Goal: Task Accomplishment & Management: Complete application form

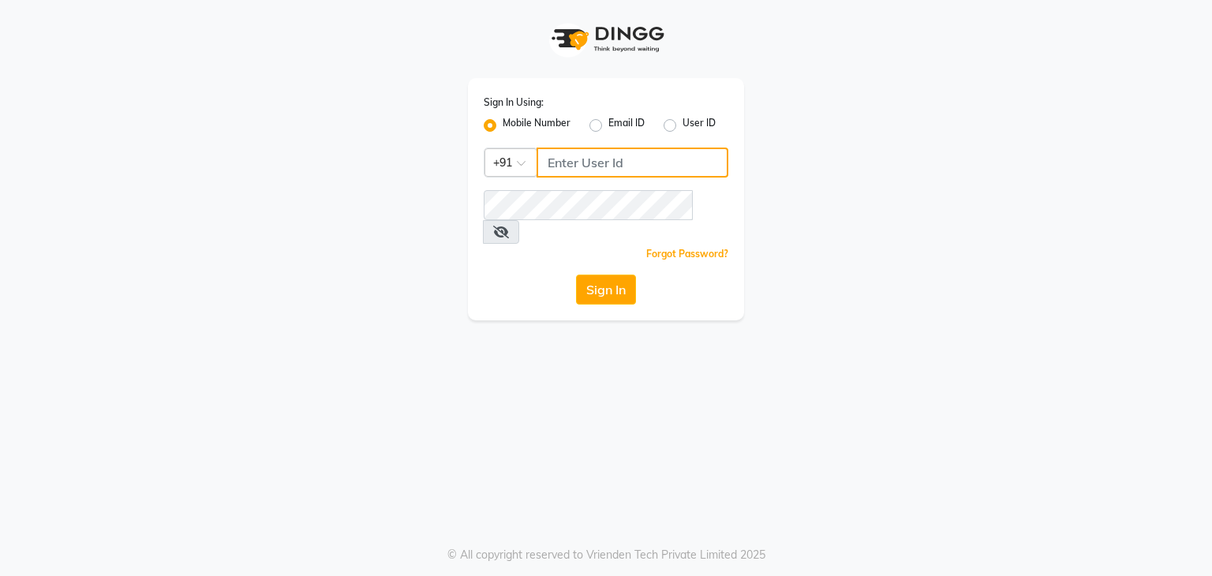
drag, startPoint x: 600, startPoint y: 156, endPoint x: 640, endPoint y: 178, distance: 45.5
click at [600, 156] on input "Username" at bounding box center [633, 163] width 192 height 30
type input "9861674797"
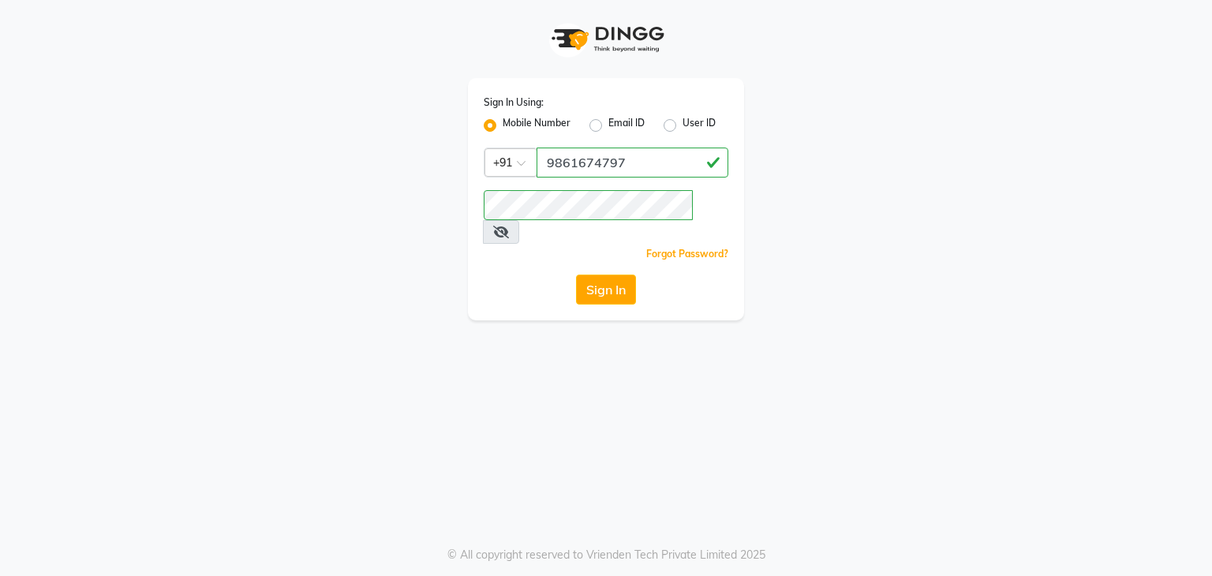
click at [618, 275] on button "Sign In" at bounding box center [606, 290] width 60 height 30
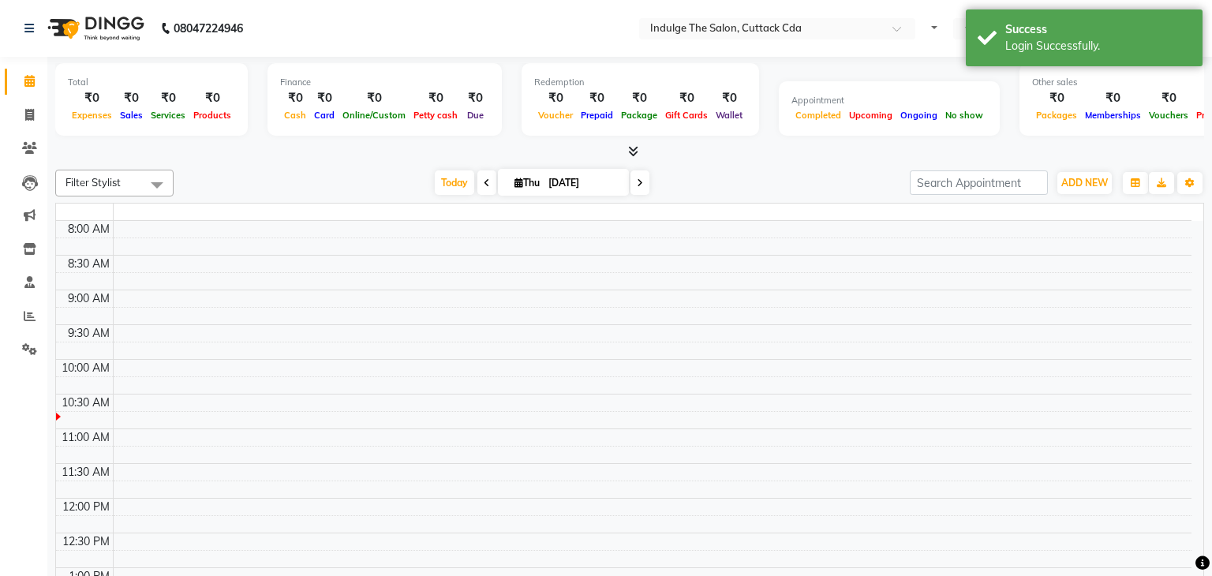
select select "en"
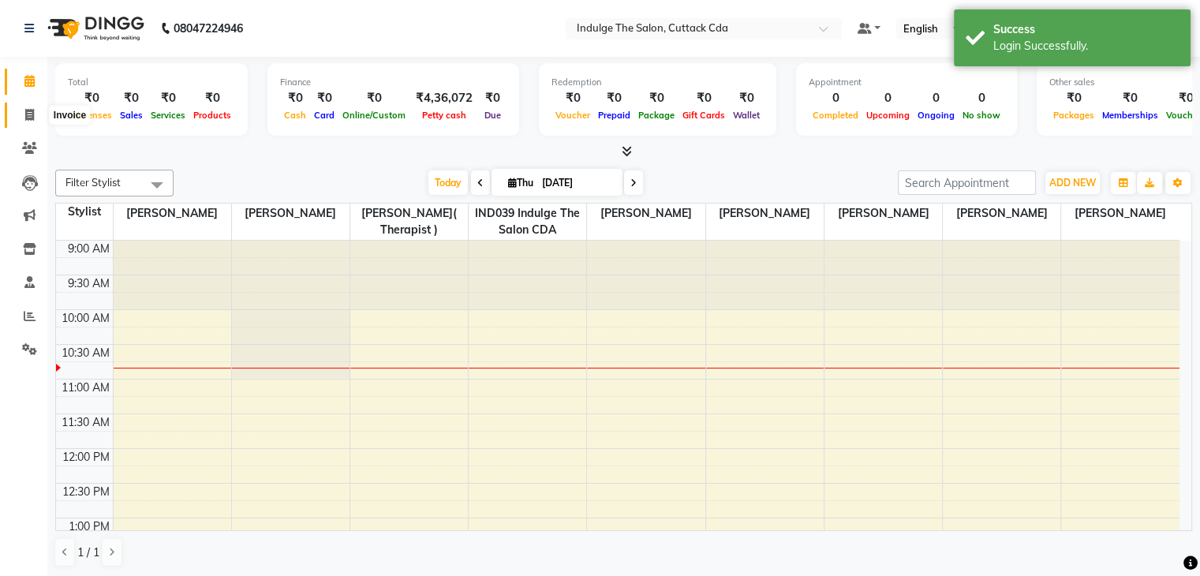
click at [24, 107] on span at bounding box center [30, 116] width 28 height 18
select select "service"
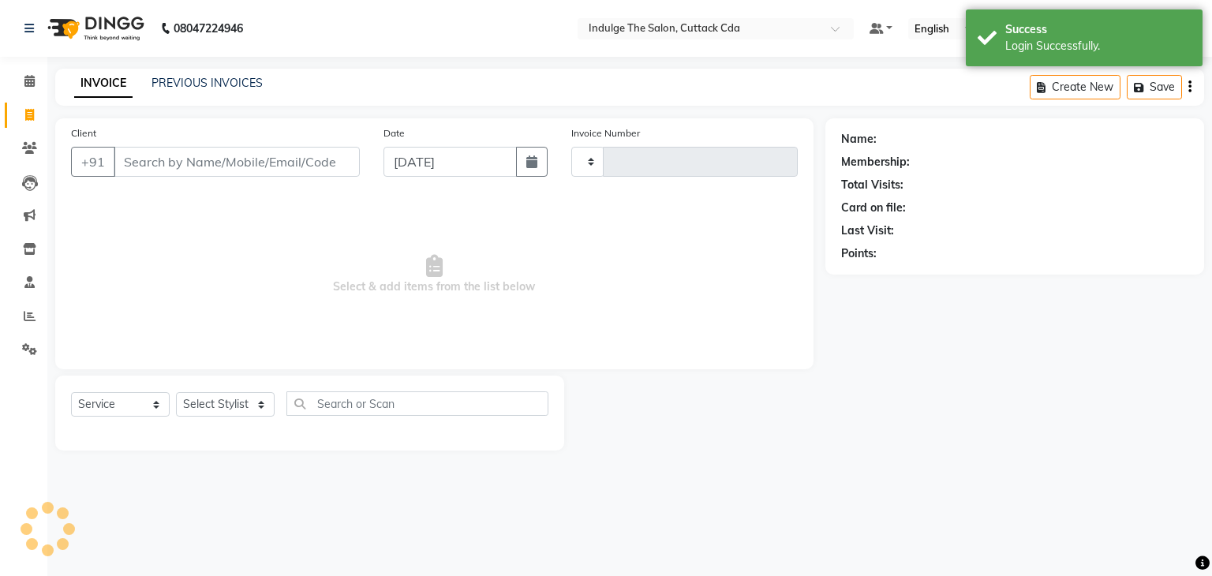
type input "1166"
select select "7297"
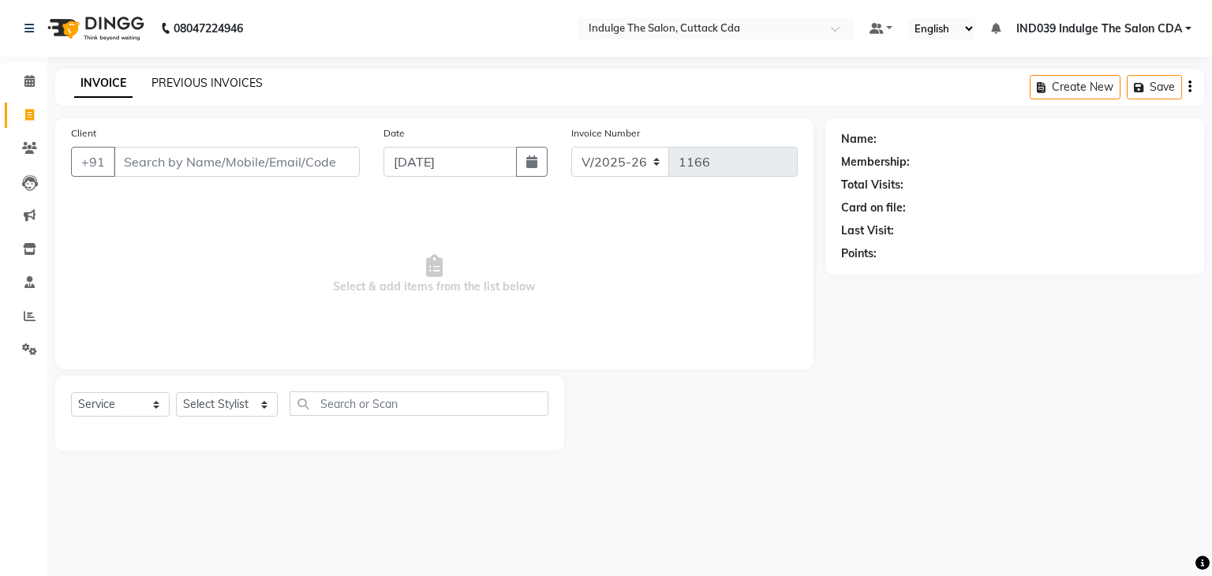
click at [234, 83] on link "PREVIOUS INVOICES" at bounding box center [207, 83] width 111 height 14
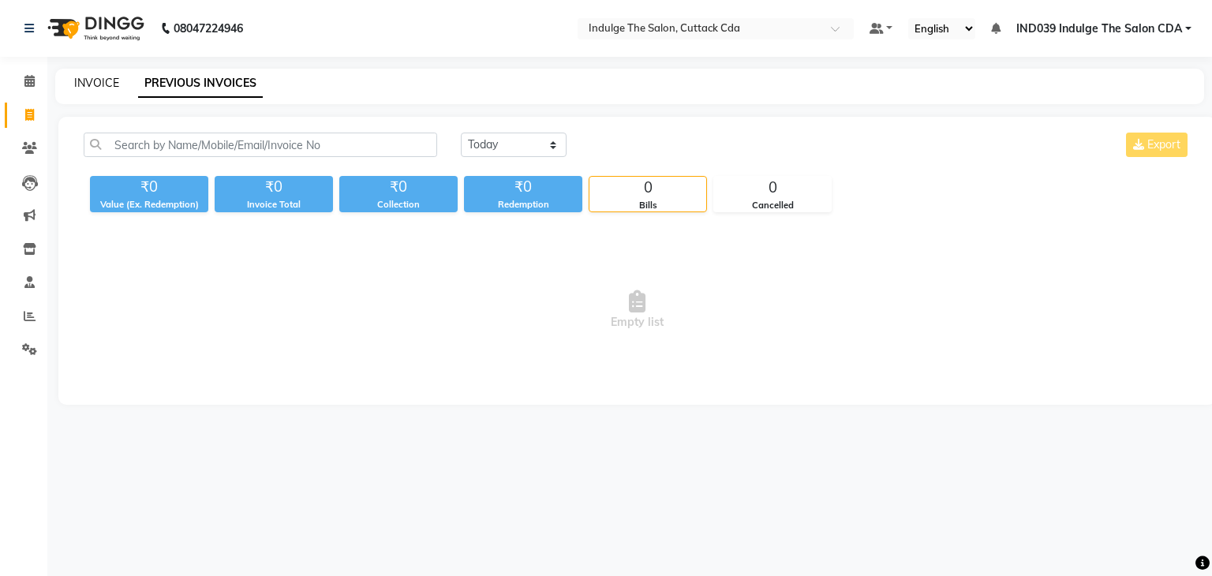
click at [102, 80] on link "INVOICE" at bounding box center [96, 83] width 45 height 14
select select "service"
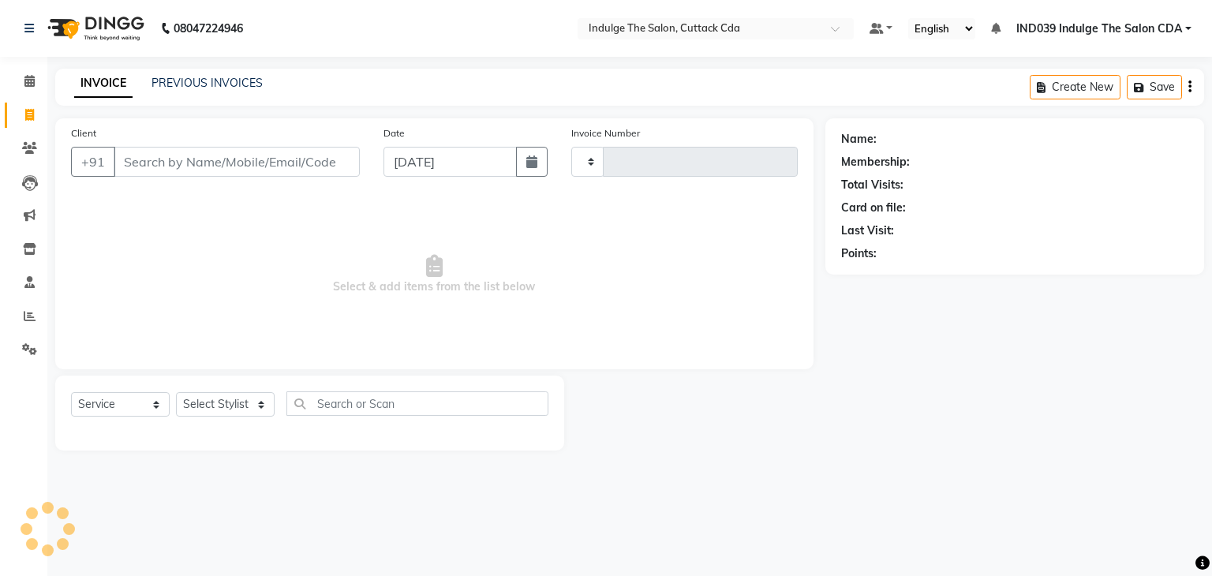
type input "1166"
select select "7297"
click at [200, 81] on link "PREVIOUS INVOICES" at bounding box center [207, 83] width 111 height 14
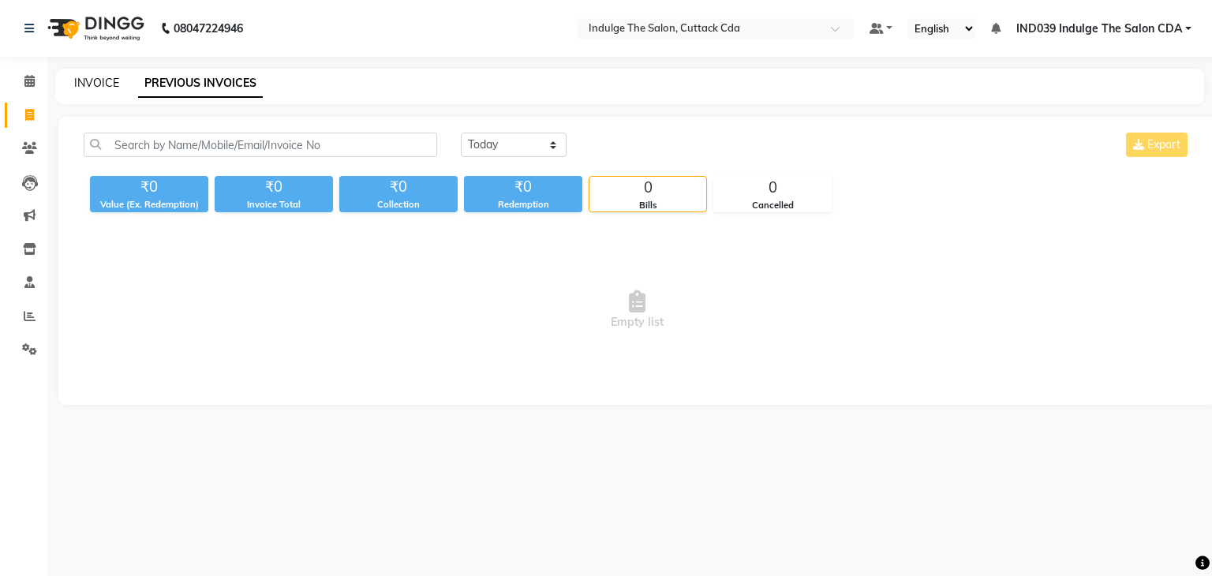
click at [95, 80] on link "INVOICE" at bounding box center [96, 83] width 45 height 14
select select "service"
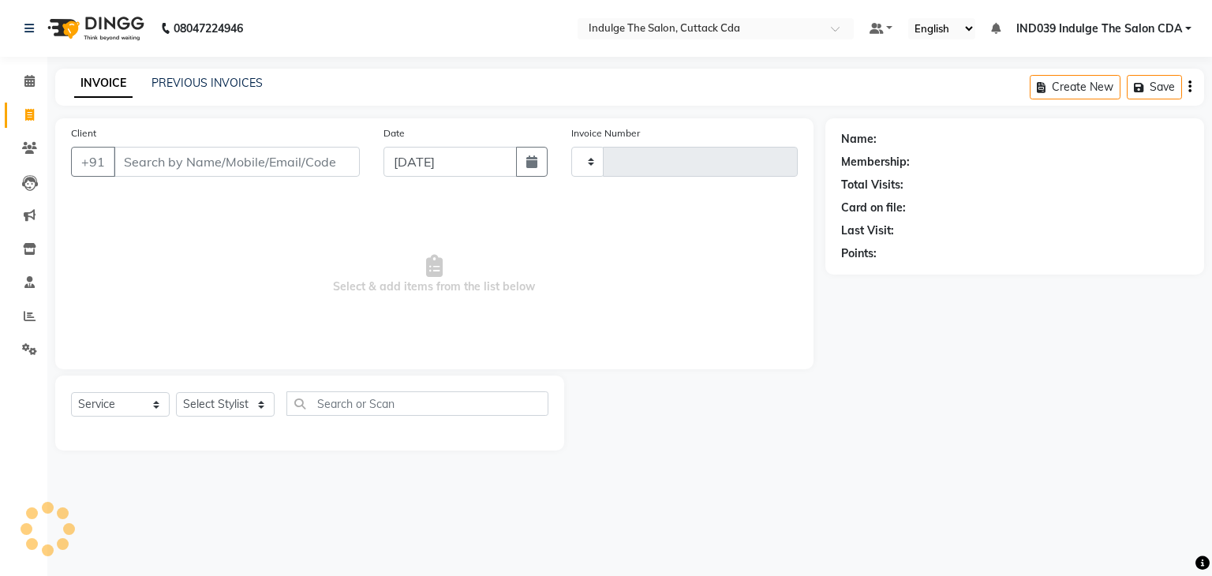
type input "1166"
select select "7297"
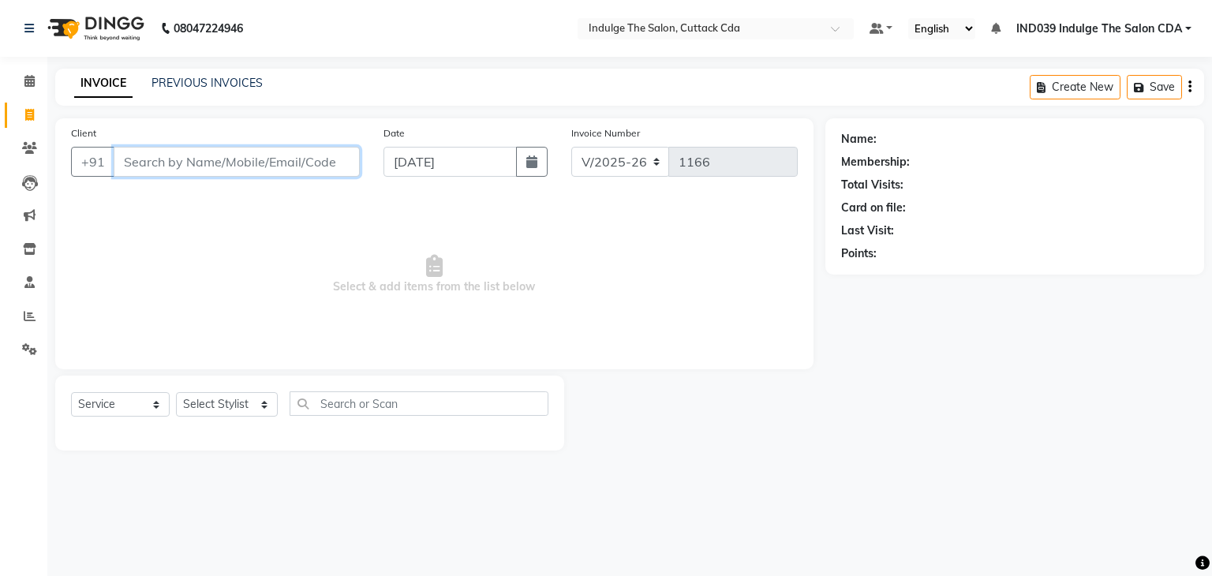
click at [249, 162] on input "Client" at bounding box center [237, 162] width 246 height 30
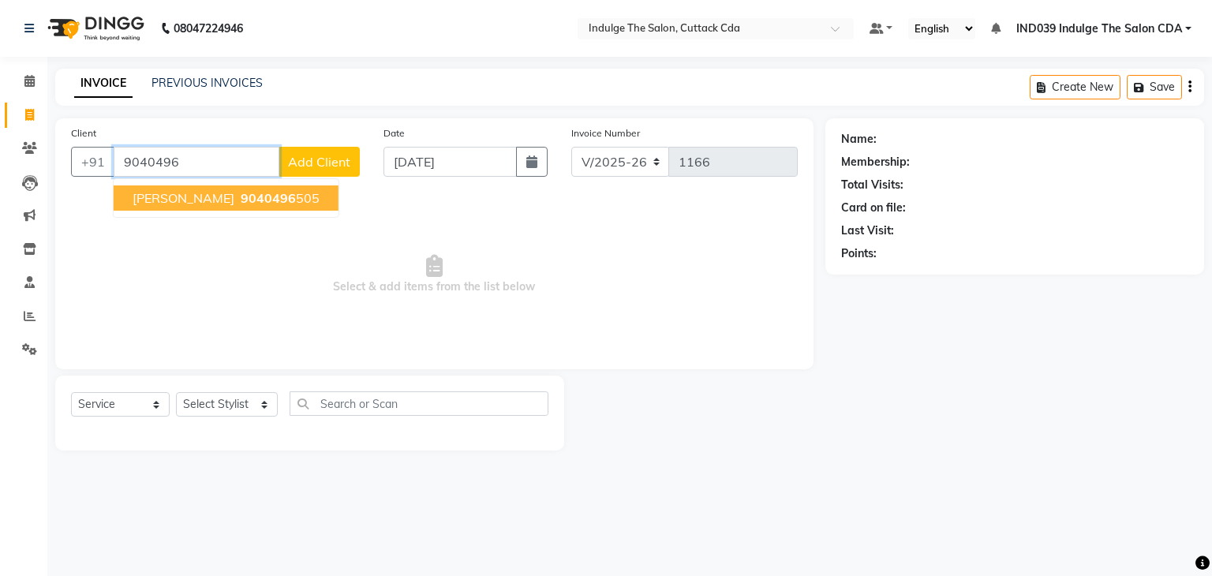
click at [247, 196] on span "9040496" at bounding box center [268, 198] width 55 height 16
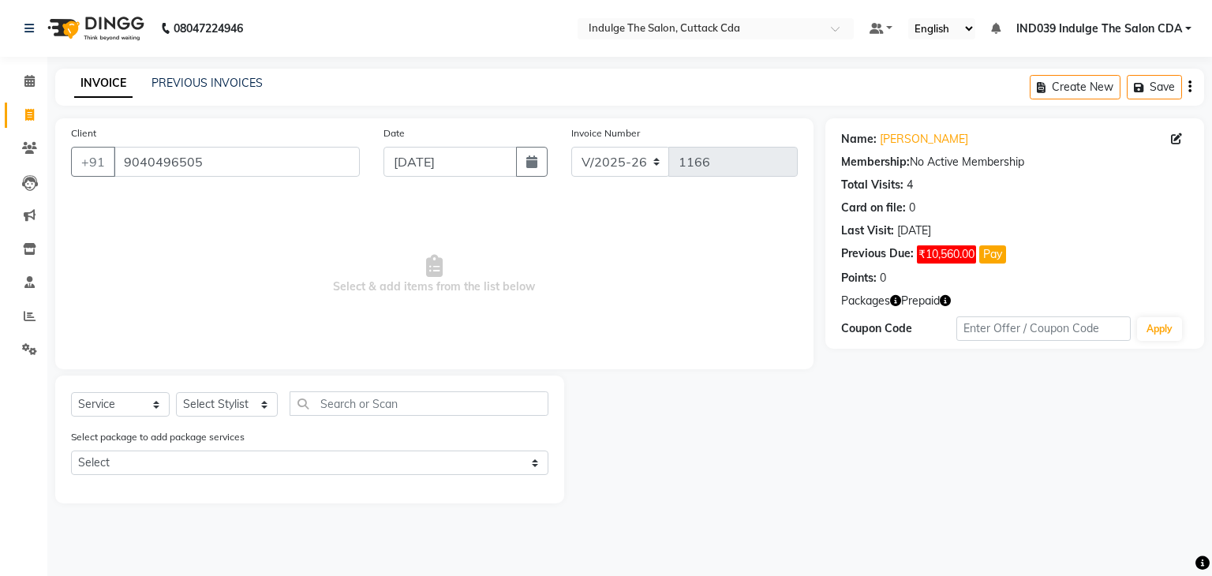
click at [895, 298] on icon "button" at bounding box center [895, 300] width 11 height 11
click at [949, 300] on icon "button" at bounding box center [945, 300] width 11 height 11
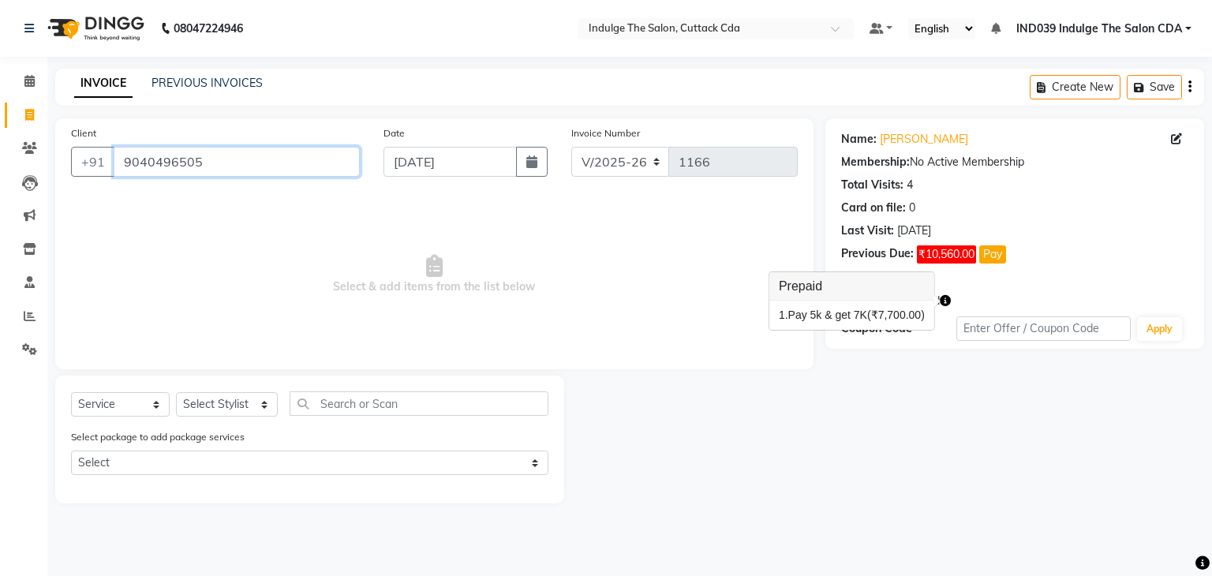
click at [238, 159] on input "9040496505" at bounding box center [237, 162] width 246 height 30
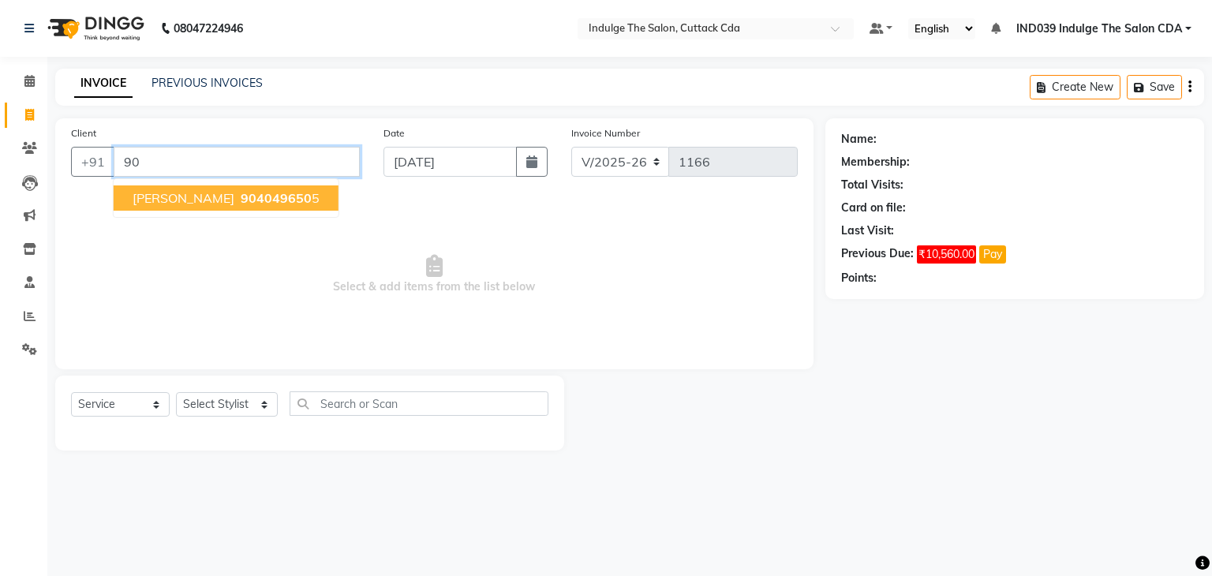
type input "9"
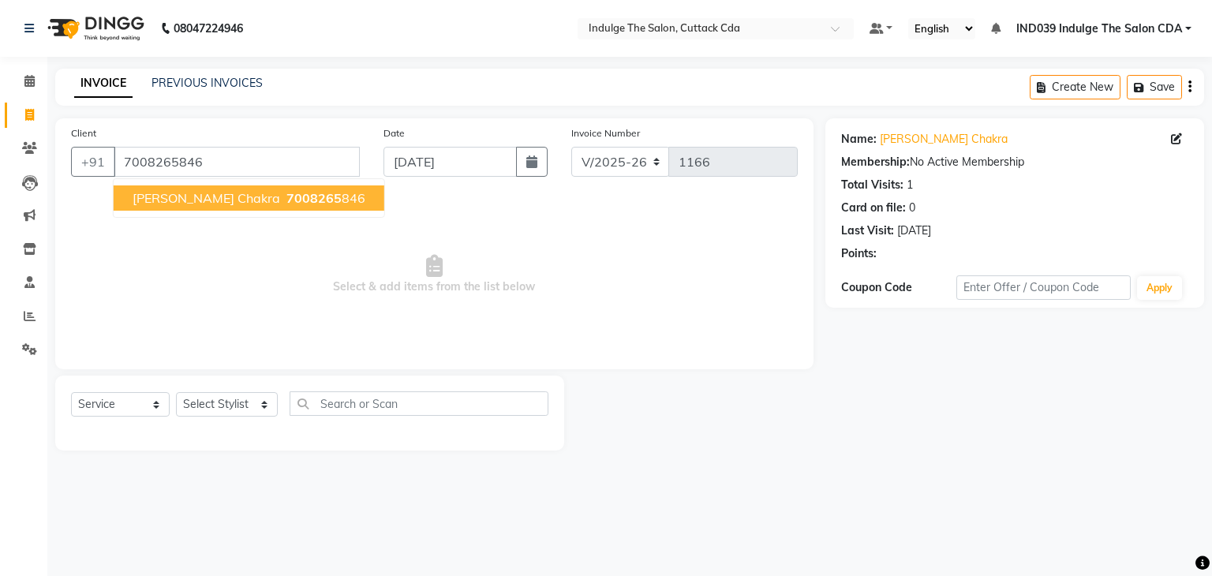
click at [286, 200] on span "7008265" at bounding box center [313, 198] width 55 height 16
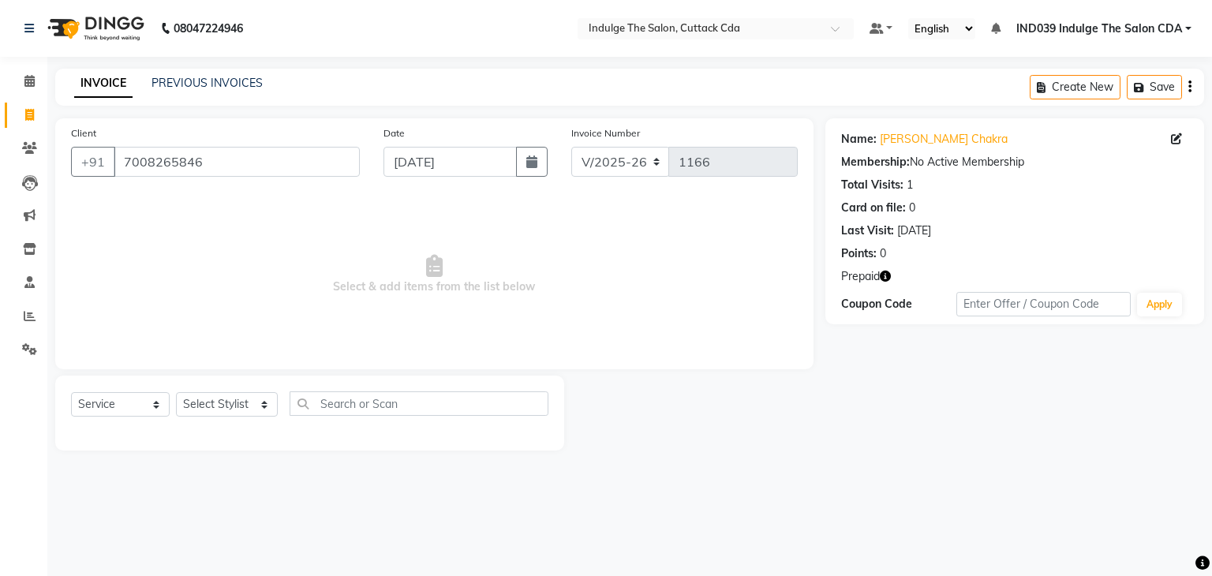
click at [888, 275] on icon "button" at bounding box center [885, 276] width 11 height 11
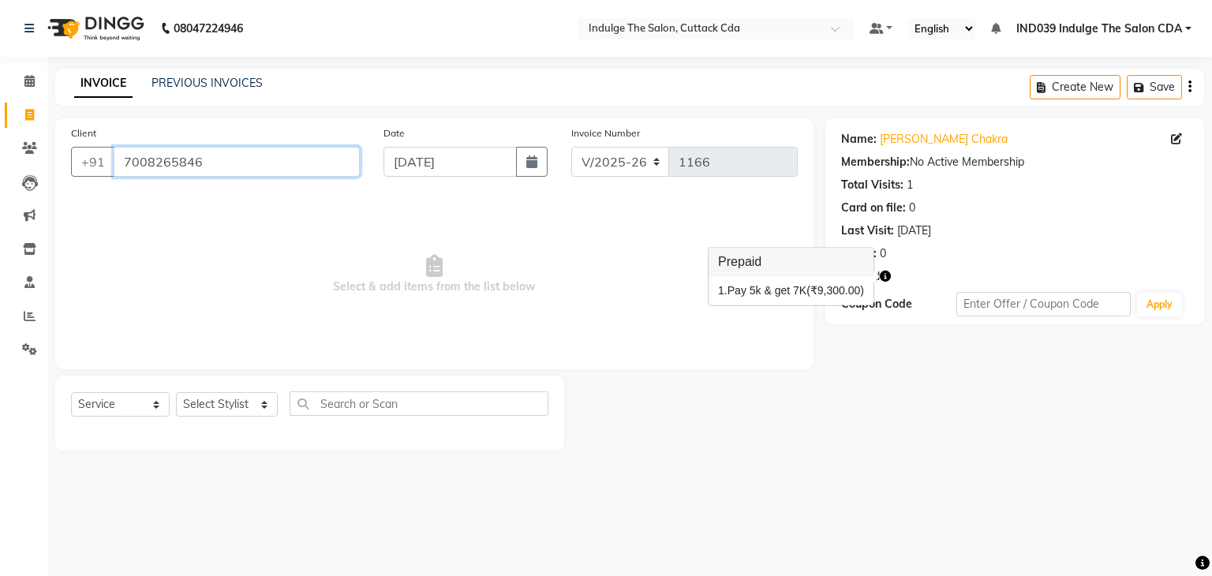
click at [262, 172] on input "7008265846" at bounding box center [237, 162] width 246 height 30
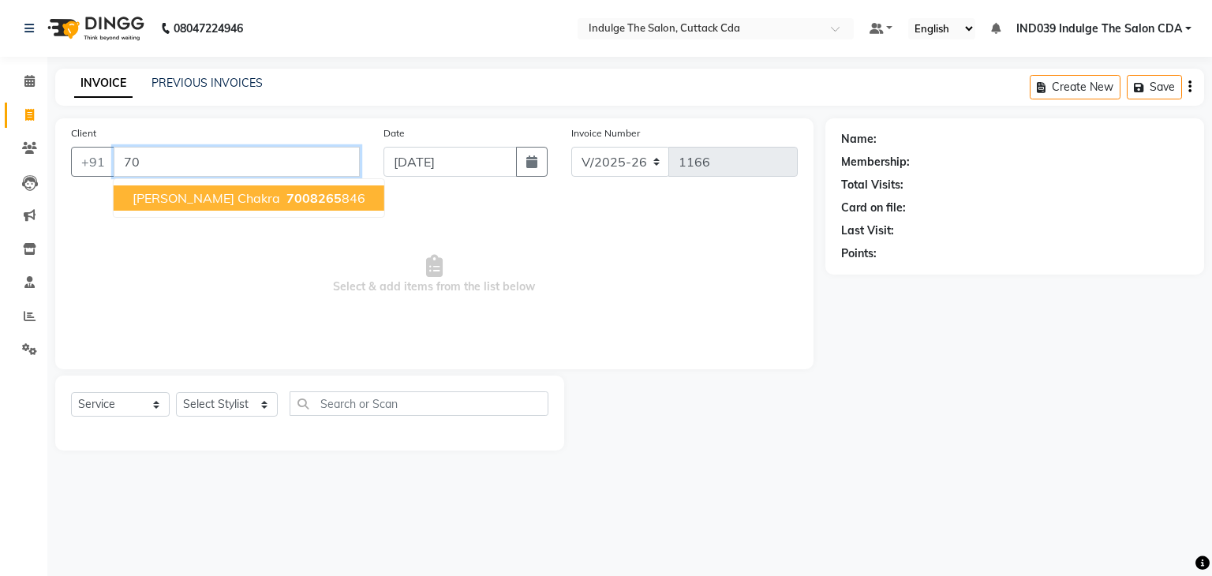
type input "7"
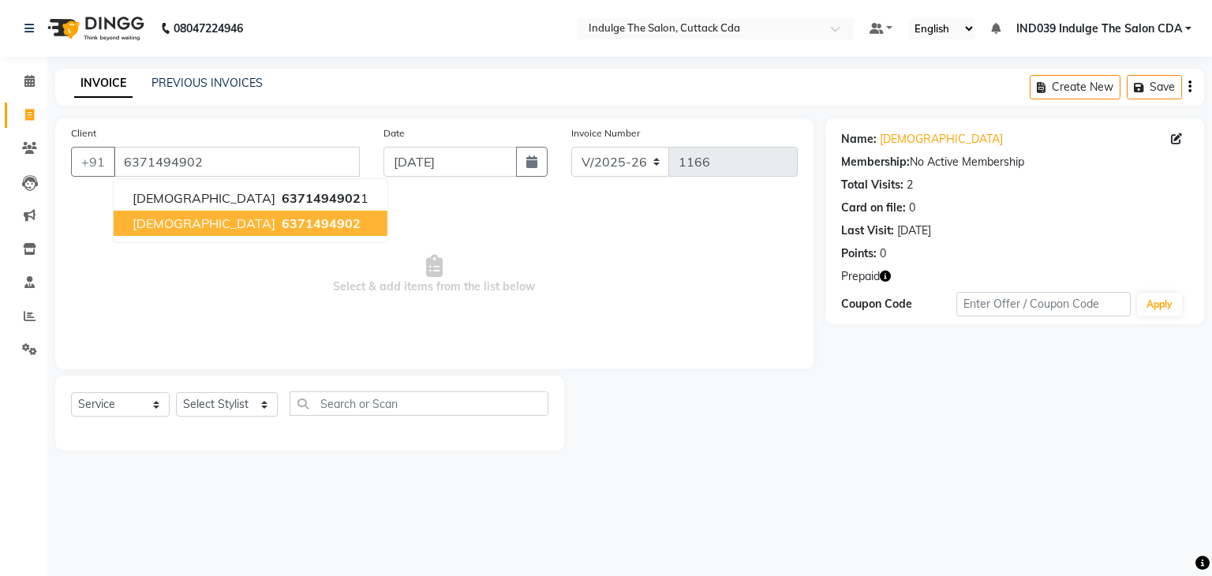
click at [267, 227] on button "SUNITA 6371494902" at bounding box center [251, 223] width 274 height 25
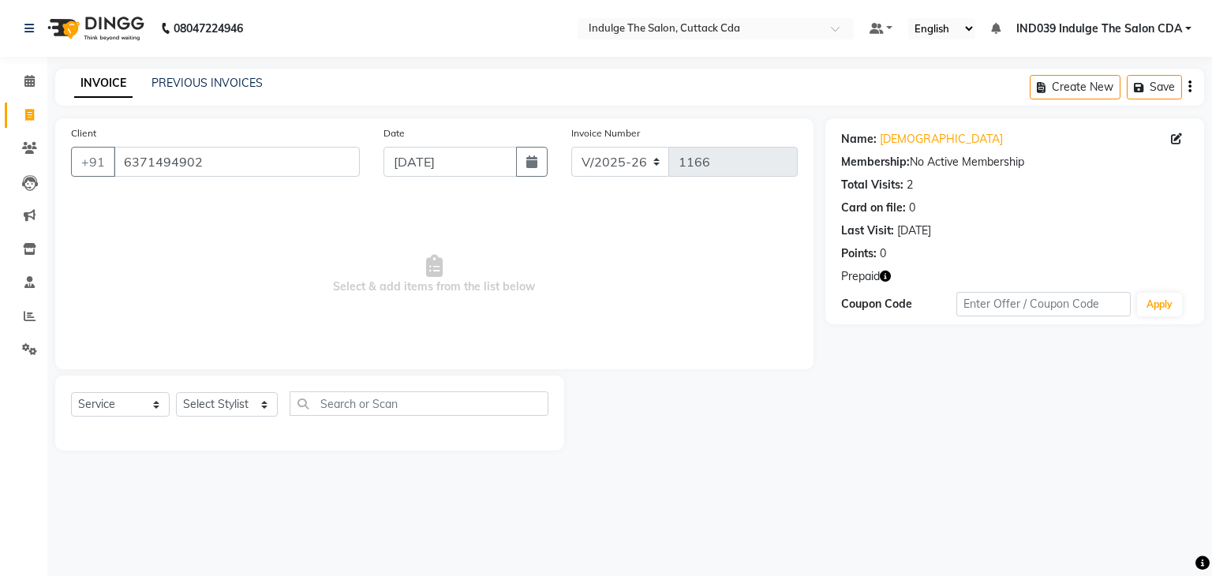
click at [889, 275] on icon "button" at bounding box center [885, 276] width 11 height 11
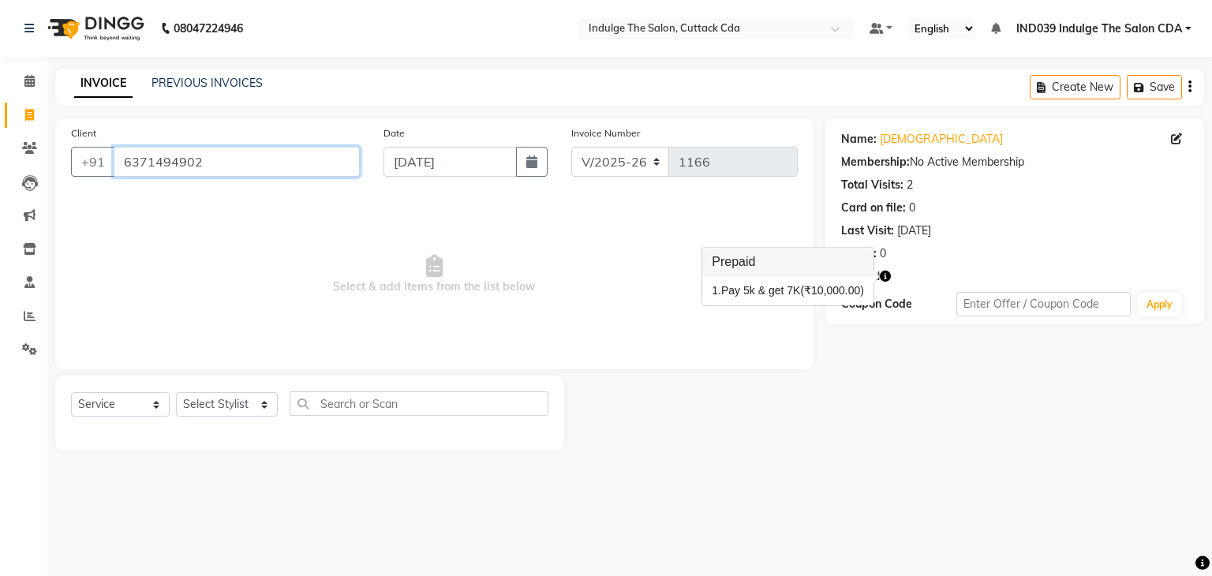
click at [260, 161] on input "6371494902" at bounding box center [237, 162] width 246 height 30
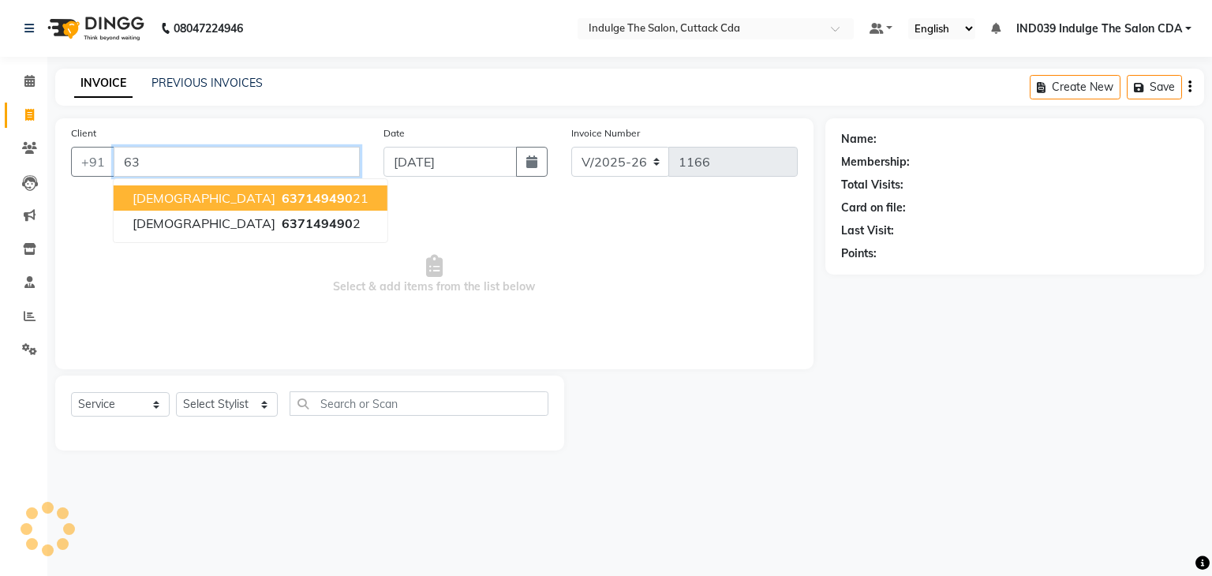
type input "6"
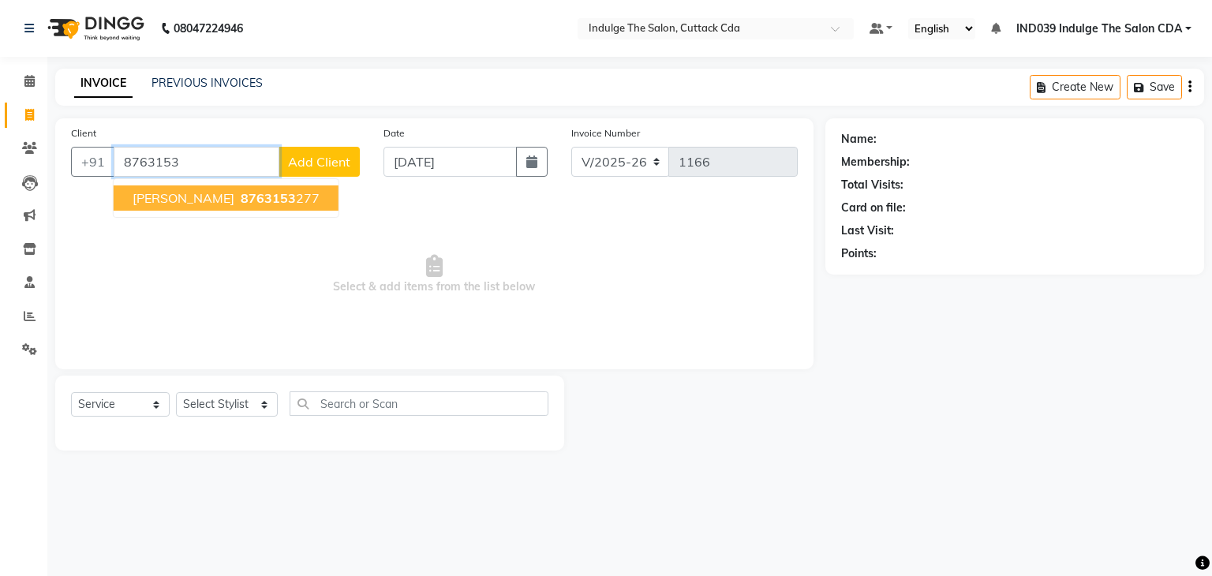
click at [287, 196] on span "8763153" at bounding box center [268, 198] width 55 height 16
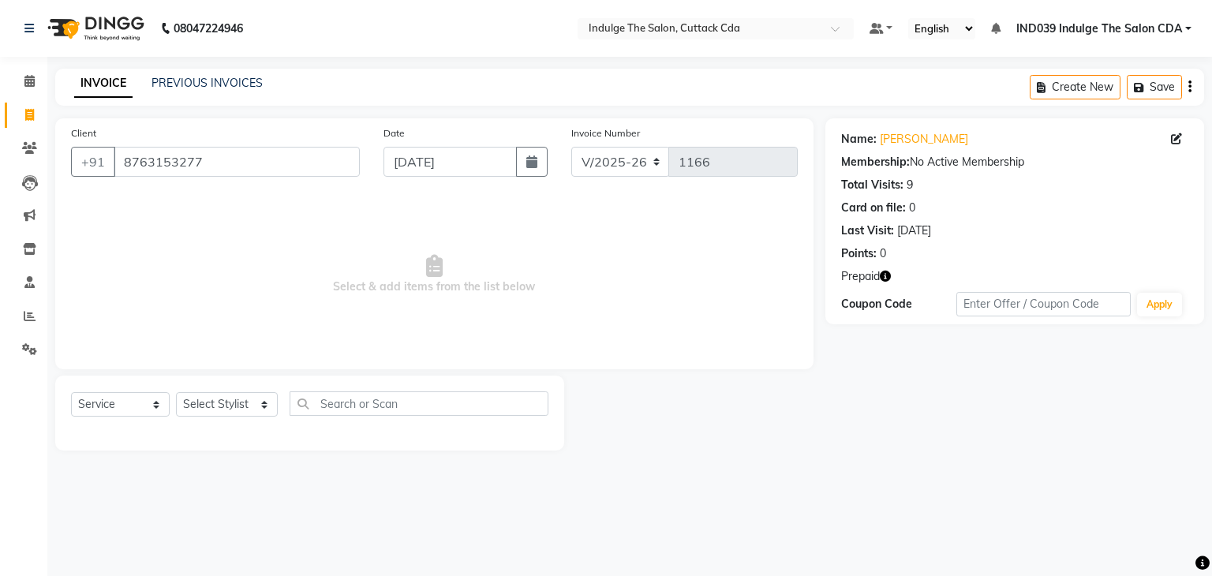
click at [887, 276] on icon "button" at bounding box center [885, 276] width 11 height 11
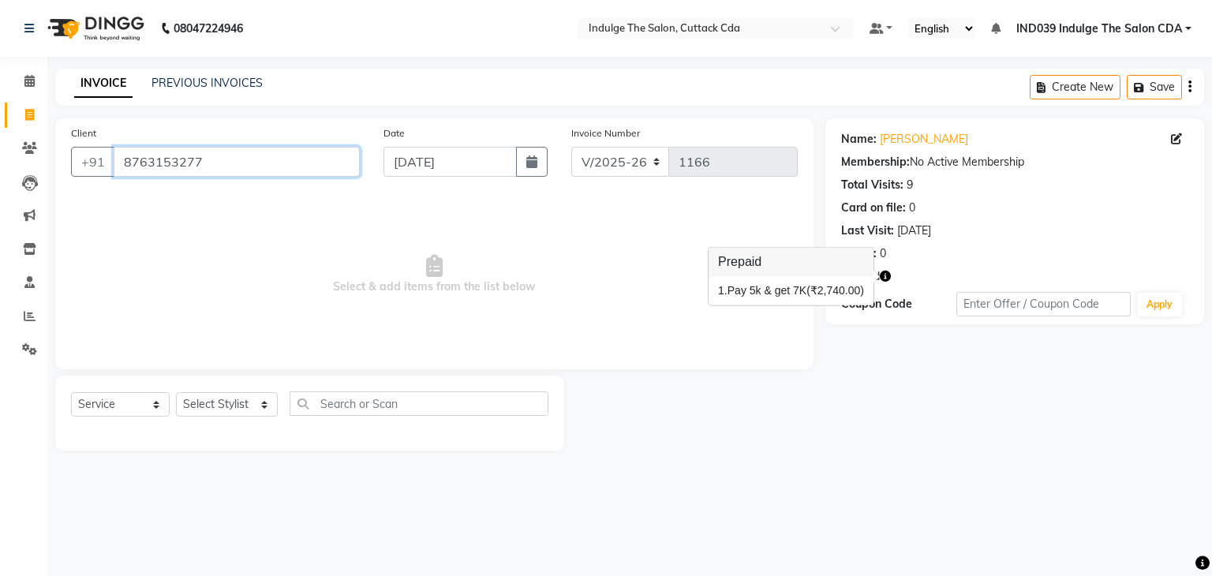
click at [264, 163] on input "8763153277" at bounding box center [237, 162] width 246 height 30
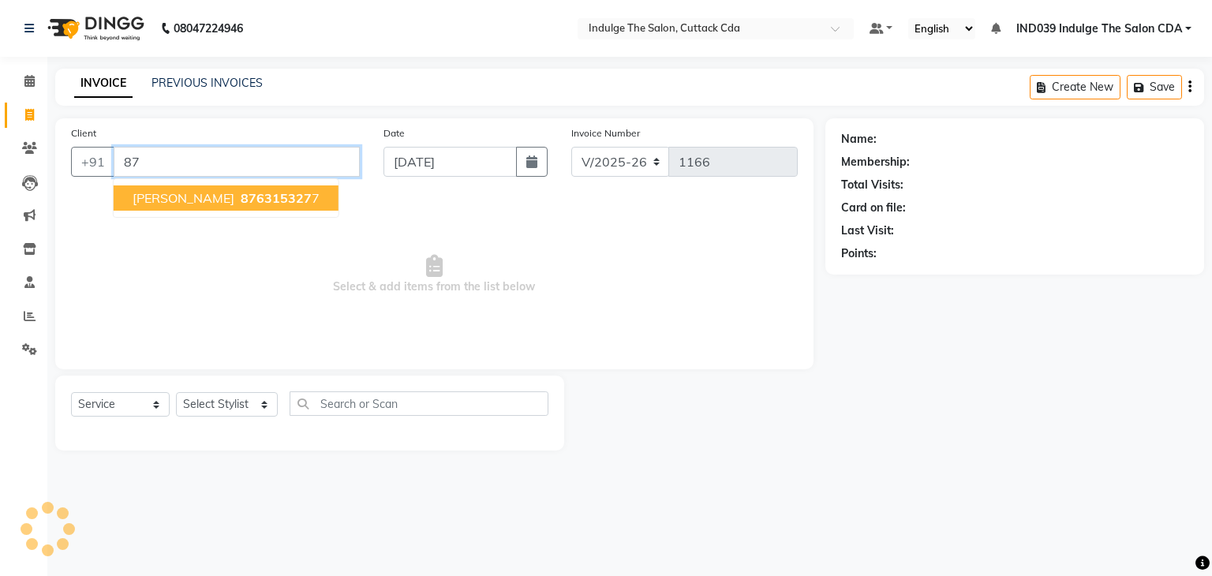
type input "8"
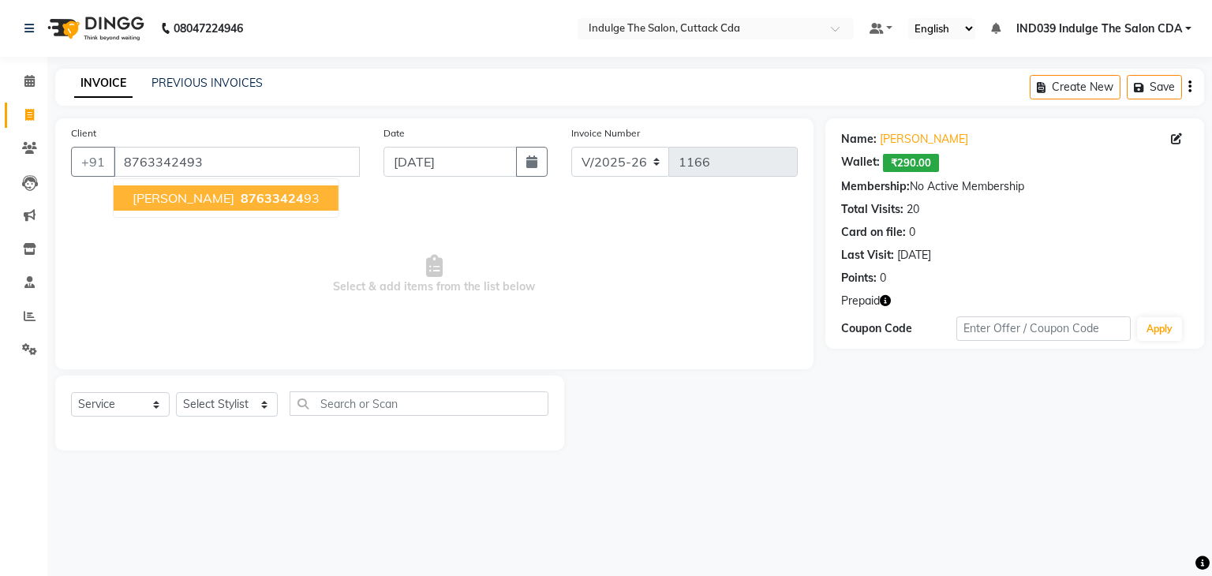
click at [266, 196] on span "87633424" at bounding box center [272, 198] width 63 height 16
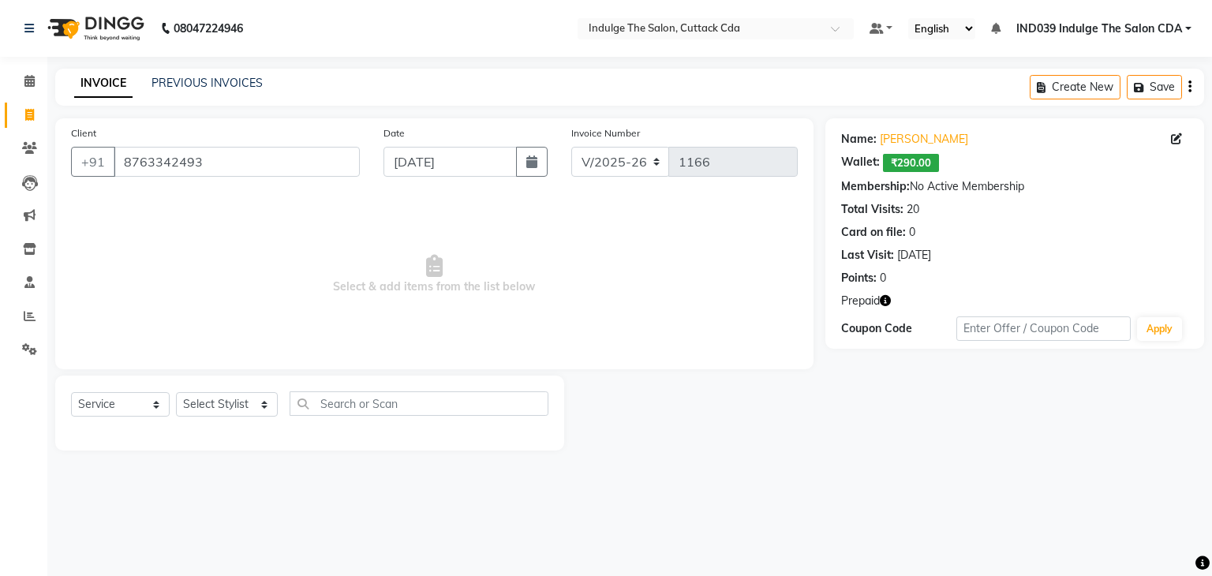
click at [885, 301] on icon "button" at bounding box center [885, 300] width 11 height 11
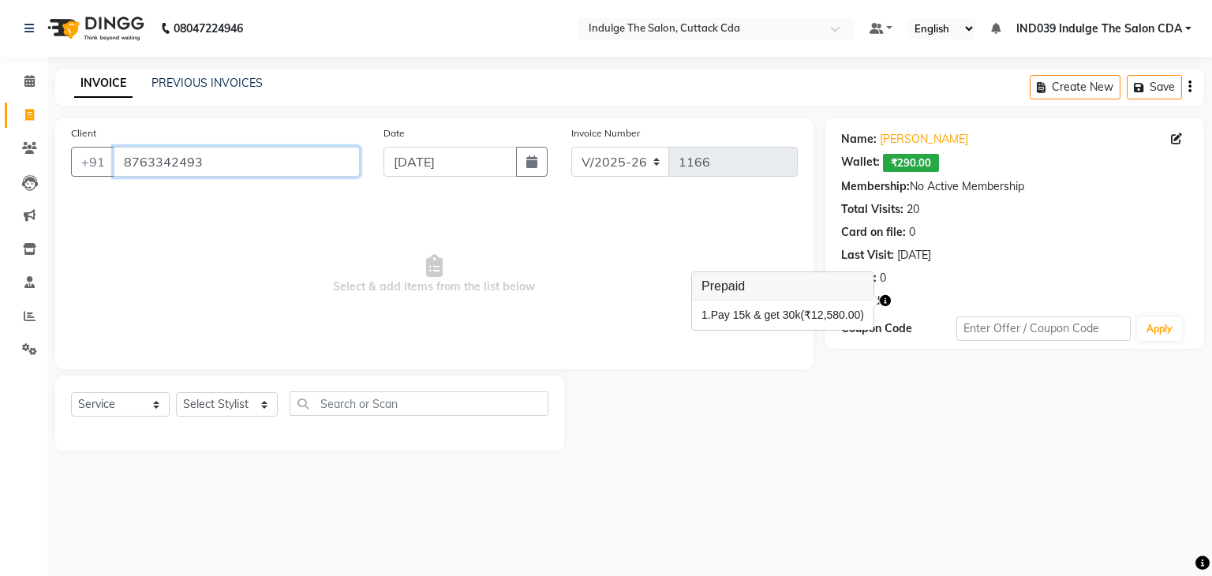
click at [259, 159] on input "8763342493" at bounding box center [237, 162] width 246 height 30
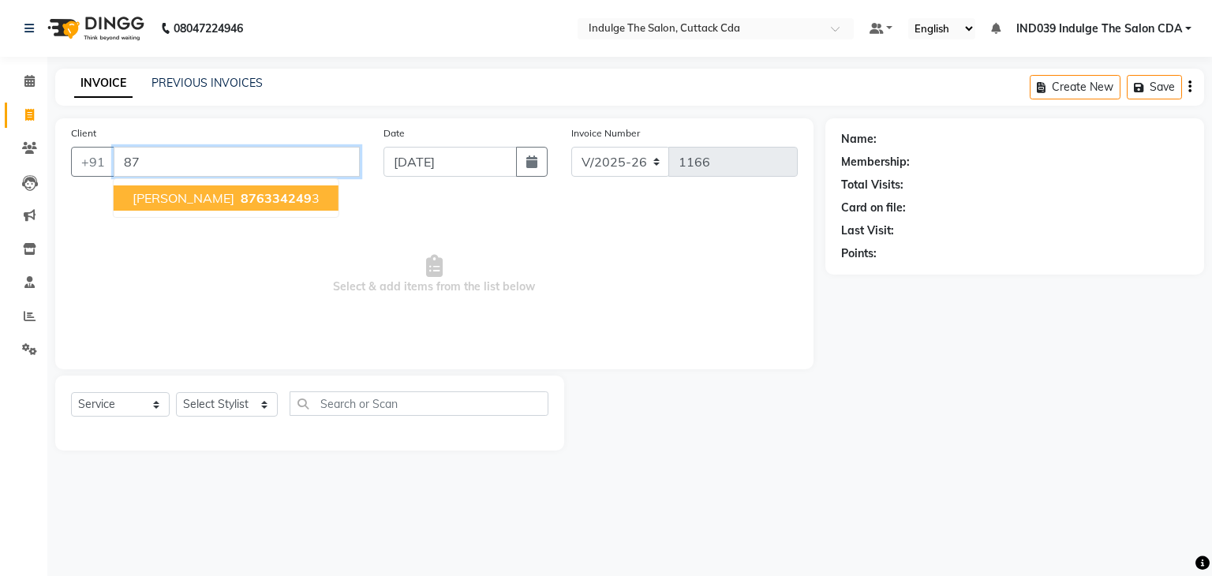
type input "8"
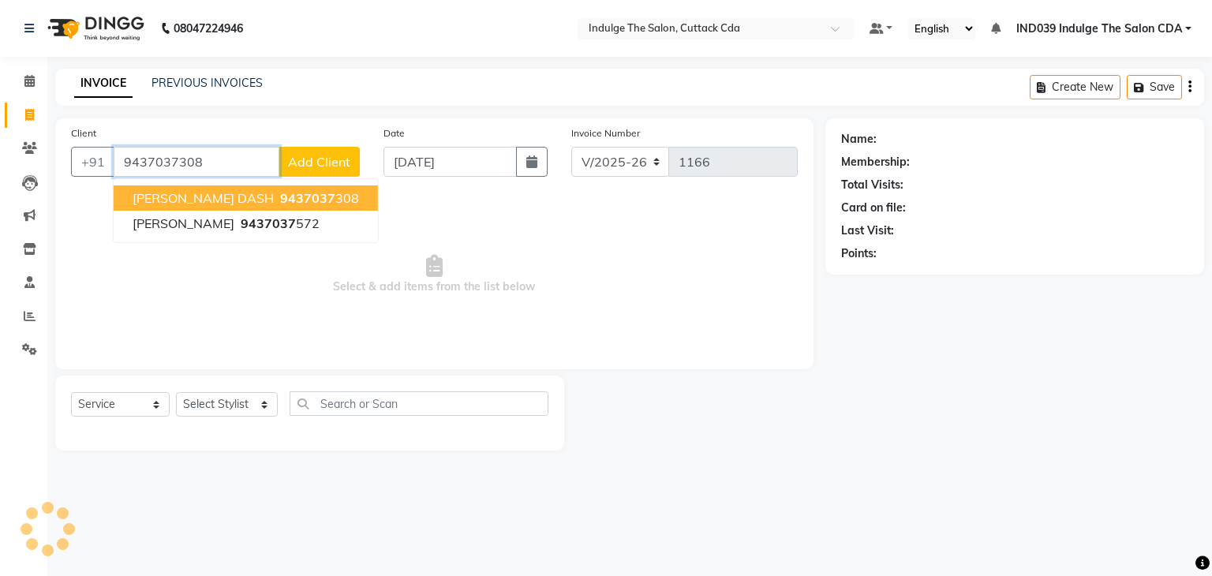
type input "9437037308"
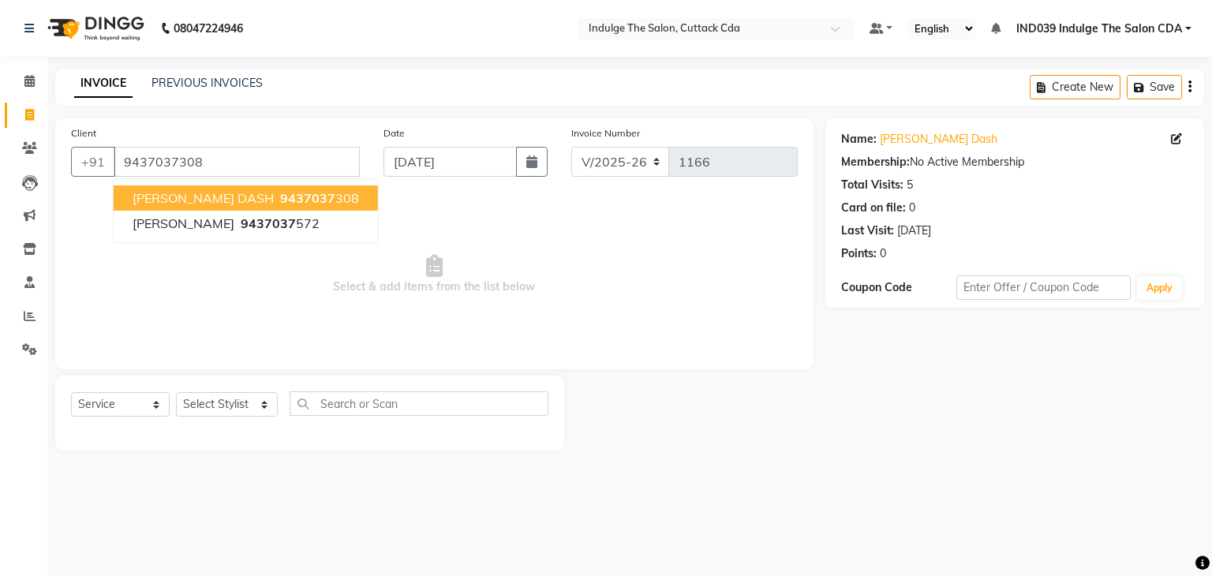
click at [280, 202] on span "9437037" at bounding box center [307, 198] width 55 height 16
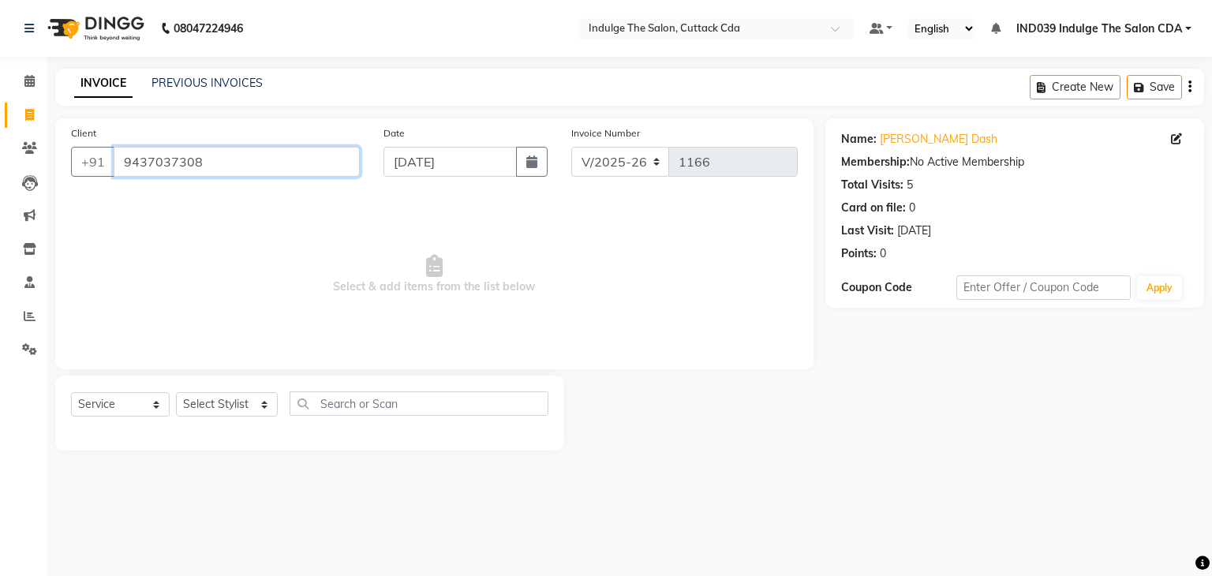
drag, startPoint x: 121, startPoint y: 165, endPoint x: 216, endPoint y: 177, distance: 96.2
click at [216, 177] on input "9437037308" at bounding box center [237, 162] width 246 height 30
click at [174, 80] on link "PREVIOUS INVOICES" at bounding box center [207, 83] width 111 height 14
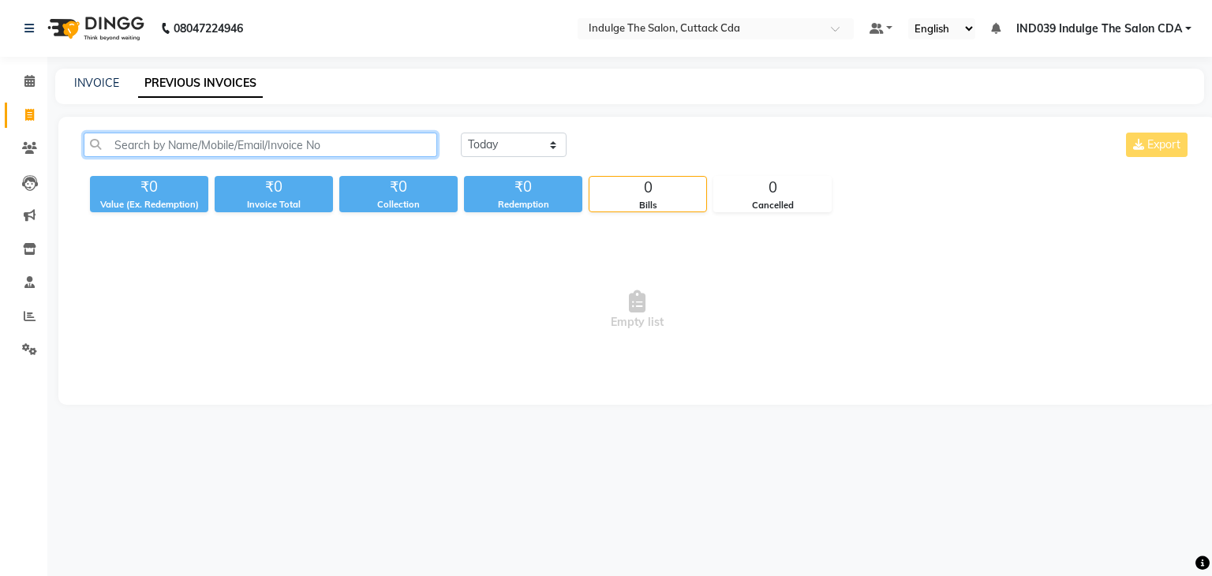
click at [268, 139] on input "text" at bounding box center [261, 145] width 354 height 24
paste input "9437037308"
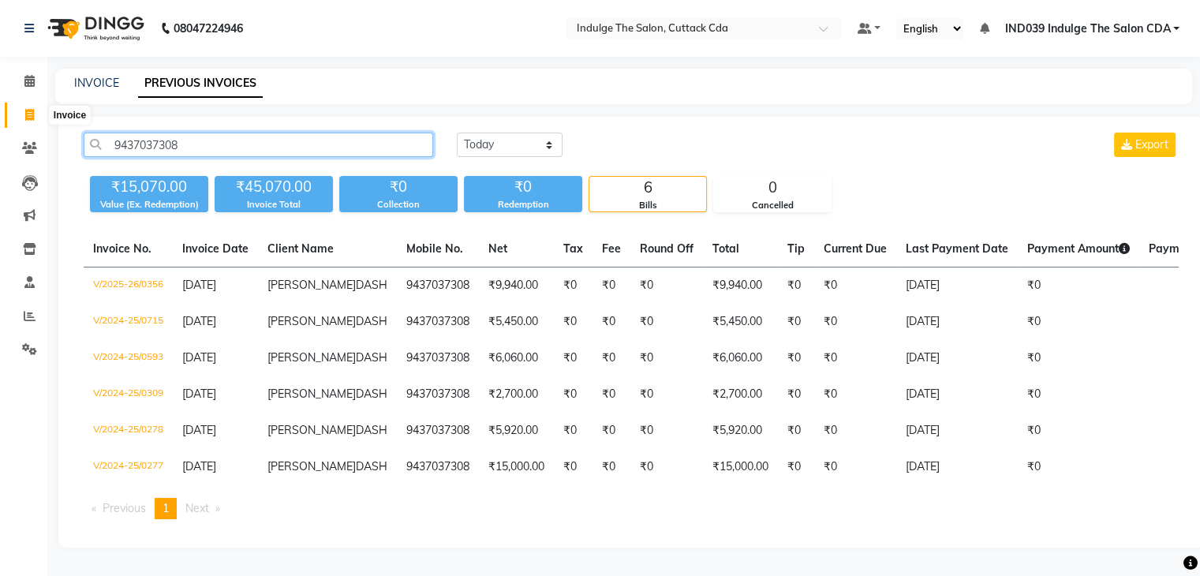
type input "9437037308"
click at [30, 111] on icon at bounding box center [29, 115] width 9 height 12
select select "service"
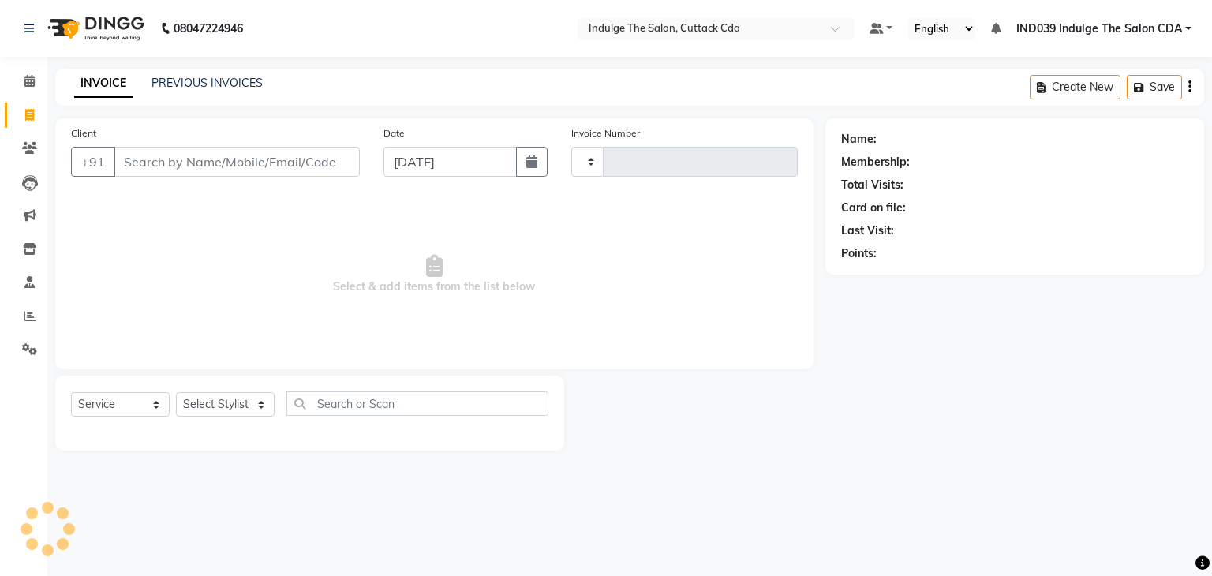
type input "1166"
select select "7297"
click at [189, 163] on input "Client" at bounding box center [237, 162] width 246 height 30
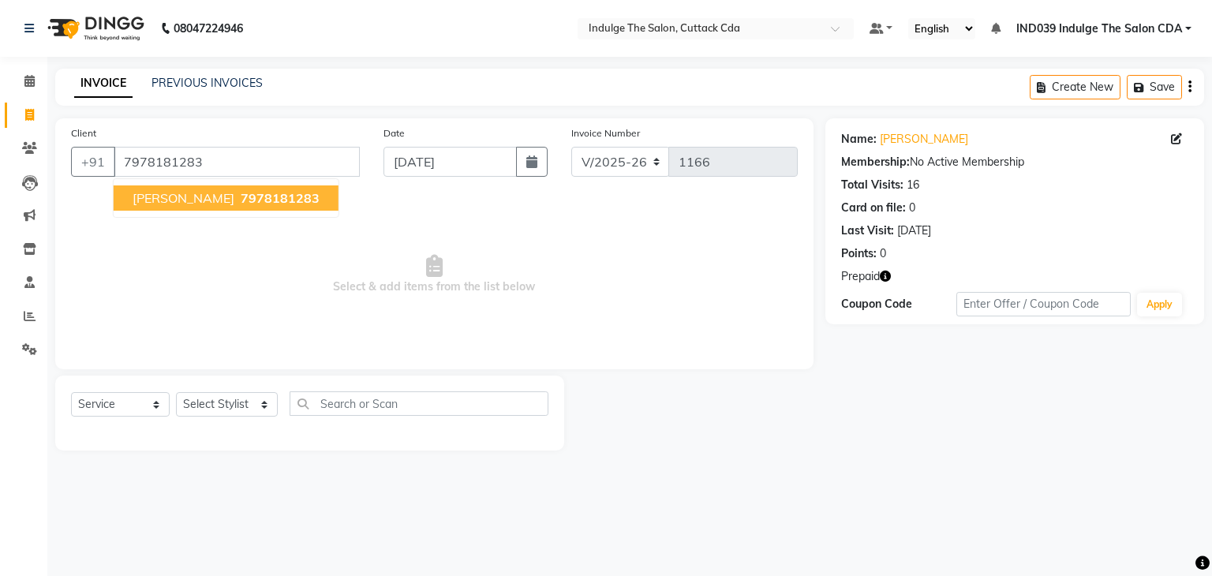
click at [215, 196] on span "[PERSON_NAME]" at bounding box center [184, 198] width 102 height 16
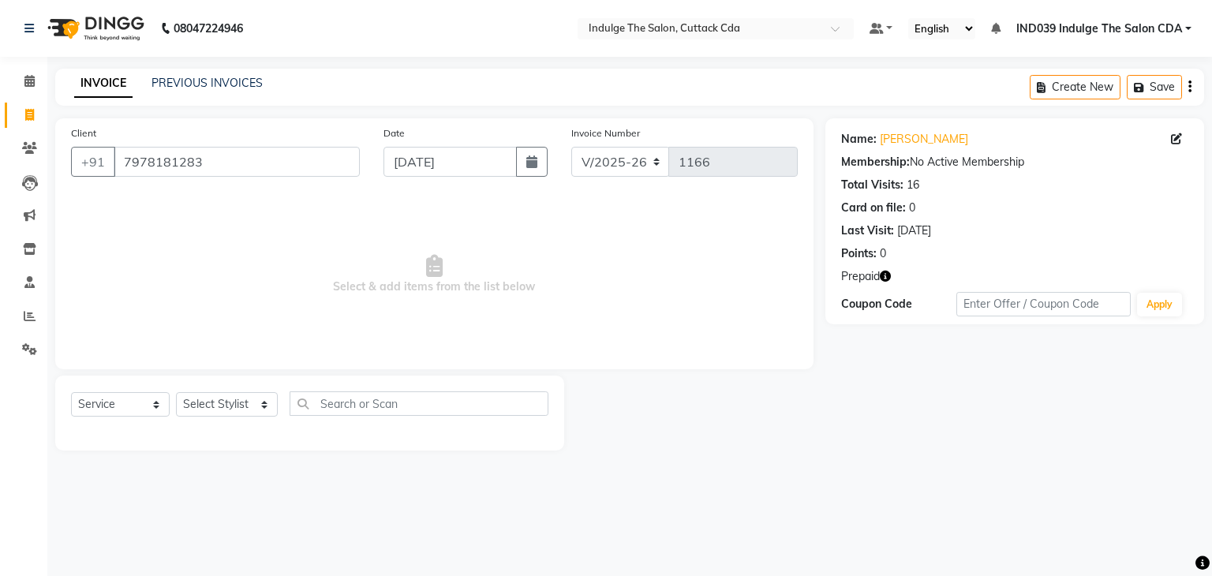
click at [887, 277] on icon "button" at bounding box center [885, 276] width 11 height 11
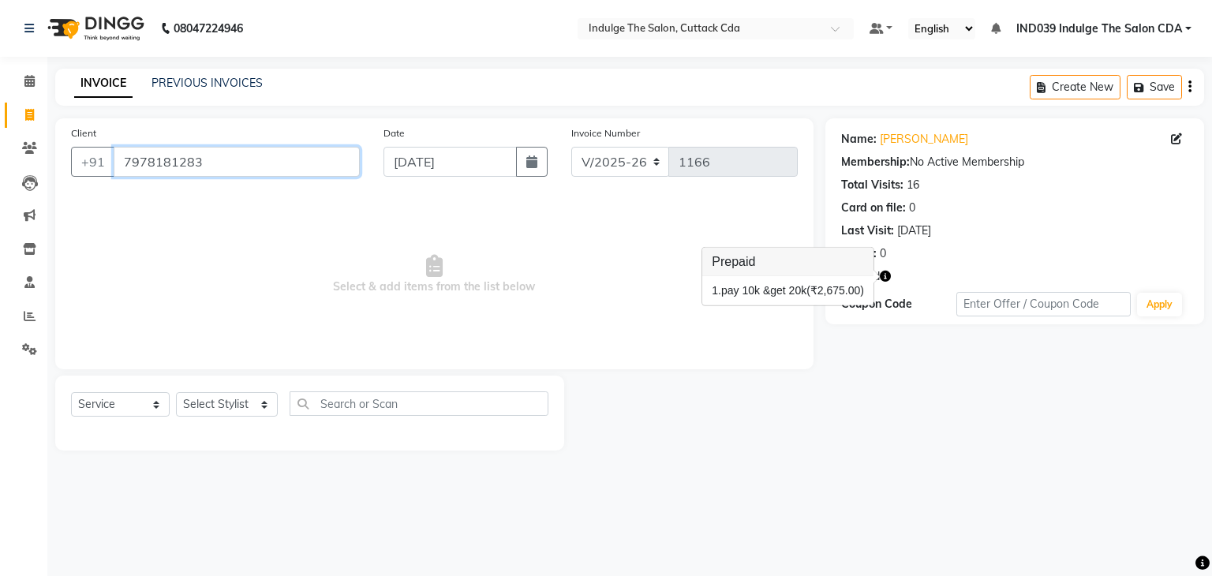
click at [267, 163] on input "7978181283" at bounding box center [237, 162] width 246 height 30
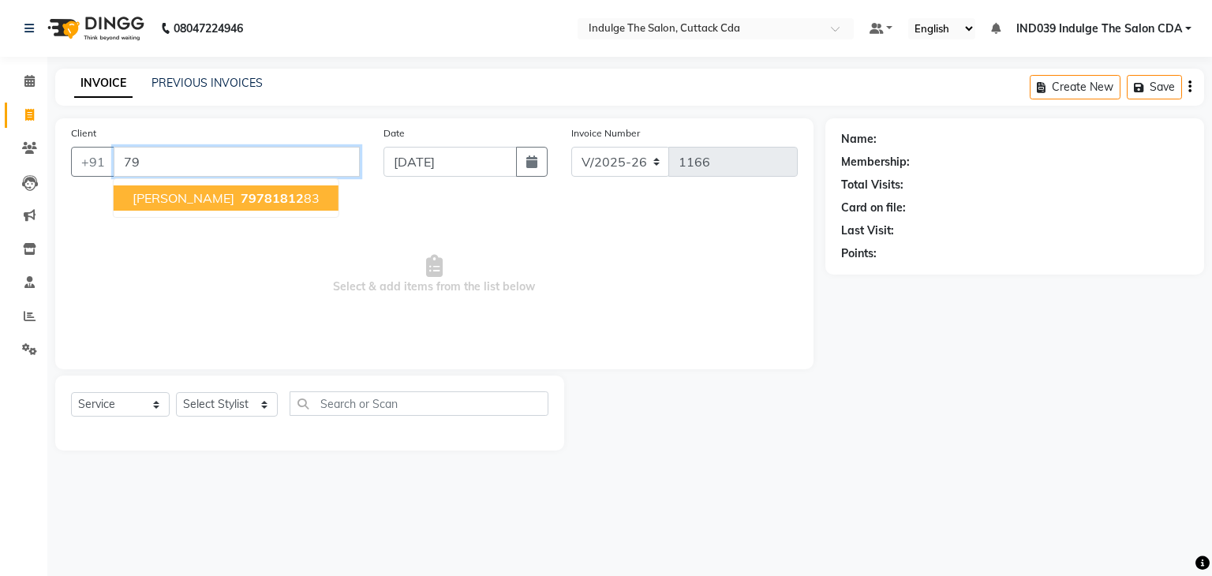
type input "7"
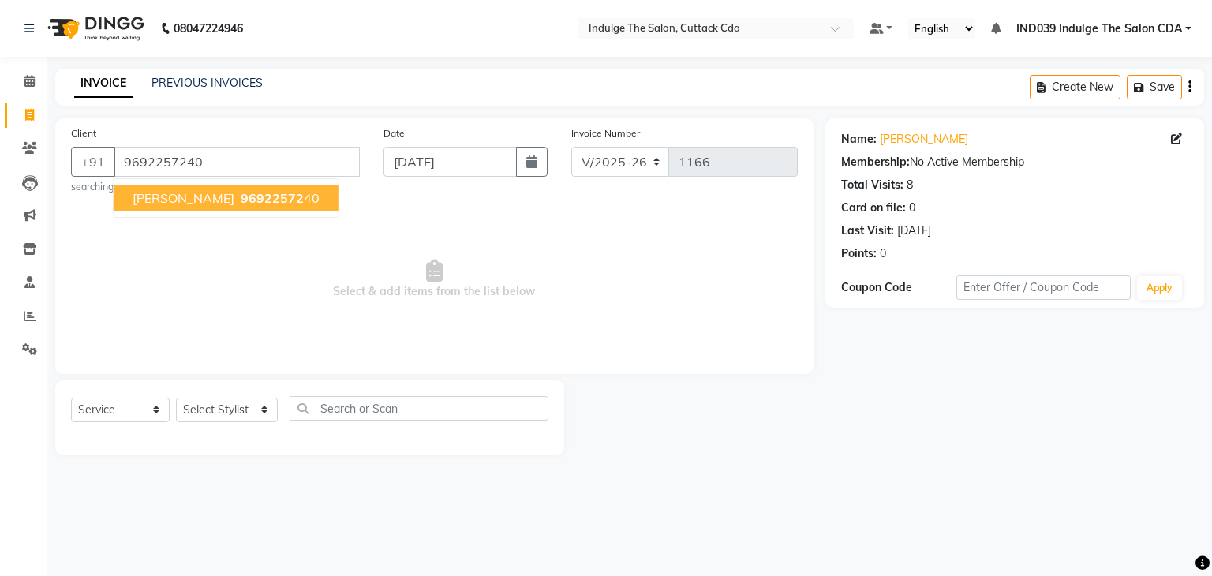
click at [241, 205] on span "96922572" at bounding box center [272, 198] width 63 height 16
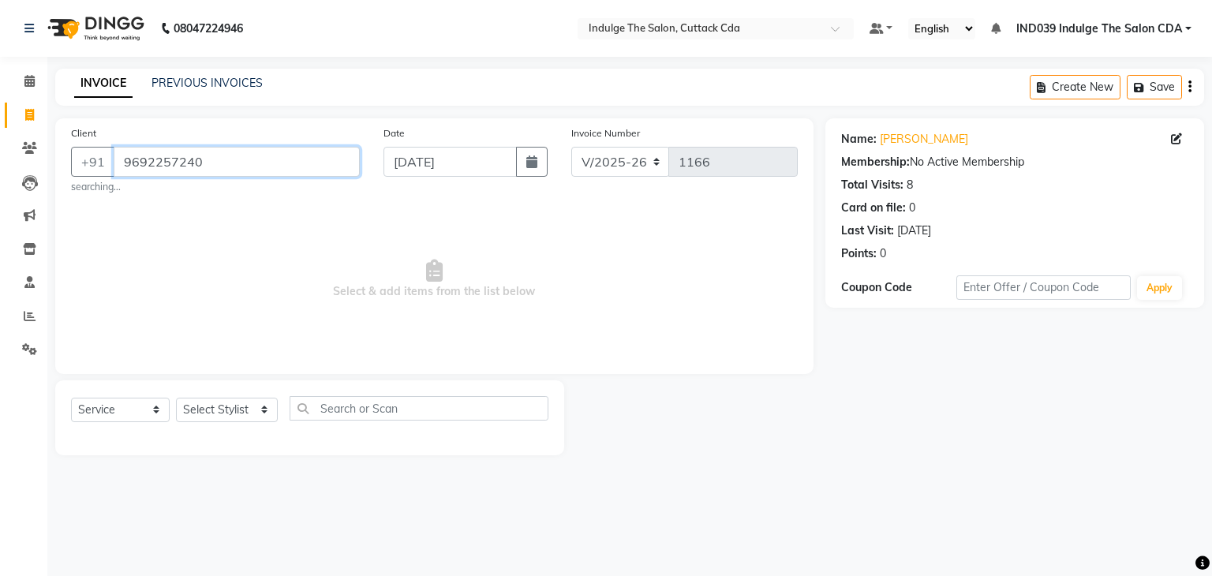
click at [251, 163] on input "9692257240" at bounding box center [237, 162] width 246 height 30
click at [189, 206] on span "Select & add items from the list below" at bounding box center [434, 279] width 727 height 158
click at [214, 168] on input "9692257240" at bounding box center [237, 162] width 246 height 30
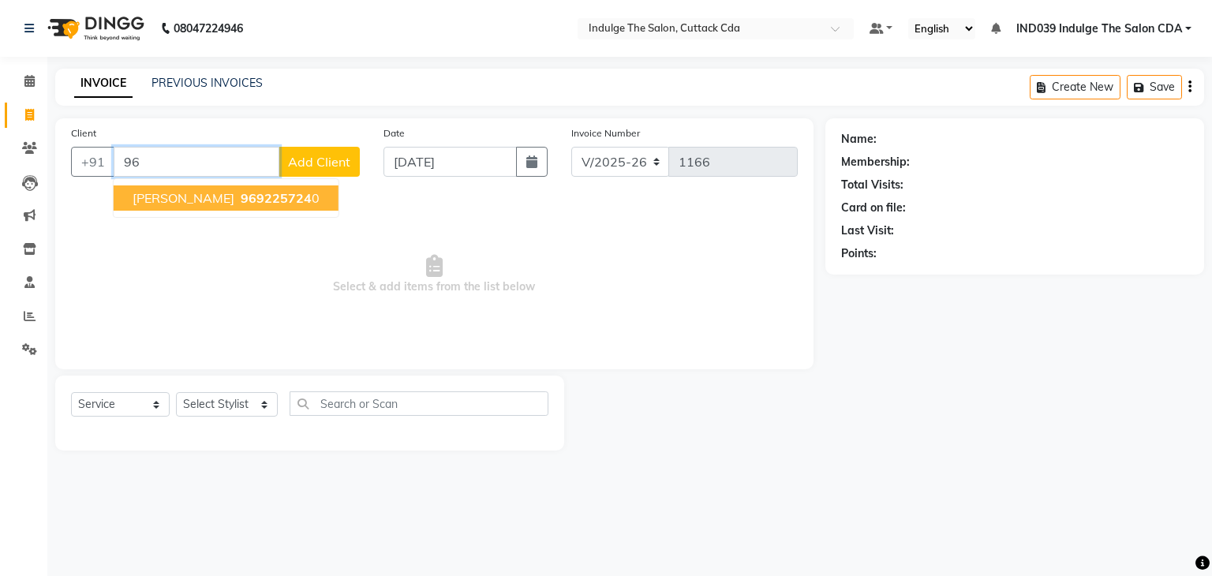
type input "9"
click at [215, 193] on span "[PERSON_NAME]" at bounding box center [184, 198] width 102 height 16
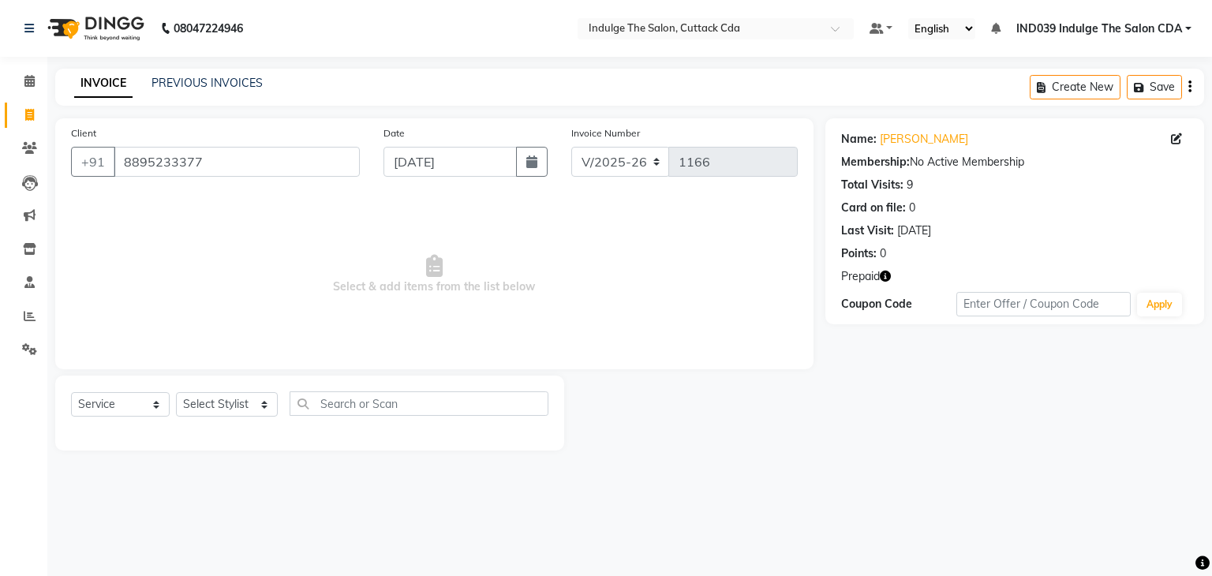
click at [887, 275] on icon "button" at bounding box center [885, 276] width 11 height 11
click at [284, 178] on div "Client [PHONE_NUMBER]" at bounding box center [215, 157] width 312 height 65
click at [271, 171] on input "8895233377" at bounding box center [237, 162] width 246 height 30
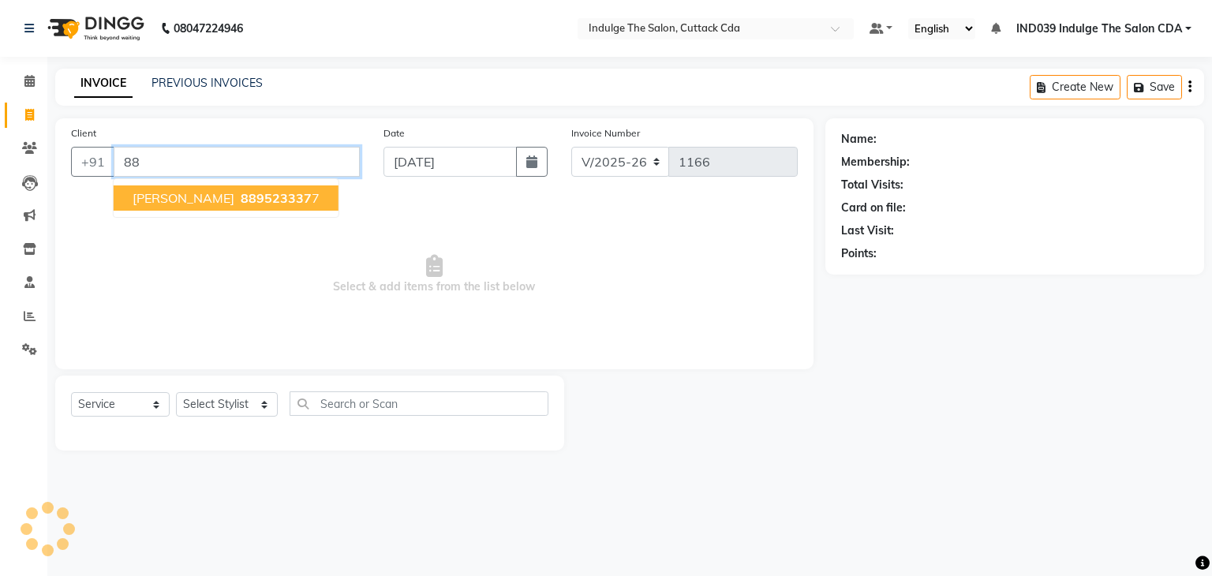
type input "8"
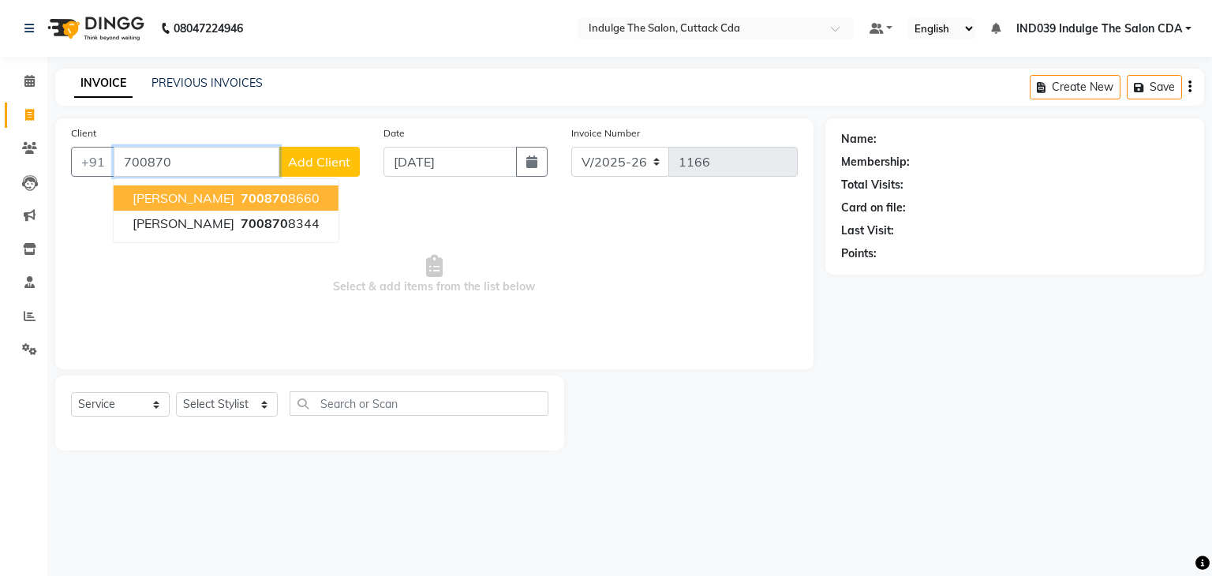
click at [281, 193] on ngb-highlight "700870 8660" at bounding box center [279, 198] width 82 height 16
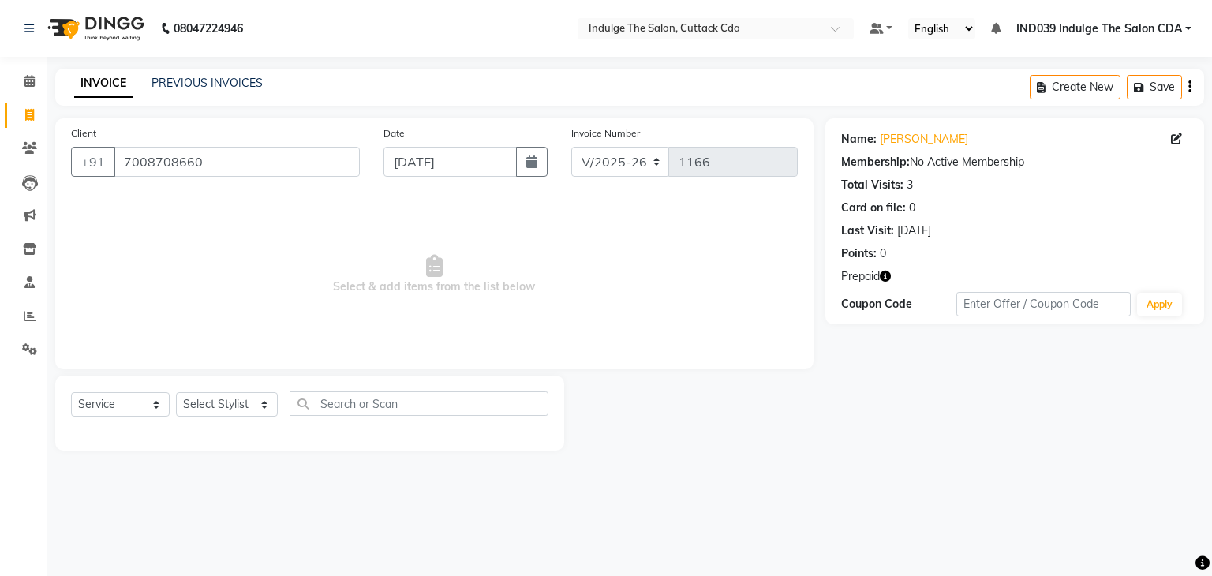
click at [885, 275] on icon "button" at bounding box center [885, 276] width 11 height 11
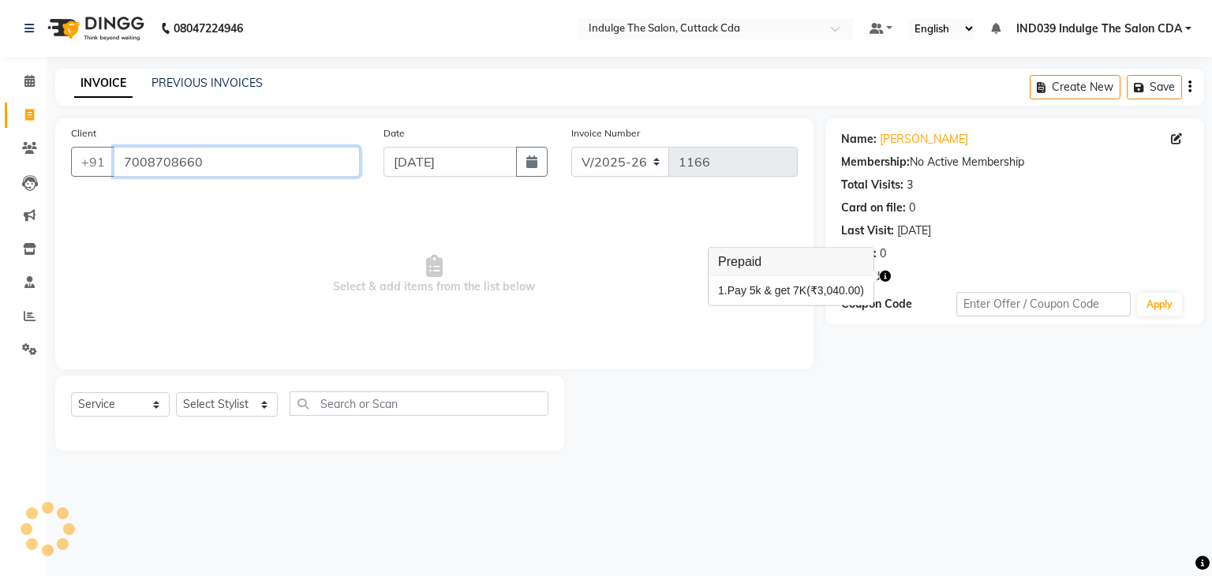
click at [263, 155] on input "7008708660" at bounding box center [237, 162] width 246 height 30
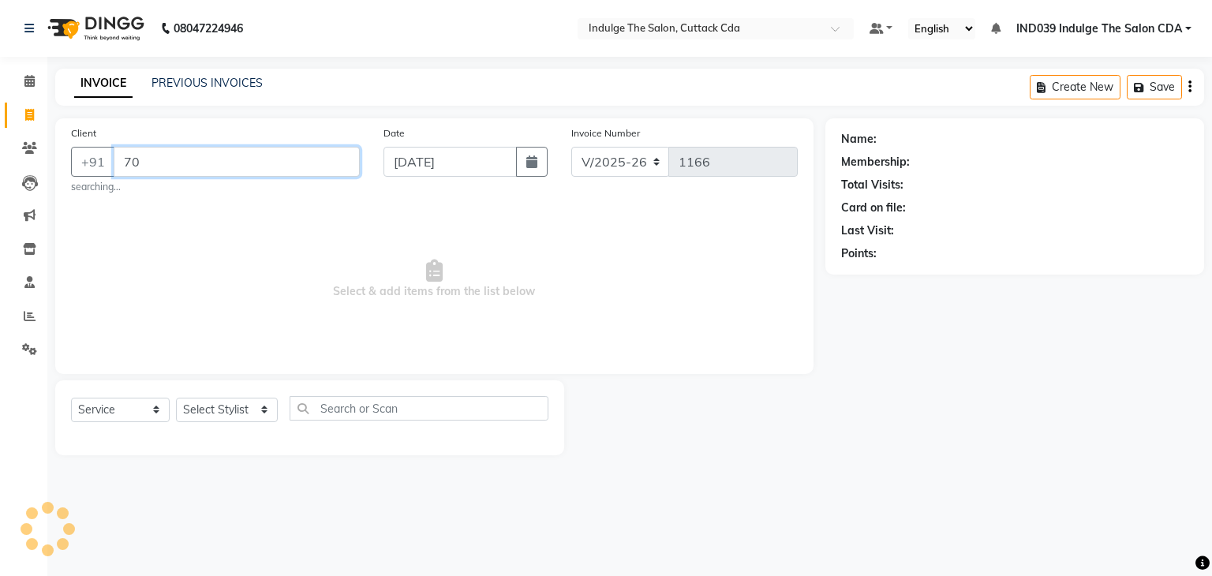
type input "7"
click at [244, 165] on input "8249085711" at bounding box center [237, 162] width 246 height 30
type input "8"
click at [211, 159] on input "SANDHYA" at bounding box center [197, 162] width 166 height 30
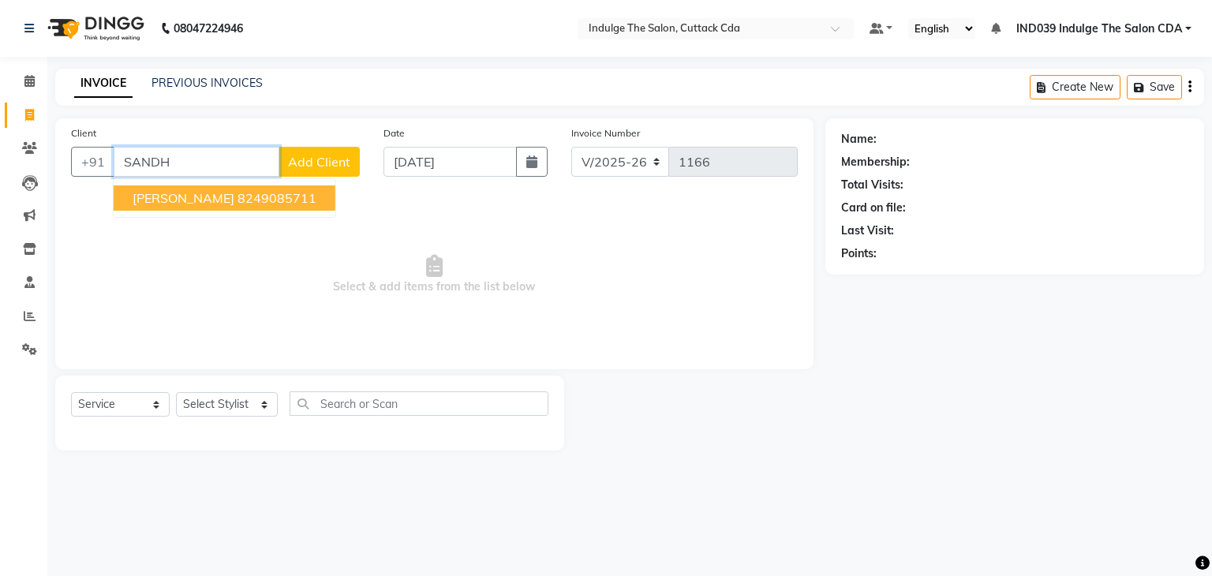
click at [275, 193] on ngb-highlight "8249085711" at bounding box center [277, 198] width 79 height 16
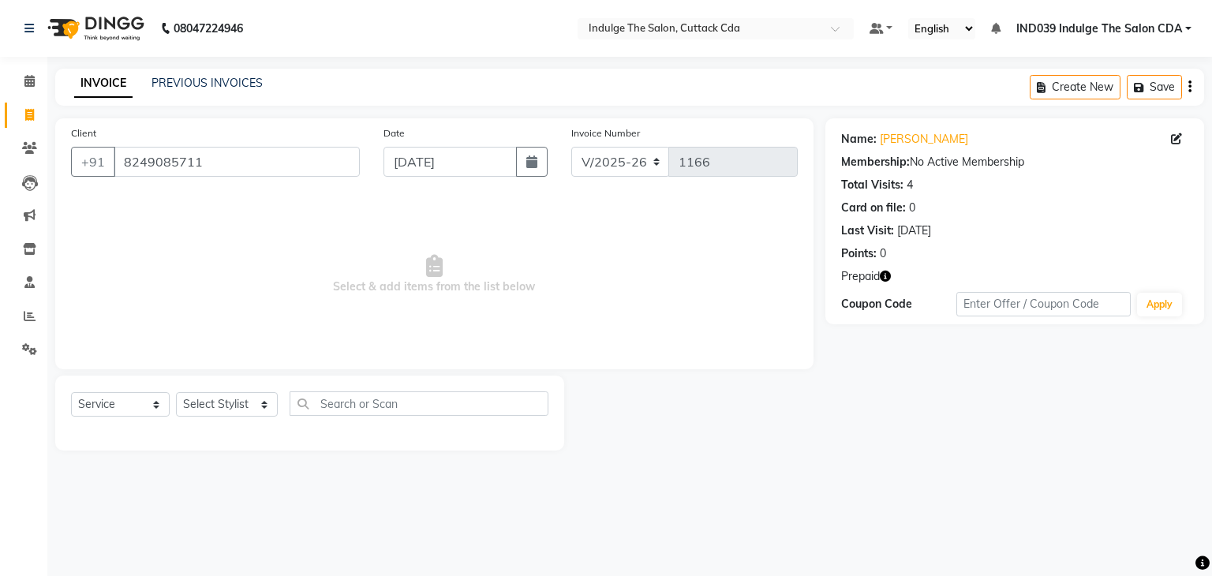
click at [888, 275] on icon "button" at bounding box center [885, 276] width 11 height 11
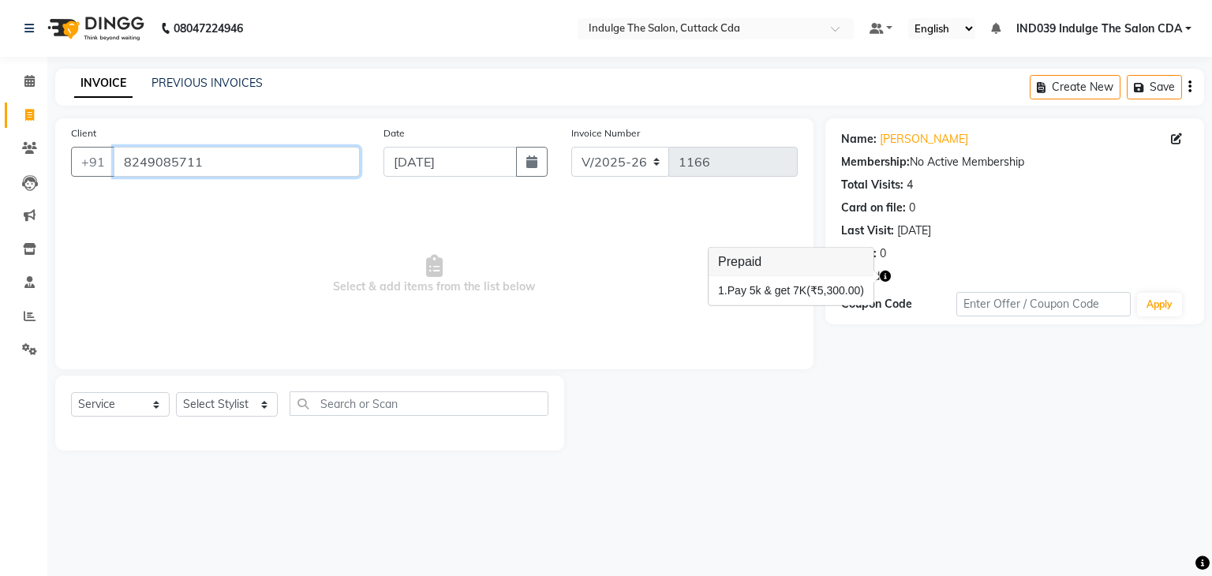
click at [253, 174] on input "8249085711" at bounding box center [237, 162] width 246 height 30
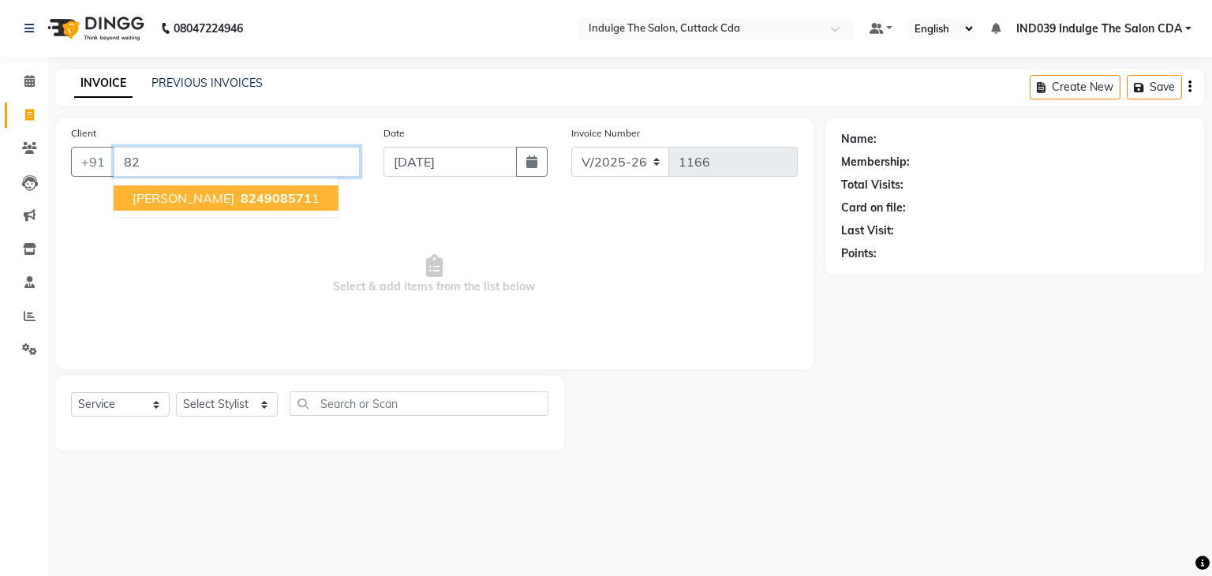
type input "8"
click at [263, 203] on ngb-highlight "900870 4088" at bounding box center [279, 198] width 82 height 16
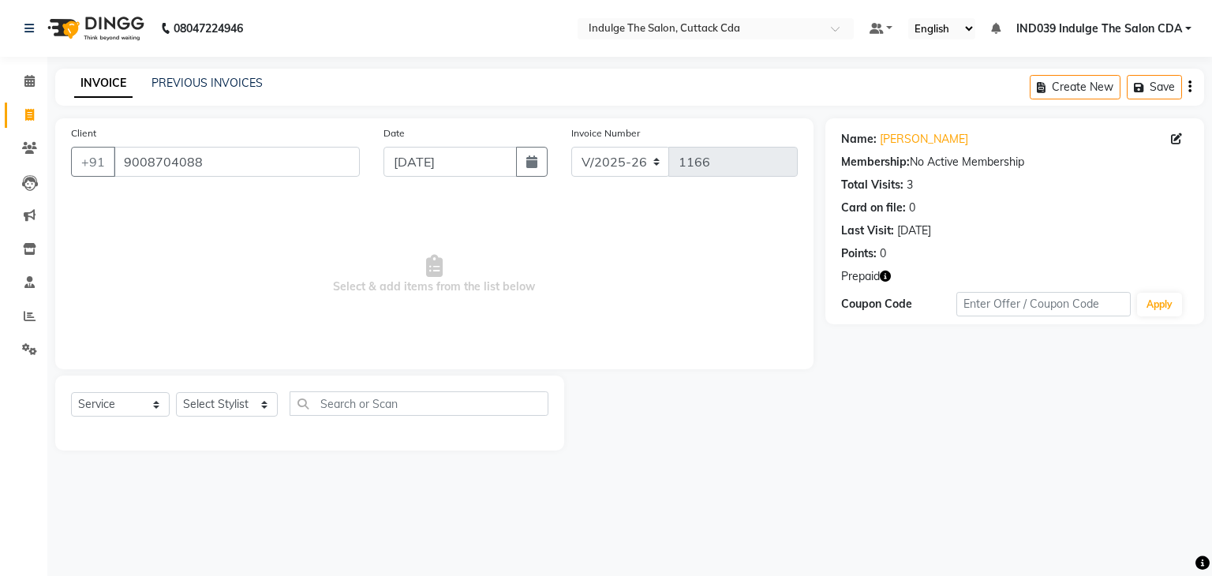
click at [885, 275] on icon "button" at bounding box center [885, 276] width 11 height 11
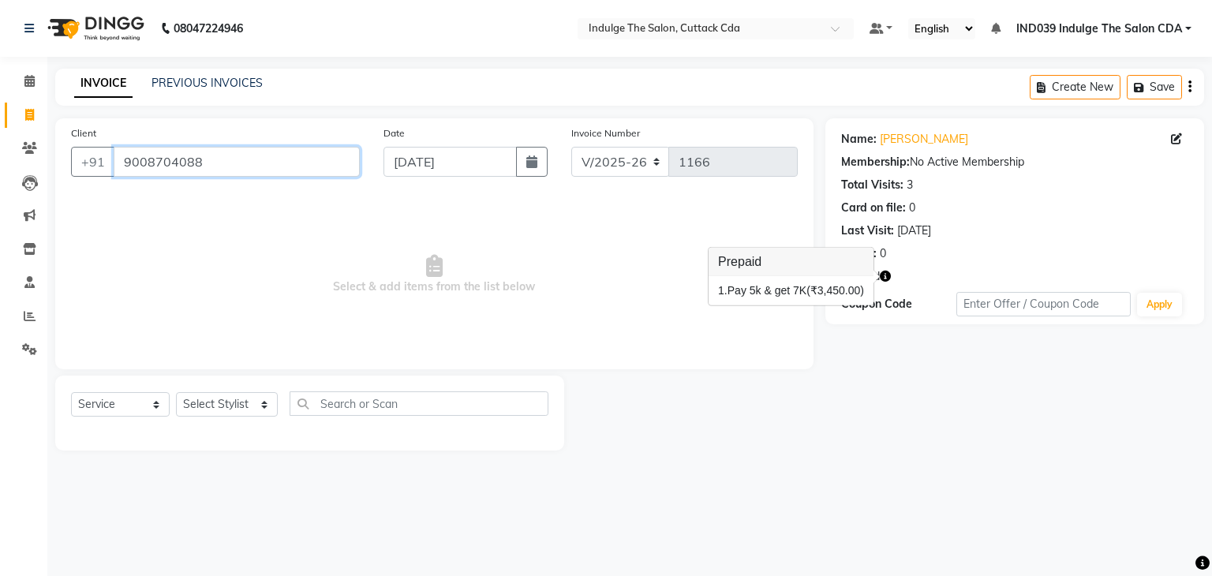
click at [249, 167] on input "9008704088" at bounding box center [237, 162] width 246 height 30
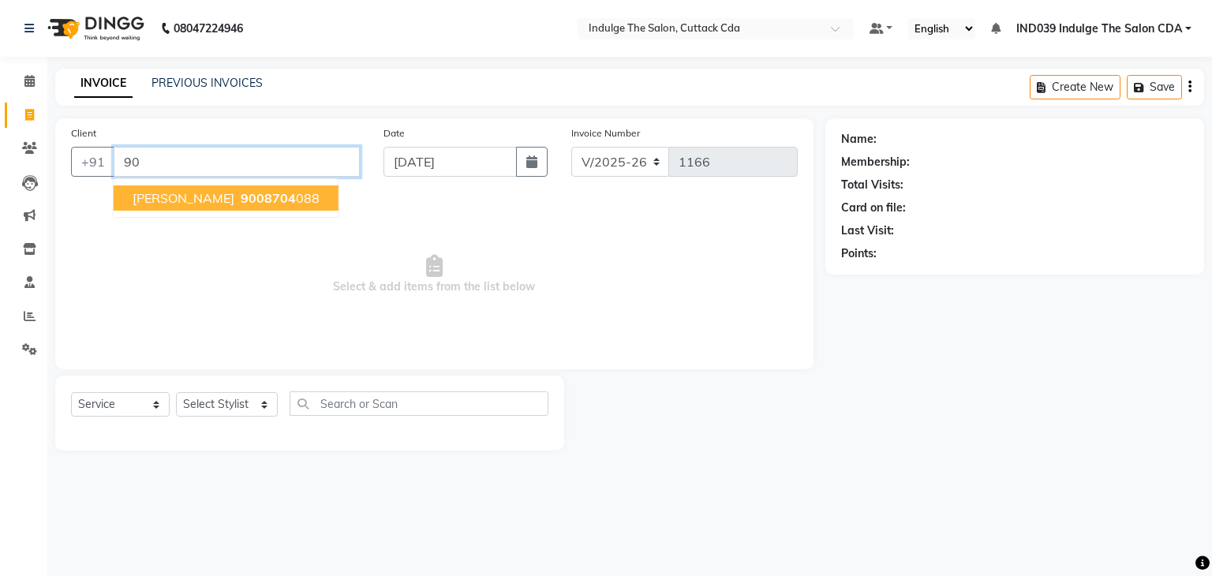
type input "9"
click at [234, 197] on span "[PERSON_NAME]" at bounding box center [184, 198] width 102 height 16
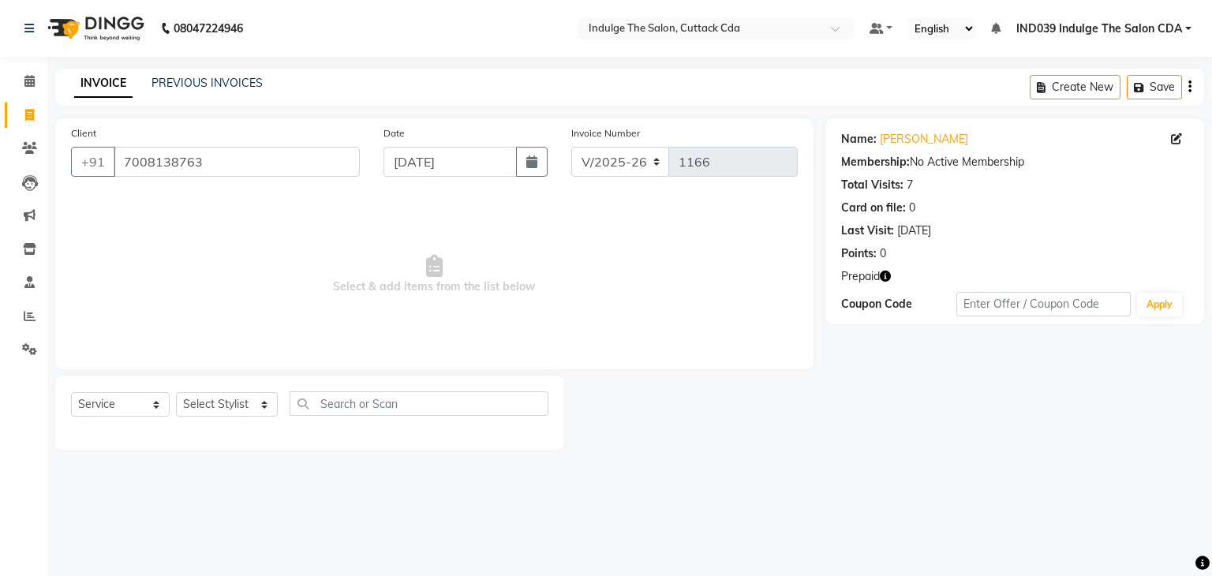
click at [887, 275] on icon "button" at bounding box center [885, 276] width 11 height 11
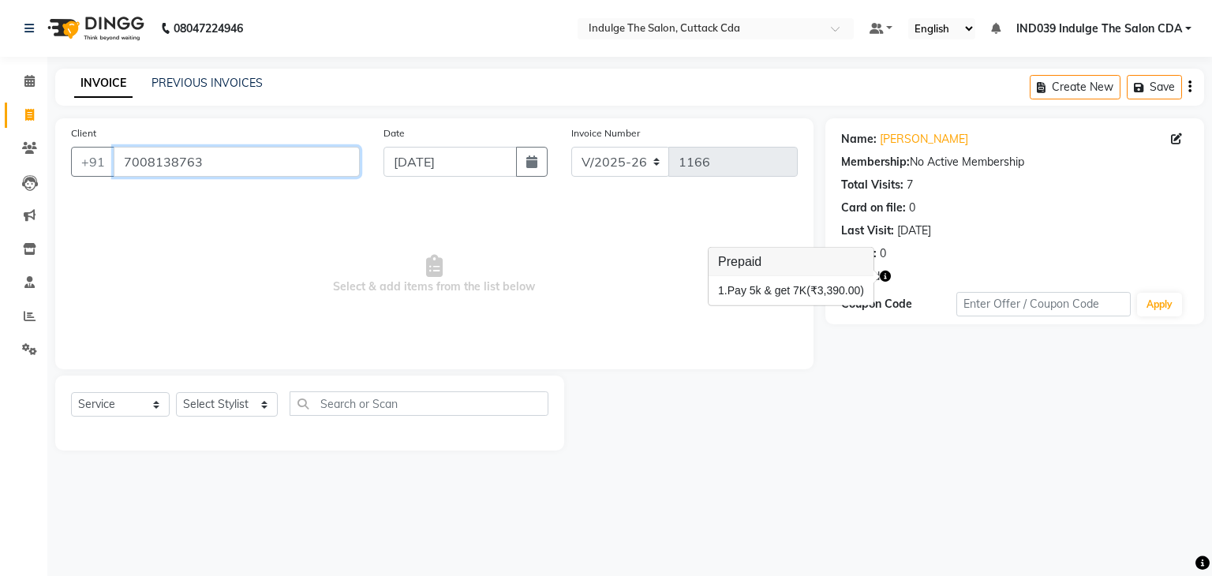
click at [231, 167] on input "7008138763" at bounding box center [237, 162] width 246 height 30
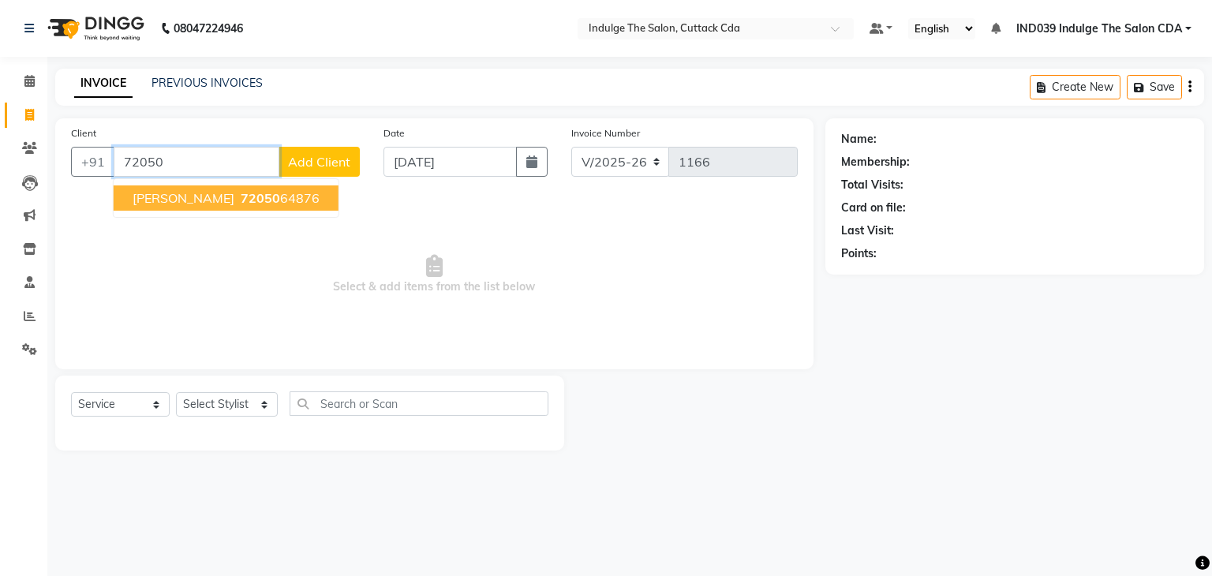
click at [241, 202] on span "72050" at bounding box center [260, 198] width 39 height 16
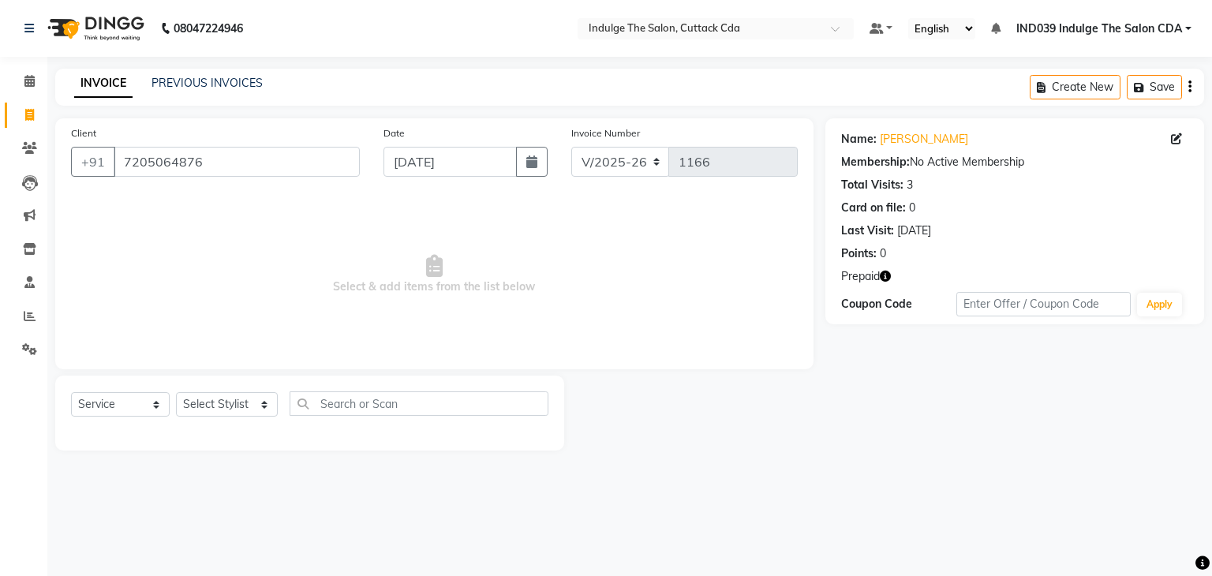
click at [886, 275] on icon "button" at bounding box center [885, 276] width 11 height 11
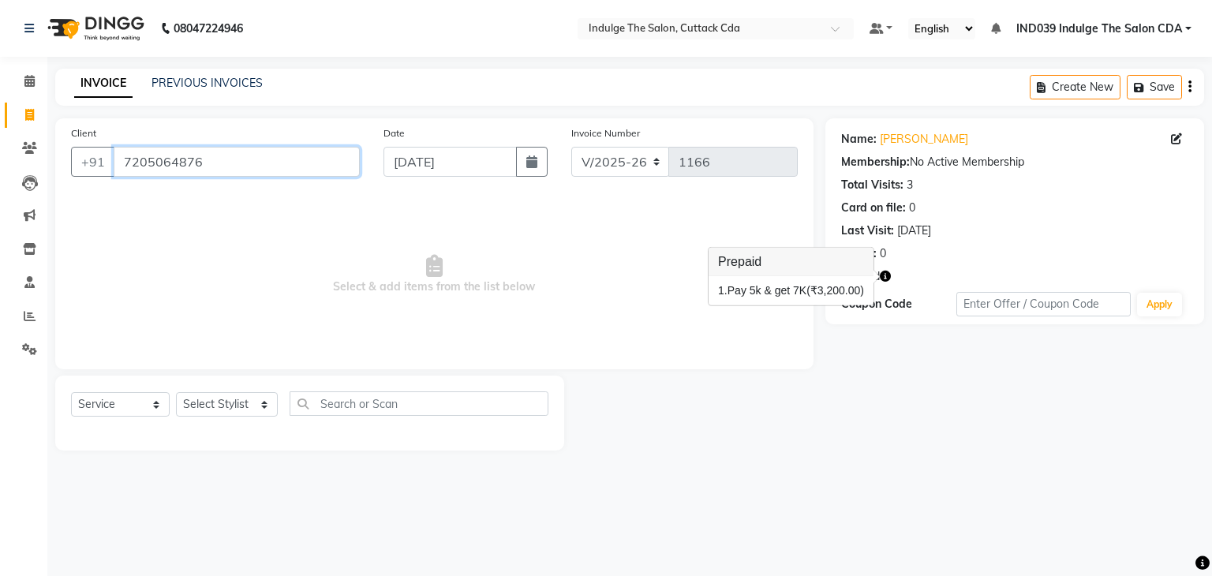
click at [283, 165] on input "7205064876" at bounding box center [237, 162] width 246 height 30
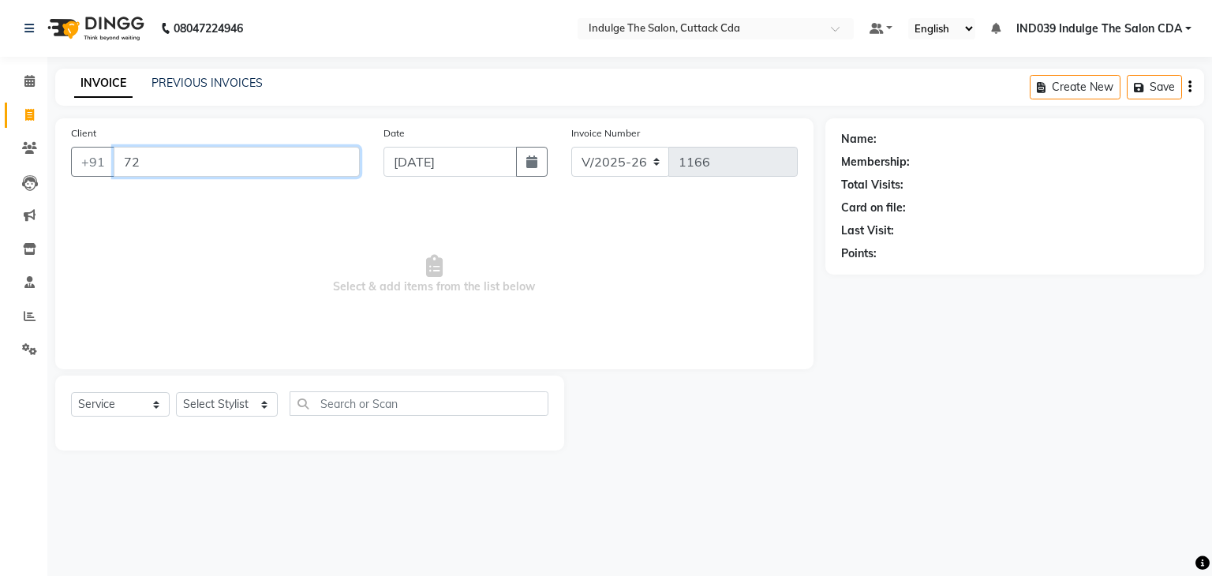
type input "7"
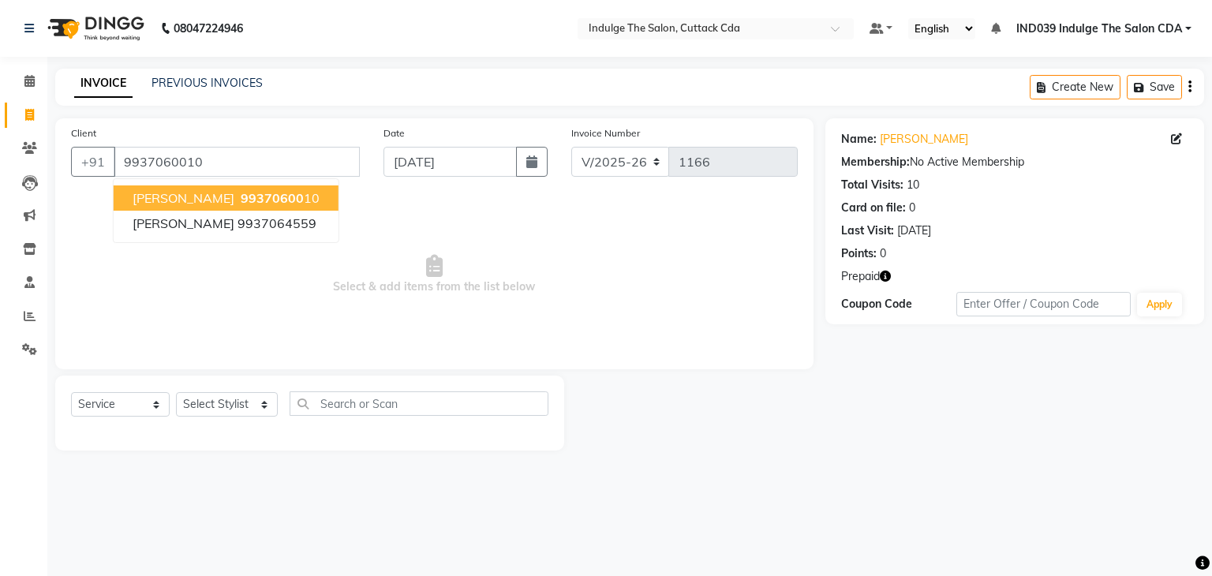
click at [263, 200] on span "99370600" at bounding box center [272, 198] width 63 height 16
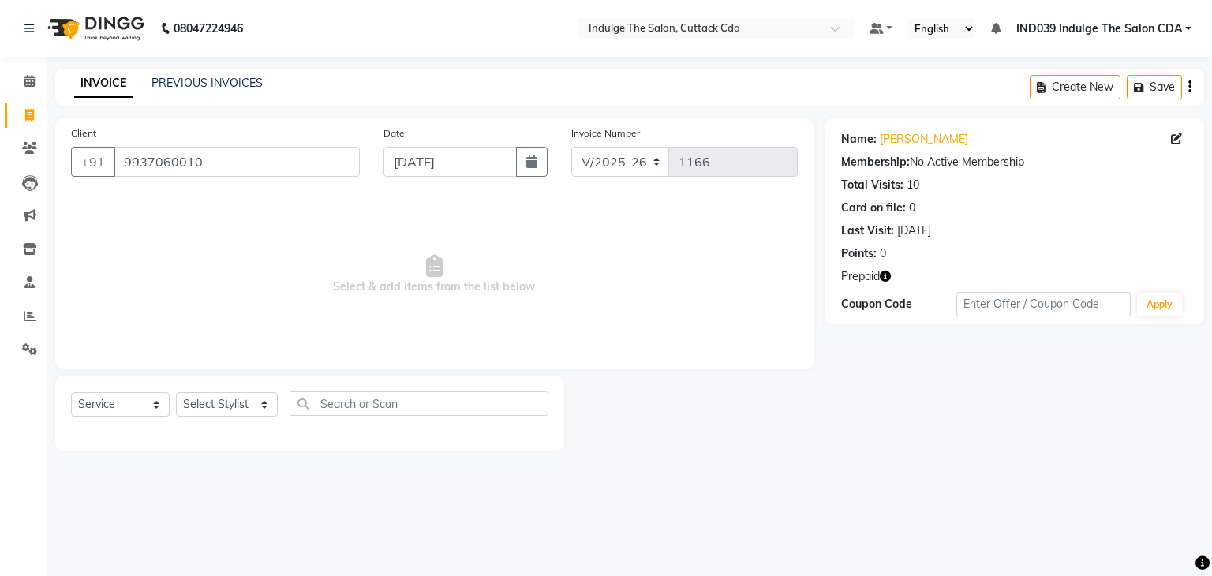
click at [887, 275] on icon "button" at bounding box center [885, 276] width 11 height 11
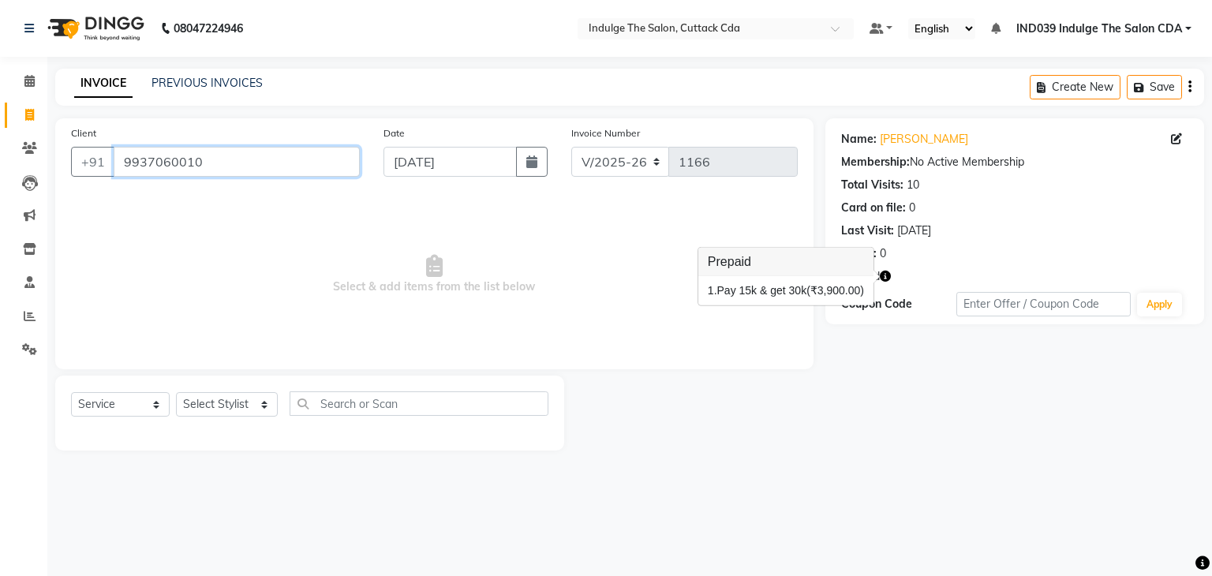
click at [253, 167] on input "9937060010" at bounding box center [237, 162] width 246 height 30
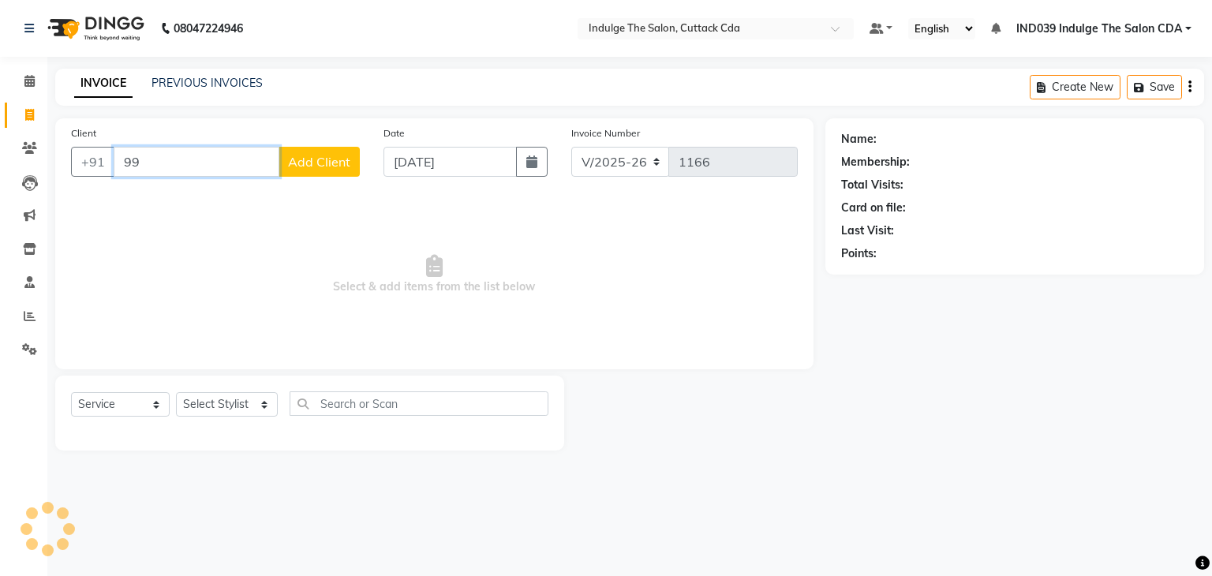
type input "9"
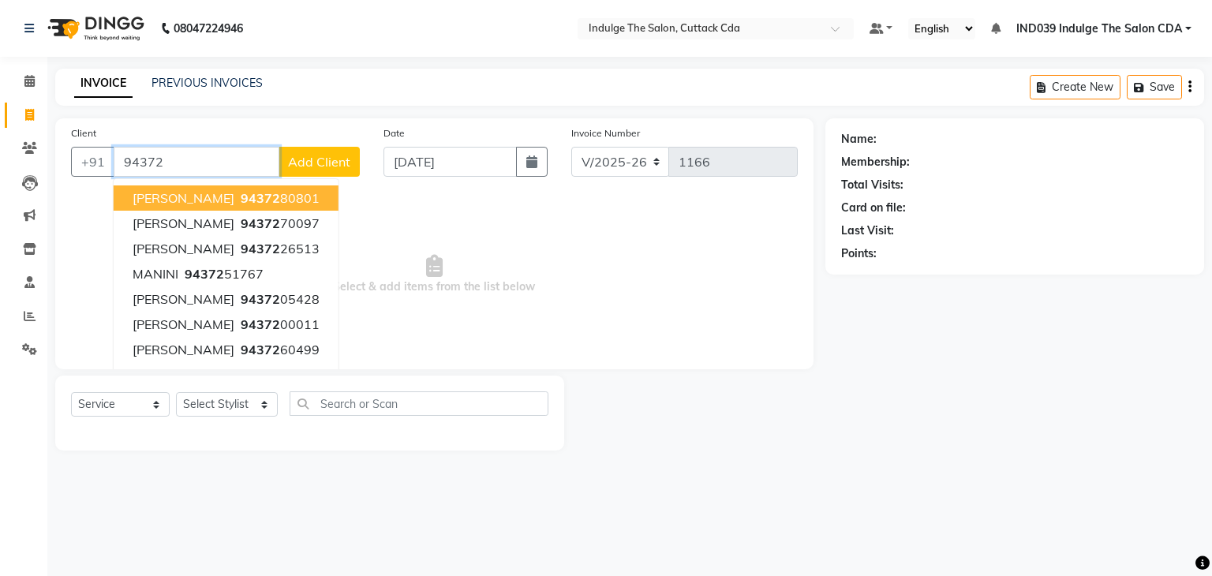
click at [280, 204] on span "94372" at bounding box center [260, 198] width 39 height 16
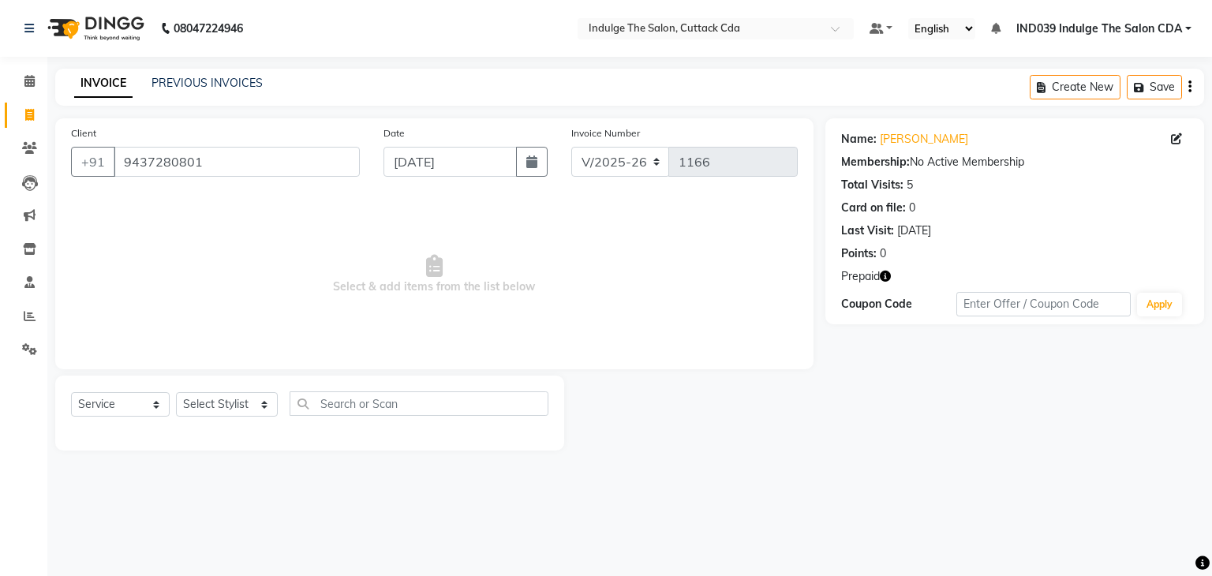
click at [887, 276] on icon "button" at bounding box center [885, 276] width 11 height 11
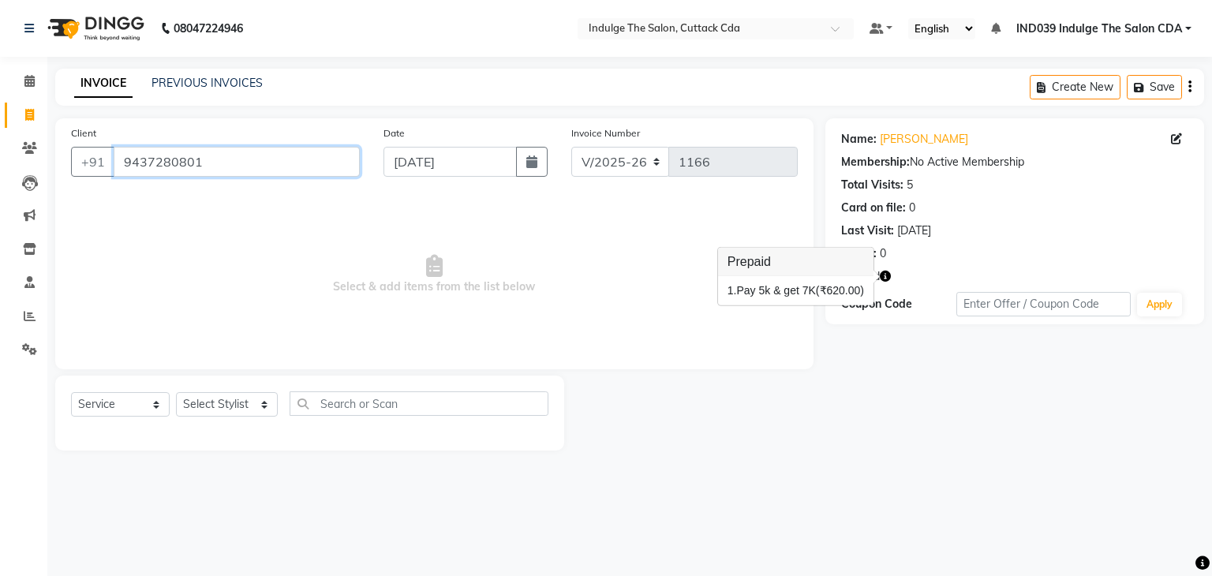
click at [240, 160] on input "9437280801" at bounding box center [237, 162] width 246 height 30
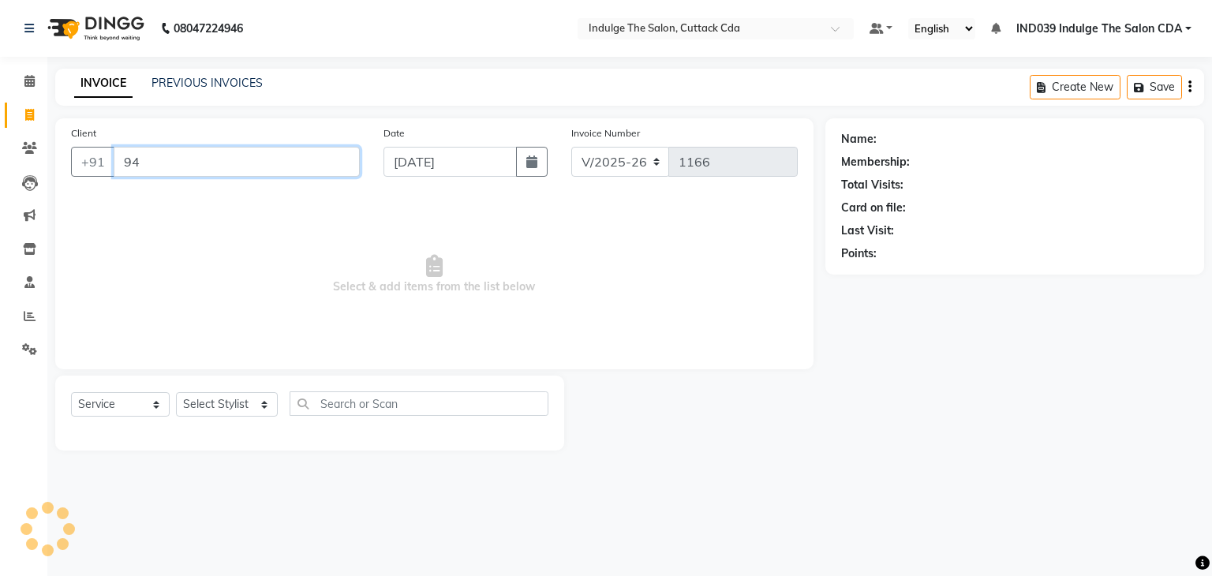
type input "9"
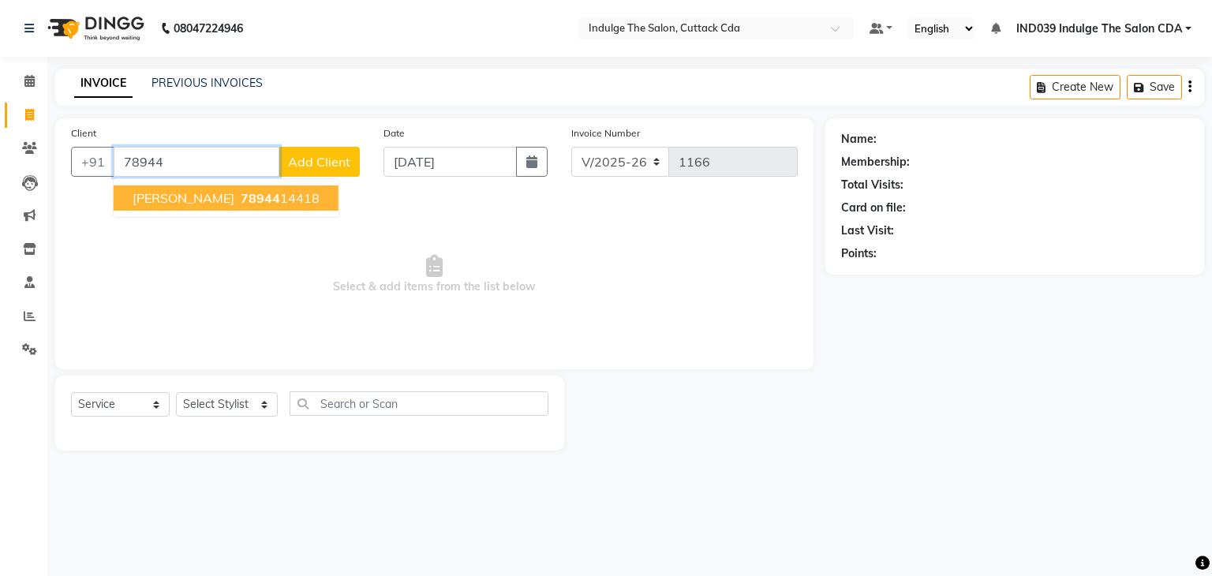
click at [196, 200] on span "[PERSON_NAME]" at bounding box center [184, 198] width 102 height 16
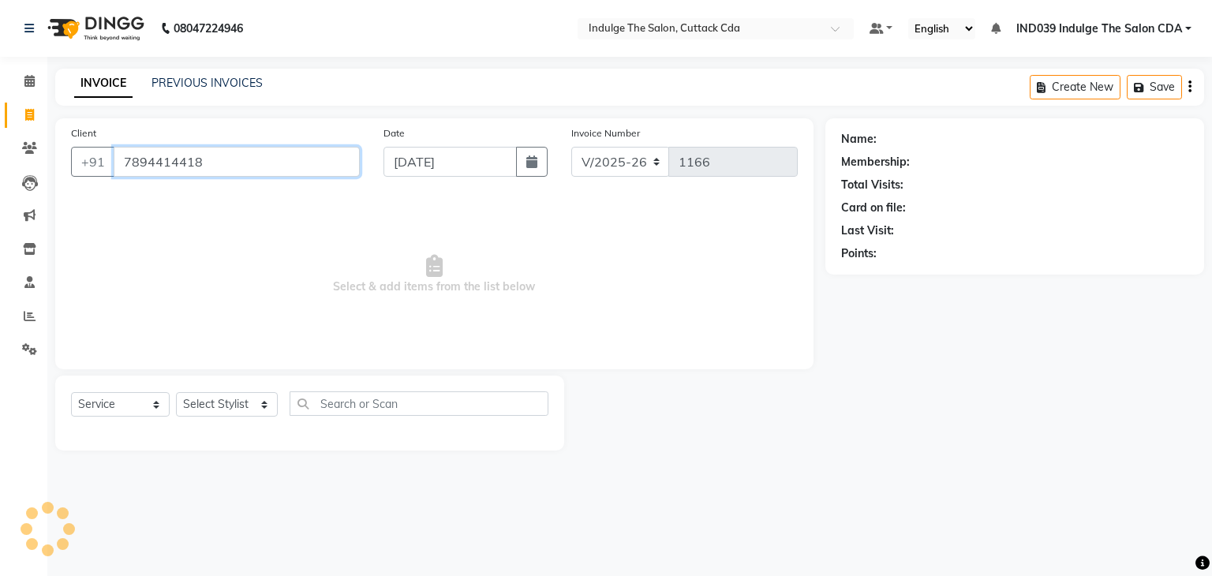
type input "7894414418"
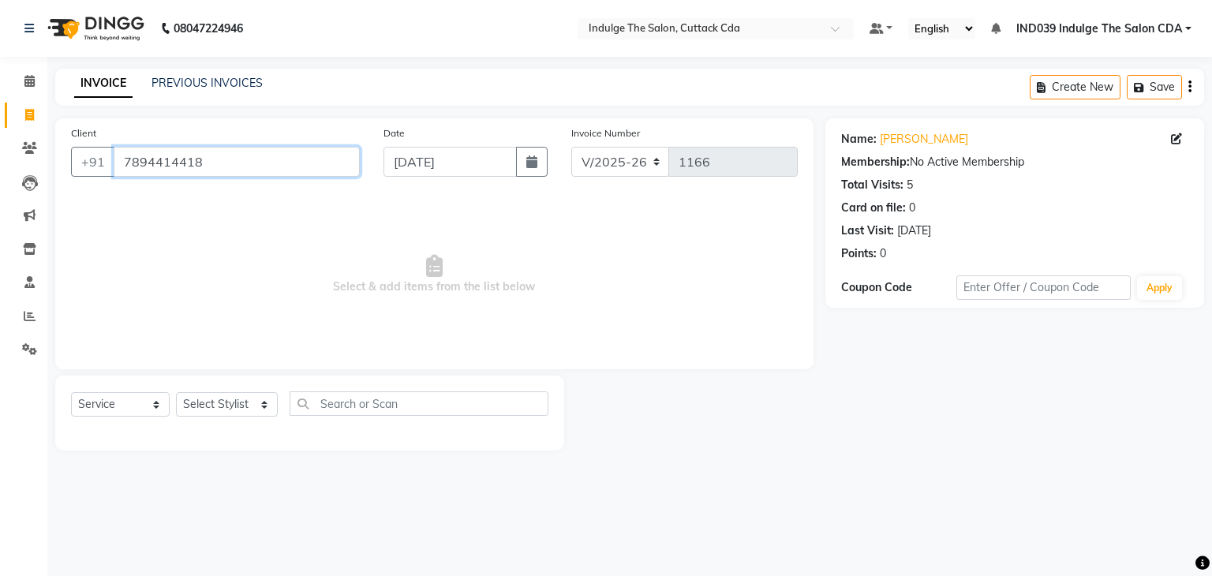
drag, startPoint x: 124, startPoint y: 162, endPoint x: 228, endPoint y: 168, distance: 104.4
click at [228, 168] on input "7894414418" at bounding box center [237, 162] width 246 height 30
click at [199, 80] on link "PREVIOUS INVOICES" at bounding box center [207, 83] width 111 height 14
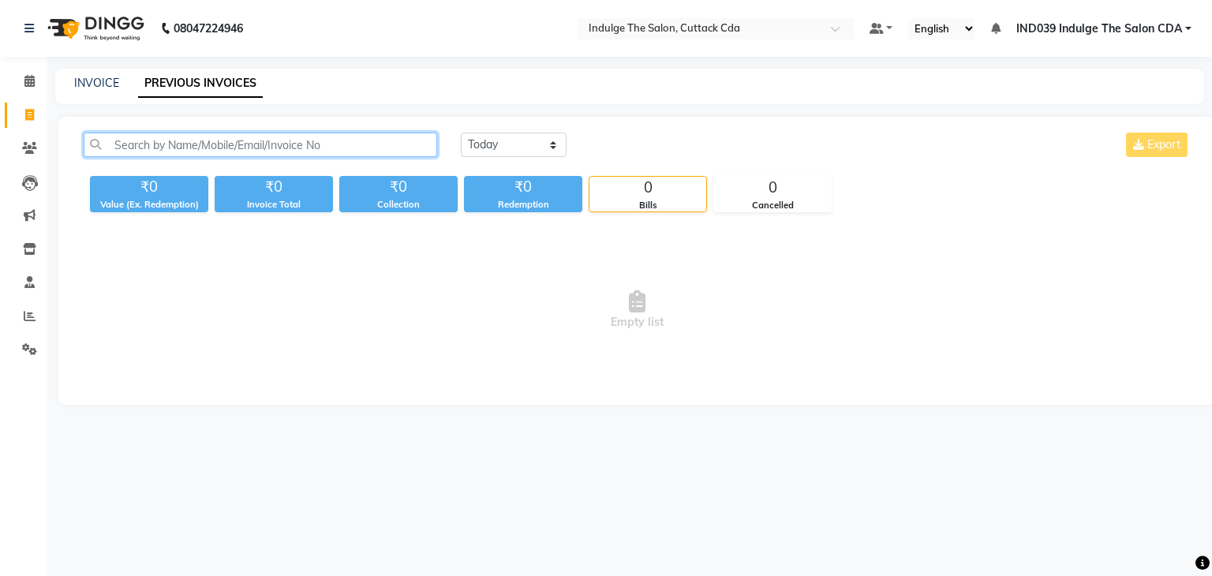
click at [275, 146] on input "text" at bounding box center [261, 145] width 354 height 24
paste input "7894414418"
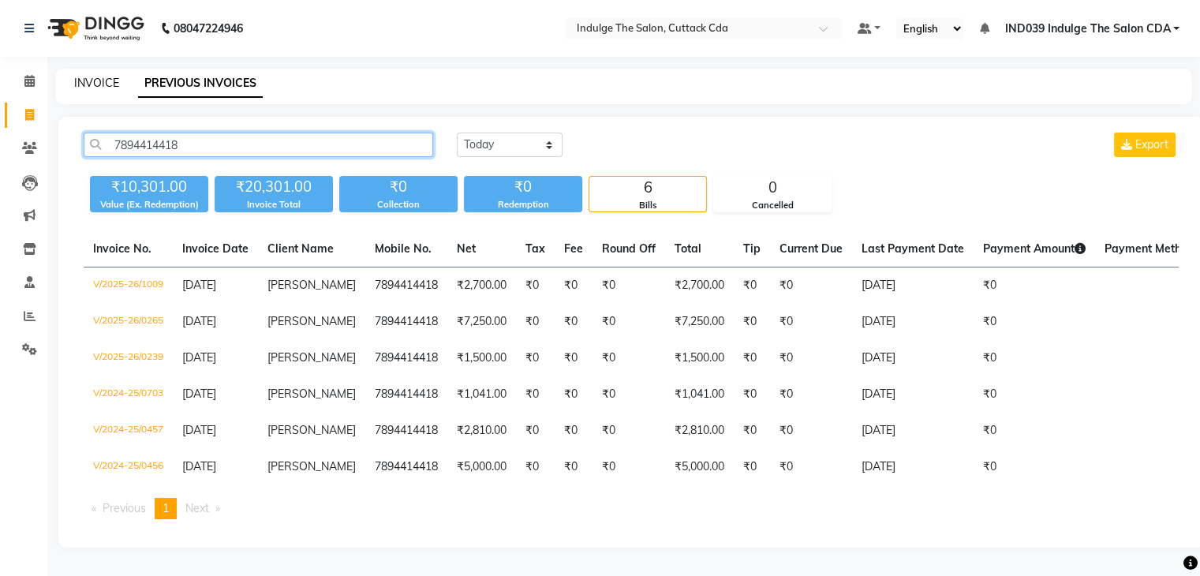
type input "7894414418"
click at [104, 83] on link "INVOICE" at bounding box center [96, 83] width 45 height 14
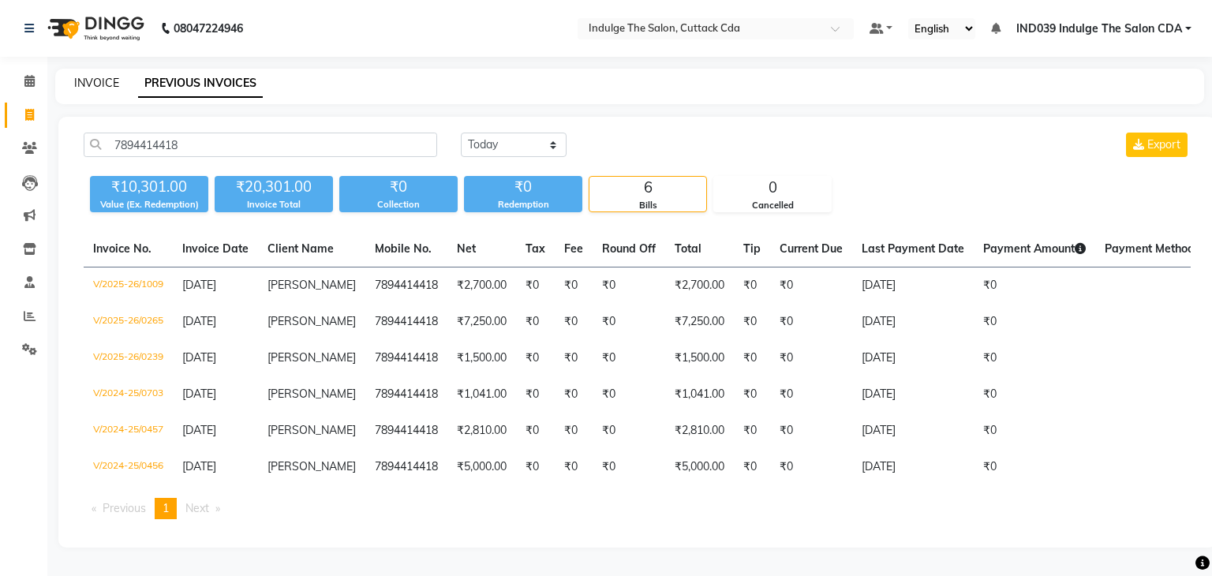
select select "7297"
select select "service"
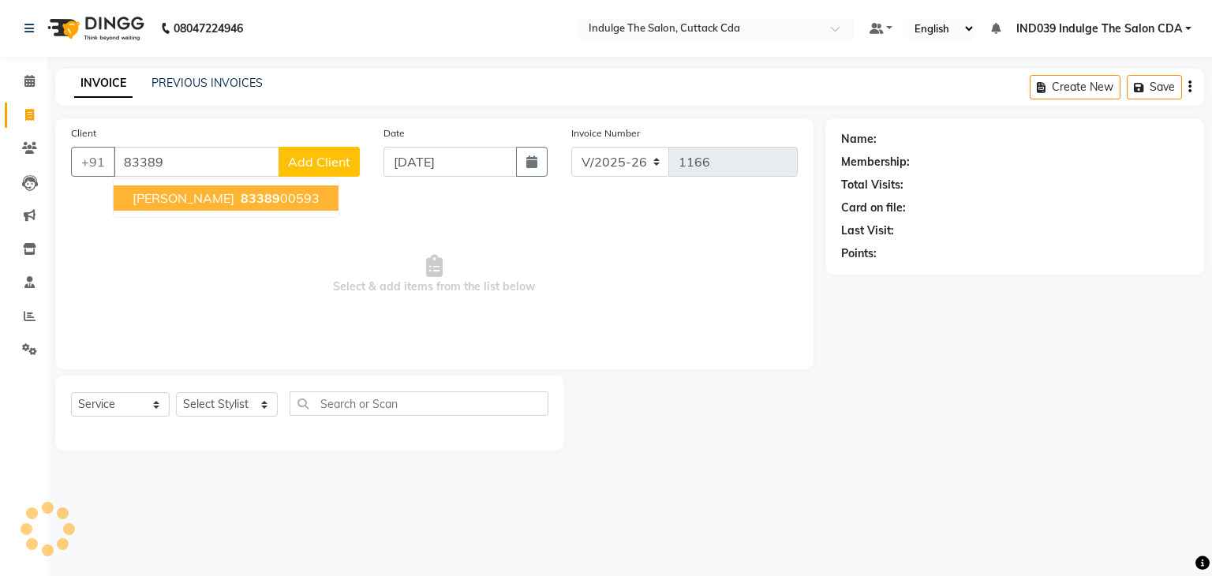
click at [247, 202] on span "83389" at bounding box center [260, 198] width 39 height 16
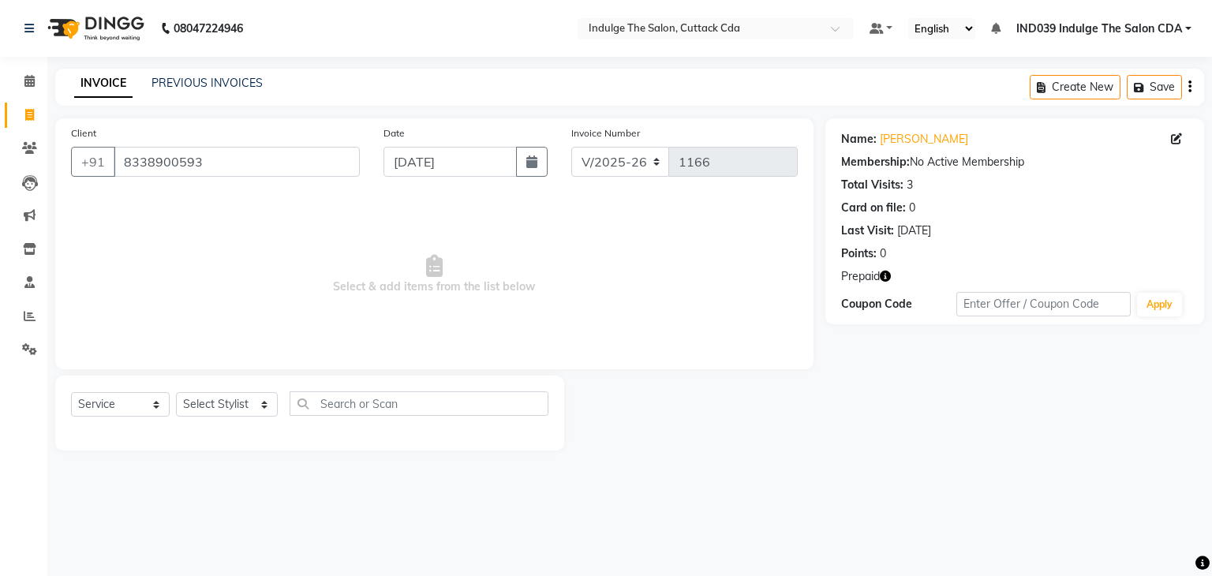
click at [886, 275] on icon "button" at bounding box center [885, 276] width 11 height 11
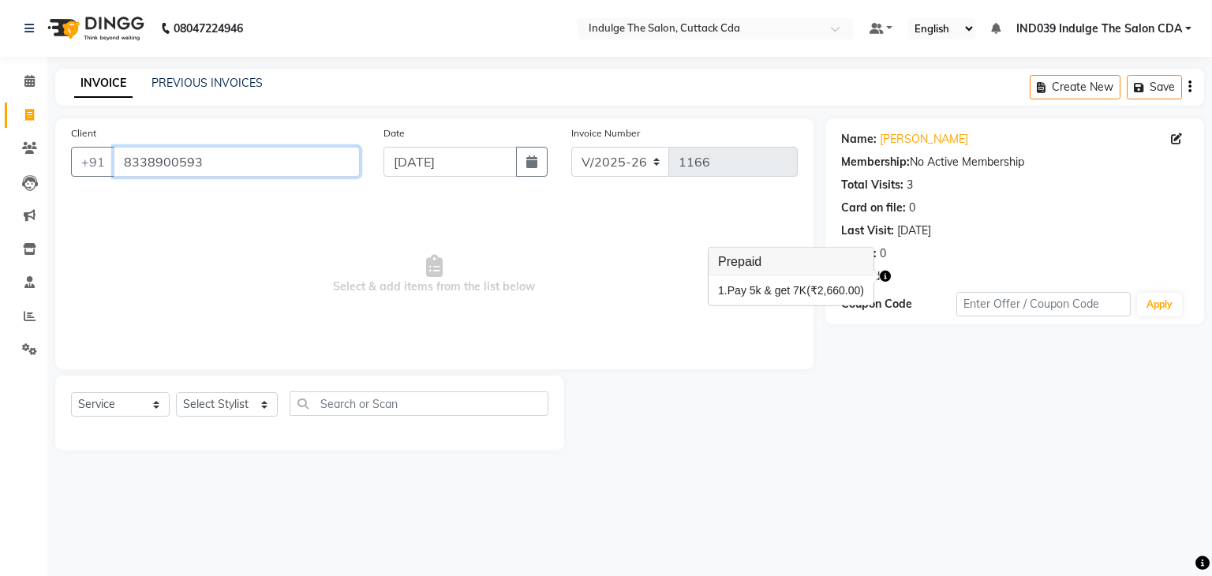
click at [253, 165] on input "8338900593" at bounding box center [237, 162] width 246 height 30
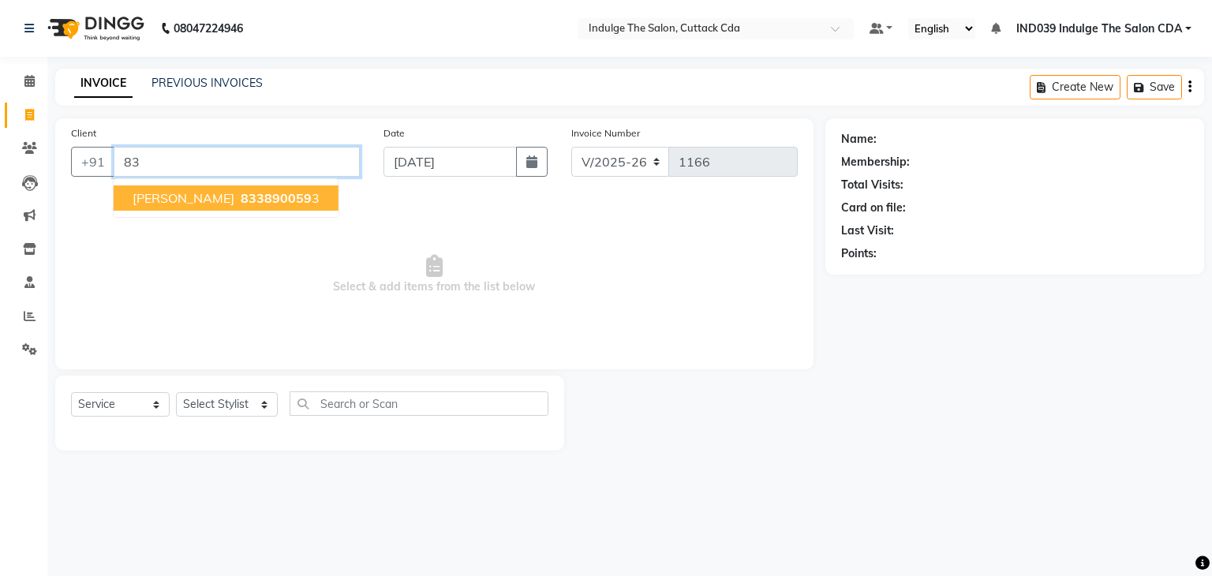
type input "8"
click at [262, 201] on span "99370360" at bounding box center [272, 198] width 63 height 16
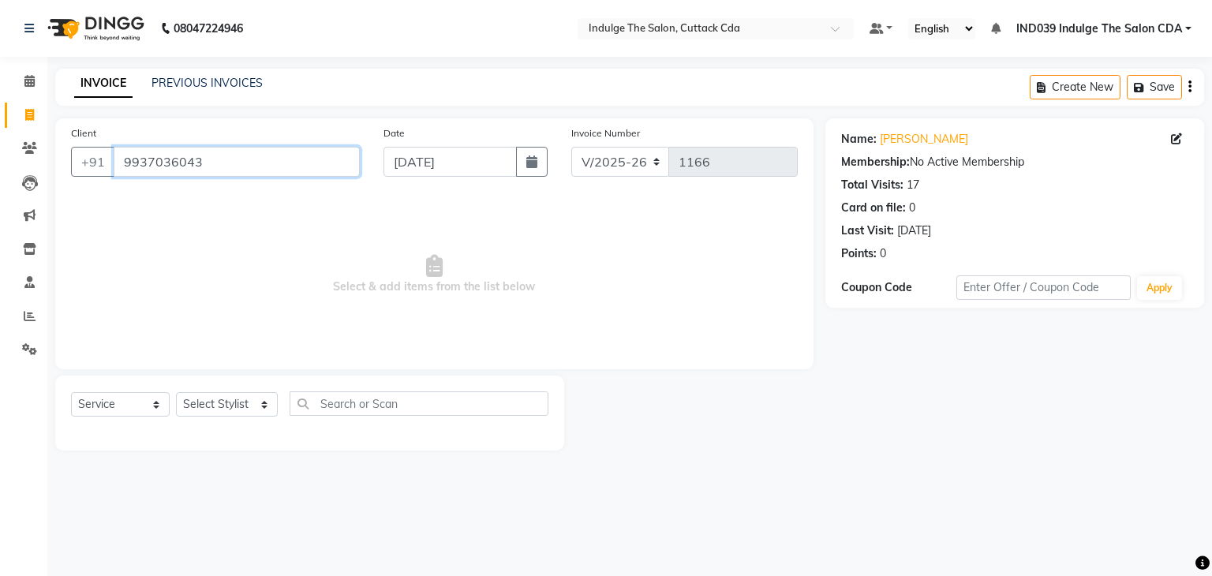
click at [282, 170] on input "9937036043" at bounding box center [237, 162] width 246 height 30
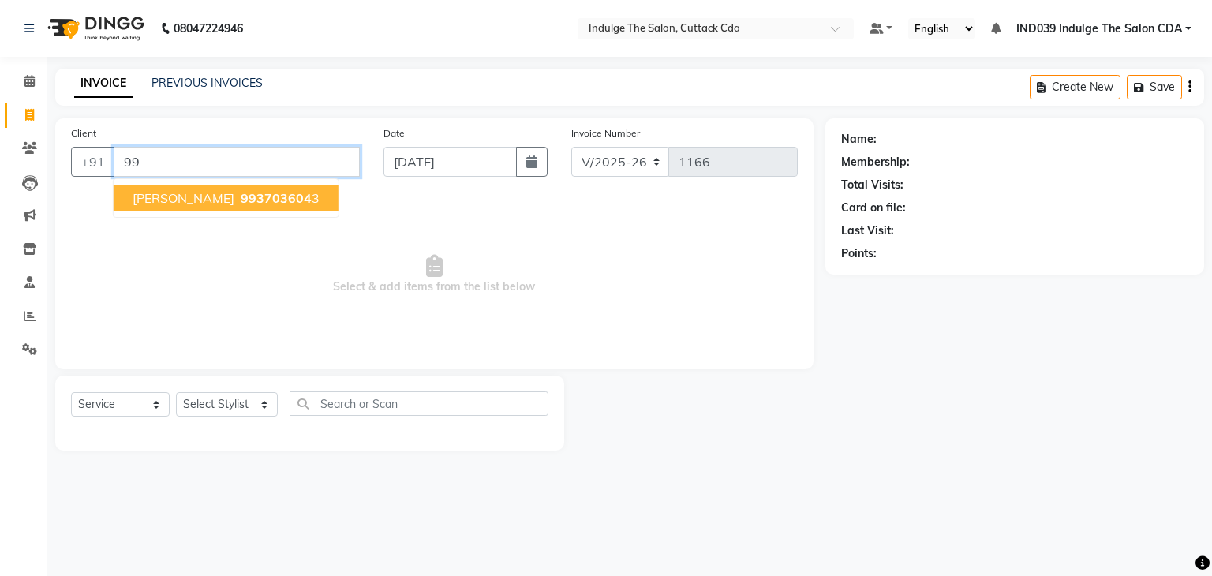
type input "9"
click at [294, 197] on span "80936894" at bounding box center [272, 198] width 63 height 16
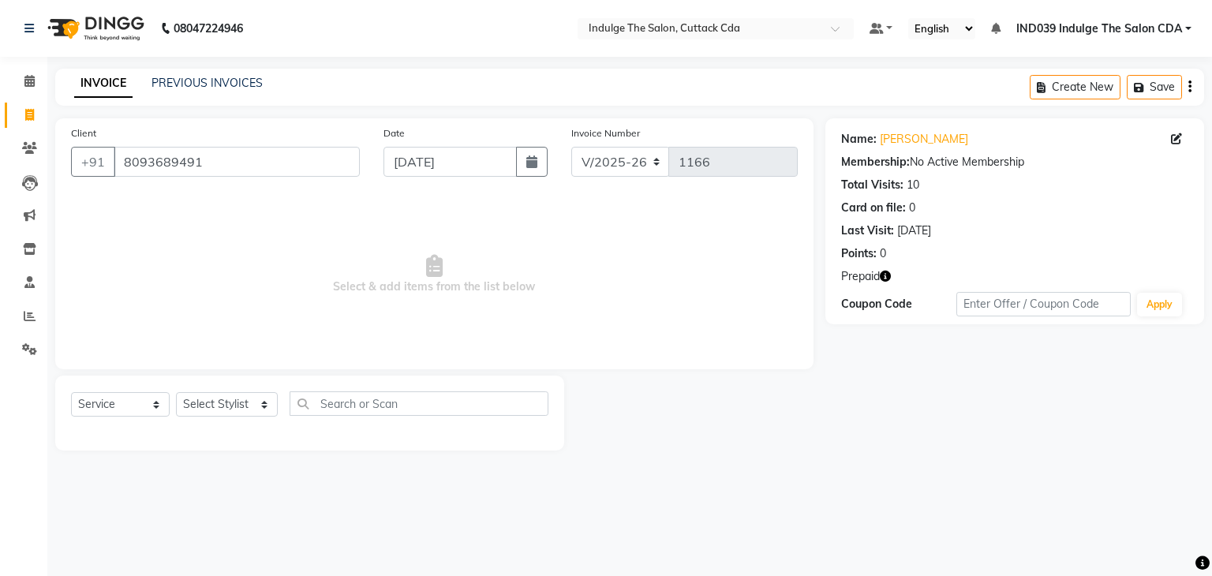
click at [887, 275] on icon "button" at bounding box center [885, 276] width 11 height 11
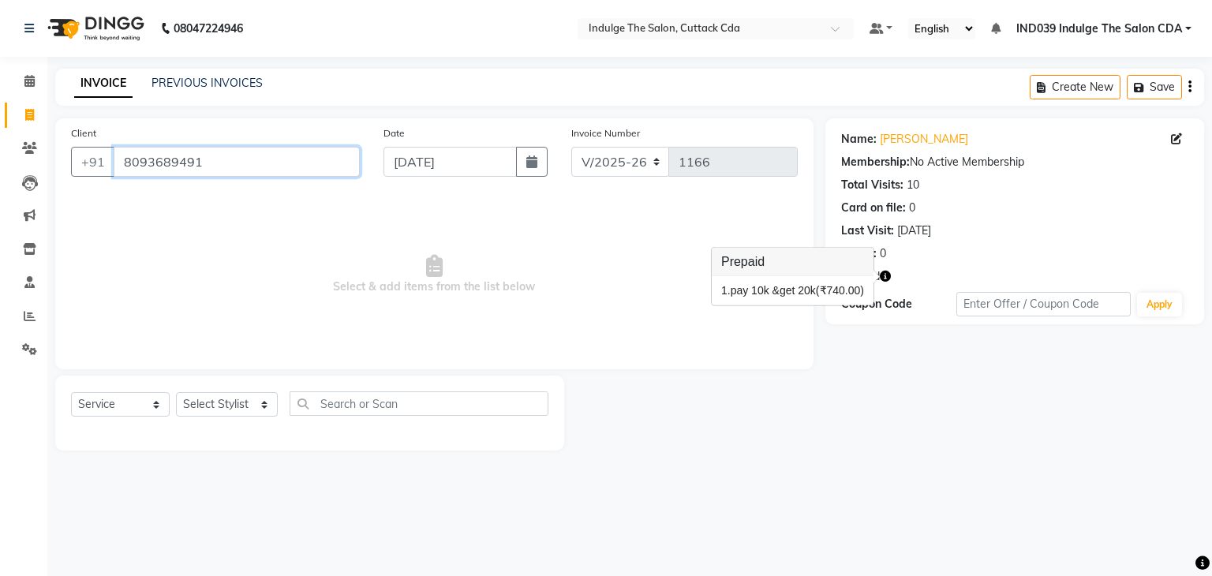
click at [227, 155] on input "8093689491" at bounding box center [237, 162] width 246 height 30
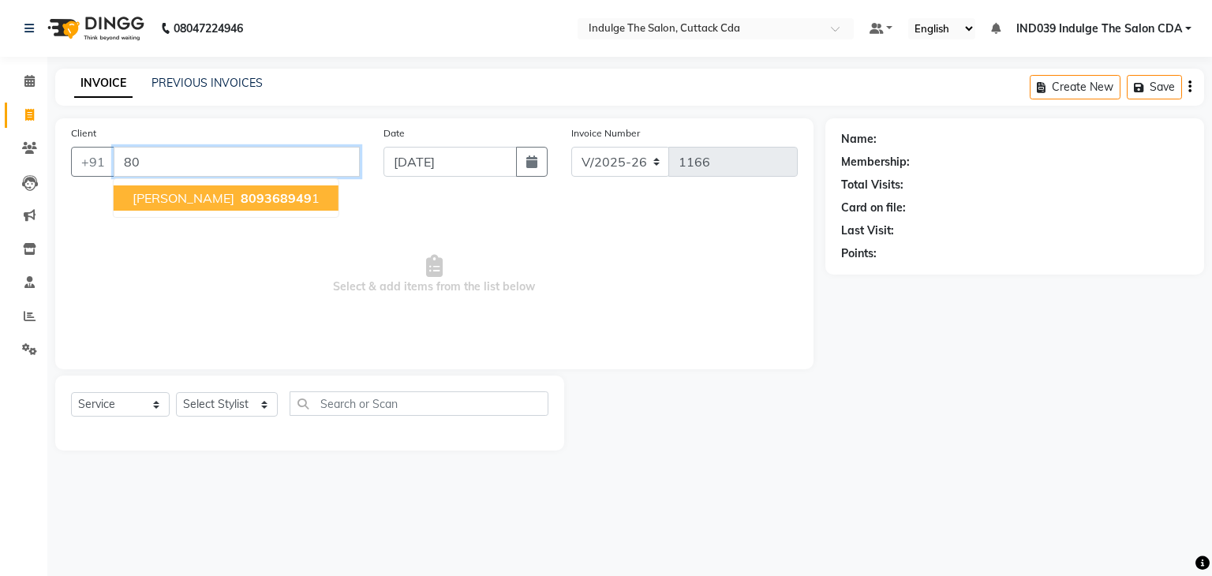
type input "8"
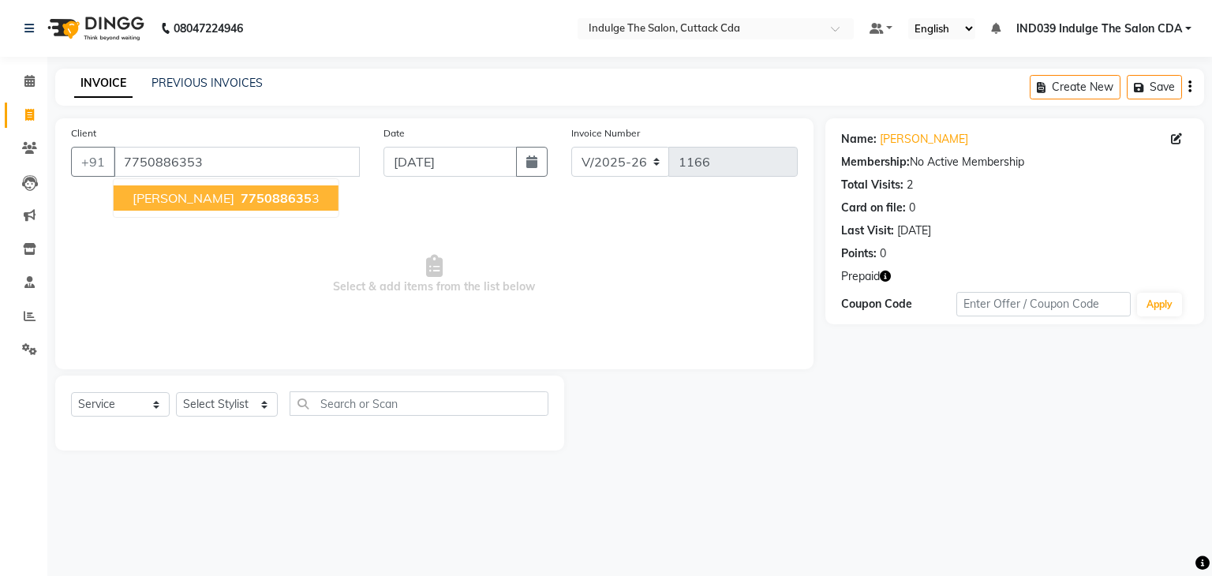
click at [229, 197] on span "[PERSON_NAME]" at bounding box center [184, 198] width 102 height 16
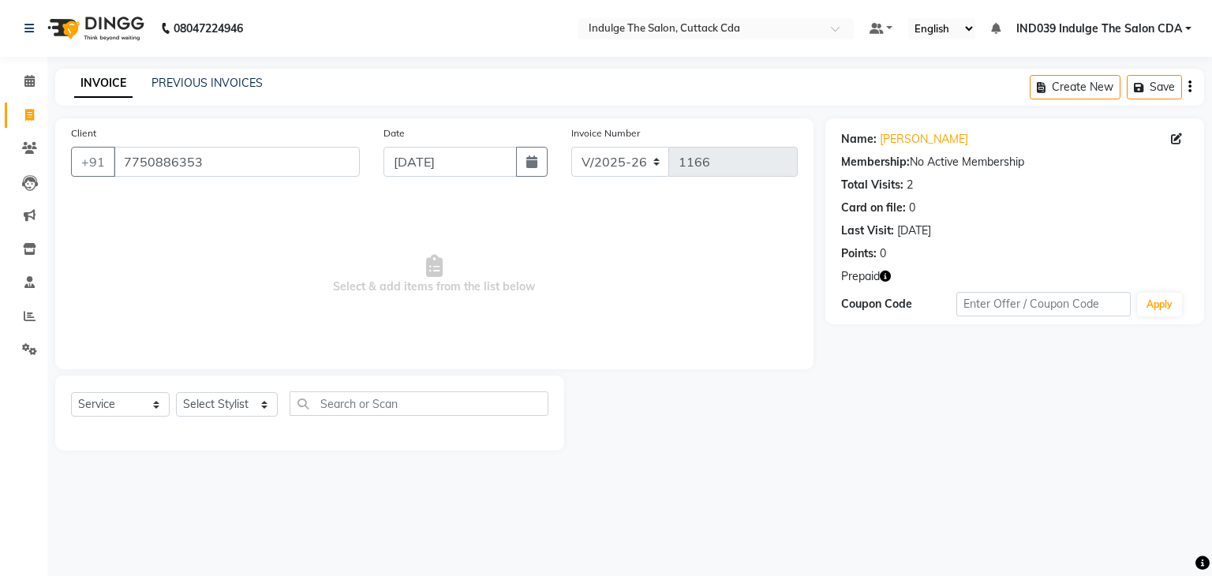
click at [886, 276] on icon "button" at bounding box center [885, 276] width 11 height 11
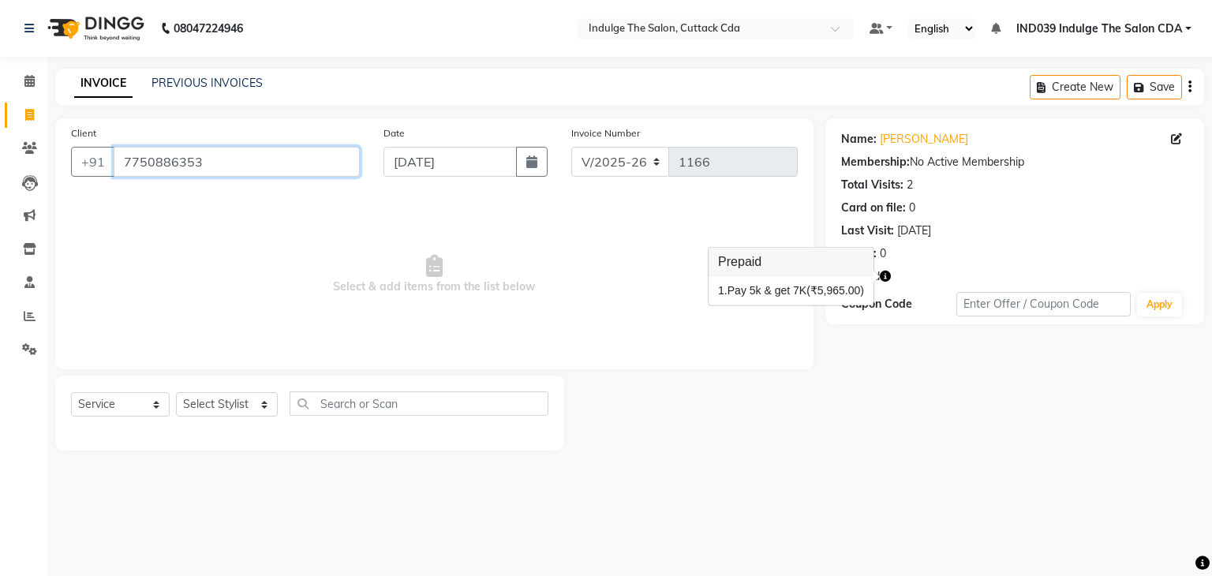
click at [256, 151] on input "7750886353" at bounding box center [237, 162] width 246 height 30
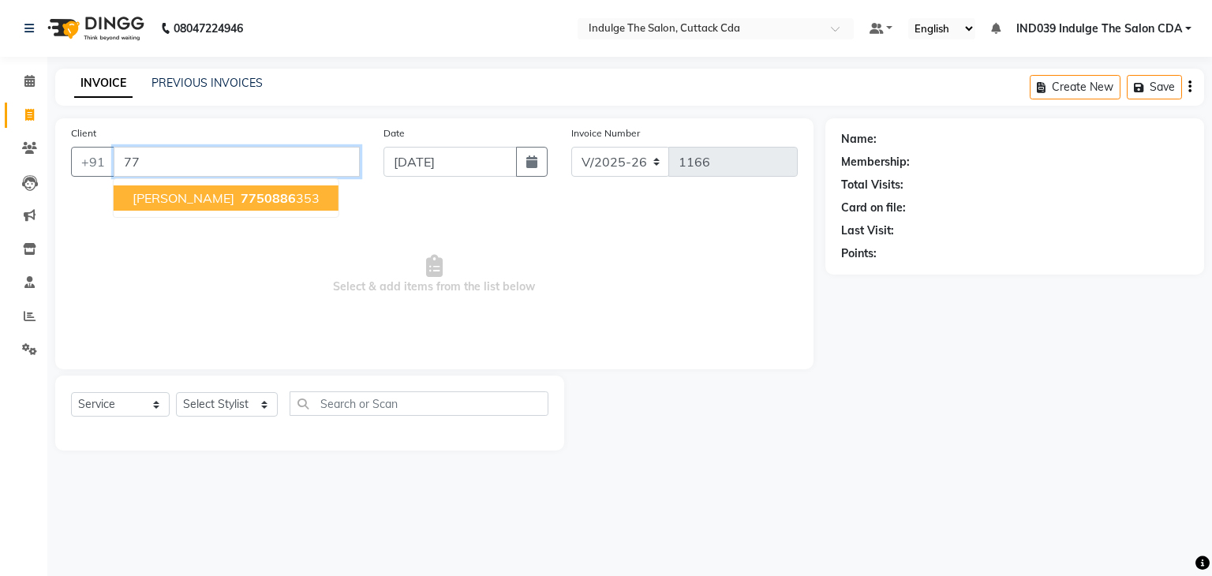
type input "7"
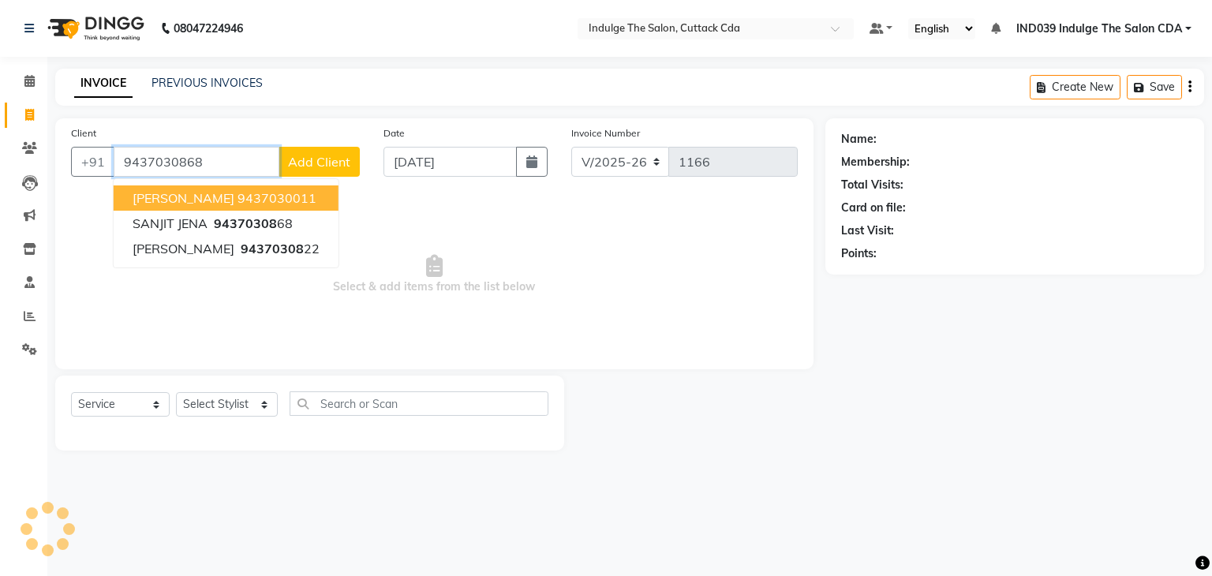
type input "9437030868"
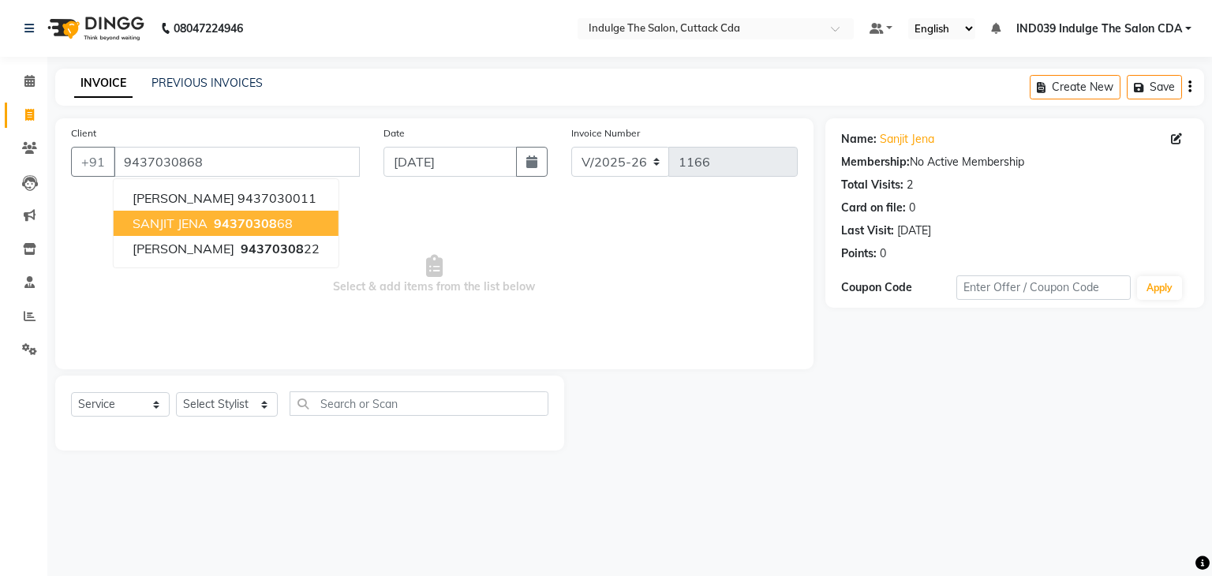
click at [257, 227] on span "94370308" at bounding box center [245, 223] width 63 height 16
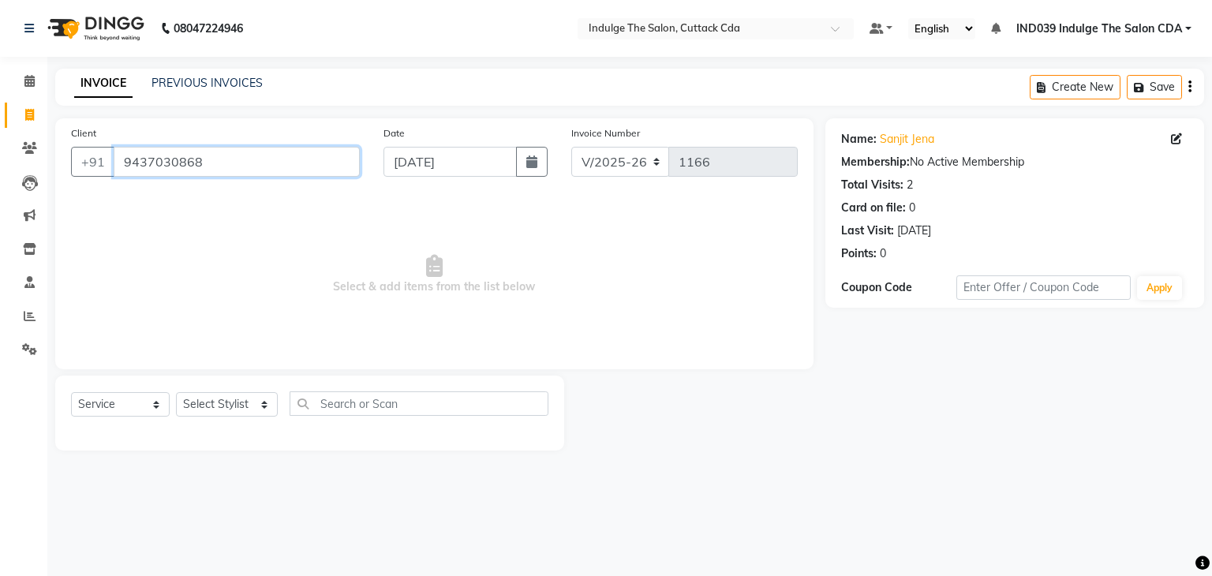
drag, startPoint x: 122, startPoint y: 165, endPoint x: 200, endPoint y: 167, distance: 77.4
click at [200, 167] on input "9437030868" at bounding box center [237, 162] width 246 height 30
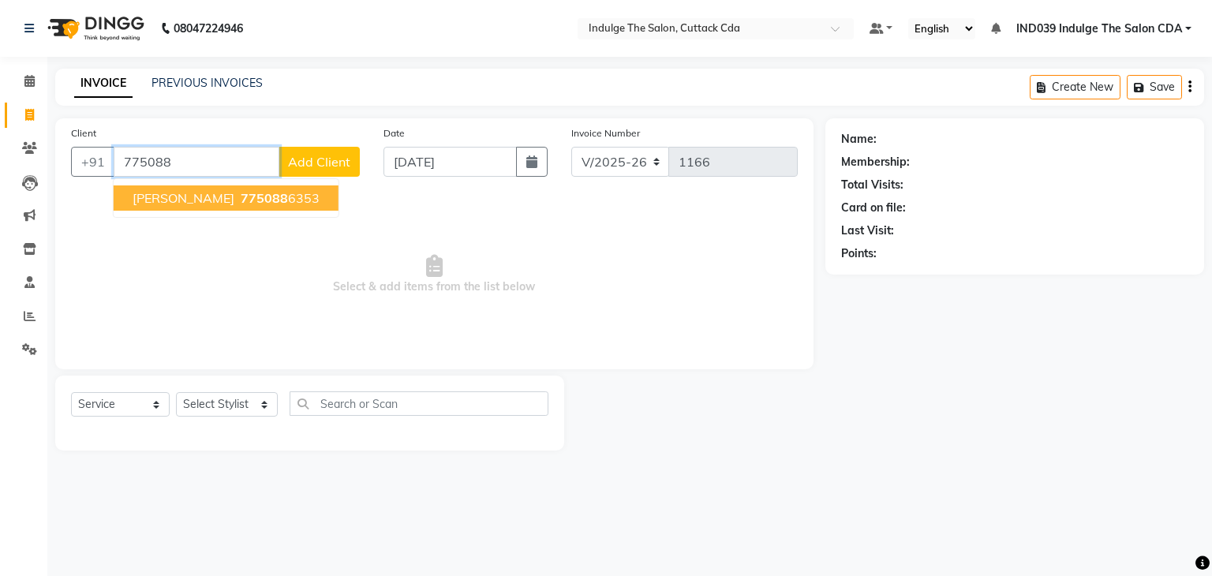
click at [234, 204] on span "[PERSON_NAME]" at bounding box center [184, 198] width 102 height 16
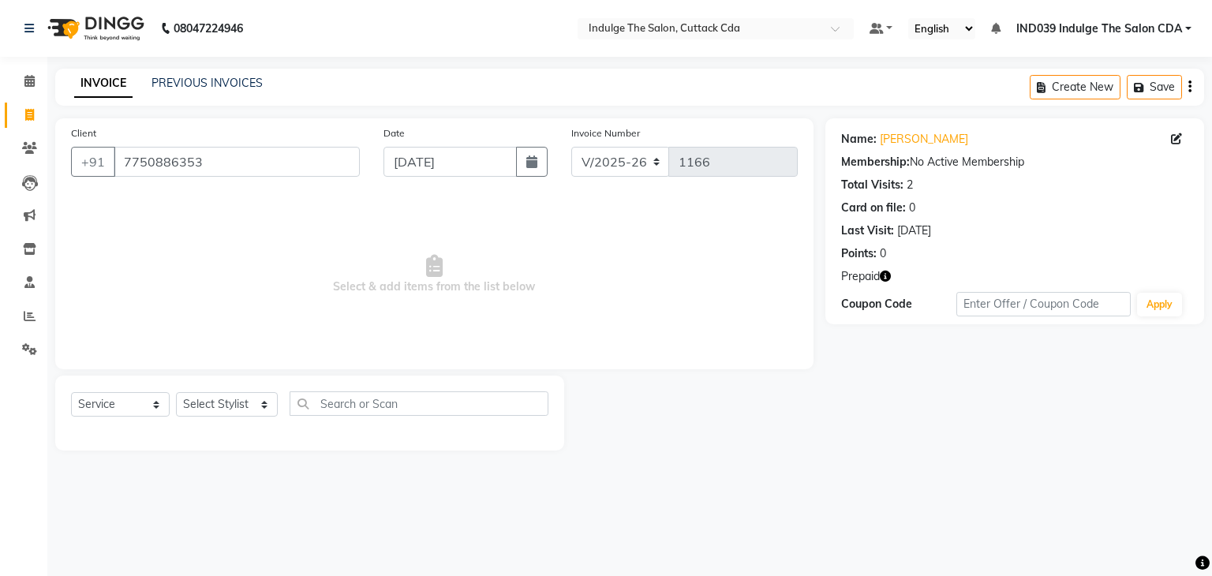
click at [888, 276] on icon "button" at bounding box center [885, 276] width 11 height 11
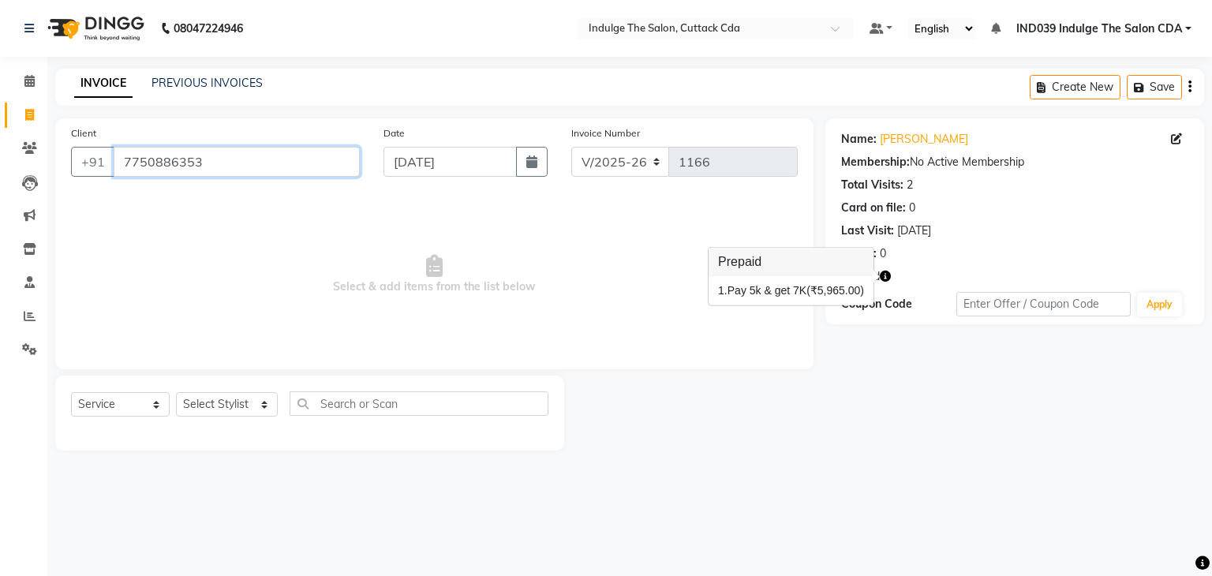
drag, startPoint x: 120, startPoint y: 163, endPoint x: 316, endPoint y: 173, distance: 196.7
click at [316, 173] on input "7750886353" at bounding box center [237, 162] width 246 height 30
click at [242, 161] on input "7750886353" at bounding box center [237, 162] width 246 height 30
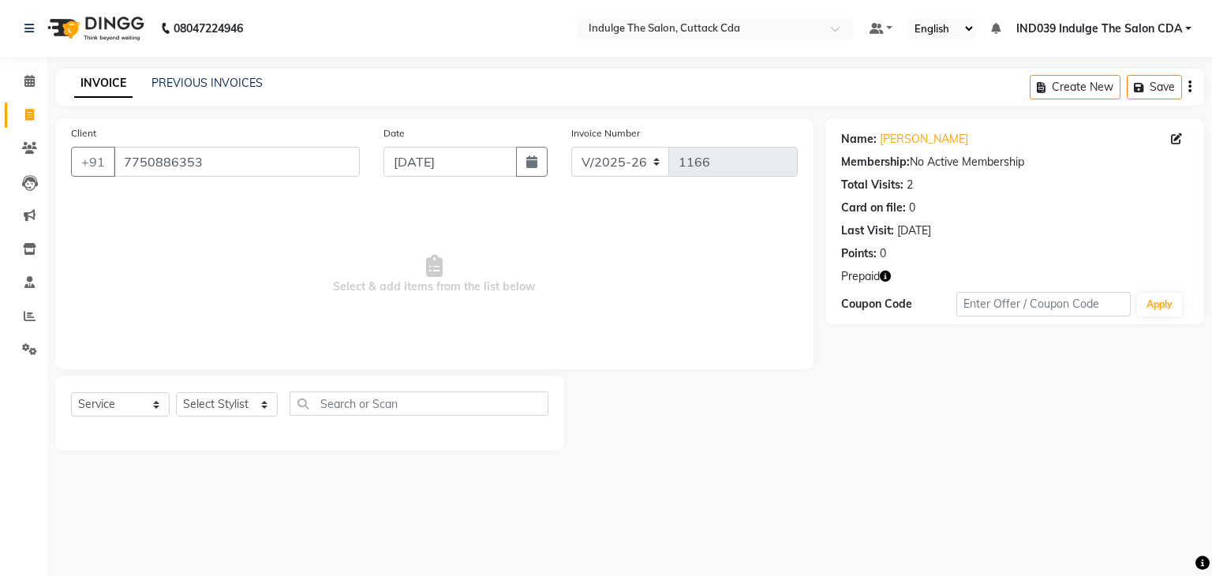
click at [595, 376] on div at bounding box center [694, 413] width 260 height 75
click at [886, 275] on icon "button" at bounding box center [885, 276] width 11 height 11
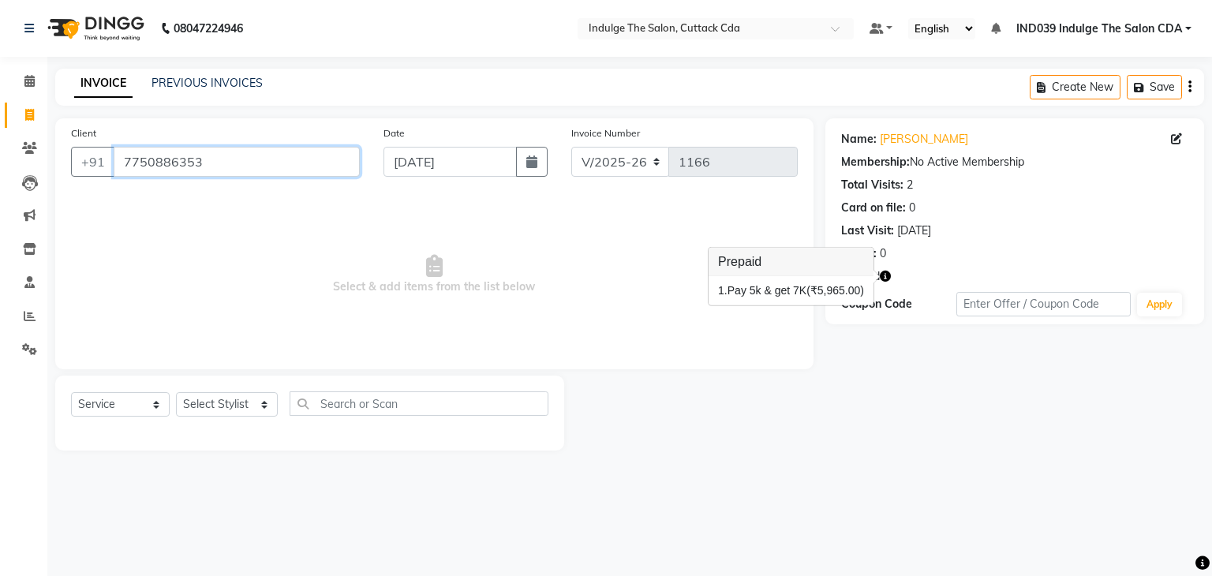
click at [240, 159] on input "7750886353" at bounding box center [237, 162] width 246 height 30
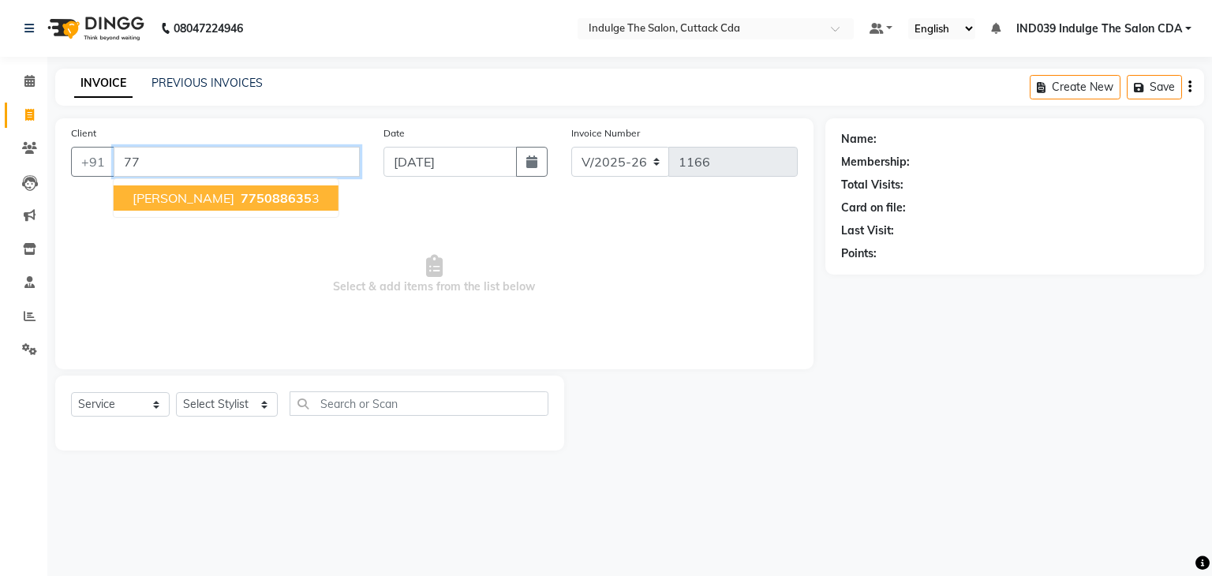
type input "7"
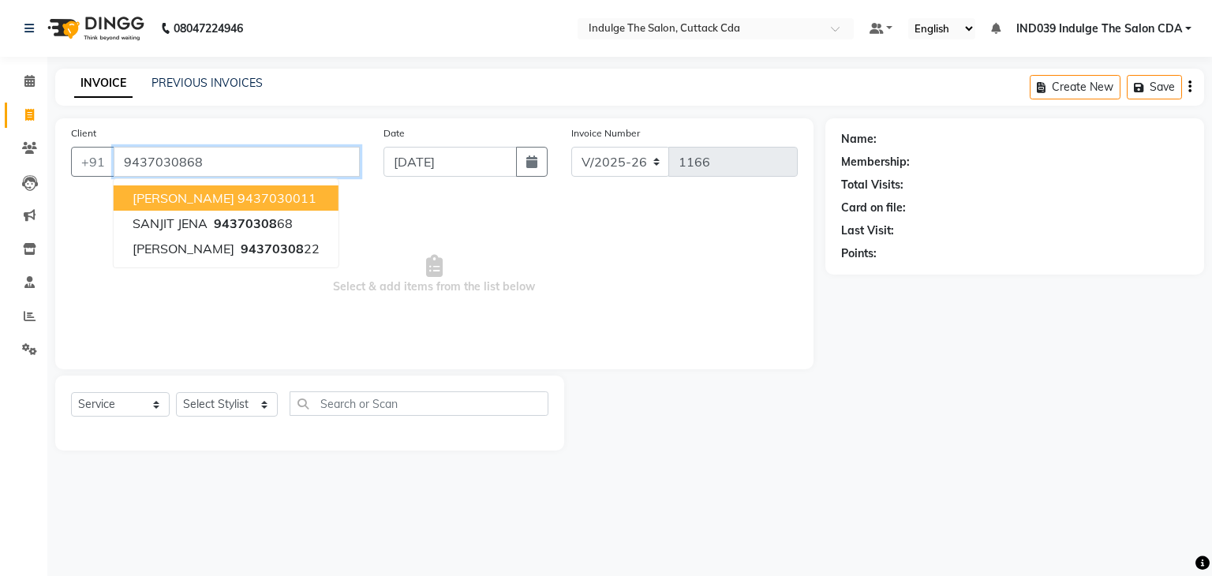
type input "9437030868"
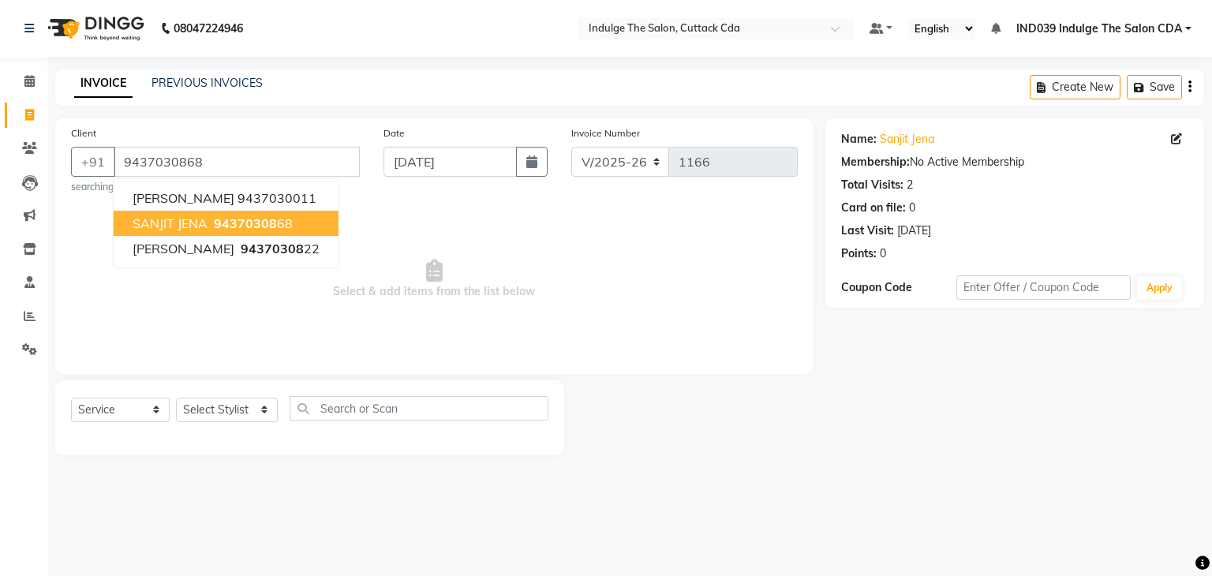
click at [262, 225] on span "94370308" at bounding box center [245, 223] width 63 height 16
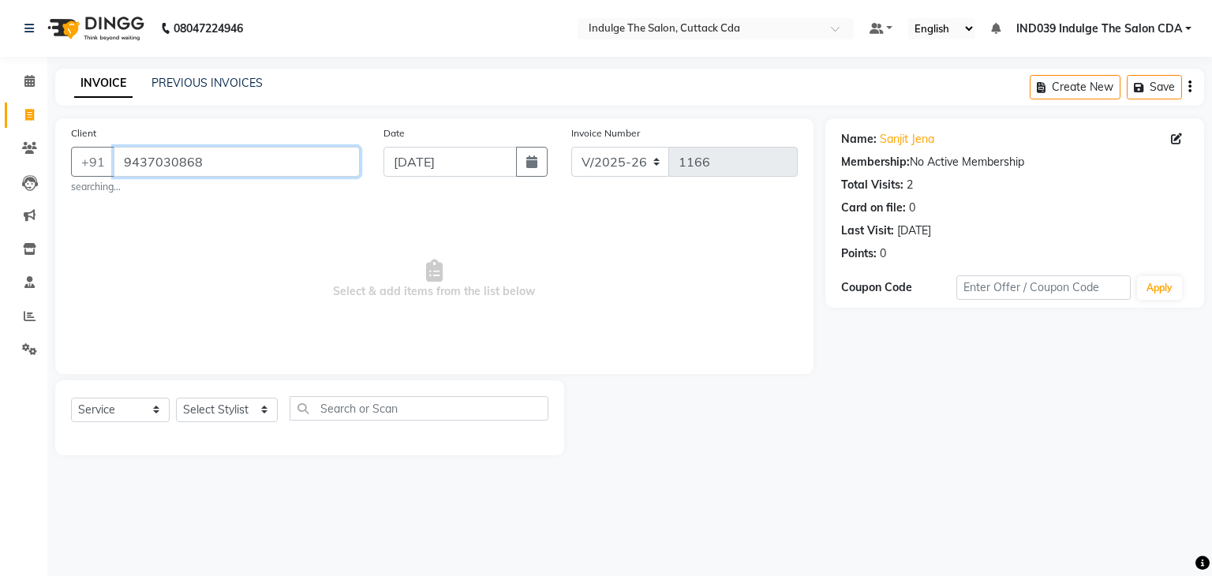
drag, startPoint x: 124, startPoint y: 159, endPoint x: 228, endPoint y: 153, distance: 104.4
click at [228, 153] on input "9437030868" at bounding box center [237, 162] width 246 height 30
click at [196, 81] on link "PREVIOUS INVOICES" at bounding box center [207, 83] width 111 height 14
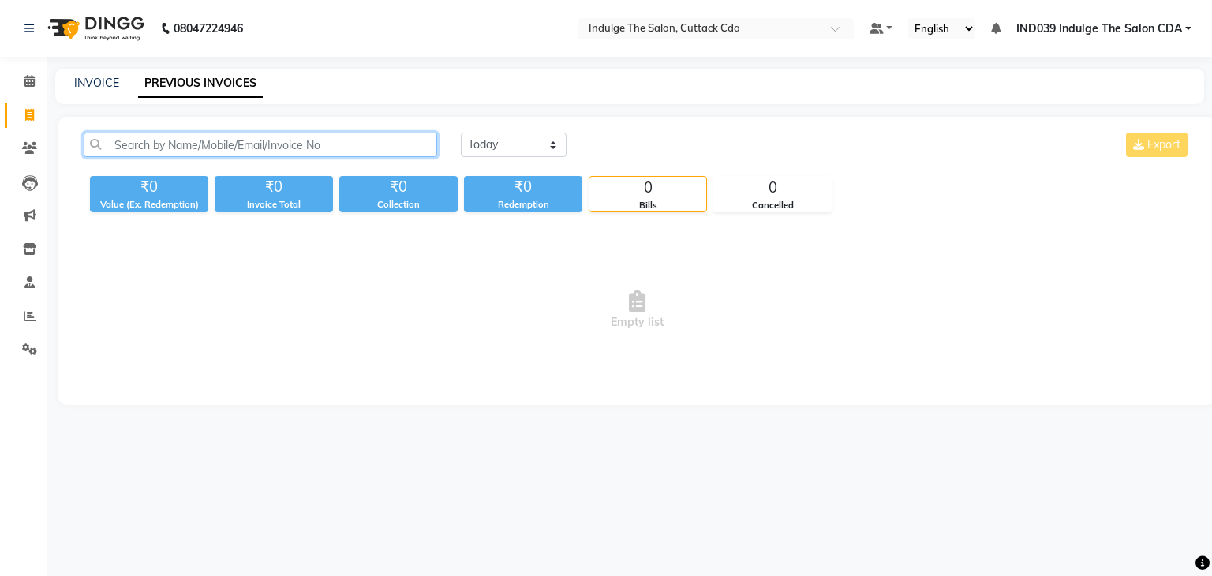
click at [139, 140] on input "text" at bounding box center [261, 145] width 354 height 24
paste input "9437030868"
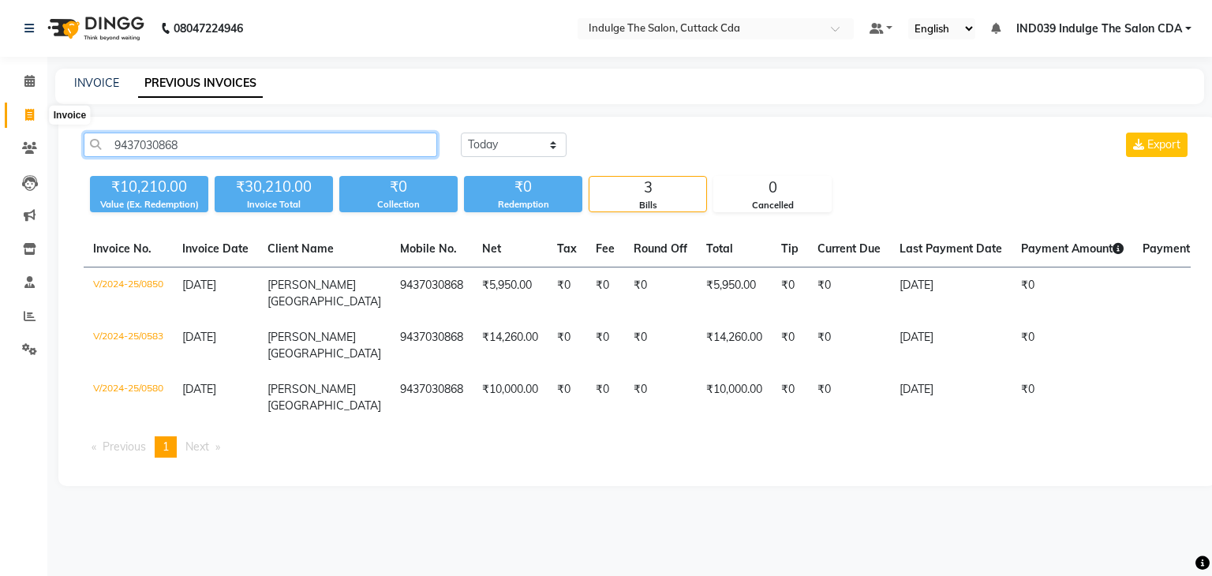
type input "9437030868"
click at [27, 111] on icon at bounding box center [29, 115] width 9 height 12
select select "7297"
select select "service"
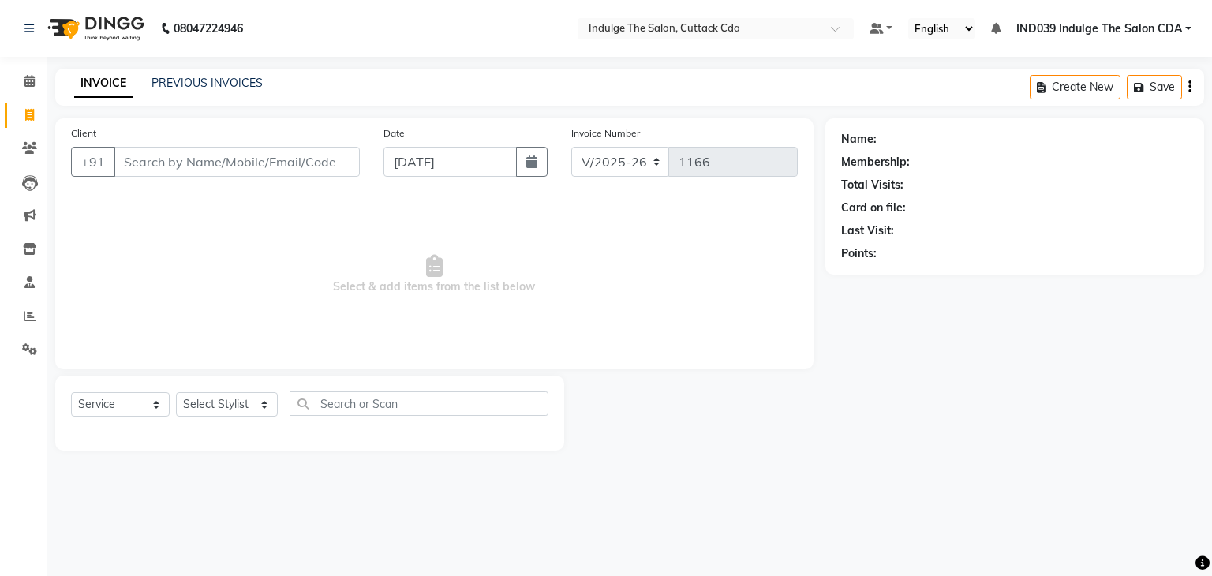
click at [159, 159] on input "Client" at bounding box center [237, 162] width 246 height 30
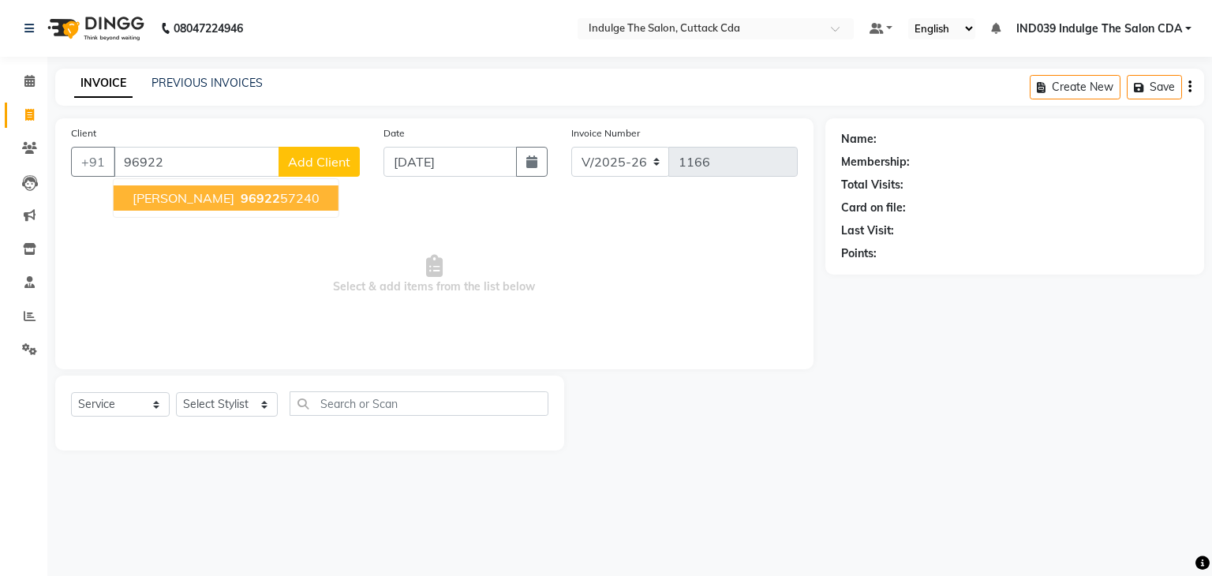
click at [152, 197] on span "[PERSON_NAME]" at bounding box center [184, 198] width 102 height 16
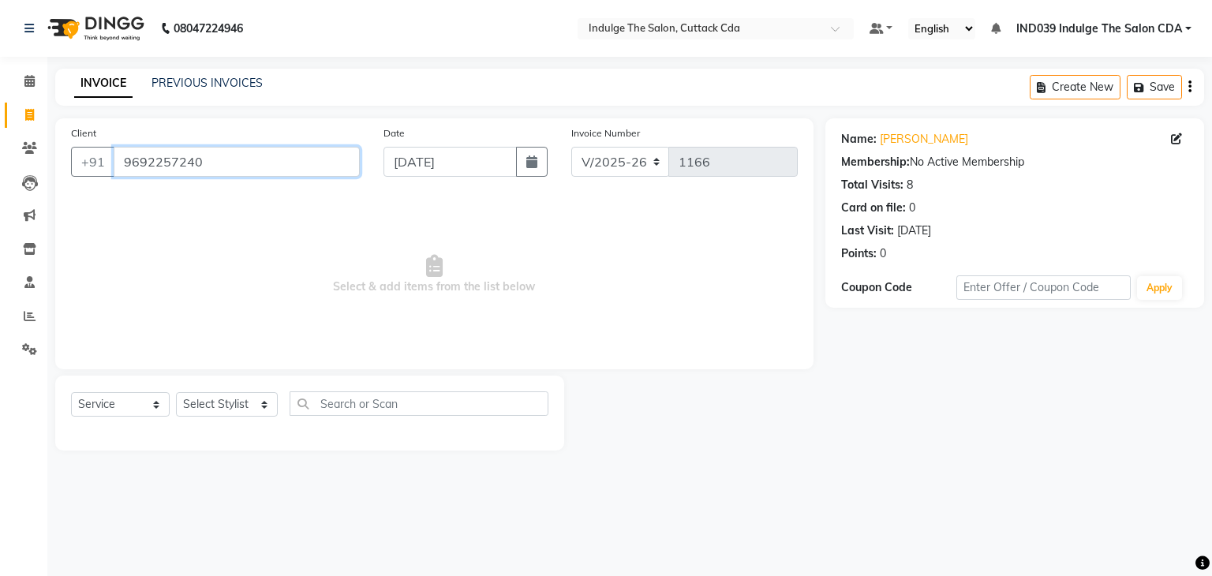
click at [275, 165] on input "9692257240" at bounding box center [237, 162] width 246 height 30
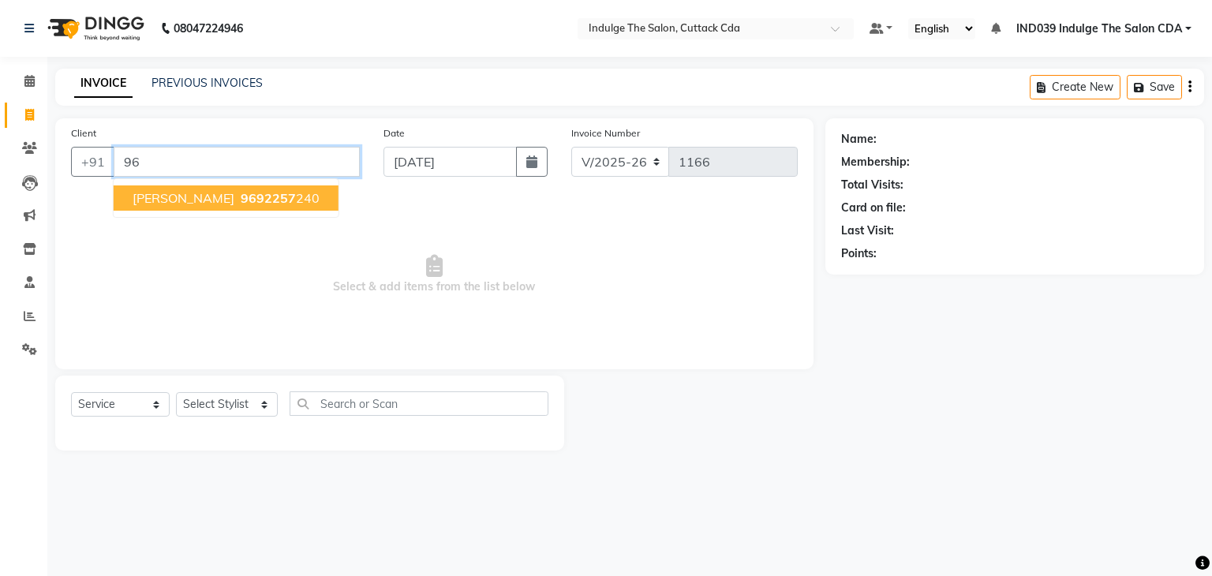
type input "9"
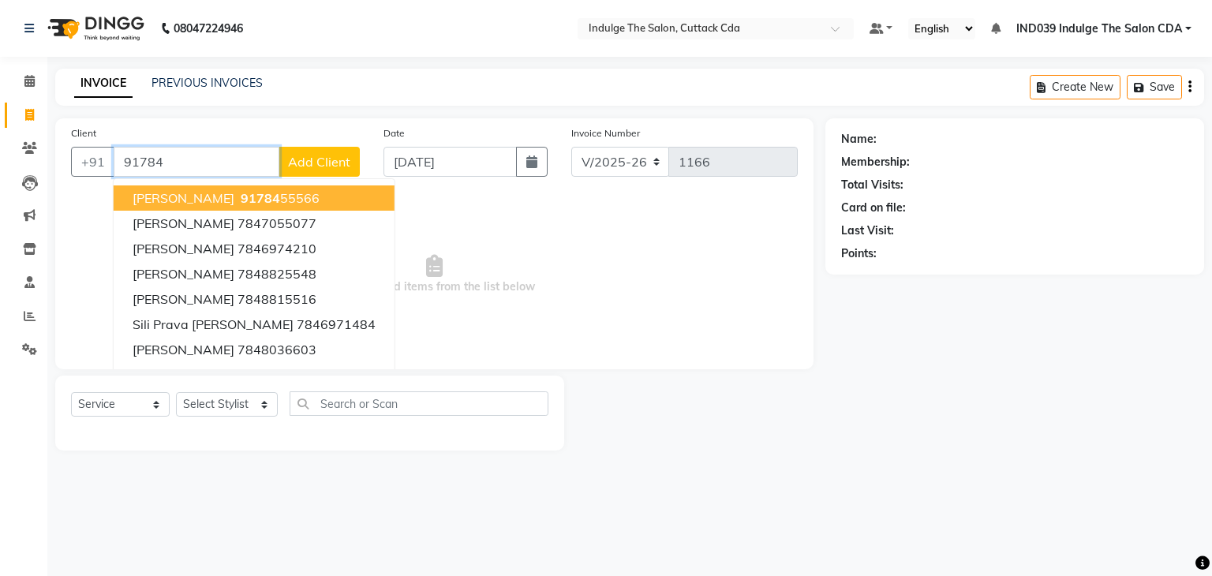
click at [304, 193] on ngb-highlight "91784 55566" at bounding box center [279, 198] width 82 height 16
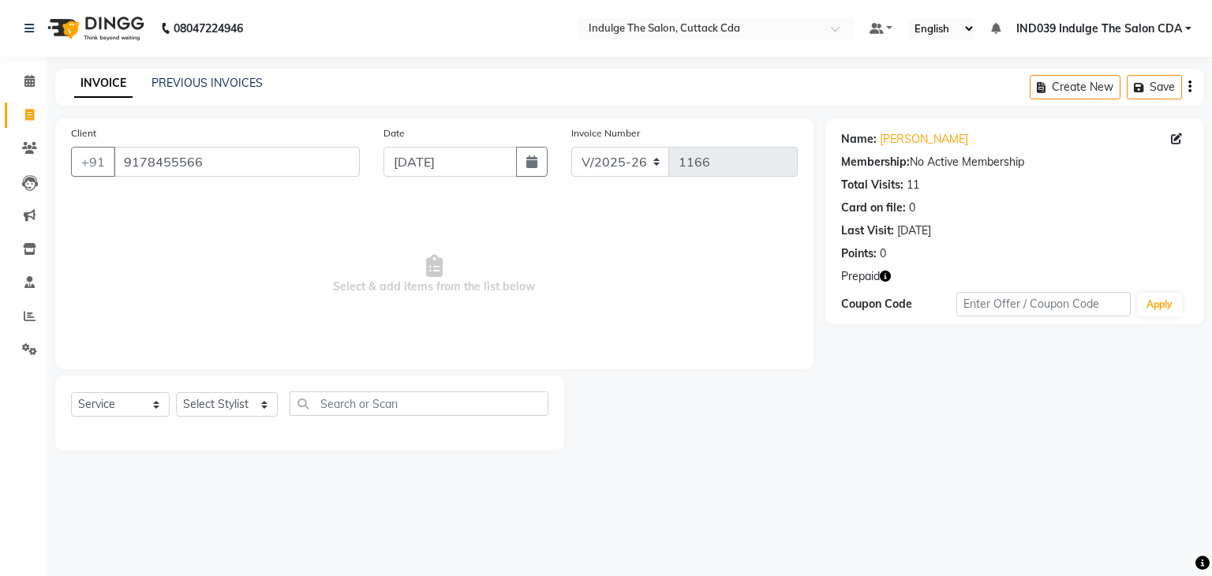
click at [889, 277] on icon "button" at bounding box center [885, 276] width 11 height 11
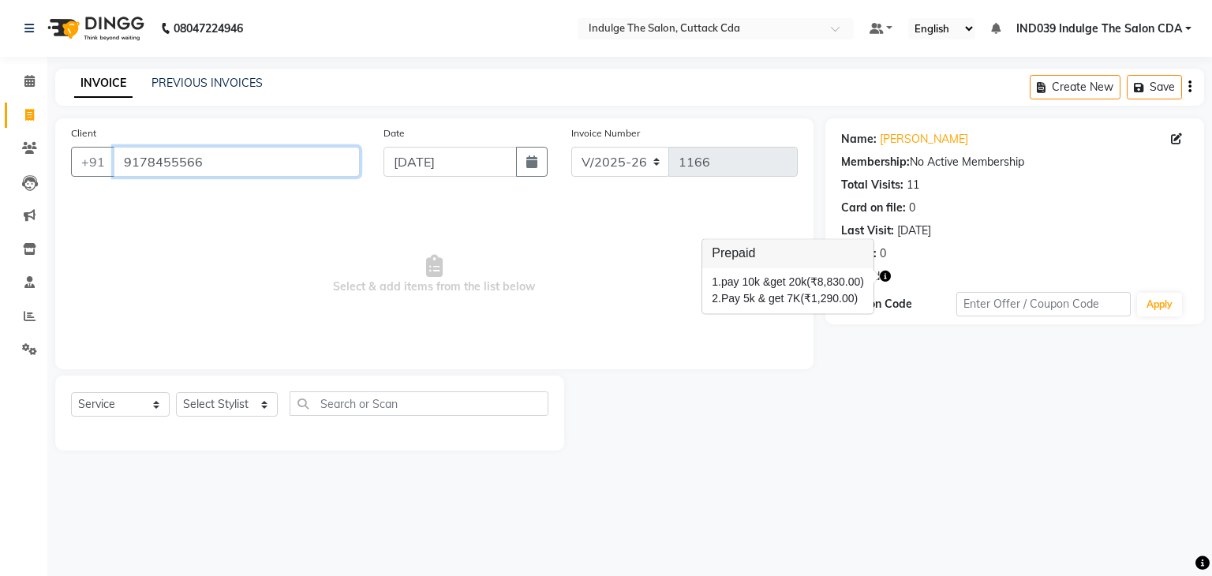
click at [232, 168] on input "9178455566" at bounding box center [237, 162] width 246 height 30
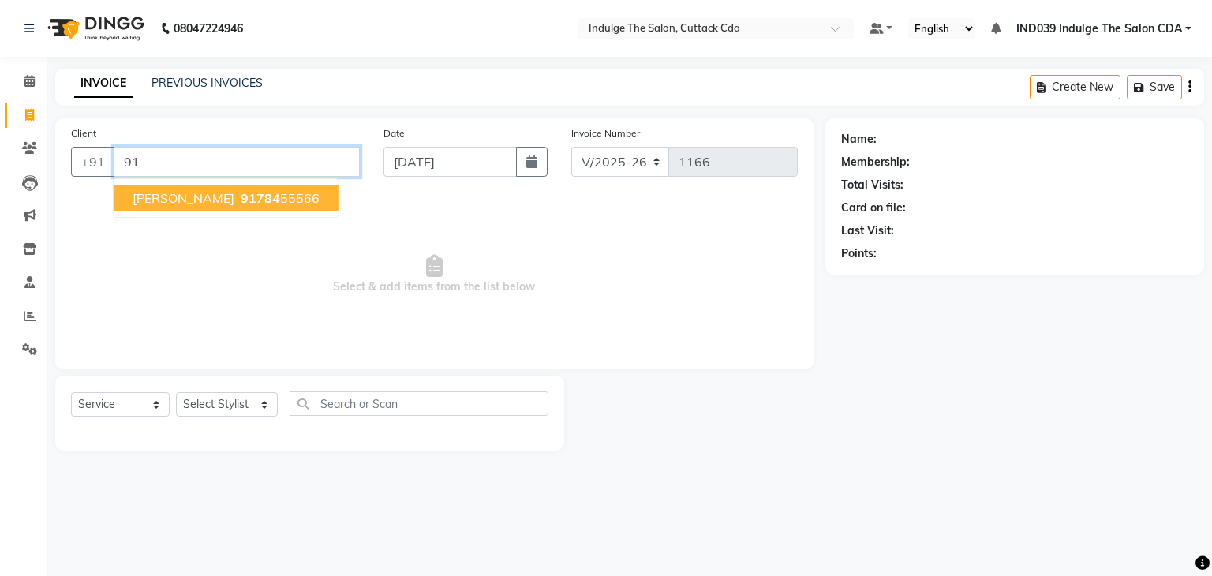
type input "9"
click at [265, 200] on span "97323" at bounding box center [260, 198] width 39 height 16
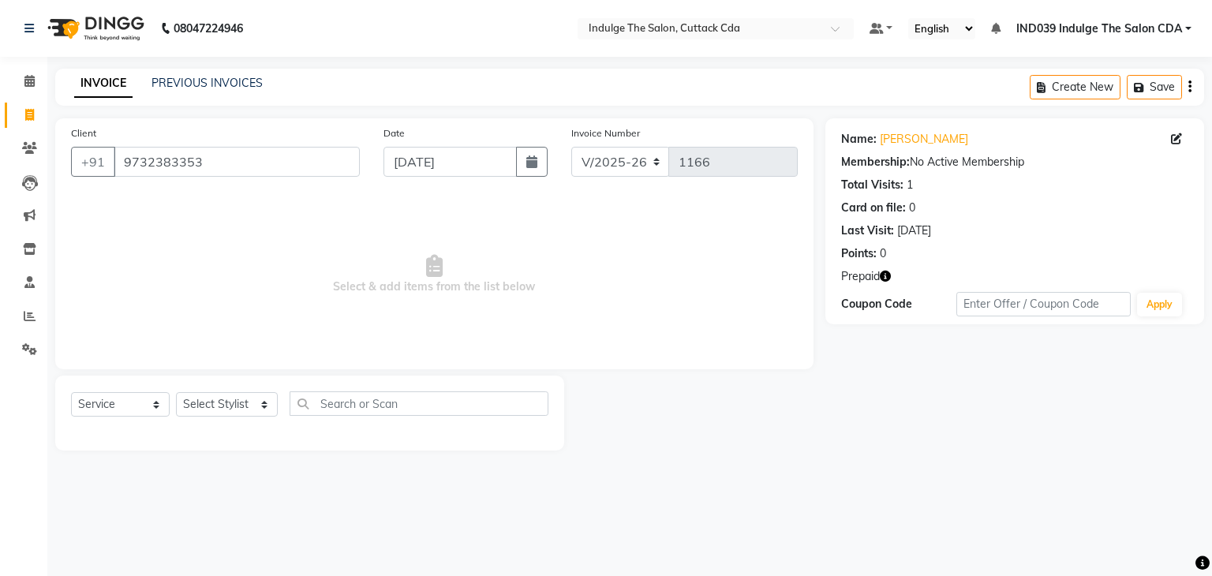
click at [887, 277] on icon "button" at bounding box center [885, 276] width 11 height 11
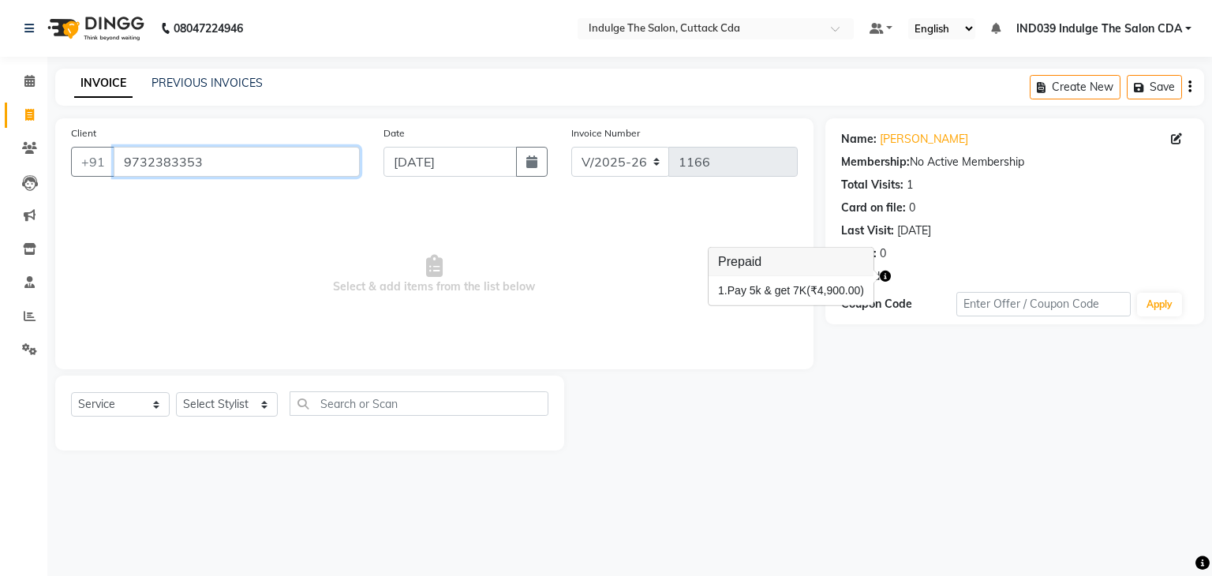
click at [224, 163] on input "9732383353" at bounding box center [237, 162] width 246 height 30
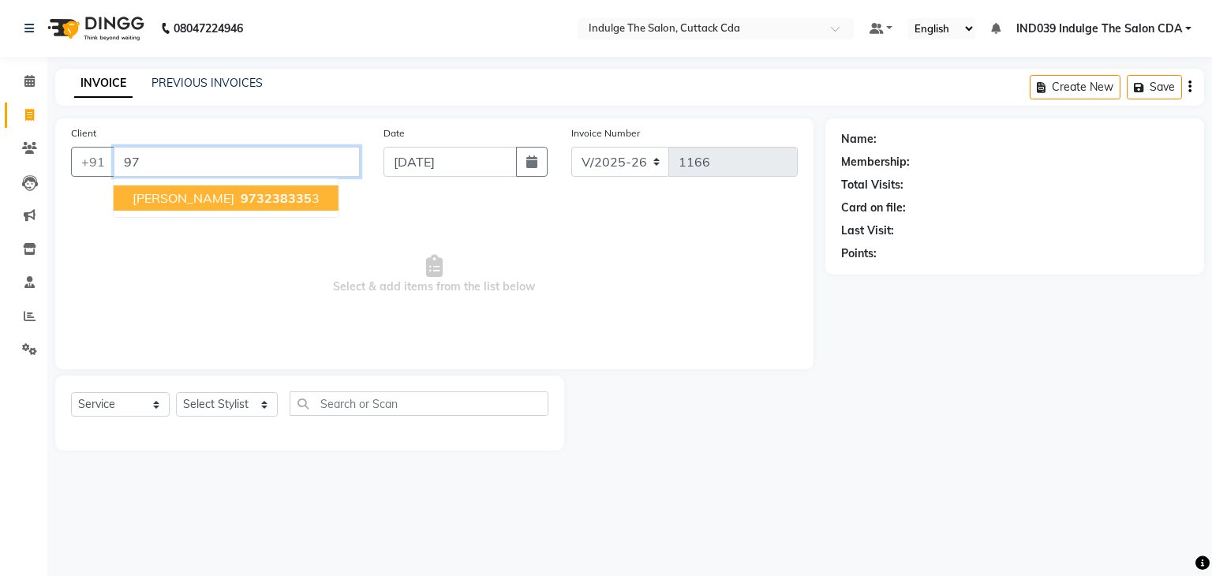
type input "9"
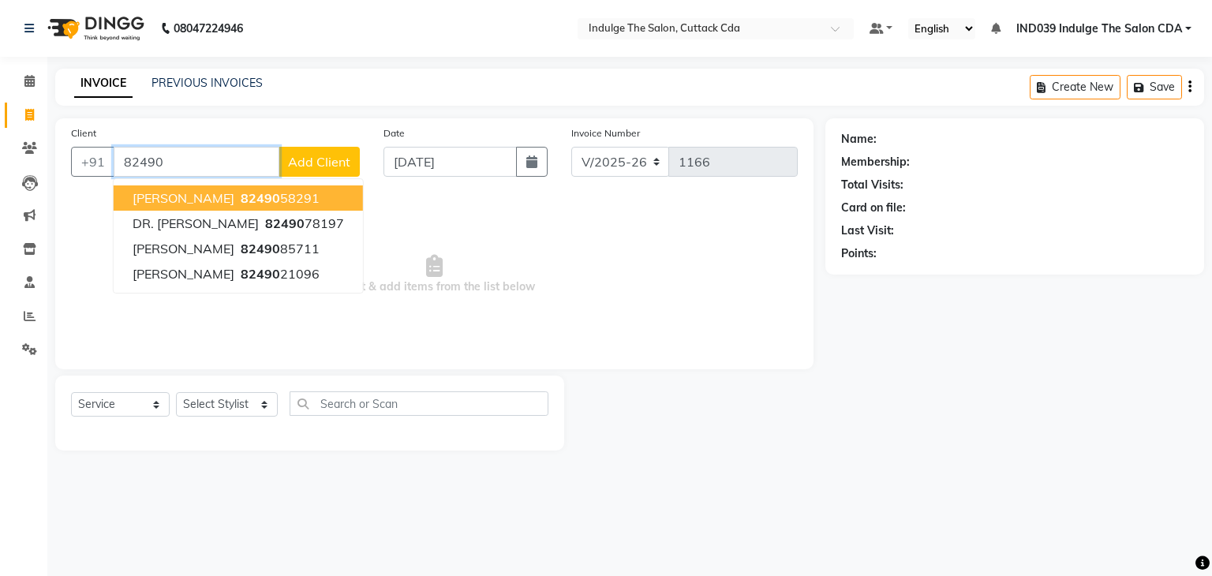
click at [255, 199] on span "82490" at bounding box center [260, 198] width 39 height 16
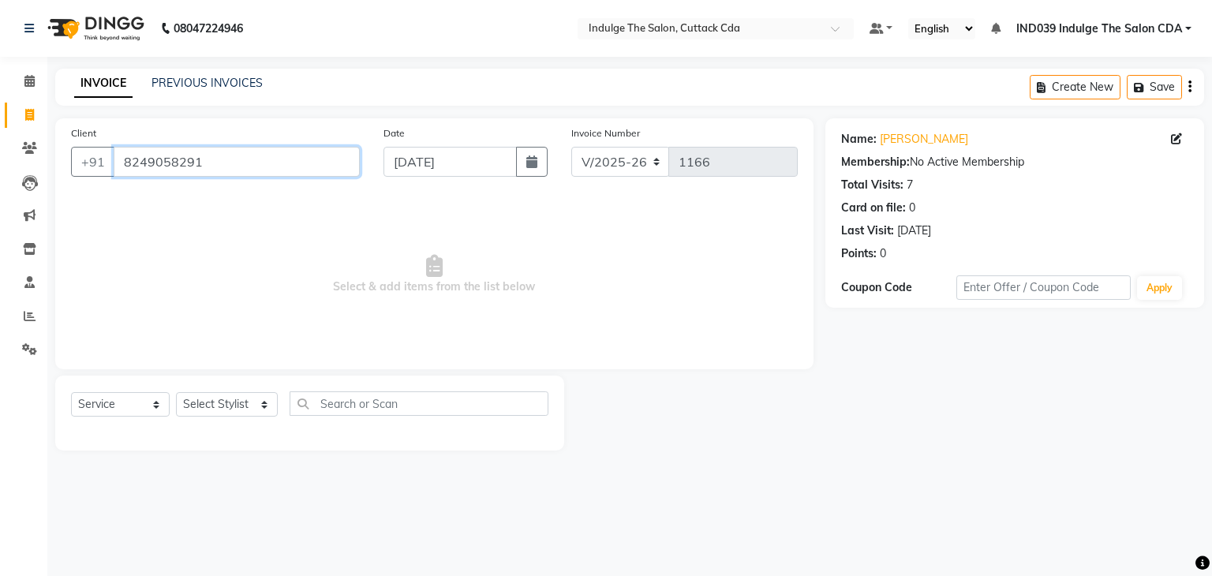
click at [244, 163] on input "8249058291" at bounding box center [237, 162] width 246 height 30
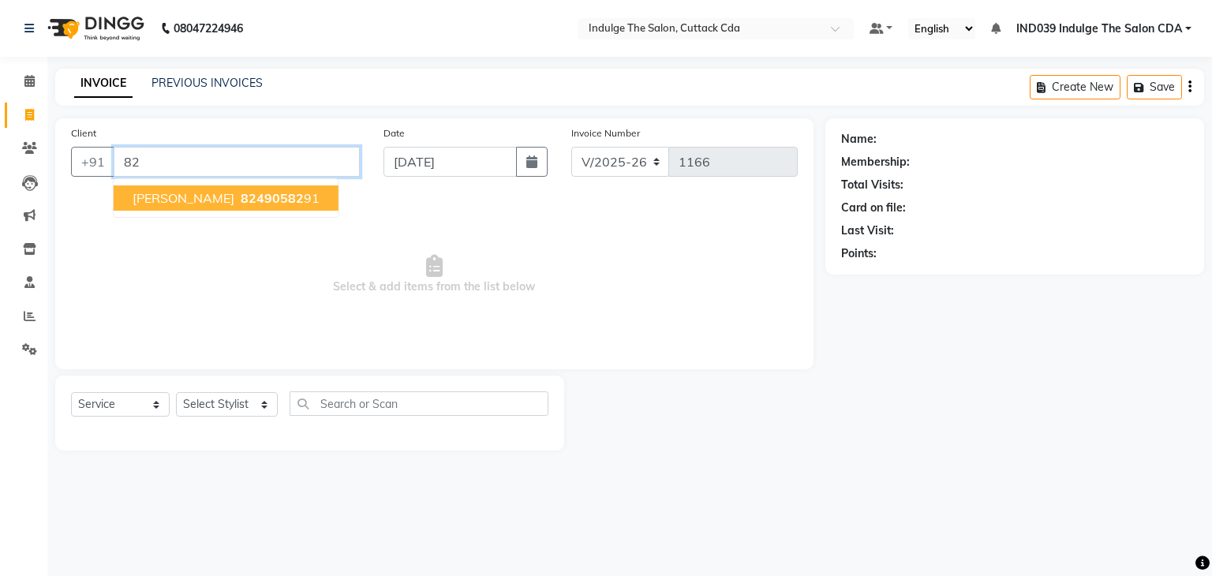
type input "8"
click at [246, 200] on ngb-highlight "92380555 55" at bounding box center [279, 198] width 82 height 16
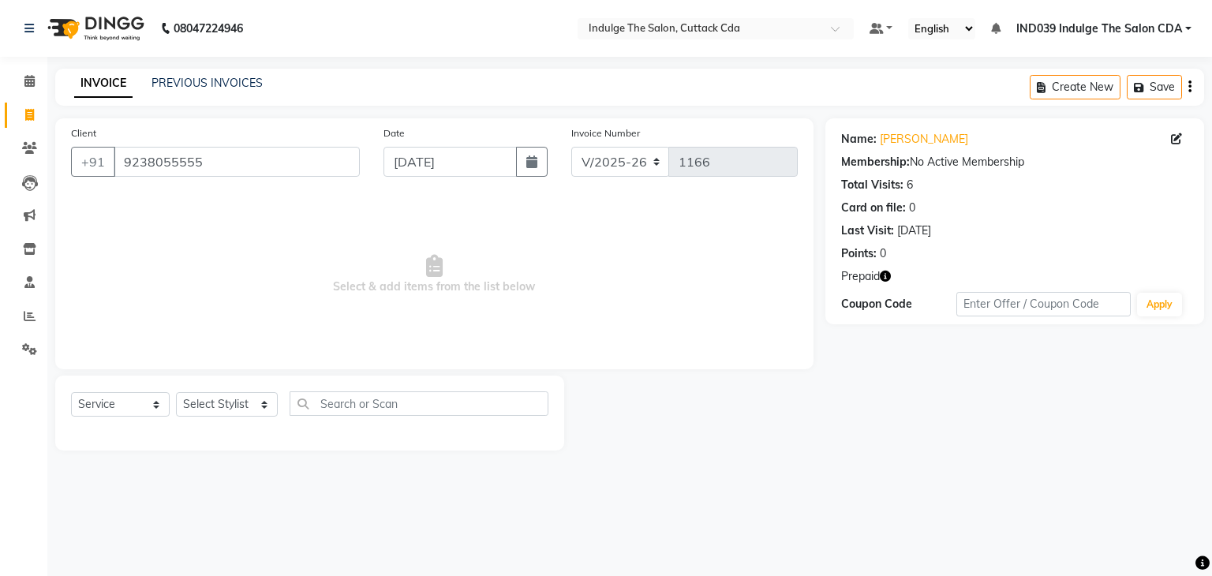
click at [888, 275] on icon "button" at bounding box center [885, 276] width 11 height 11
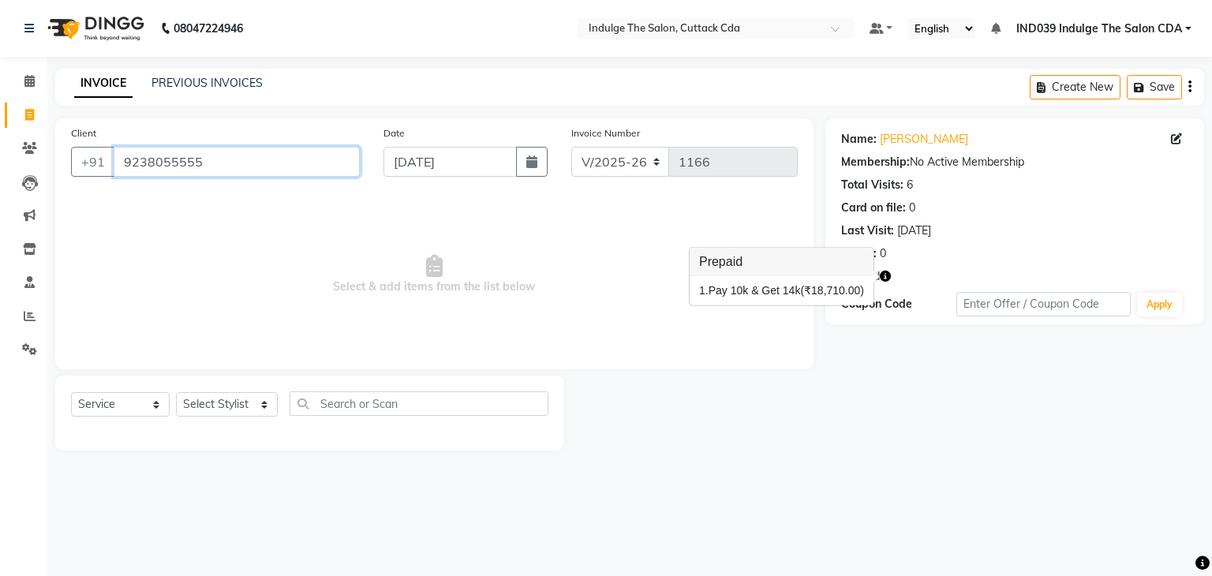
click at [239, 155] on input "9238055555" at bounding box center [237, 162] width 246 height 30
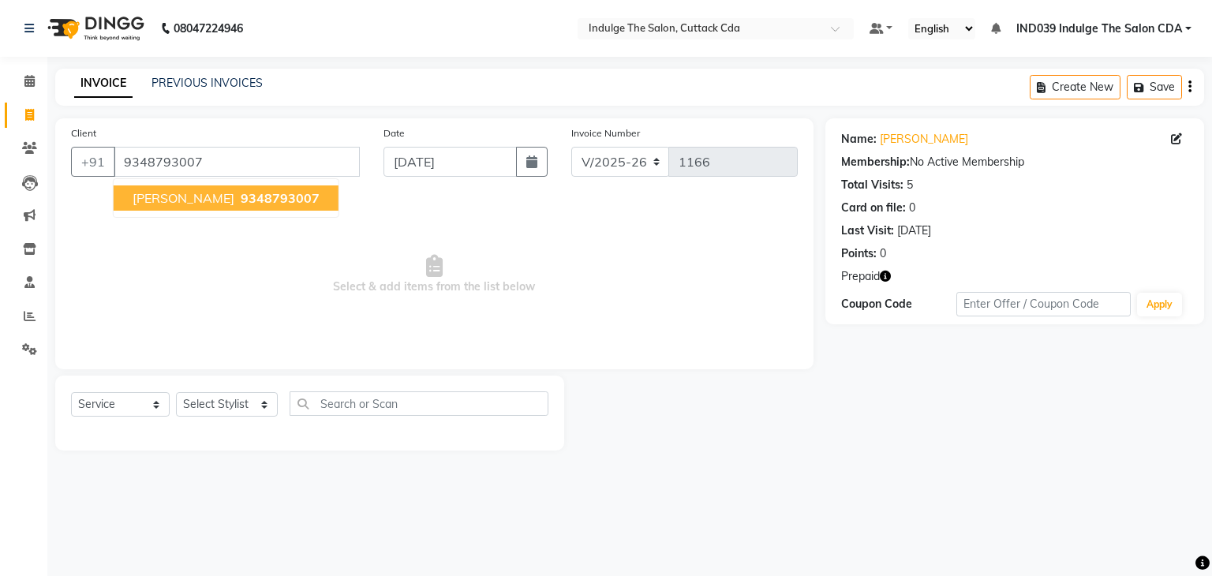
click at [255, 196] on span "9348793007" at bounding box center [280, 198] width 79 height 16
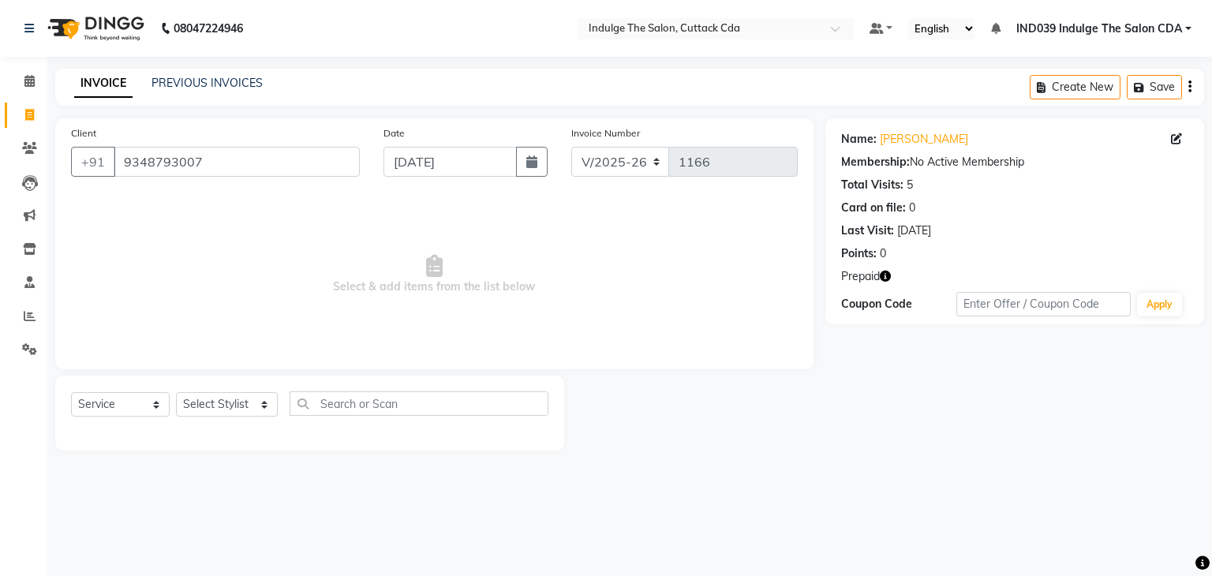
click at [886, 275] on icon "button" at bounding box center [885, 276] width 11 height 11
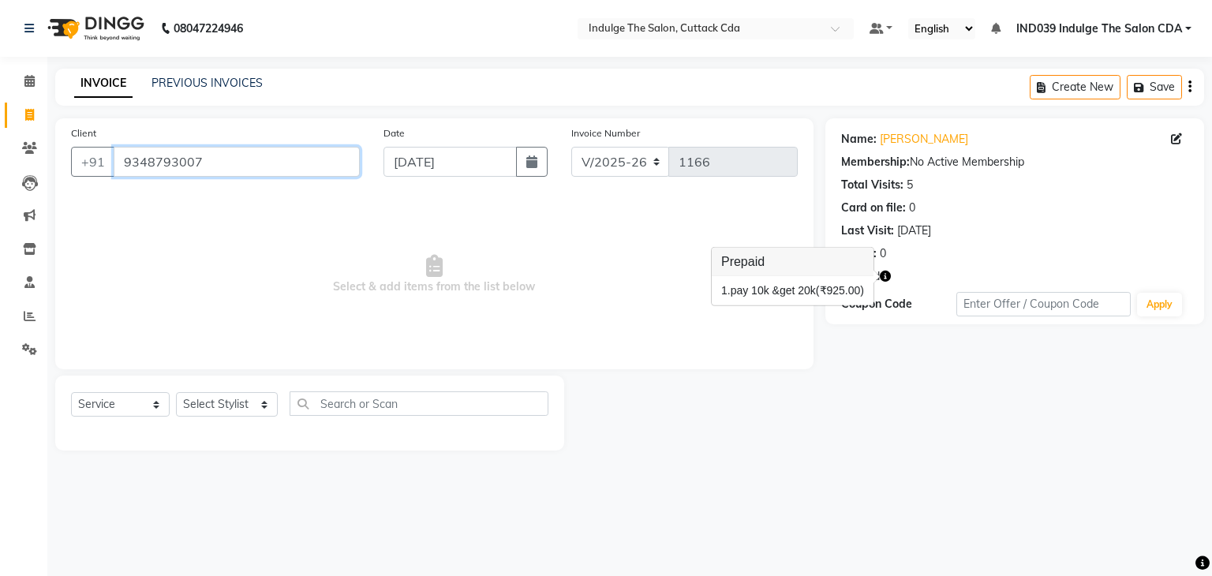
click at [209, 161] on input "9348793007" at bounding box center [237, 162] width 246 height 30
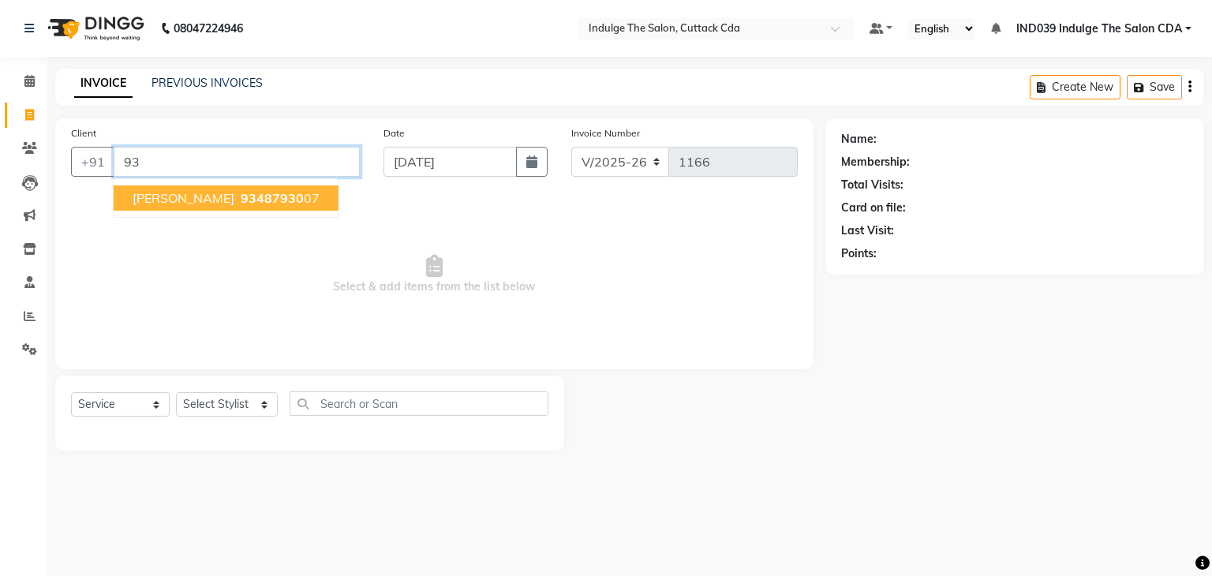
type input "9"
click at [234, 195] on span "85878036" at bounding box center [262, 198] width 63 height 16
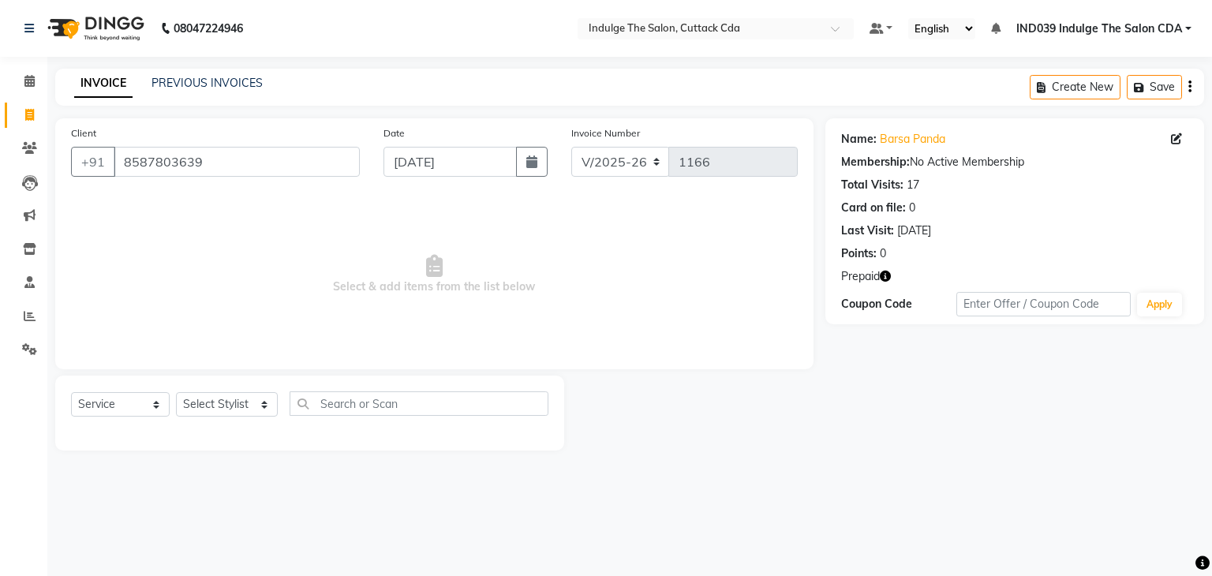
click at [885, 275] on icon "button" at bounding box center [885, 276] width 11 height 11
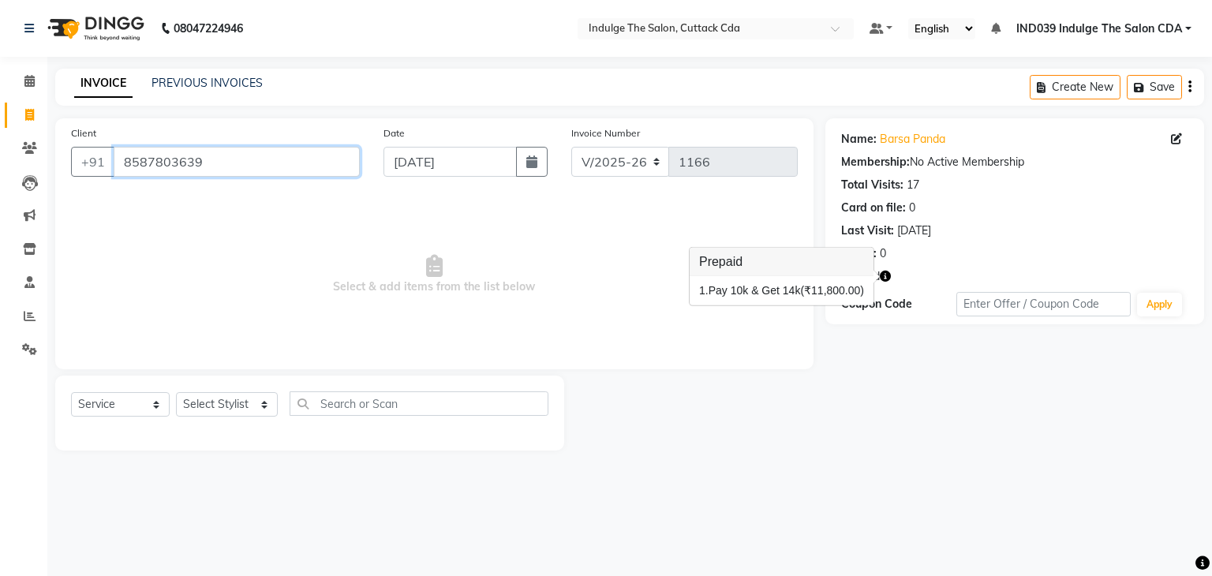
click at [208, 155] on input "8587803639" at bounding box center [237, 162] width 246 height 30
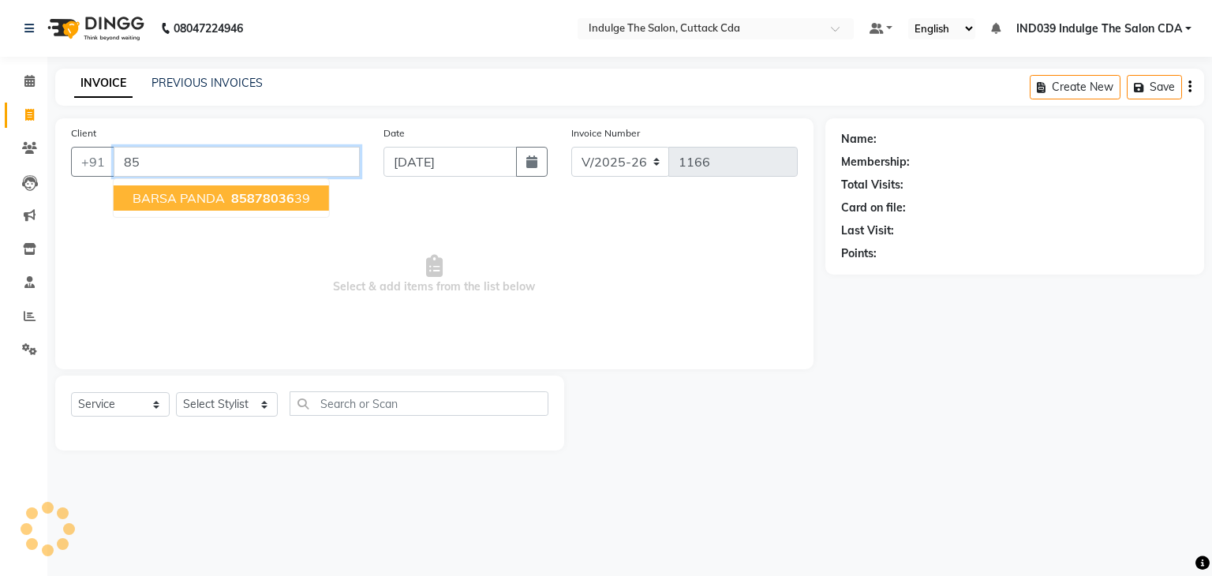
type input "8"
click at [234, 195] on span "[PERSON_NAME]" at bounding box center [184, 198] width 102 height 16
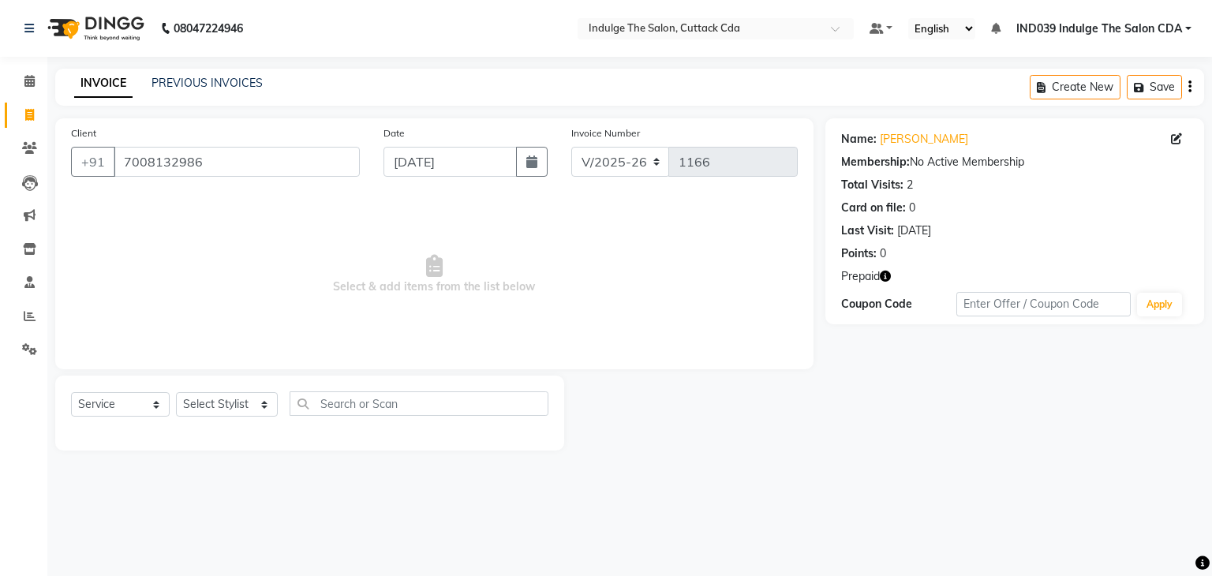
click at [884, 278] on icon "button" at bounding box center [885, 276] width 11 height 11
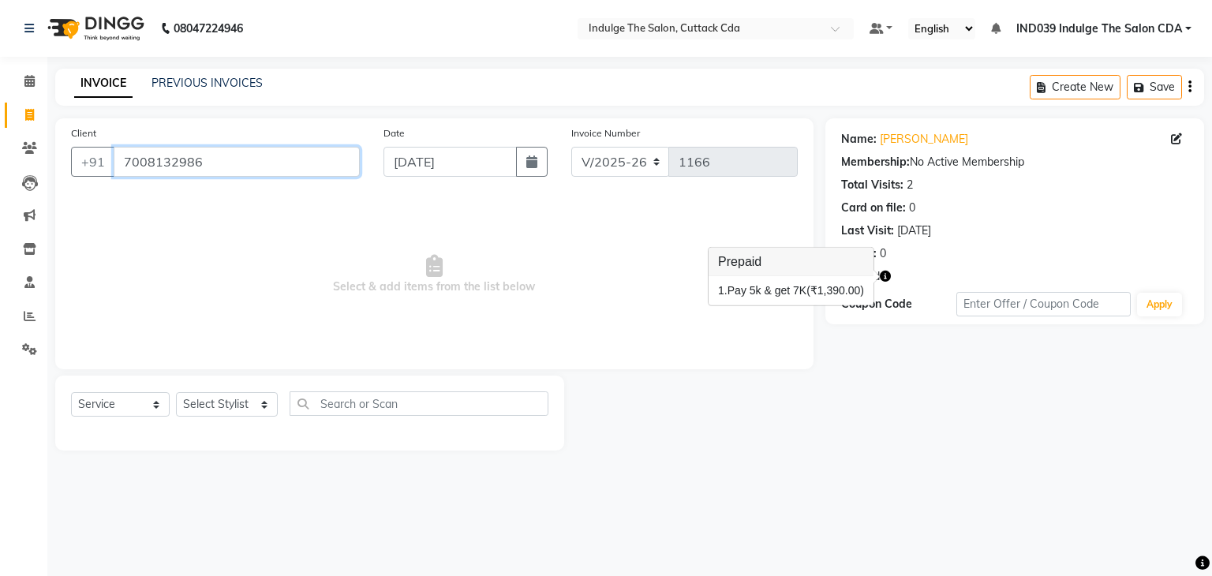
click at [218, 159] on input "7008132986" at bounding box center [237, 162] width 246 height 30
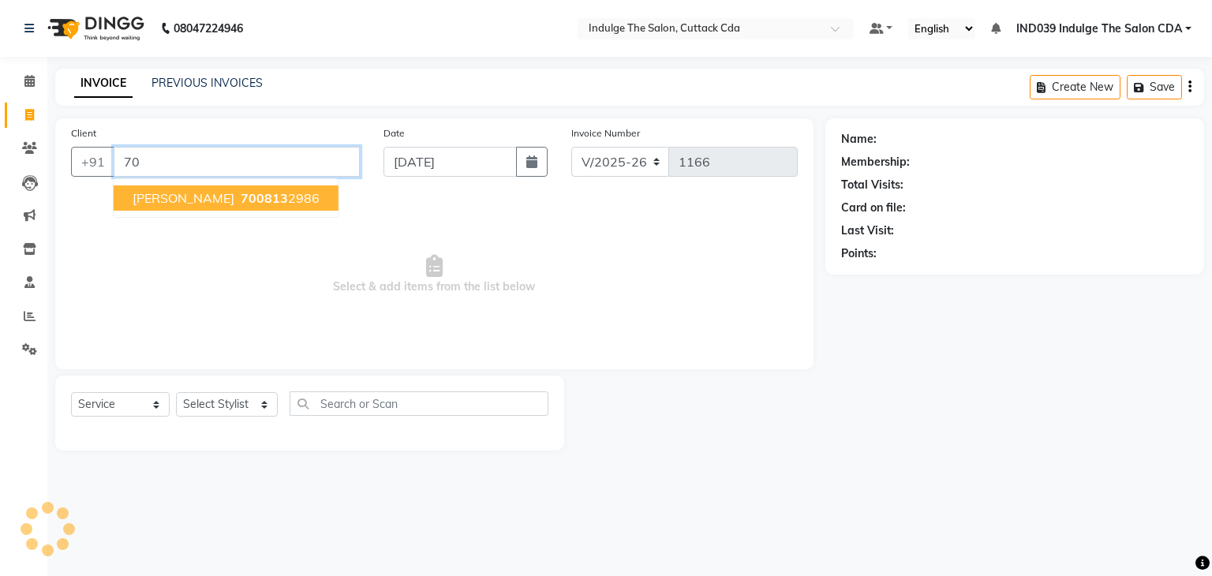
type input "7"
click at [264, 203] on ngb-highlight "81147 89362" at bounding box center [279, 198] width 82 height 16
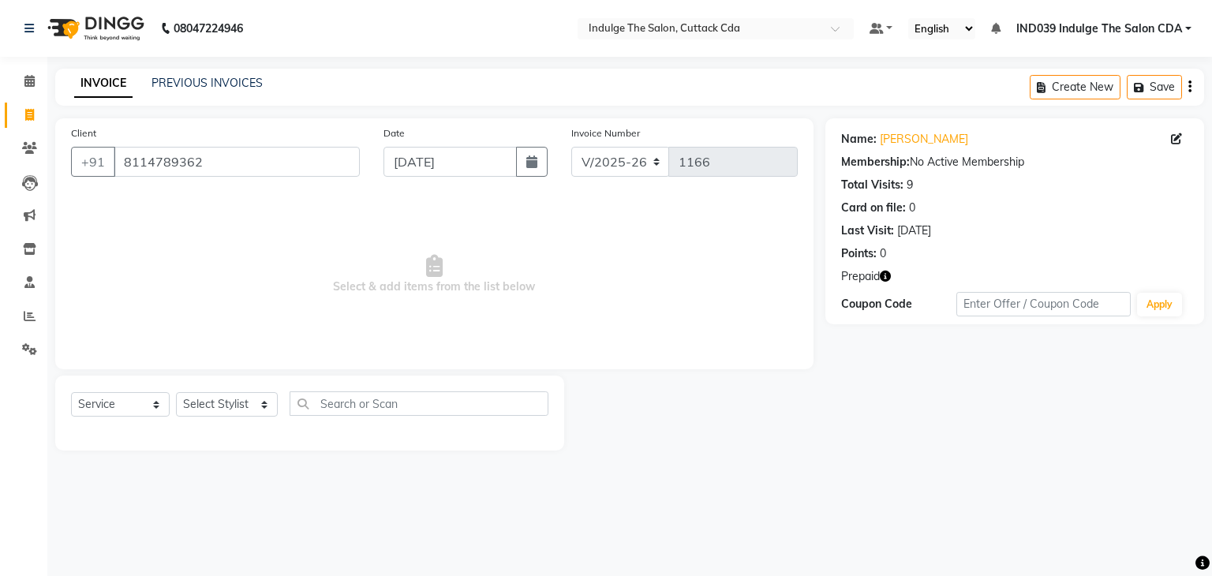
click at [888, 275] on icon "button" at bounding box center [885, 276] width 11 height 11
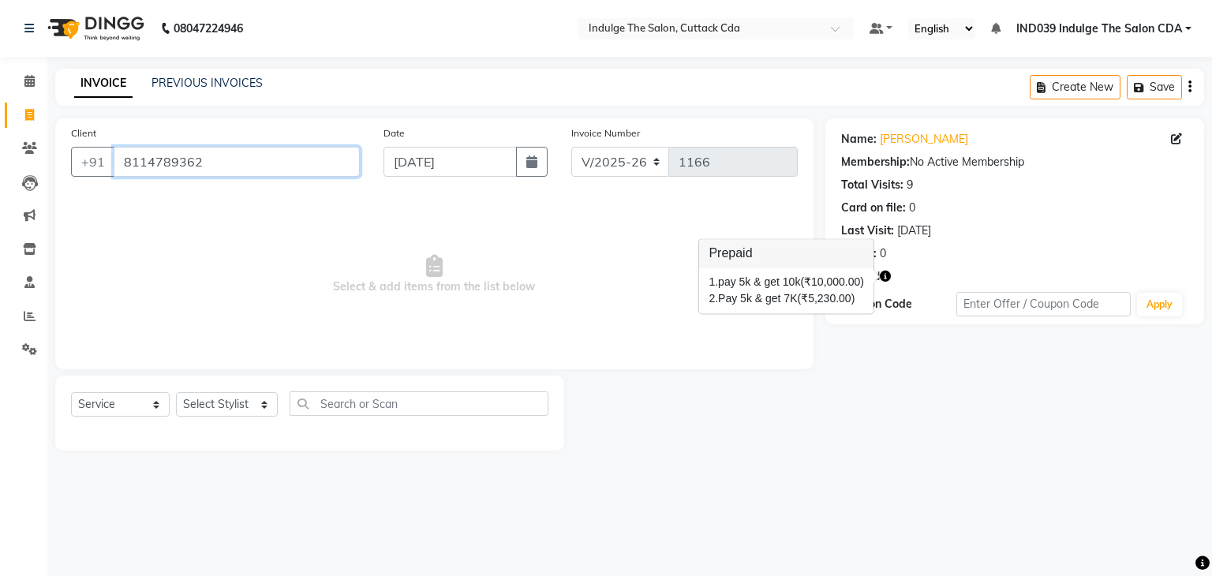
click at [222, 162] on input "8114789362" at bounding box center [237, 162] width 246 height 30
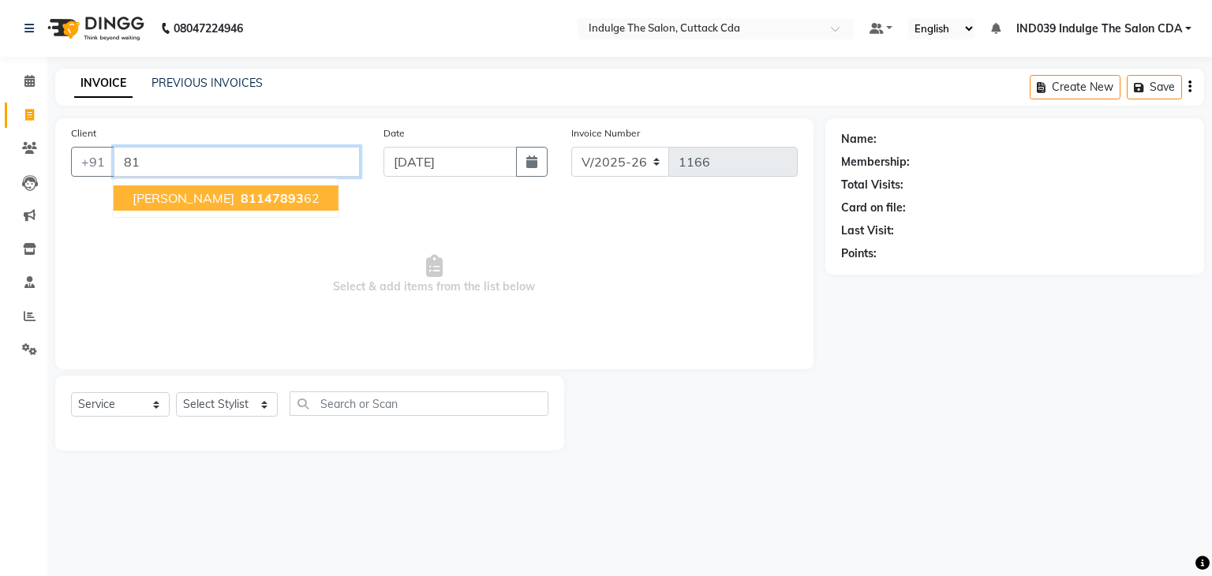
type input "8"
click at [261, 202] on span "94382997" at bounding box center [272, 198] width 63 height 16
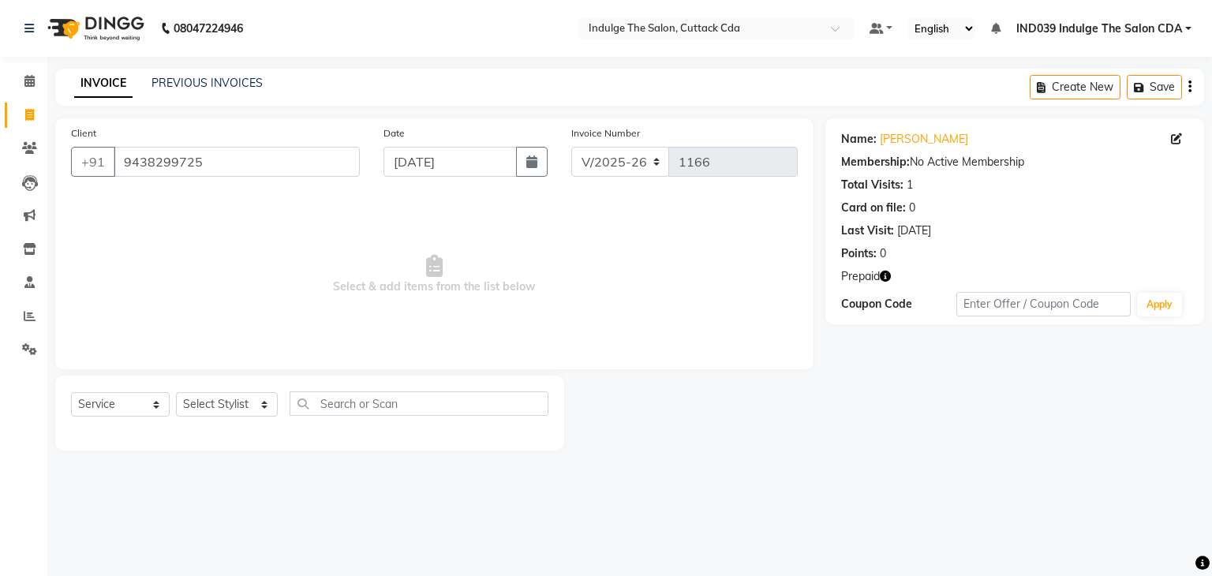
click at [887, 274] on icon "button" at bounding box center [885, 276] width 11 height 11
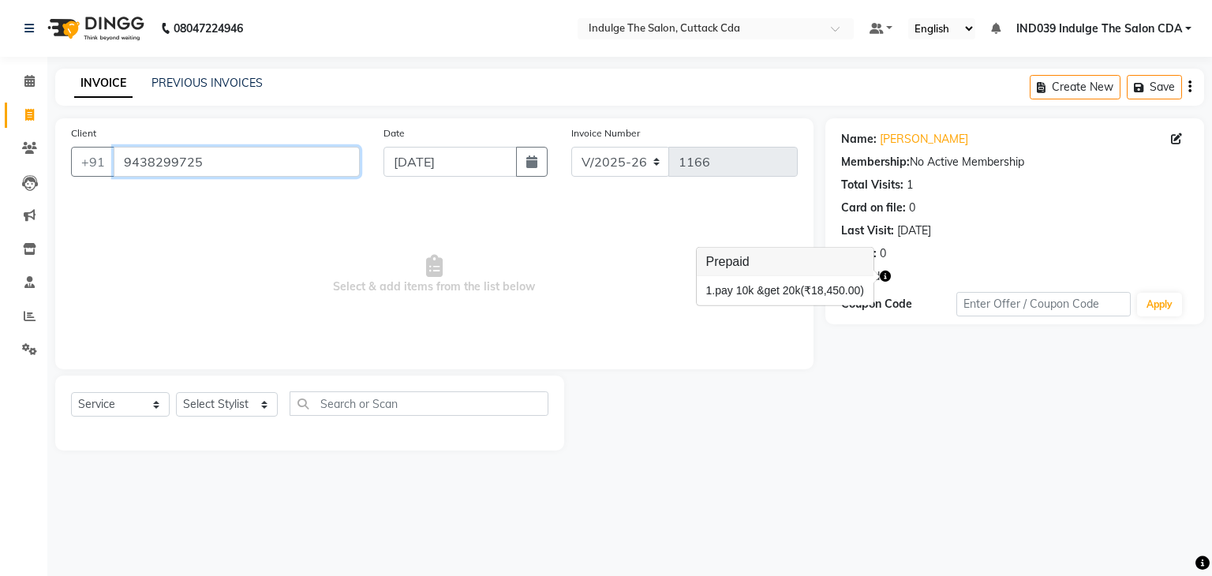
click at [244, 160] on input "9438299725" at bounding box center [237, 162] width 246 height 30
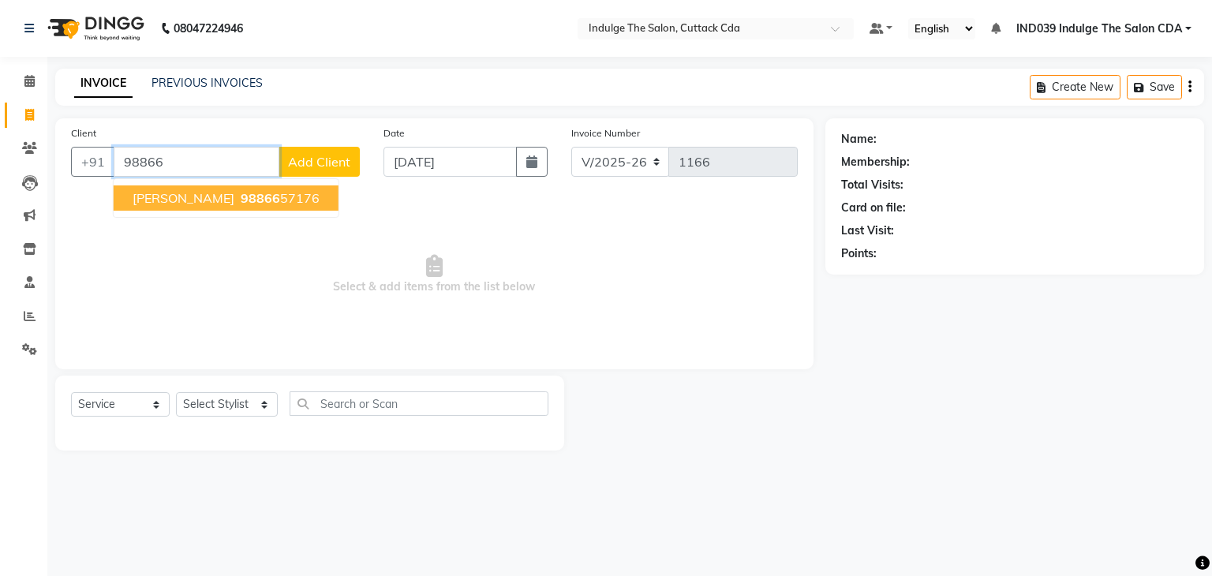
click at [246, 200] on button "[PERSON_NAME] 98866 57176" at bounding box center [226, 197] width 225 height 25
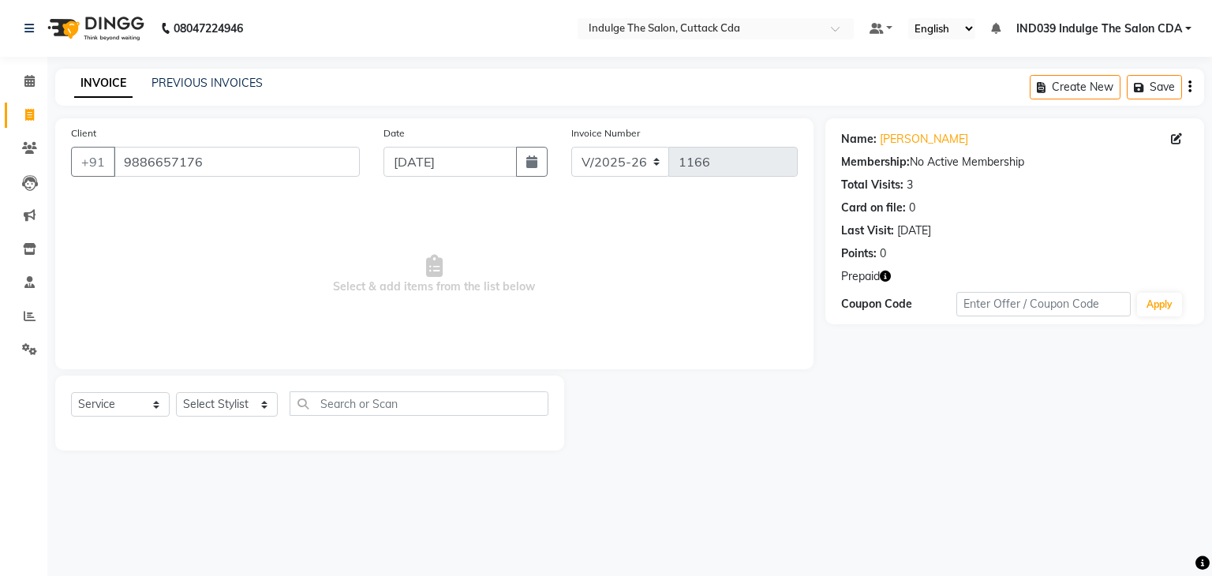
click at [884, 274] on icon "button" at bounding box center [885, 276] width 11 height 11
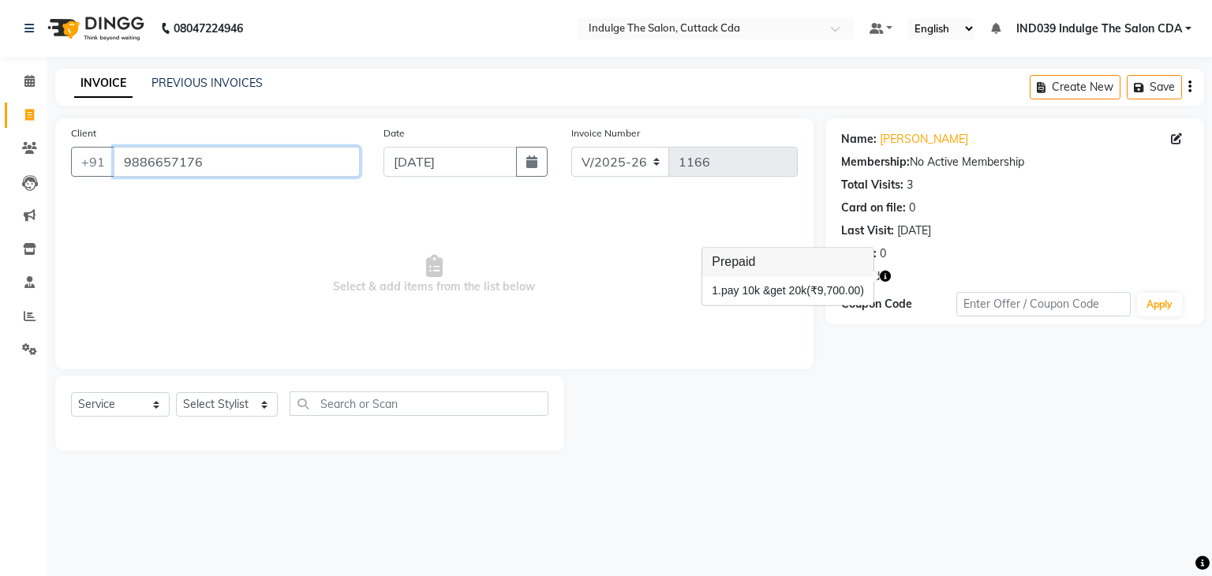
click at [229, 171] on input "9886657176" at bounding box center [237, 162] width 246 height 30
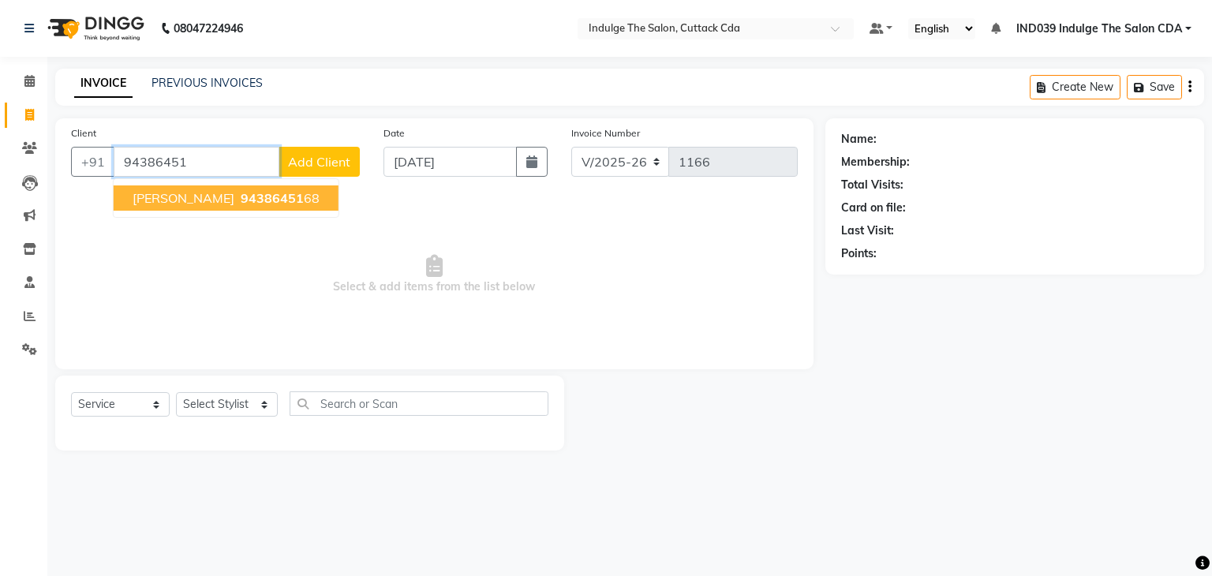
click at [304, 194] on span "94386451" at bounding box center [272, 198] width 63 height 16
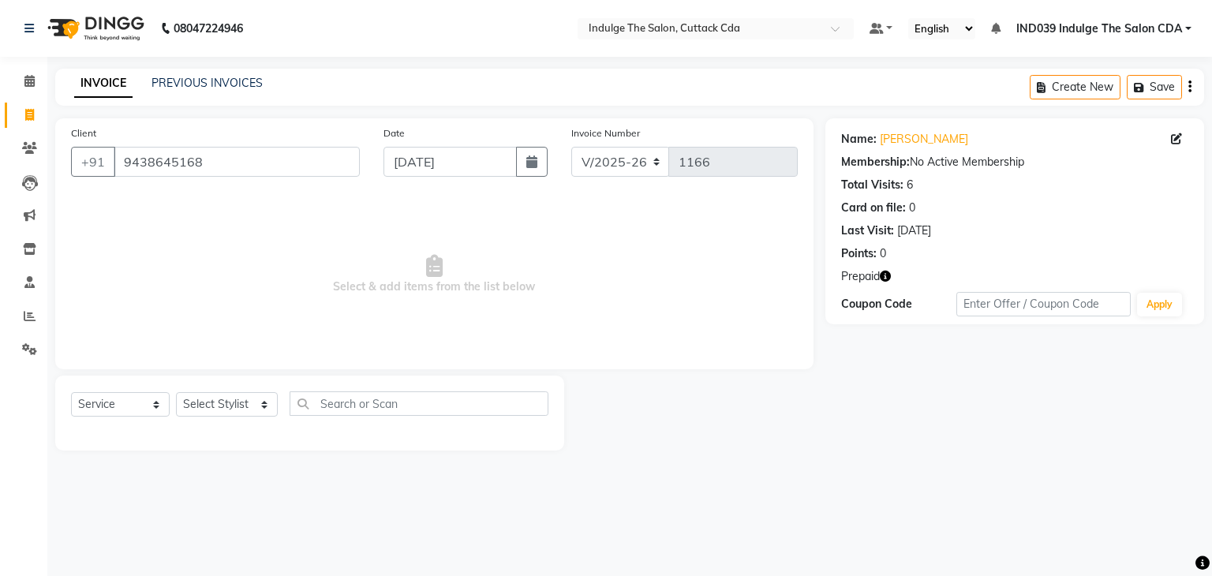
click at [887, 275] on icon "button" at bounding box center [885, 276] width 11 height 11
drag, startPoint x: 526, startPoint y: 222, endPoint x: 496, endPoint y: 215, distance: 30.8
click at [527, 222] on span "Select & add items from the list below" at bounding box center [434, 275] width 727 height 158
click at [246, 170] on input "9438645168" at bounding box center [237, 162] width 246 height 30
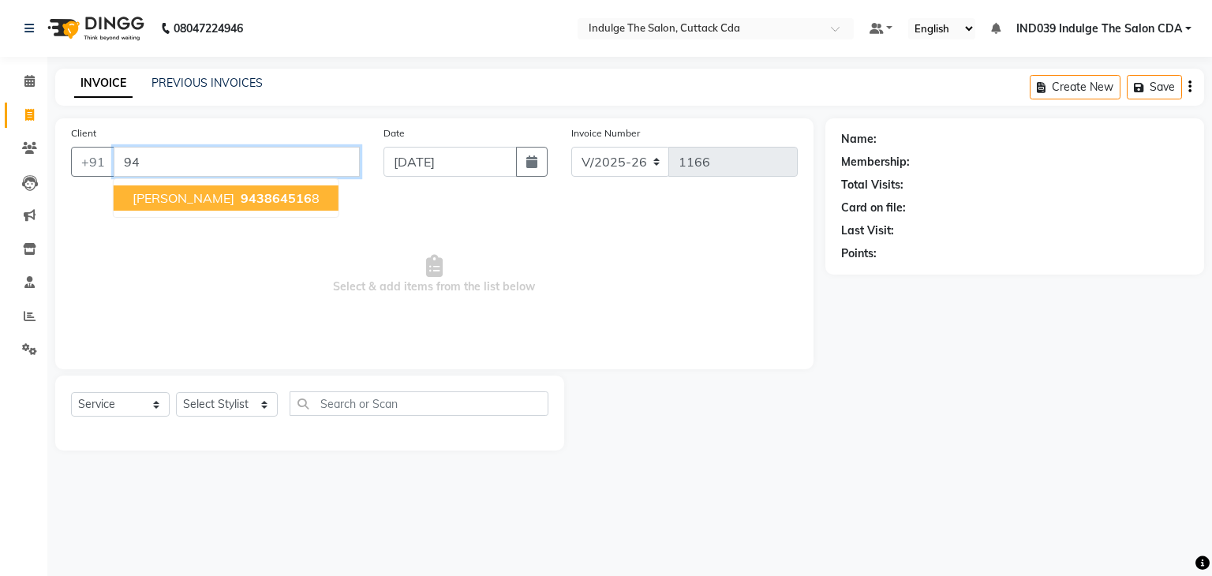
type input "9"
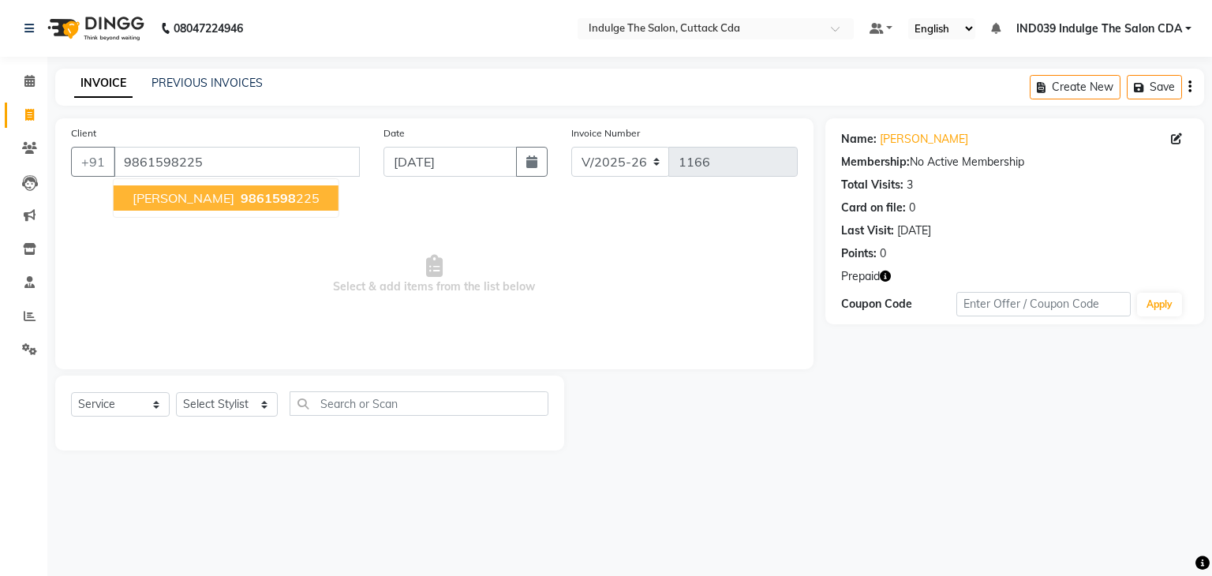
click at [252, 194] on span "9861598" at bounding box center [268, 198] width 55 height 16
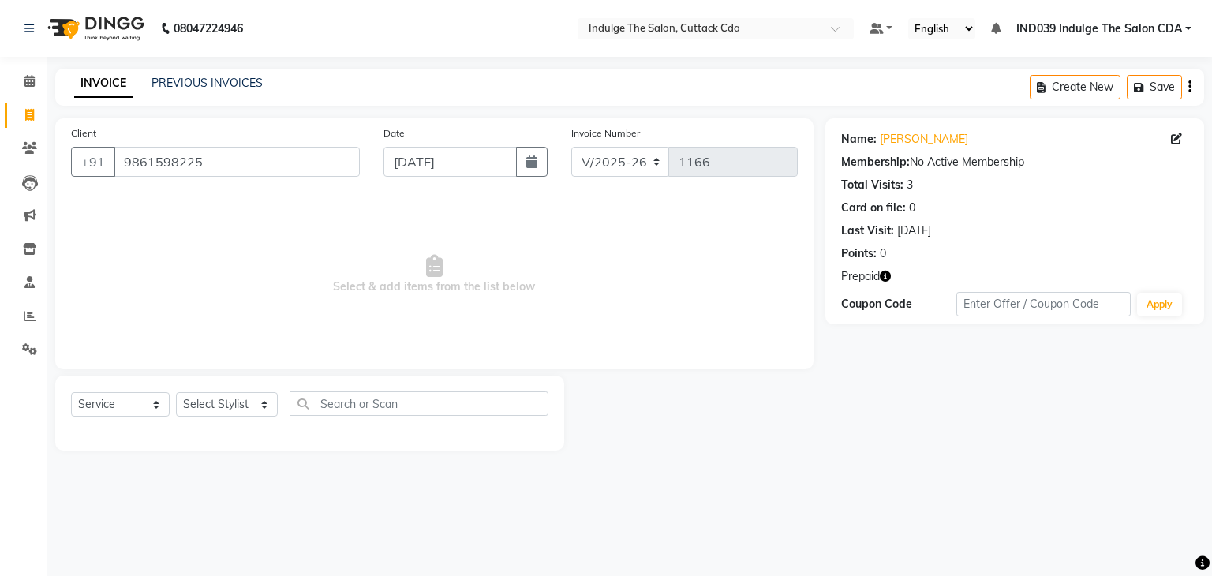
click at [890, 275] on icon "button" at bounding box center [885, 276] width 11 height 11
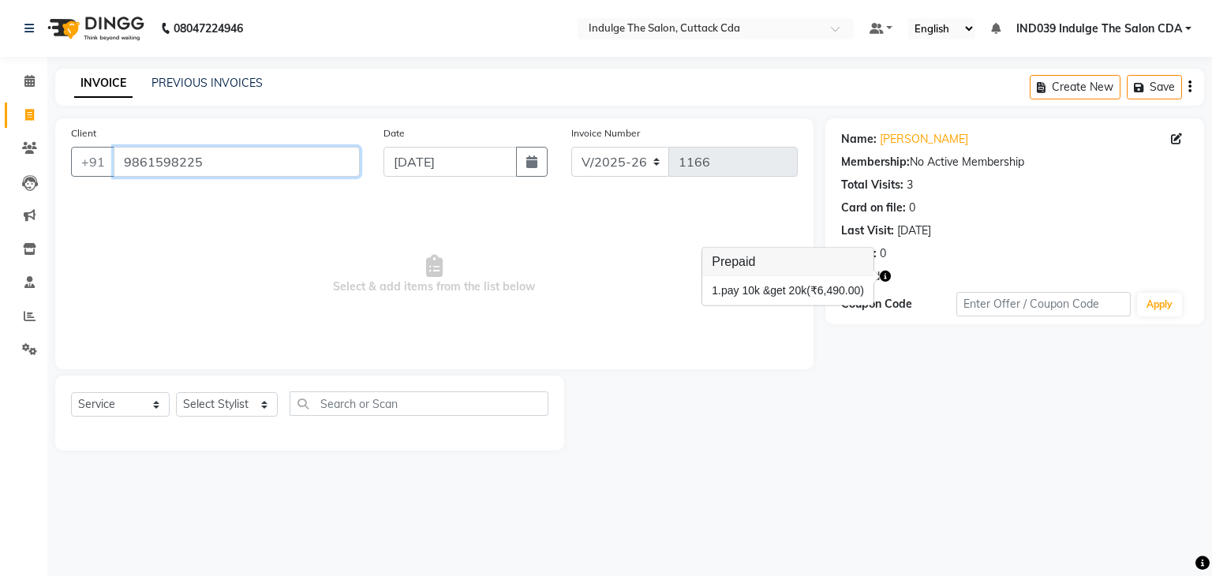
click at [219, 162] on input "9861598225" at bounding box center [237, 162] width 246 height 30
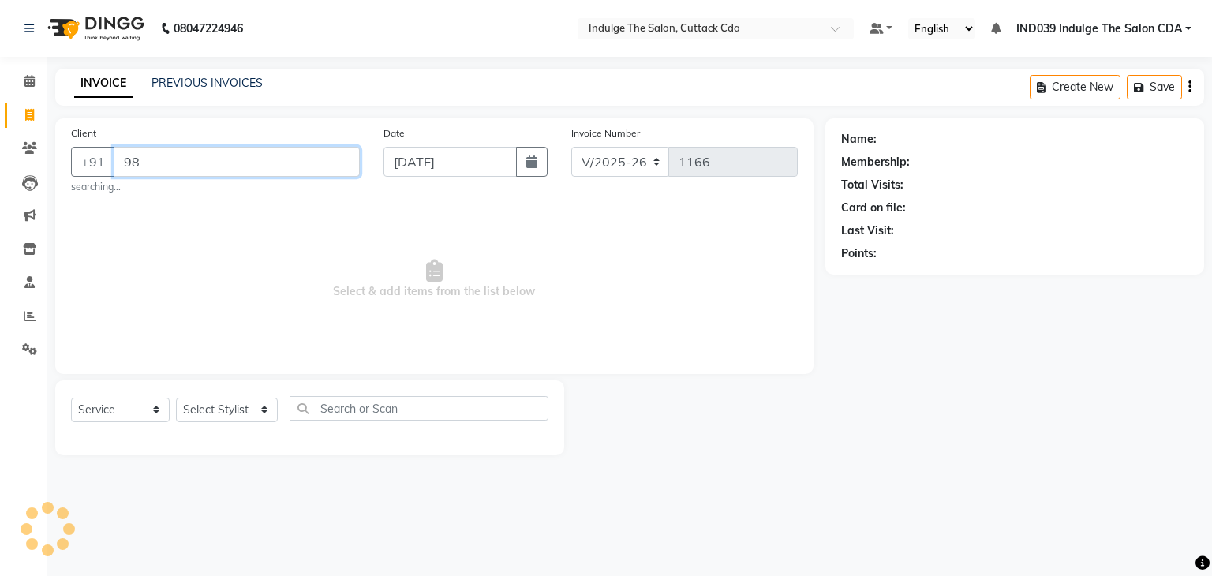
type input "9"
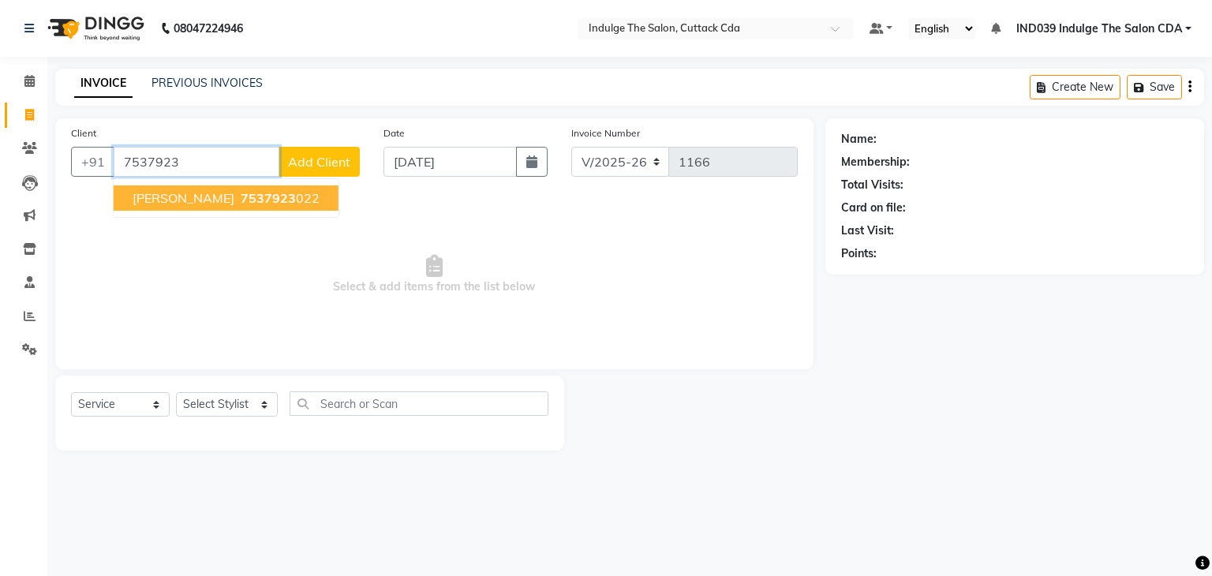
click at [259, 203] on span "7537923" at bounding box center [268, 198] width 55 height 16
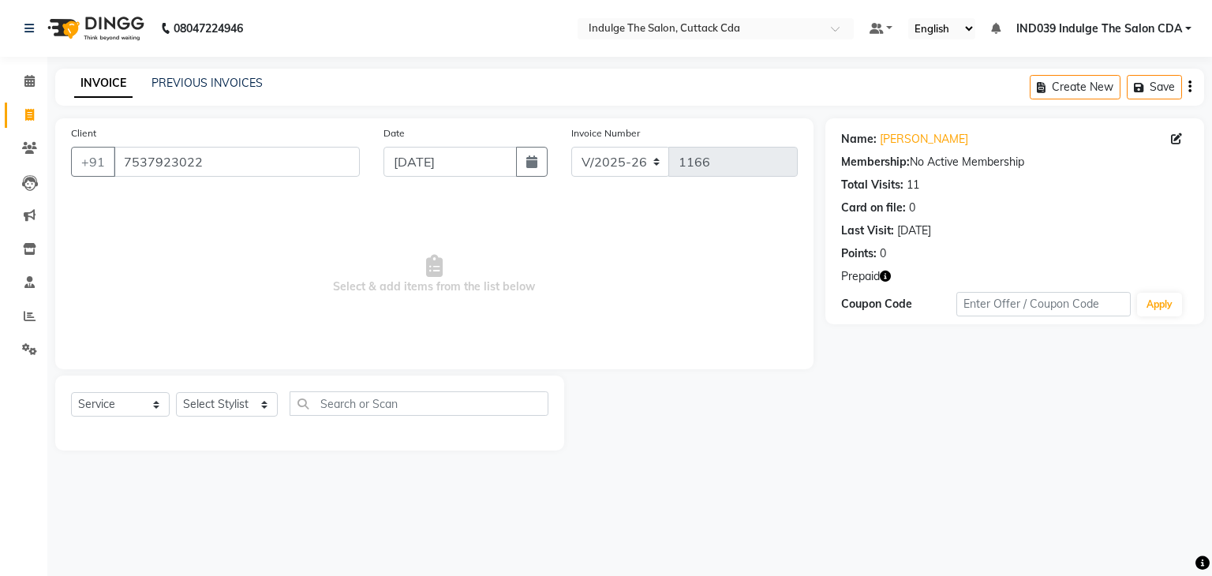
click at [889, 278] on icon "button" at bounding box center [885, 276] width 11 height 11
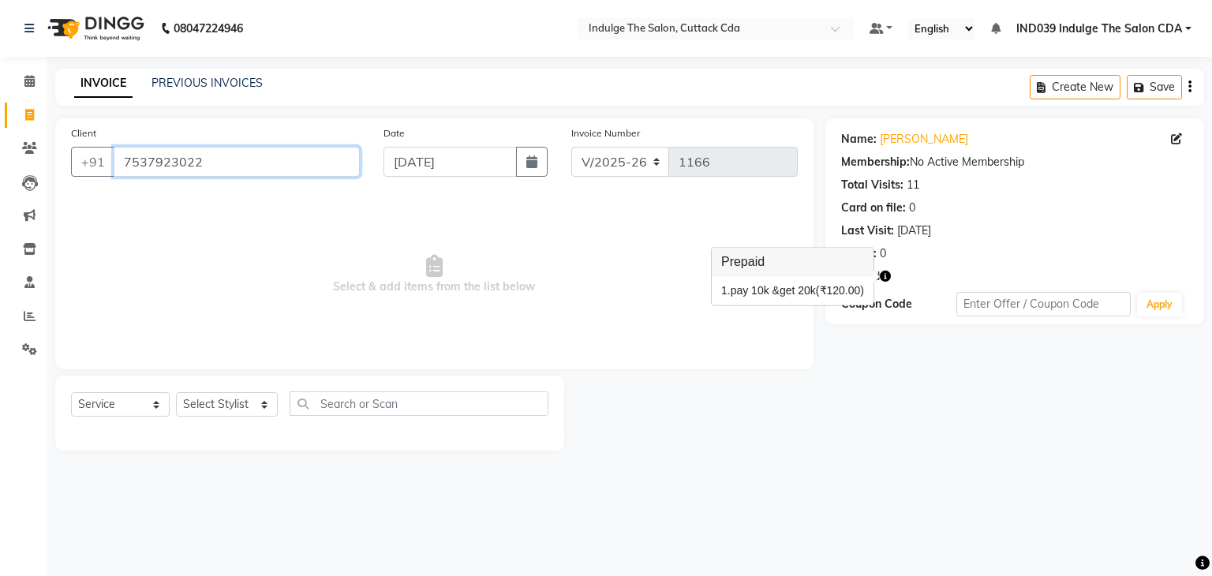
click at [256, 162] on input "7537923022" at bounding box center [237, 162] width 246 height 30
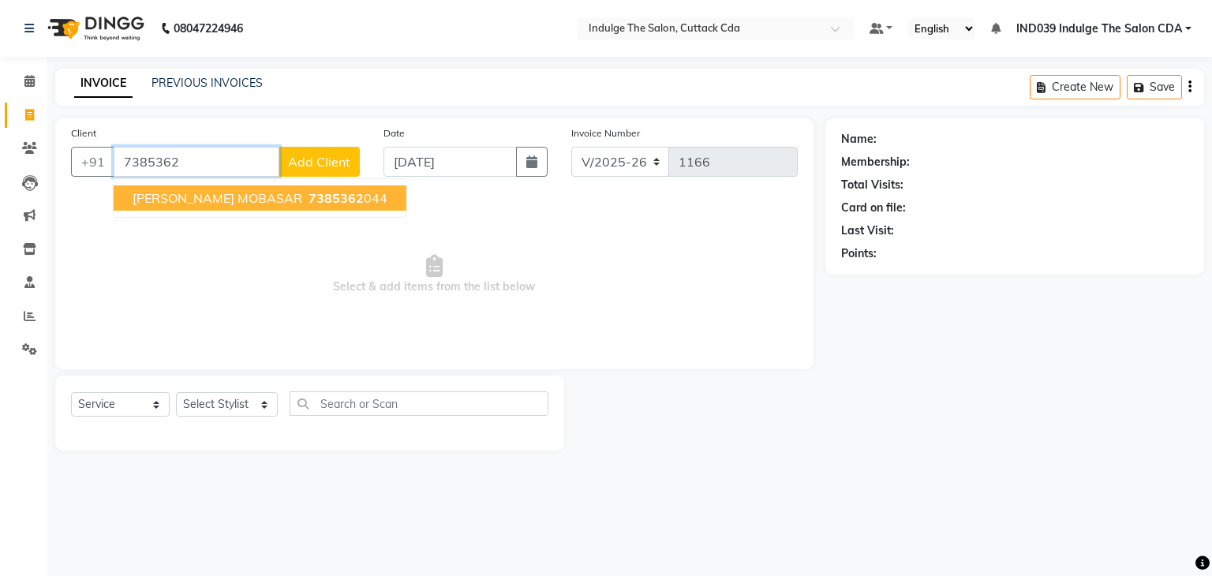
click at [309, 198] on span "7385362" at bounding box center [336, 198] width 55 height 16
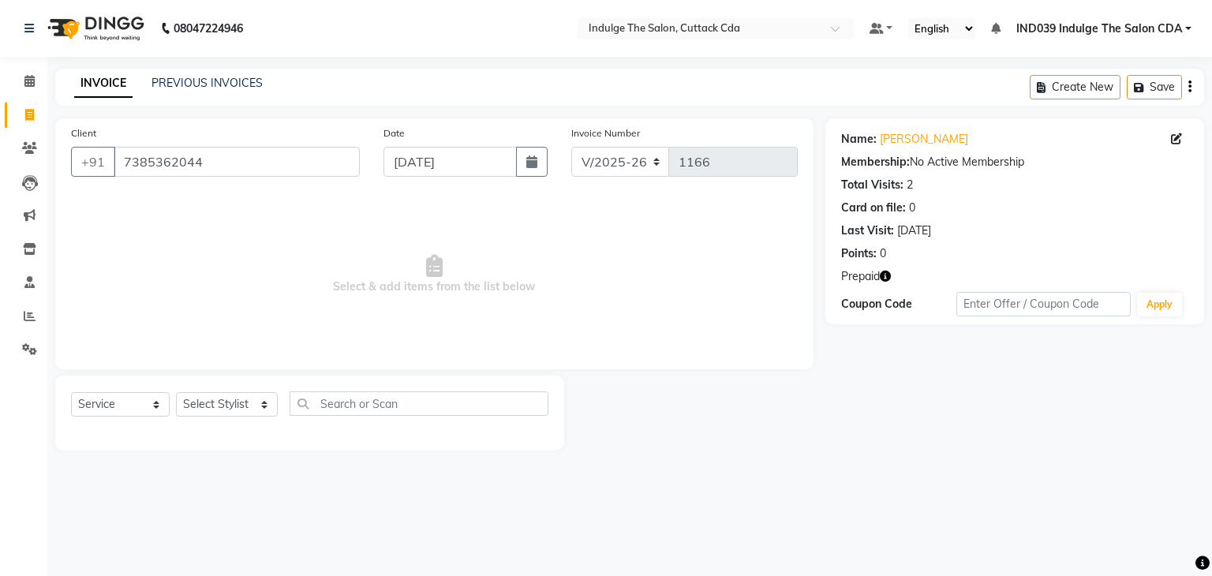
click at [884, 276] on icon "button" at bounding box center [885, 276] width 11 height 11
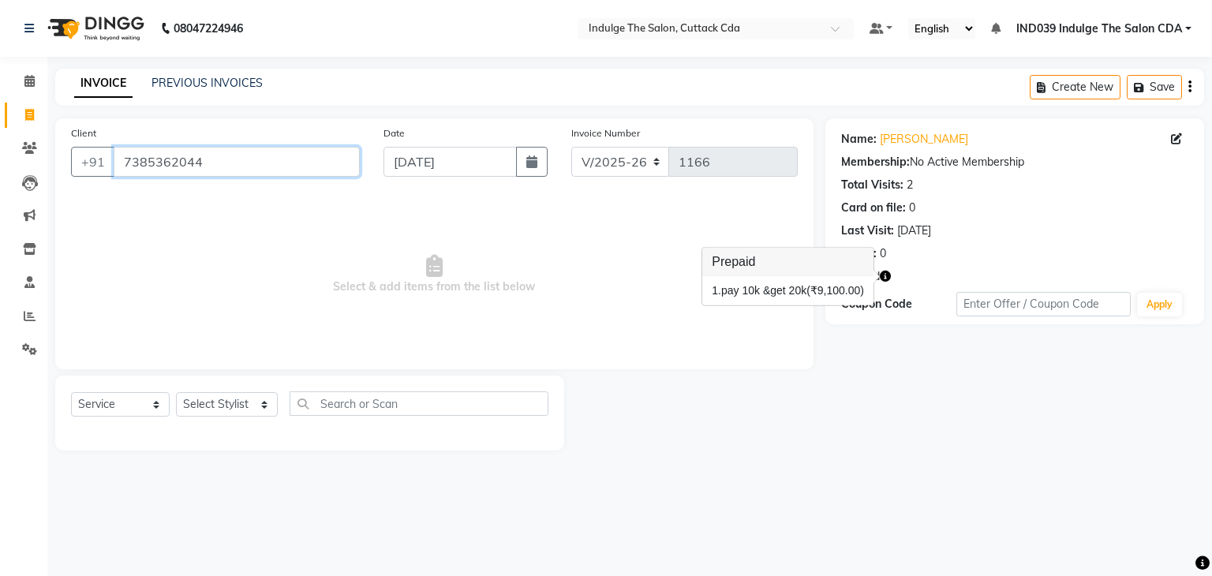
click at [268, 164] on input "7385362044" at bounding box center [237, 162] width 246 height 30
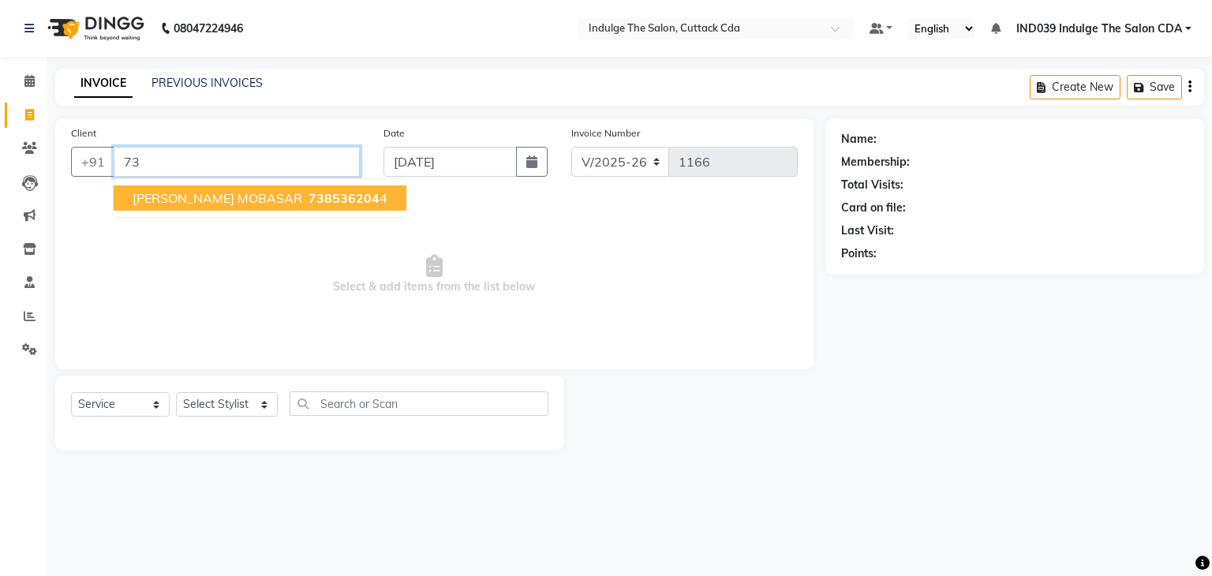
type input "7"
click at [306, 205] on ngb-highlight "934889 4892" at bounding box center [279, 198] width 82 height 16
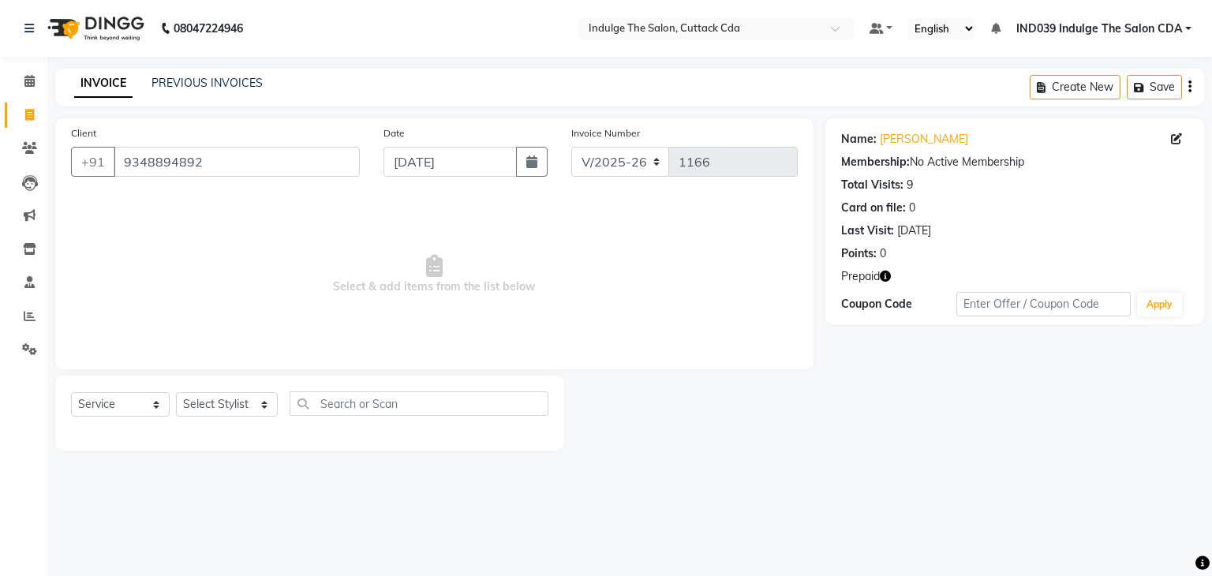
click at [885, 279] on icon "button" at bounding box center [885, 276] width 11 height 11
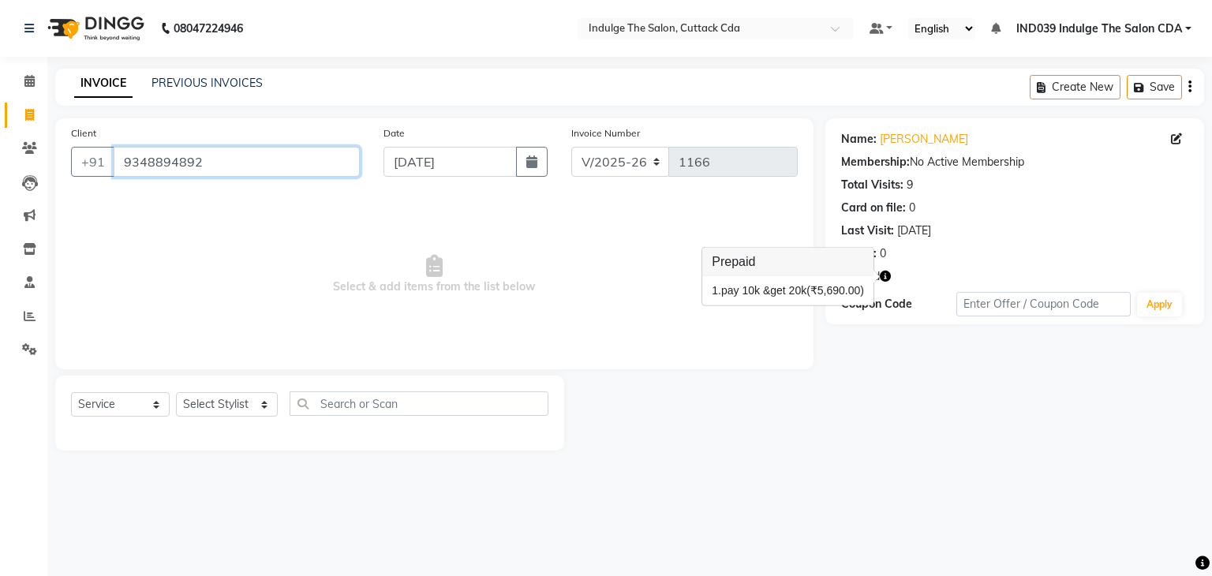
click at [252, 159] on input "9348894892" at bounding box center [237, 162] width 246 height 30
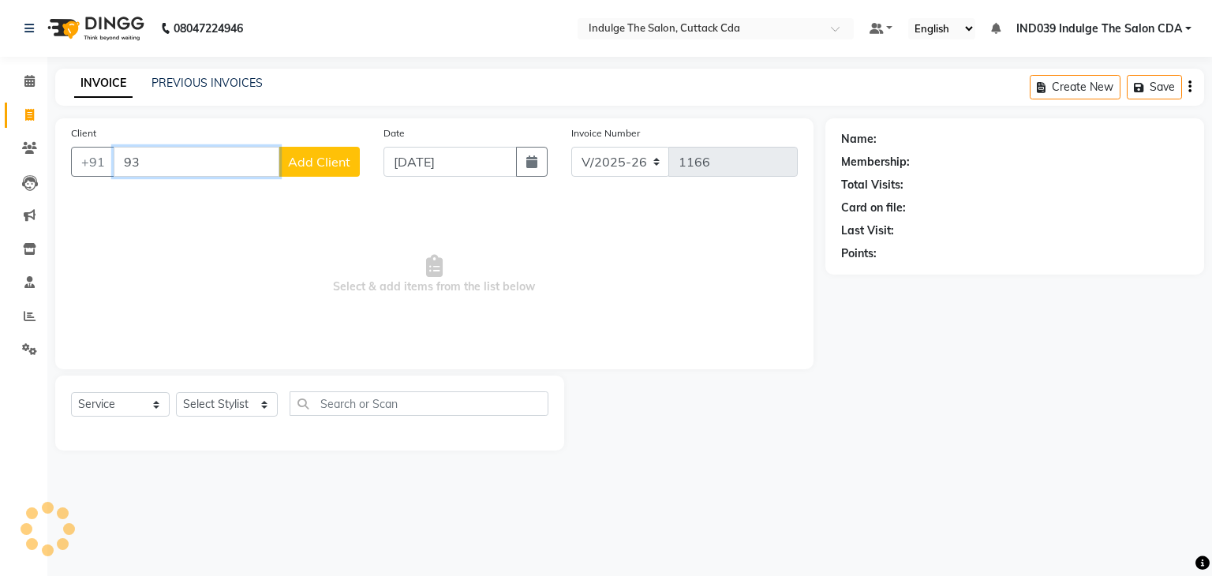
type input "9"
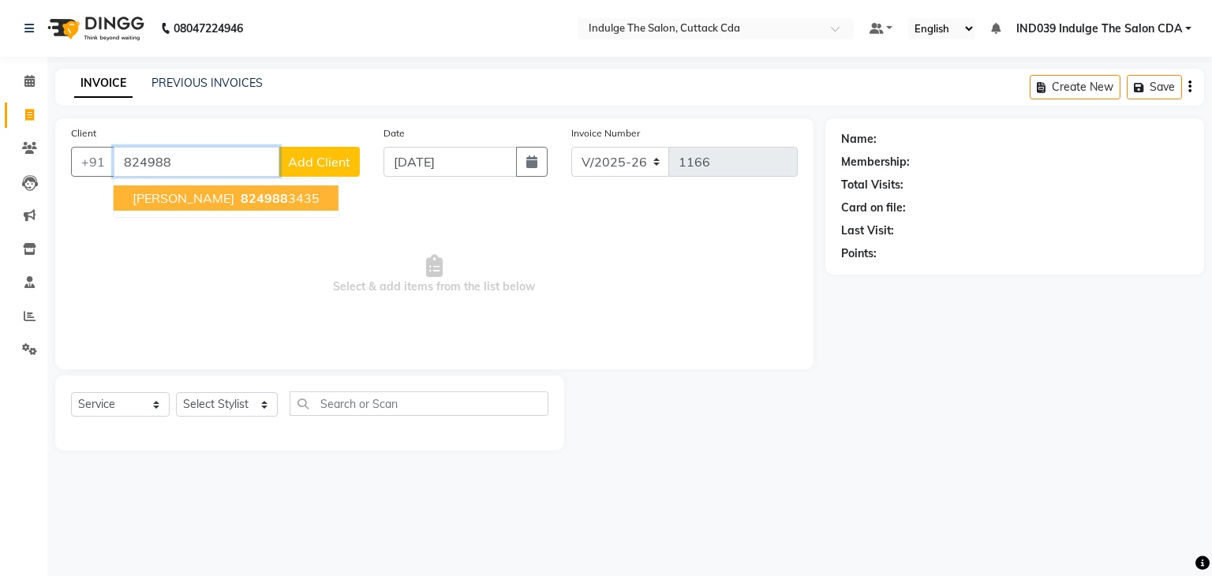
click at [272, 198] on span "824988" at bounding box center [264, 198] width 47 height 16
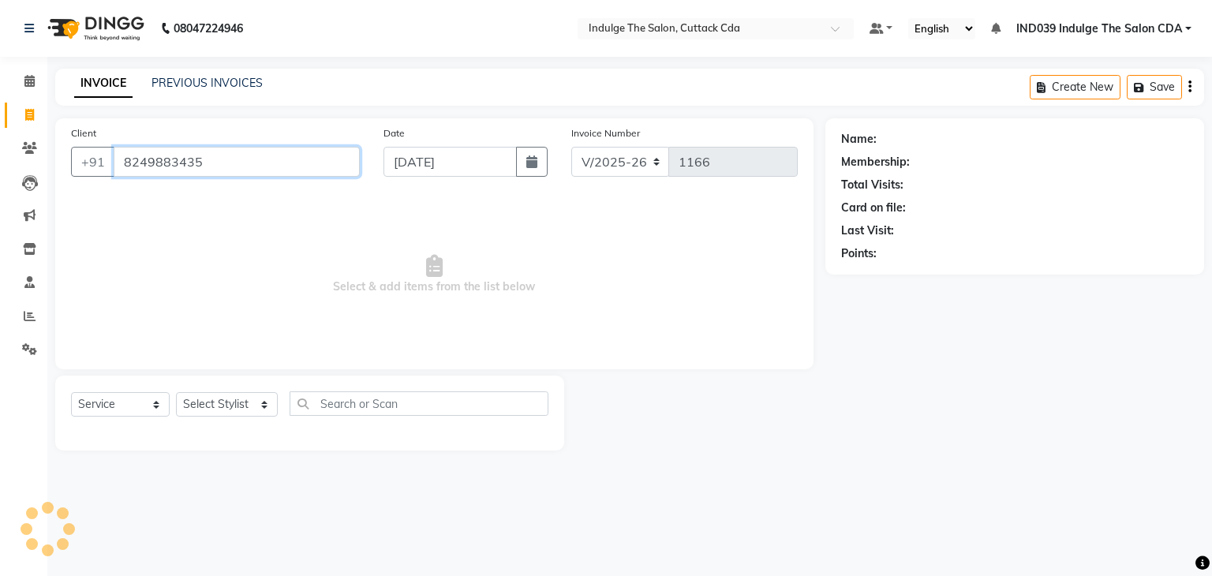
type input "8249883435"
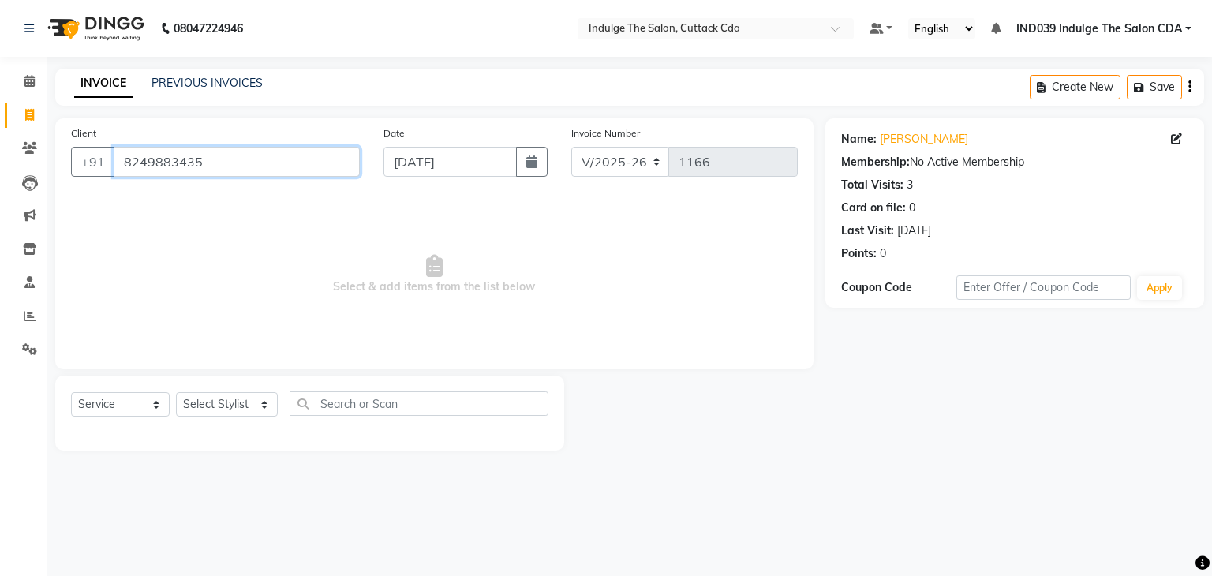
drag, startPoint x: 155, startPoint y: 167, endPoint x: 241, endPoint y: 181, distance: 87.2
click at [241, 181] on div "Client [PHONE_NUMBER]" at bounding box center [215, 157] width 312 height 65
click at [186, 82] on link "PREVIOUS INVOICES" at bounding box center [207, 83] width 111 height 14
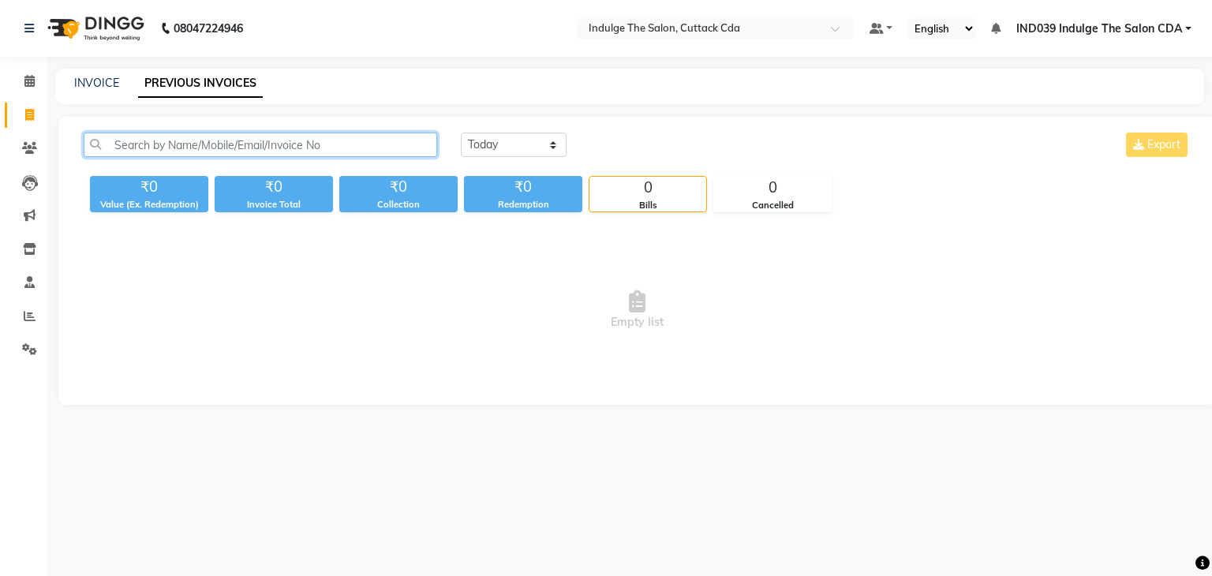
click at [263, 143] on input "text" at bounding box center [261, 145] width 354 height 24
paste input "8249883435"
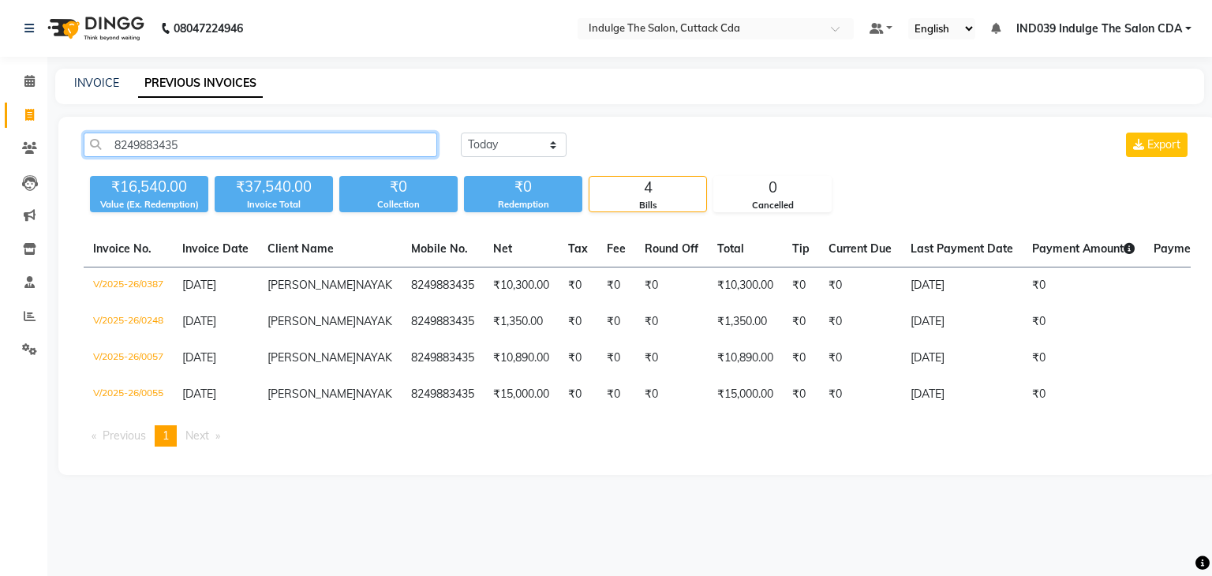
drag, startPoint x: 111, startPoint y: 140, endPoint x: 204, endPoint y: 152, distance: 93.1
click at [204, 152] on input "8249883435" at bounding box center [261, 145] width 354 height 24
type input "8249883435"
click at [96, 82] on link "INVOICE" at bounding box center [96, 83] width 45 height 14
select select "service"
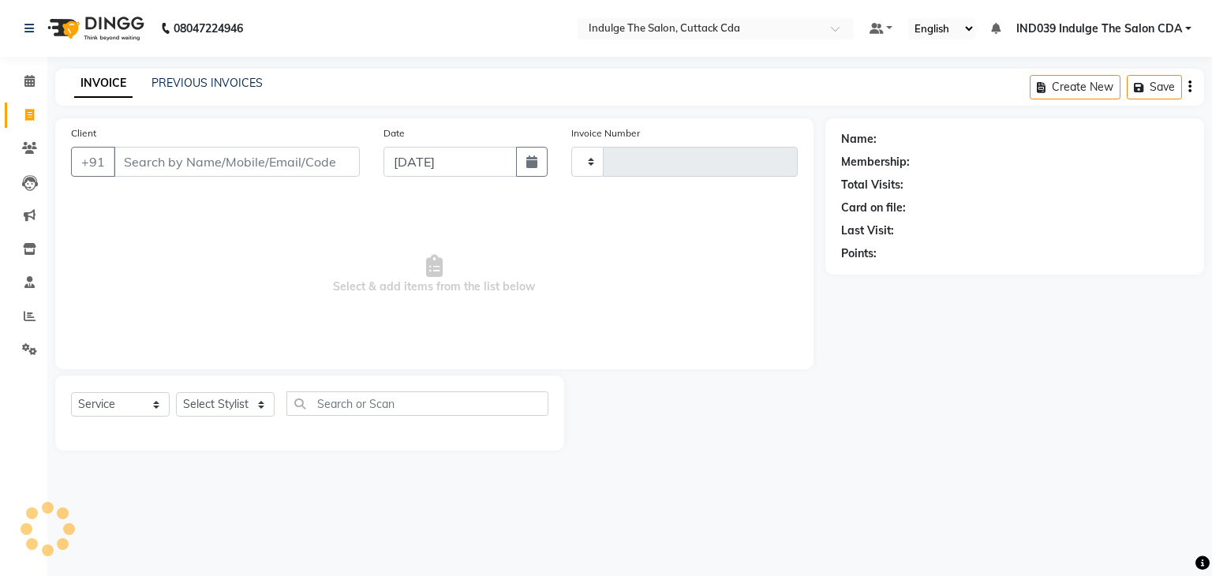
click at [224, 155] on input "Client" at bounding box center [237, 162] width 246 height 30
type input "1166"
select select "7297"
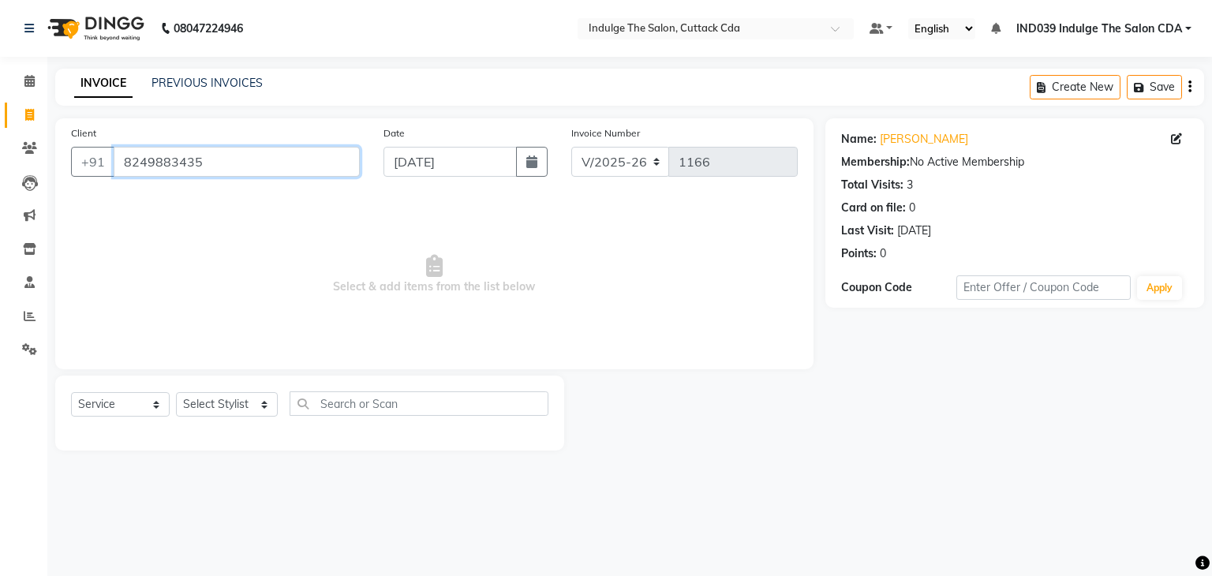
click at [277, 161] on input "8249883435" at bounding box center [237, 162] width 246 height 30
click at [234, 167] on input "8249883435" at bounding box center [237, 162] width 246 height 30
click at [221, 235] on span "Select & add items from the list below" at bounding box center [434, 275] width 727 height 158
click at [220, 163] on input "8249883435" at bounding box center [237, 162] width 246 height 30
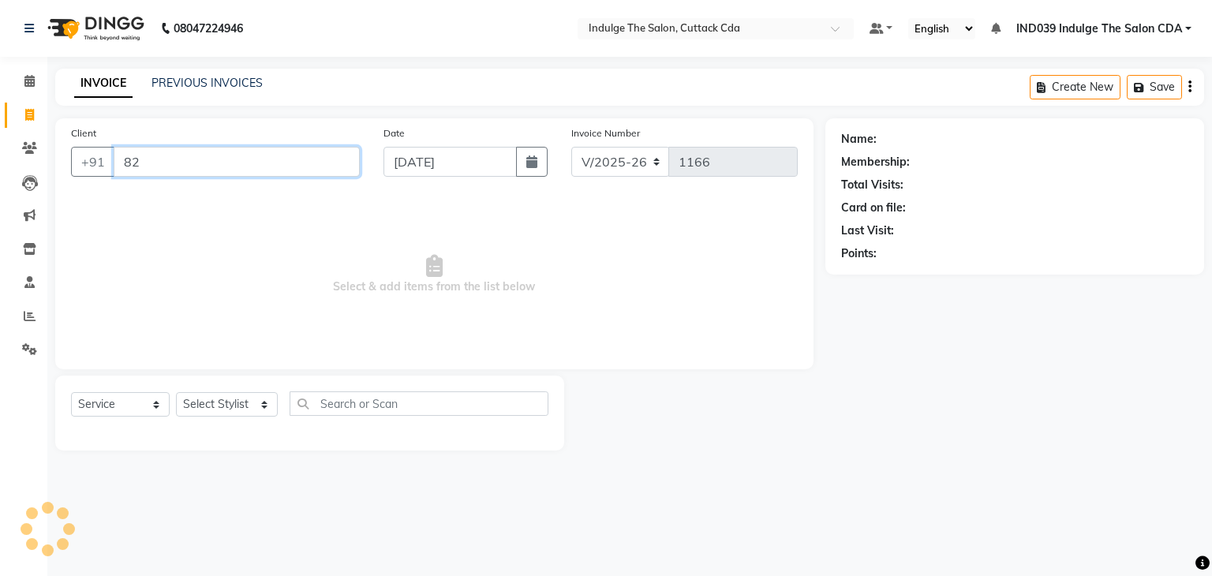
type input "8"
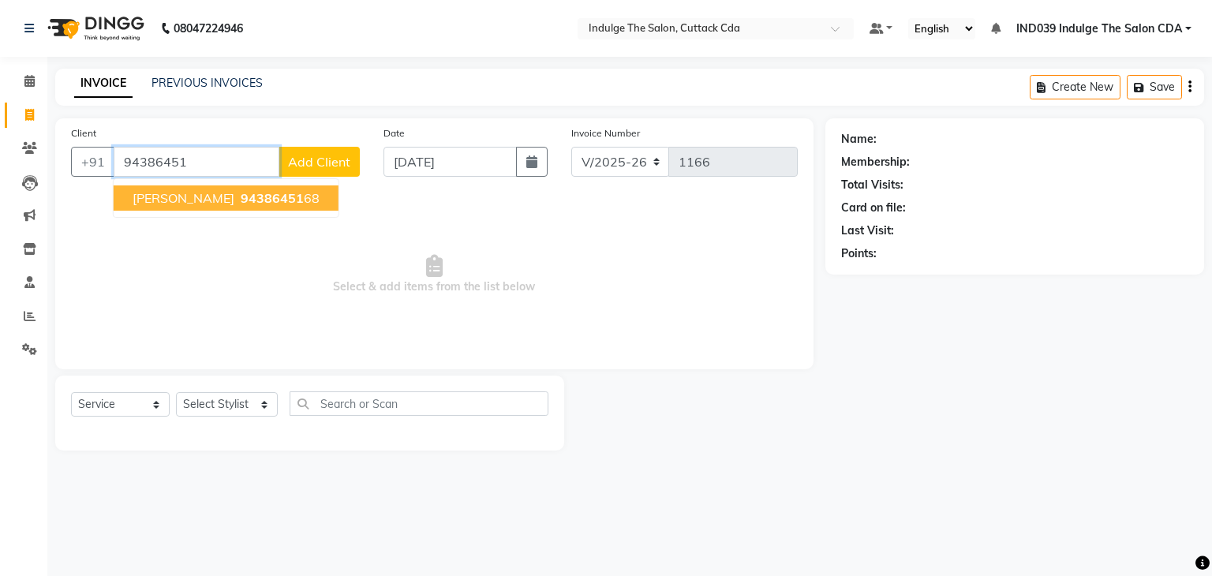
click at [234, 200] on span "[PERSON_NAME]" at bounding box center [184, 198] width 102 height 16
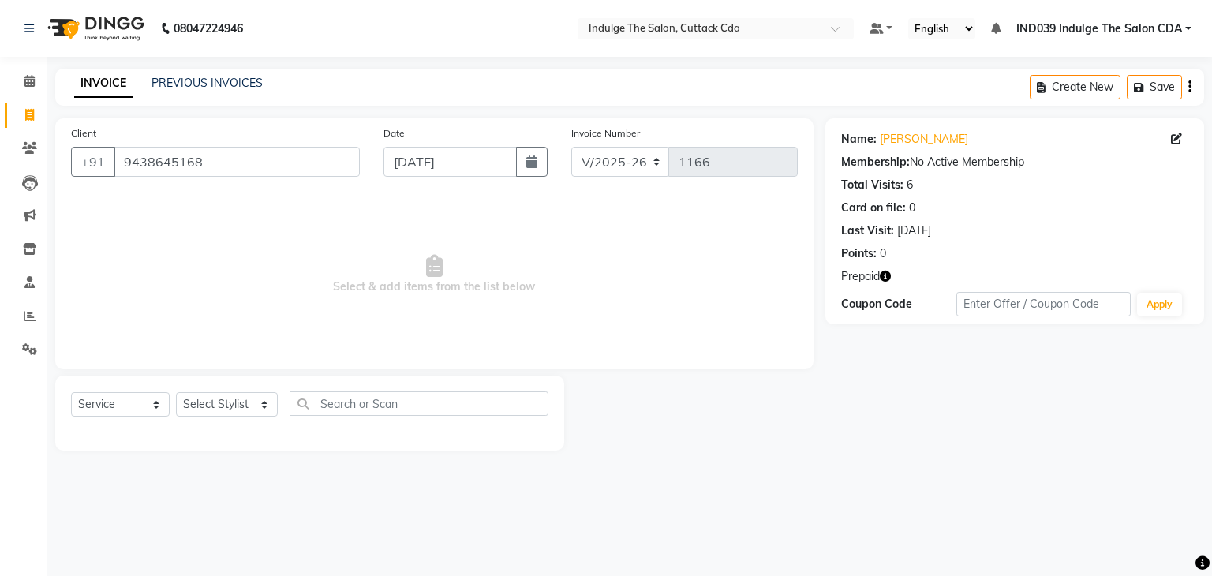
click at [885, 275] on icon "button" at bounding box center [885, 276] width 11 height 11
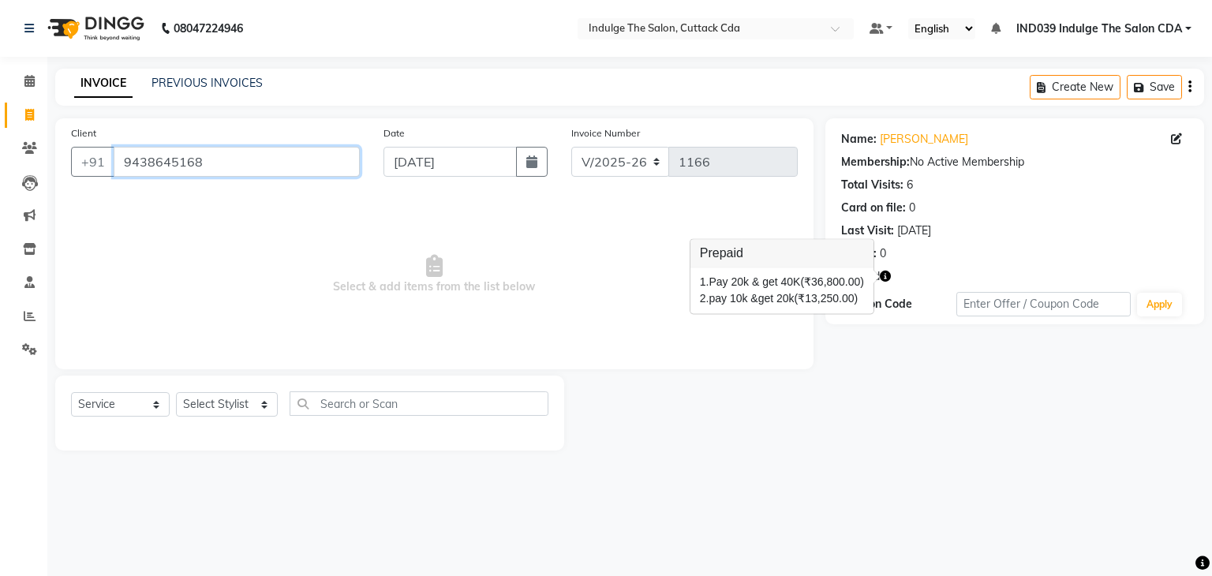
click at [253, 169] on input "9438645168" at bounding box center [237, 162] width 246 height 30
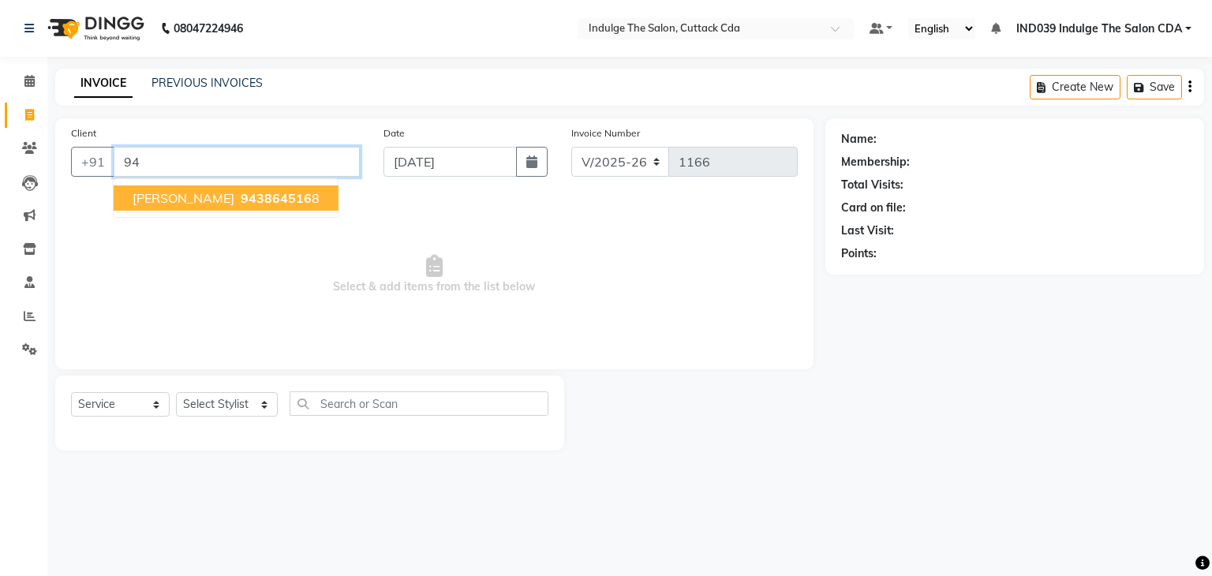
type input "9"
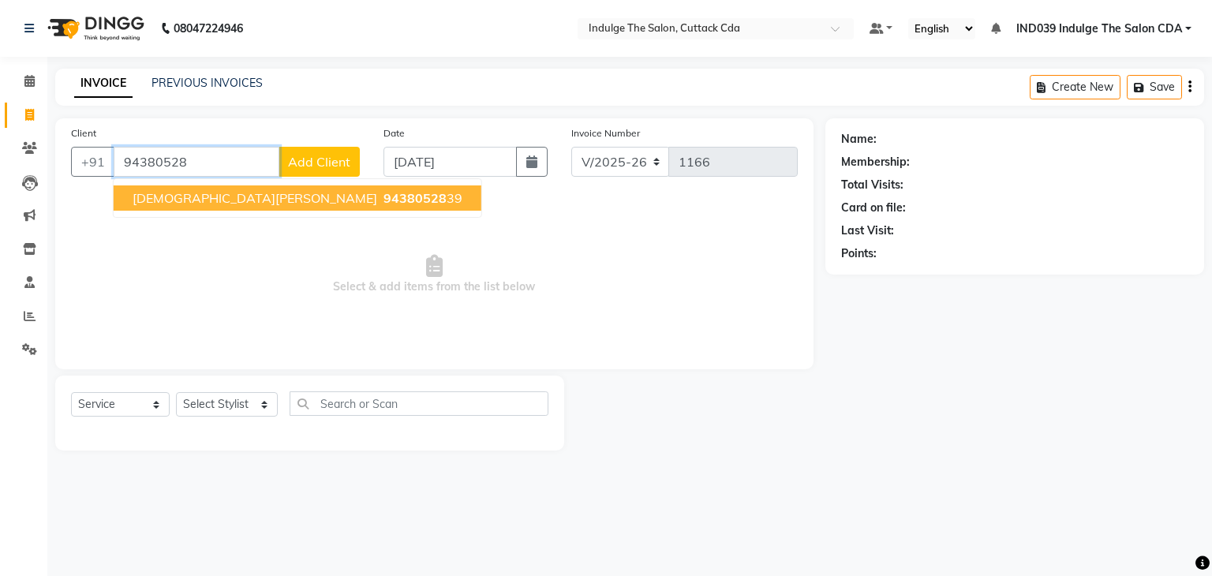
click at [384, 200] on span "94380528" at bounding box center [415, 198] width 63 height 16
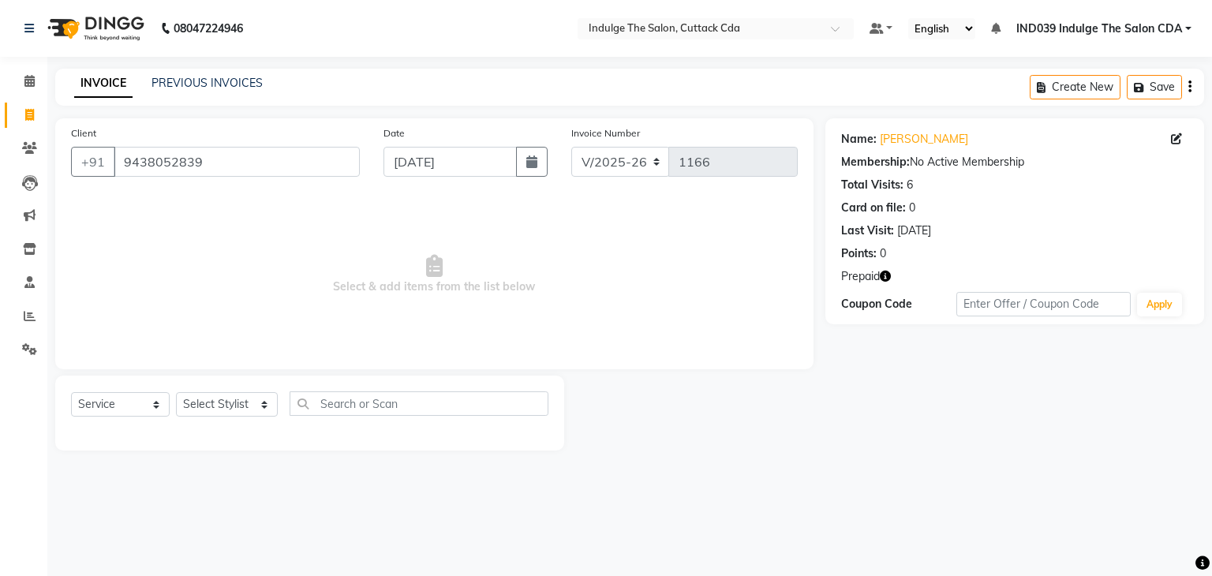
click at [885, 275] on icon "button" at bounding box center [885, 276] width 11 height 11
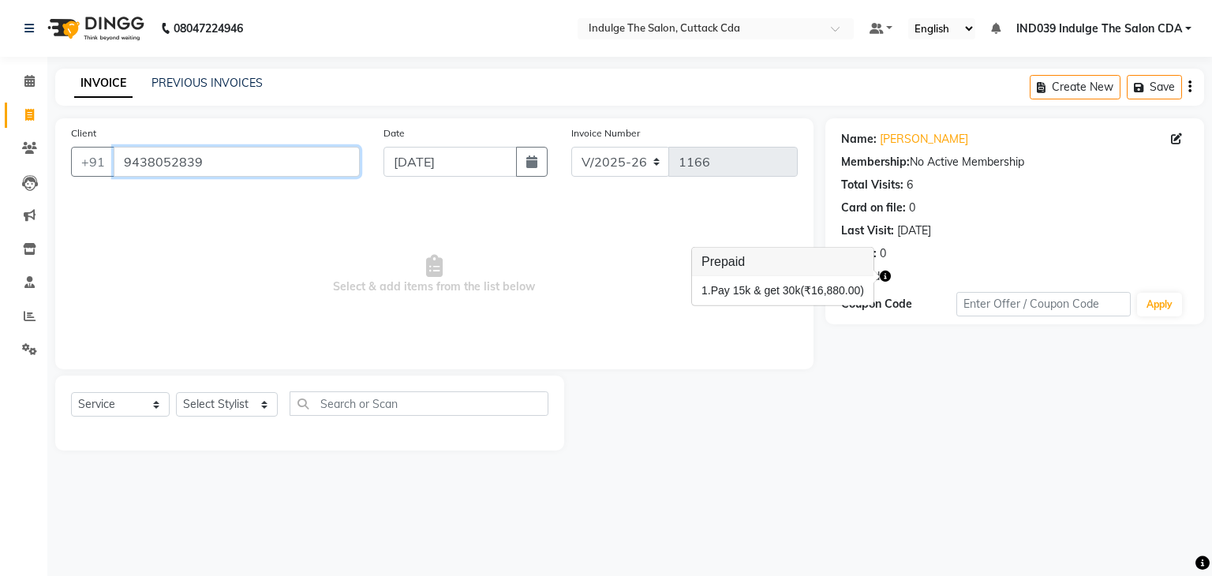
click at [285, 149] on input "9438052839" at bounding box center [237, 162] width 246 height 30
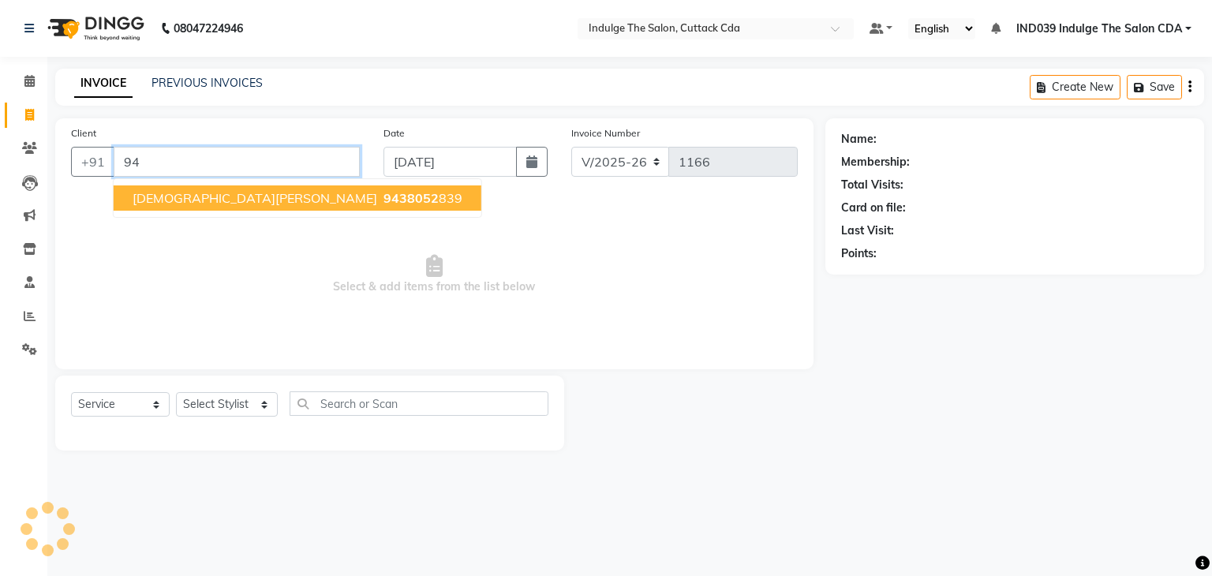
type input "9"
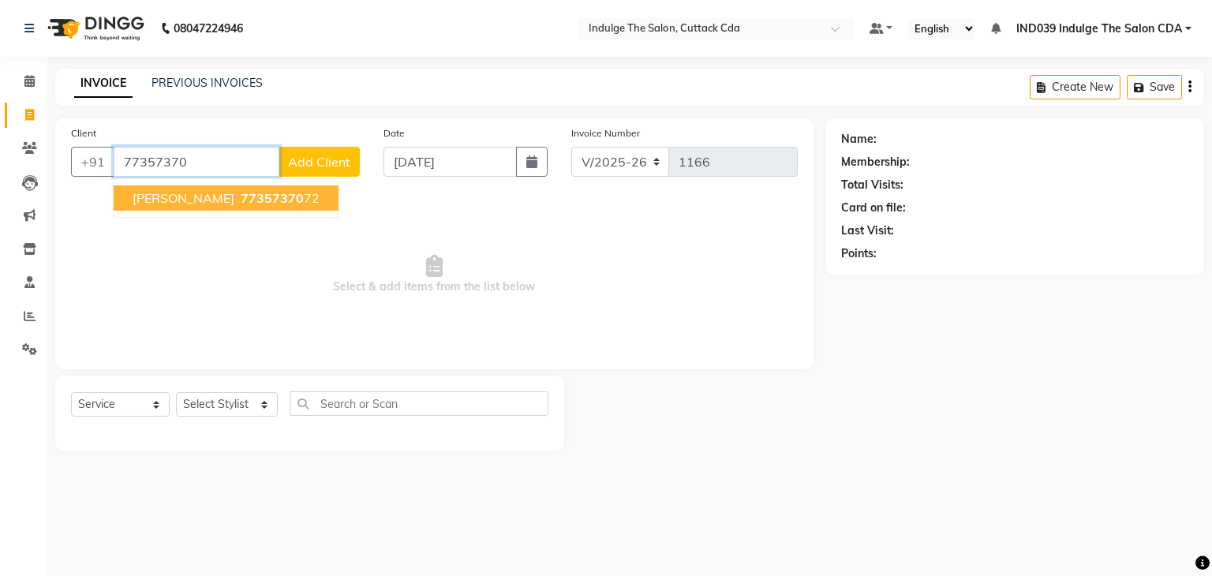
click at [266, 198] on span "77357370" at bounding box center [272, 198] width 63 height 16
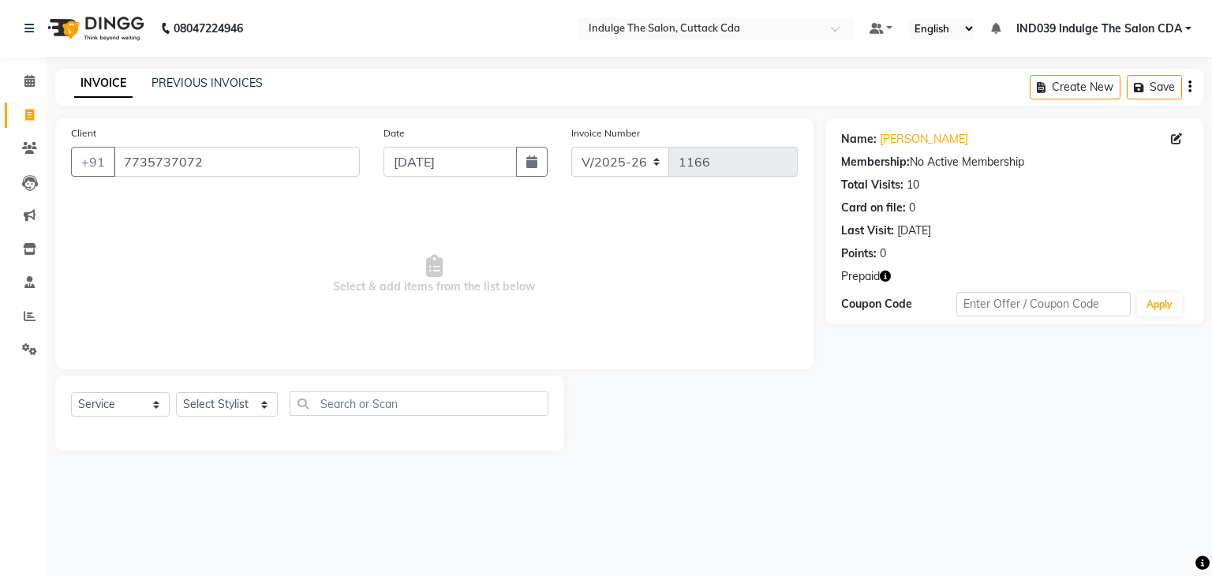
click at [887, 277] on icon "button" at bounding box center [885, 276] width 11 height 11
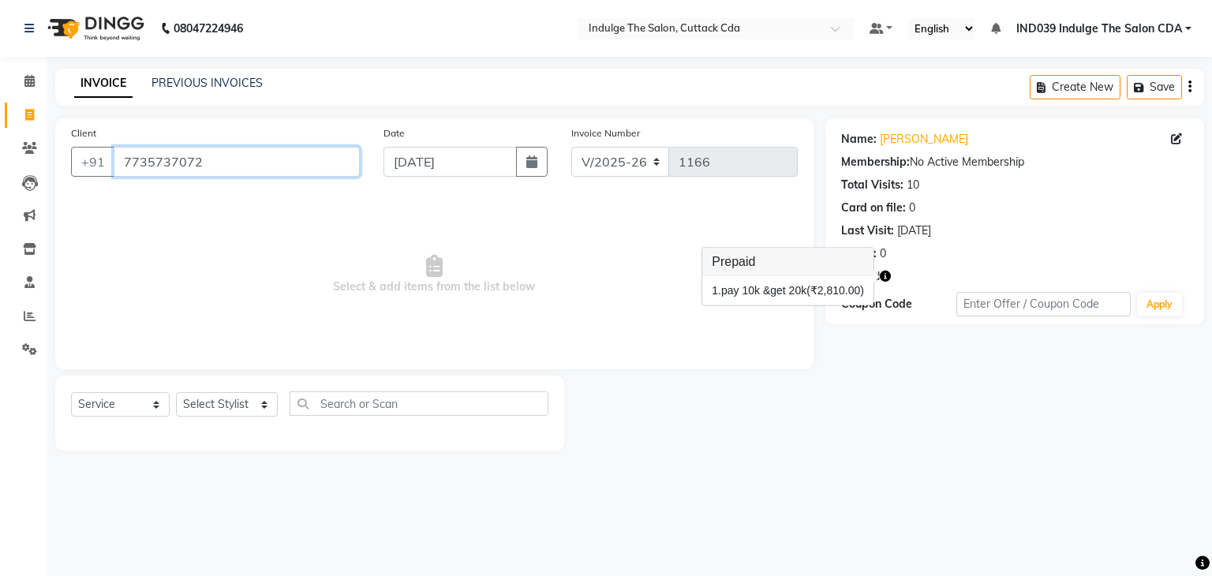
click at [249, 163] on input "7735737072" at bounding box center [237, 162] width 246 height 30
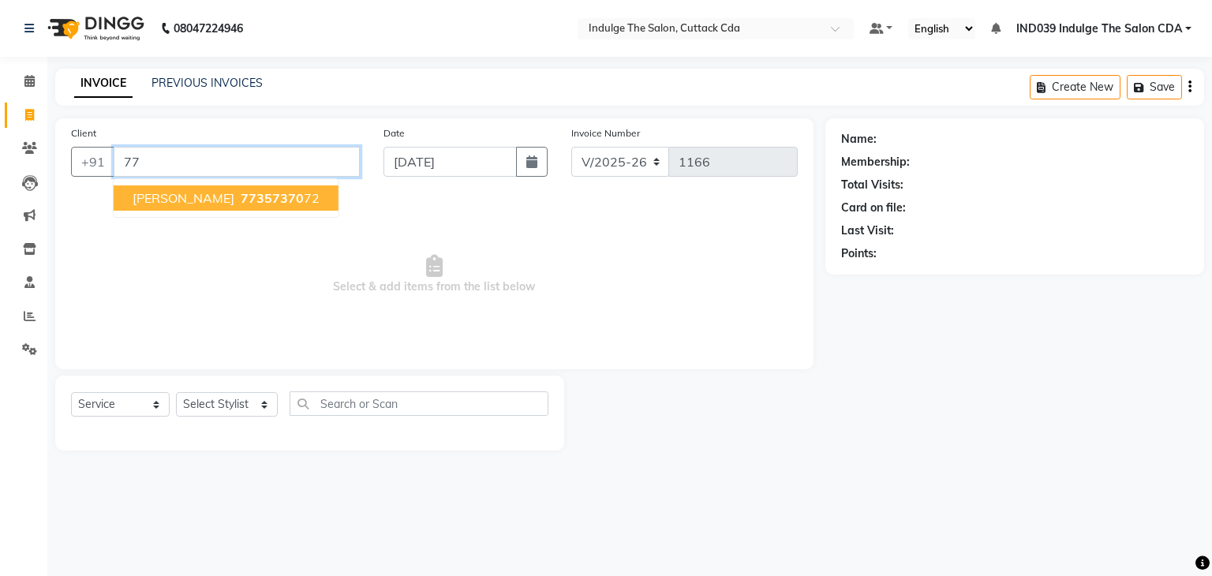
type input "7"
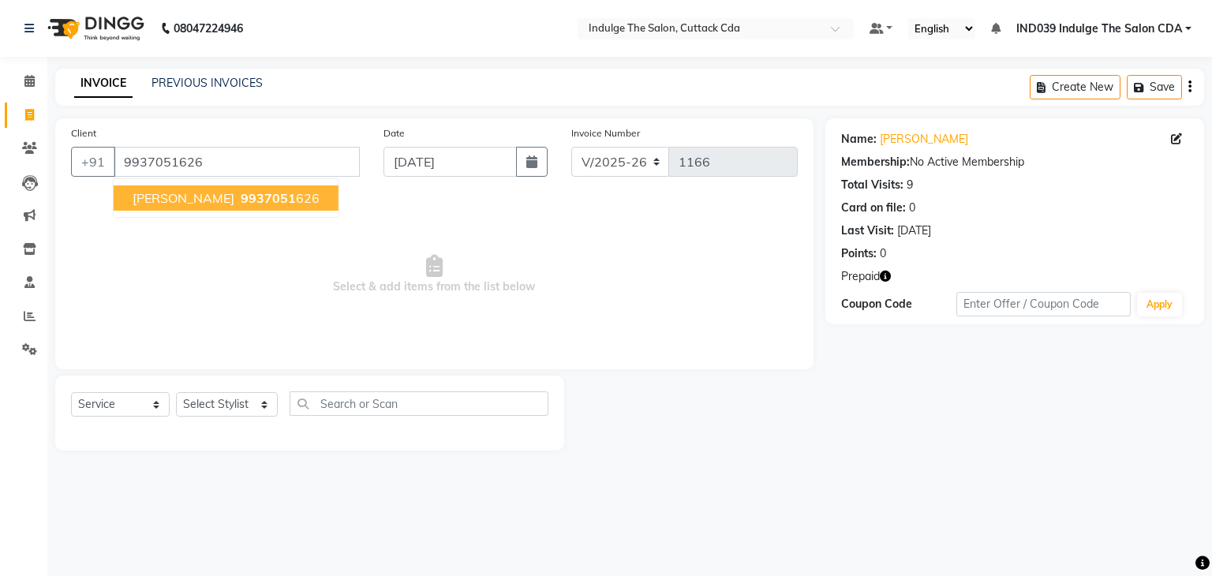
click at [256, 200] on ngb-highlight "9937051 626" at bounding box center [279, 198] width 82 height 16
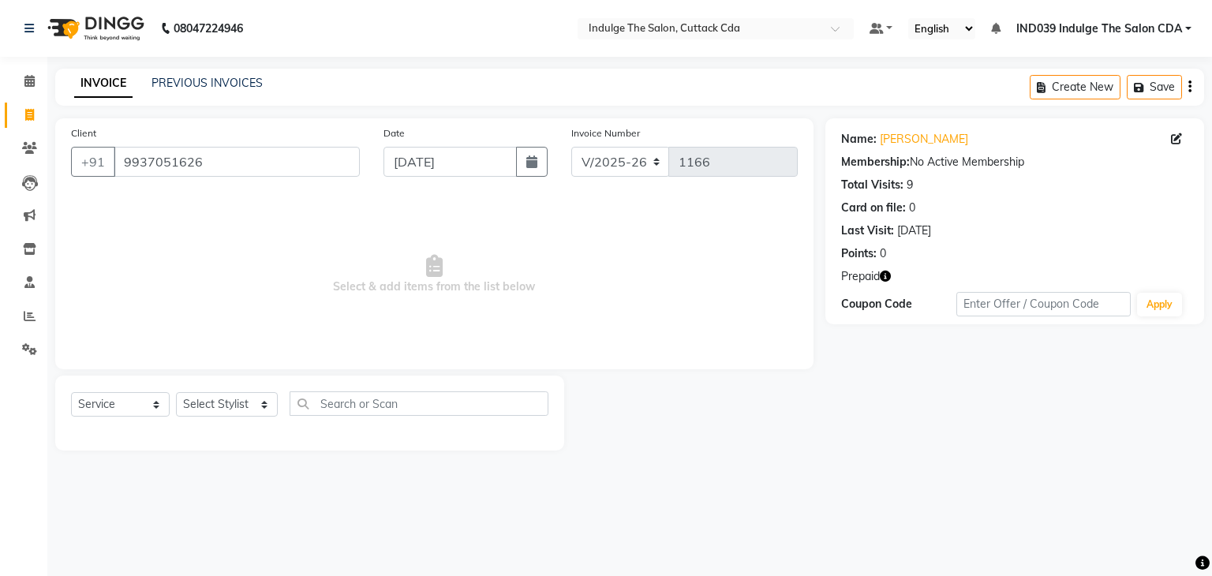
click at [887, 275] on icon "button" at bounding box center [885, 276] width 11 height 11
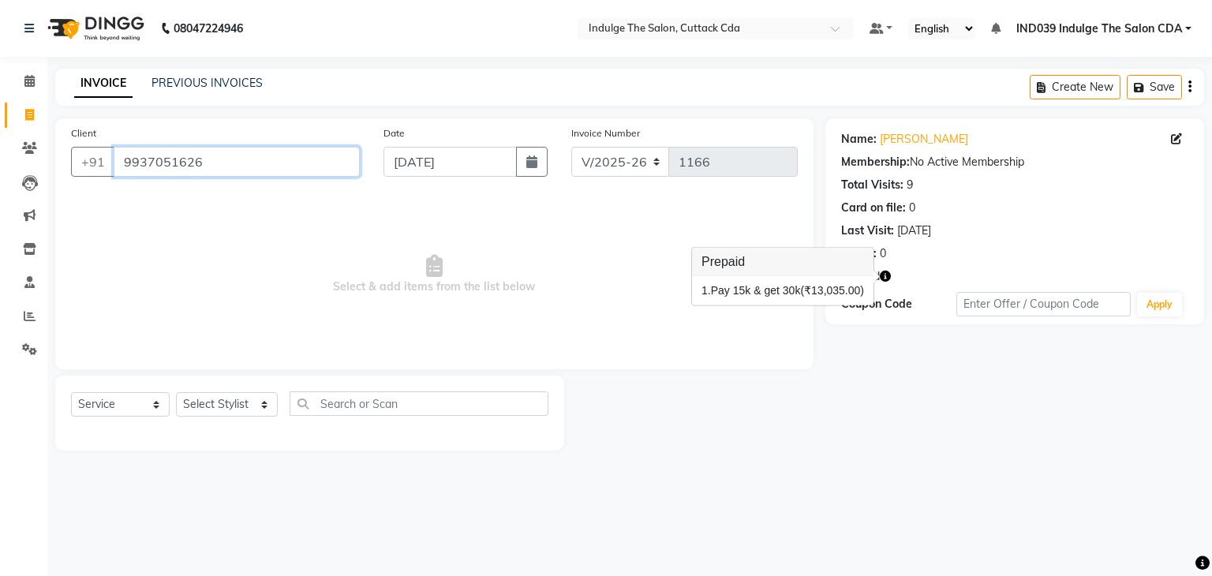
click at [268, 156] on input "9937051626" at bounding box center [237, 162] width 246 height 30
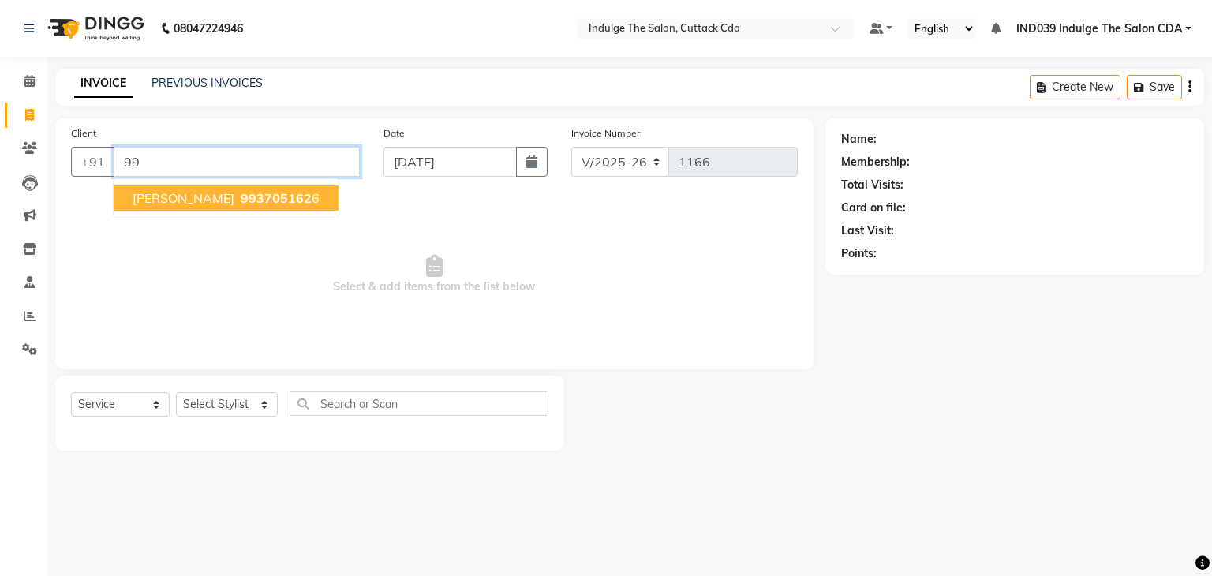
type input "9"
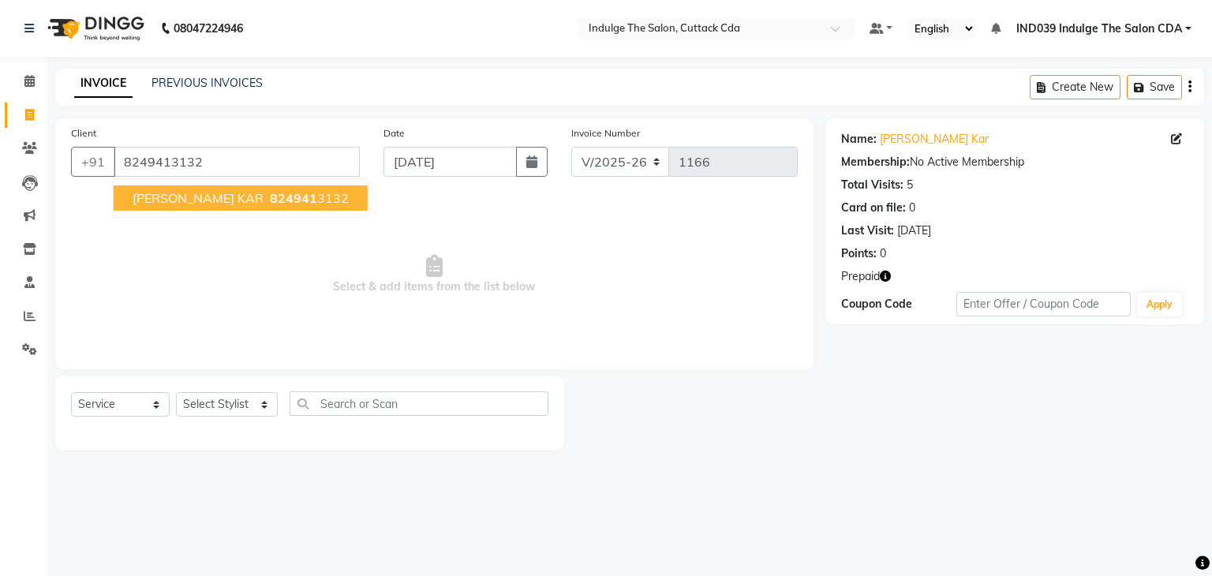
click at [278, 204] on ngb-highlight "824941 3132" at bounding box center [308, 198] width 82 height 16
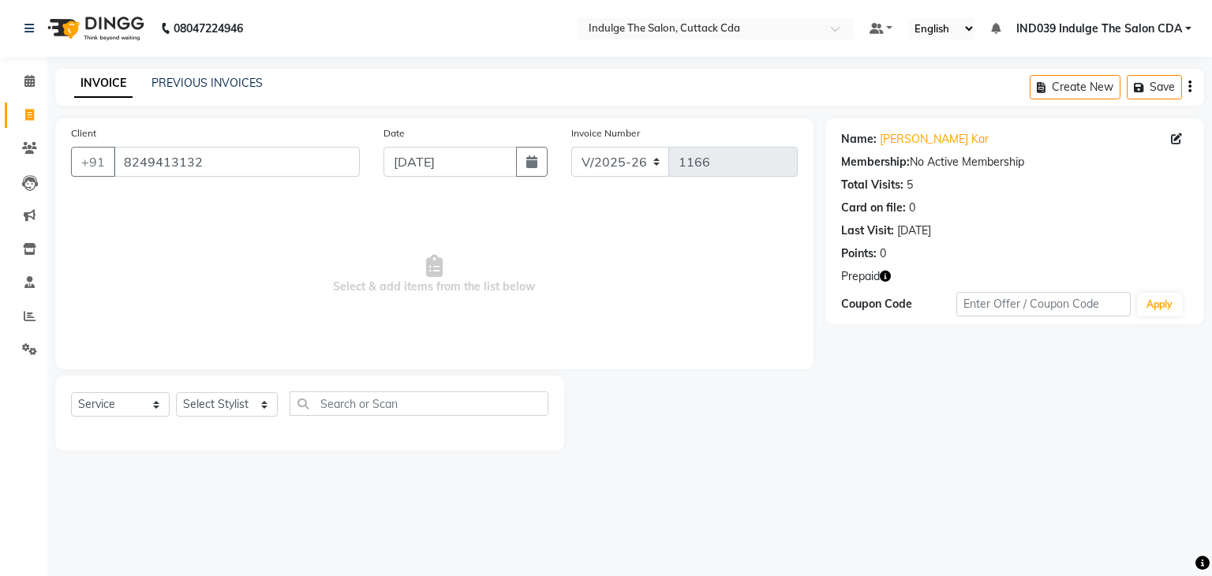
click at [887, 275] on icon "button" at bounding box center [885, 276] width 11 height 11
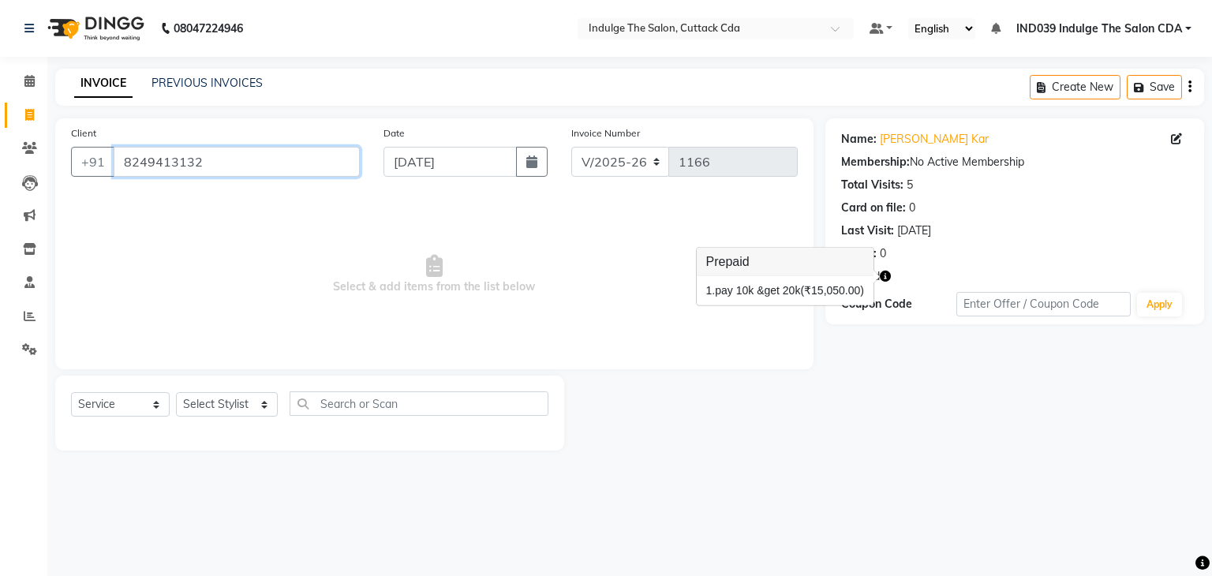
click at [258, 166] on input "8249413132" at bounding box center [237, 162] width 246 height 30
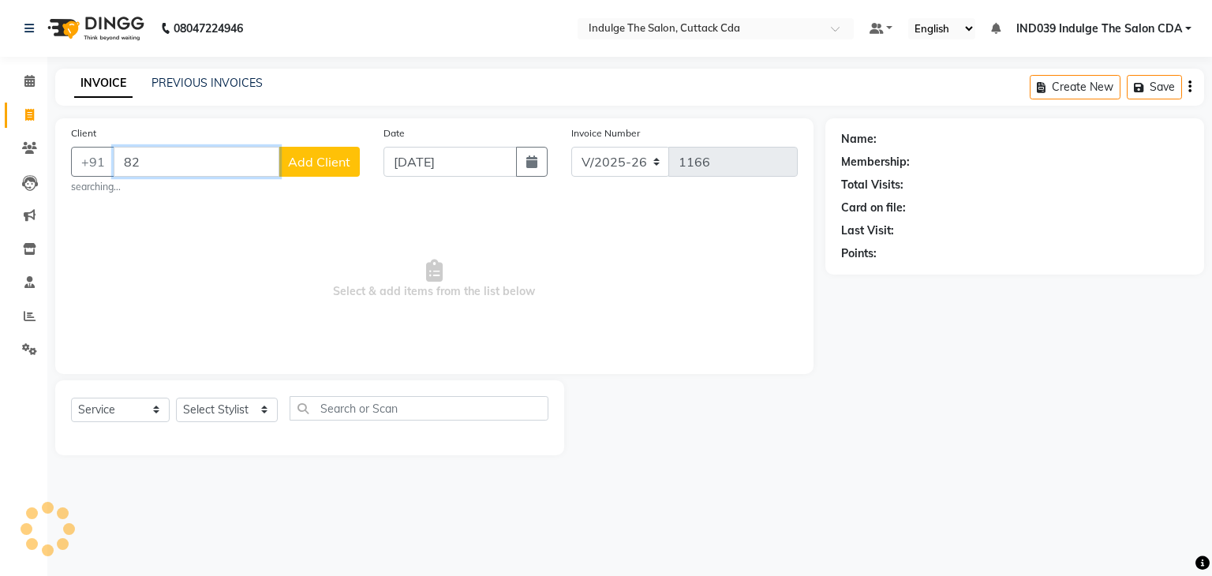
type input "8"
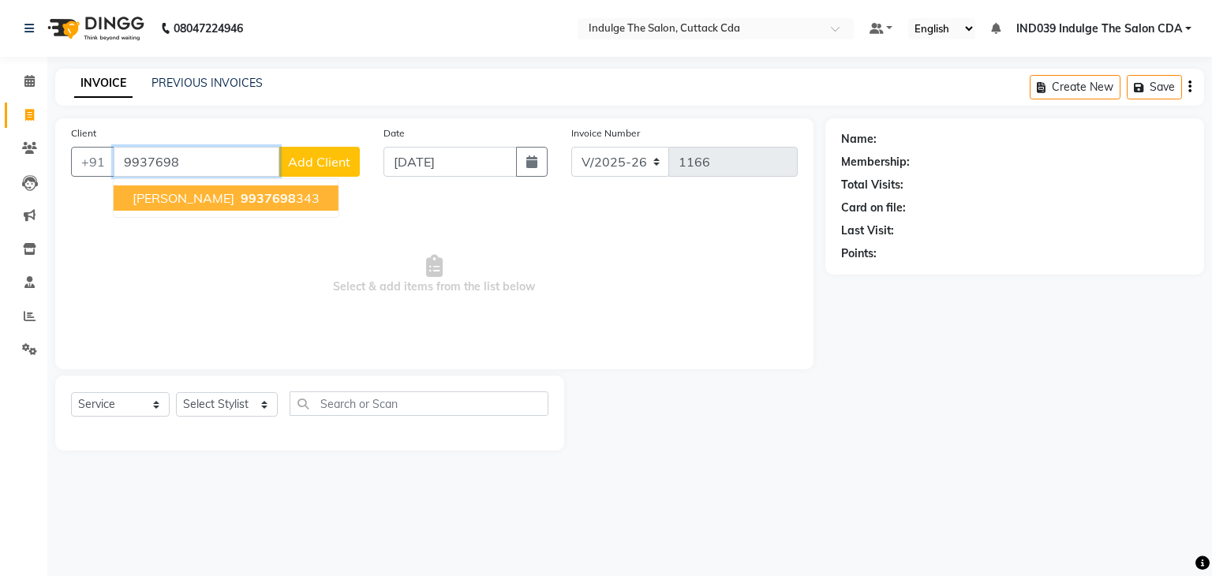
click at [234, 202] on span "[PERSON_NAME]" at bounding box center [184, 198] width 102 height 16
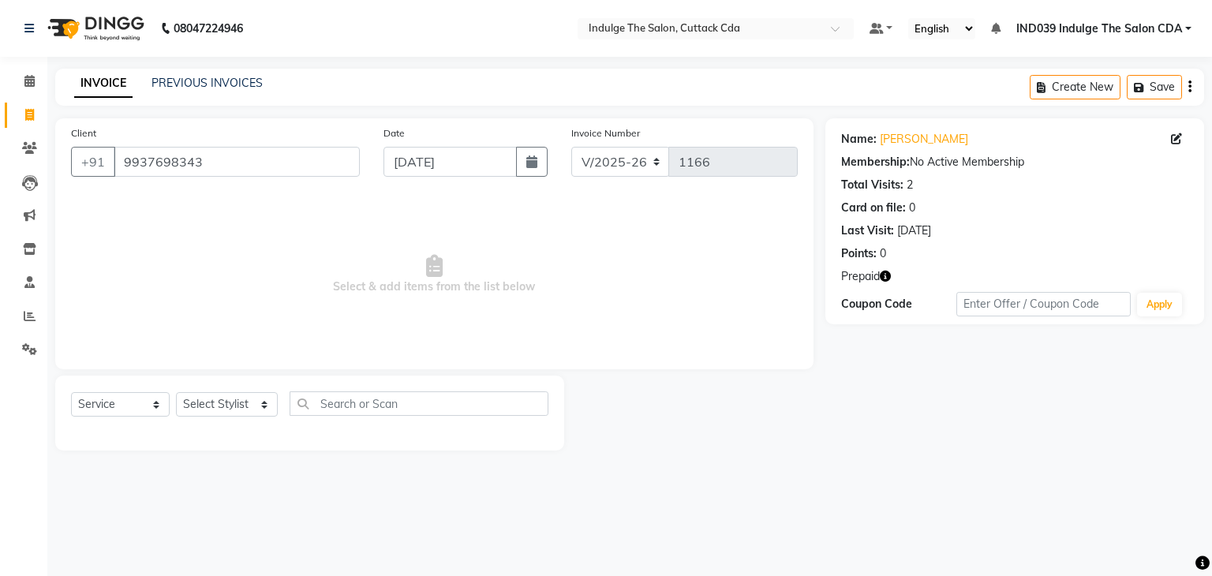
click at [884, 278] on icon "button" at bounding box center [885, 276] width 11 height 11
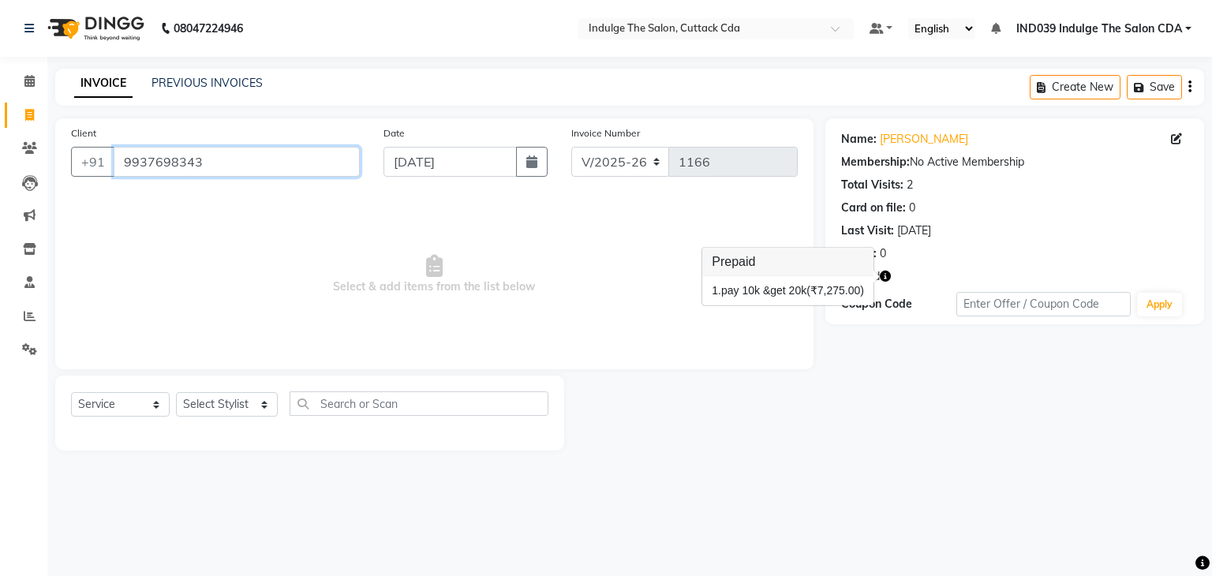
click at [209, 156] on input "9937698343" at bounding box center [237, 162] width 246 height 30
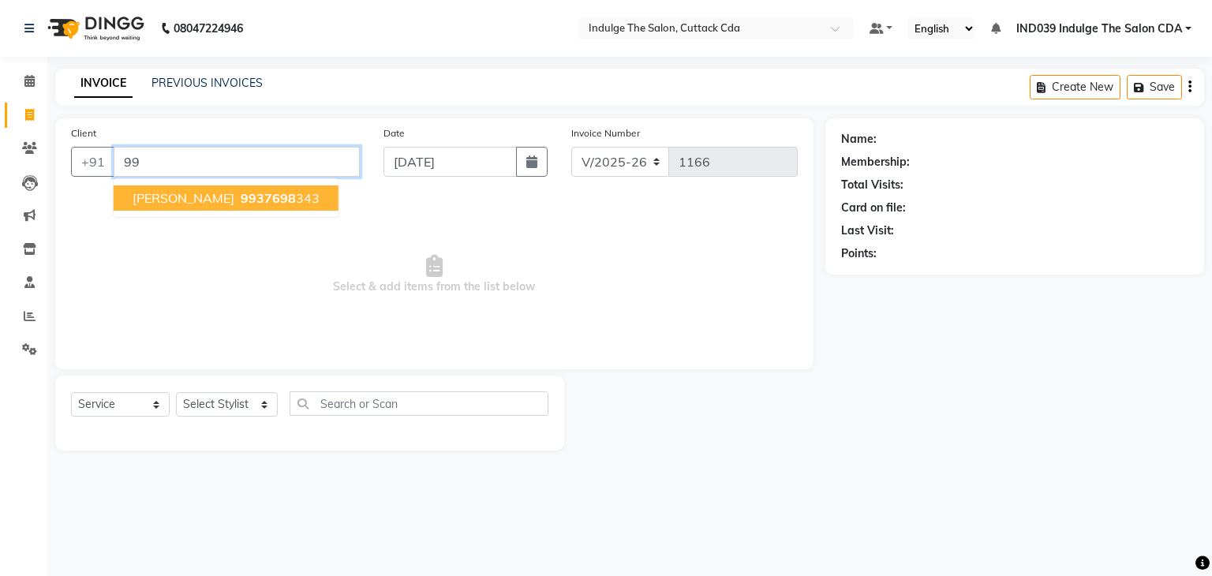
type input "9"
click at [268, 197] on span "77900" at bounding box center [260, 198] width 39 height 16
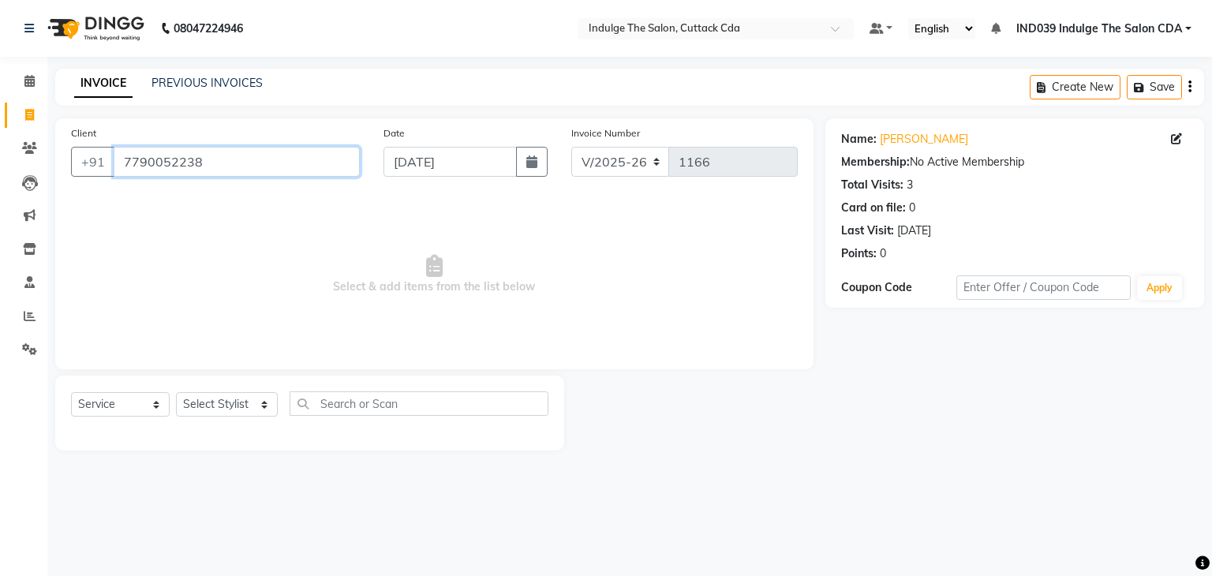
click at [241, 159] on input "7790052238" at bounding box center [237, 162] width 246 height 30
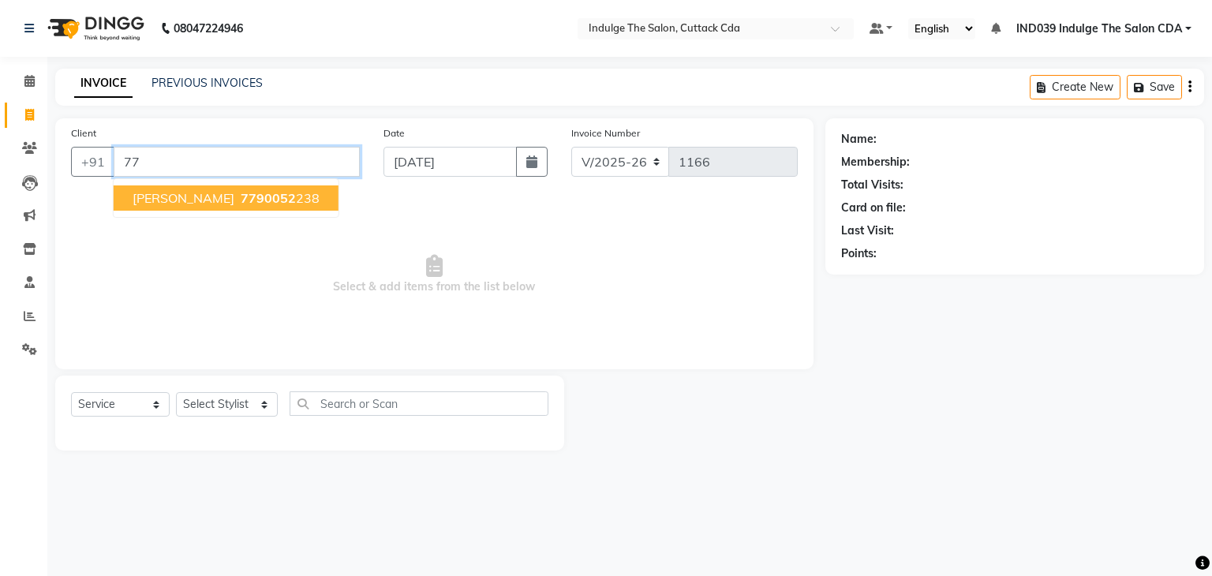
type input "7"
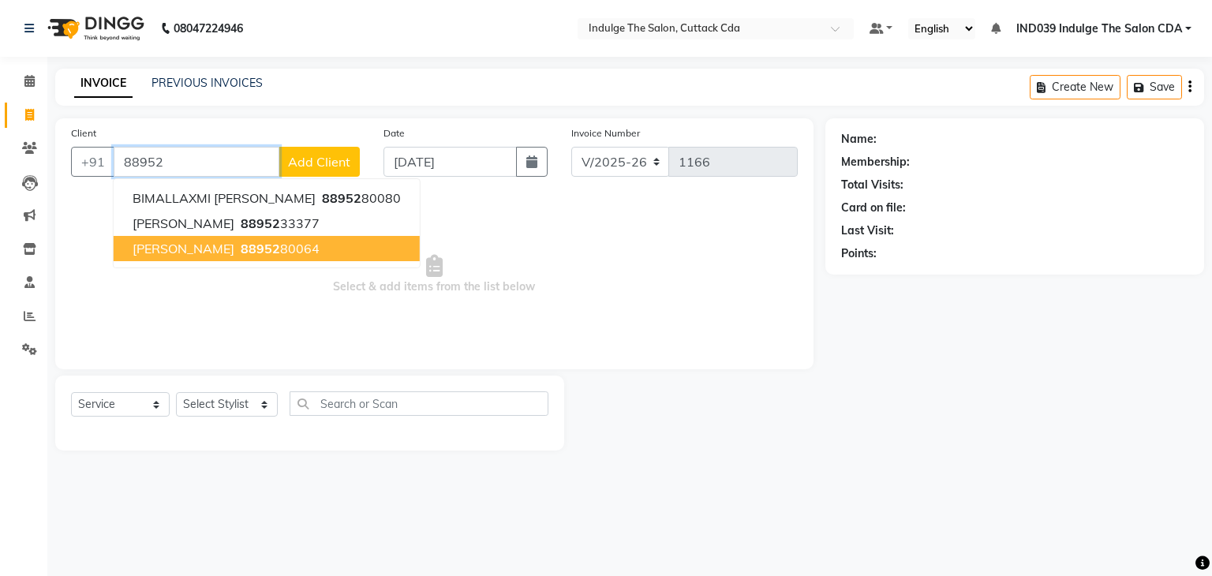
click at [318, 247] on button "[PERSON_NAME] 88952 80064" at bounding box center [267, 248] width 306 height 25
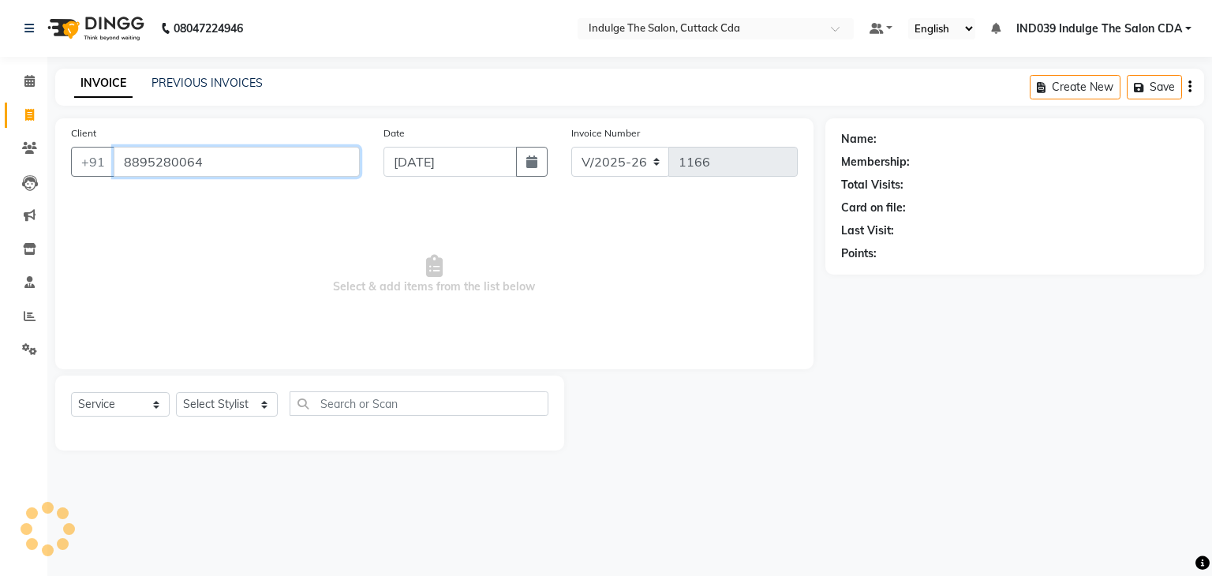
type input "8895280064"
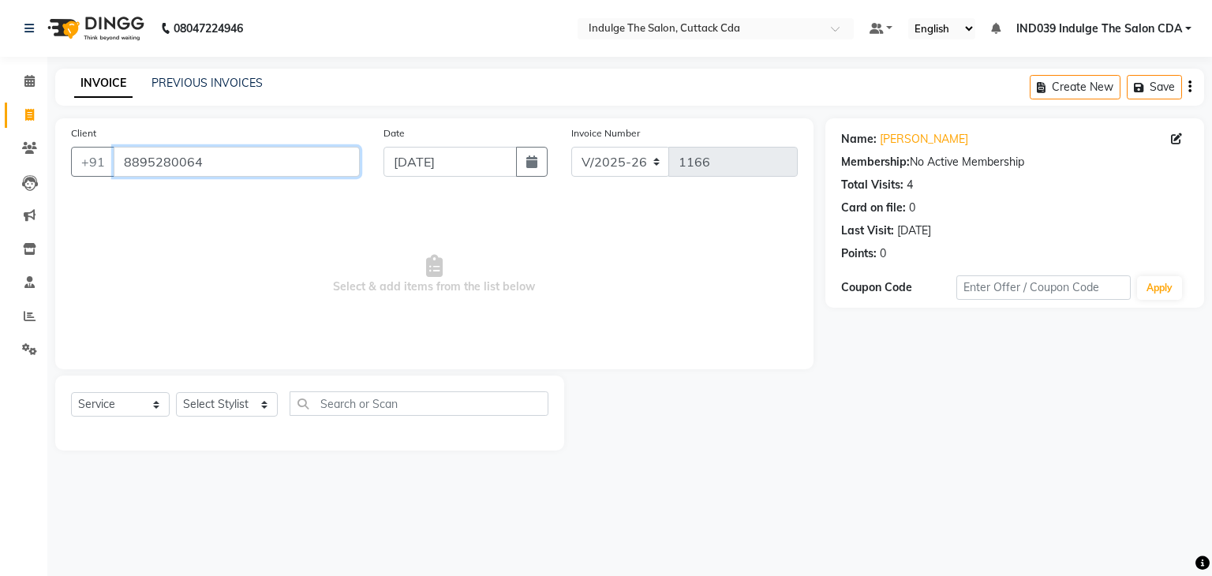
drag, startPoint x: 122, startPoint y: 165, endPoint x: 215, endPoint y: 175, distance: 92.9
click at [215, 175] on input "8895280064" at bounding box center [237, 162] width 246 height 30
click at [225, 81] on link "PREVIOUS INVOICES" at bounding box center [207, 83] width 111 height 14
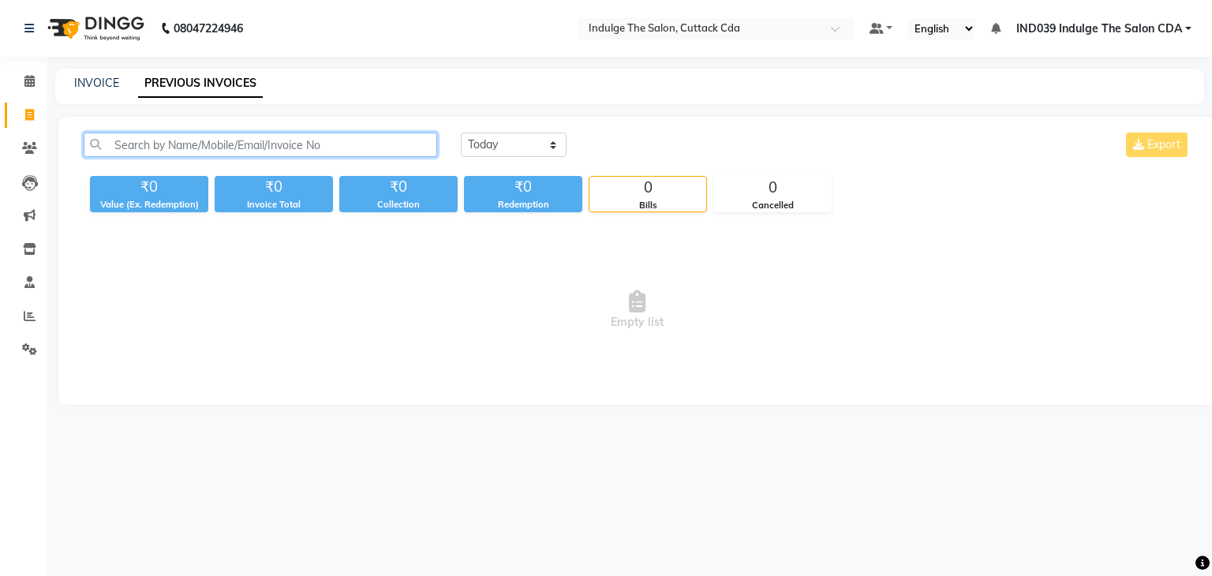
click at [275, 146] on input "text" at bounding box center [261, 145] width 354 height 24
paste input "8895280064"
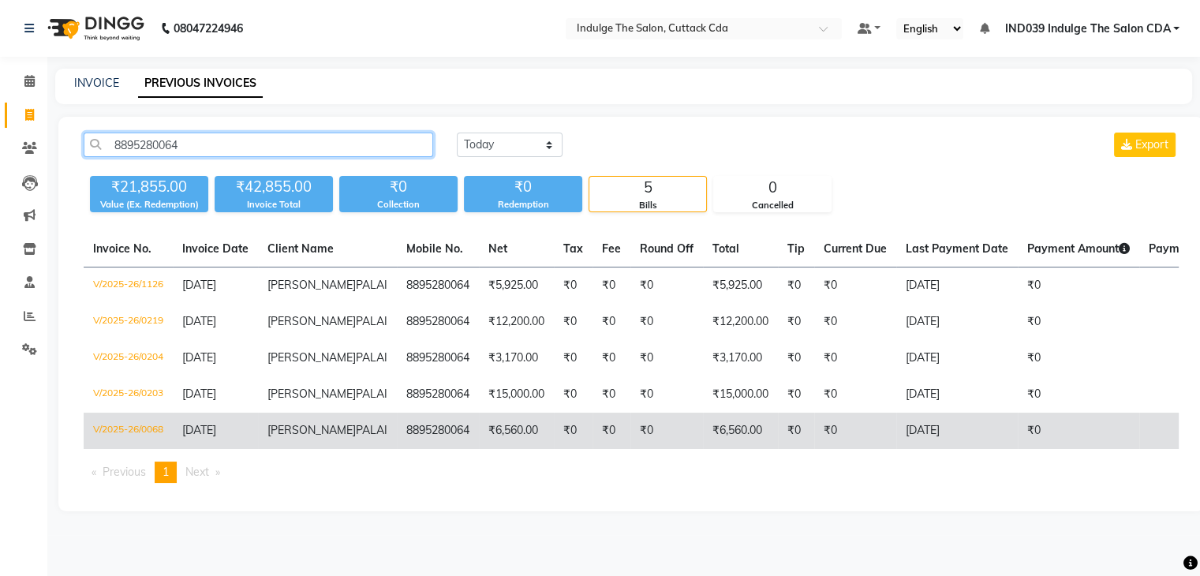
scroll to position [50, 0]
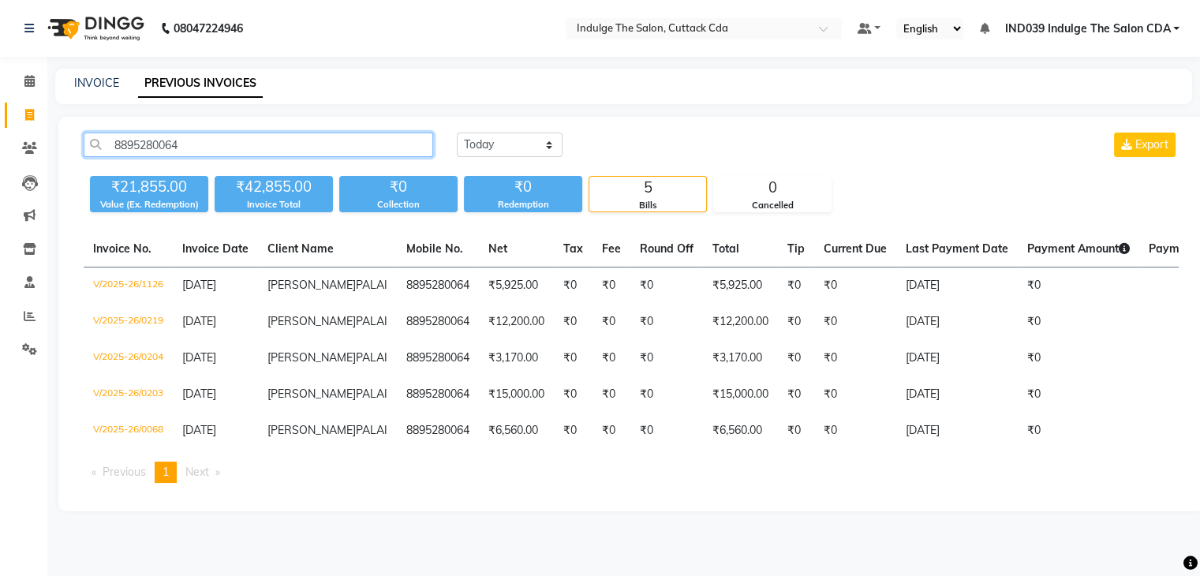
type input "8895280064"
click at [30, 109] on icon at bounding box center [29, 115] width 9 height 12
select select "service"
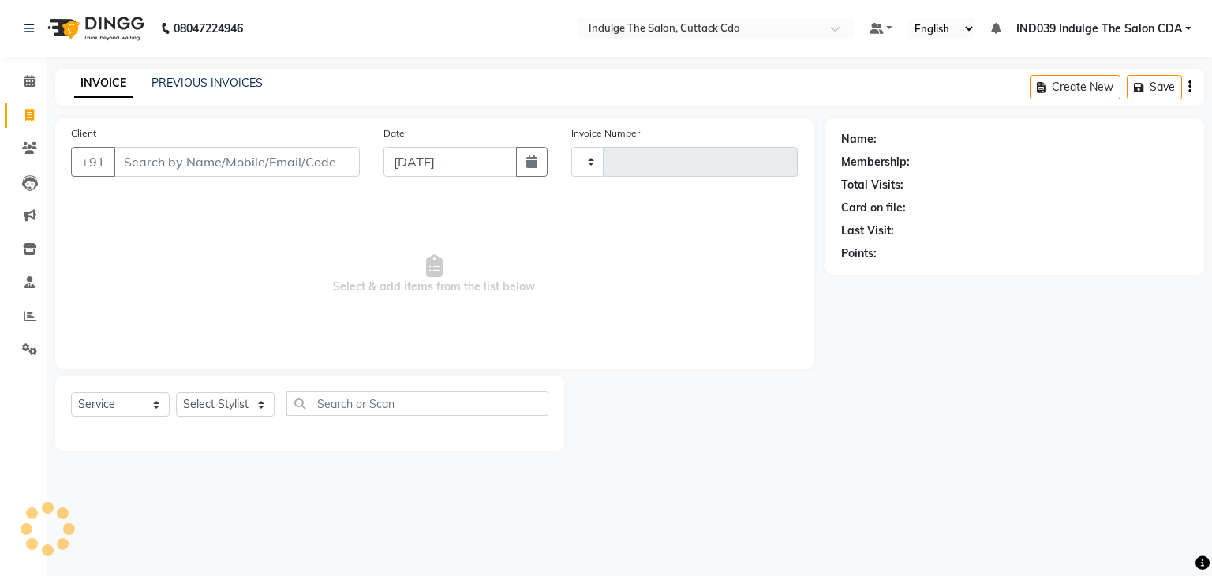
type input "1166"
select select "7297"
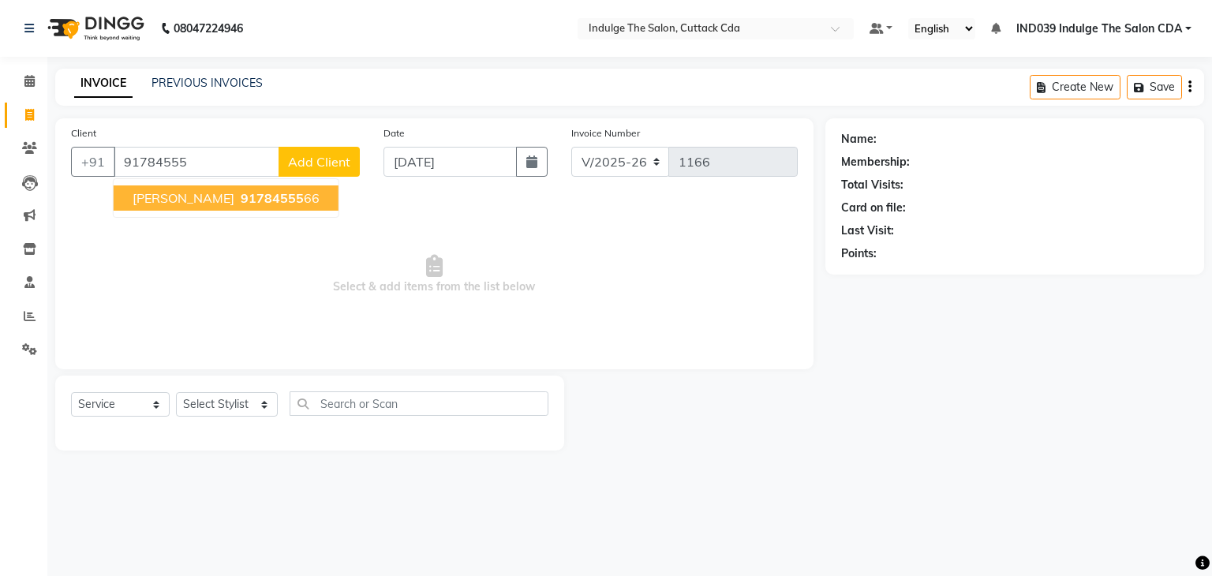
click at [225, 201] on span "[PERSON_NAME]" at bounding box center [184, 198] width 102 height 16
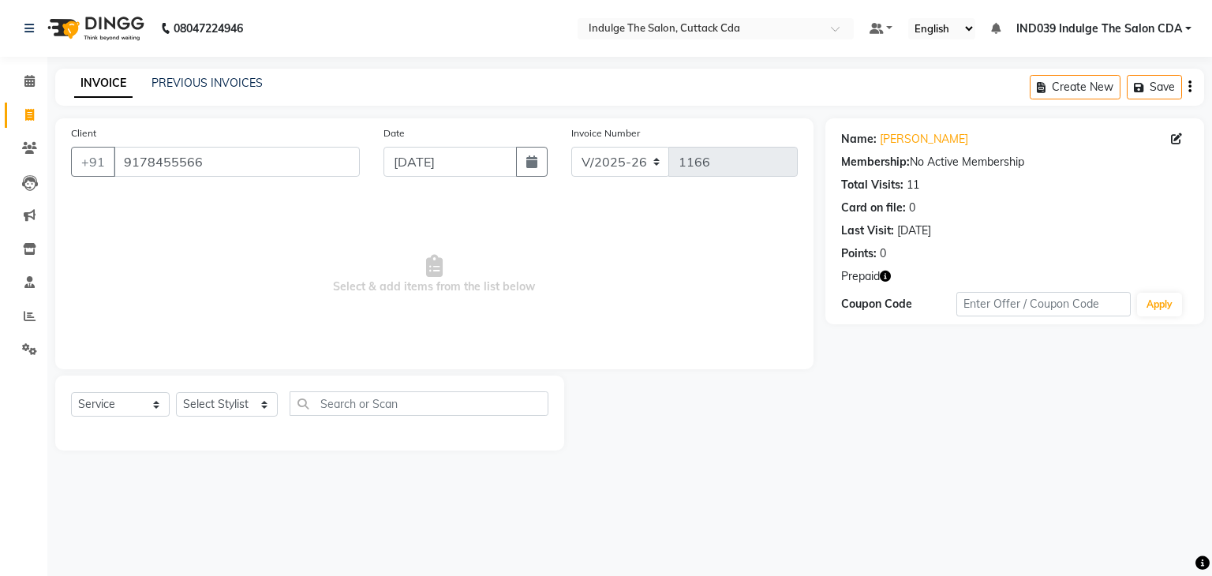
click at [885, 275] on icon "button" at bounding box center [885, 276] width 11 height 11
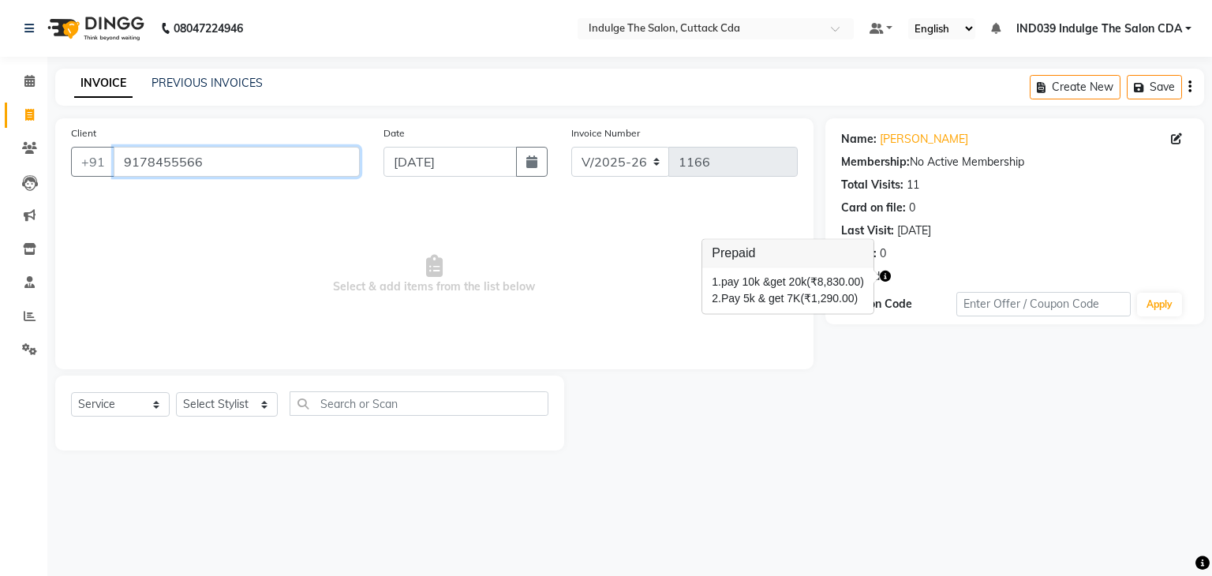
click at [256, 163] on input "9178455566" at bounding box center [237, 162] width 246 height 30
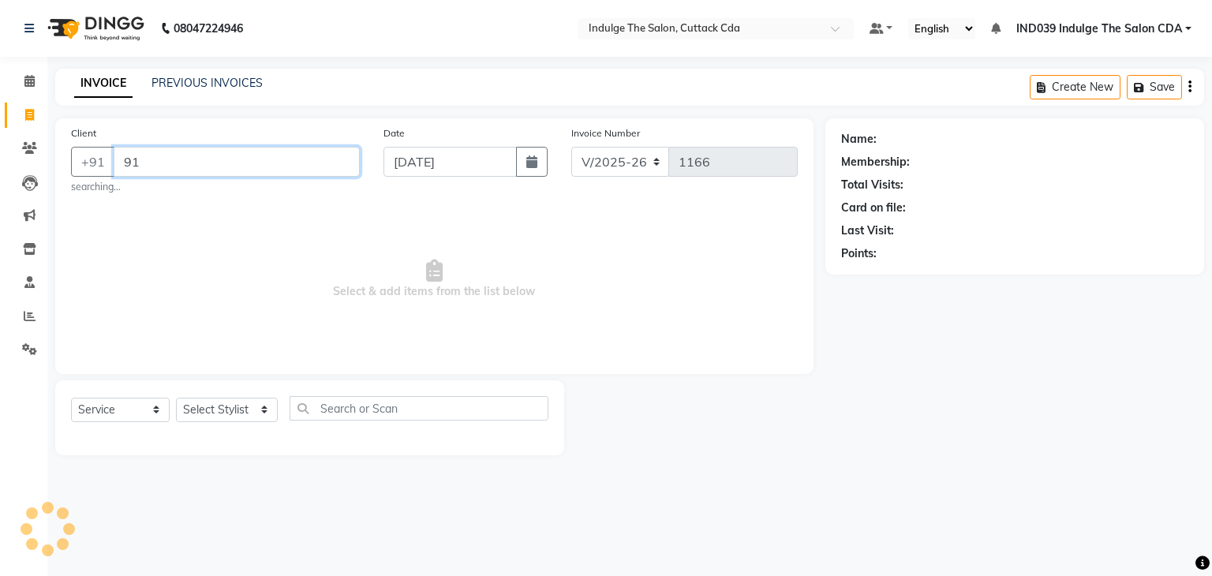
type input "9"
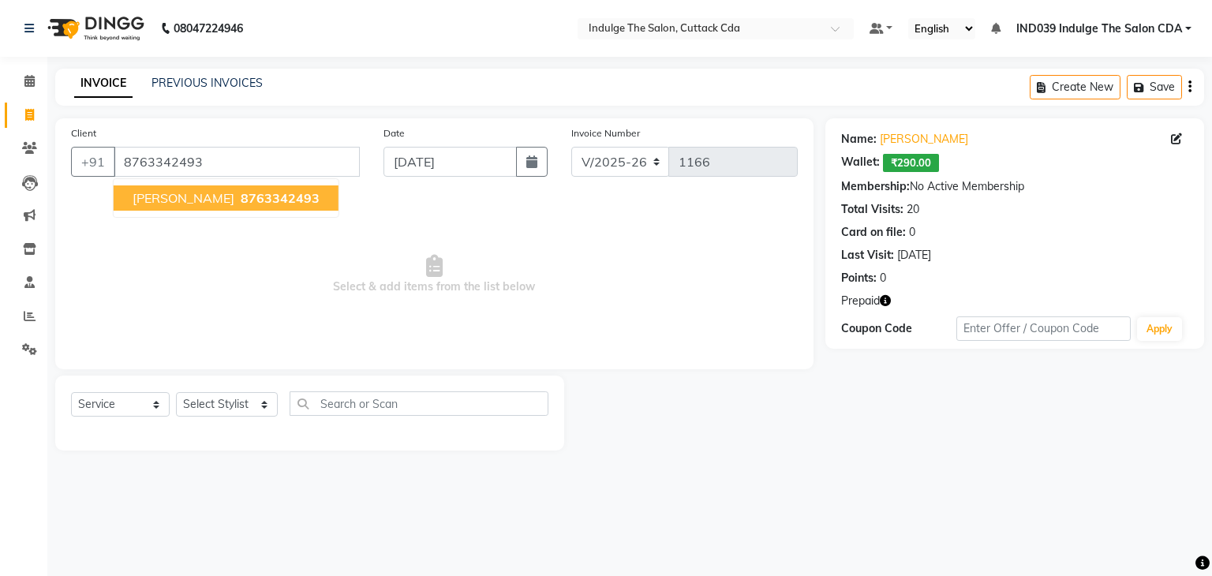
click at [261, 200] on span "8763342493" at bounding box center [280, 198] width 79 height 16
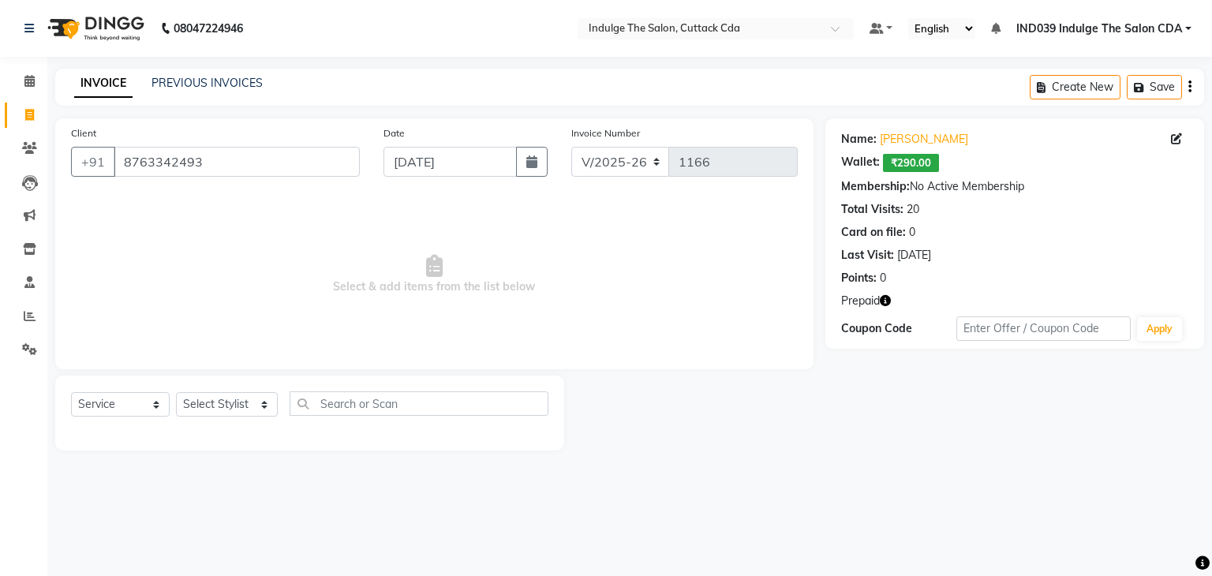
click at [889, 300] on icon "button" at bounding box center [885, 300] width 11 height 11
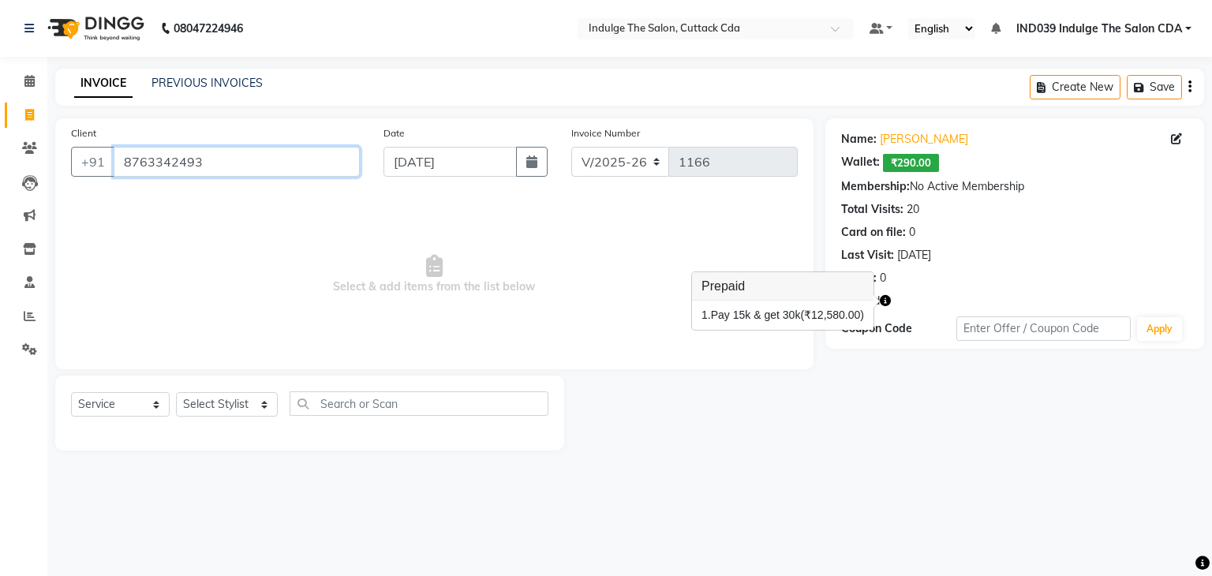
click at [241, 168] on input "8763342493" at bounding box center [237, 162] width 246 height 30
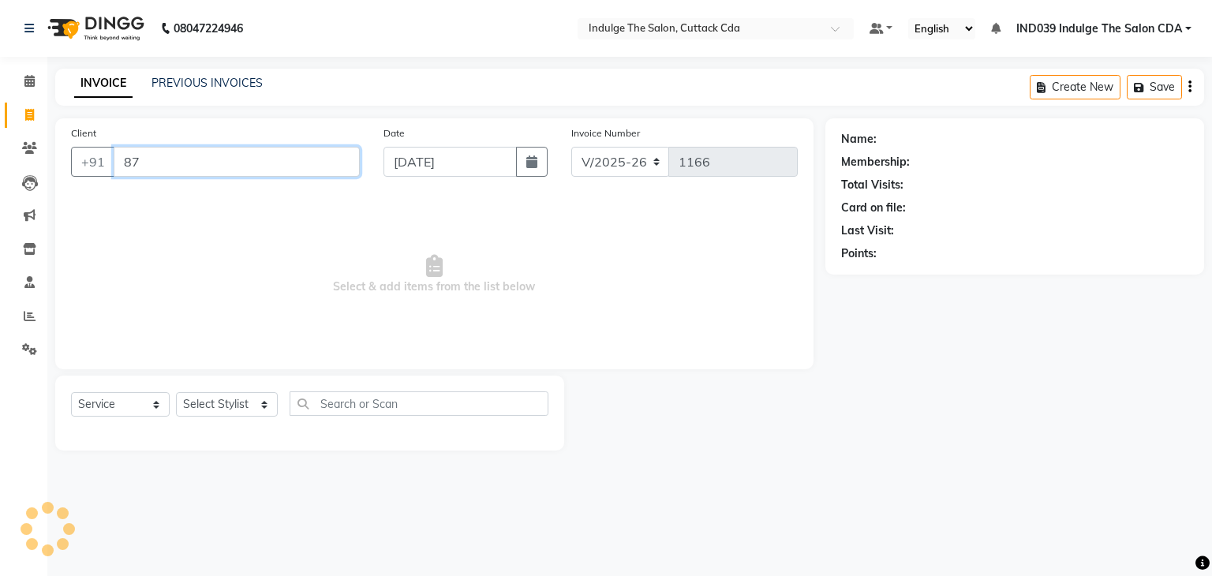
type input "8"
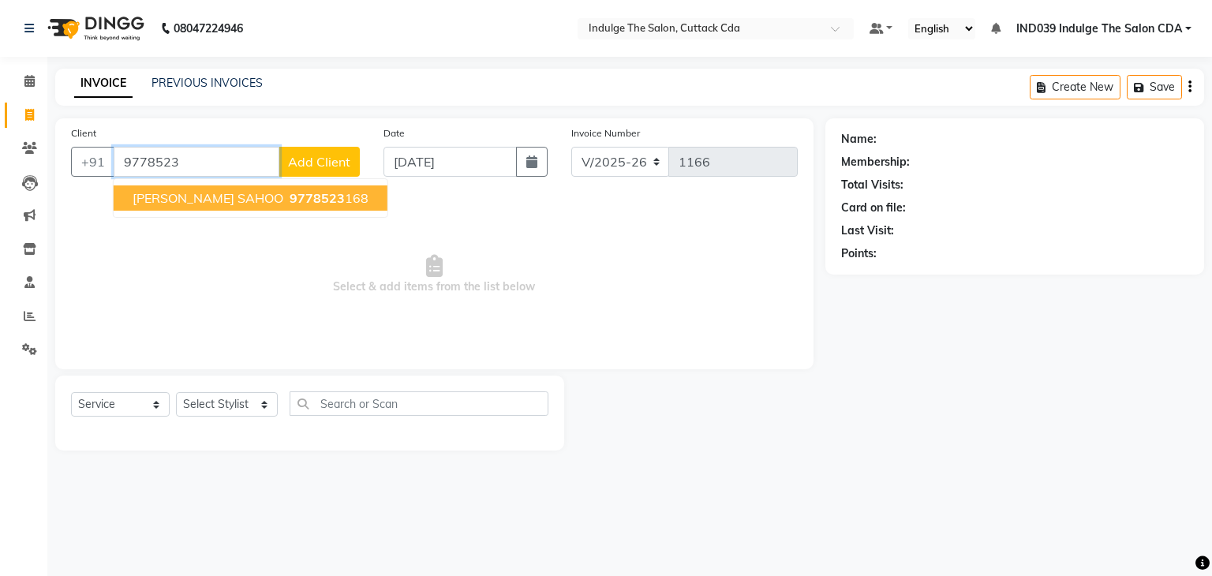
click at [305, 200] on span "9778523" at bounding box center [317, 198] width 55 height 16
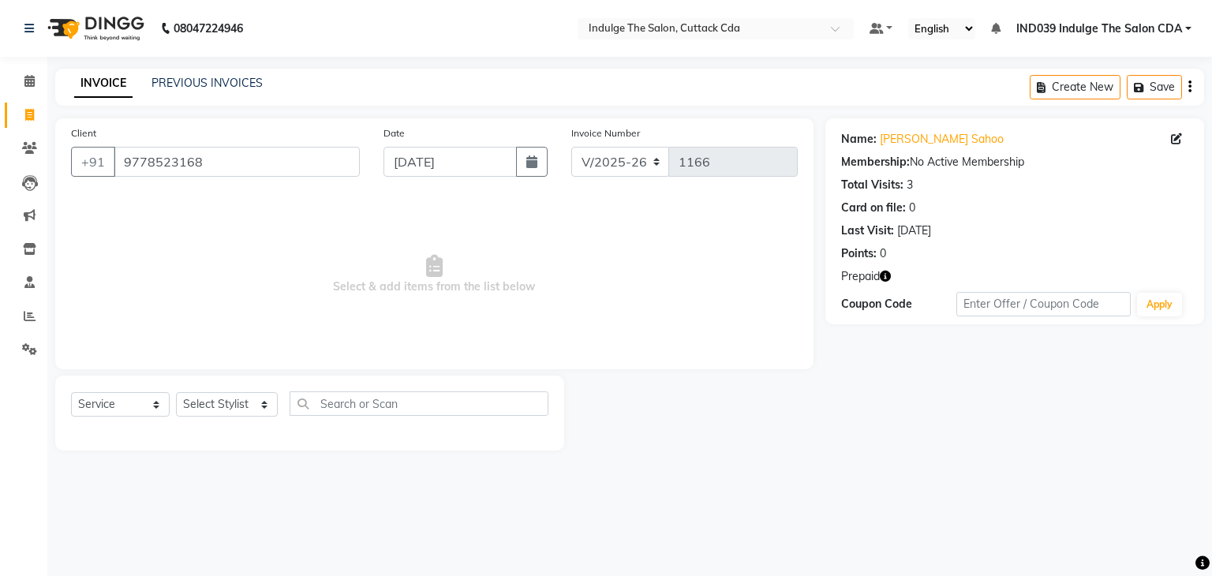
click at [888, 279] on icon "button" at bounding box center [885, 276] width 11 height 11
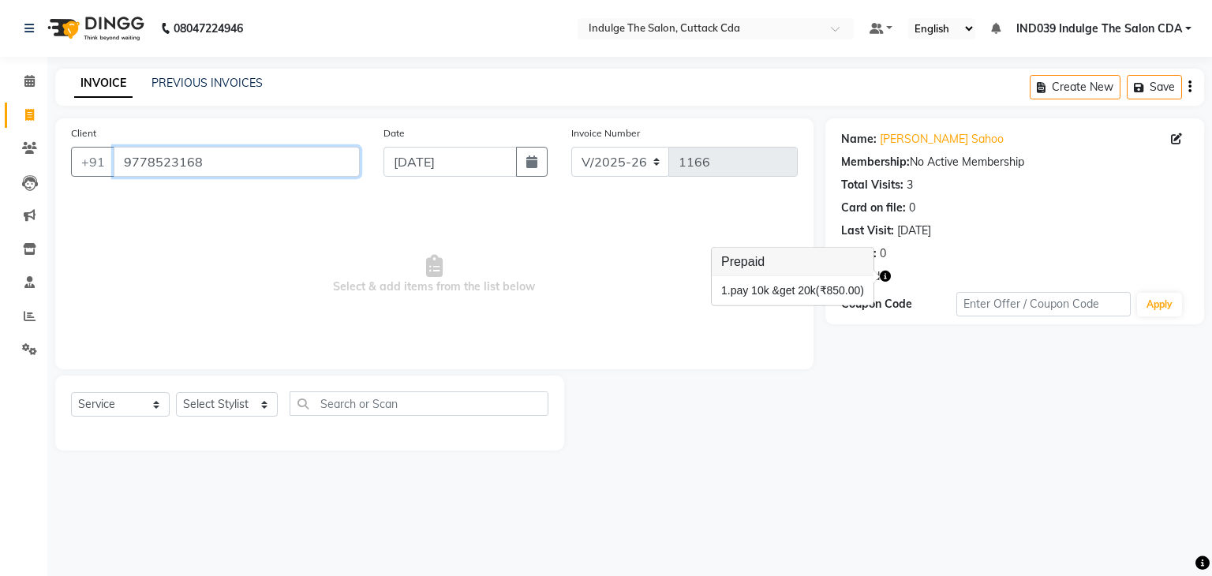
click at [263, 163] on input "9778523168" at bounding box center [237, 162] width 246 height 30
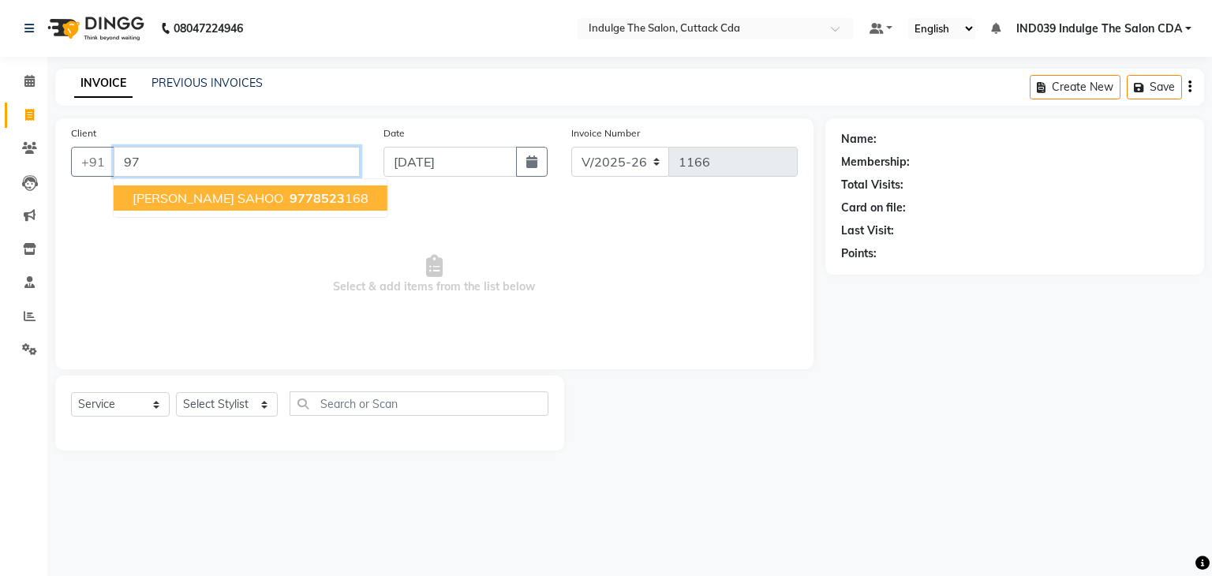
type input "9"
click at [316, 203] on ngb-highlight "8093794 311" at bounding box center [279, 198] width 82 height 16
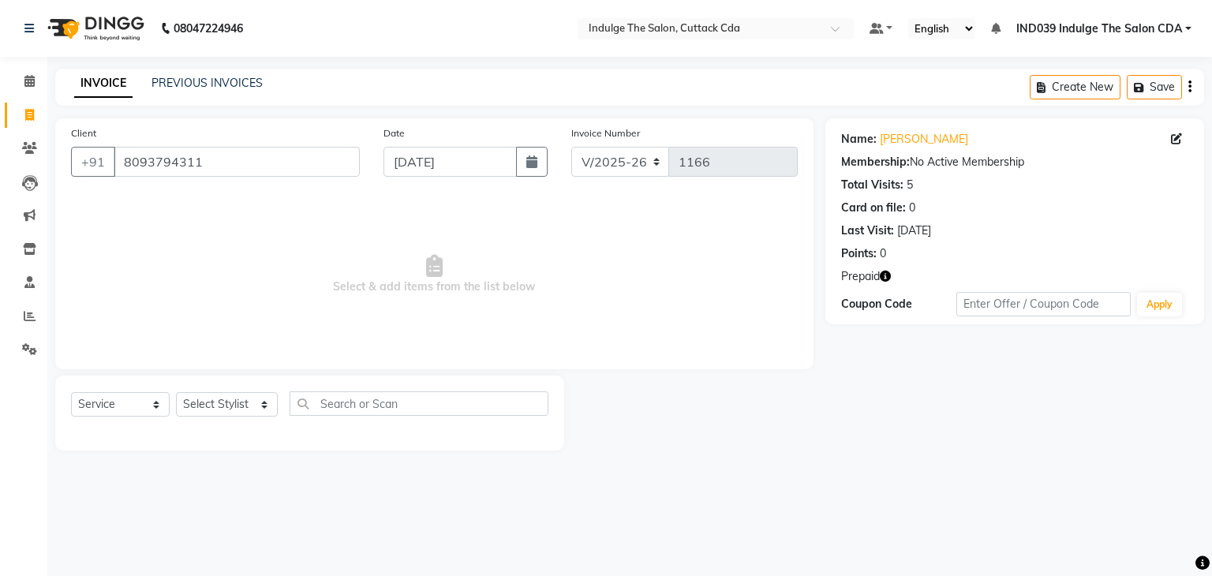
click at [884, 275] on icon "button" at bounding box center [885, 276] width 11 height 11
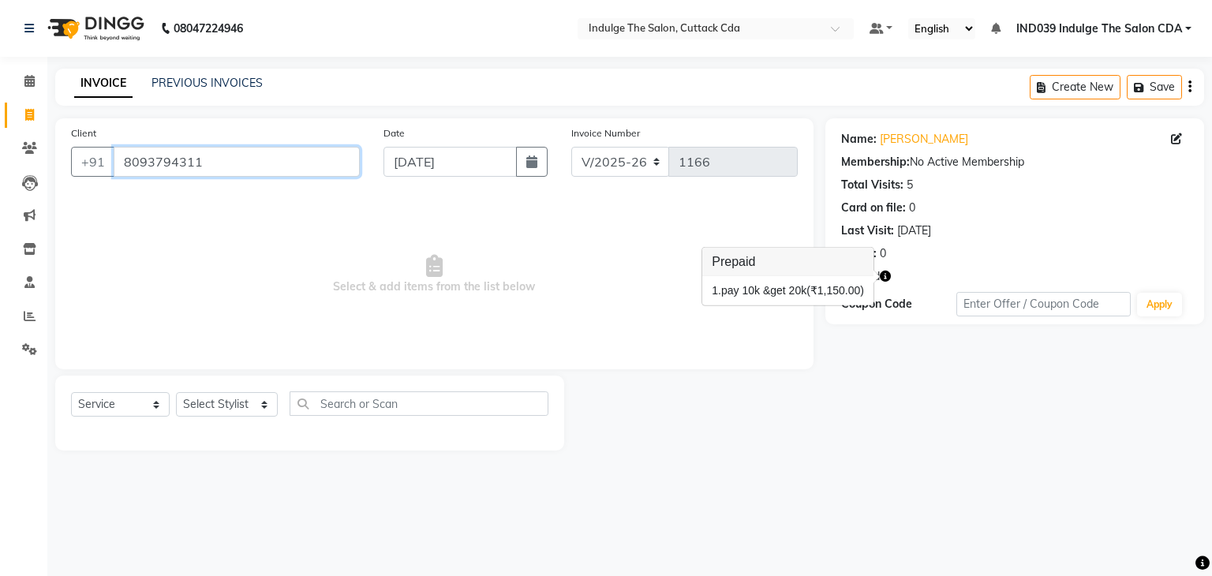
click at [262, 156] on input "8093794311" at bounding box center [237, 162] width 246 height 30
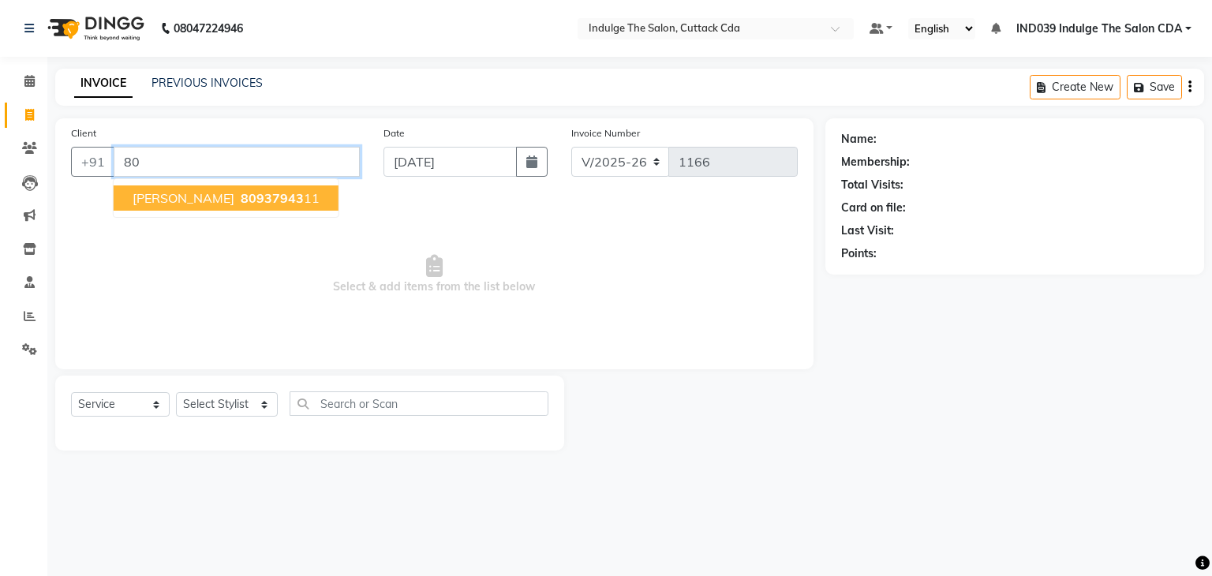
type input "8"
click at [287, 200] on ngb-highlight "700811 8563" at bounding box center [279, 198] width 82 height 16
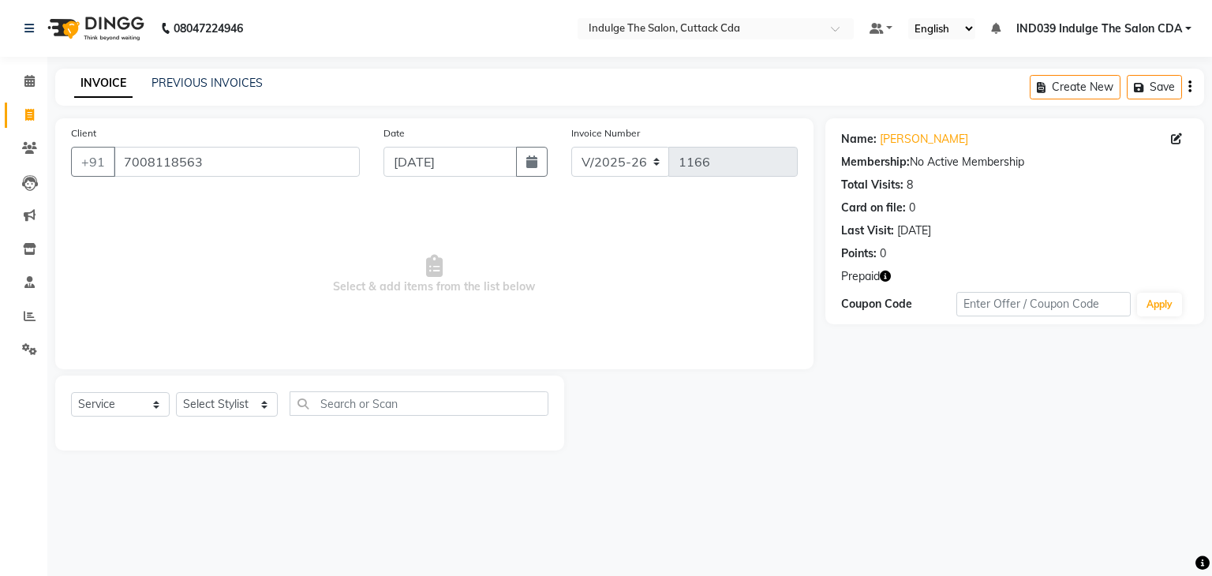
click at [886, 276] on icon "button" at bounding box center [885, 276] width 11 height 11
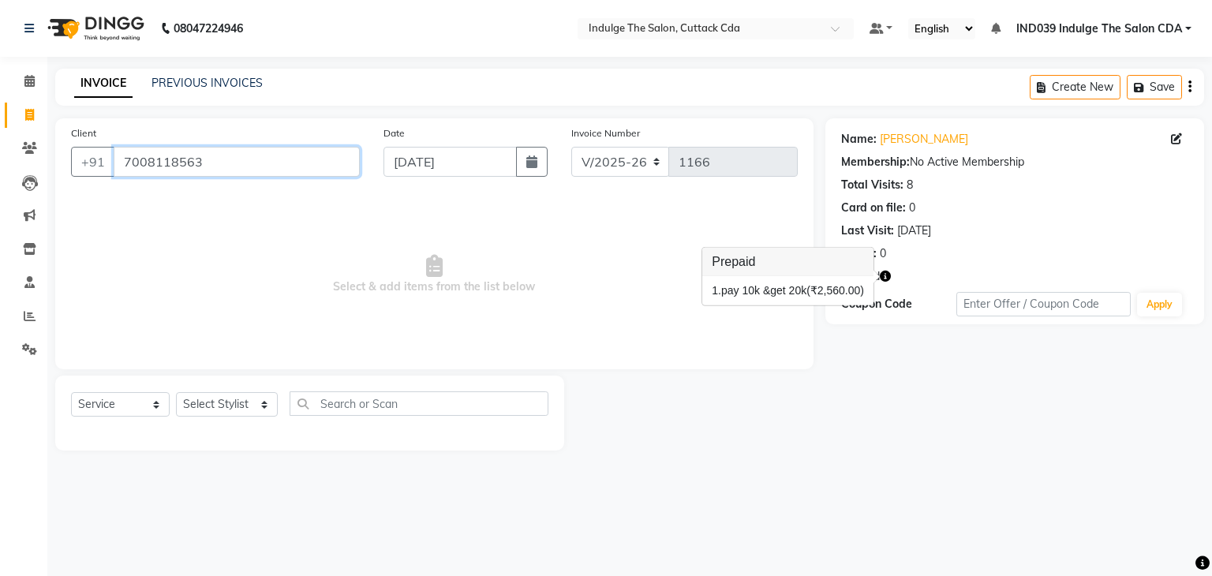
click at [220, 166] on input "7008118563" at bounding box center [237, 162] width 246 height 30
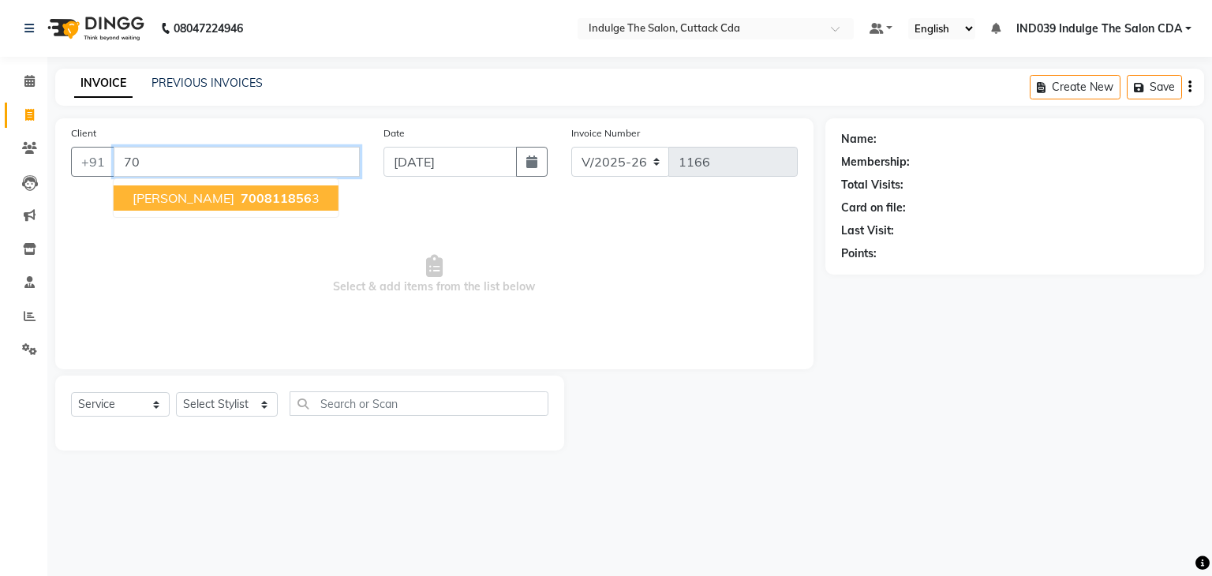
type input "7"
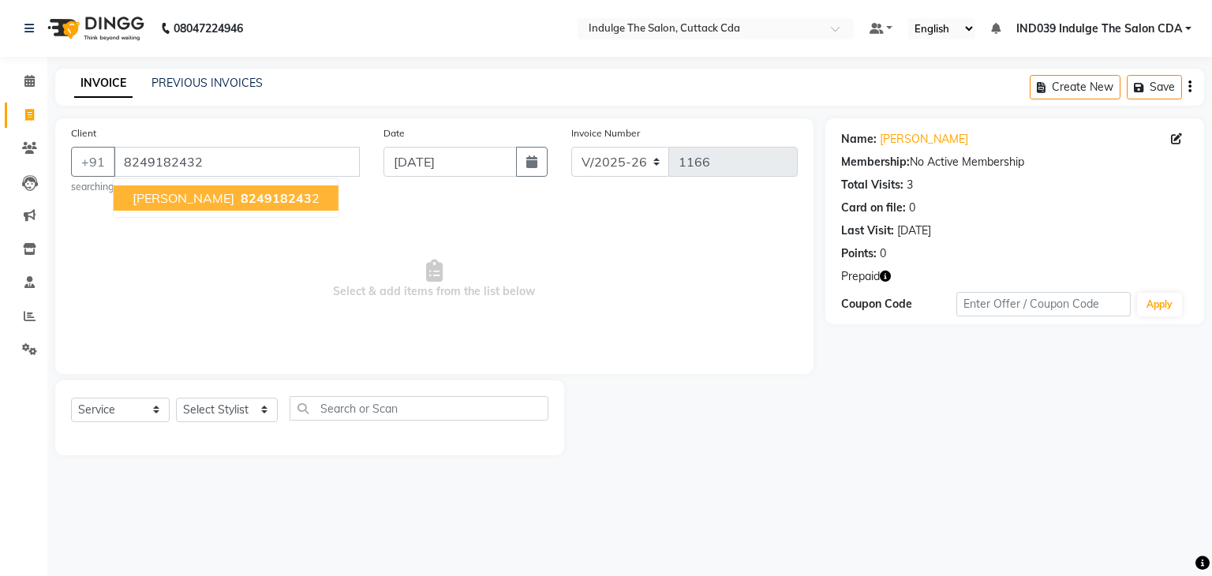
click at [225, 199] on span "[PERSON_NAME]" at bounding box center [184, 198] width 102 height 16
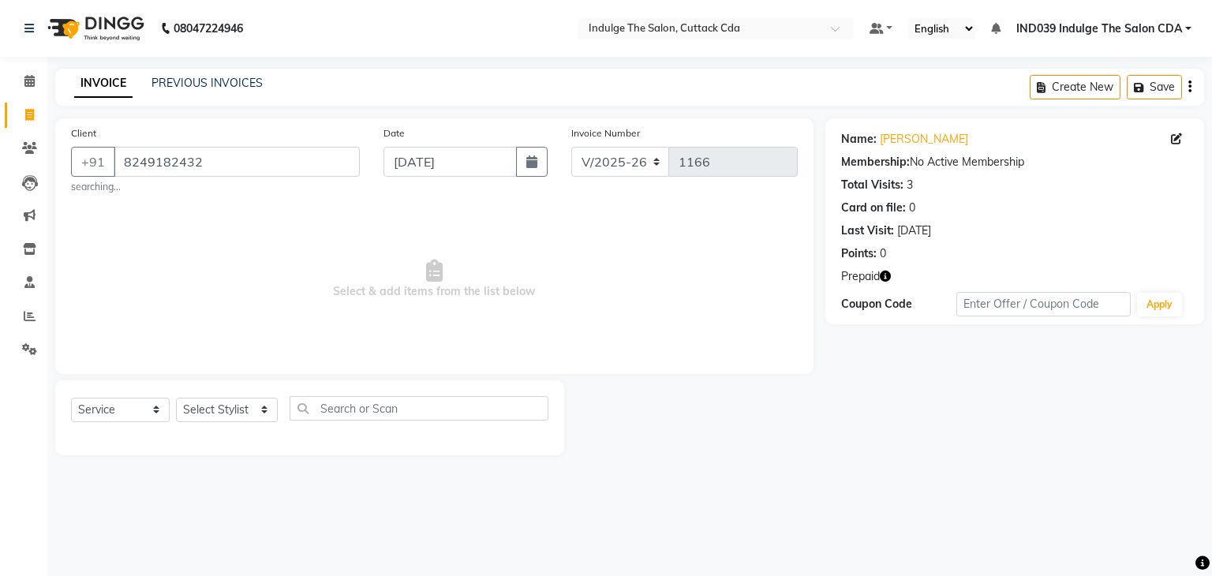
click at [883, 275] on icon "button" at bounding box center [885, 276] width 11 height 11
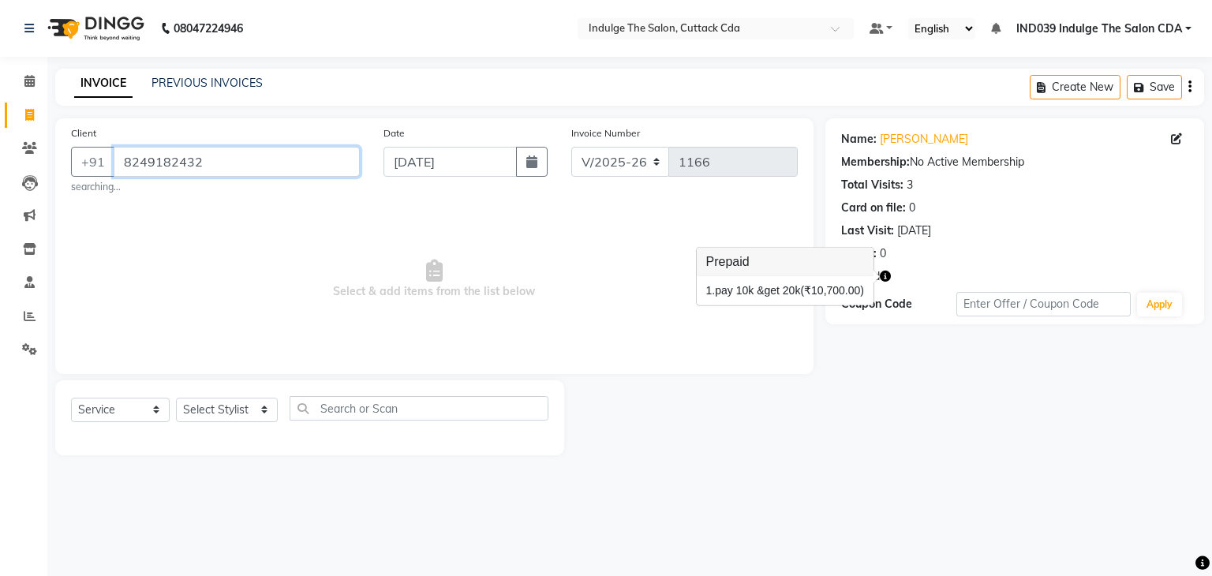
click at [217, 158] on input "8249182432" at bounding box center [237, 162] width 246 height 30
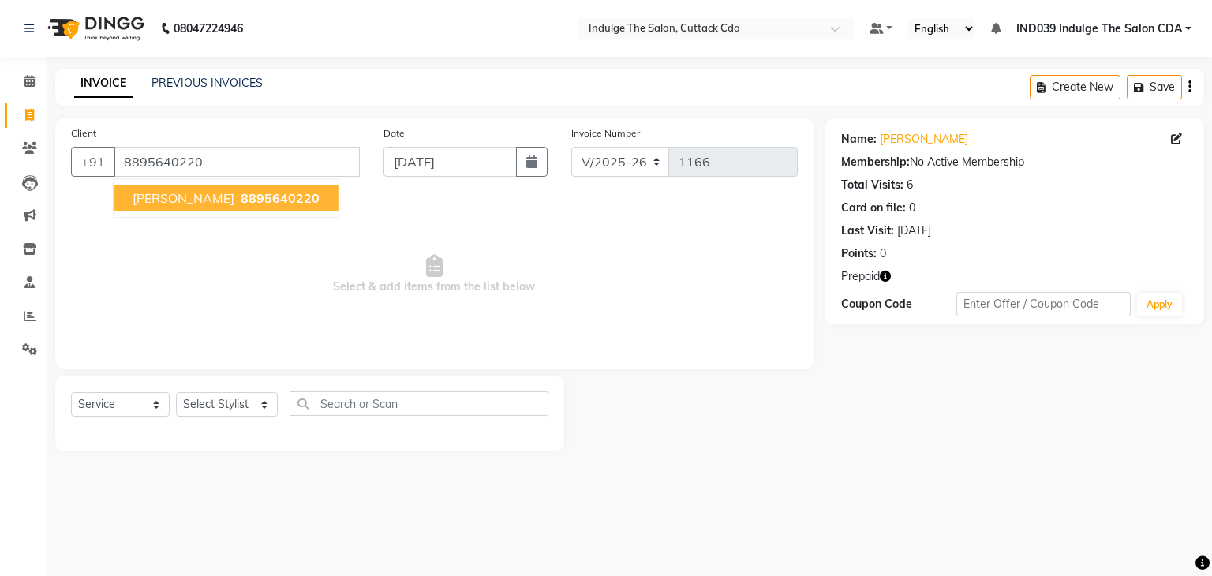
click at [218, 196] on span "[PERSON_NAME]" at bounding box center [184, 198] width 102 height 16
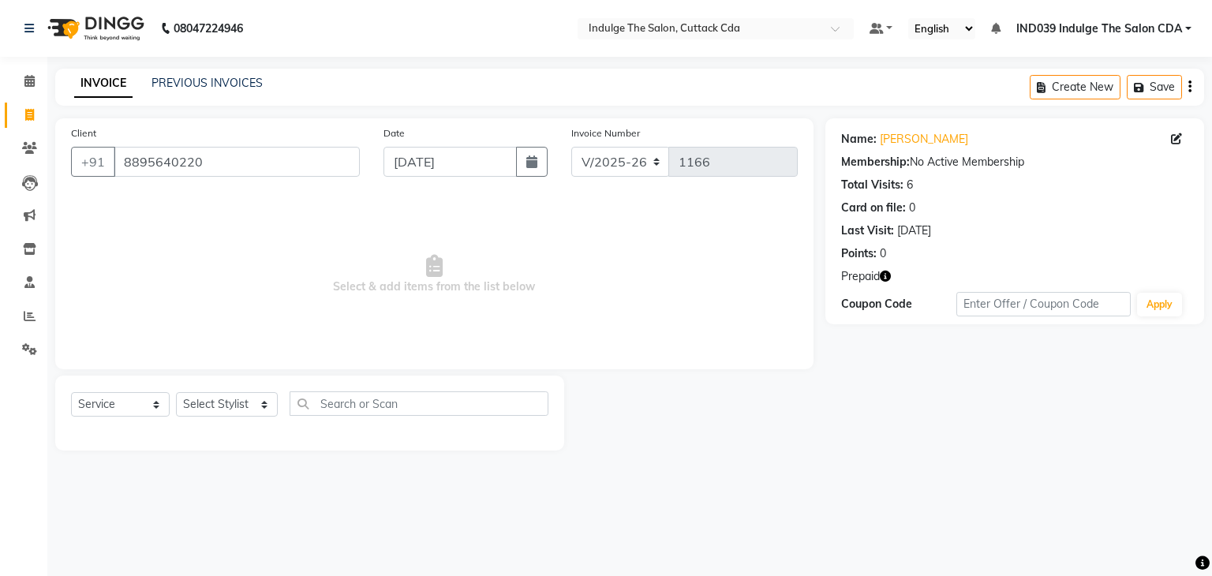
click at [884, 275] on icon "button" at bounding box center [885, 276] width 11 height 11
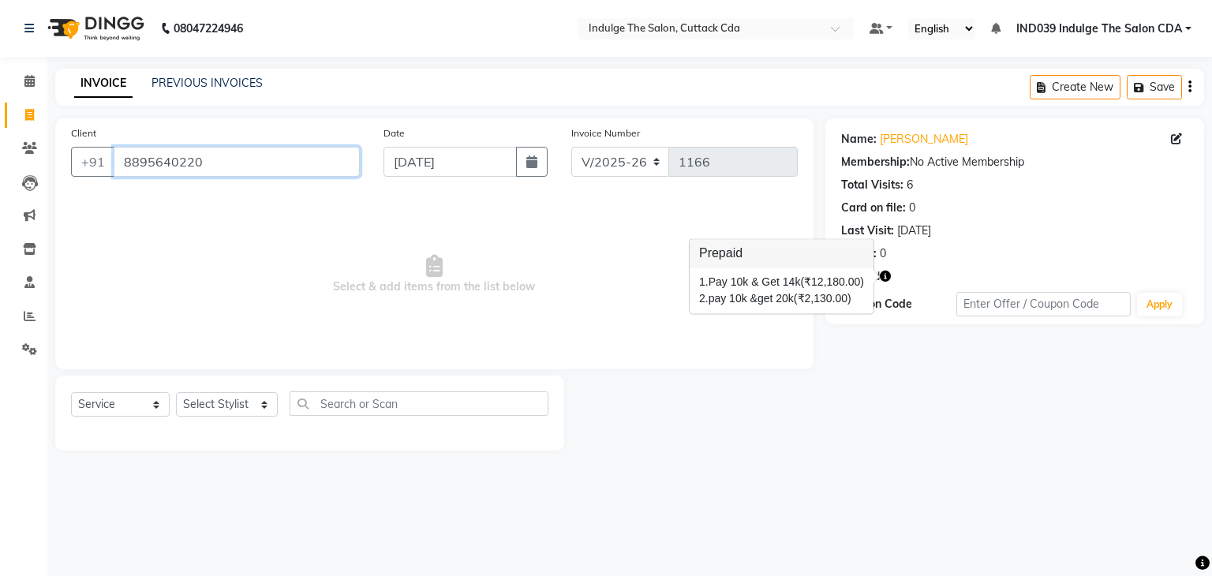
click at [253, 171] on input "8895640220" at bounding box center [237, 162] width 246 height 30
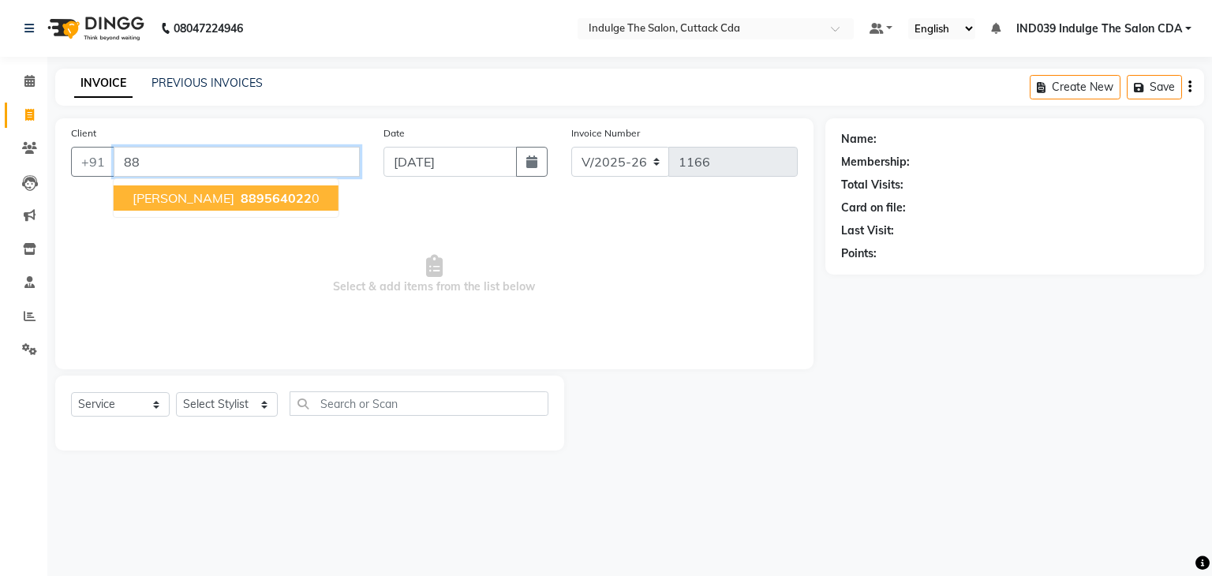
type input "8"
click at [274, 200] on button "[PERSON_NAME] 94392955 72" at bounding box center [226, 197] width 225 height 25
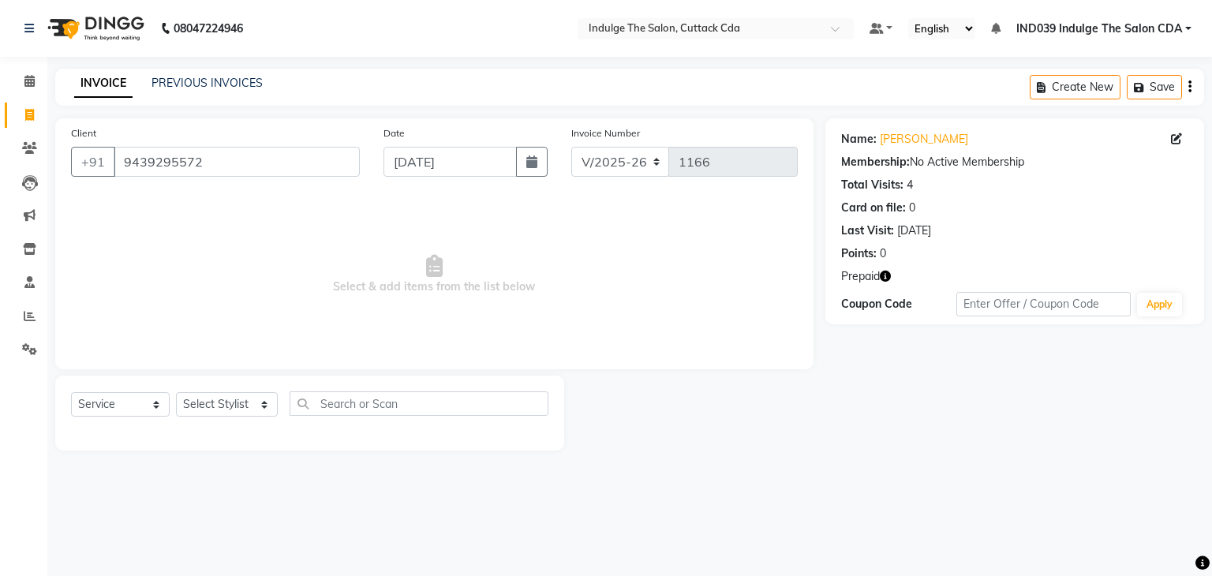
click at [887, 275] on icon "button" at bounding box center [885, 276] width 11 height 11
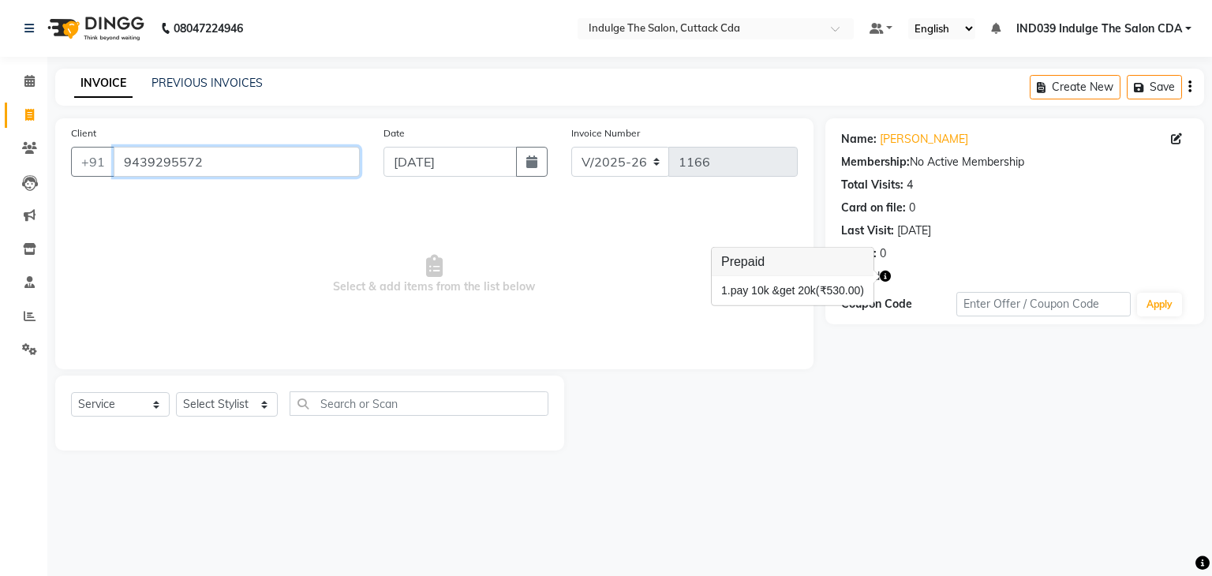
click at [221, 155] on input "9439295572" at bounding box center [237, 162] width 246 height 30
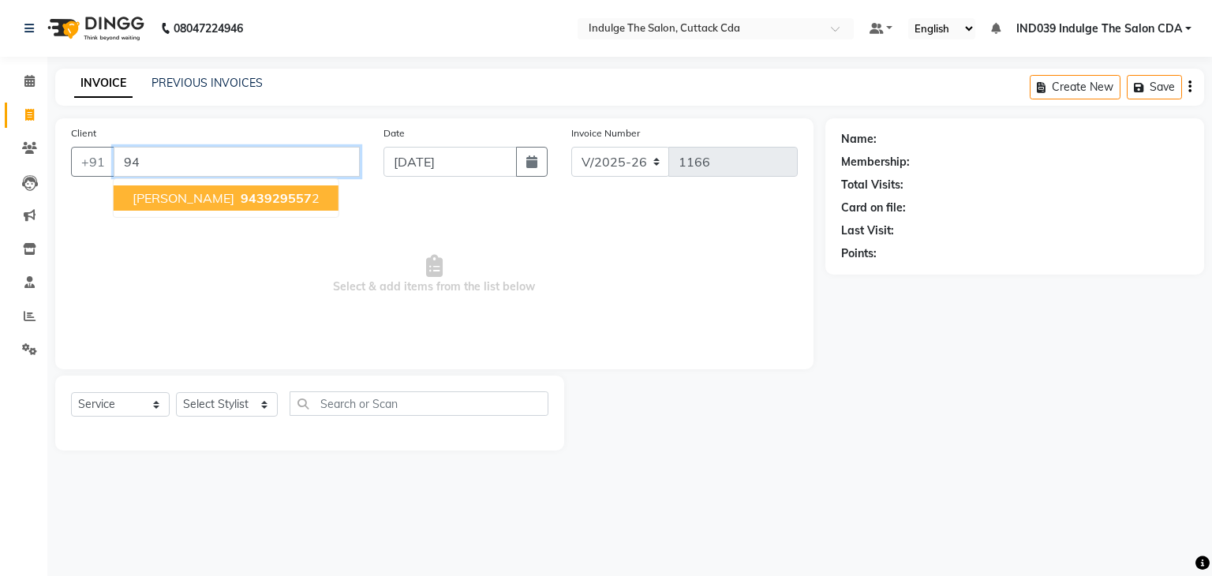
type input "9"
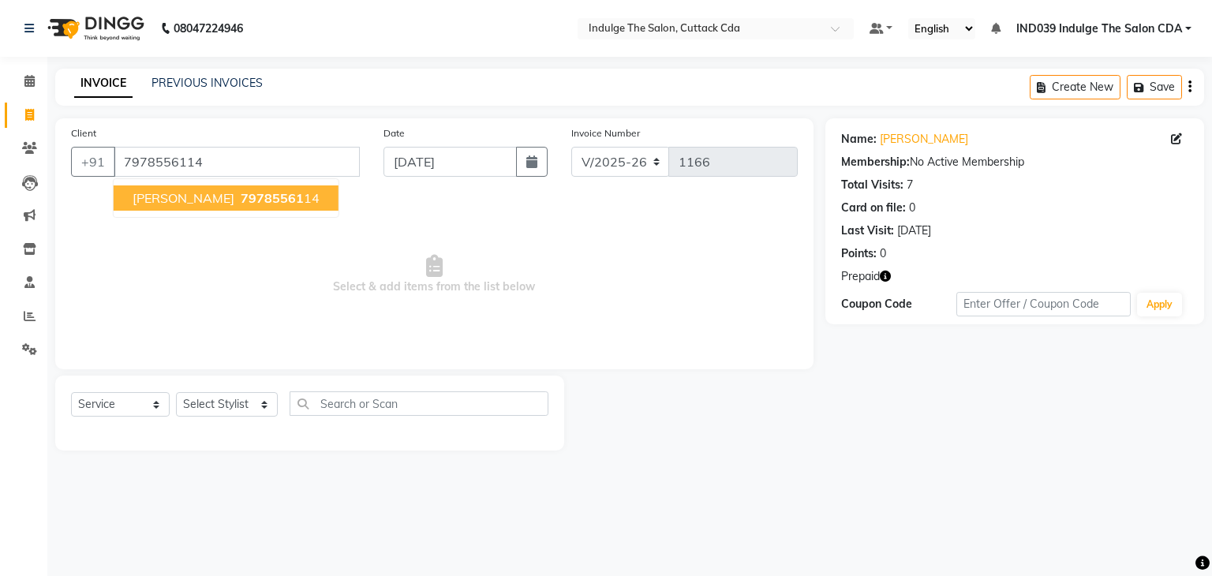
click at [241, 200] on span "79785561" at bounding box center [272, 198] width 63 height 16
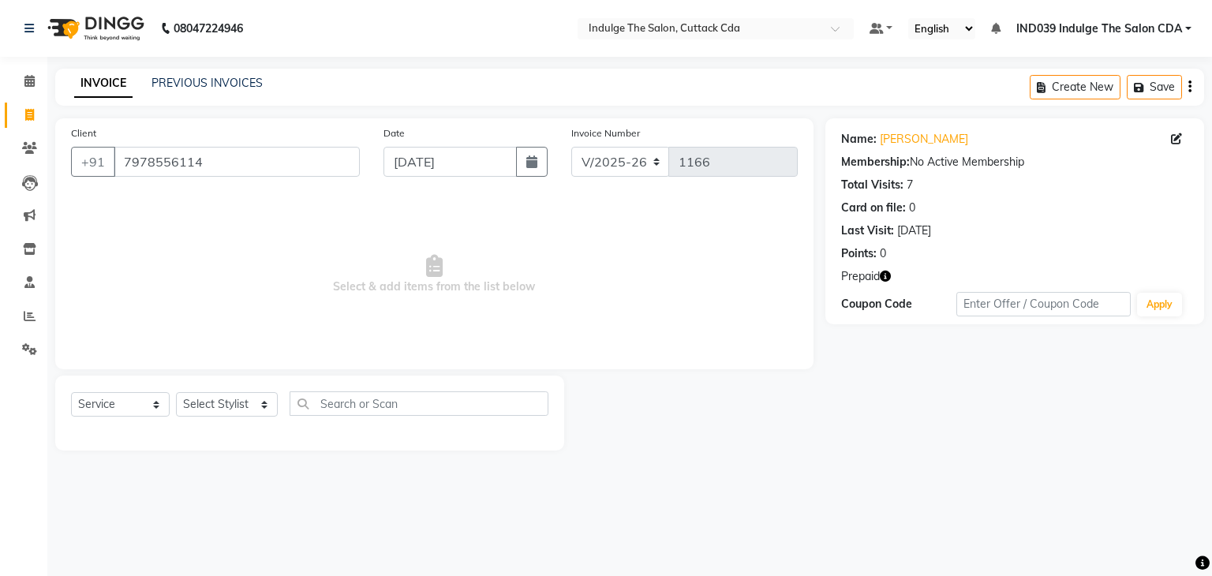
click at [887, 273] on icon "button" at bounding box center [885, 276] width 11 height 11
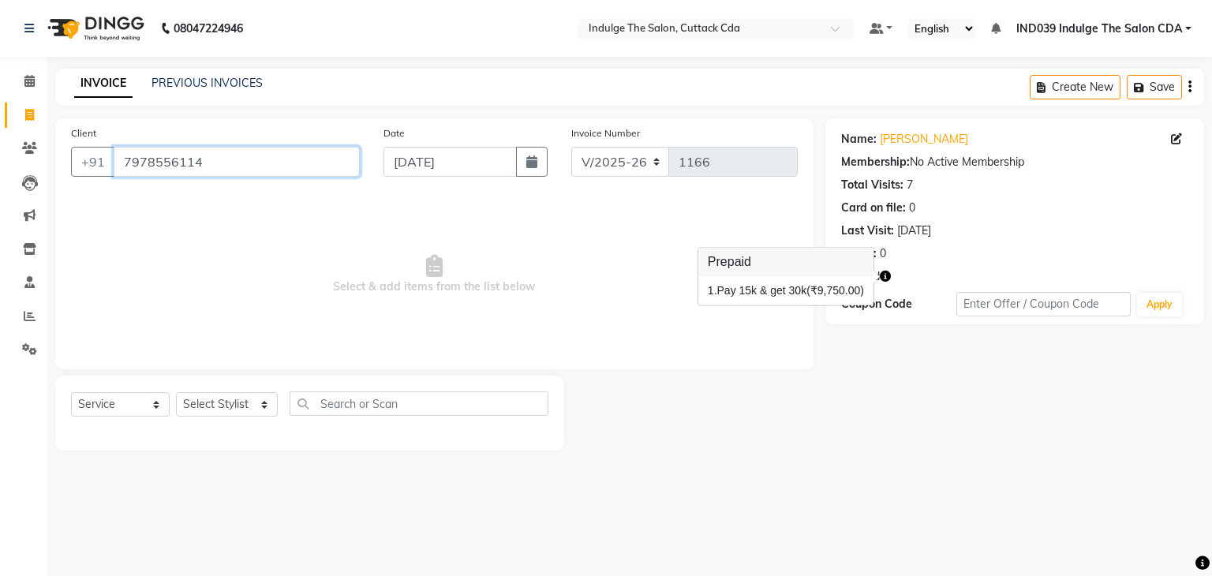
click at [220, 168] on input "7978556114" at bounding box center [237, 162] width 246 height 30
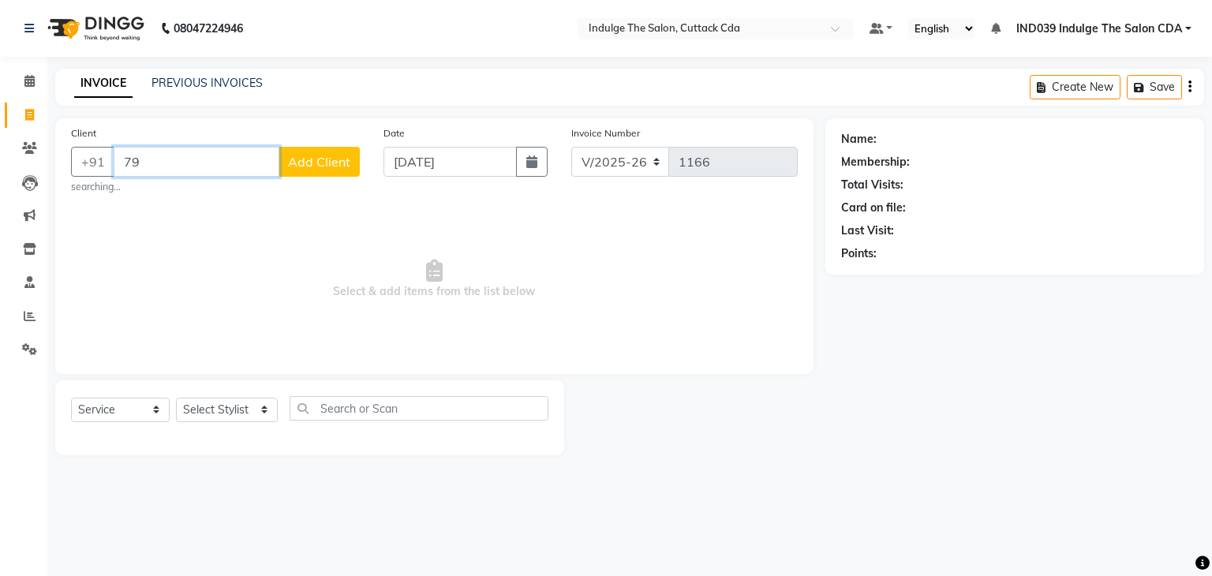
type input "7"
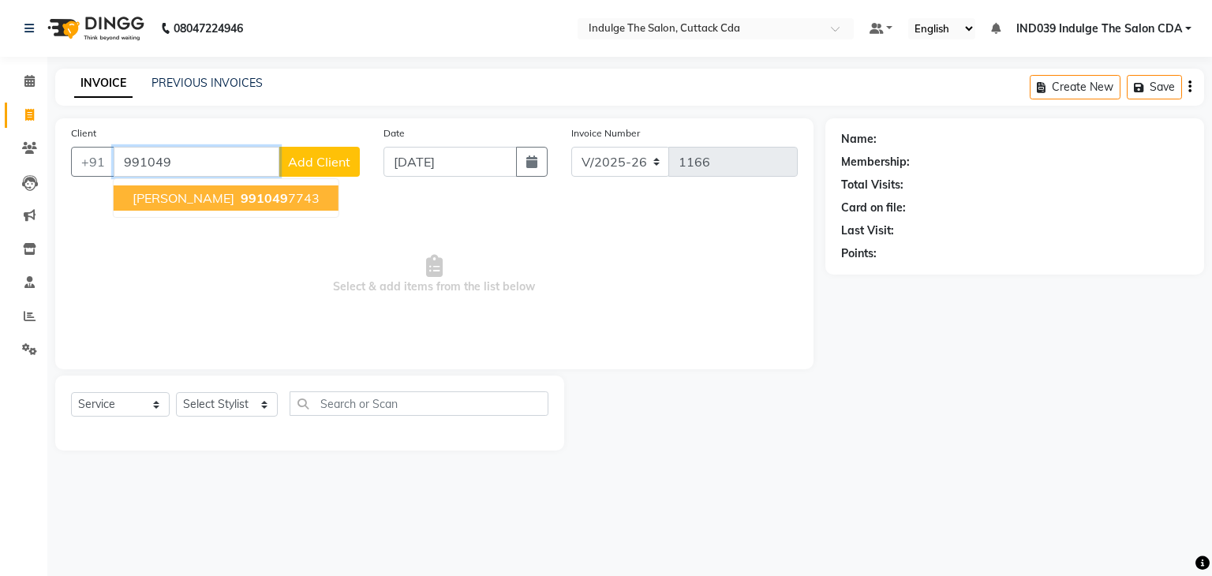
click at [234, 200] on span "[PERSON_NAME]" at bounding box center [184, 198] width 102 height 16
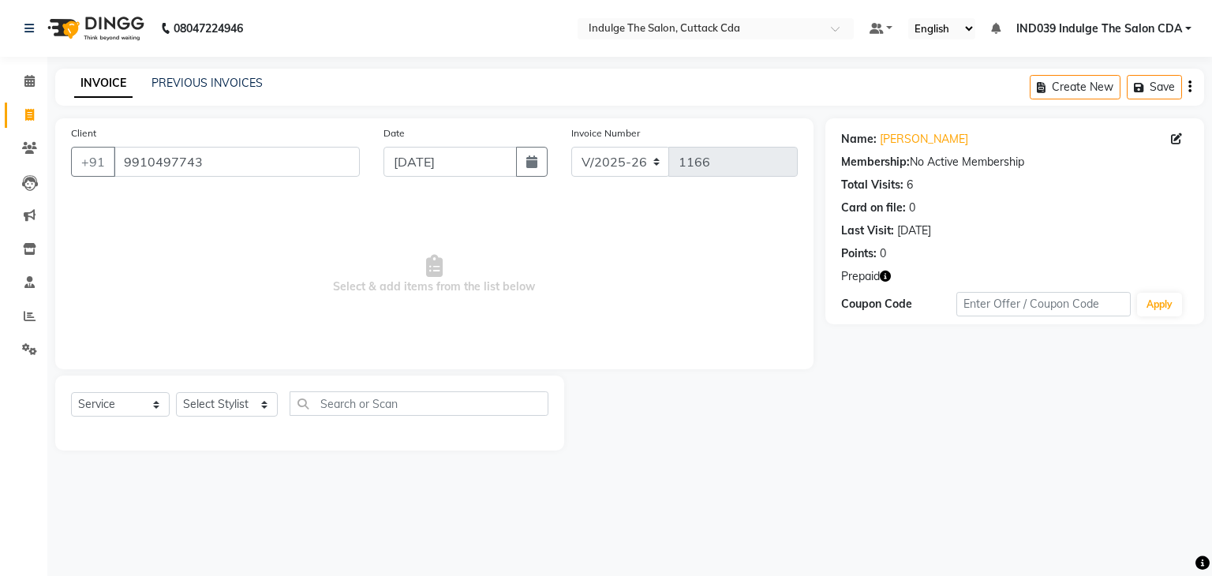
click at [887, 277] on icon "button" at bounding box center [885, 276] width 11 height 11
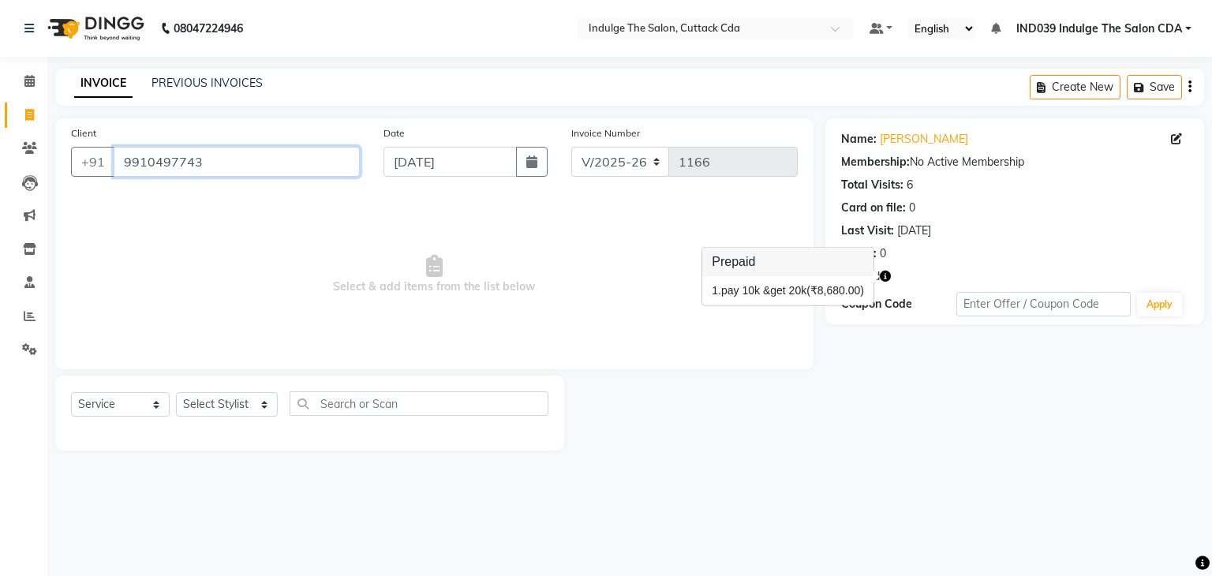
click at [223, 159] on input "9910497743" at bounding box center [237, 162] width 246 height 30
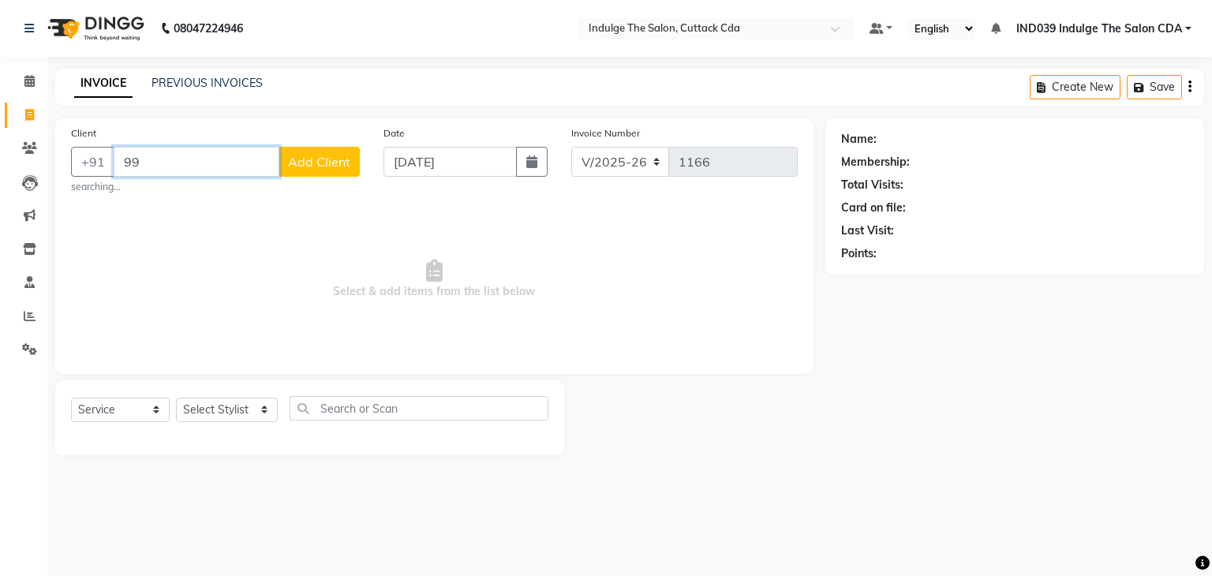
type input "9"
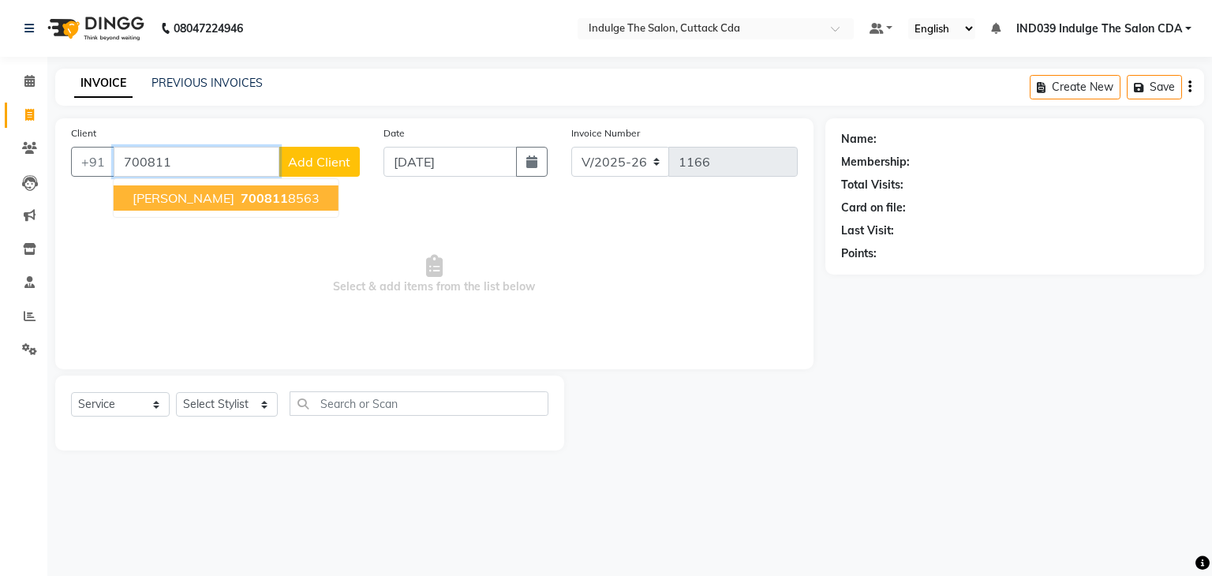
click at [271, 199] on ngb-highlight "700811 8563" at bounding box center [279, 198] width 82 height 16
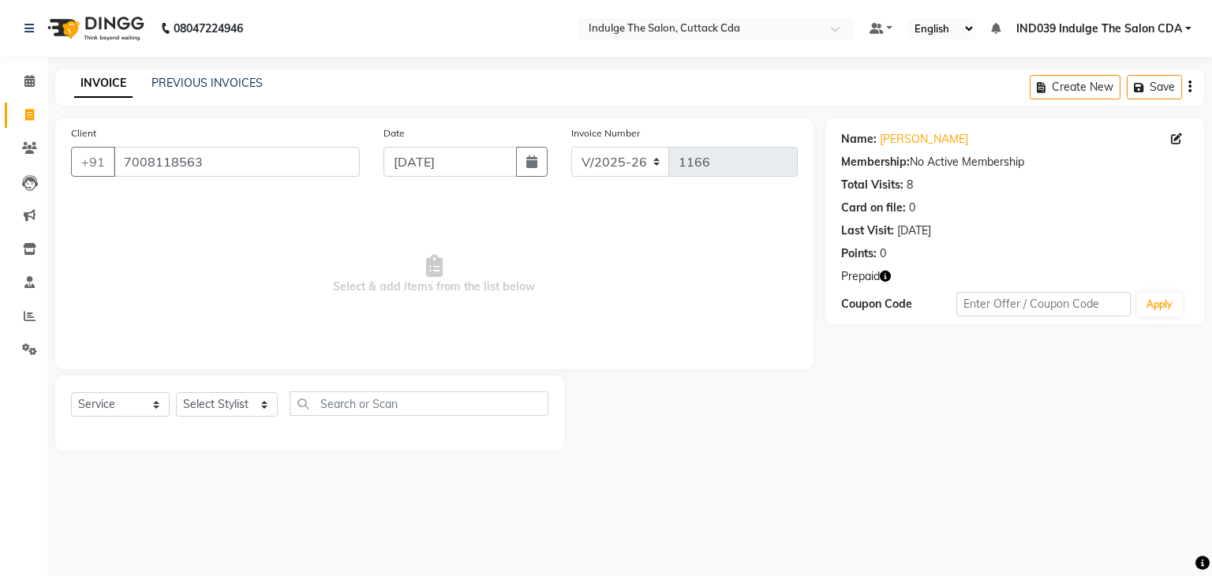
click at [884, 272] on icon "button" at bounding box center [885, 276] width 11 height 11
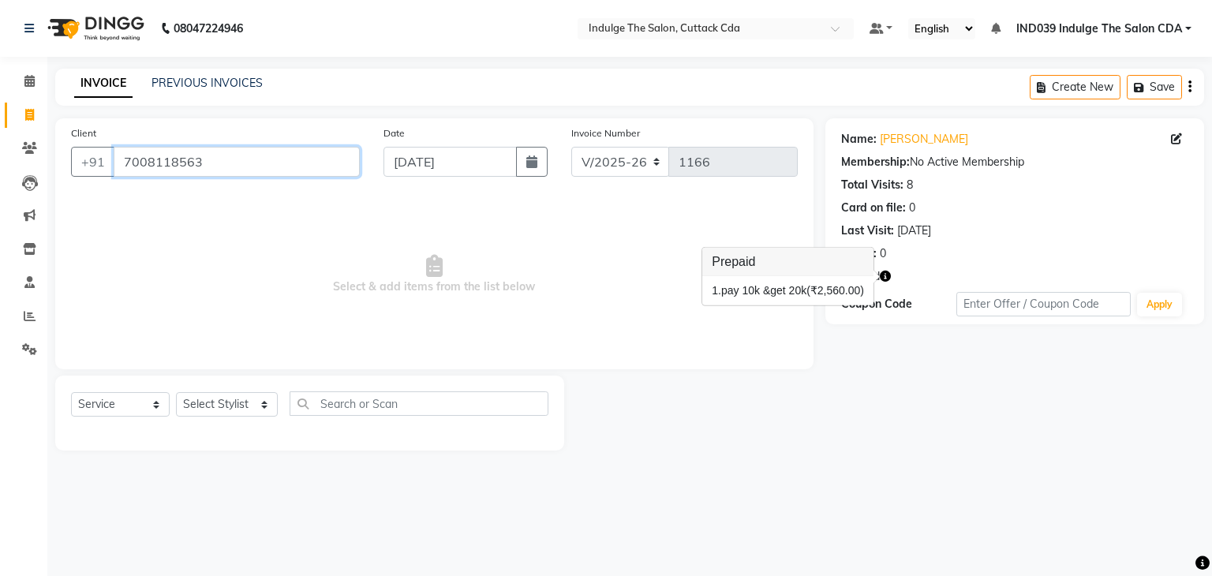
click at [239, 161] on input "7008118563" at bounding box center [237, 162] width 246 height 30
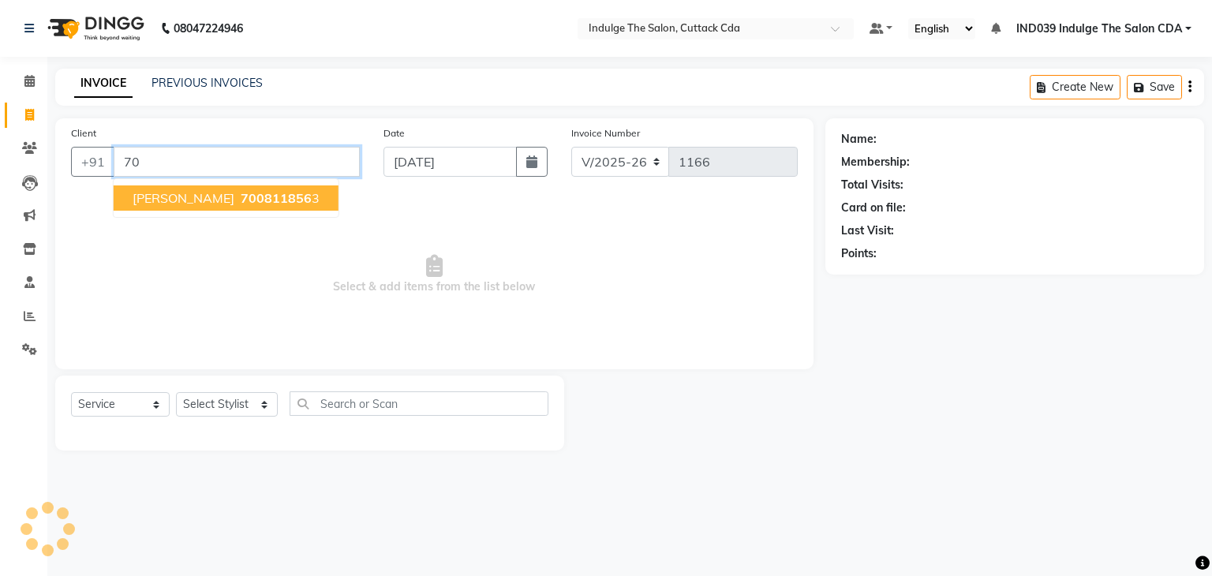
type input "7"
click at [234, 194] on span "[PERSON_NAME]" at bounding box center [184, 198] width 102 height 16
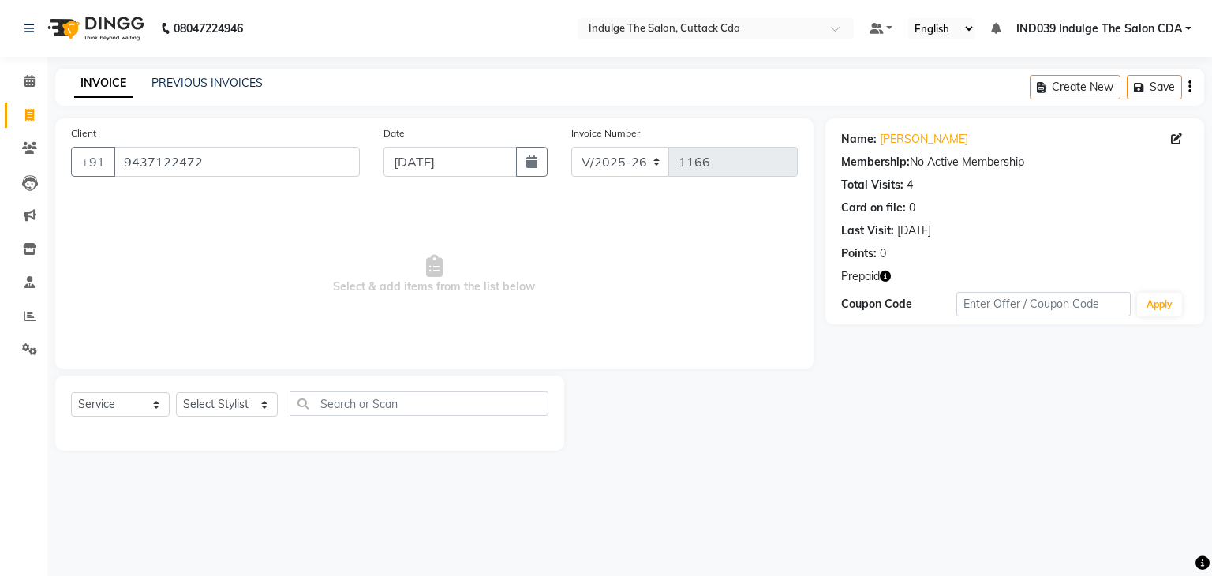
click at [888, 275] on icon "button" at bounding box center [885, 276] width 11 height 11
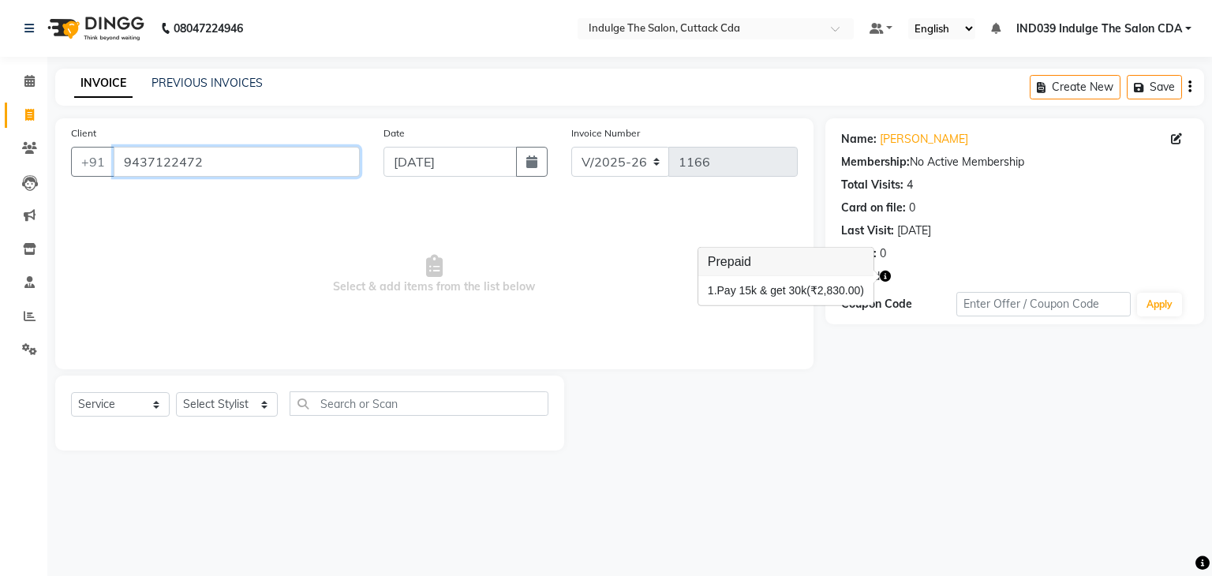
click at [215, 165] on input "9437122472" at bounding box center [237, 162] width 246 height 30
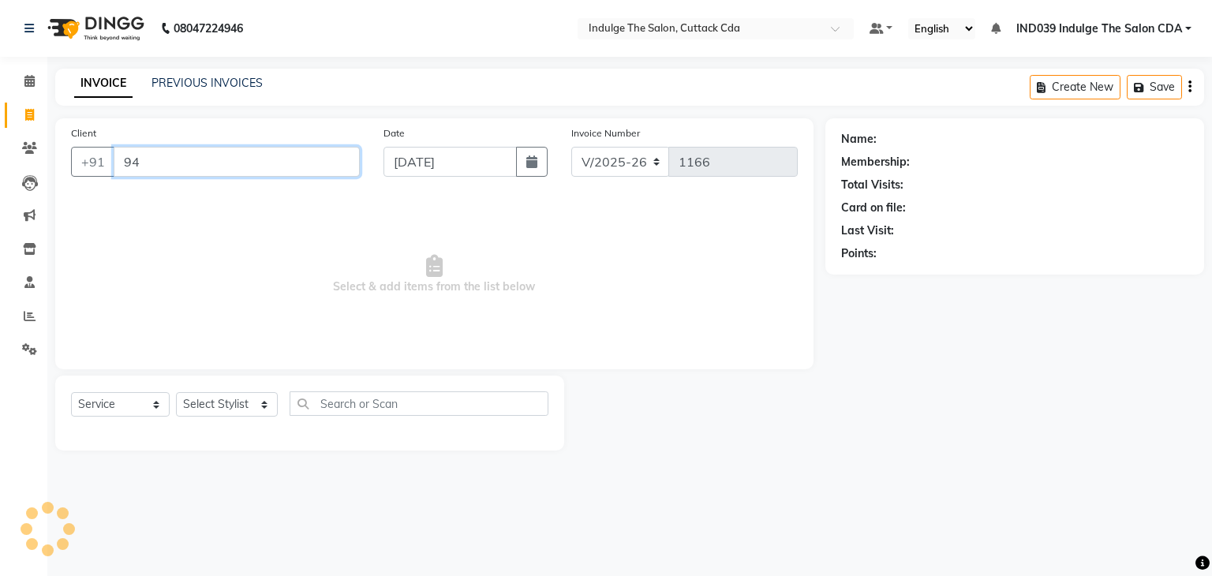
type input "9"
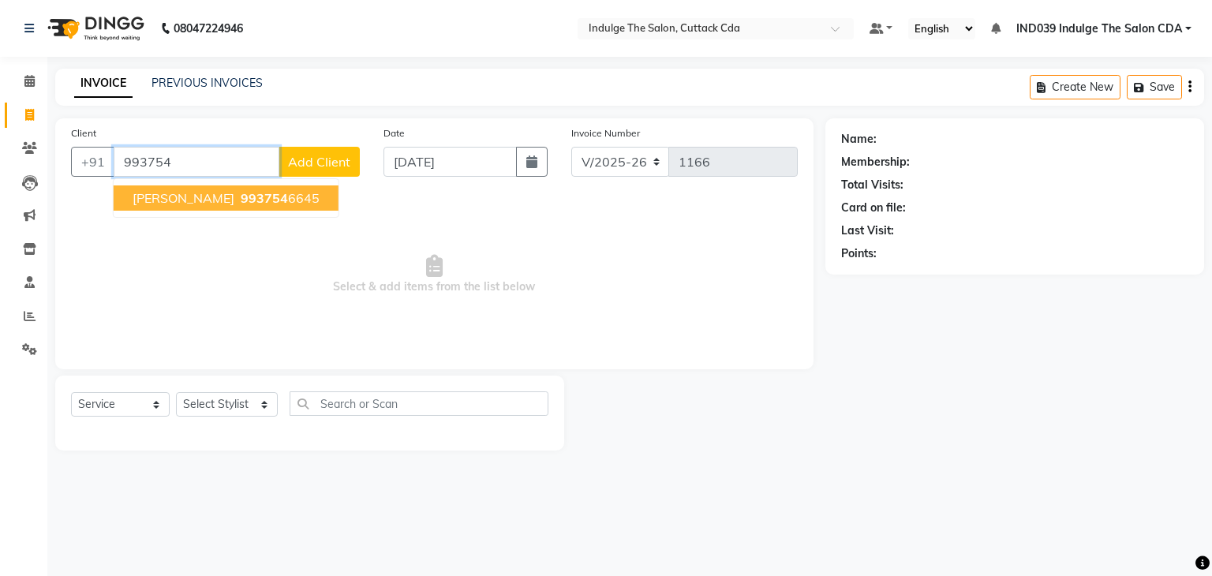
click at [279, 202] on span "993754" at bounding box center [264, 198] width 47 height 16
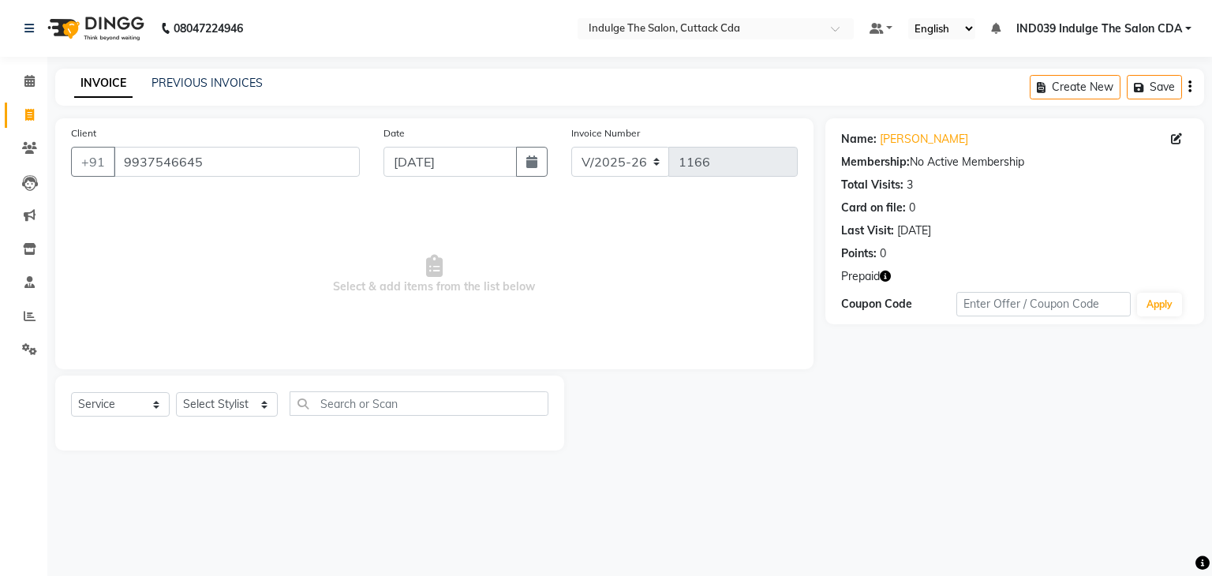
click at [882, 274] on icon "button" at bounding box center [885, 276] width 11 height 11
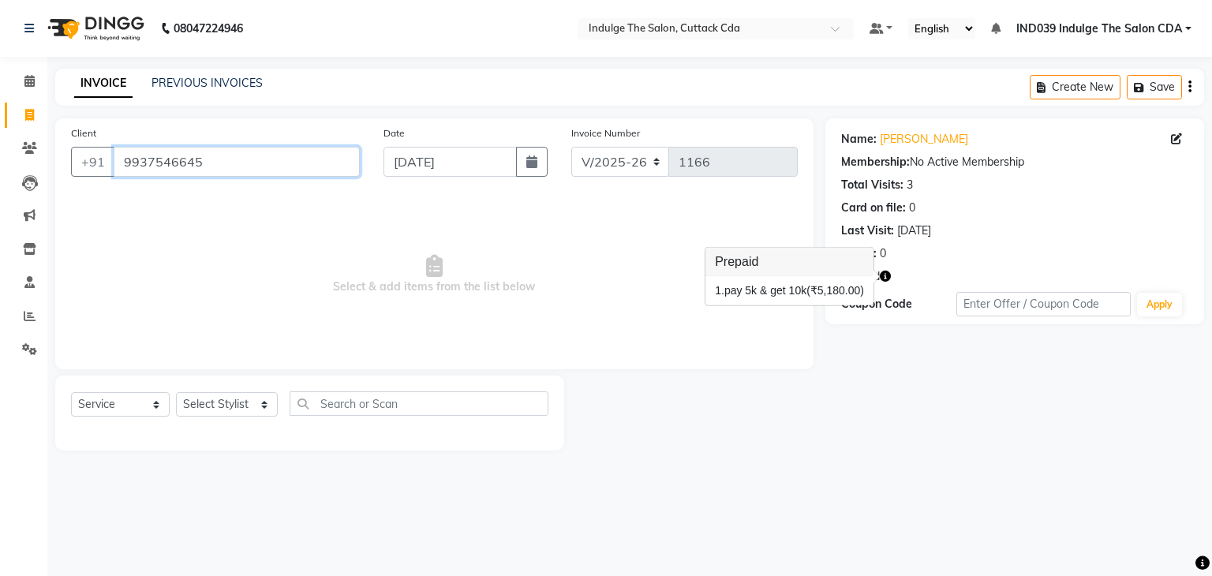
click at [258, 168] on input "9937546645" at bounding box center [237, 162] width 246 height 30
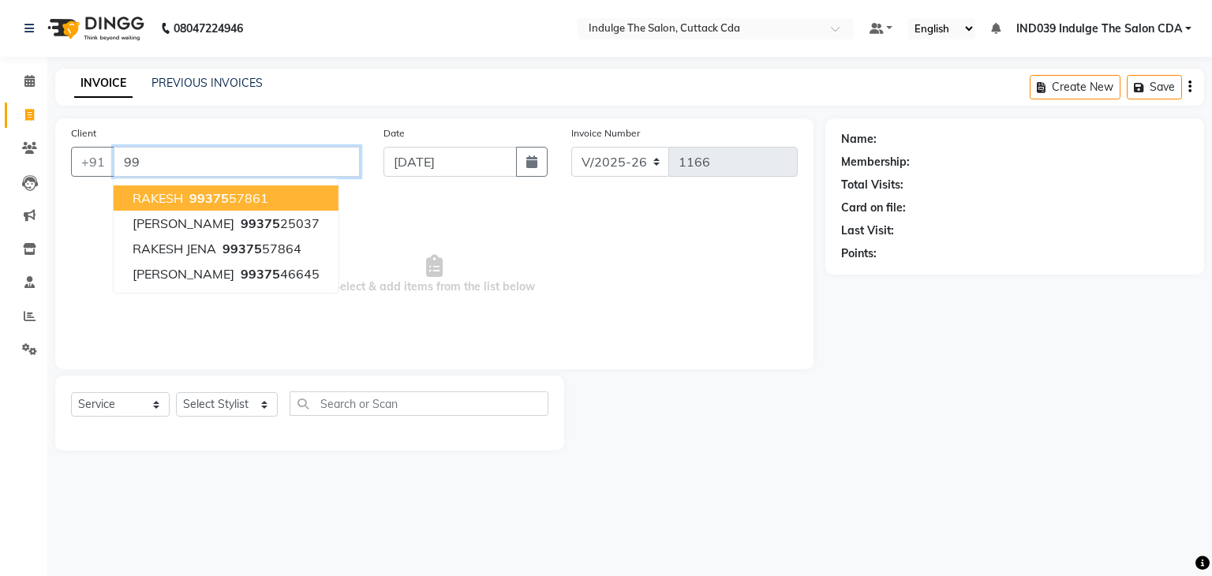
type input "9"
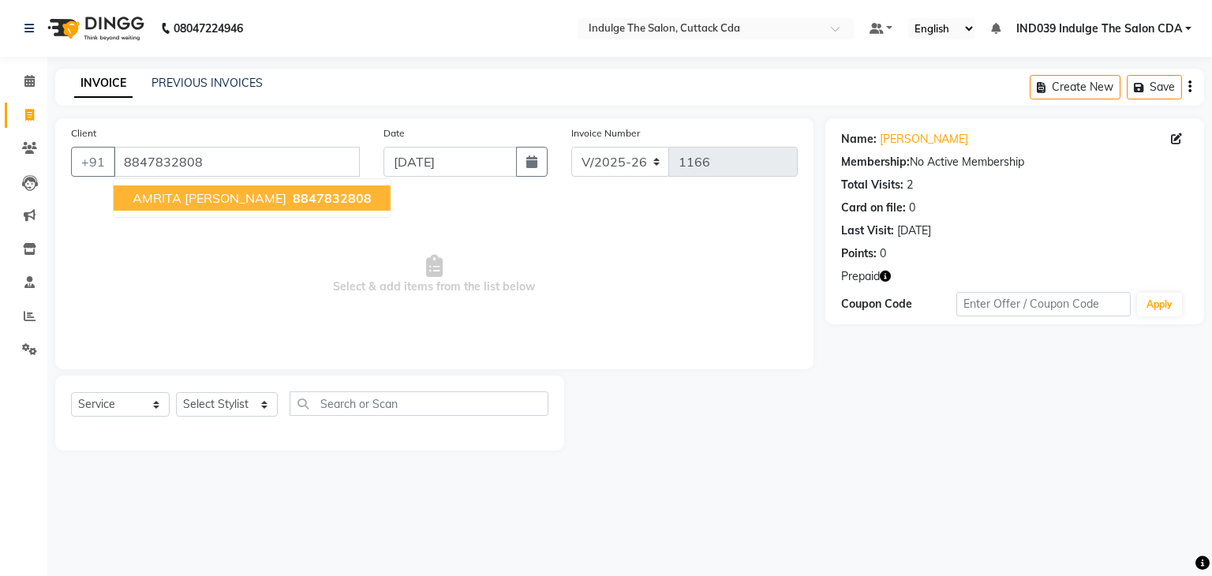
click at [293, 204] on span "8847832808" at bounding box center [332, 198] width 79 height 16
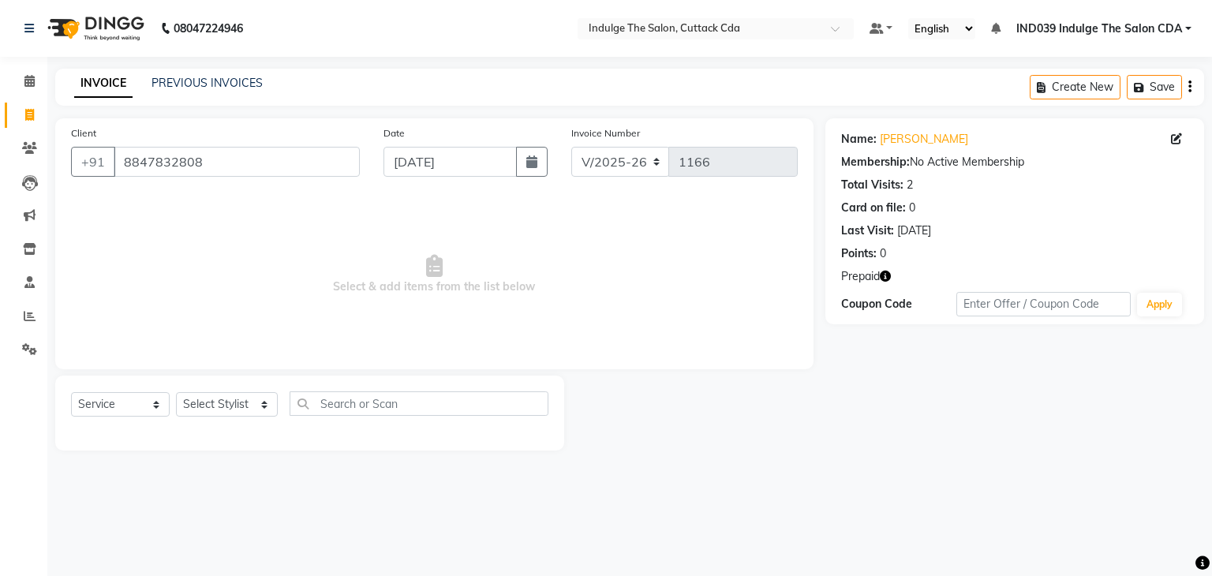
click at [887, 275] on icon "button" at bounding box center [885, 276] width 11 height 11
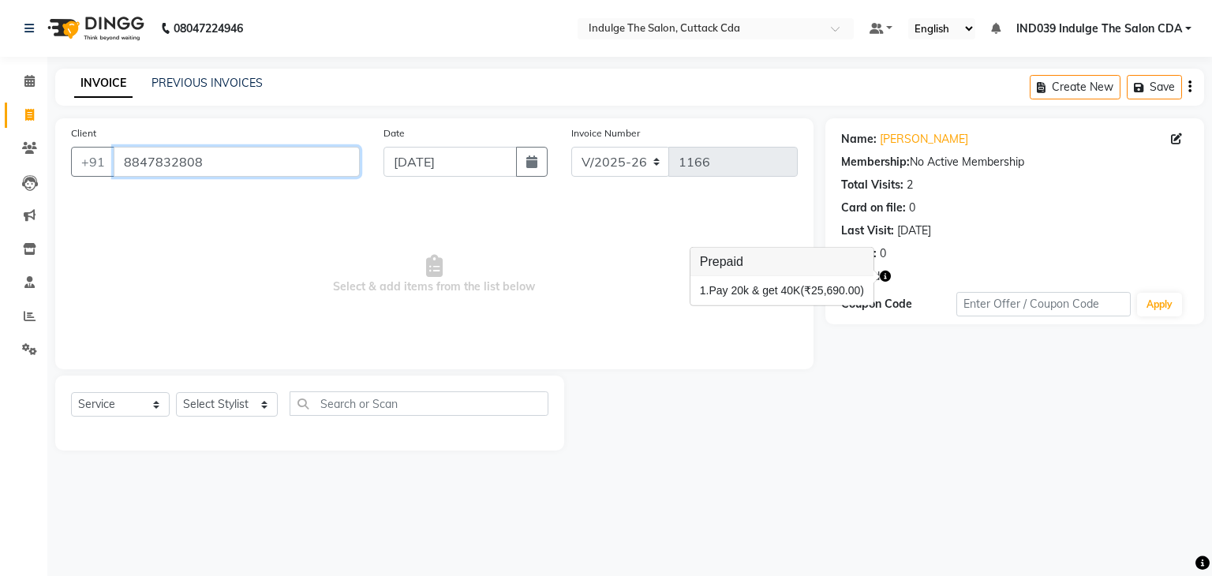
click at [240, 159] on input "8847832808" at bounding box center [237, 162] width 246 height 30
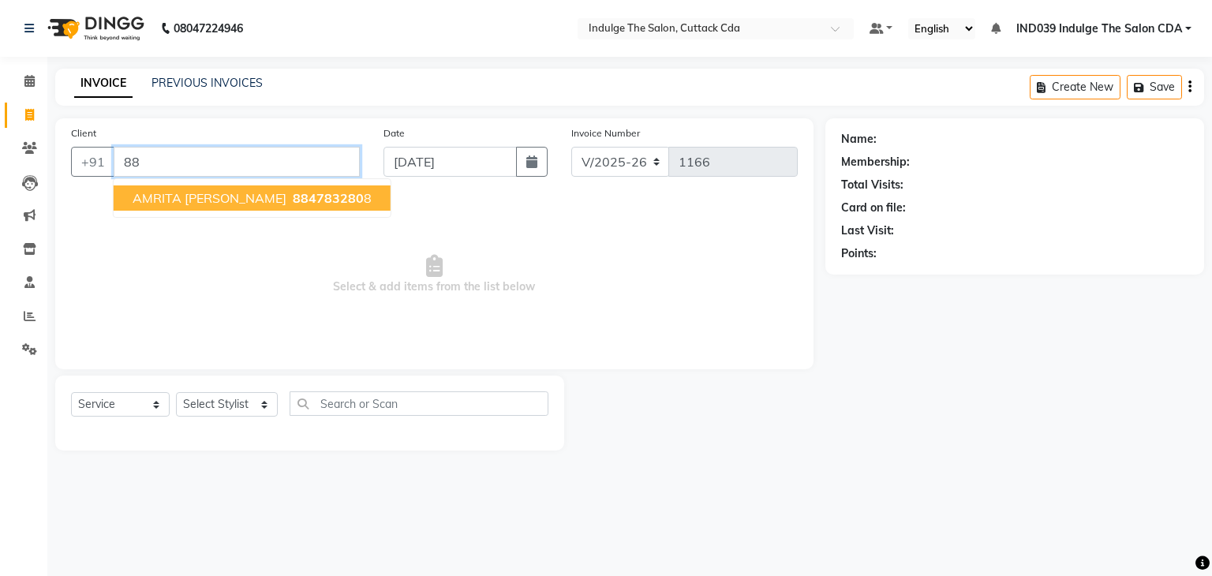
type input "8"
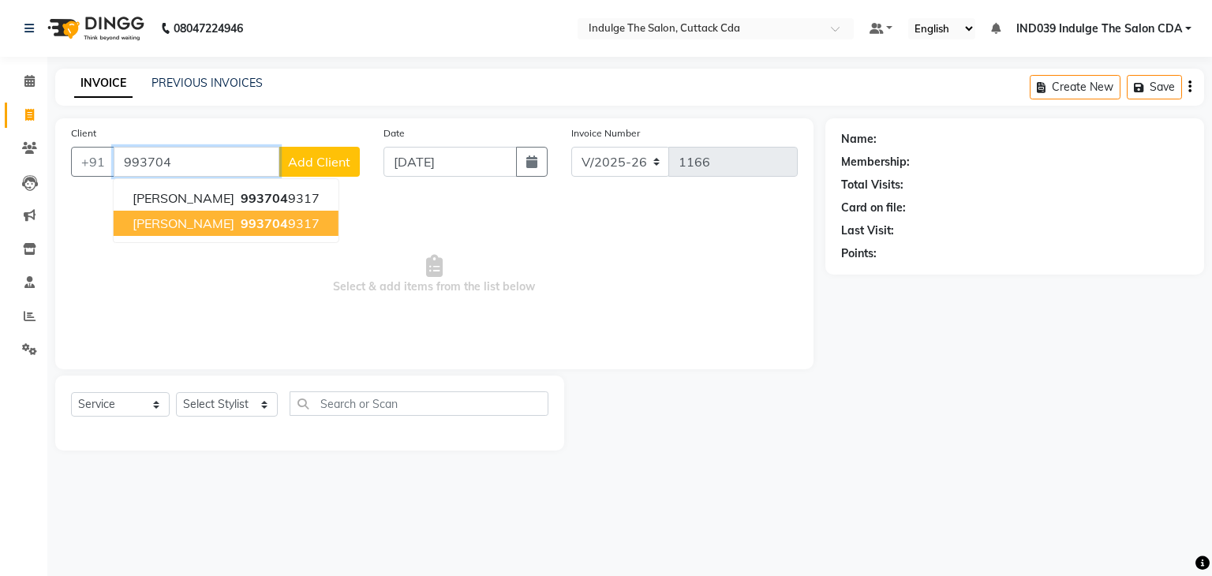
click at [245, 225] on span "993704" at bounding box center [264, 223] width 47 height 16
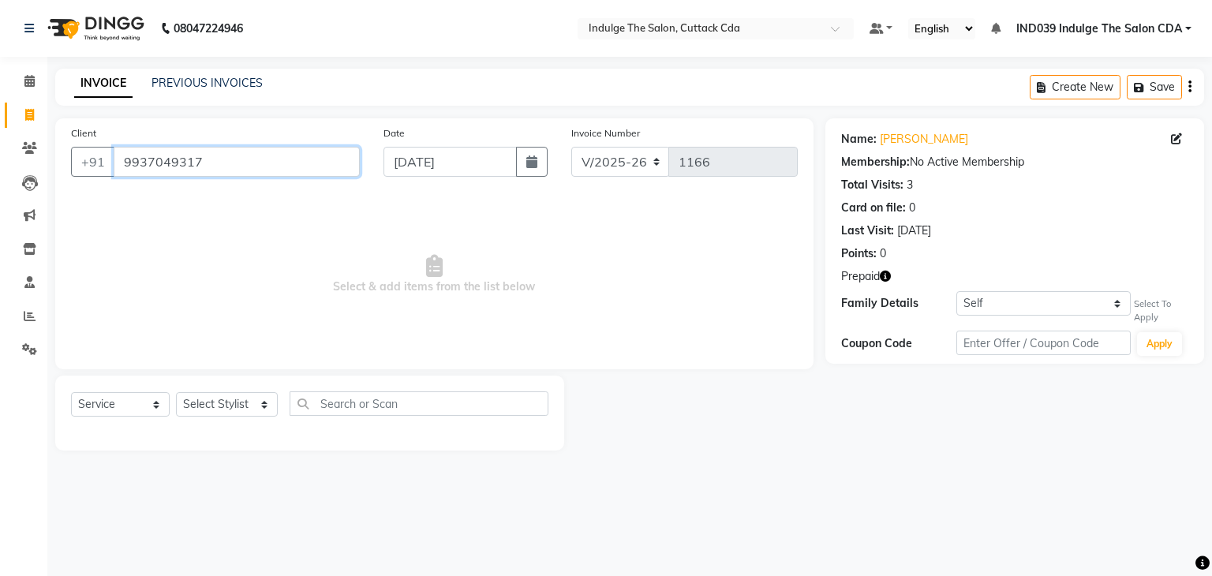
drag, startPoint x: 123, startPoint y: 163, endPoint x: 216, endPoint y: 167, distance: 93.2
click at [216, 167] on input "9937049317" at bounding box center [237, 162] width 246 height 30
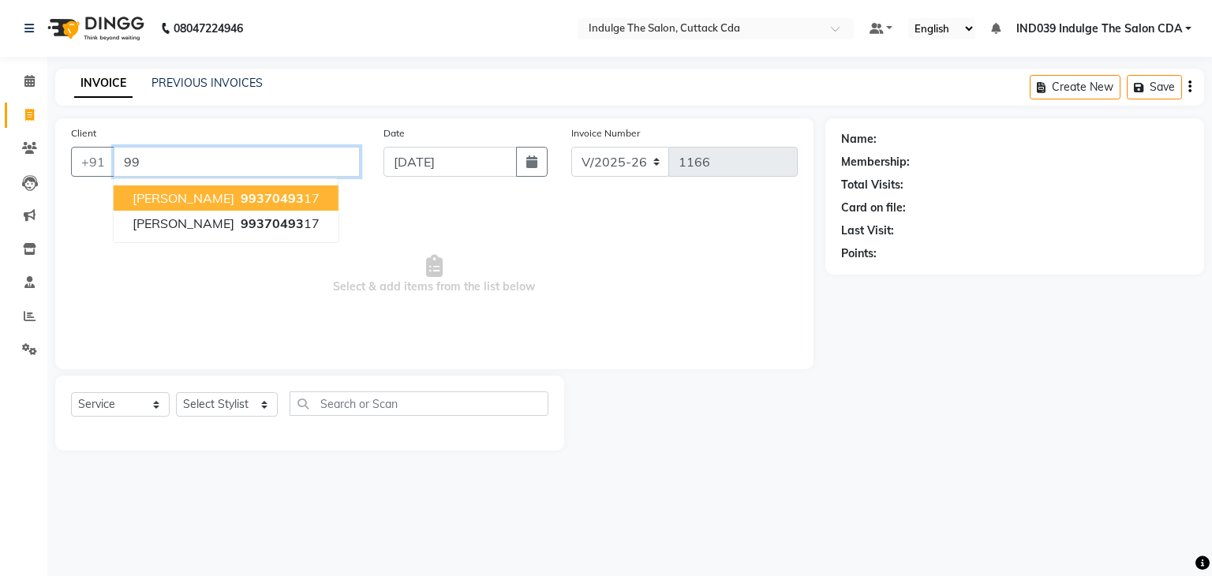
type input "9"
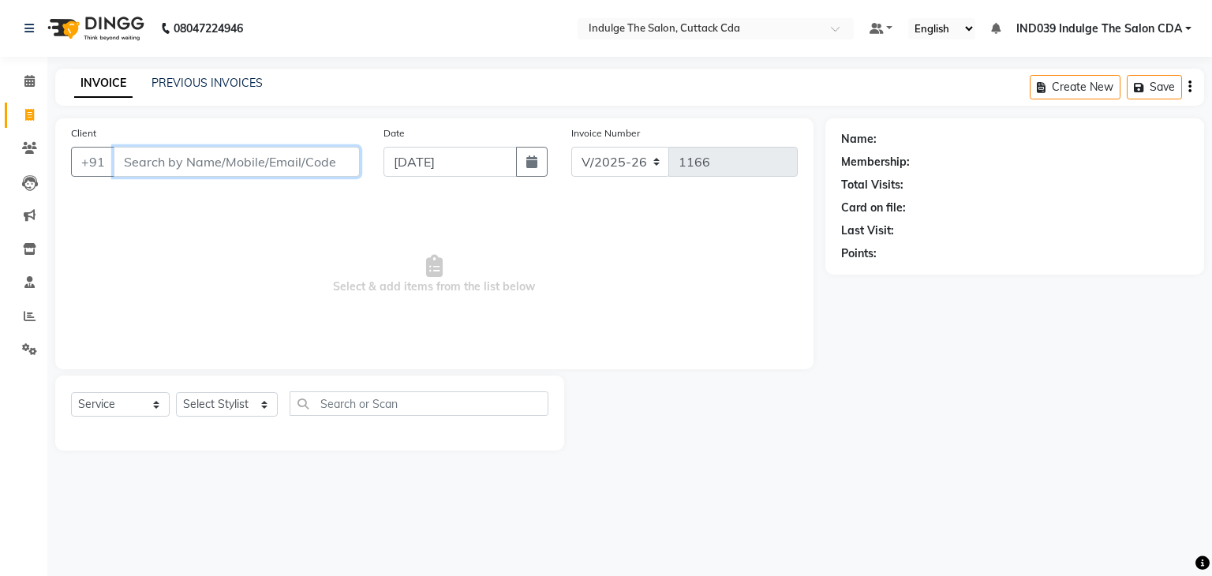
paste input "9937049317"
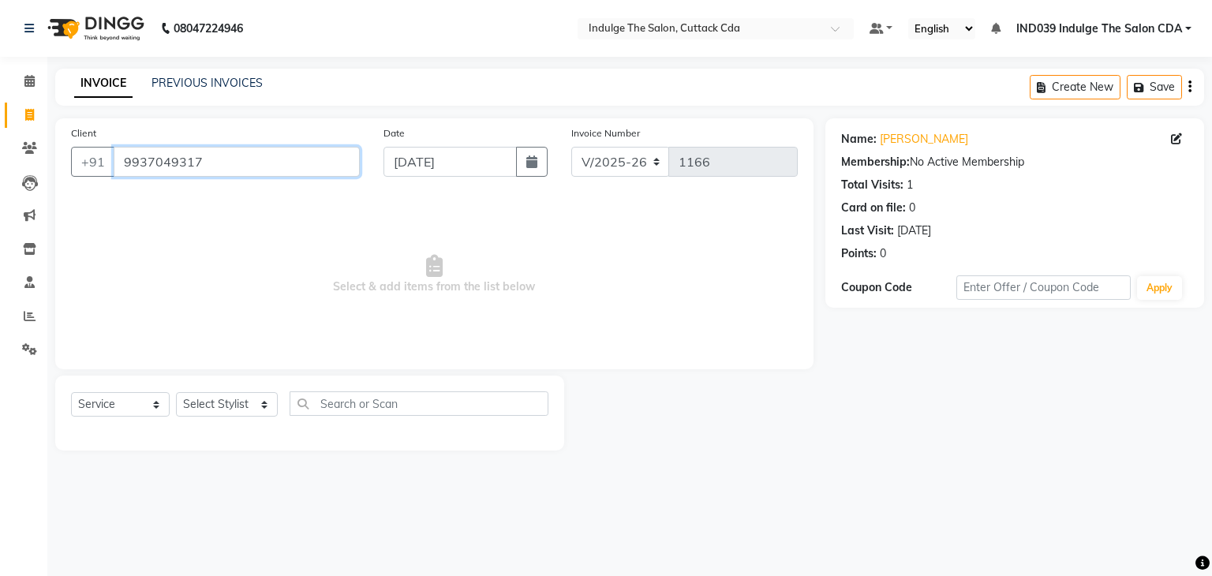
click at [205, 163] on input "9937049317" at bounding box center [237, 162] width 246 height 30
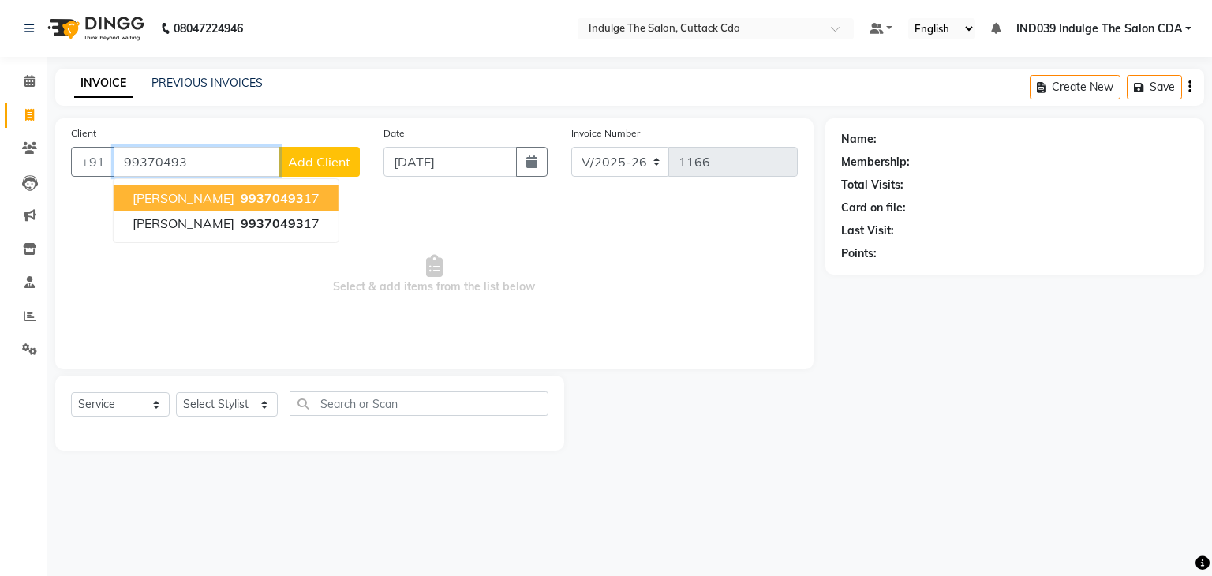
click at [248, 193] on span "99370493" at bounding box center [272, 198] width 63 height 16
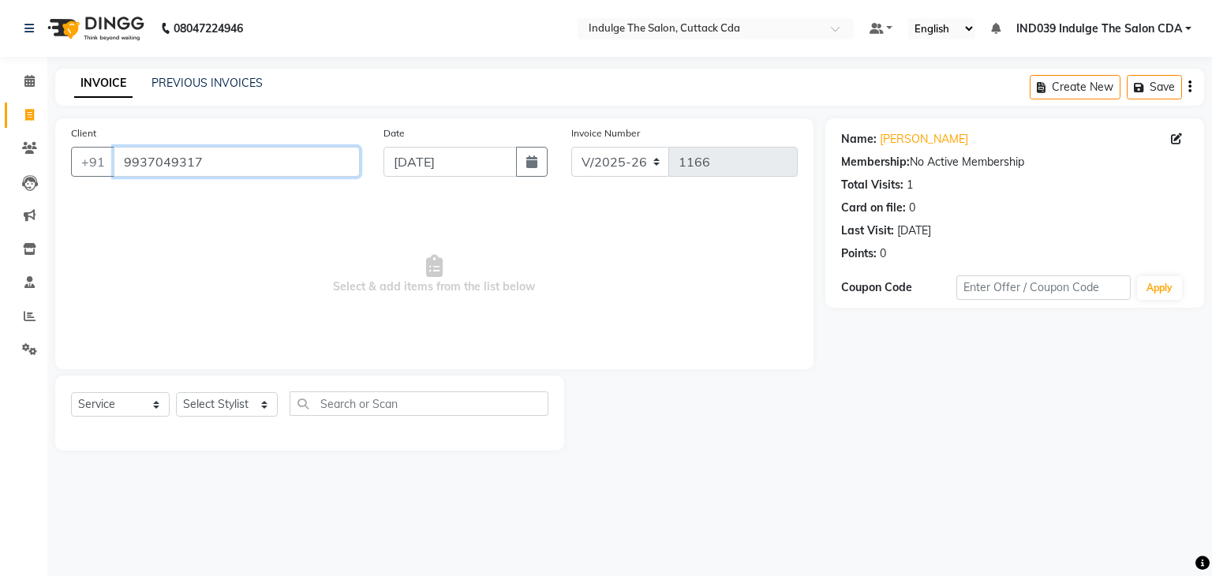
click at [234, 162] on input "9937049317" at bounding box center [237, 162] width 246 height 30
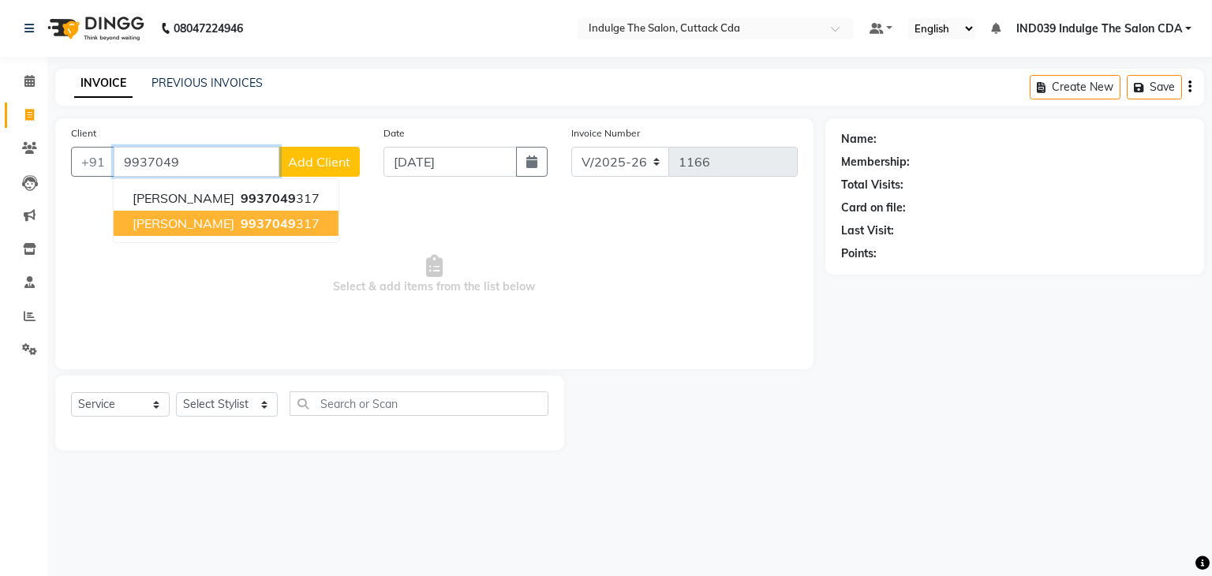
click at [260, 228] on span "9937049" at bounding box center [268, 223] width 55 height 16
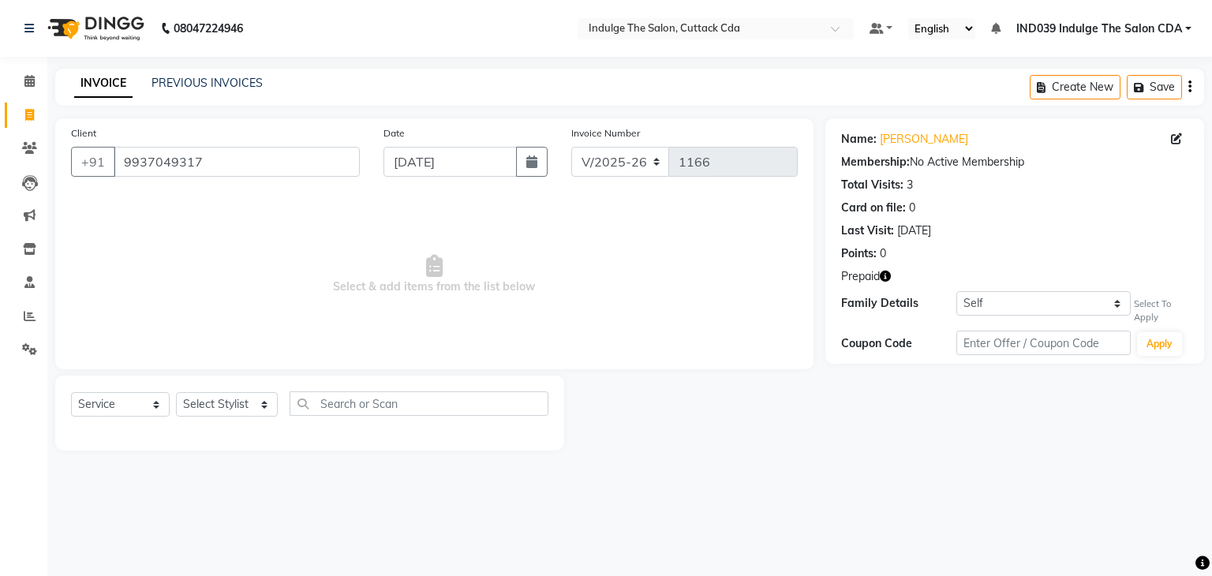
click at [884, 276] on icon "button" at bounding box center [885, 276] width 11 height 11
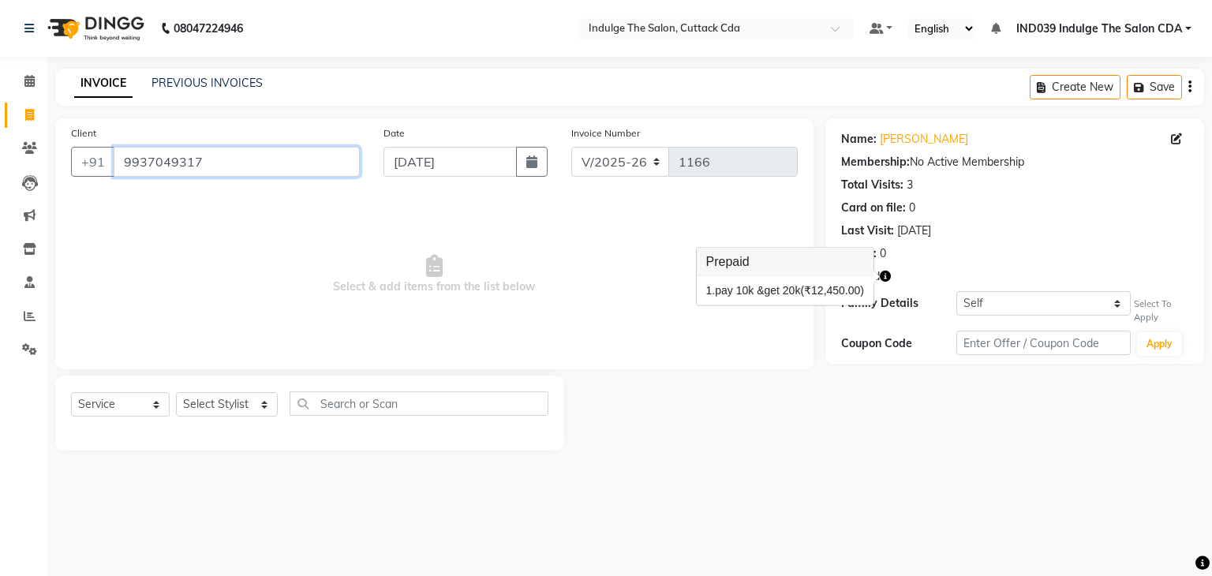
click at [211, 165] on input "9937049317" at bounding box center [237, 162] width 246 height 30
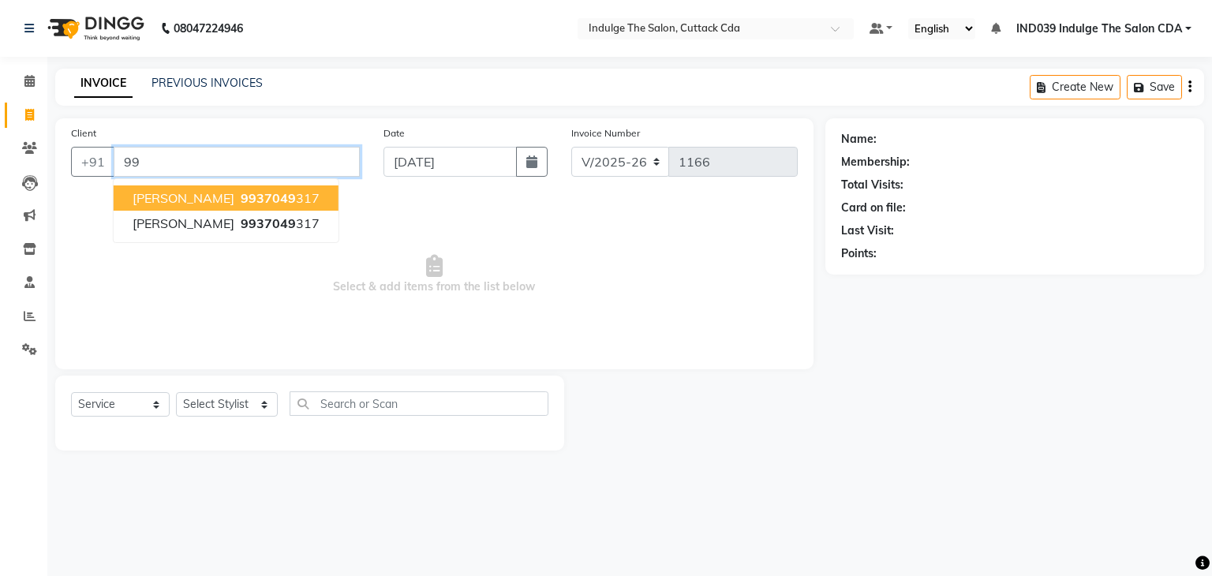
type input "9"
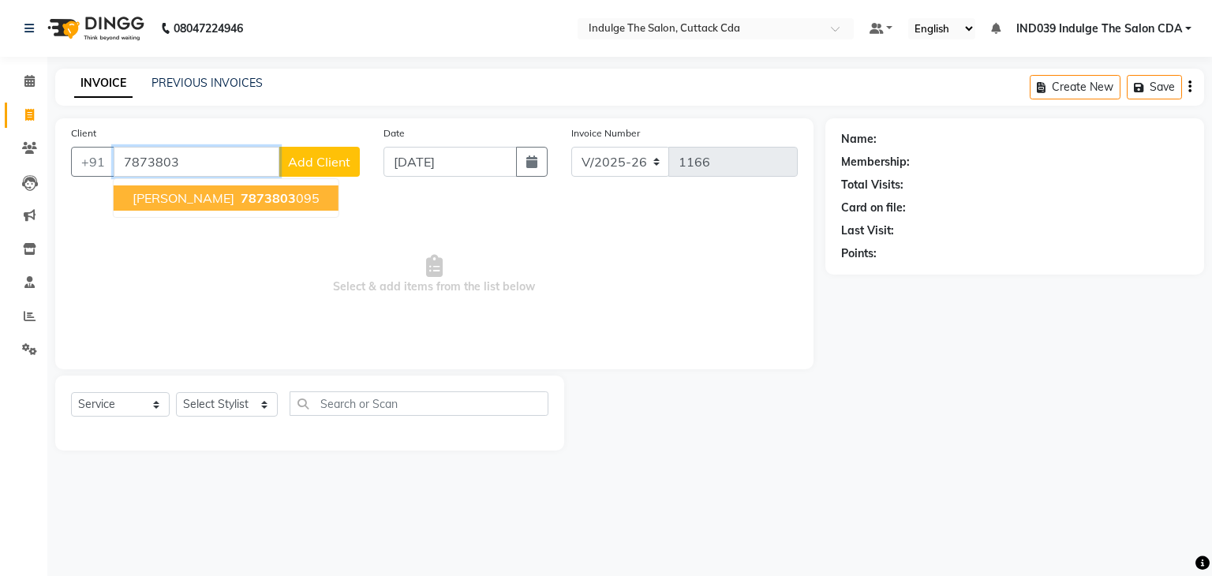
click at [238, 203] on ngb-highlight "7873803 095" at bounding box center [279, 198] width 82 height 16
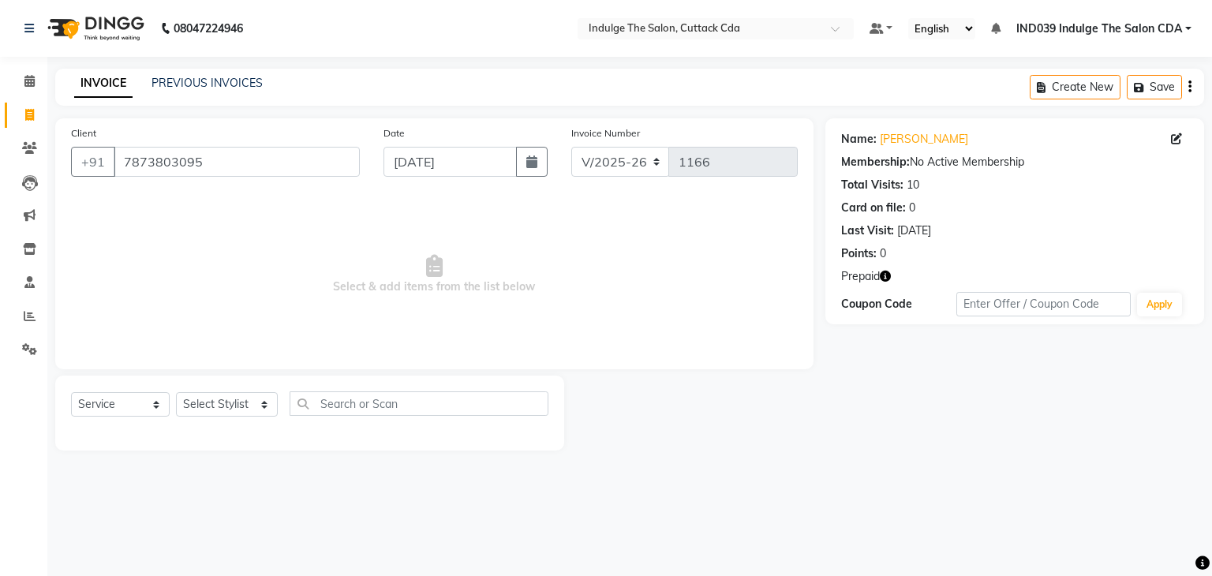
click at [887, 278] on icon "button" at bounding box center [885, 276] width 11 height 11
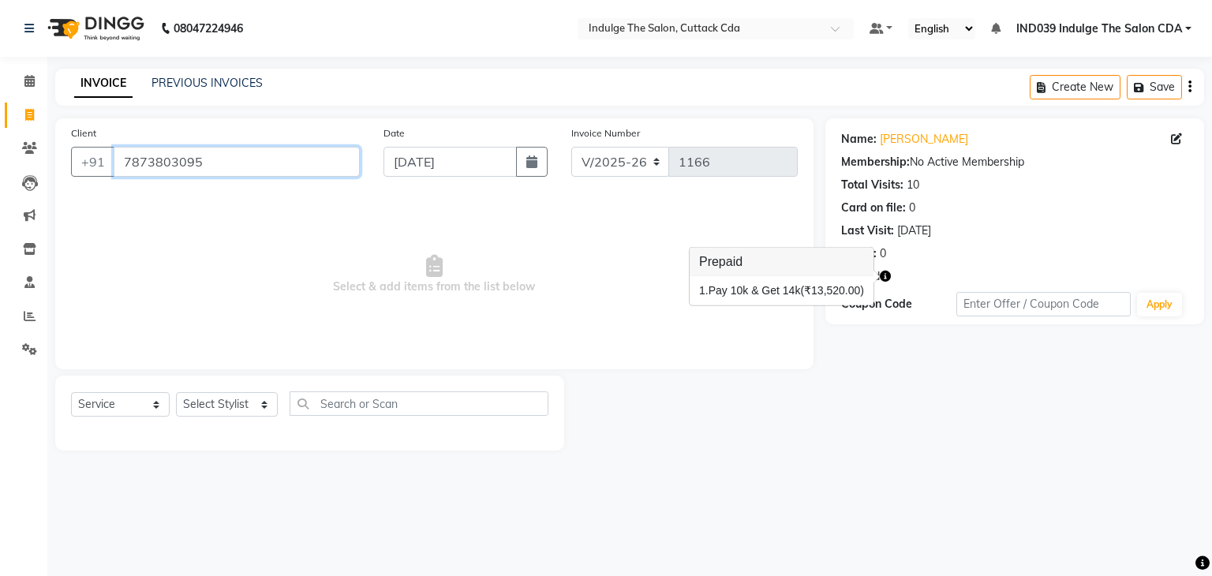
click at [270, 153] on input "7873803095" at bounding box center [237, 162] width 246 height 30
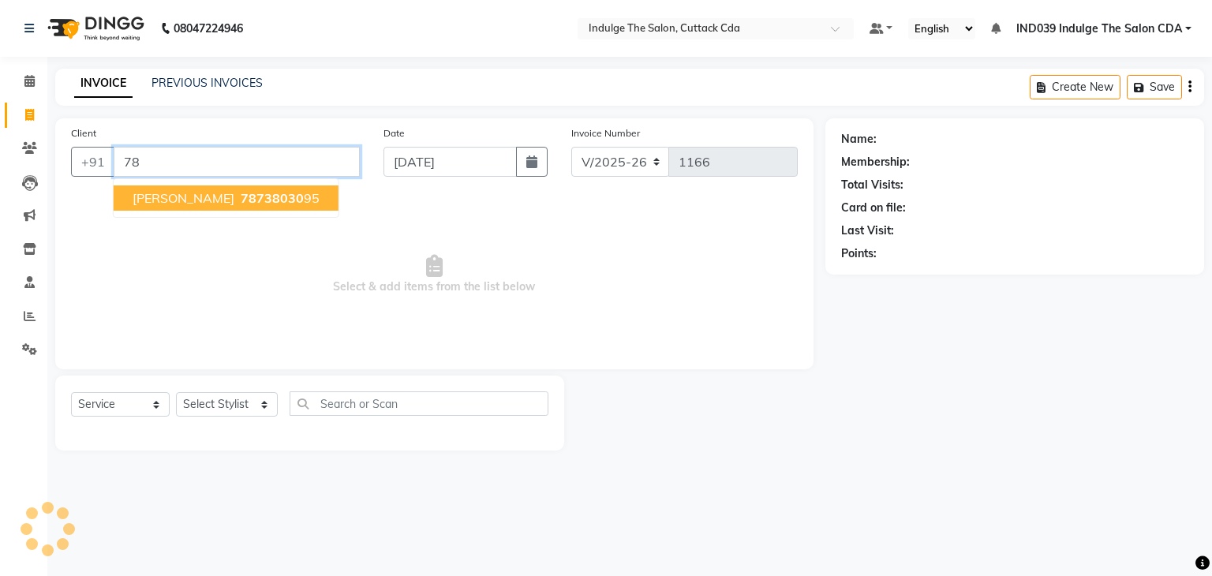
type input "7"
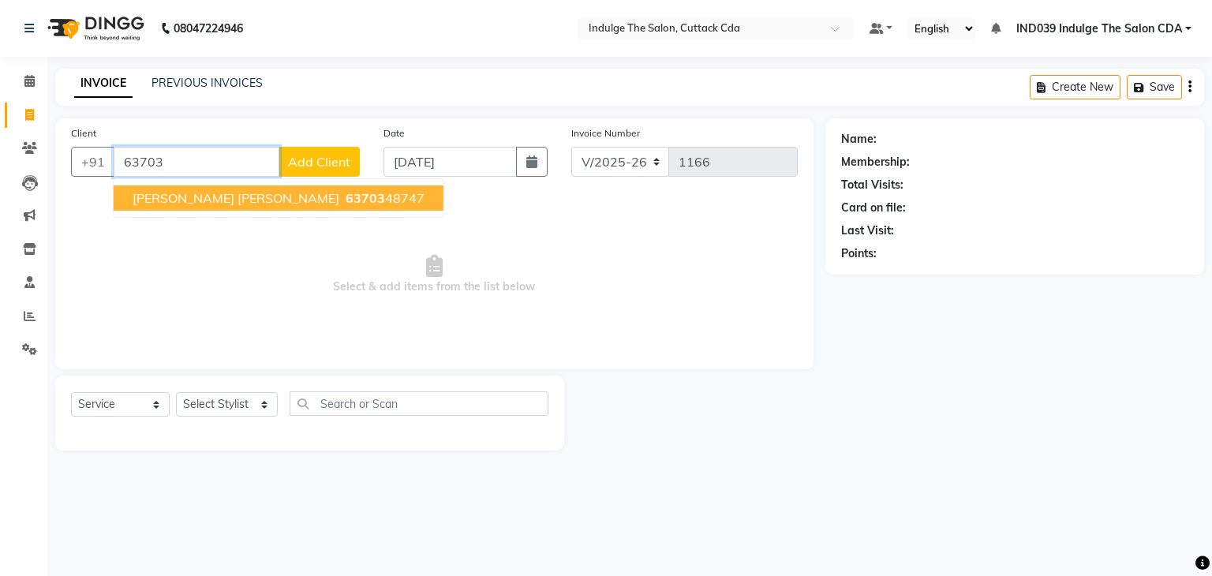
click at [342, 200] on ngb-highlight "63703 48747" at bounding box center [383, 198] width 82 height 16
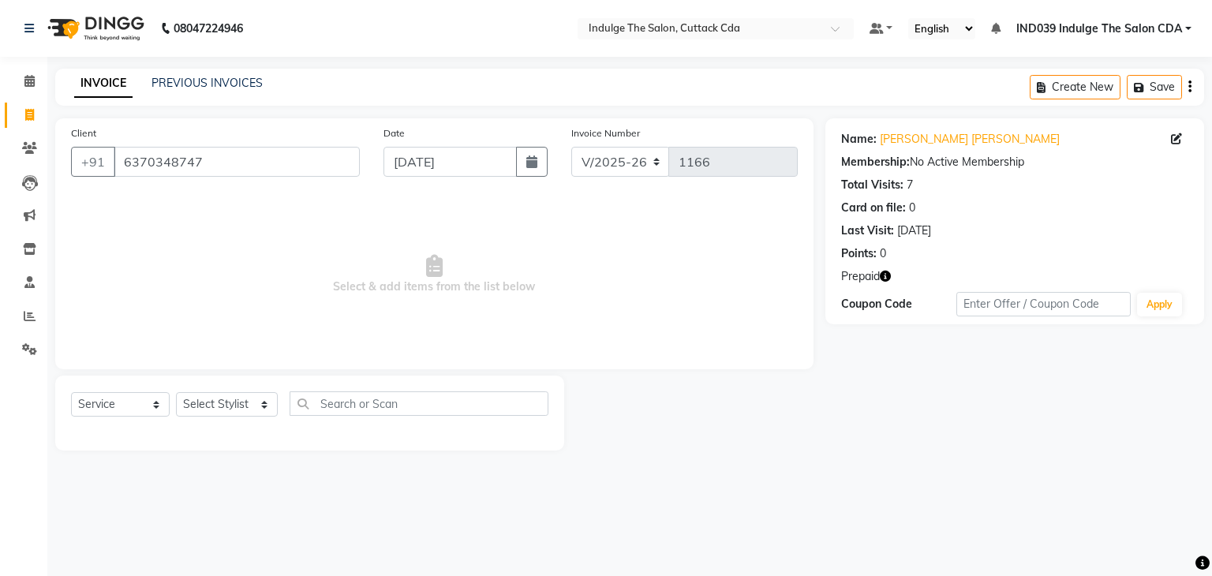
click at [886, 277] on icon "button" at bounding box center [885, 276] width 11 height 11
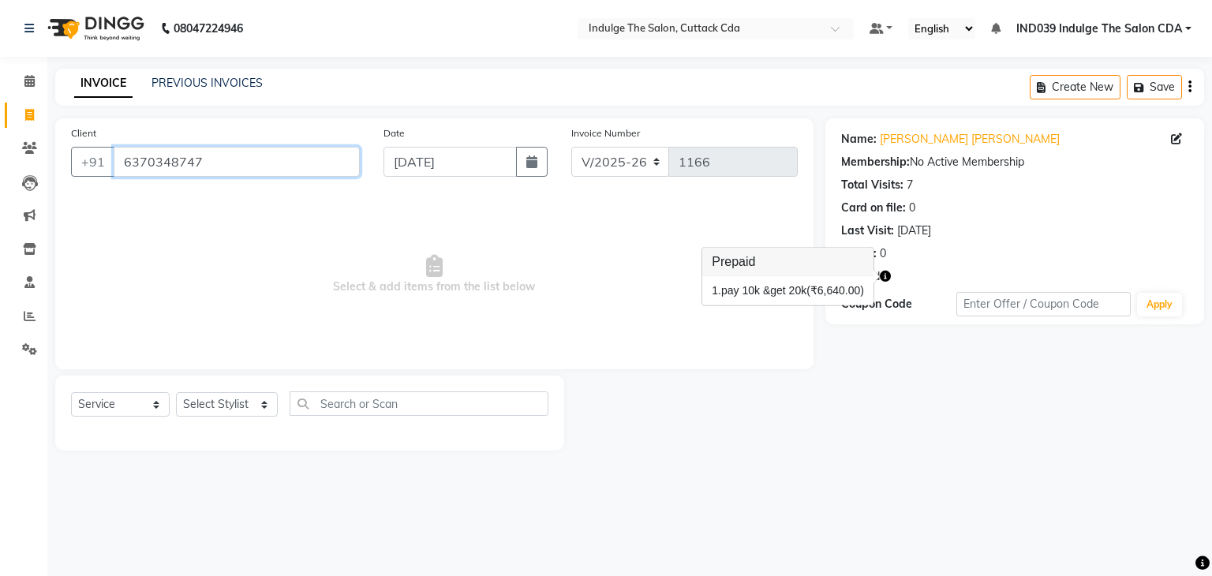
click at [221, 159] on input "6370348747" at bounding box center [237, 162] width 246 height 30
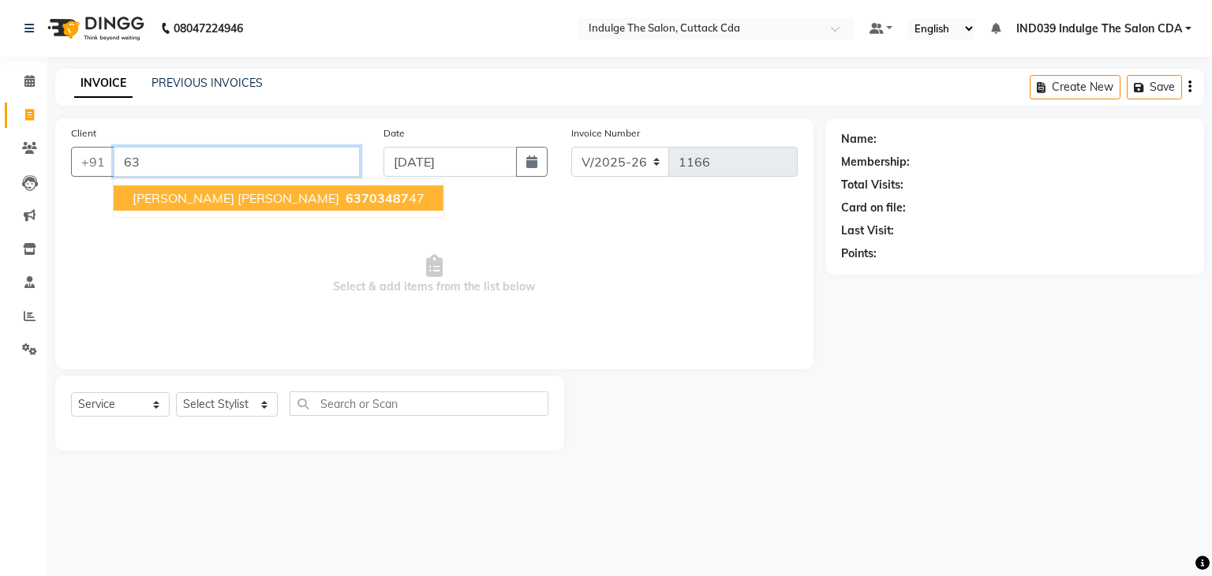
type input "6"
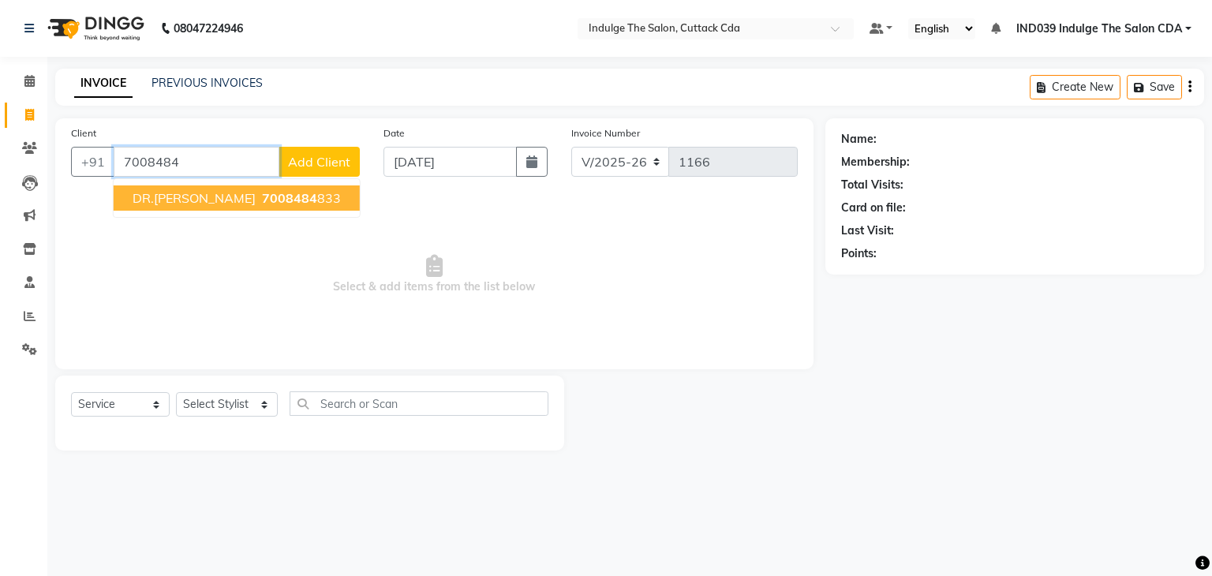
click at [262, 195] on span "7008484" at bounding box center [289, 198] width 55 height 16
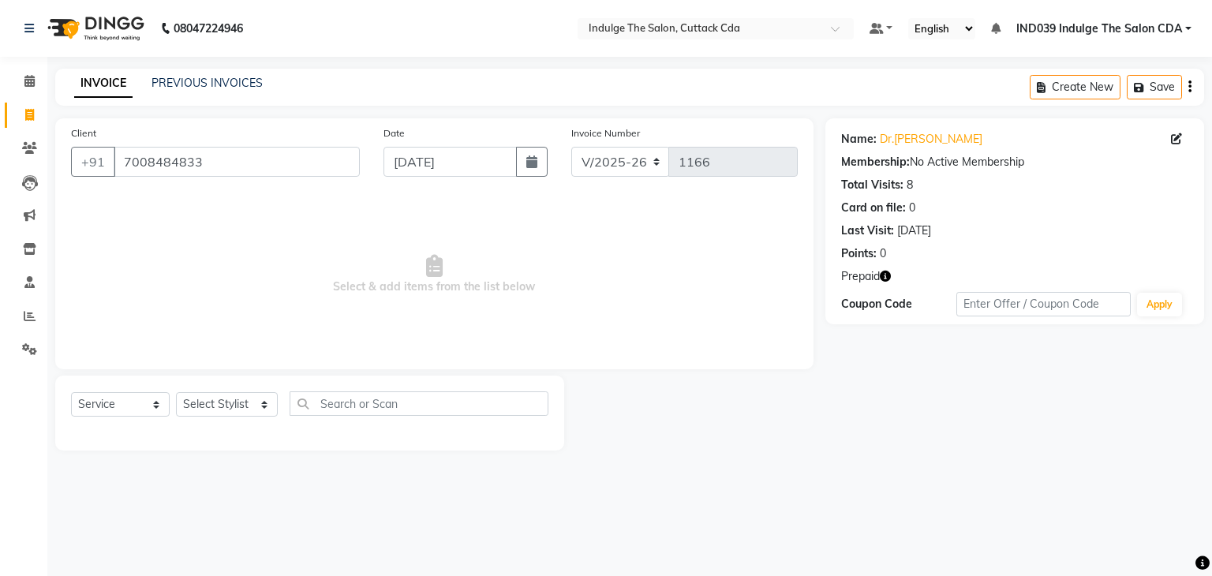
click at [884, 277] on icon "button" at bounding box center [885, 276] width 11 height 11
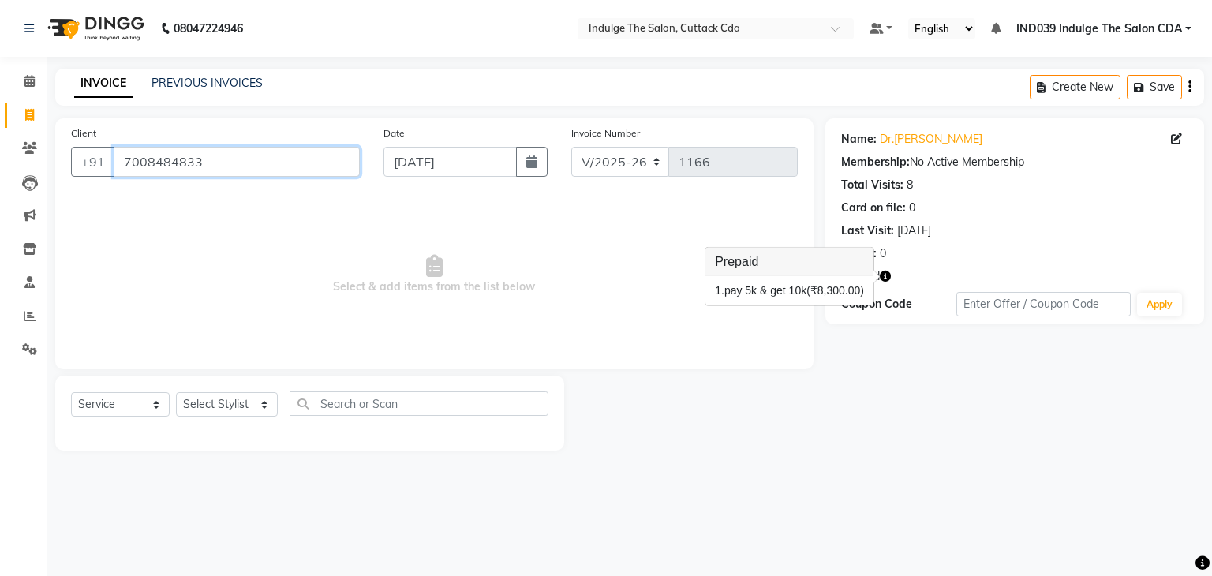
click at [248, 172] on input "7008484833" at bounding box center [237, 162] width 246 height 30
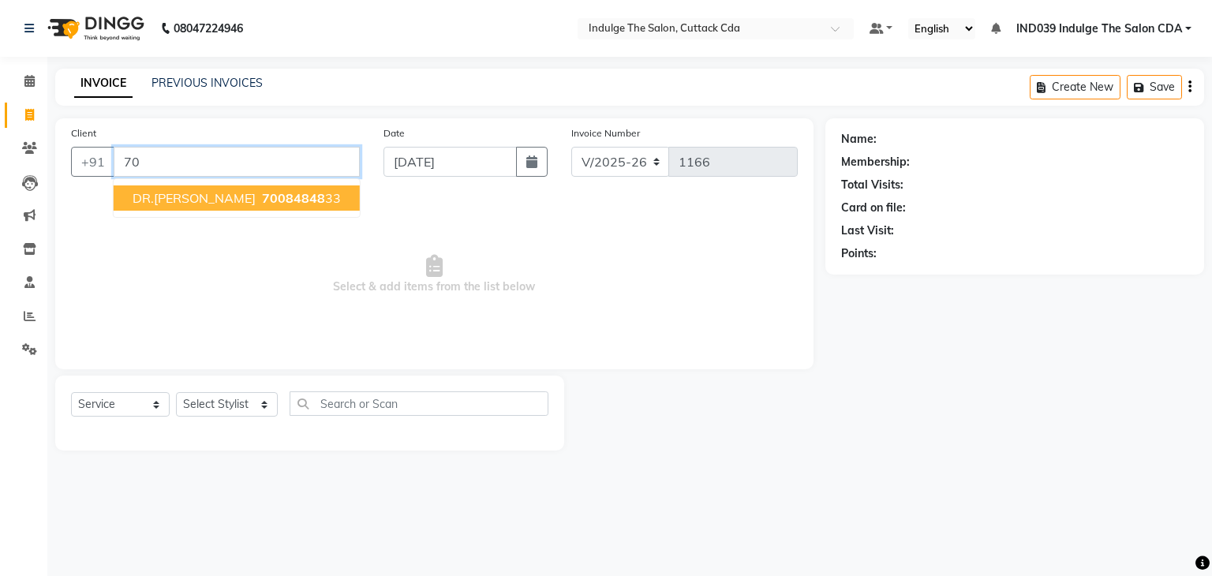
type input "7"
click at [248, 200] on ngb-highlight "8777451 868" at bounding box center [279, 198] width 82 height 16
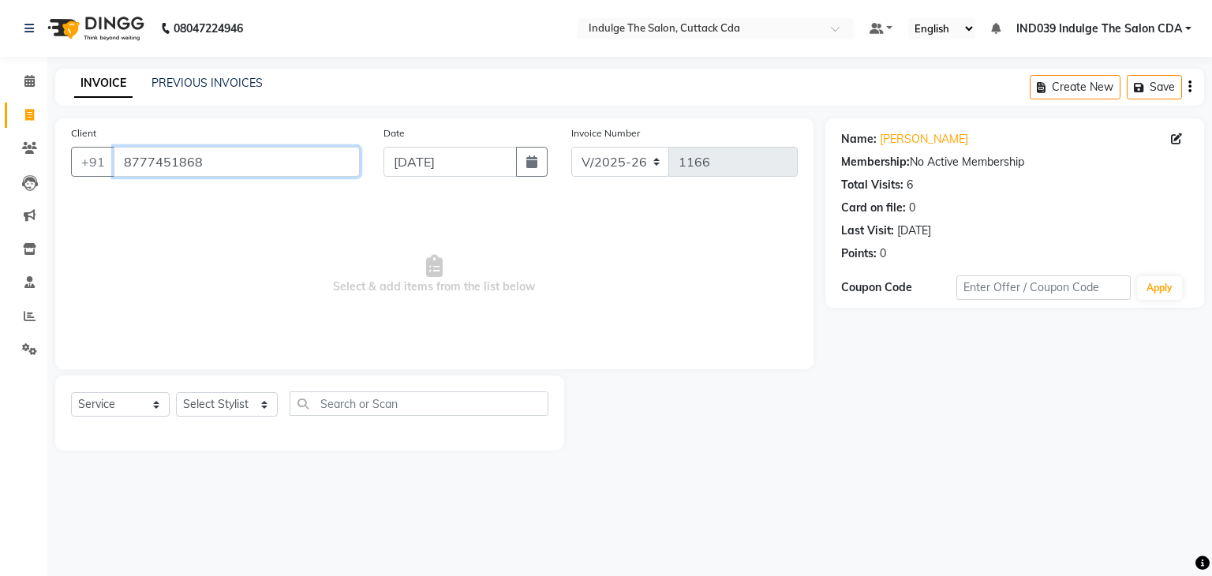
click at [303, 159] on input "8777451868" at bounding box center [237, 162] width 246 height 30
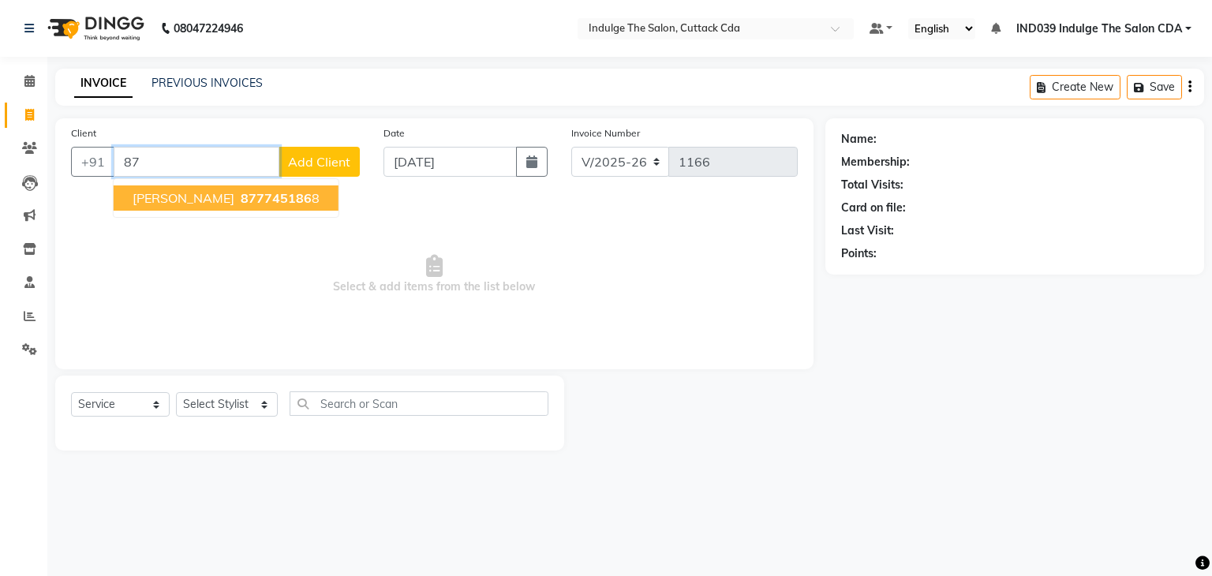
type input "8"
click at [296, 202] on span "7609844" at bounding box center [268, 198] width 55 height 16
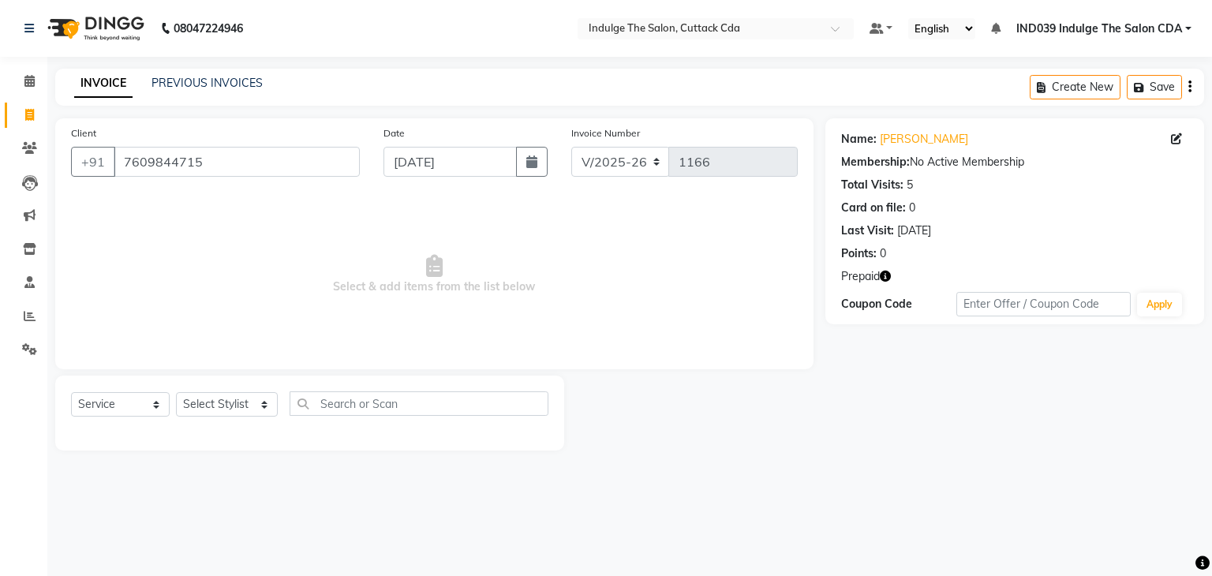
click at [884, 275] on icon "button" at bounding box center [885, 276] width 11 height 11
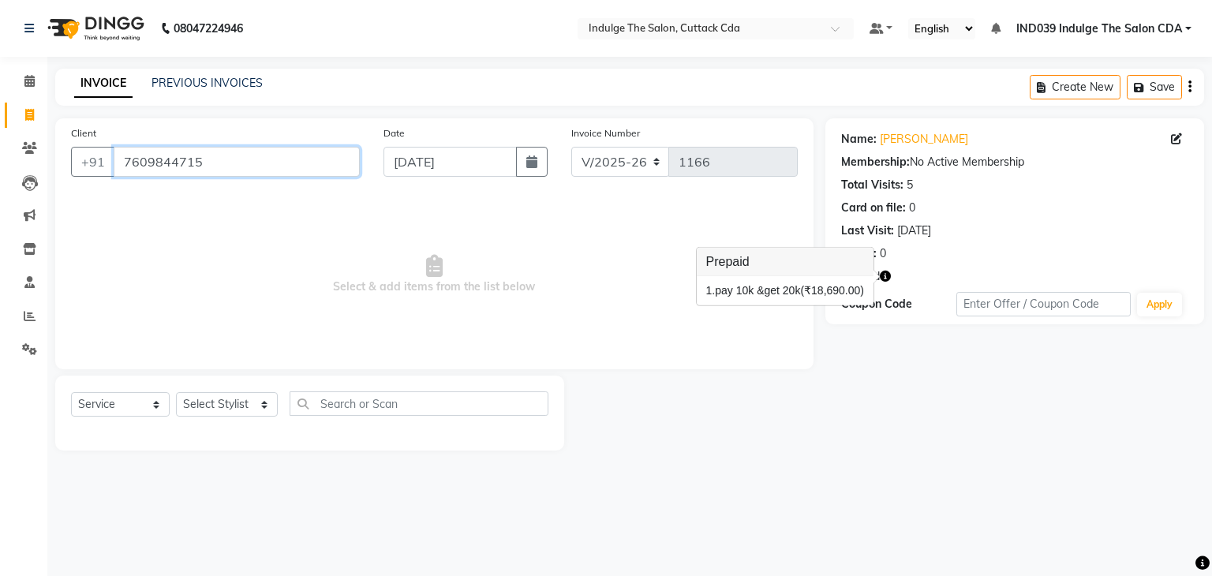
click at [241, 170] on input "7609844715" at bounding box center [237, 162] width 246 height 30
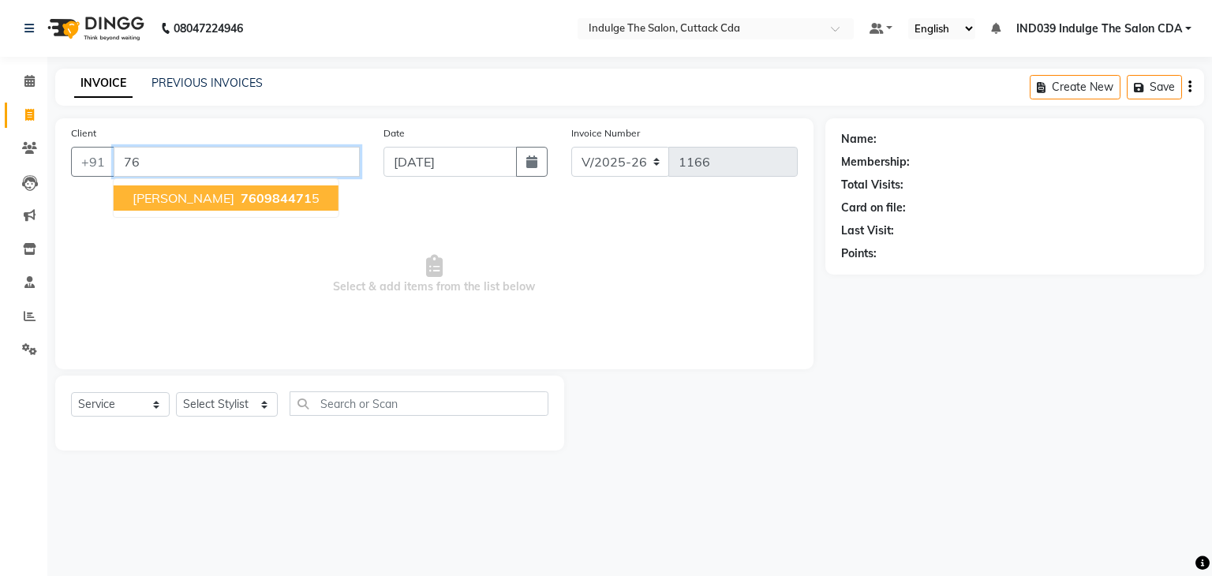
type input "7"
click at [279, 197] on span "79783732" at bounding box center [272, 198] width 63 height 16
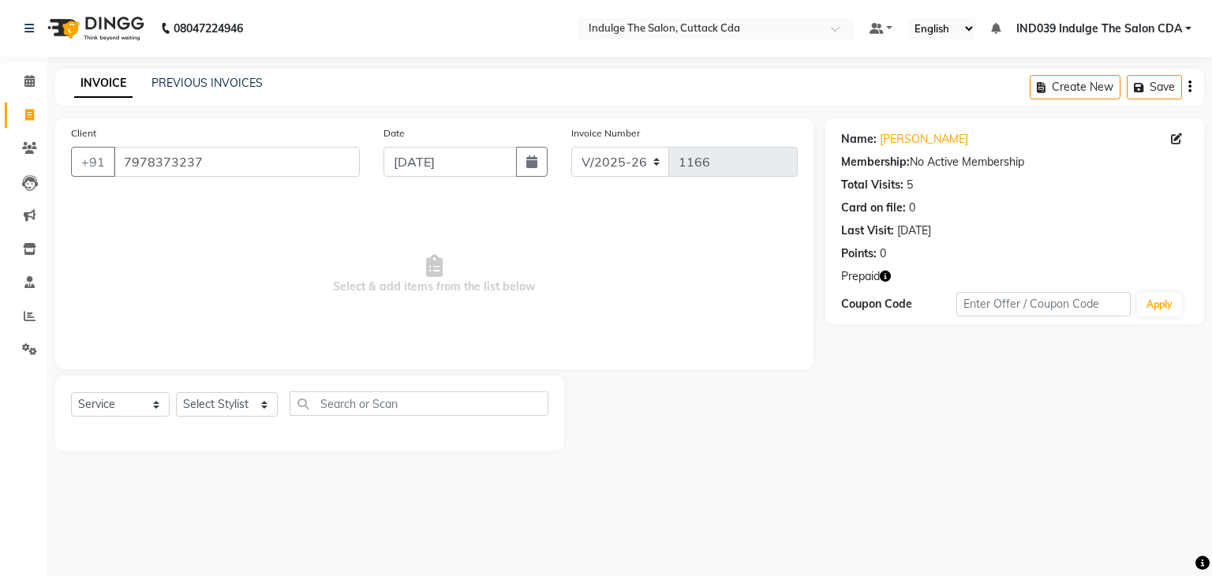
click at [885, 275] on icon "button" at bounding box center [885, 276] width 11 height 11
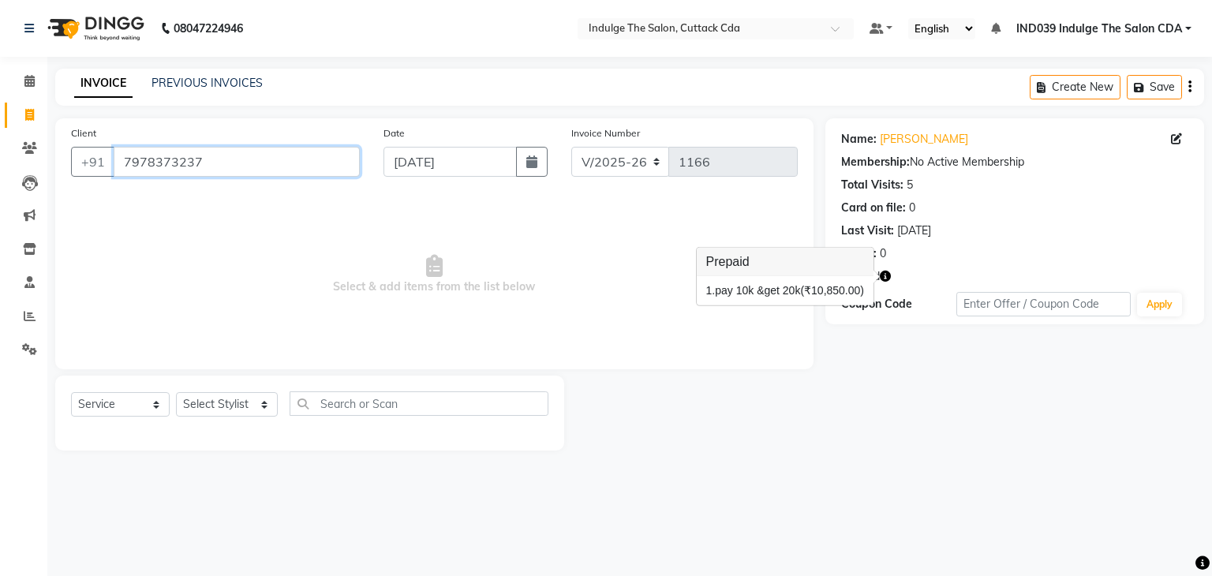
click at [246, 162] on input "7978373237" at bounding box center [237, 162] width 246 height 30
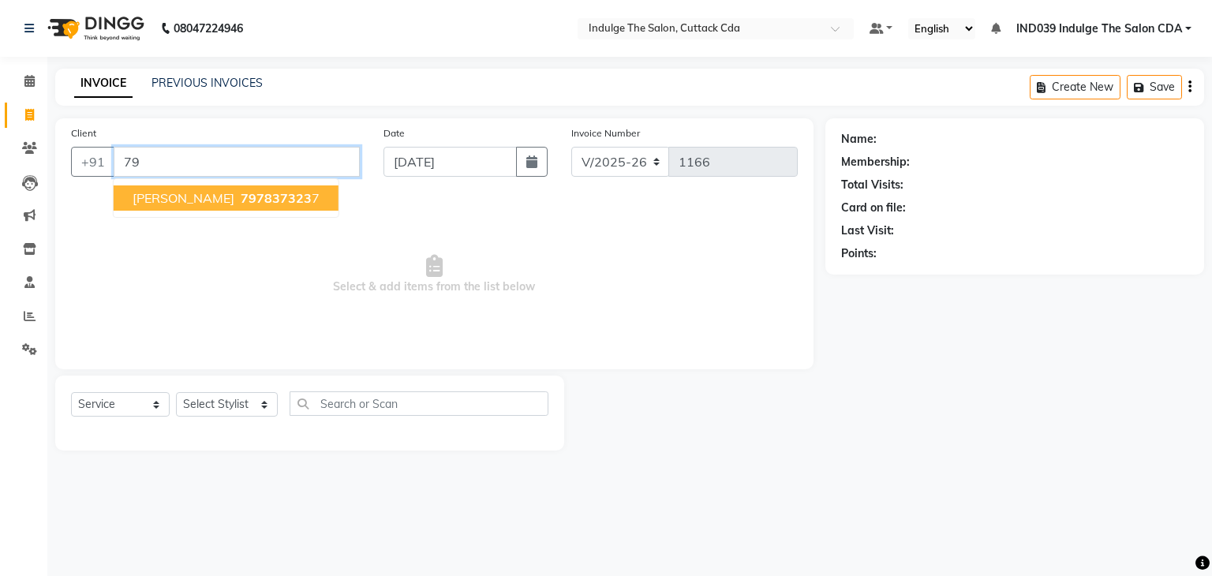
type input "7"
click at [281, 205] on span "943914988" at bounding box center [316, 198] width 71 height 16
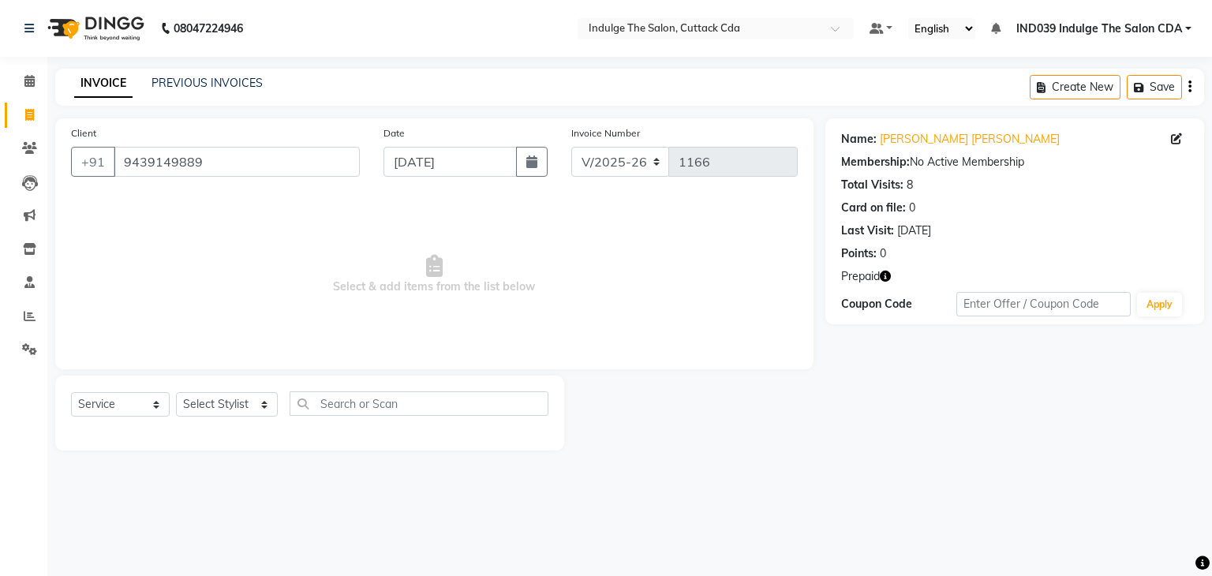
click at [883, 278] on icon "button" at bounding box center [885, 276] width 11 height 11
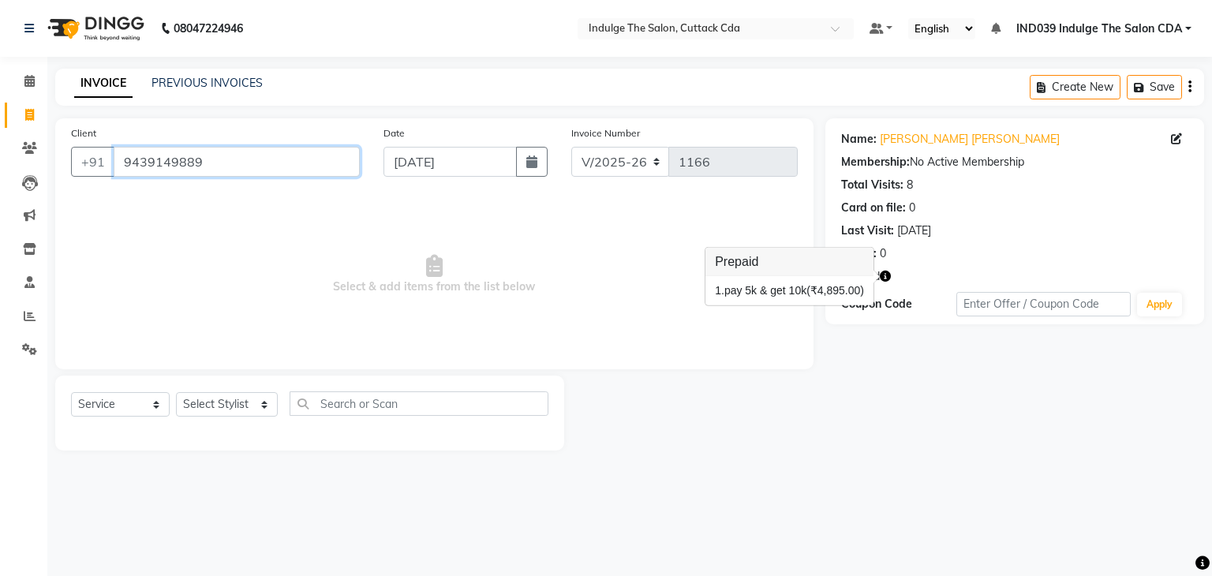
click at [270, 167] on input "9439149889" at bounding box center [237, 162] width 246 height 30
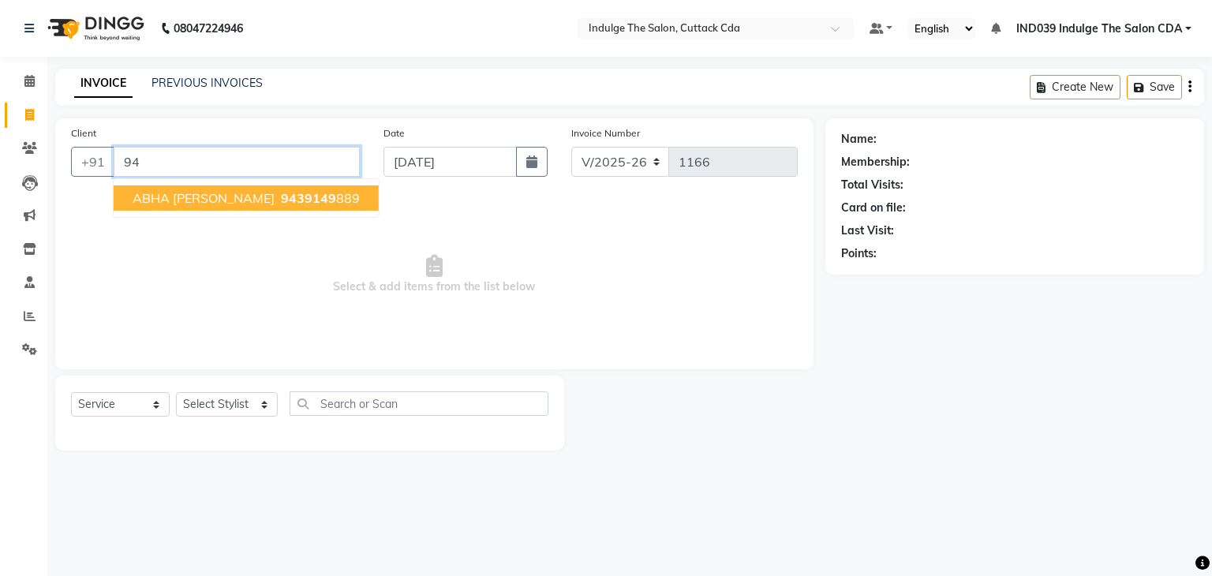
type input "9"
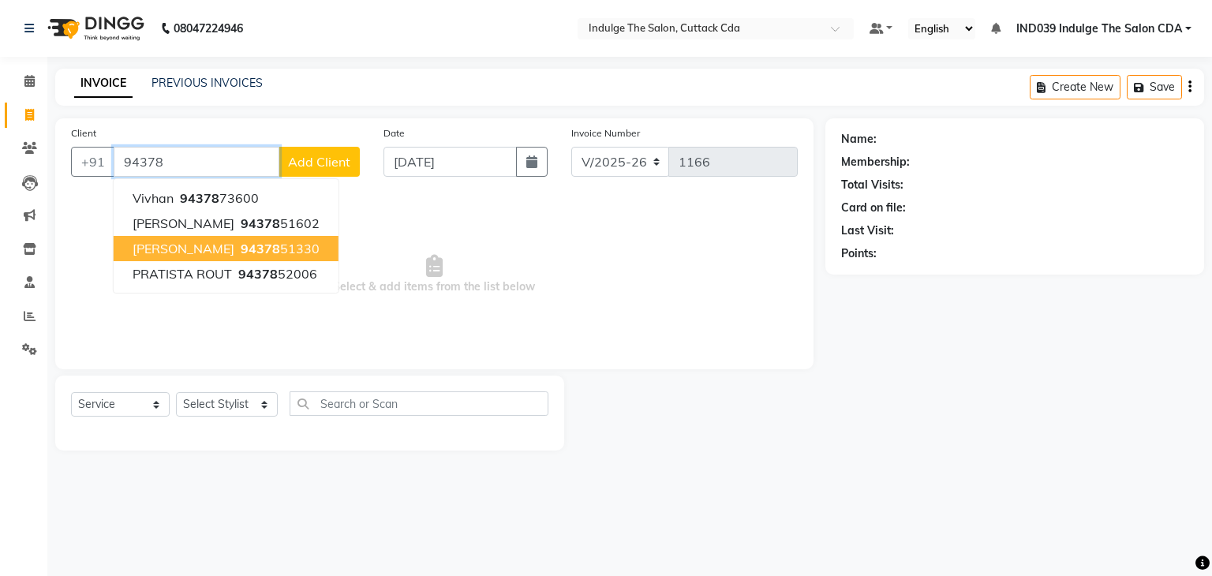
click at [280, 242] on span "94378" at bounding box center [260, 249] width 39 height 16
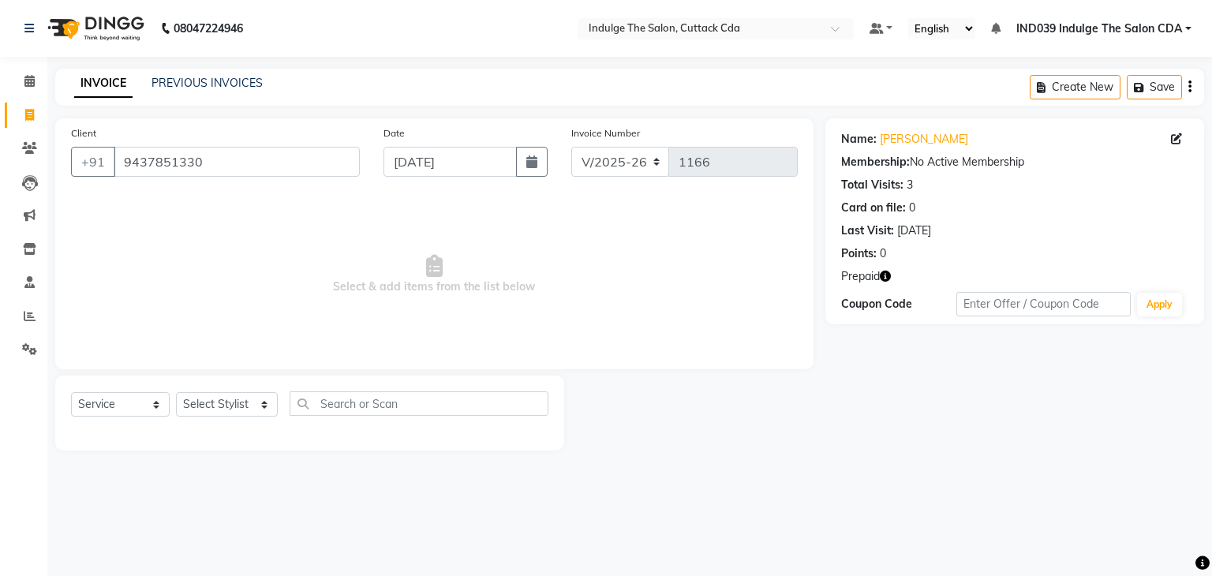
click at [888, 276] on icon "button" at bounding box center [885, 276] width 11 height 11
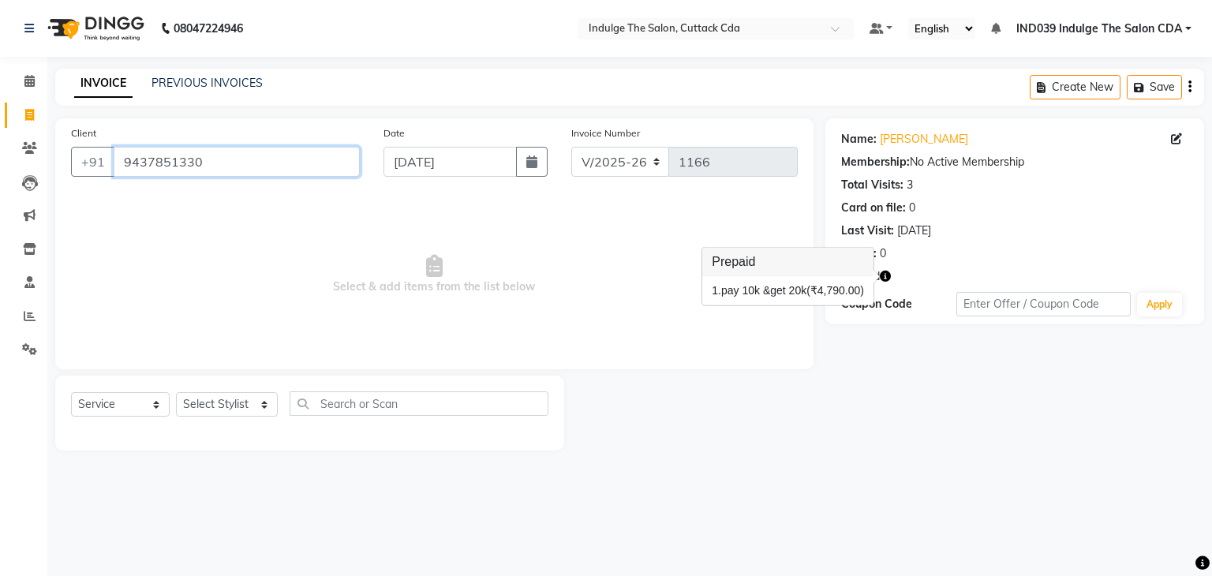
click at [239, 162] on input "9437851330" at bounding box center [237, 162] width 246 height 30
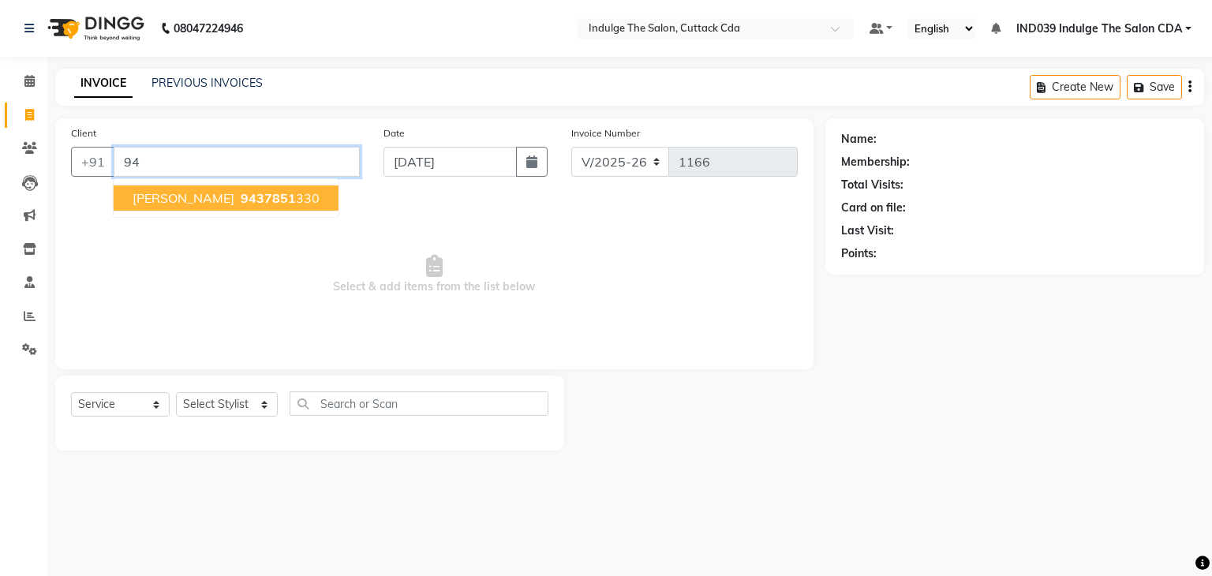
type input "9"
click at [268, 201] on span "63719" at bounding box center [260, 198] width 39 height 16
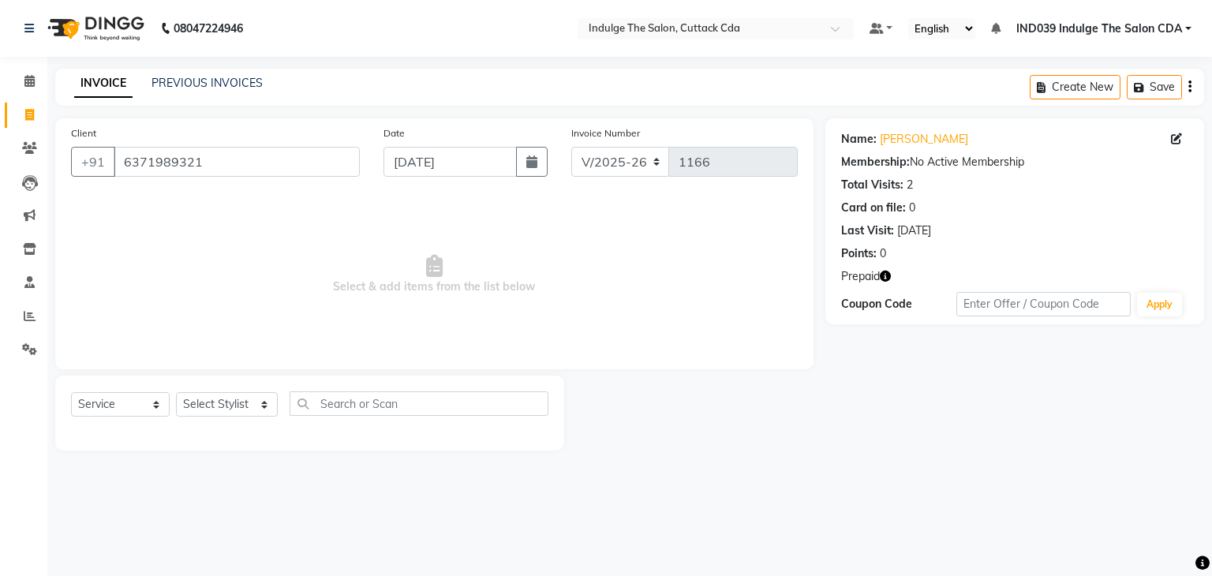
click at [884, 276] on icon "button" at bounding box center [885, 276] width 11 height 11
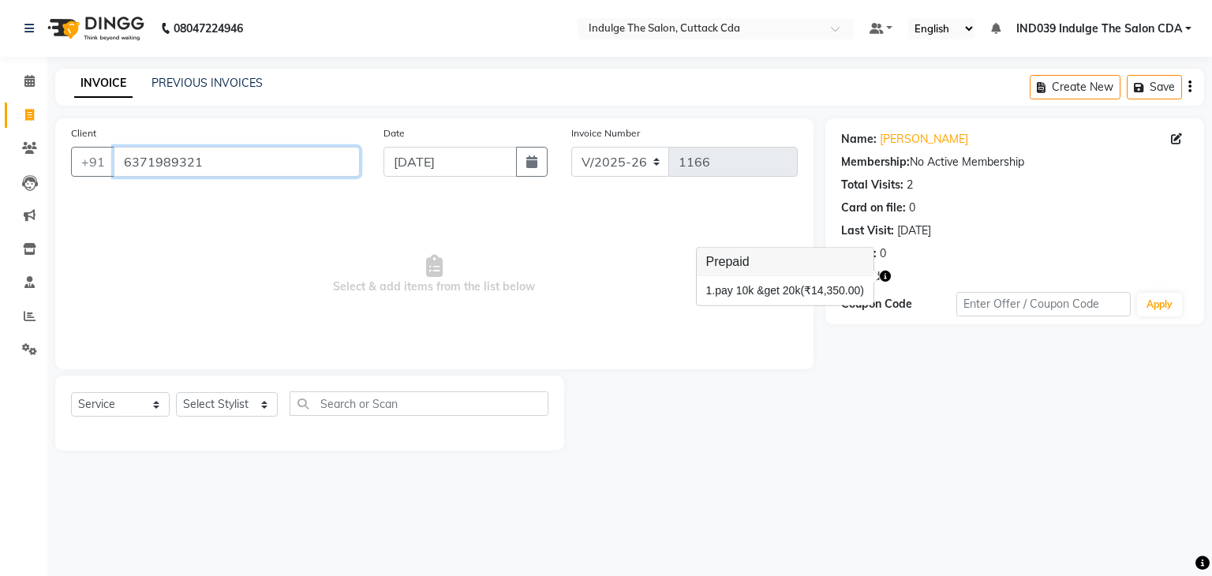
click at [269, 154] on input "6371989321" at bounding box center [237, 162] width 246 height 30
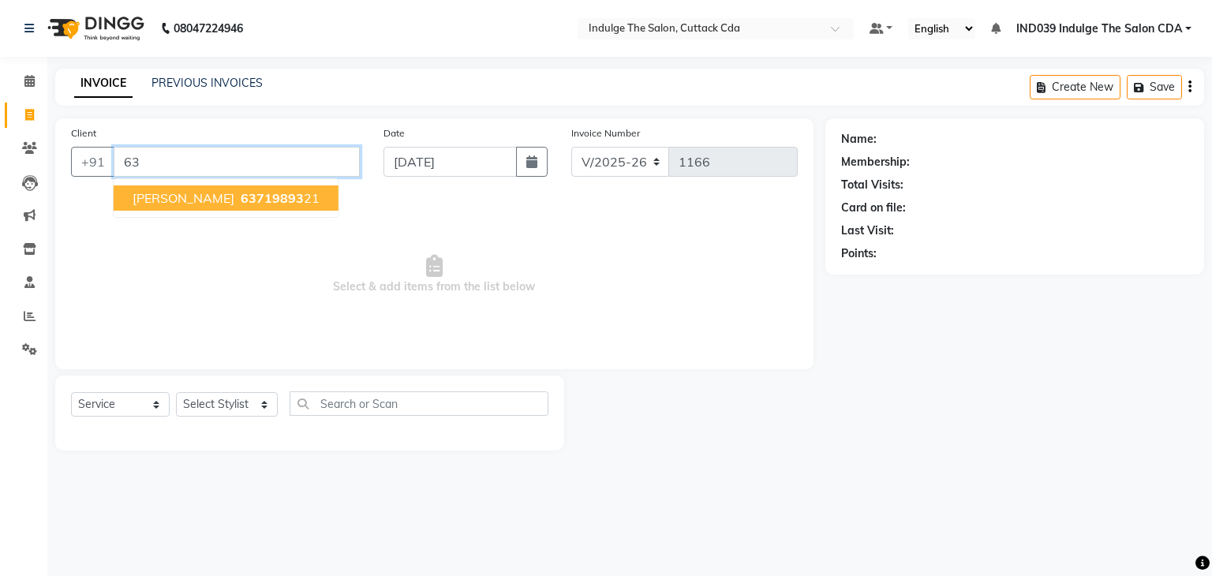
type input "6"
click at [289, 200] on span "832886282" at bounding box center [324, 198] width 71 height 16
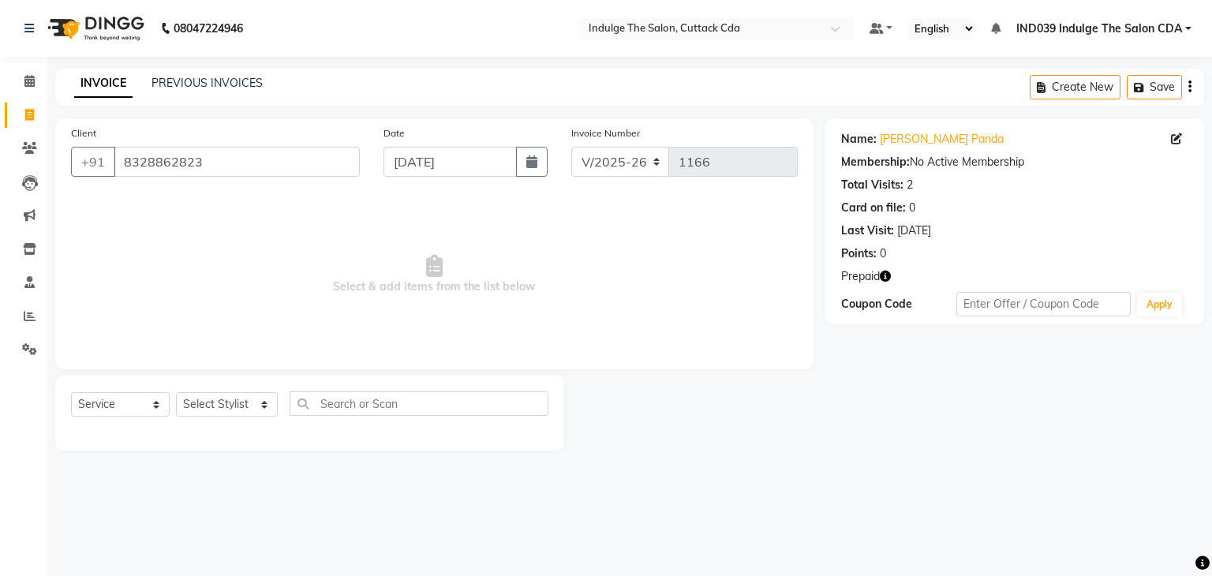
click at [886, 278] on icon "button" at bounding box center [885, 276] width 11 height 11
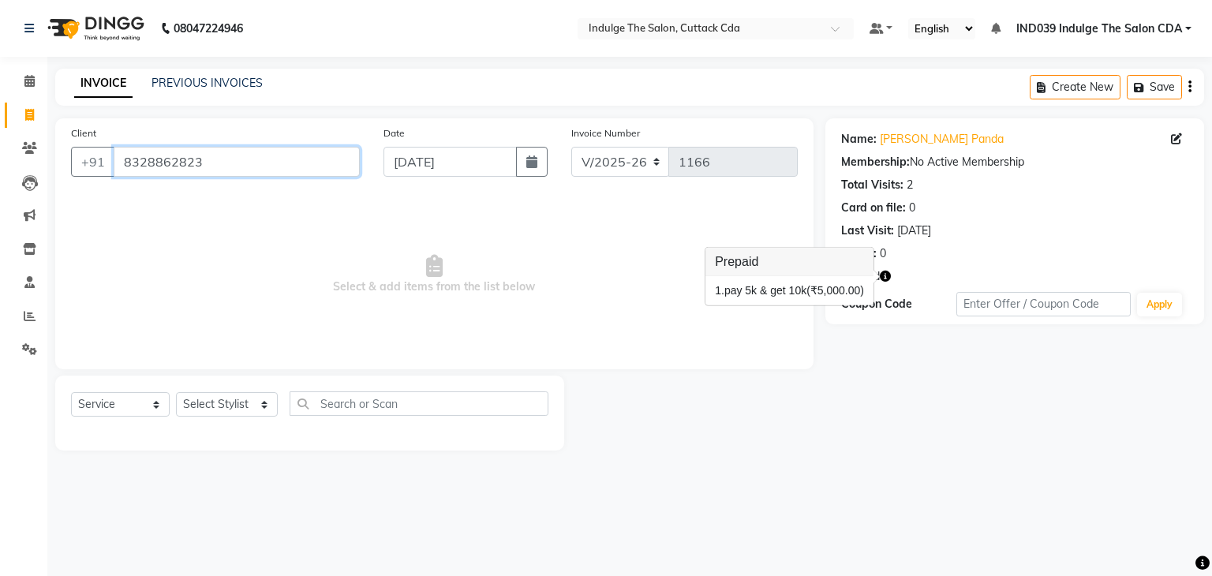
click at [290, 171] on input "8328862823" at bounding box center [237, 162] width 246 height 30
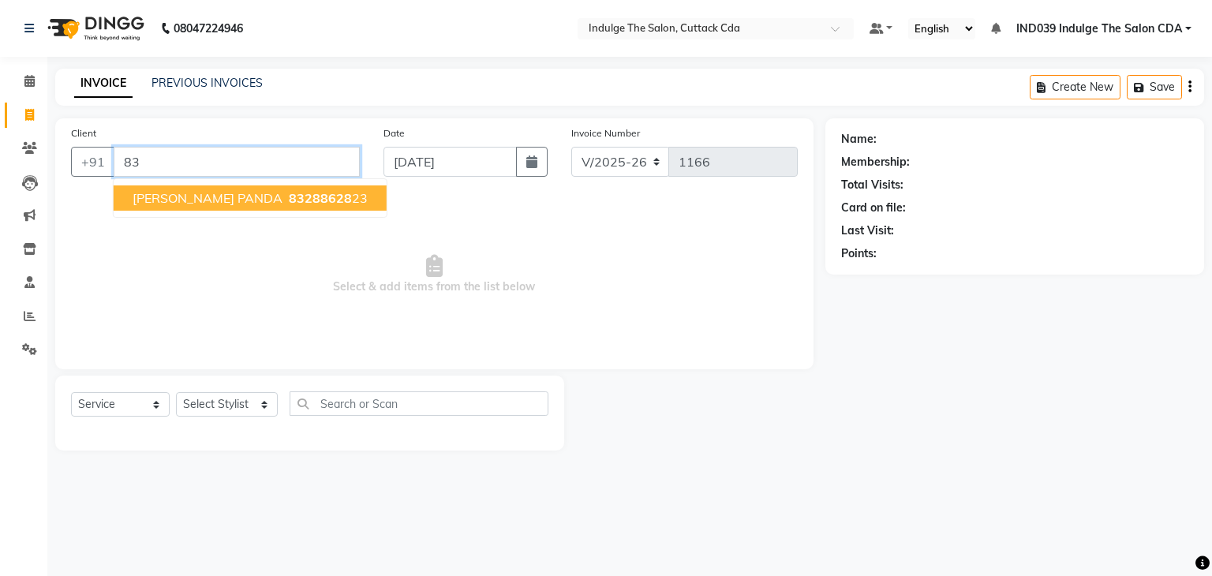
type input "8"
click at [282, 195] on span "9437200" at bounding box center [268, 198] width 55 height 16
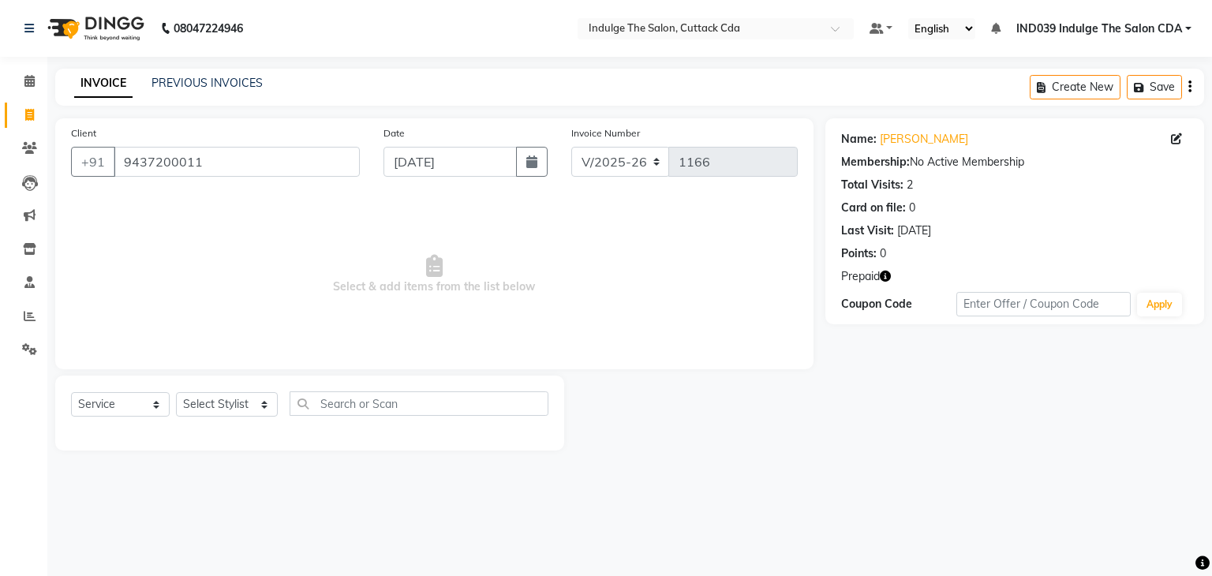
click at [888, 275] on icon "button" at bounding box center [885, 276] width 11 height 11
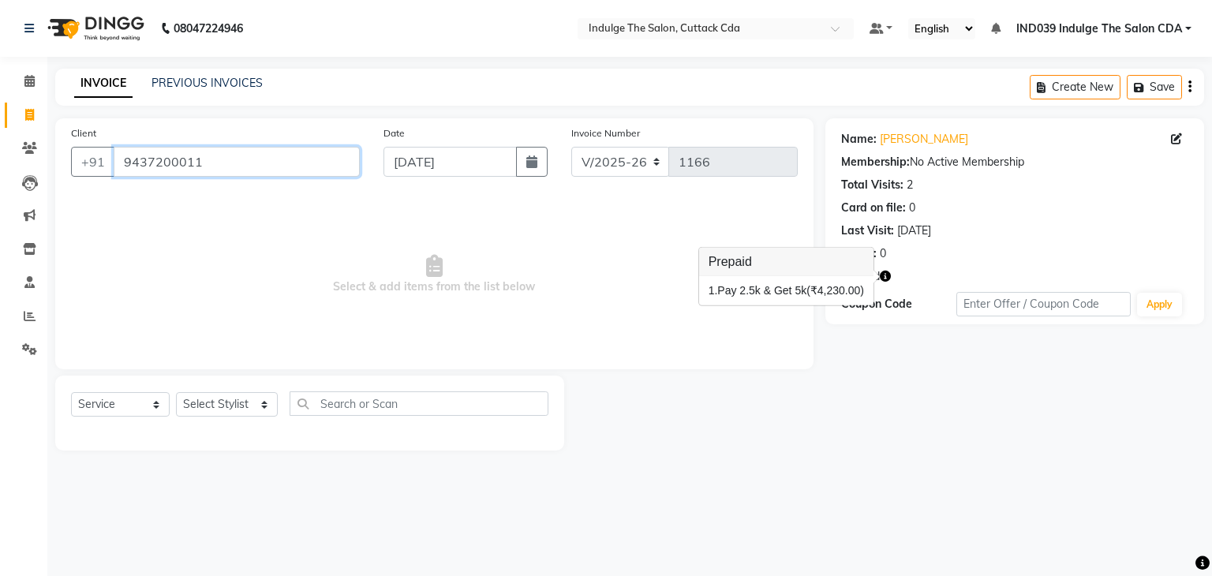
click at [301, 168] on input "9437200011" at bounding box center [237, 162] width 246 height 30
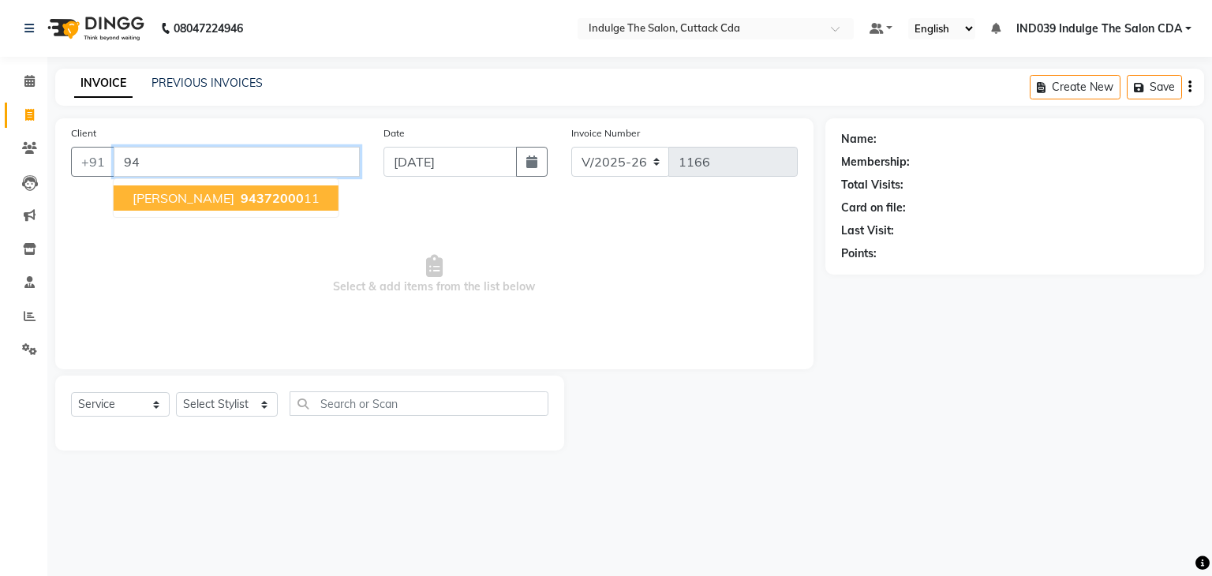
type input "9"
click at [276, 200] on span "637232888" at bounding box center [276, 198] width 71 height 16
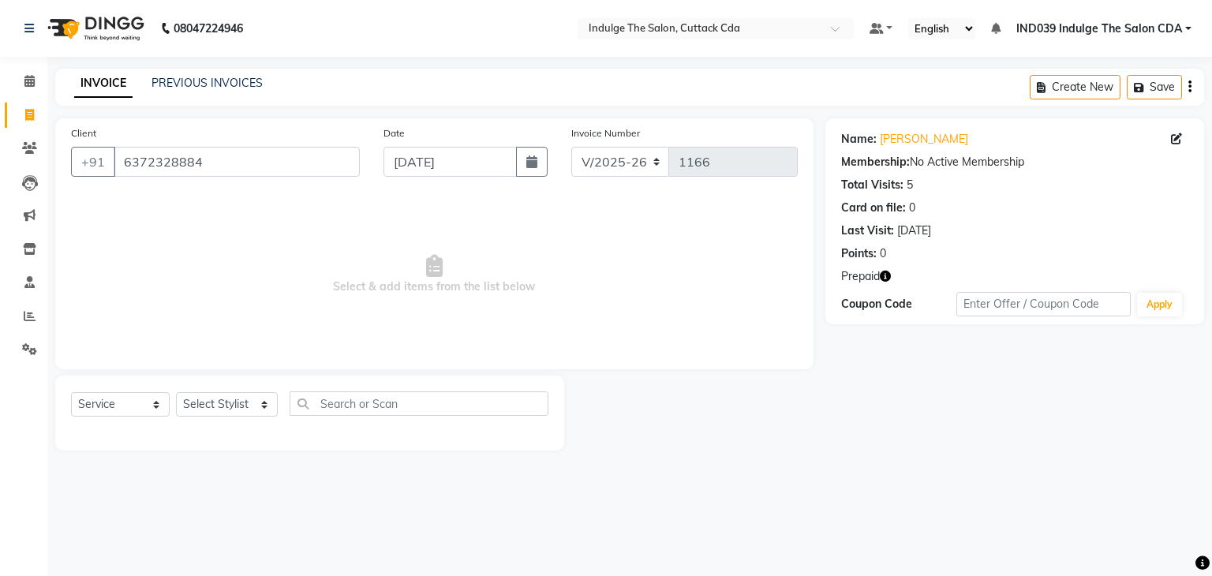
click at [885, 275] on icon "button" at bounding box center [885, 276] width 11 height 11
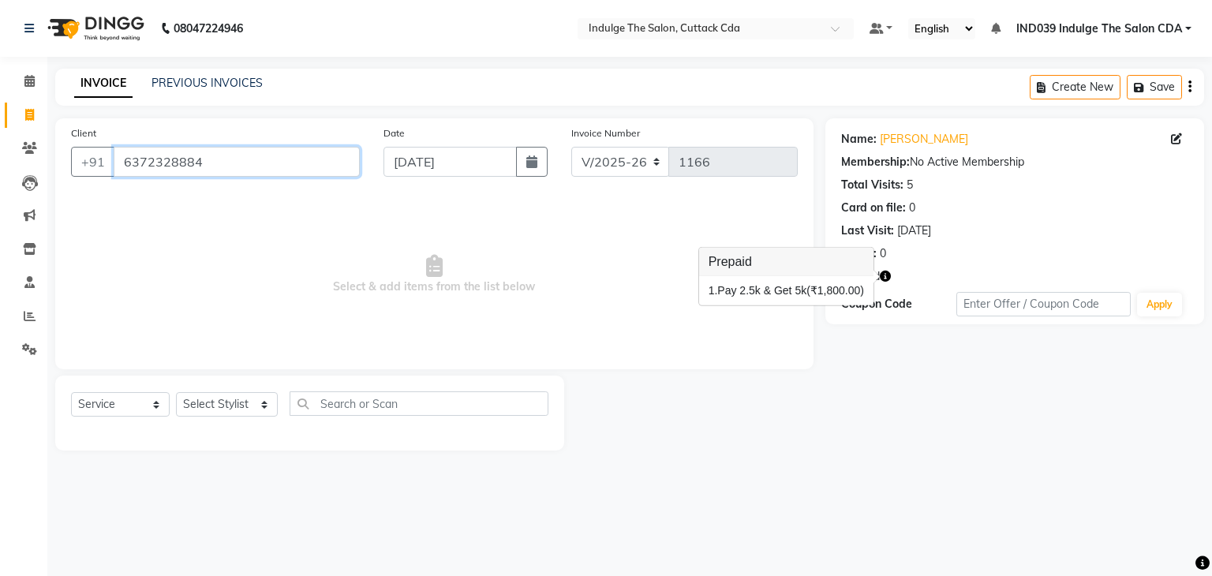
click at [243, 155] on input "6372328884" at bounding box center [237, 162] width 246 height 30
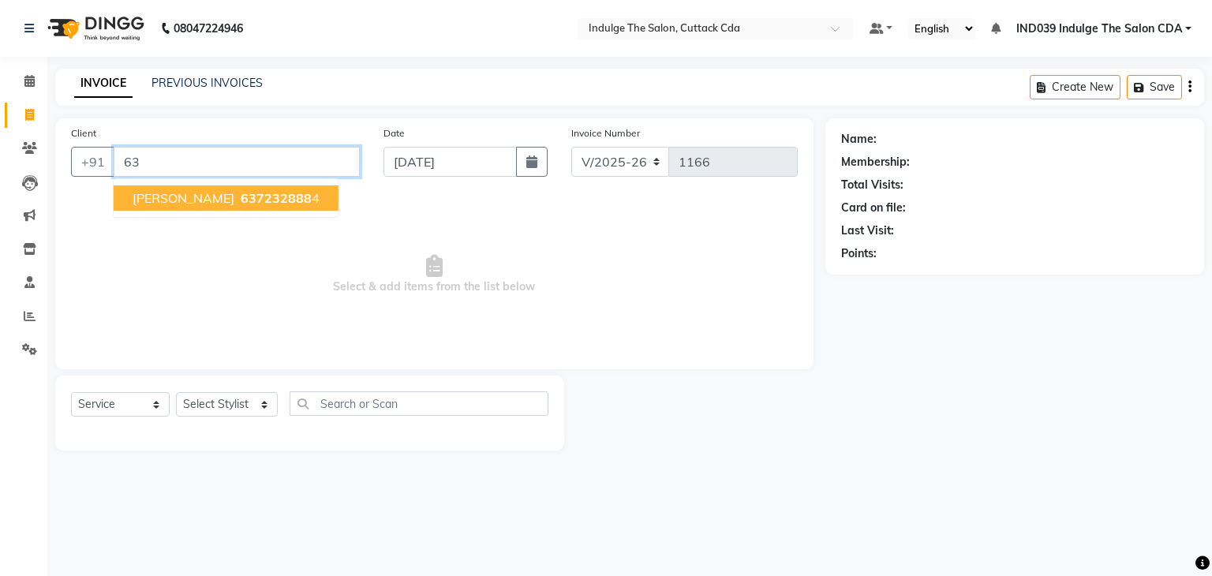
type input "6"
click at [241, 204] on span "7008455" at bounding box center [268, 198] width 55 height 16
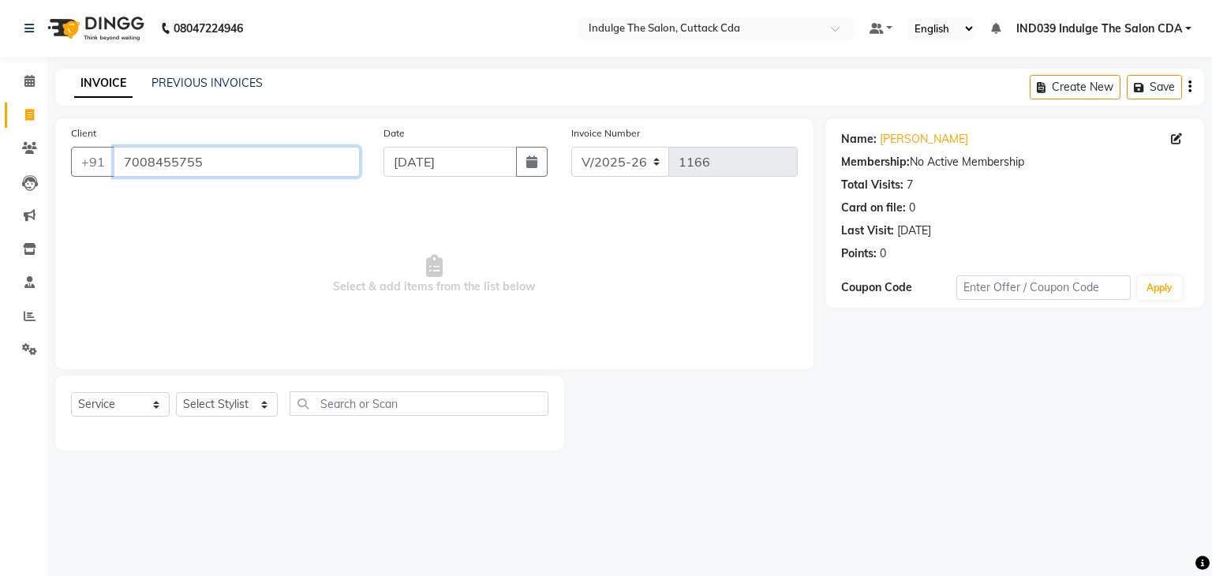
click at [214, 157] on input "7008455755" at bounding box center [237, 162] width 246 height 30
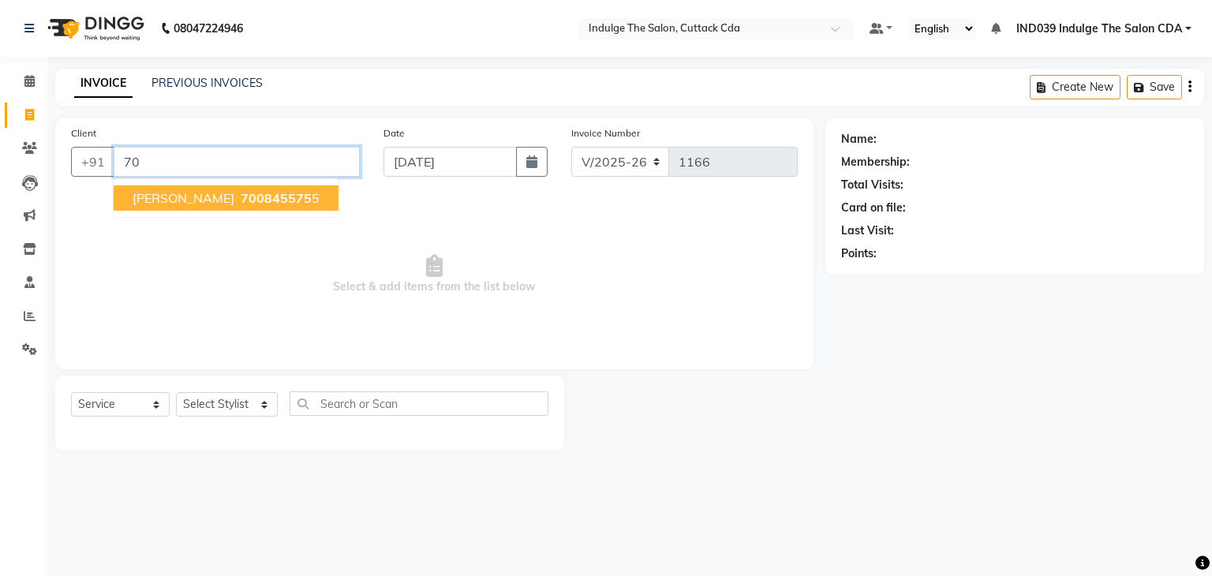
type input "7"
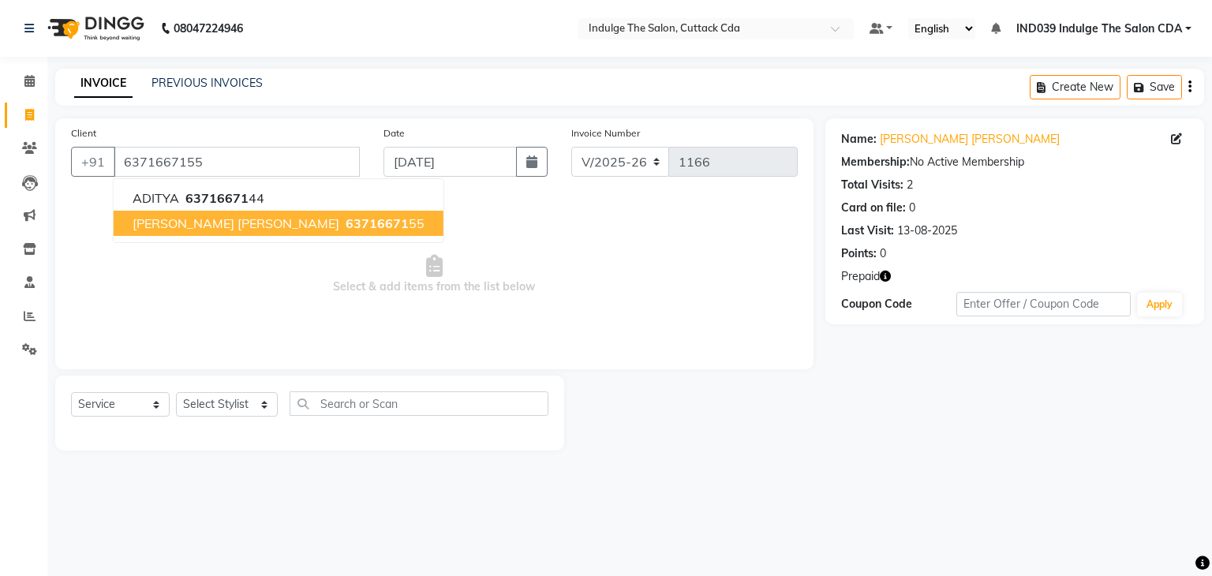
click at [217, 219] on span "[PERSON_NAME] [PERSON_NAME]" at bounding box center [236, 223] width 207 height 16
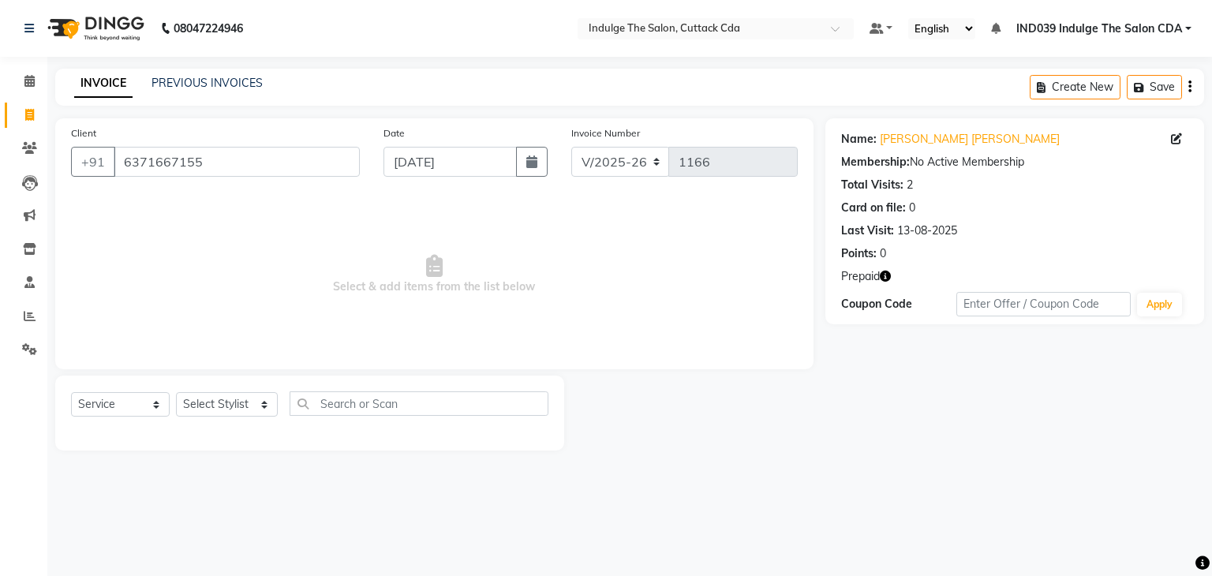
click at [889, 274] on icon "button" at bounding box center [885, 276] width 11 height 11
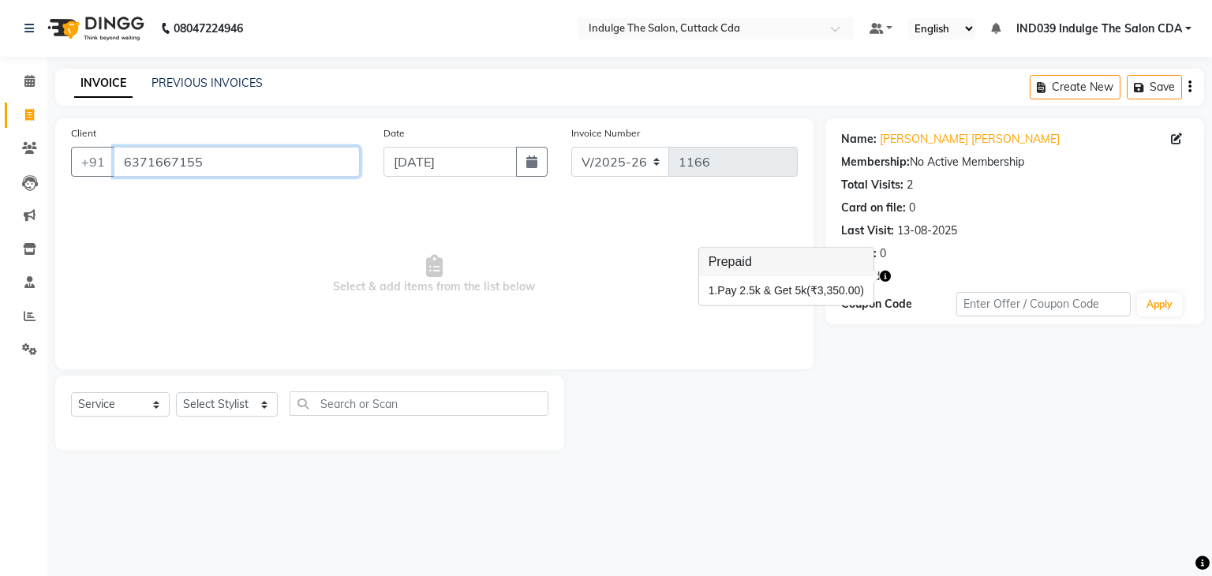
click at [262, 163] on input "6371667155" at bounding box center [237, 162] width 246 height 30
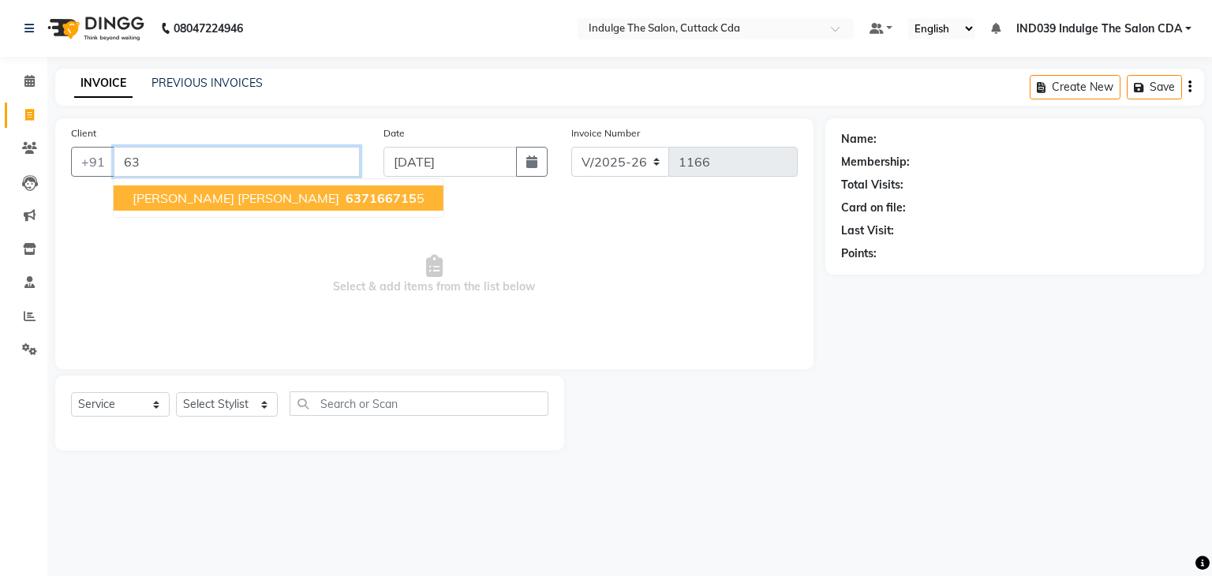
type input "6"
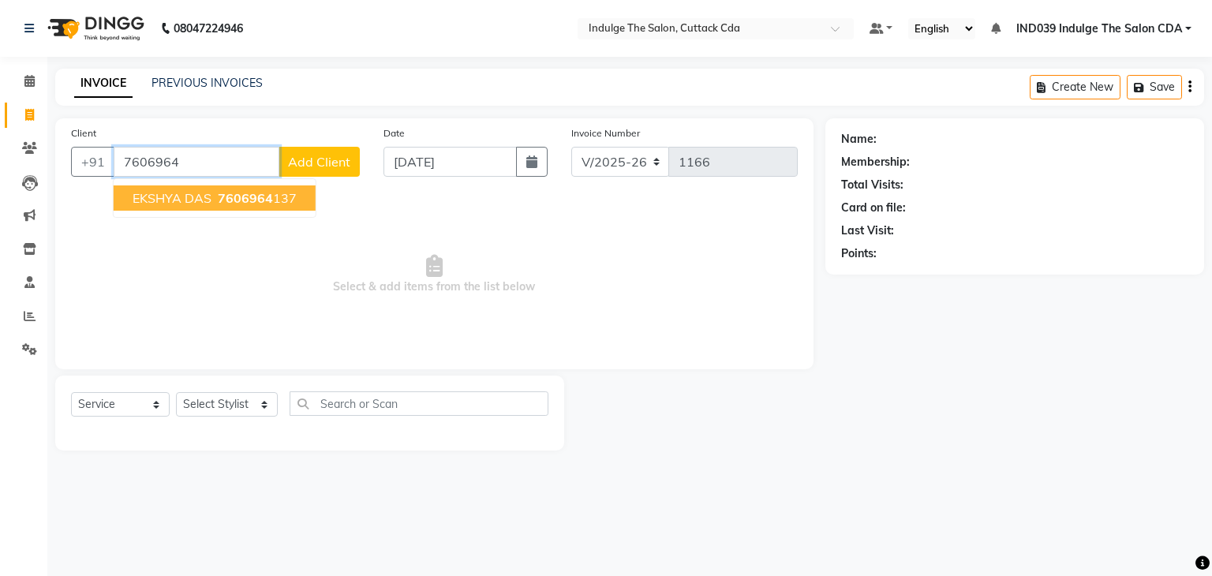
click at [267, 197] on span "7606964" at bounding box center [245, 198] width 55 height 16
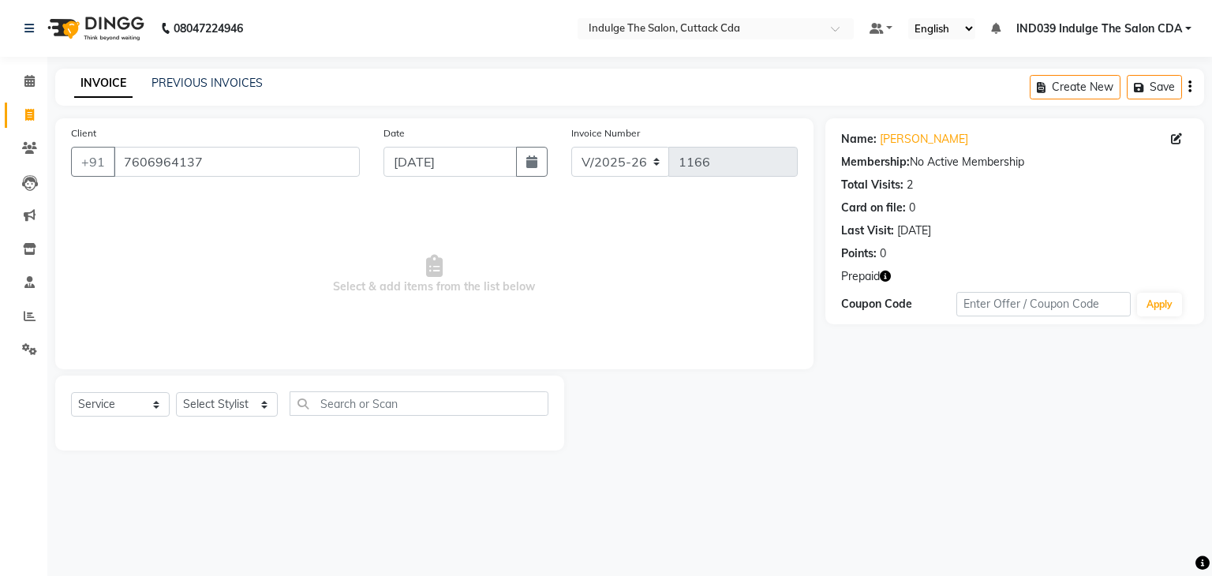
click at [887, 276] on icon "button" at bounding box center [885, 276] width 11 height 11
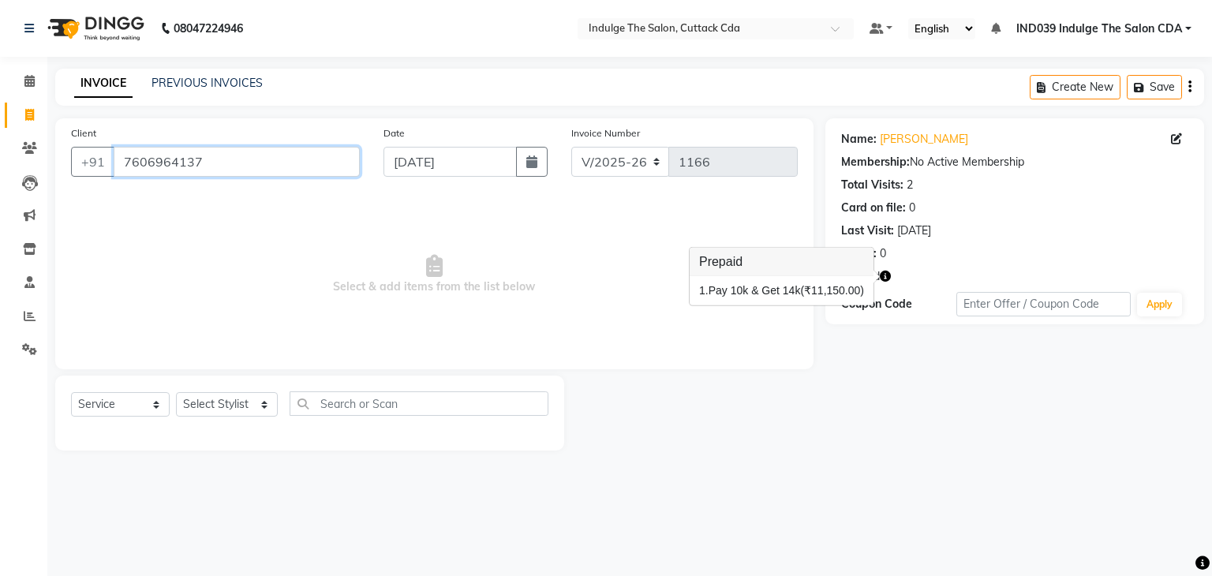
click at [223, 166] on input "7606964137" at bounding box center [237, 162] width 246 height 30
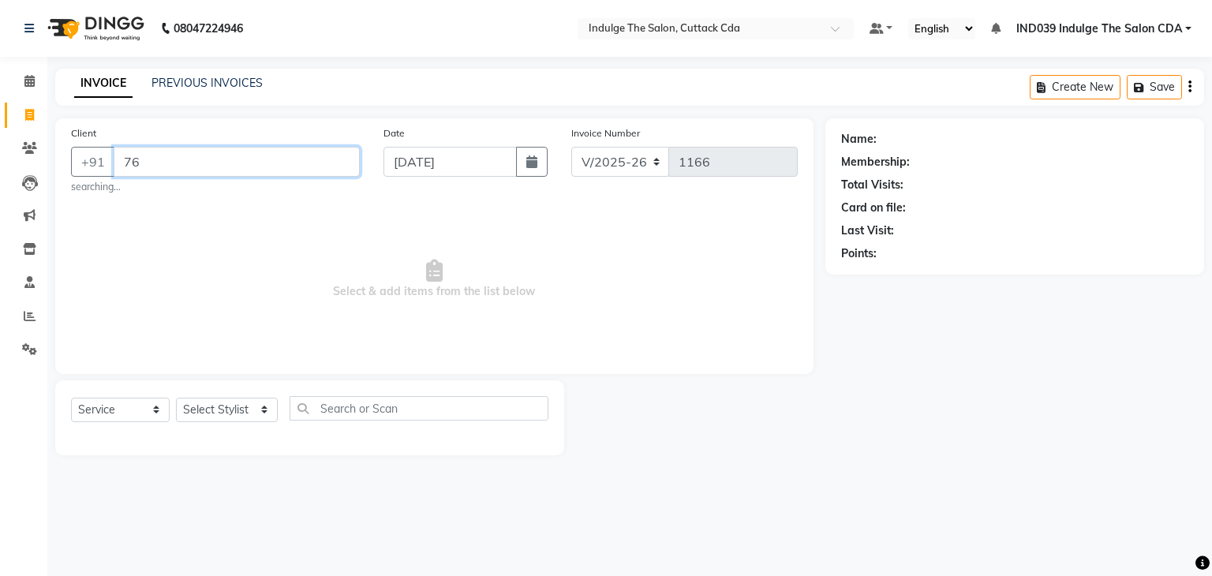
type input "7"
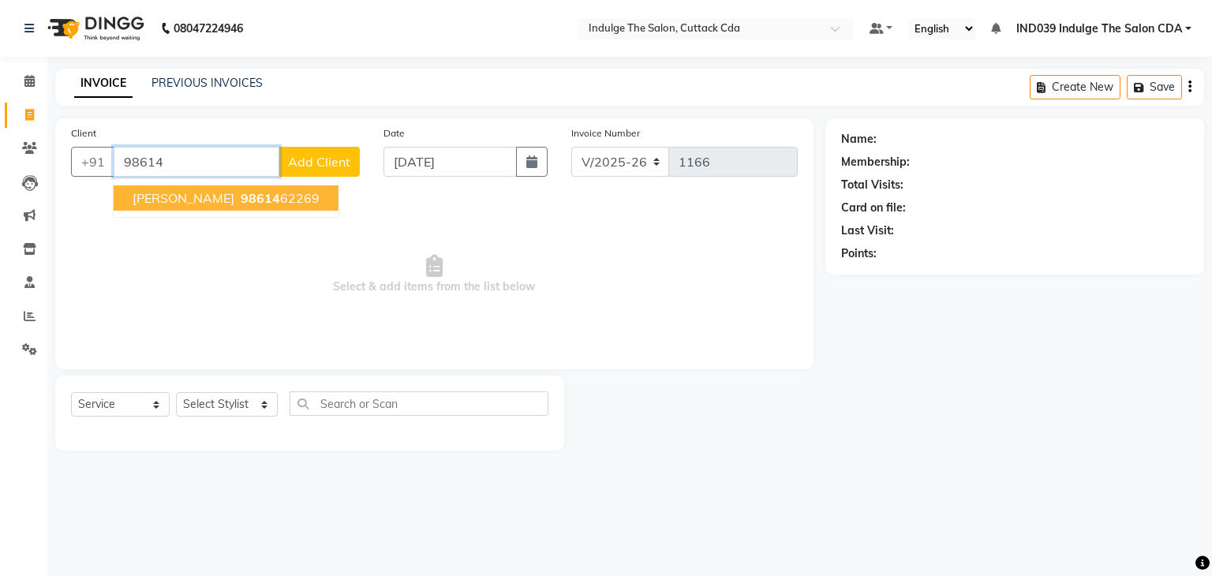
click at [242, 200] on ngb-highlight "98614 62269" at bounding box center [279, 198] width 82 height 16
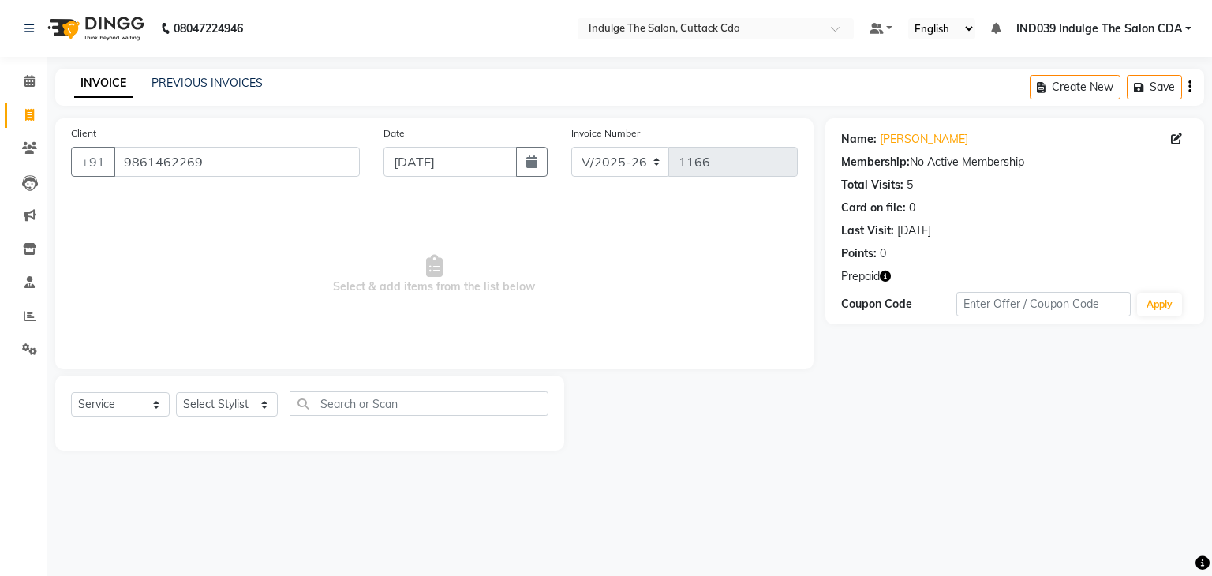
click at [883, 275] on icon "button" at bounding box center [885, 276] width 11 height 11
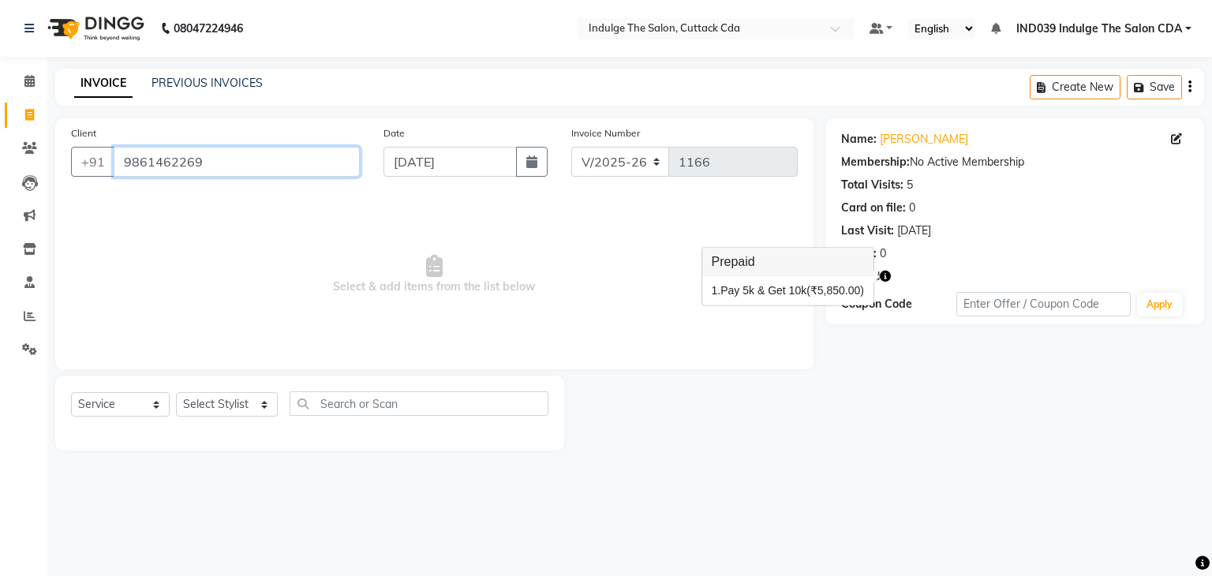
click at [260, 170] on input "9861462269" at bounding box center [237, 162] width 246 height 30
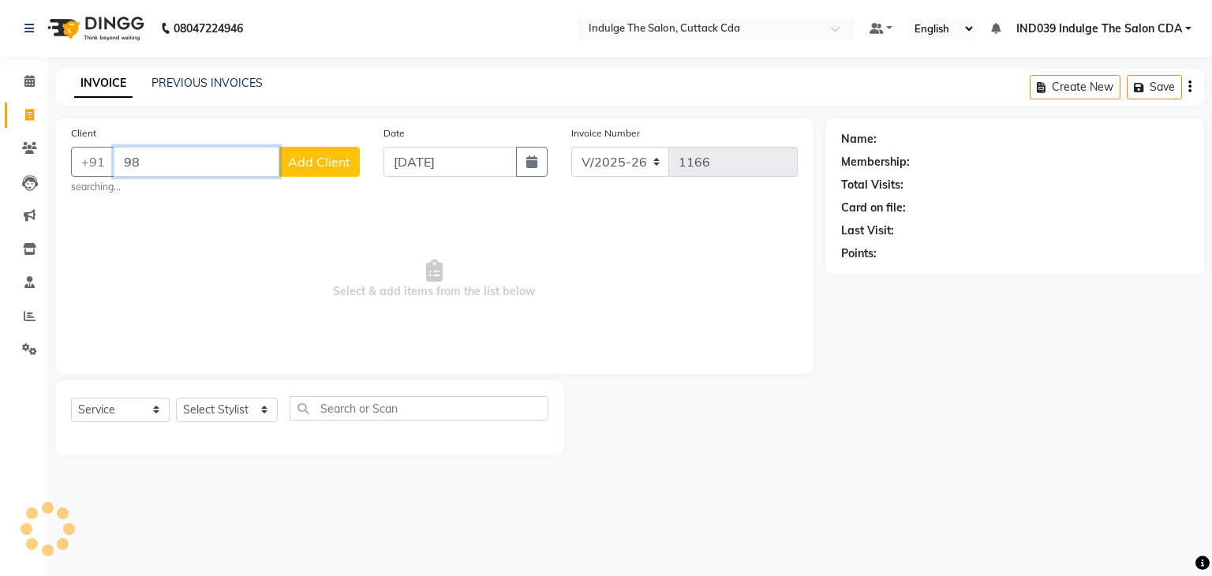
type input "9"
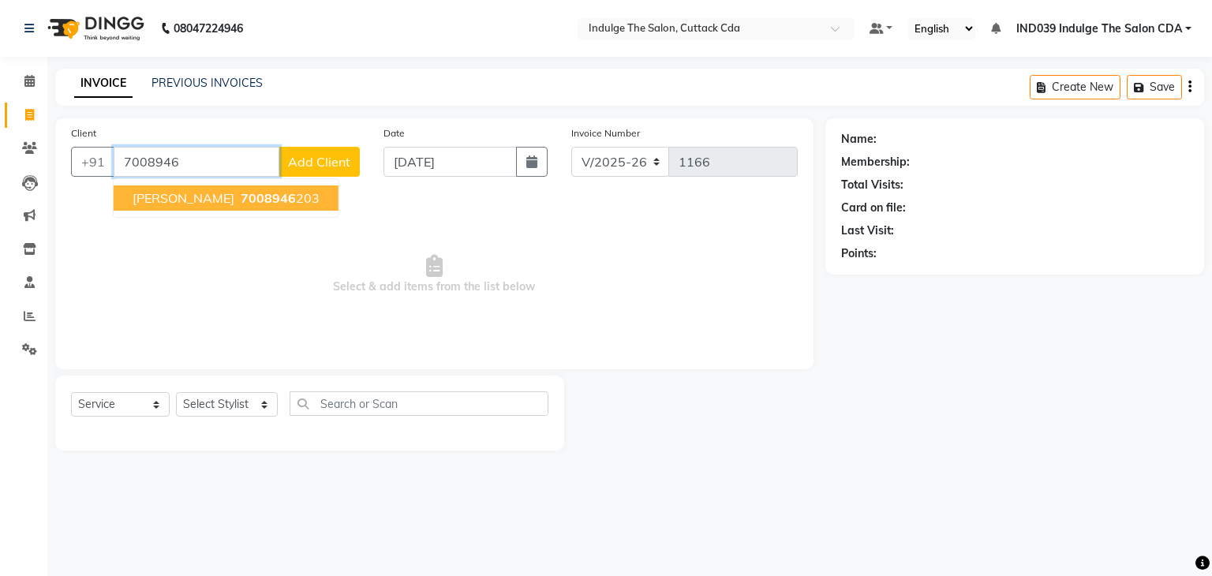
click at [234, 196] on span "[PERSON_NAME]" at bounding box center [184, 198] width 102 height 16
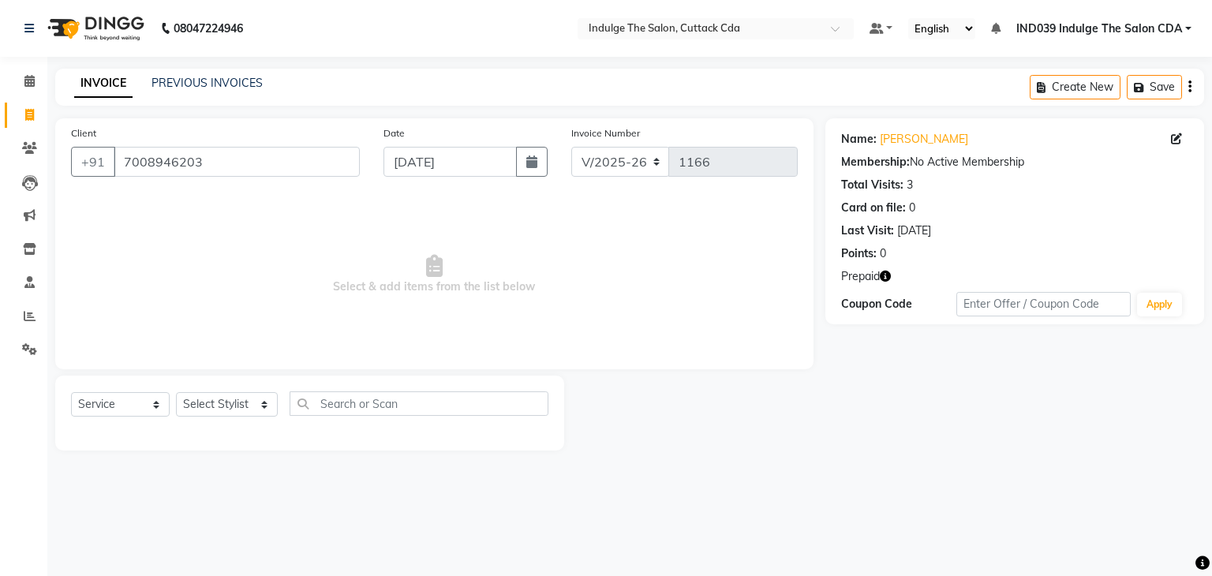
click at [887, 273] on icon "button" at bounding box center [885, 276] width 11 height 11
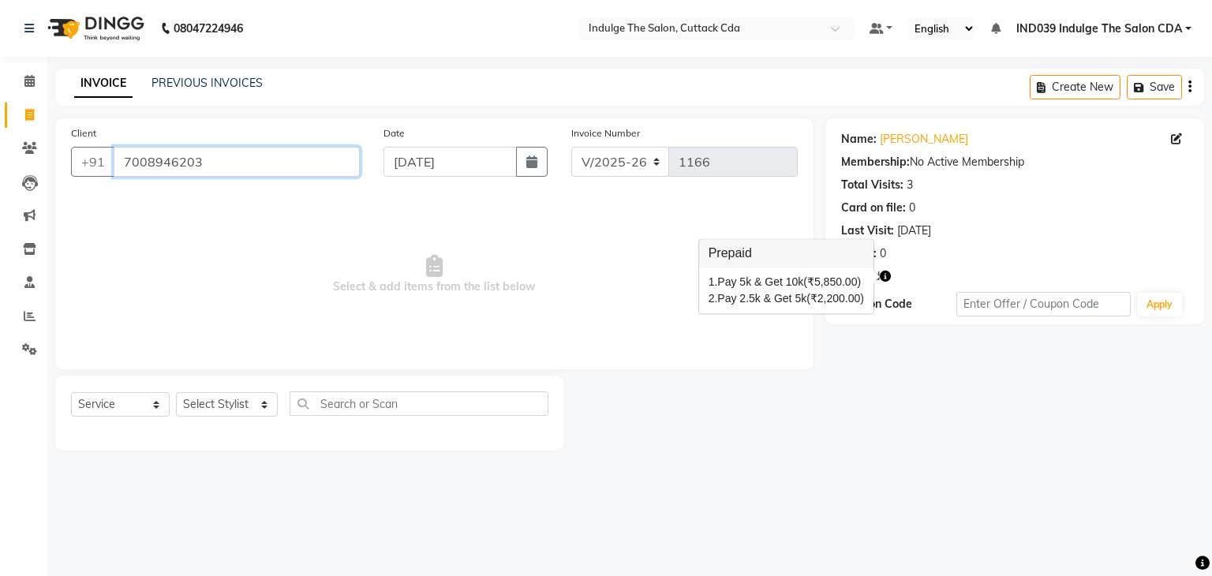
click at [236, 164] on input "7008946203" at bounding box center [237, 162] width 246 height 30
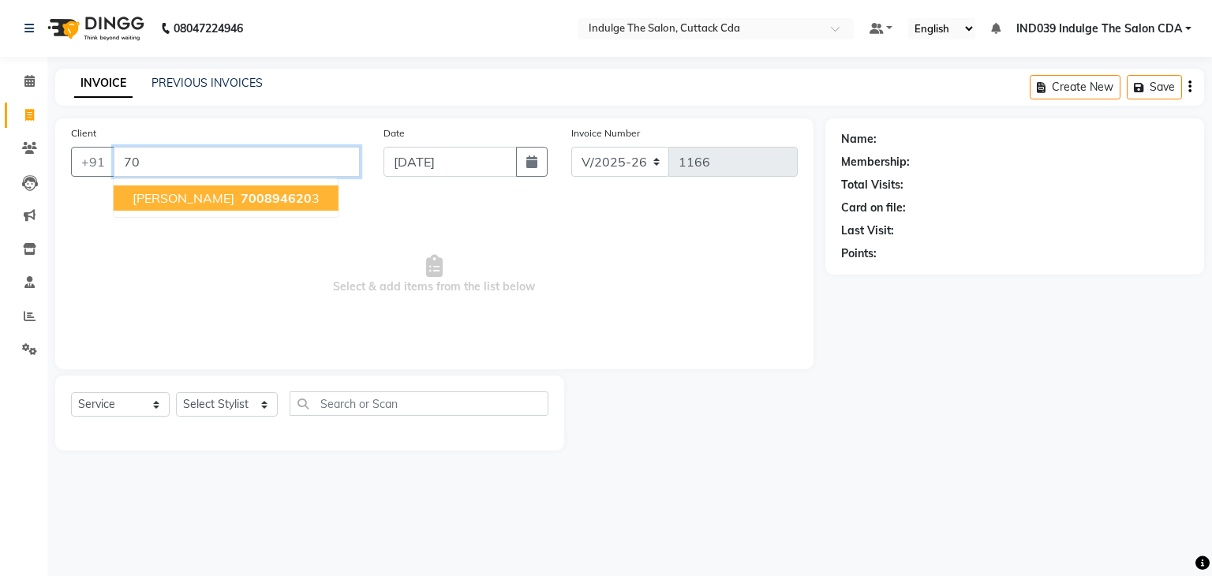
type input "7"
click at [245, 208] on button "[PERSON_NAME] 99879149 79" at bounding box center [226, 197] width 225 height 25
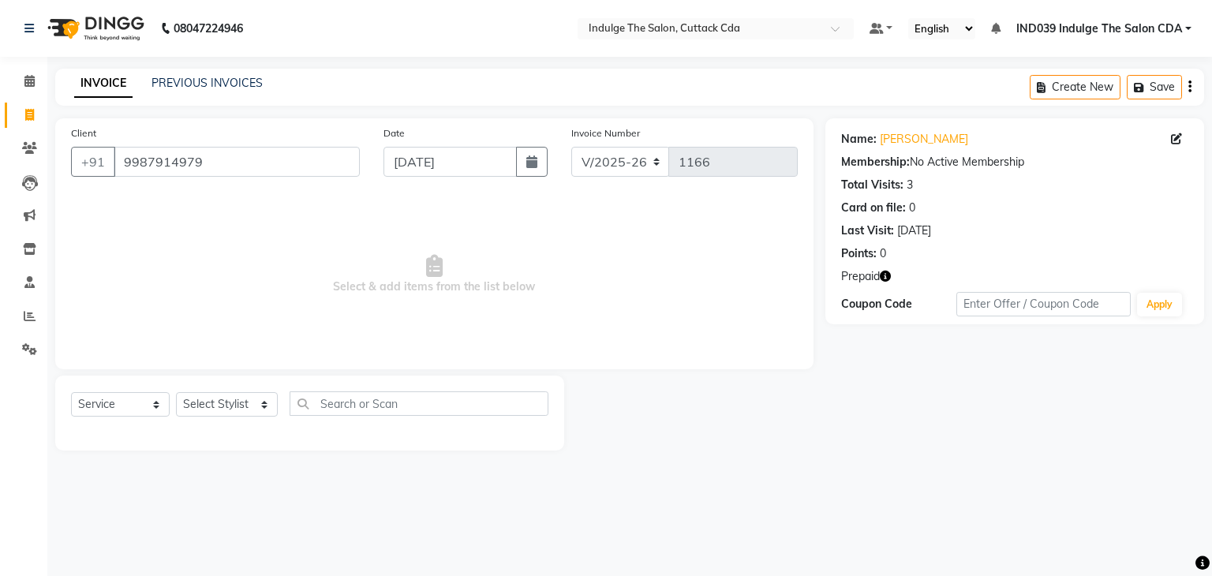
click at [886, 278] on icon "button" at bounding box center [885, 276] width 11 height 11
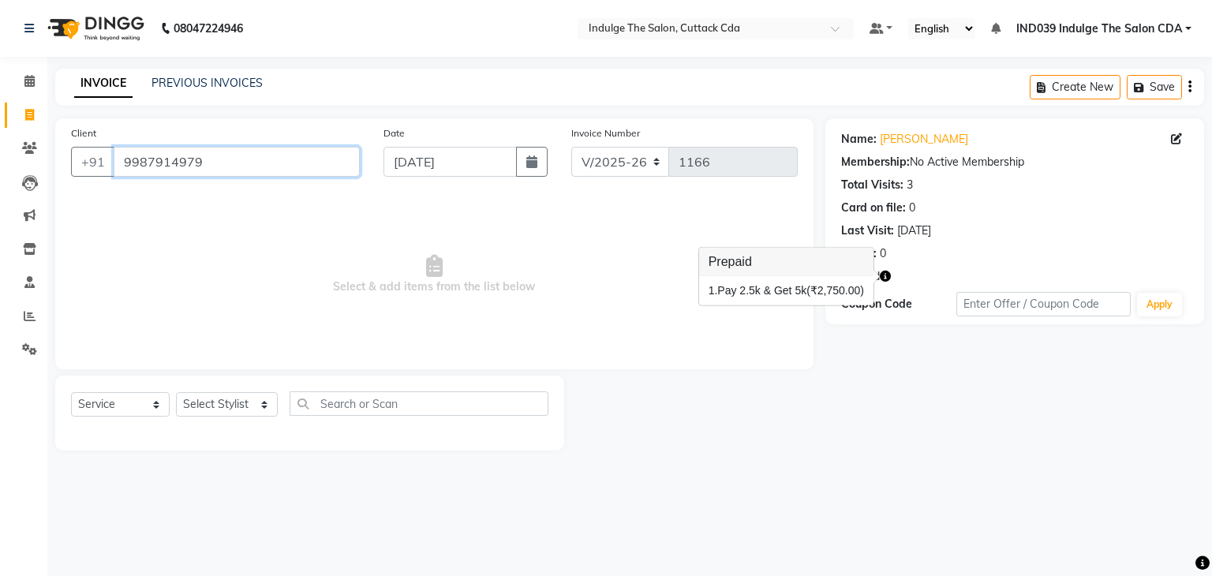
click at [245, 162] on input "9987914979" at bounding box center [237, 162] width 246 height 30
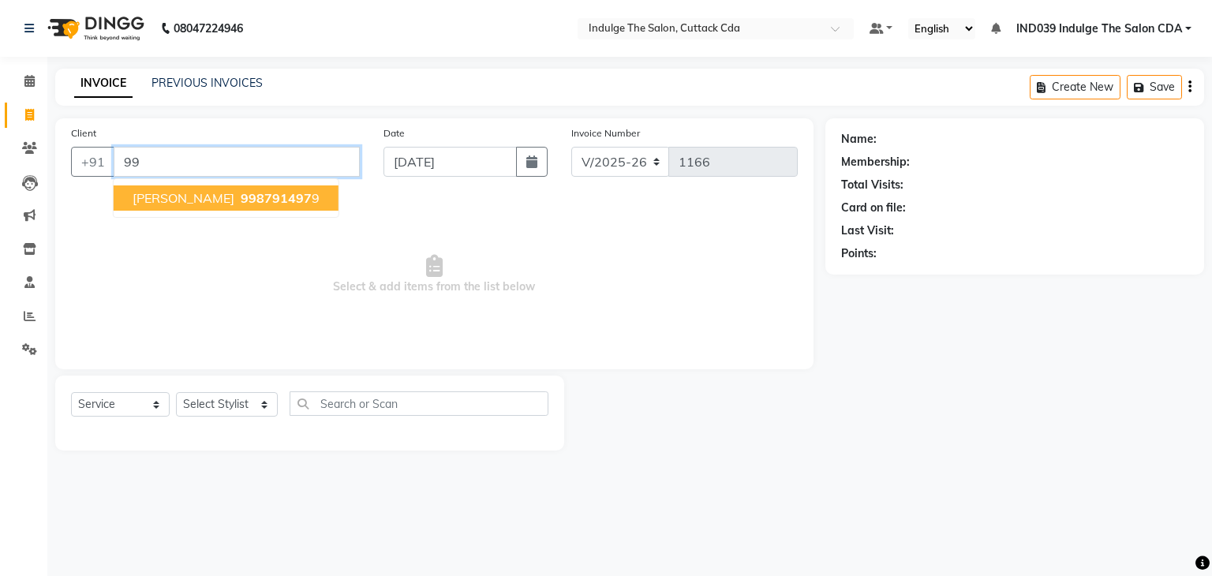
type input "9"
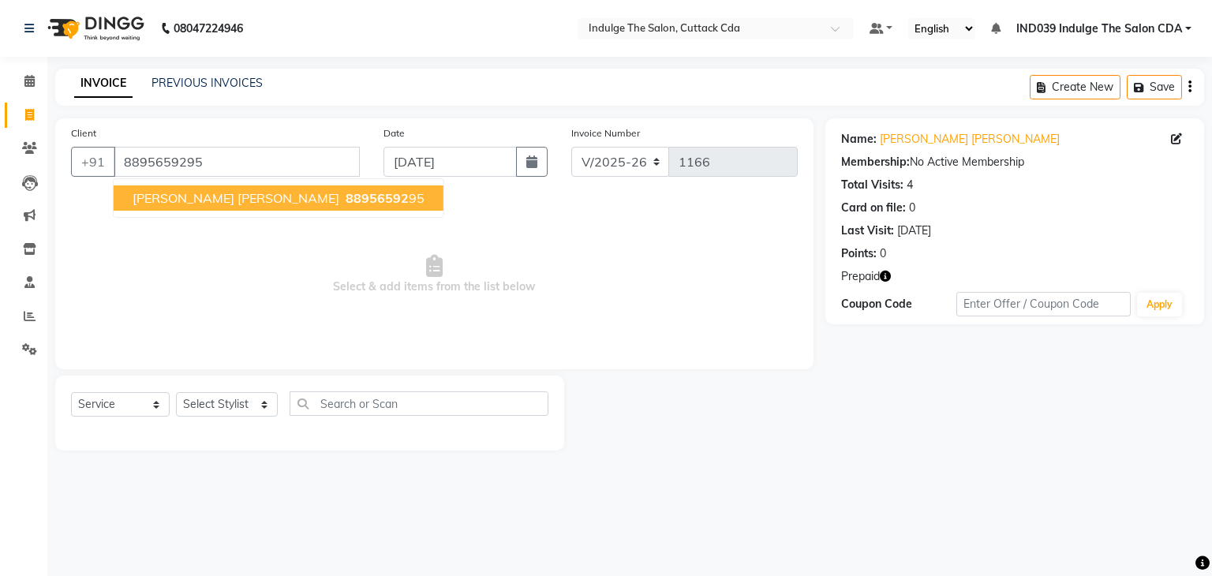
click at [342, 202] on ngb-highlight "88956592 95" at bounding box center [383, 198] width 82 height 16
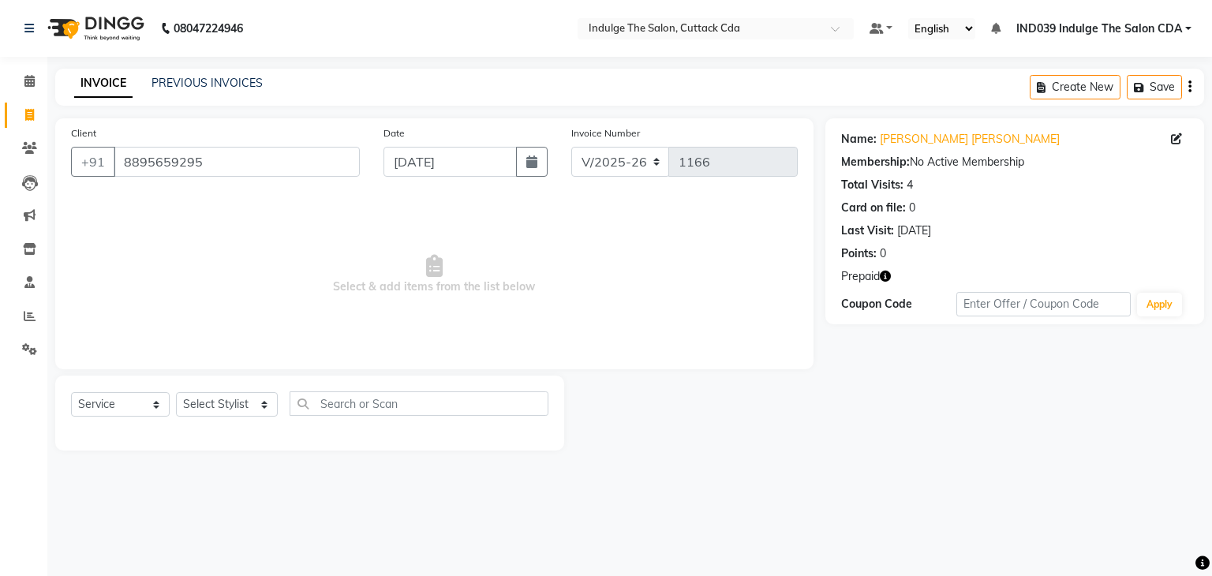
click at [884, 279] on icon "button" at bounding box center [885, 276] width 11 height 11
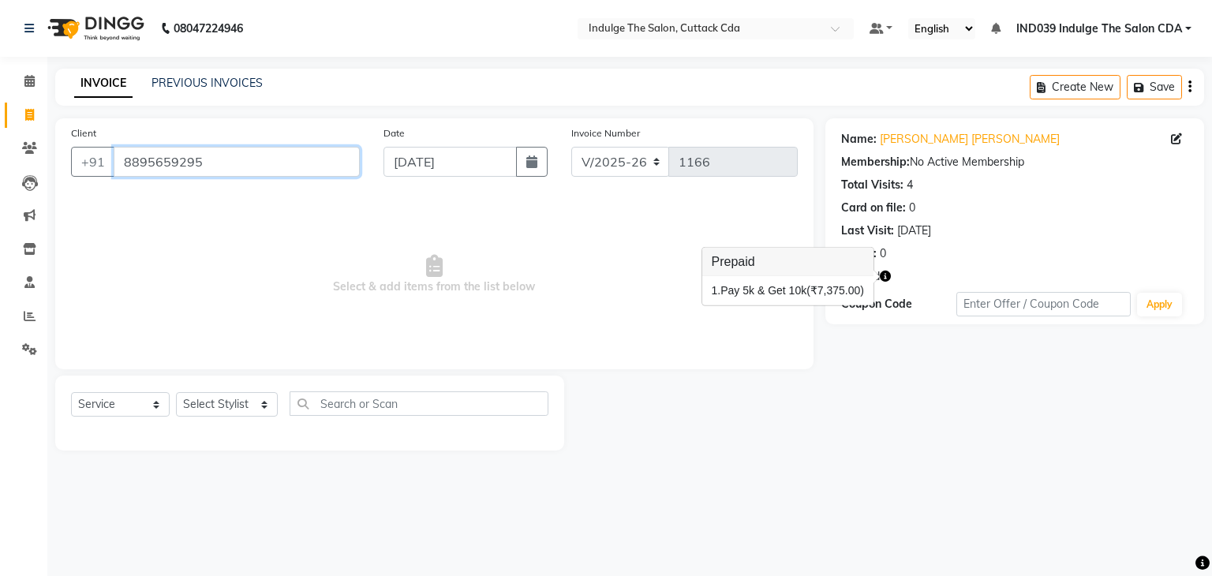
click at [256, 162] on input "8895659295" at bounding box center [237, 162] width 246 height 30
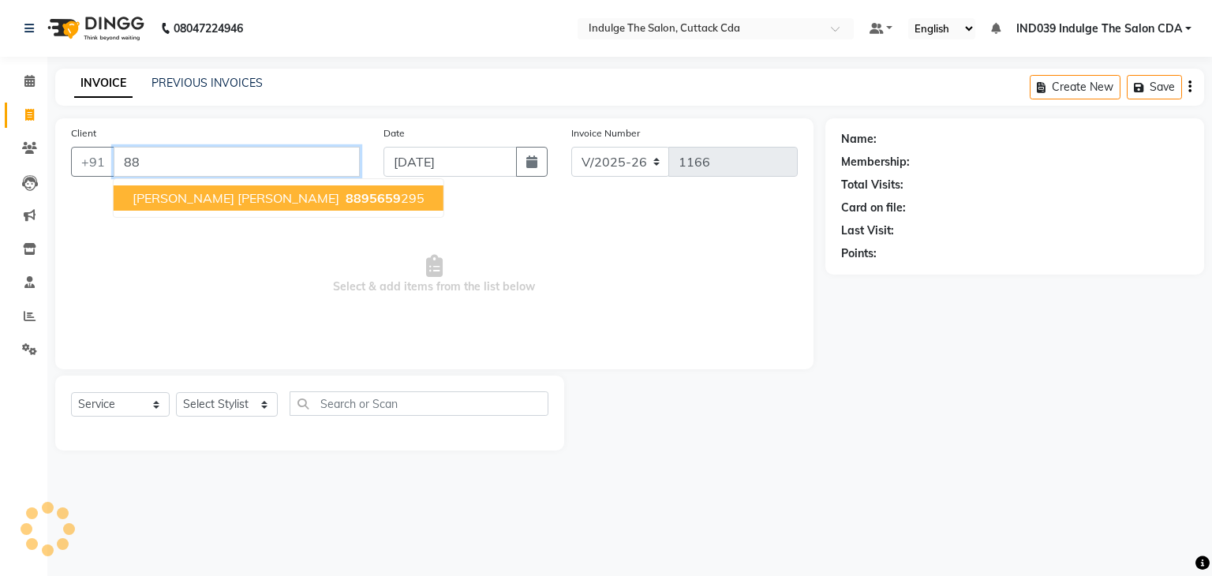
type input "8"
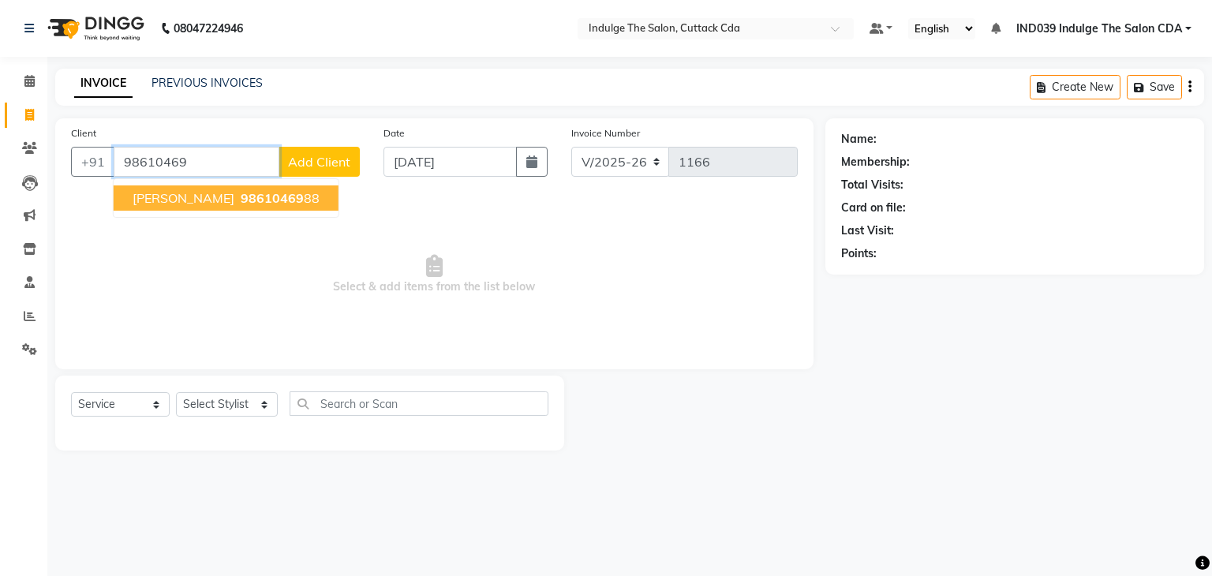
click at [267, 197] on span "98610469" at bounding box center [272, 198] width 63 height 16
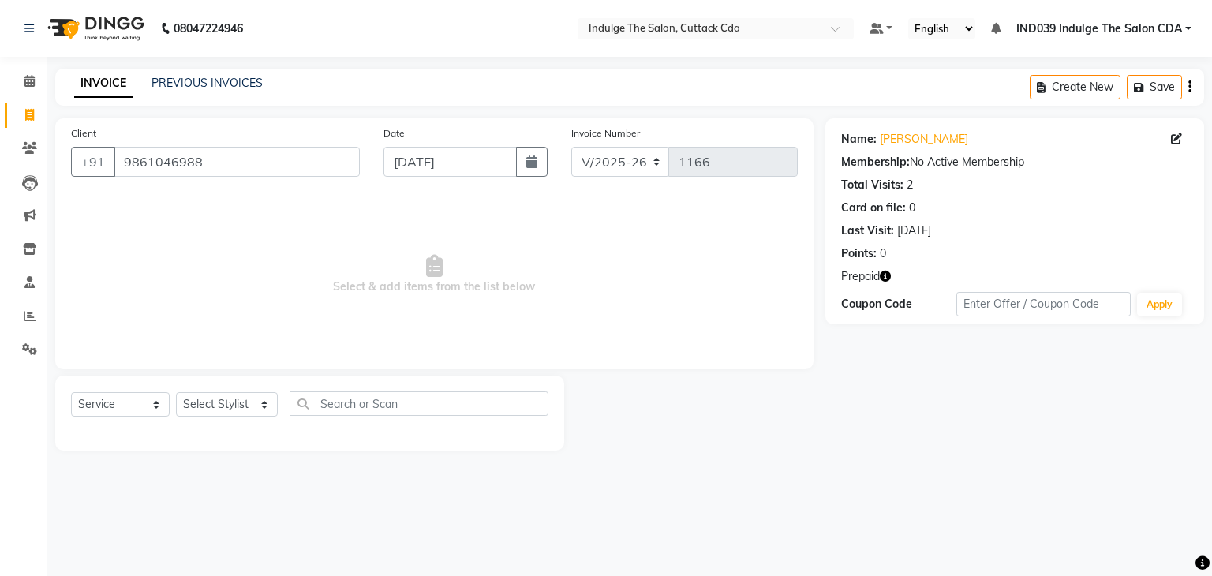
click at [887, 279] on icon "button" at bounding box center [885, 276] width 11 height 11
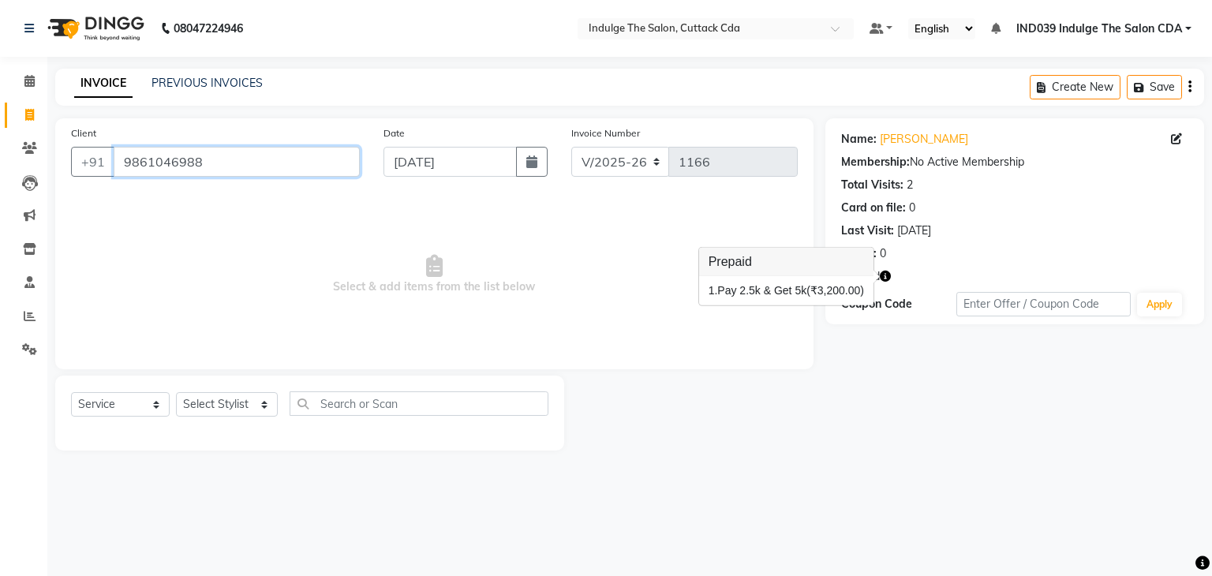
click at [261, 162] on input "9861046988" at bounding box center [237, 162] width 246 height 30
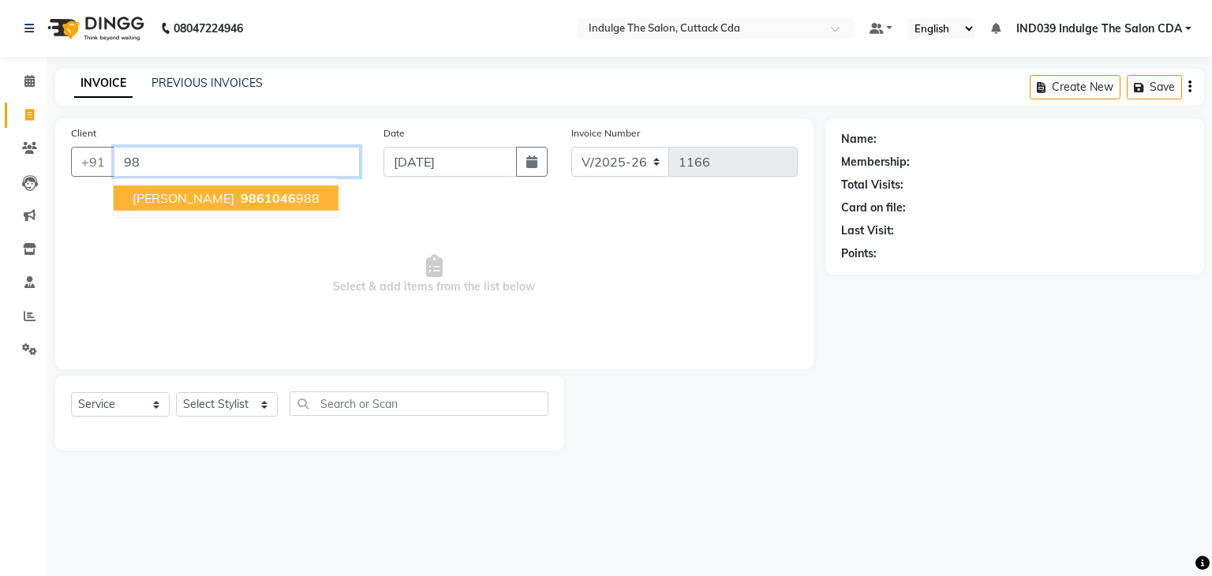
type input "9"
click at [262, 196] on span "8249209" at bounding box center [268, 198] width 55 height 16
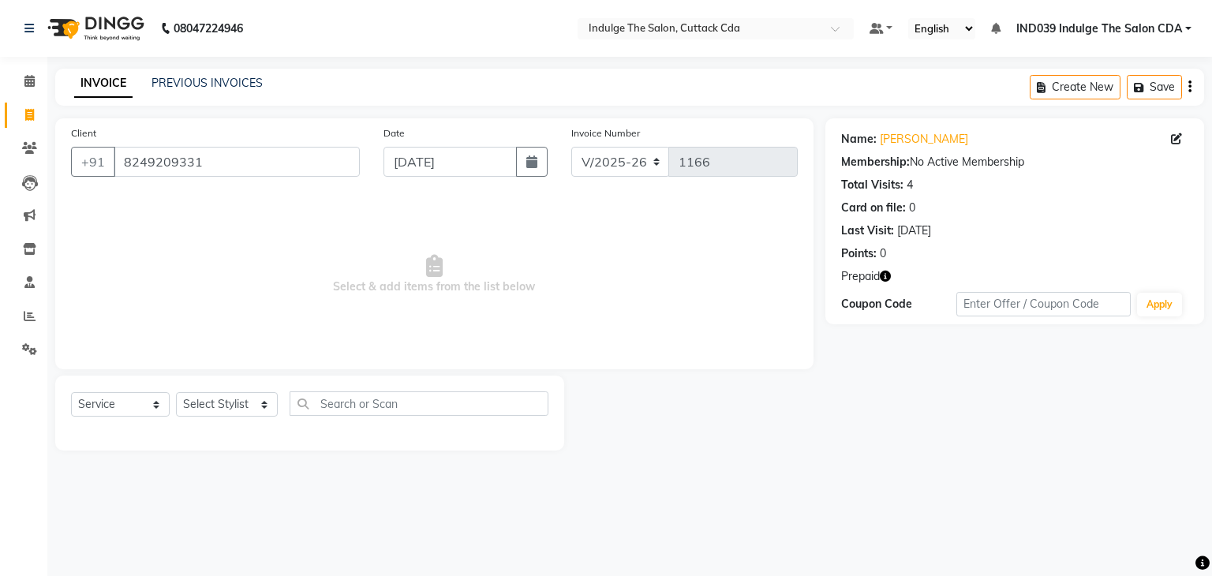
click at [887, 277] on icon "button" at bounding box center [885, 276] width 11 height 11
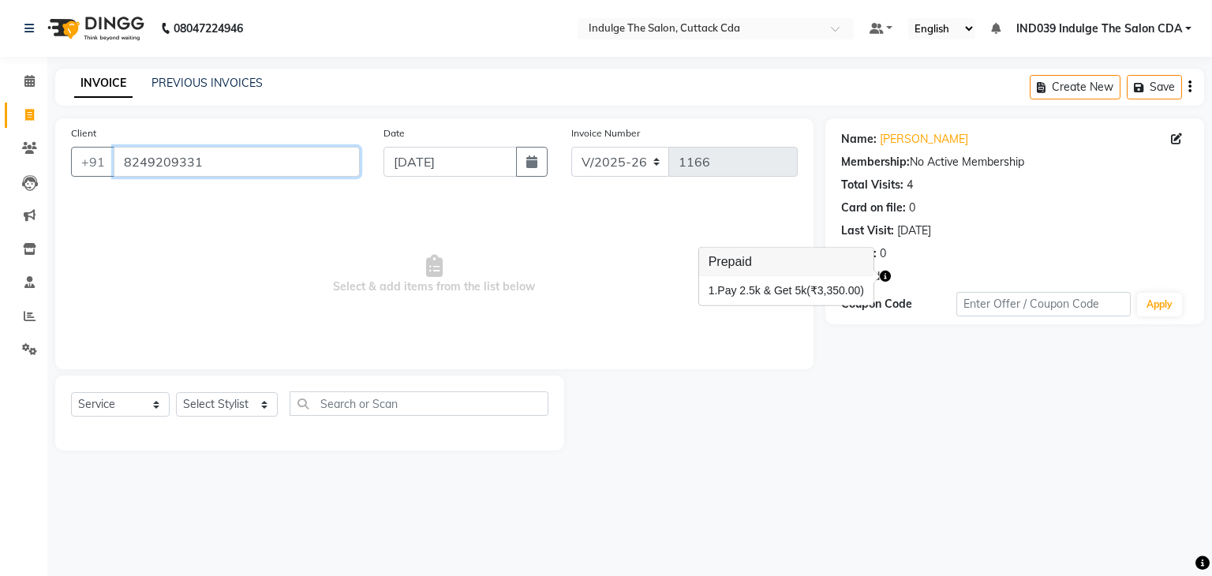
click at [208, 166] on input "8249209331" at bounding box center [237, 162] width 246 height 30
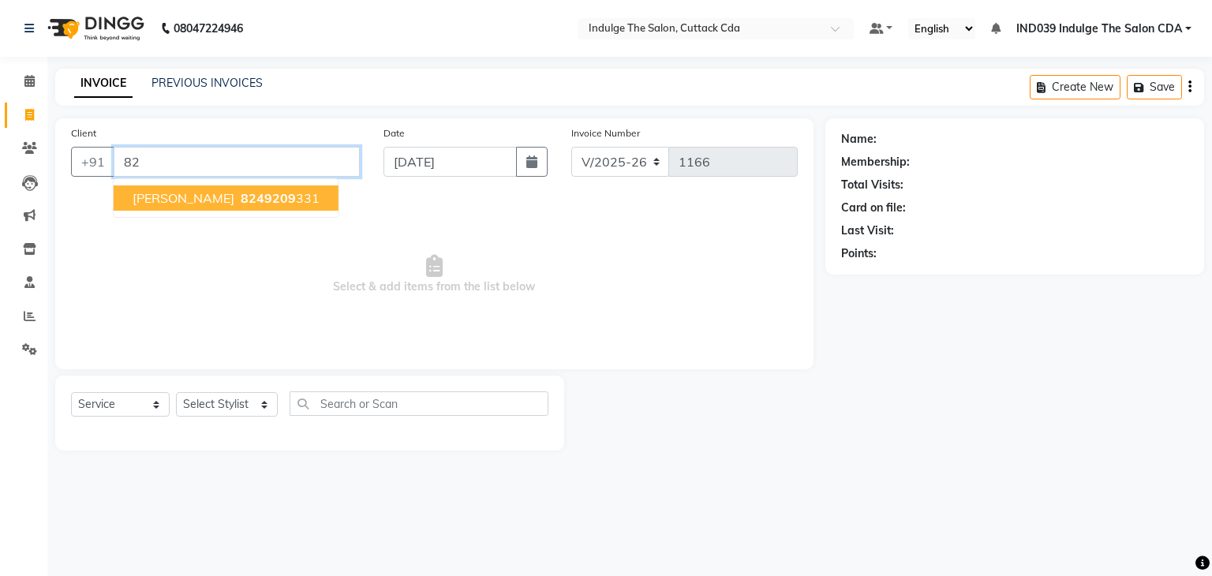
type input "8"
click at [238, 199] on ngb-highlight "8093682 866" at bounding box center [279, 198] width 82 height 16
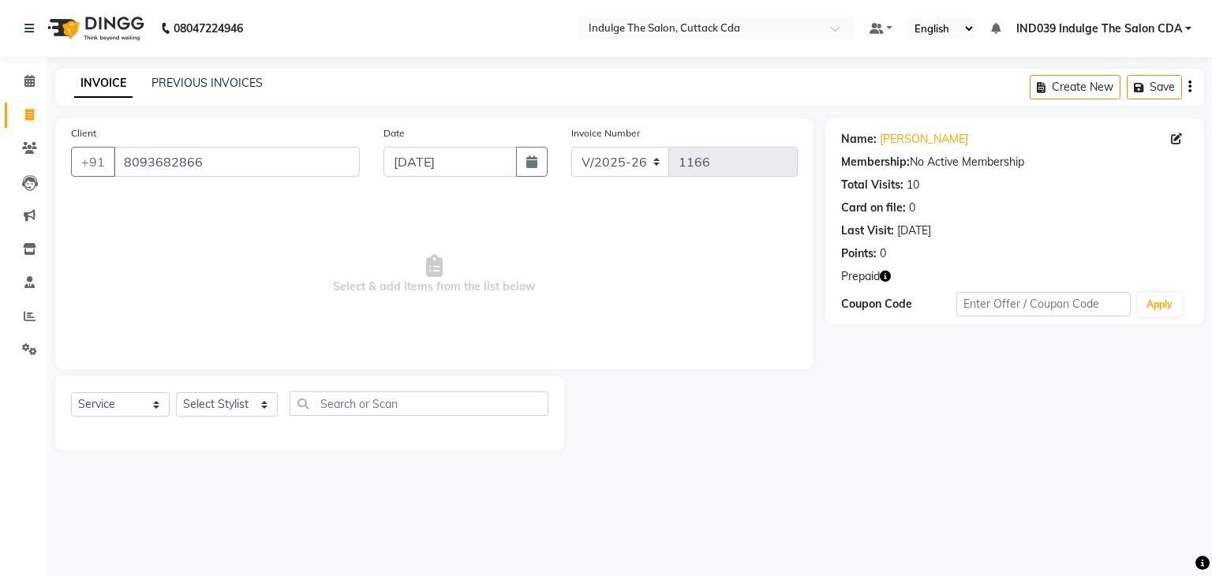
click at [885, 276] on icon "button" at bounding box center [885, 276] width 11 height 11
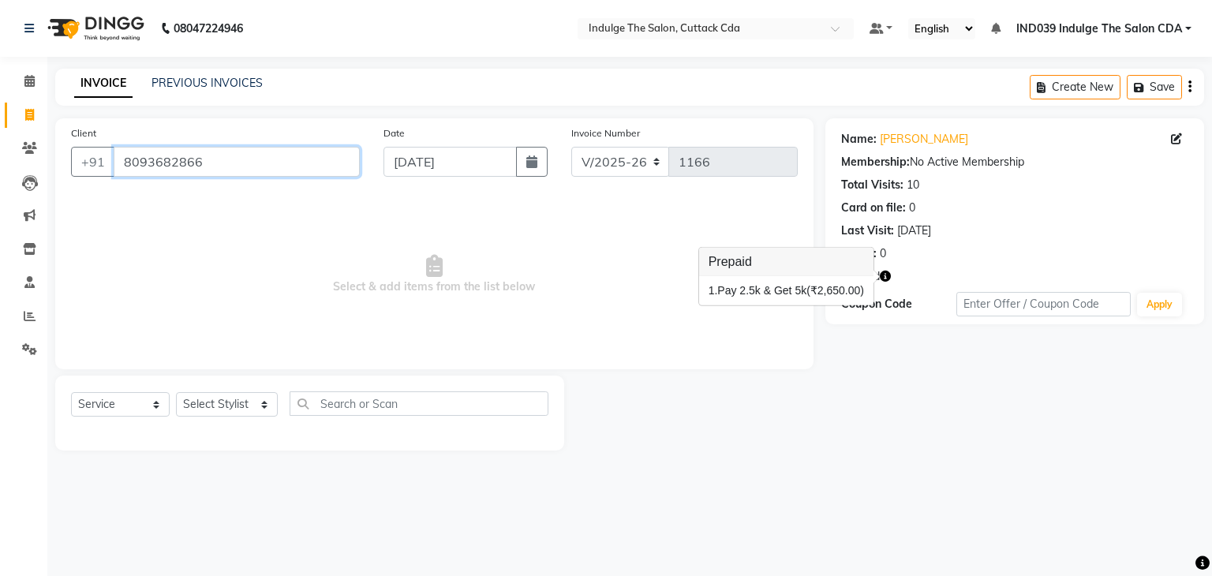
click at [224, 169] on input "8093682866" at bounding box center [237, 162] width 246 height 30
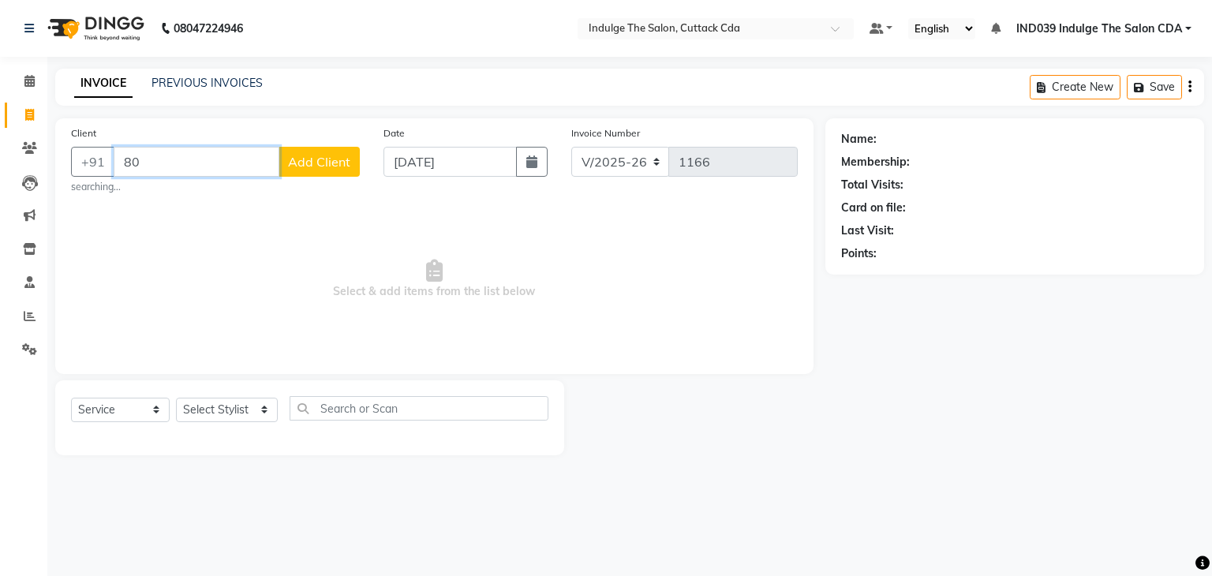
type input "8"
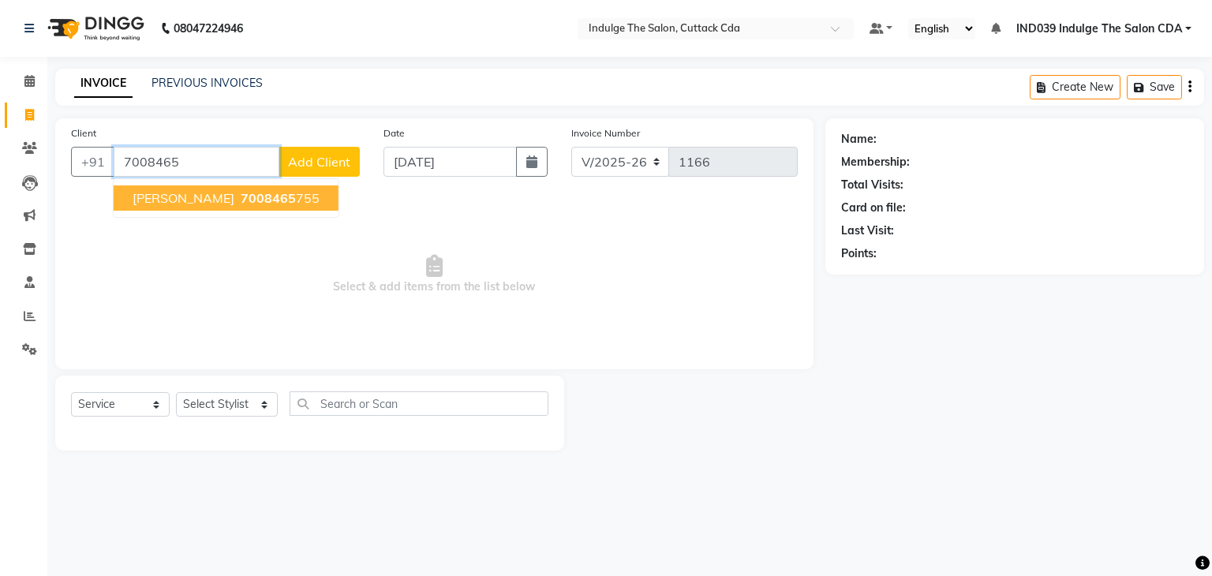
click at [241, 199] on span "7008465" at bounding box center [268, 198] width 55 height 16
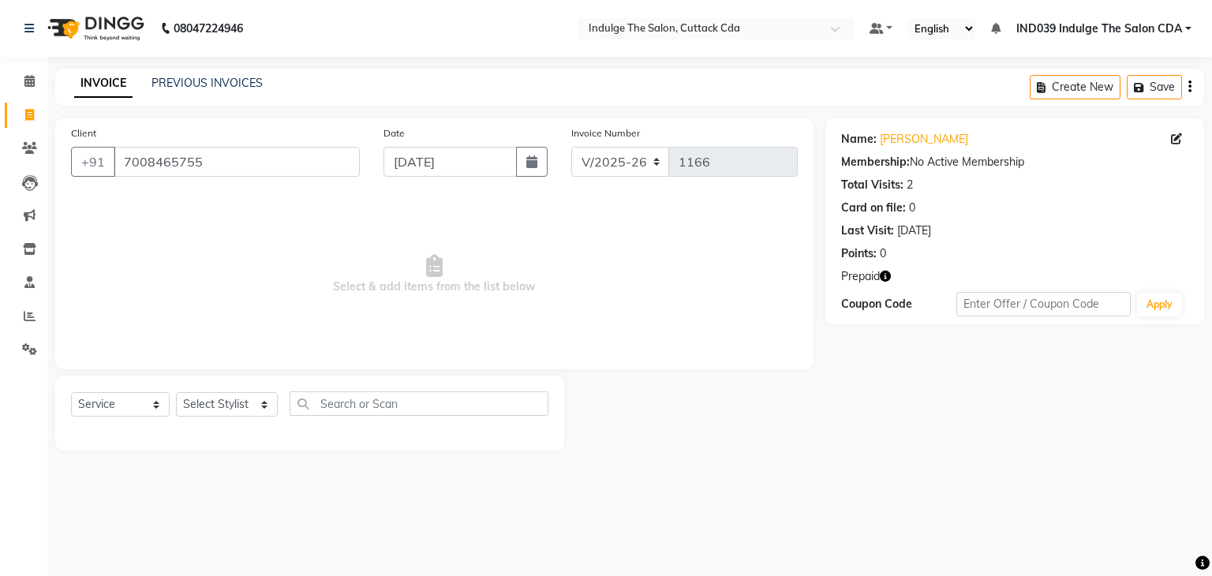
click at [887, 272] on icon "button" at bounding box center [885, 276] width 11 height 11
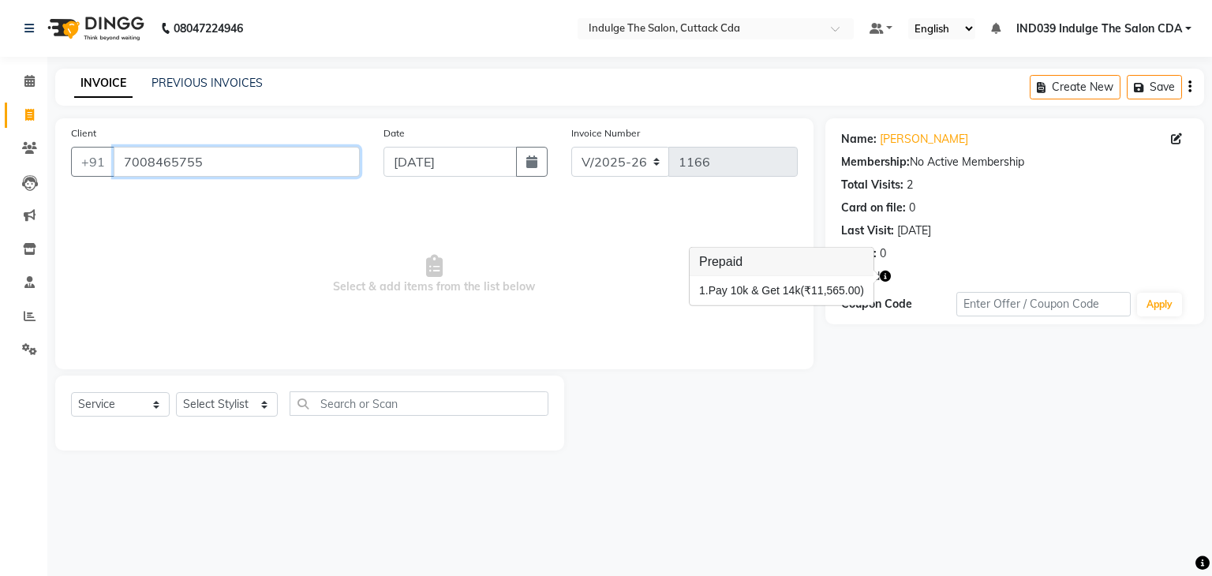
click at [218, 165] on input "7008465755" at bounding box center [237, 162] width 246 height 30
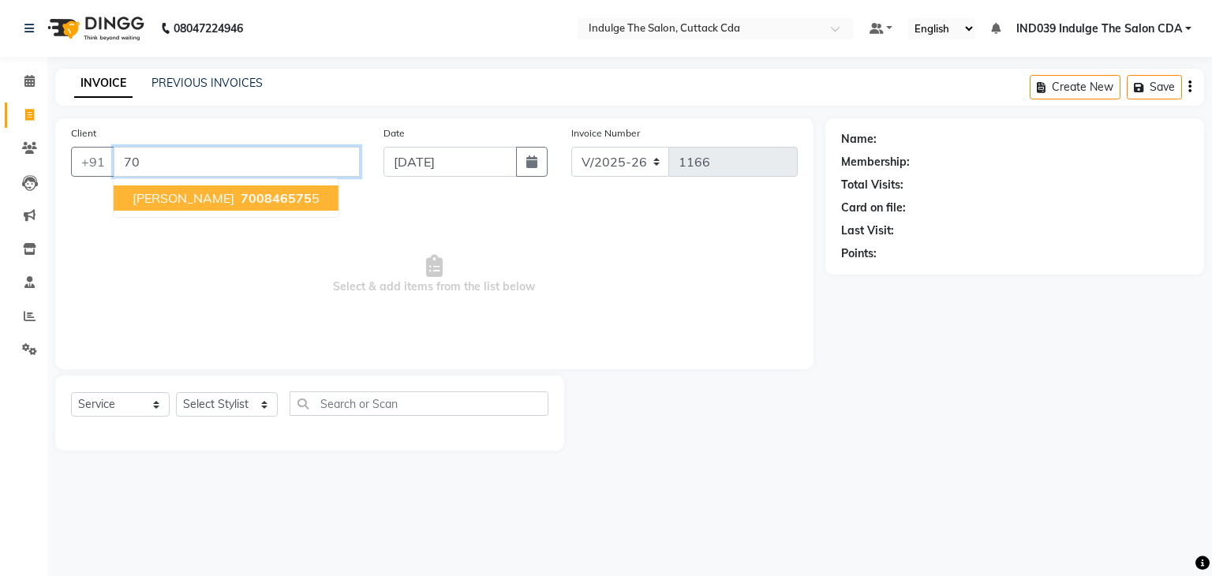
type input "7"
click at [238, 201] on ngb-highlight "787380 3095" at bounding box center [279, 198] width 82 height 16
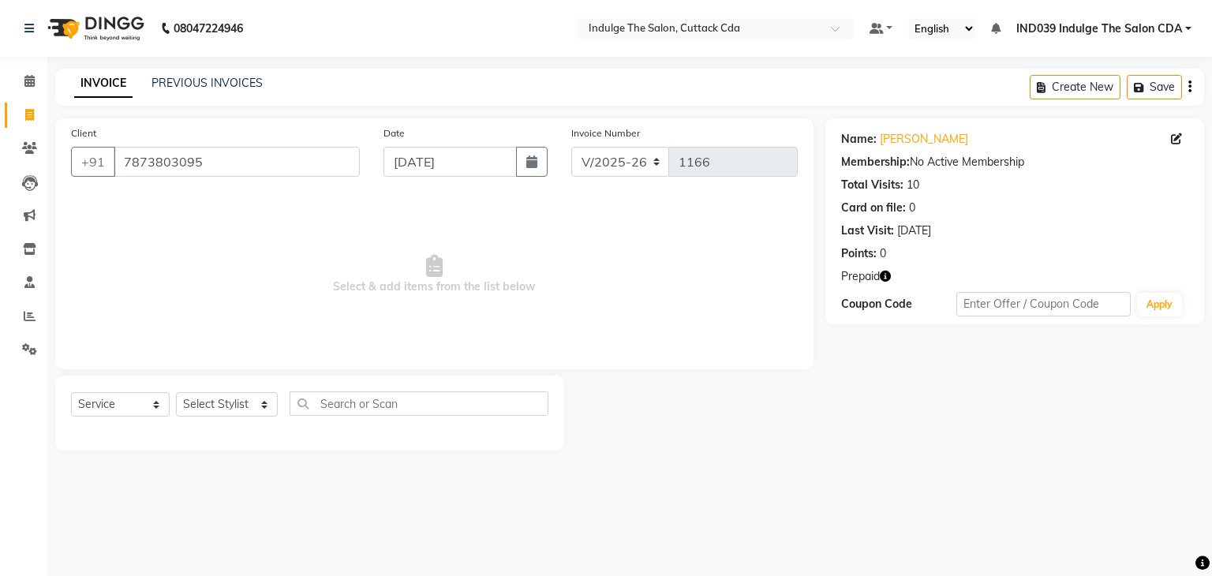
click at [887, 273] on icon "button" at bounding box center [885, 276] width 11 height 11
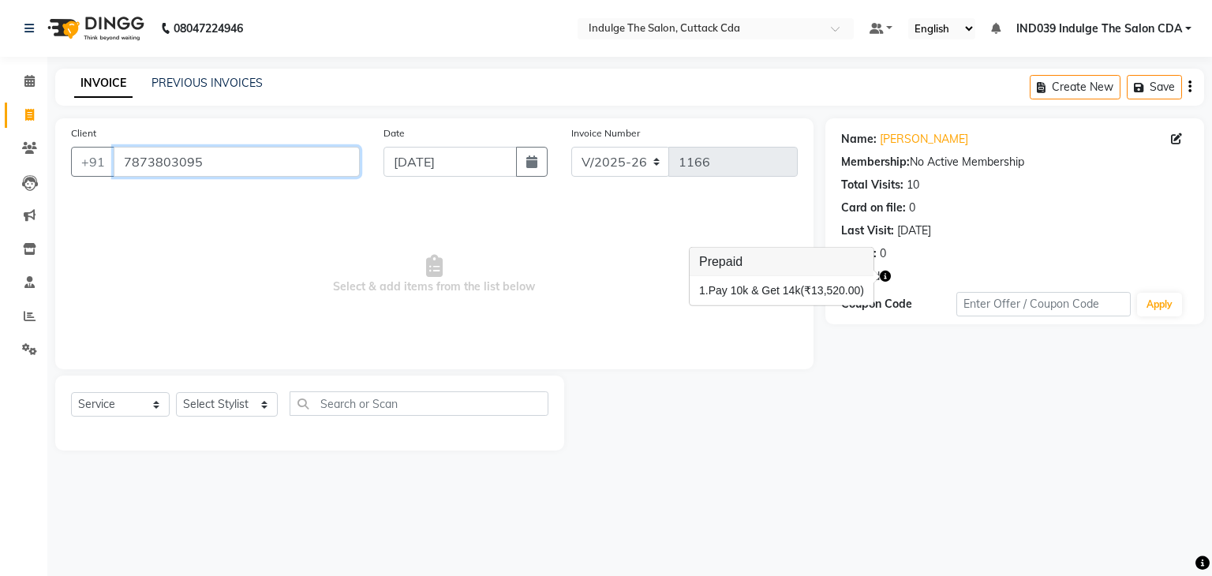
click at [221, 163] on input "7873803095" at bounding box center [237, 162] width 246 height 30
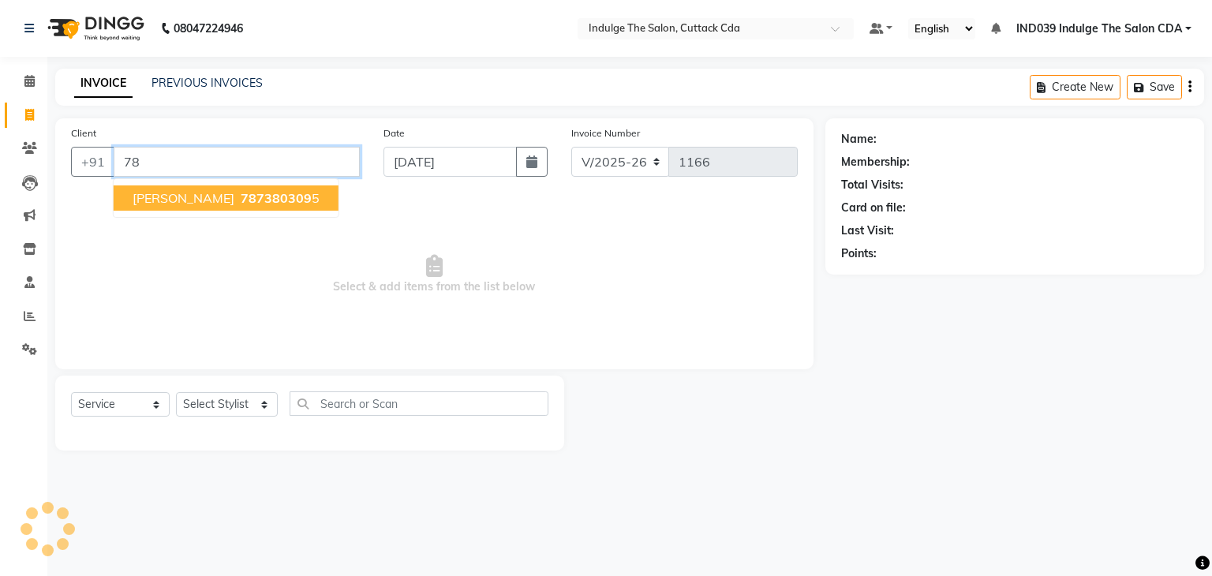
type input "7"
click at [238, 199] on ngb-highlight "8187 839756" at bounding box center [279, 198] width 82 height 16
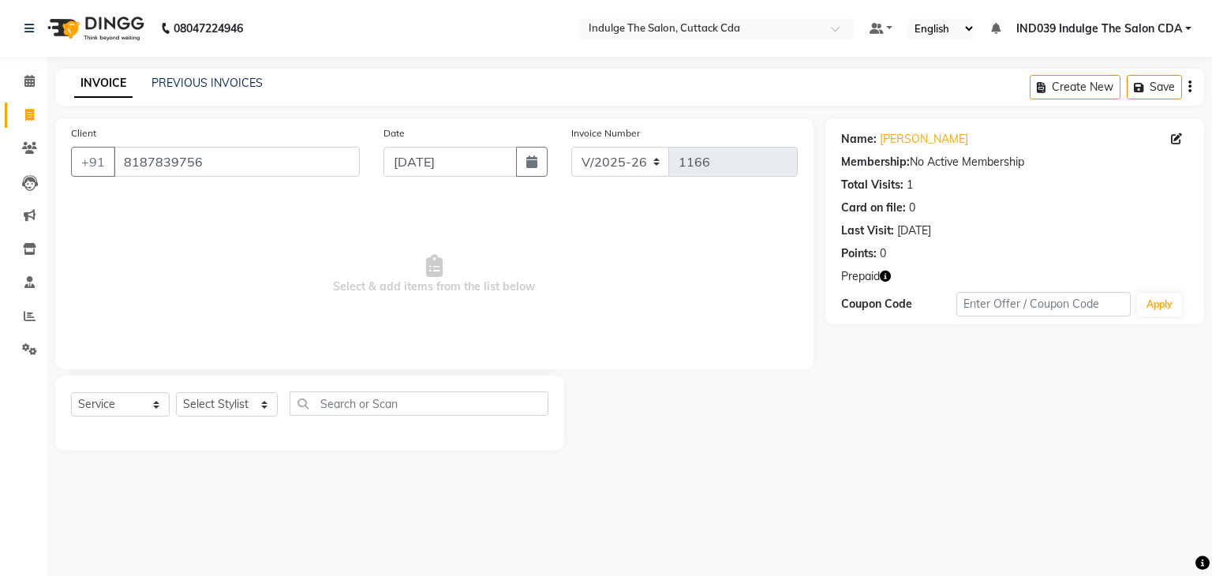
click at [885, 275] on icon "button" at bounding box center [885, 276] width 11 height 11
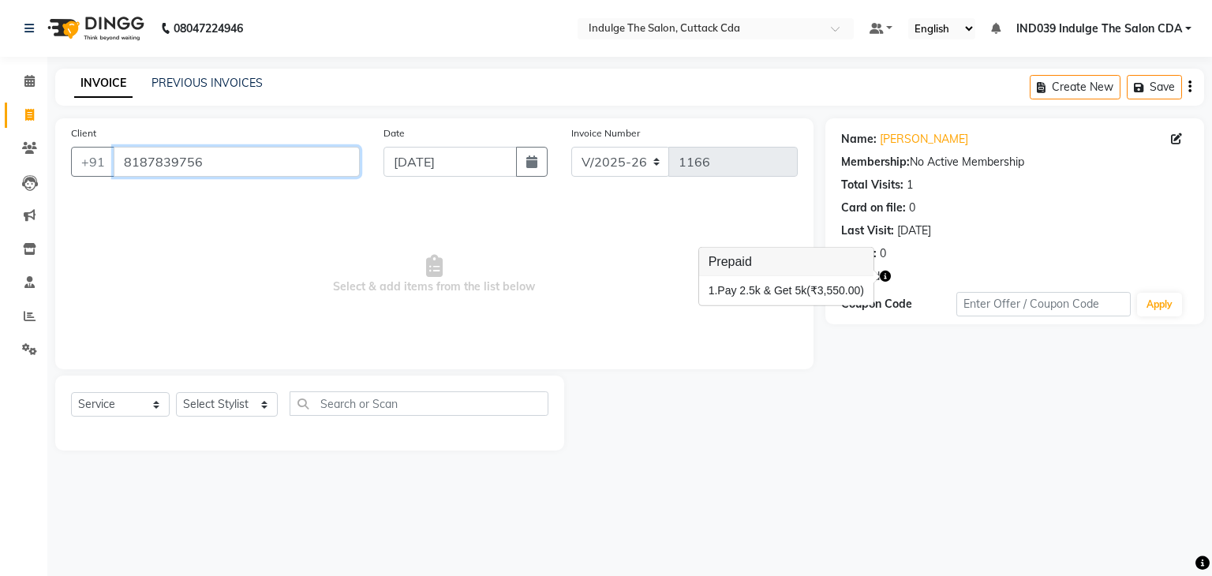
click at [227, 159] on input "8187839756" at bounding box center [237, 162] width 246 height 30
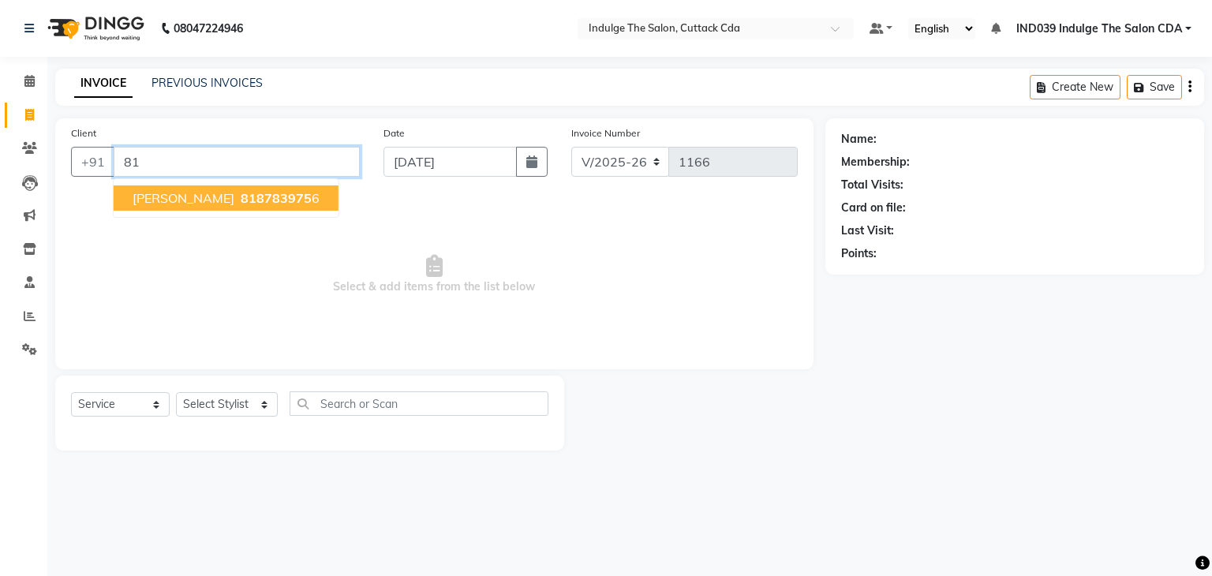
type input "8"
click at [234, 201] on span "[PERSON_NAME]" at bounding box center [184, 198] width 102 height 16
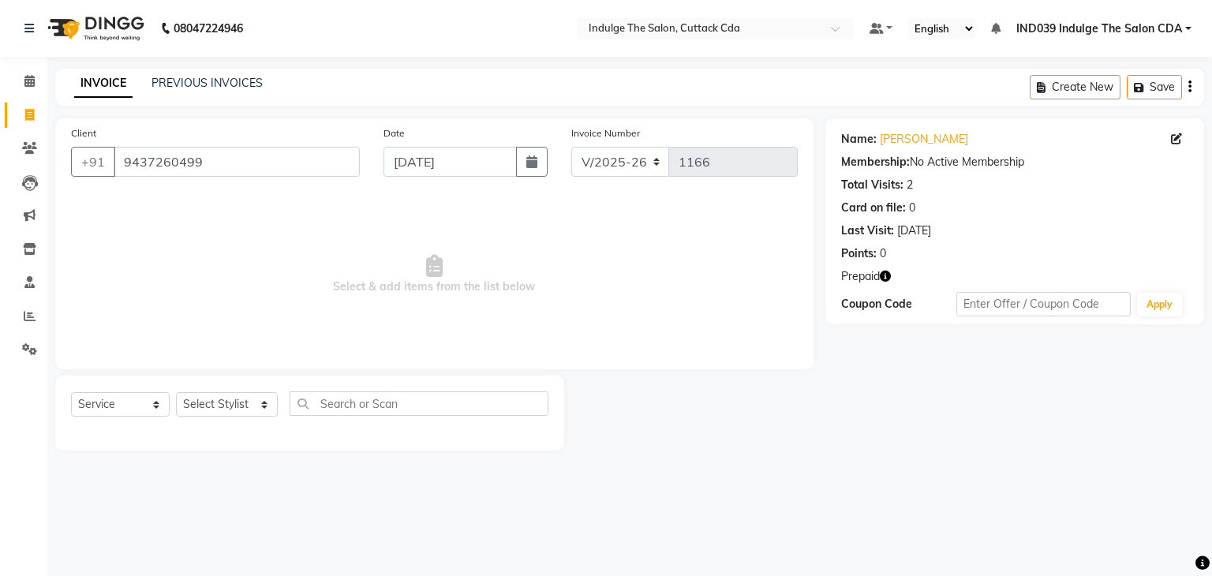
click at [889, 275] on icon "button" at bounding box center [885, 276] width 11 height 11
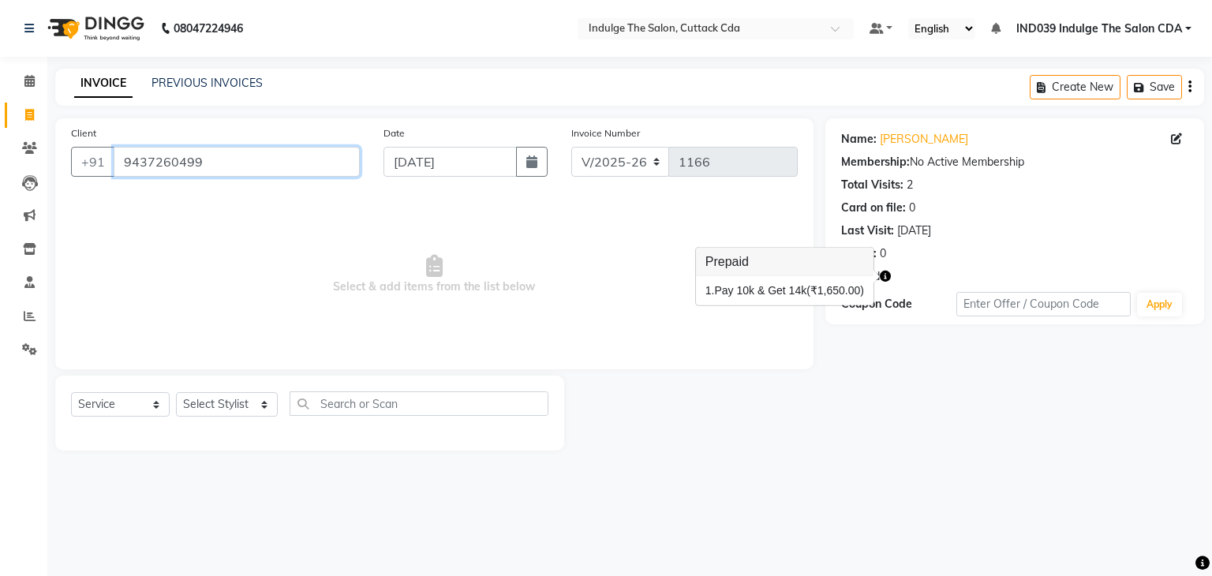
click at [259, 164] on input "9437260499" at bounding box center [237, 162] width 246 height 30
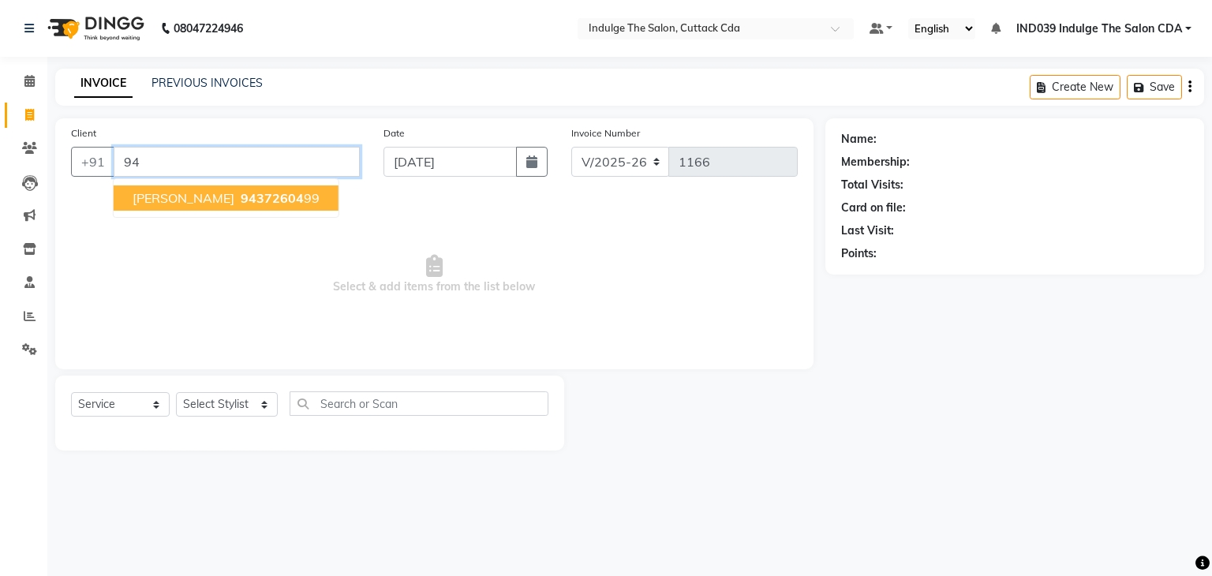
type input "9"
click at [264, 196] on span "7504539" at bounding box center [268, 198] width 55 height 16
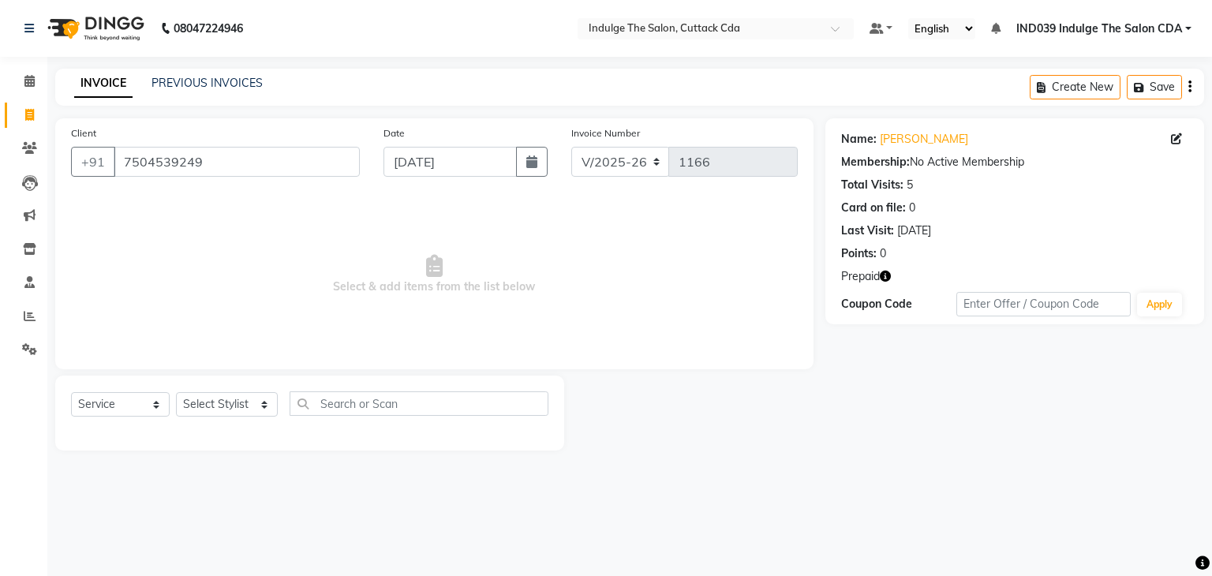
click at [886, 275] on icon "button" at bounding box center [885, 276] width 11 height 11
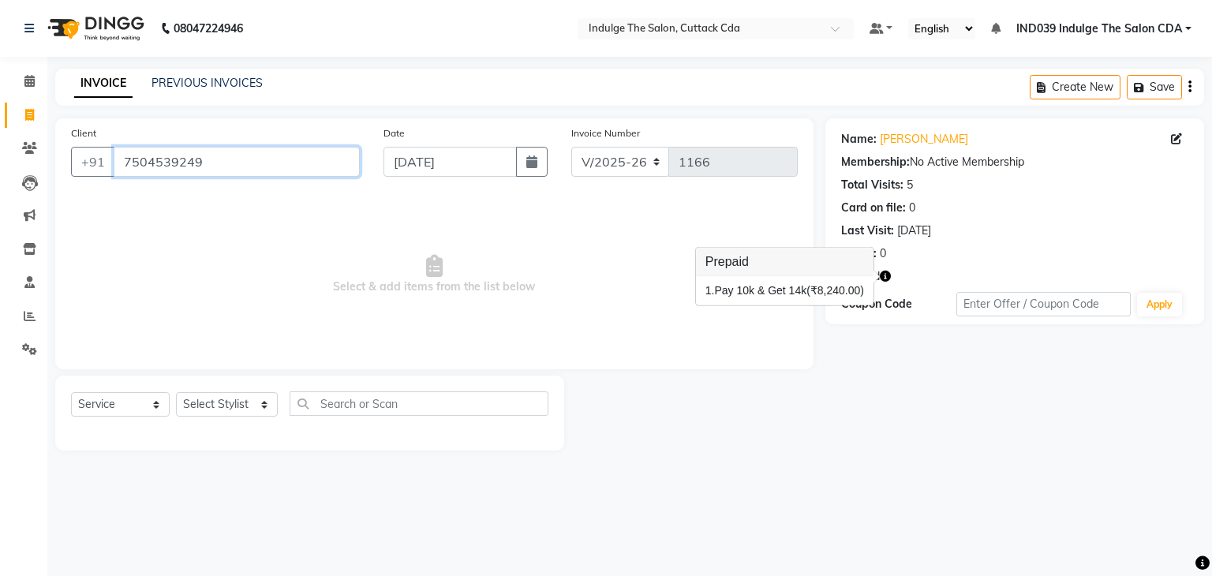
click at [206, 165] on input "7504539249" at bounding box center [237, 162] width 246 height 30
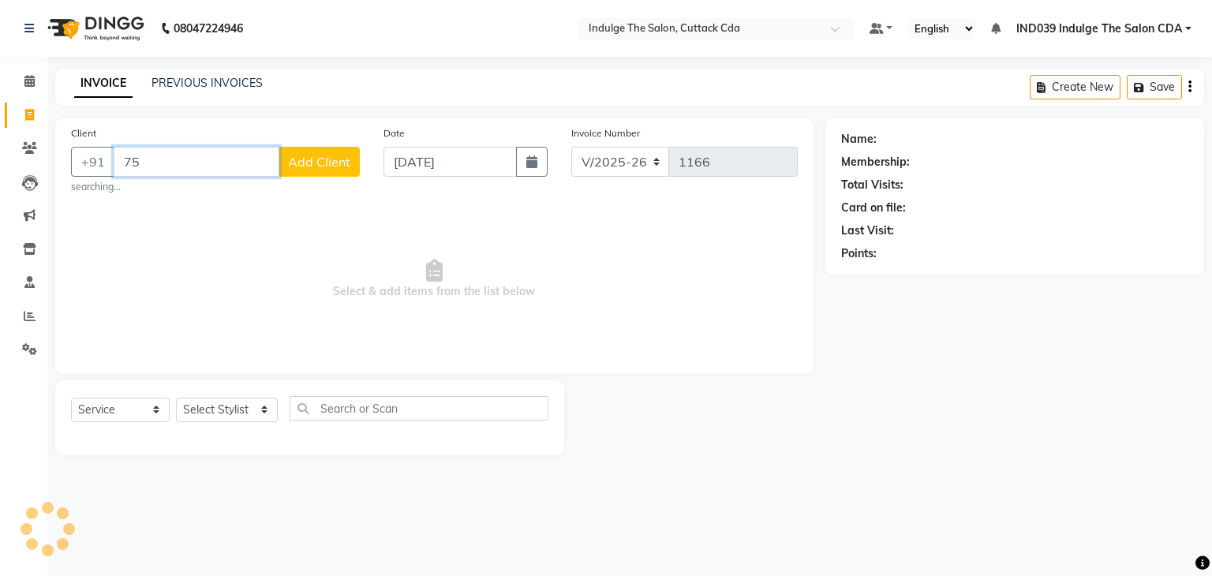
type input "7"
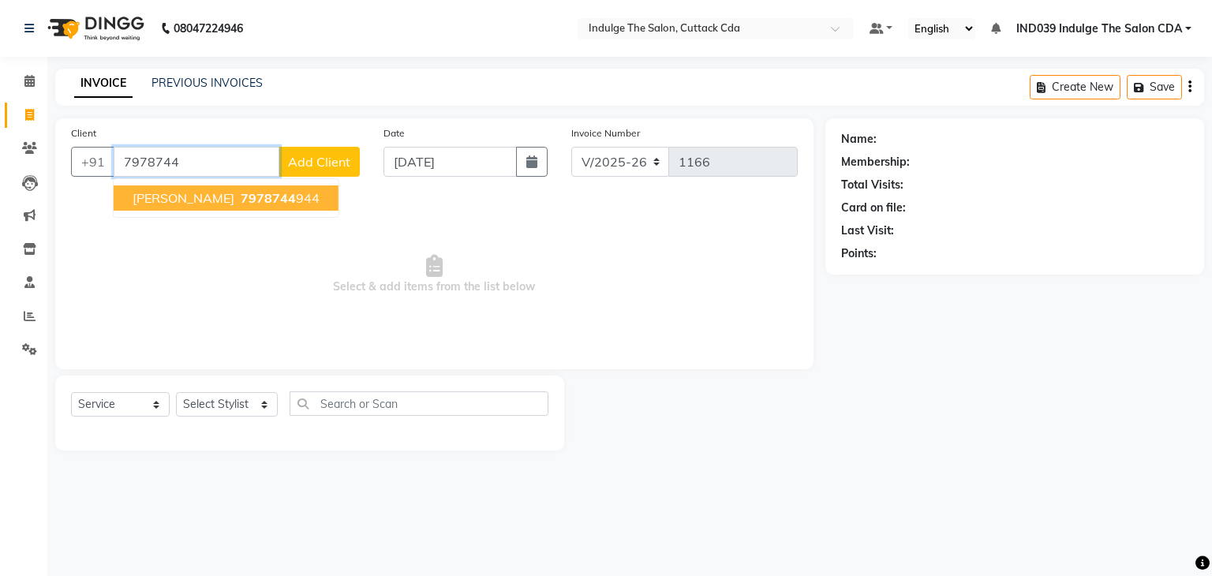
click at [234, 202] on span "[PERSON_NAME]" at bounding box center [184, 198] width 102 height 16
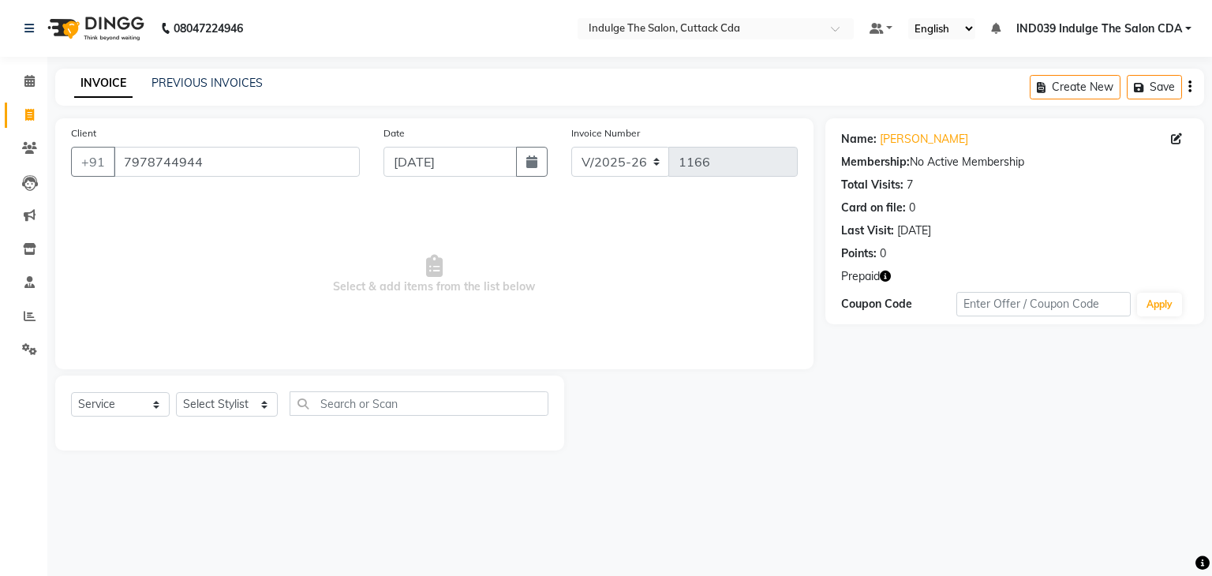
click at [886, 276] on icon "button" at bounding box center [885, 276] width 11 height 11
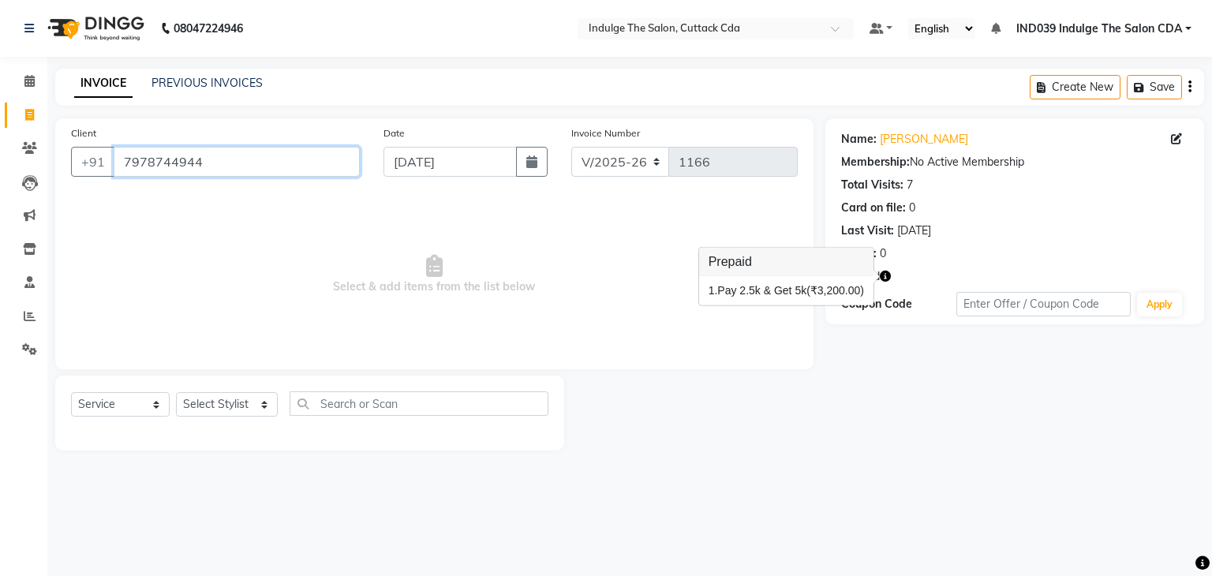
click at [256, 155] on input "7978744944" at bounding box center [237, 162] width 246 height 30
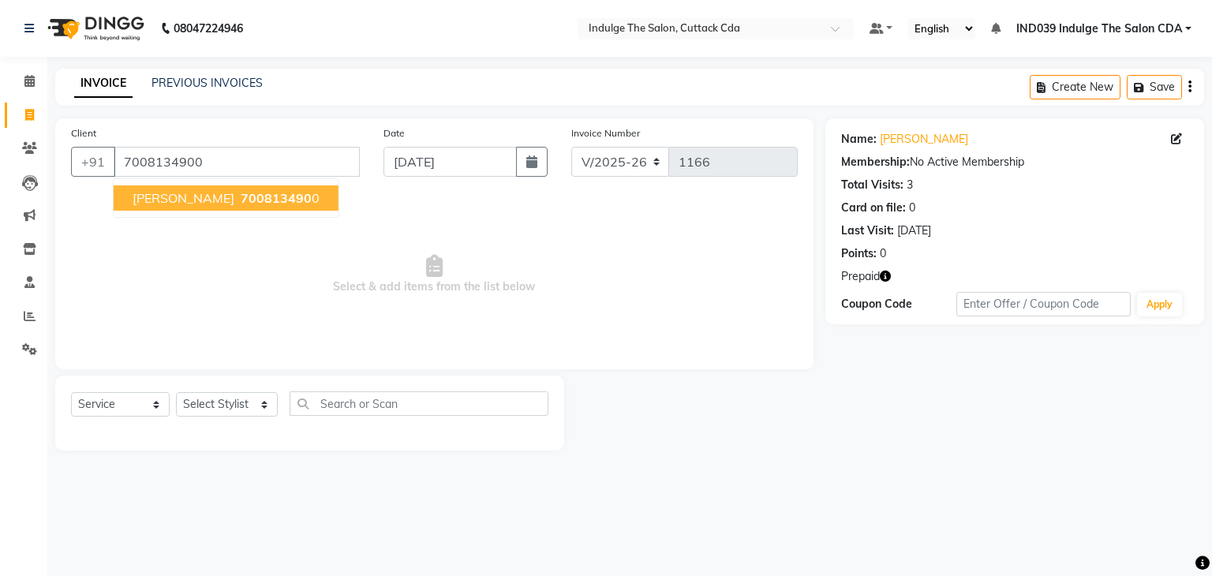
click at [273, 206] on button "[PERSON_NAME] 700813490 0" at bounding box center [226, 197] width 225 height 25
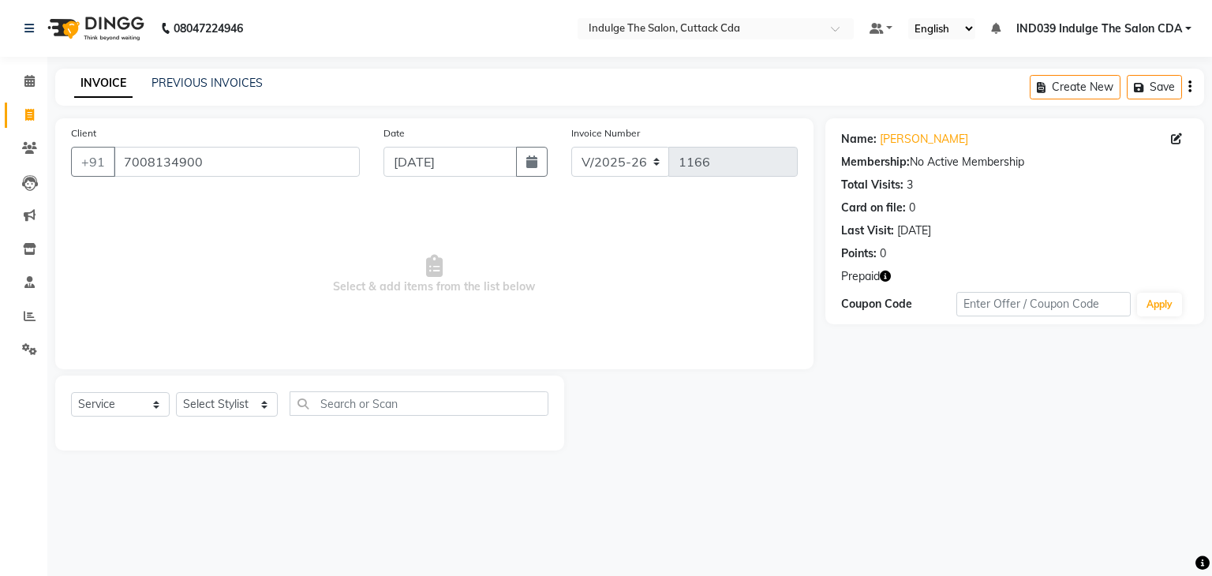
click at [884, 275] on icon "button" at bounding box center [885, 276] width 11 height 11
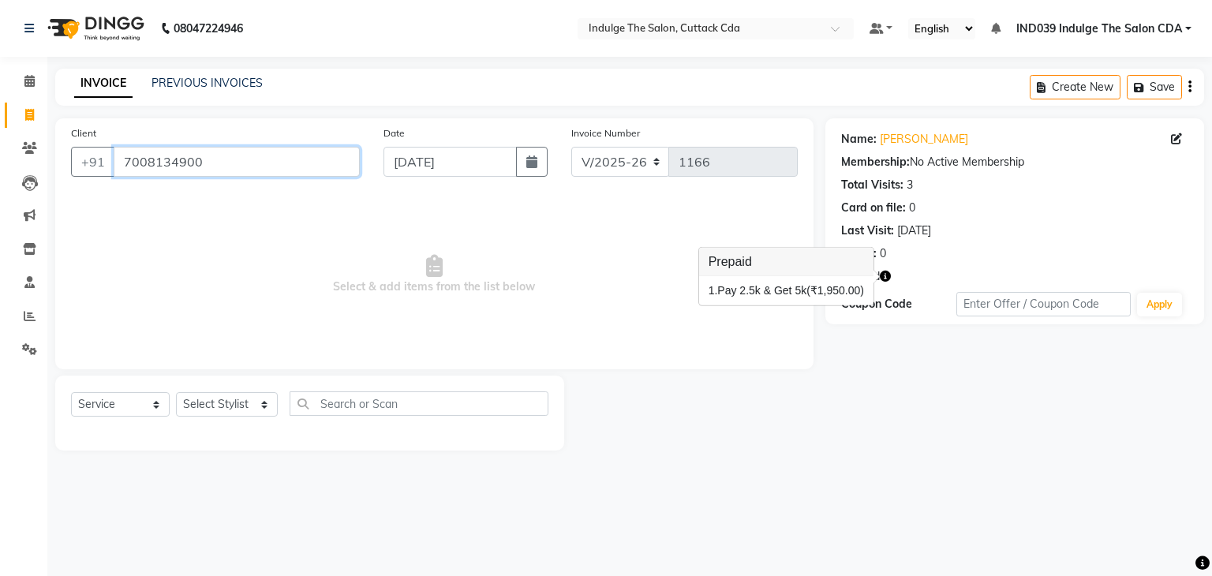
click at [230, 159] on input "7008134900" at bounding box center [237, 162] width 246 height 30
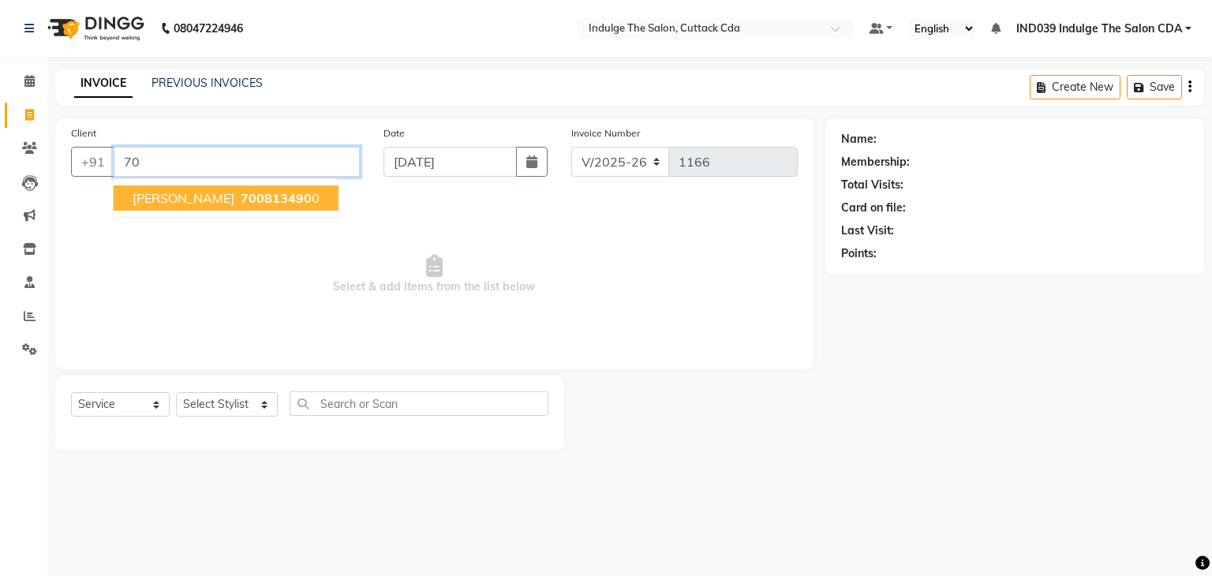
type input "7"
click at [277, 203] on ngb-highlight "82494727 69" at bounding box center [318, 198] width 82 height 16
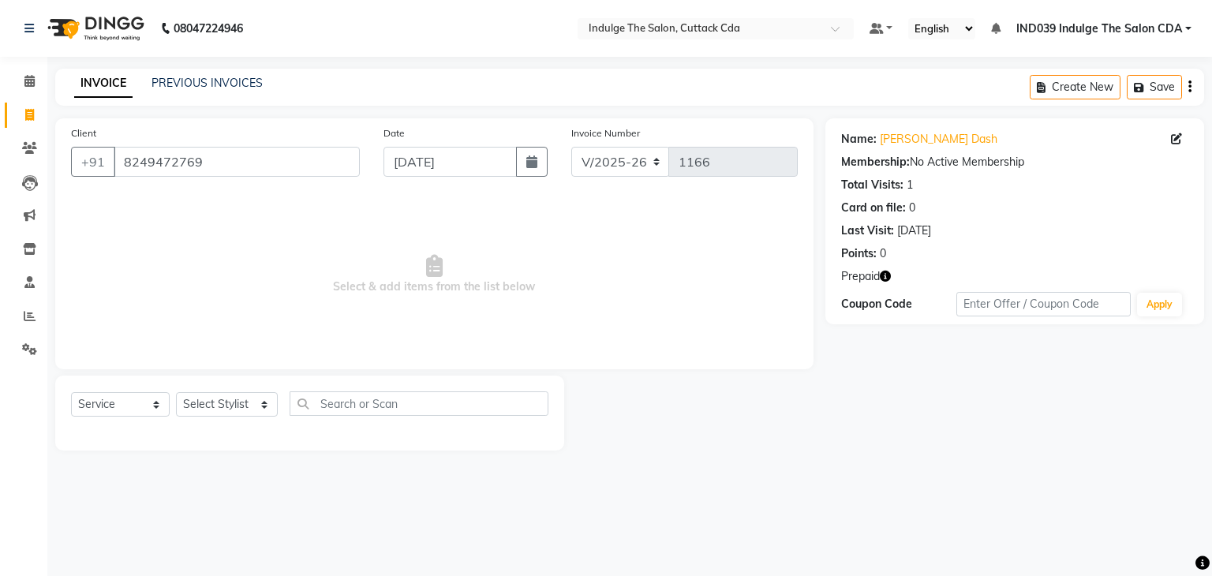
click at [885, 275] on icon "button" at bounding box center [885, 276] width 11 height 11
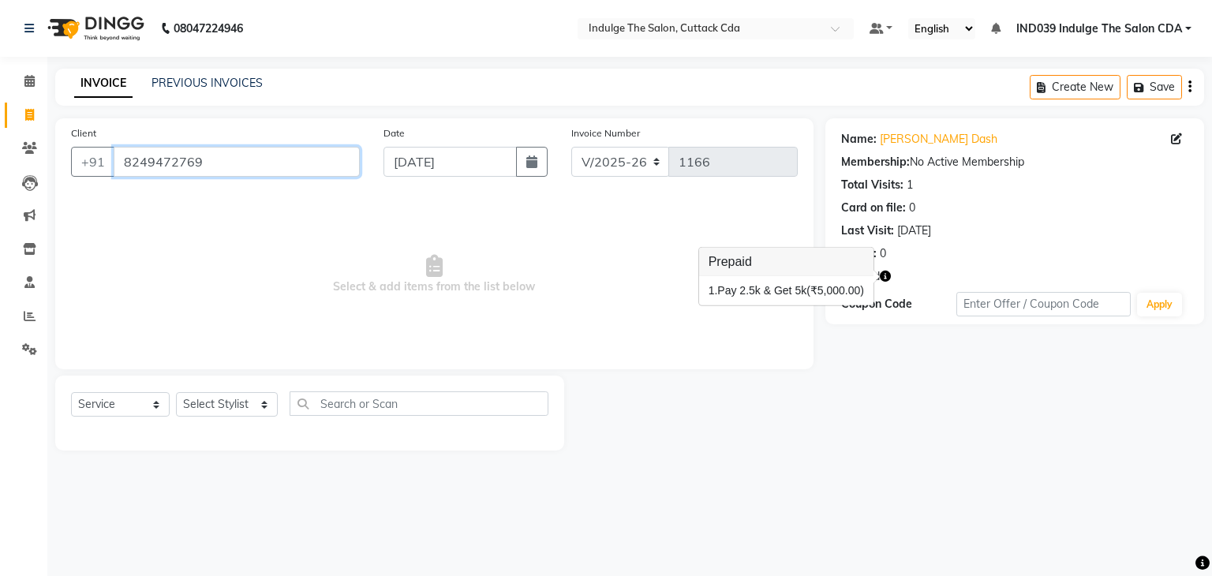
click at [227, 165] on input "8249472769" at bounding box center [237, 162] width 246 height 30
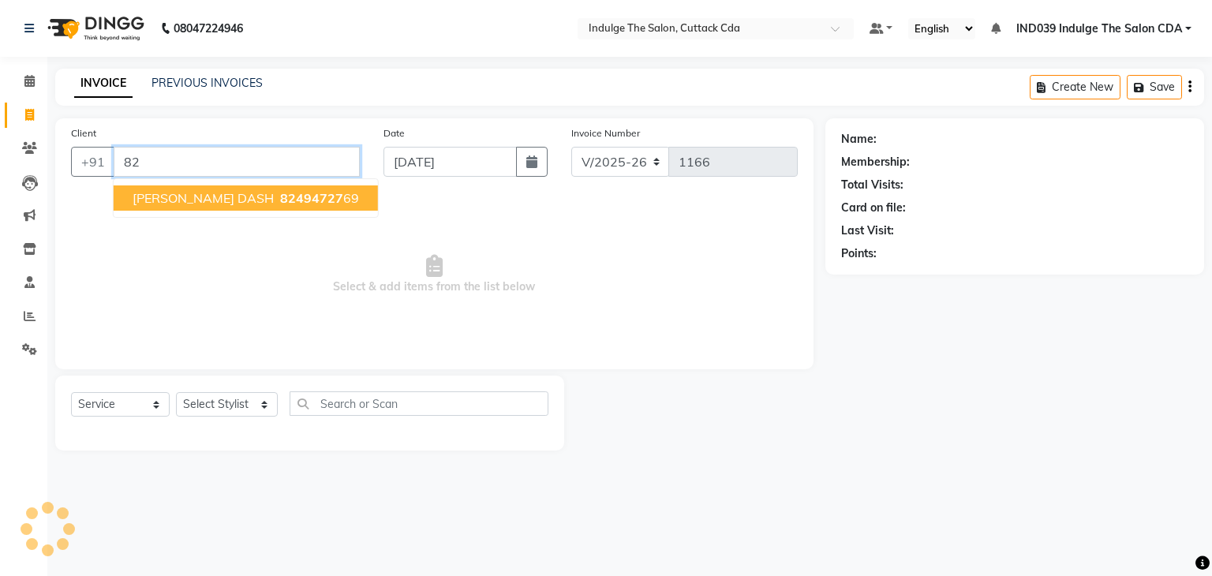
type input "8"
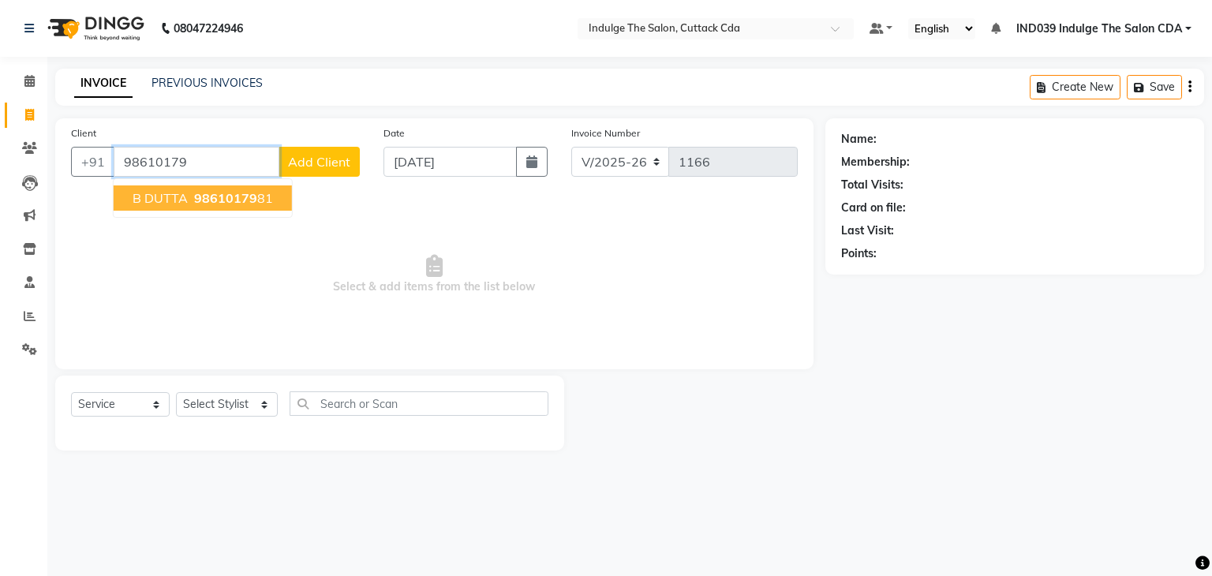
click at [217, 196] on span "98610179" at bounding box center [225, 198] width 63 height 16
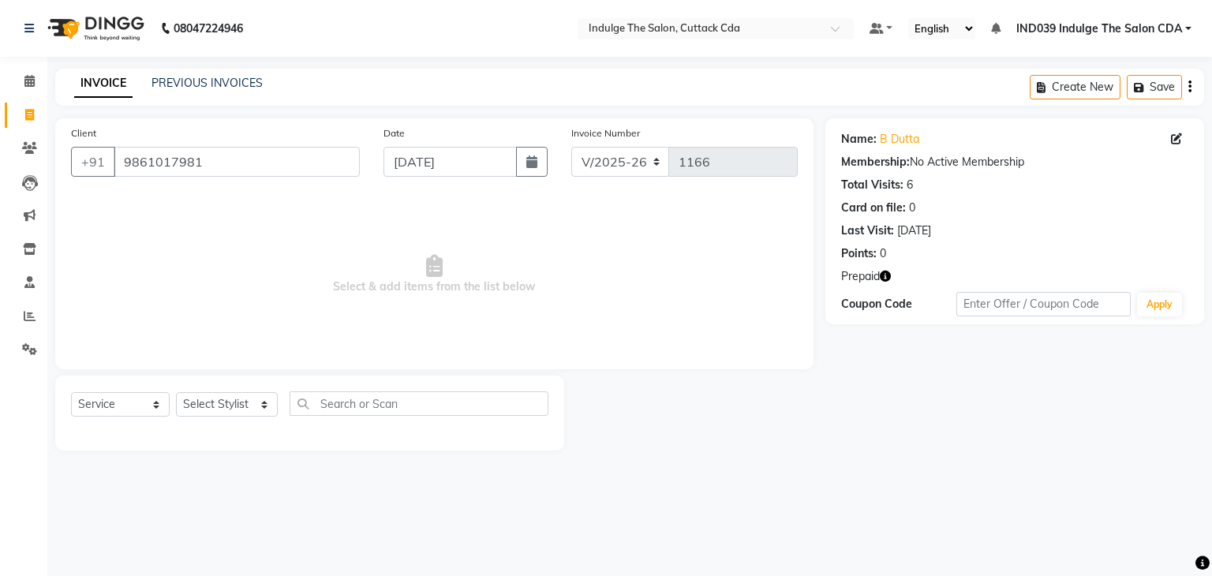
click at [885, 274] on icon "button" at bounding box center [885, 276] width 11 height 11
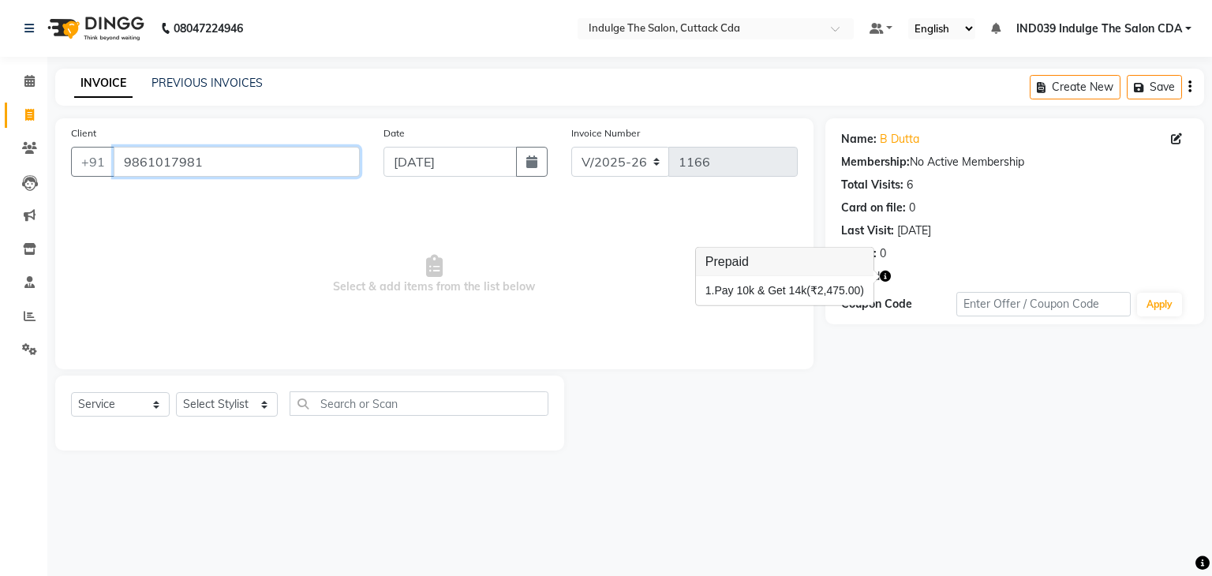
click at [296, 169] on input "9861017981" at bounding box center [237, 162] width 246 height 30
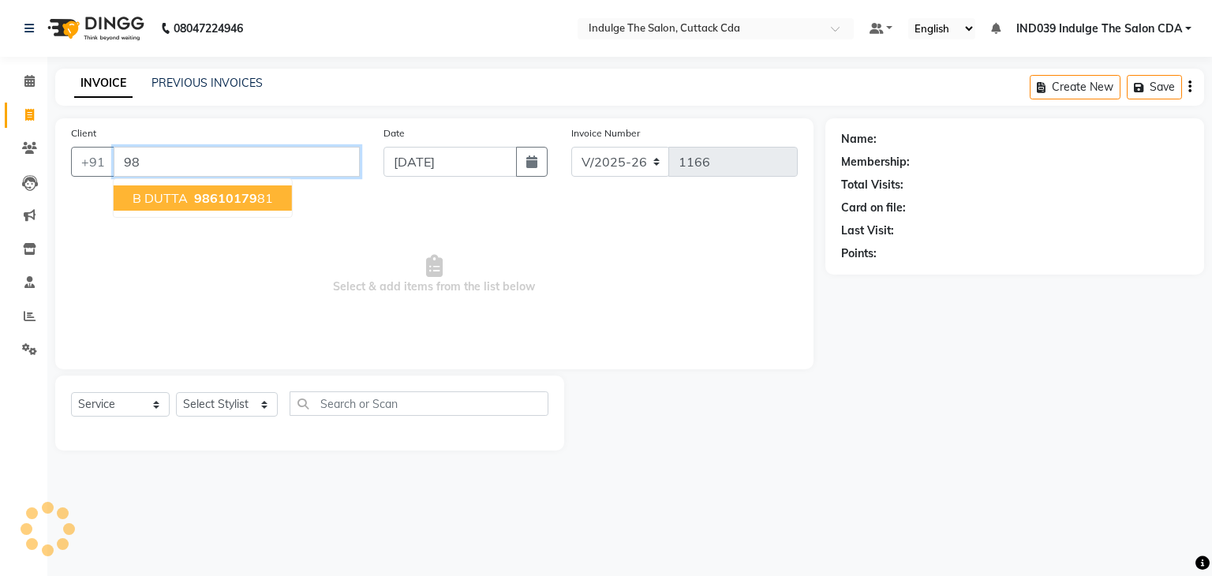
type input "9"
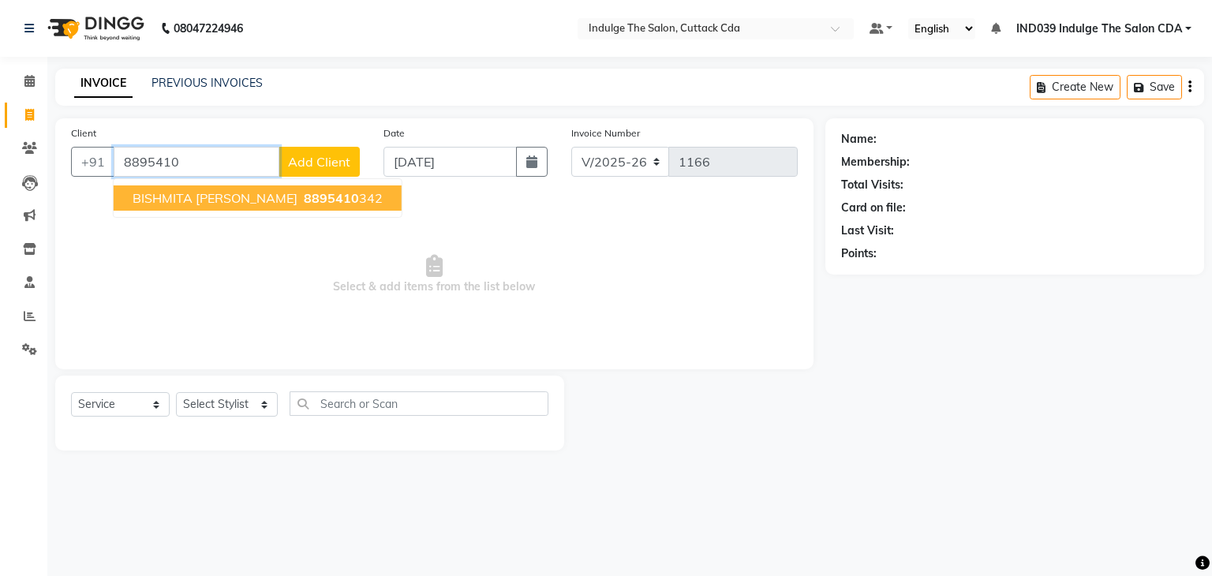
click at [304, 204] on span "8895410" at bounding box center [331, 198] width 55 height 16
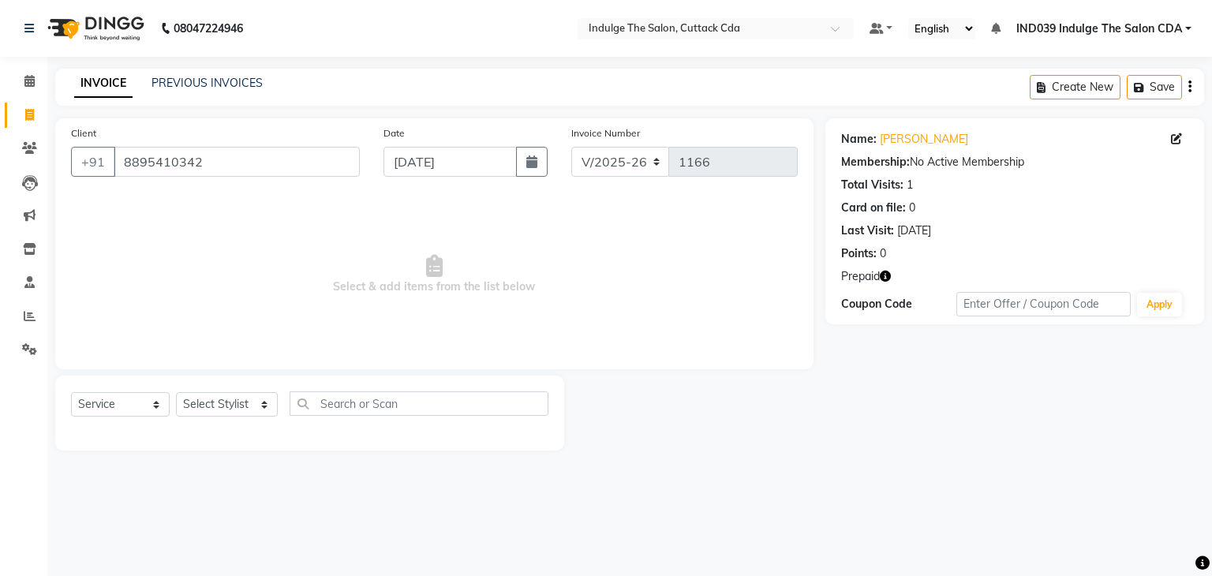
click at [888, 275] on icon "button" at bounding box center [885, 276] width 11 height 11
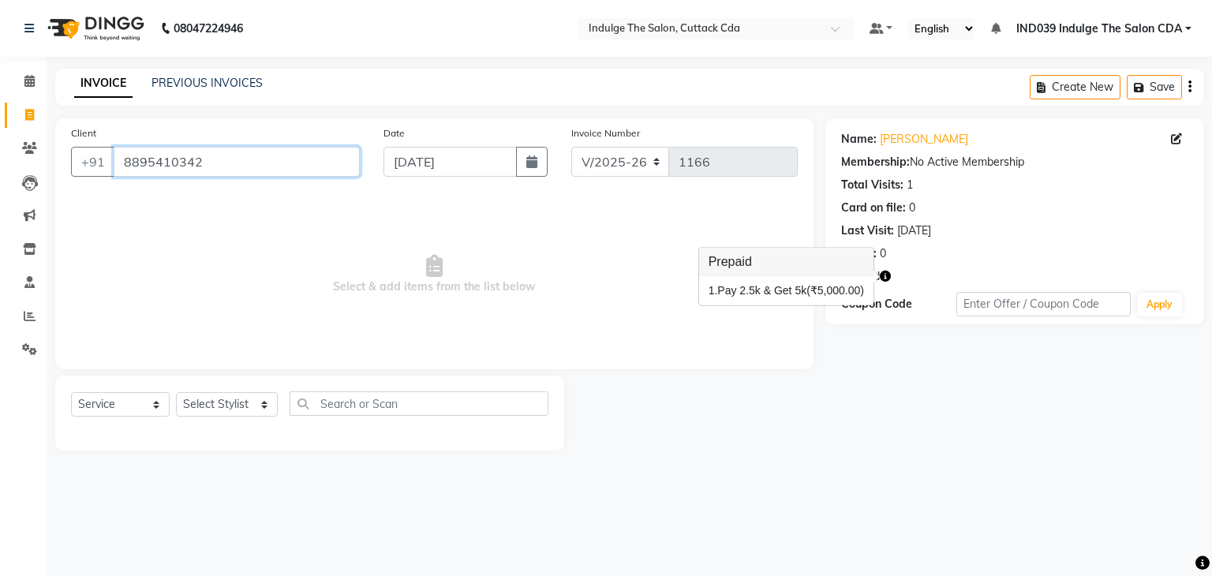
click at [238, 167] on input "8895410342" at bounding box center [237, 162] width 246 height 30
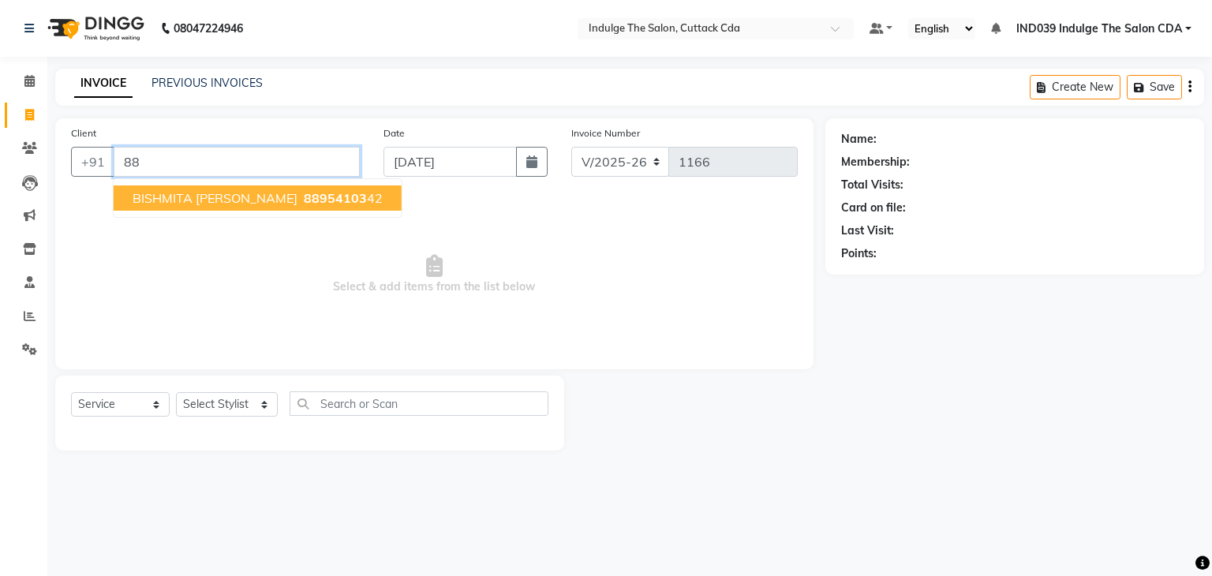
type input "8"
click at [289, 196] on span "95381606" at bounding box center [320, 198] width 63 height 16
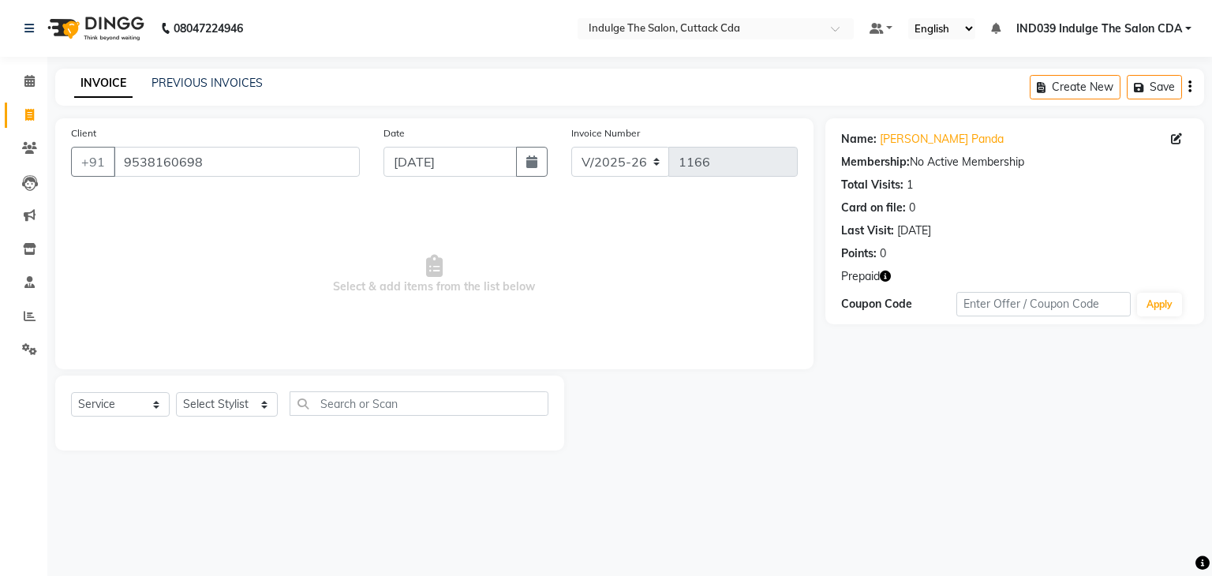
click at [887, 275] on icon "button" at bounding box center [885, 276] width 11 height 11
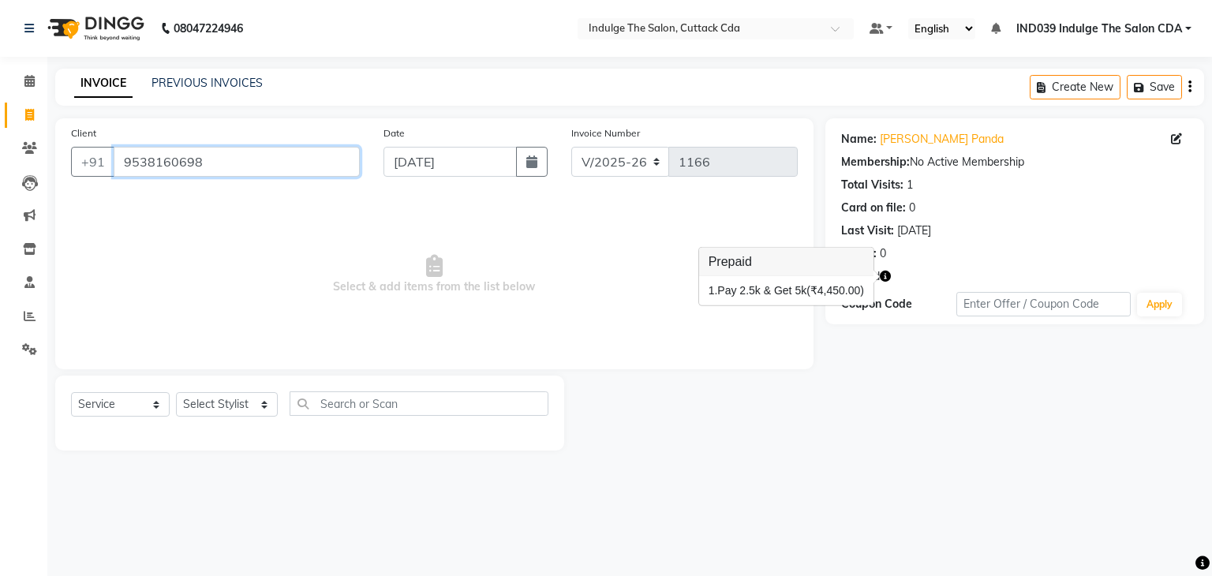
click at [290, 159] on input "9538160698" at bounding box center [237, 162] width 246 height 30
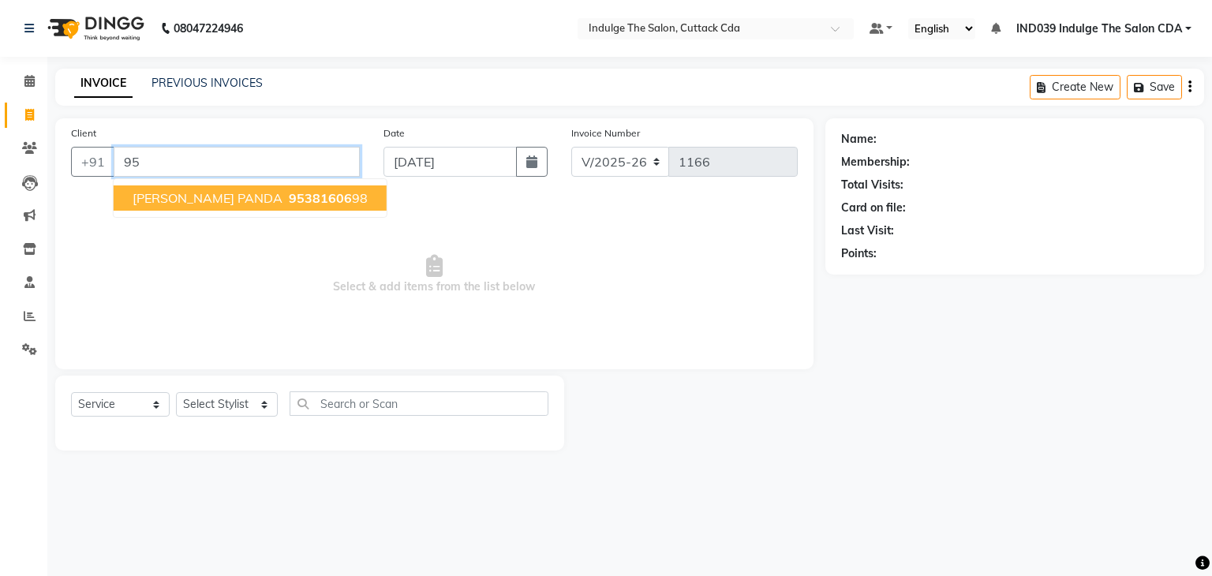
type input "9"
click at [278, 189] on button "[PERSON_NAME] 876315855 3" at bounding box center [226, 197] width 225 height 25
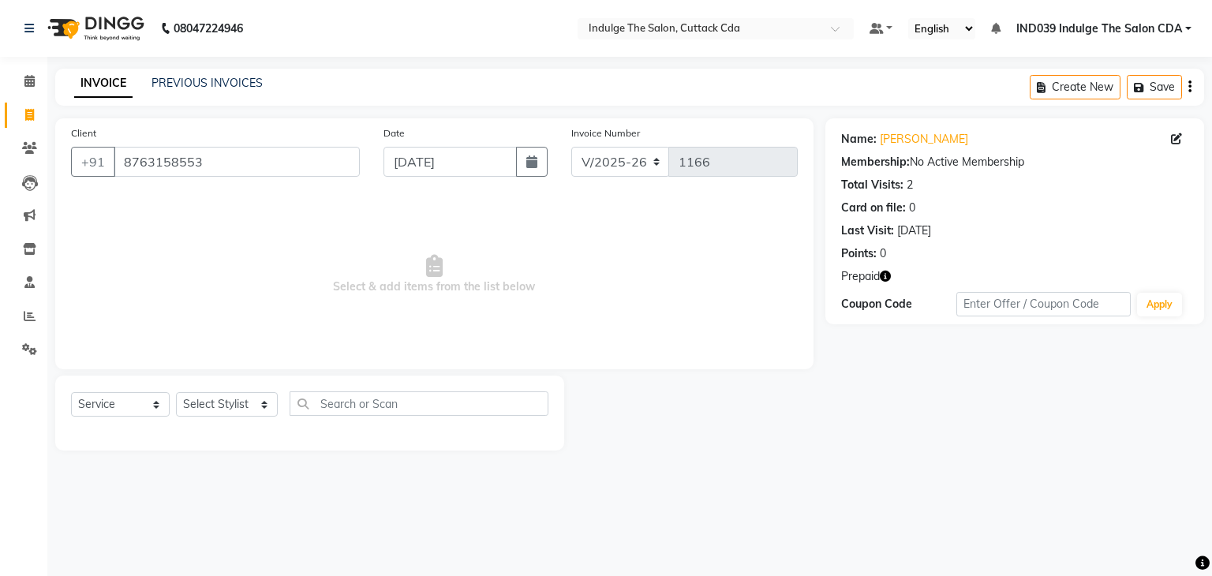
click at [884, 277] on icon "button" at bounding box center [885, 276] width 11 height 11
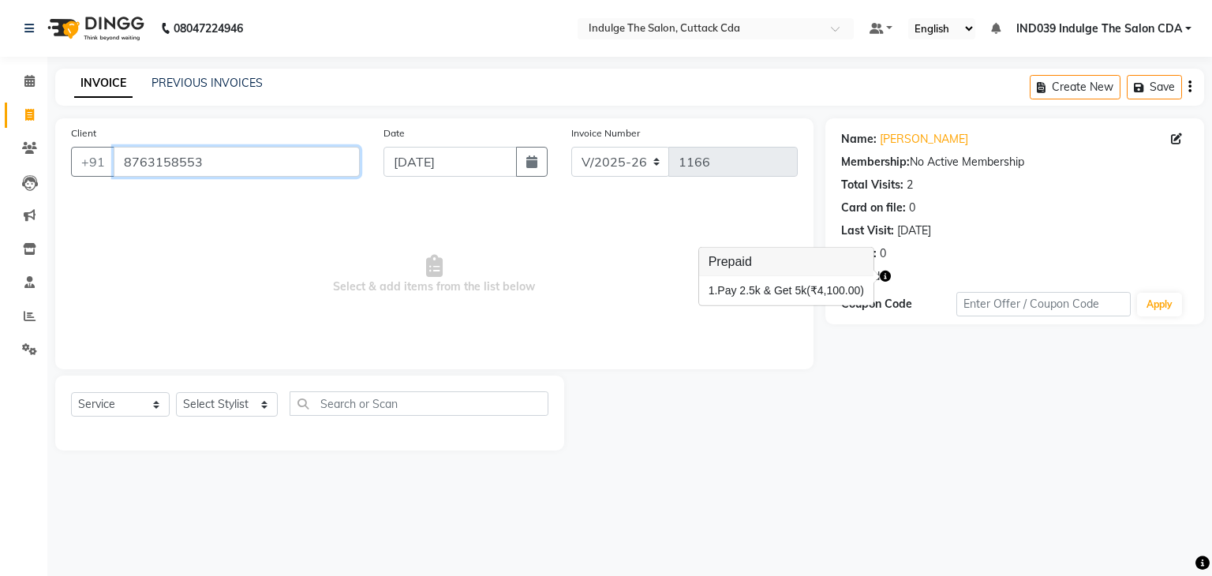
click at [306, 160] on input "8763158553" at bounding box center [237, 162] width 246 height 30
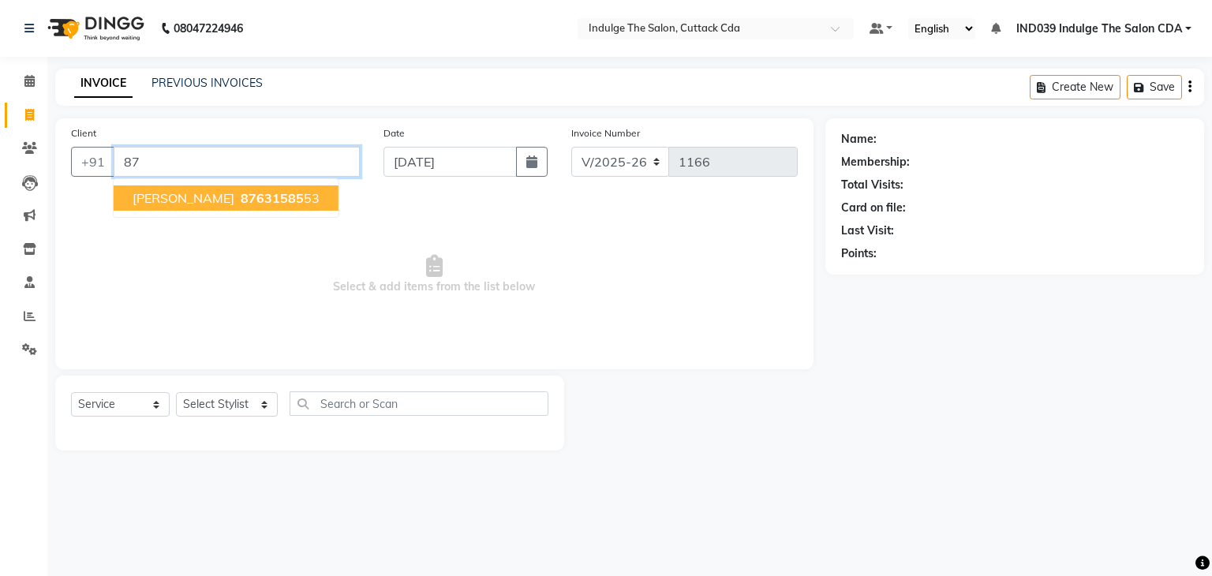
type input "8"
click at [280, 196] on span "85277" at bounding box center [260, 198] width 39 height 16
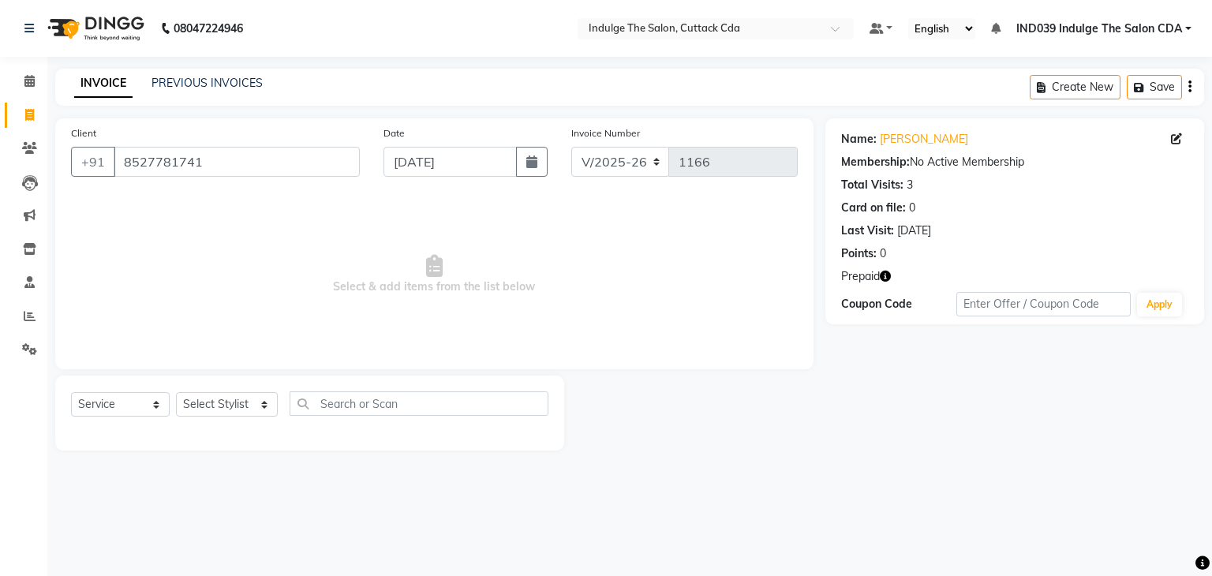
click at [887, 280] on icon "button" at bounding box center [885, 276] width 11 height 11
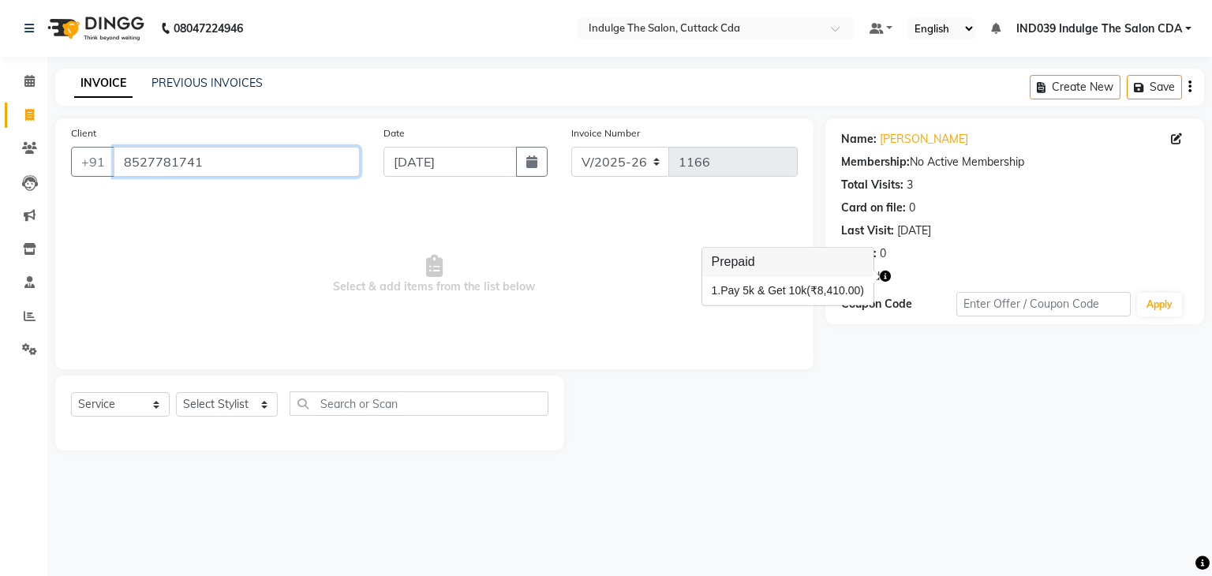
click at [262, 171] on input "8527781741" at bounding box center [237, 162] width 246 height 30
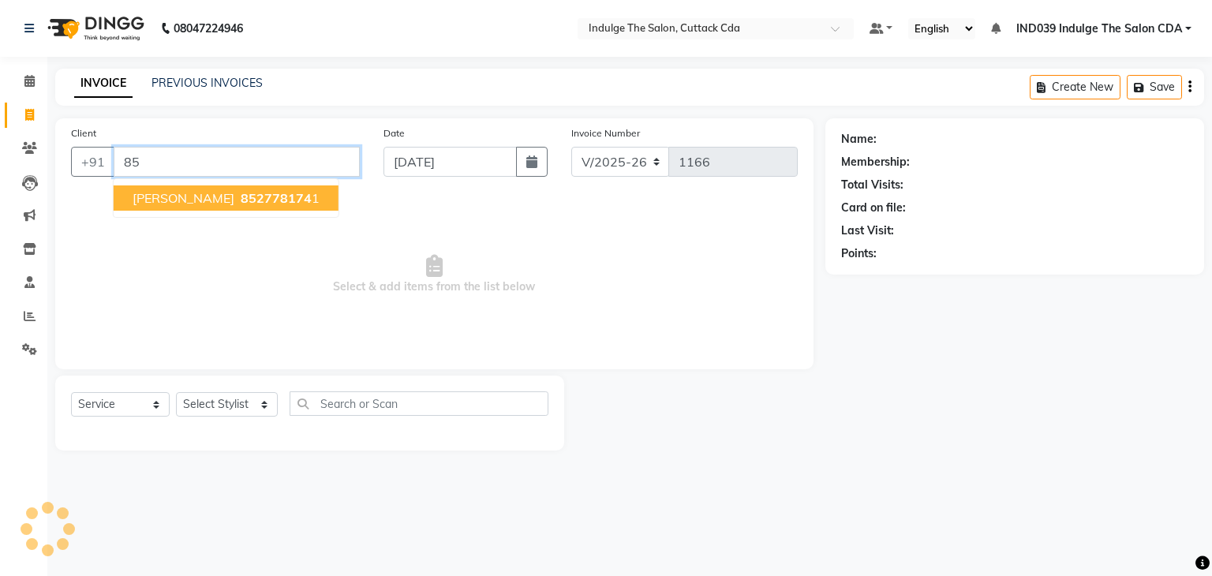
type input "8"
click at [259, 200] on span "933727" at bounding box center [264, 198] width 47 height 16
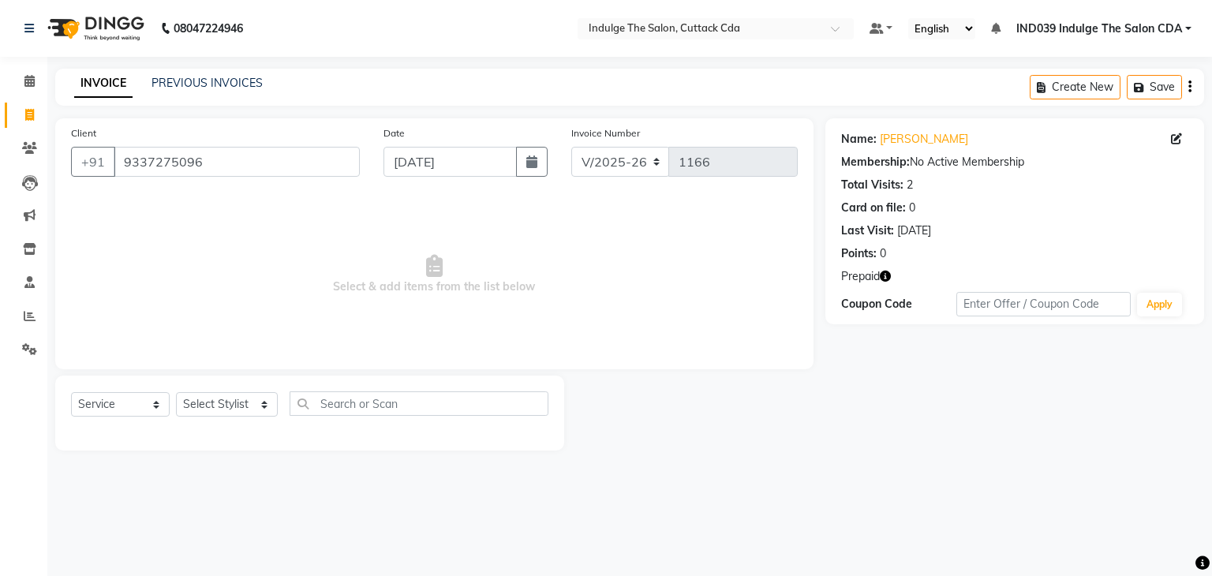
click at [888, 275] on icon "button" at bounding box center [885, 276] width 11 height 11
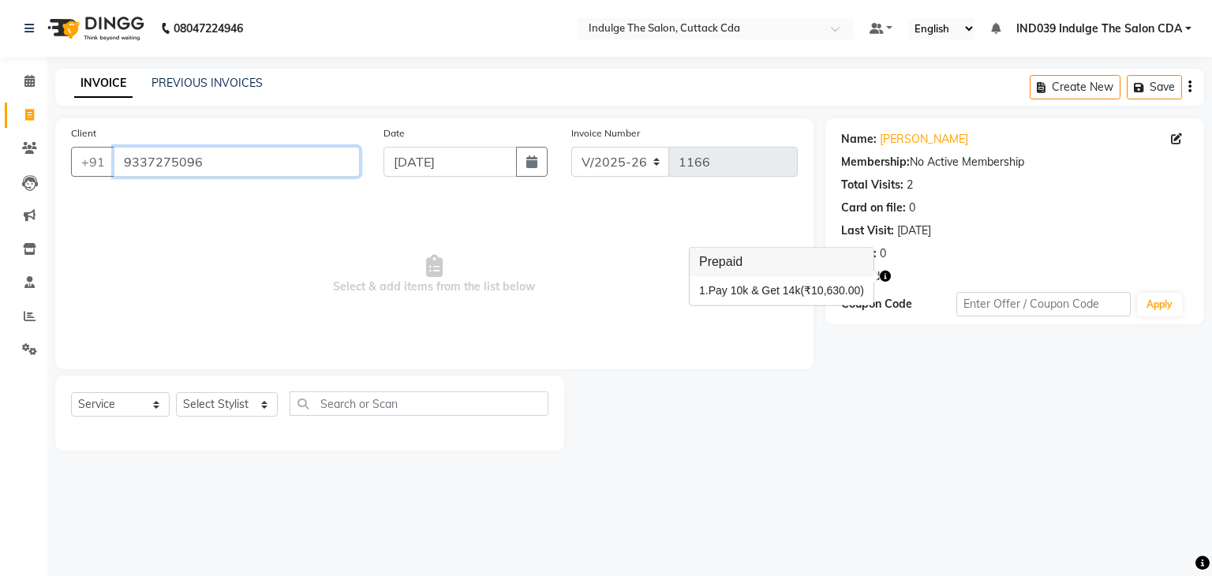
click at [269, 171] on input "9337275096" at bounding box center [237, 162] width 246 height 30
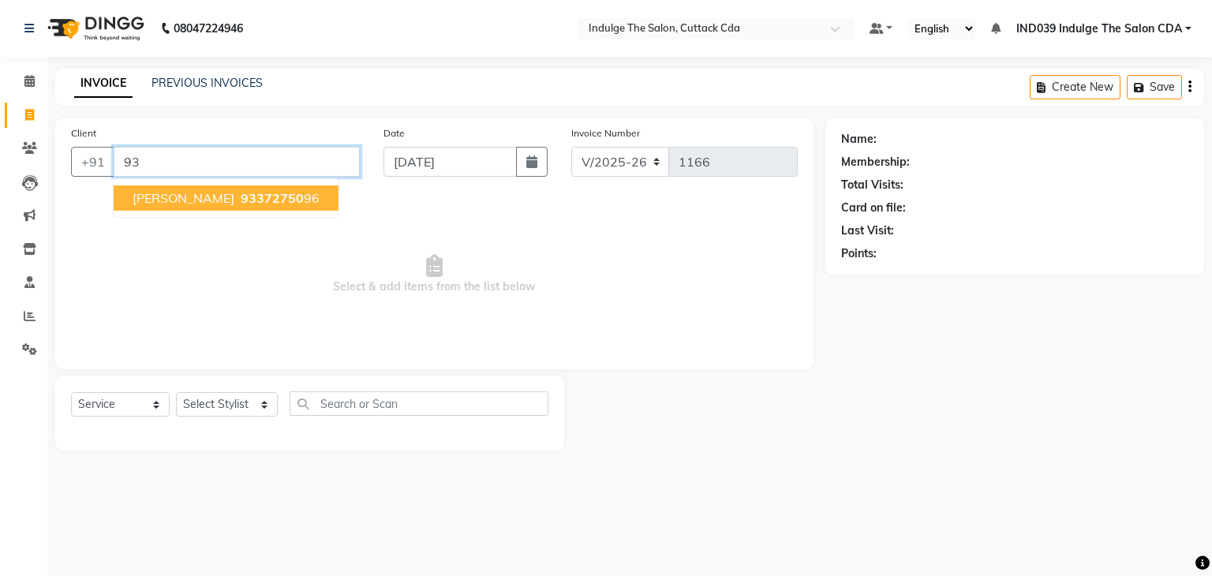
type input "9"
click at [274, 203] on span "7978055" at bounding box center [256, 198] width 55 height 16
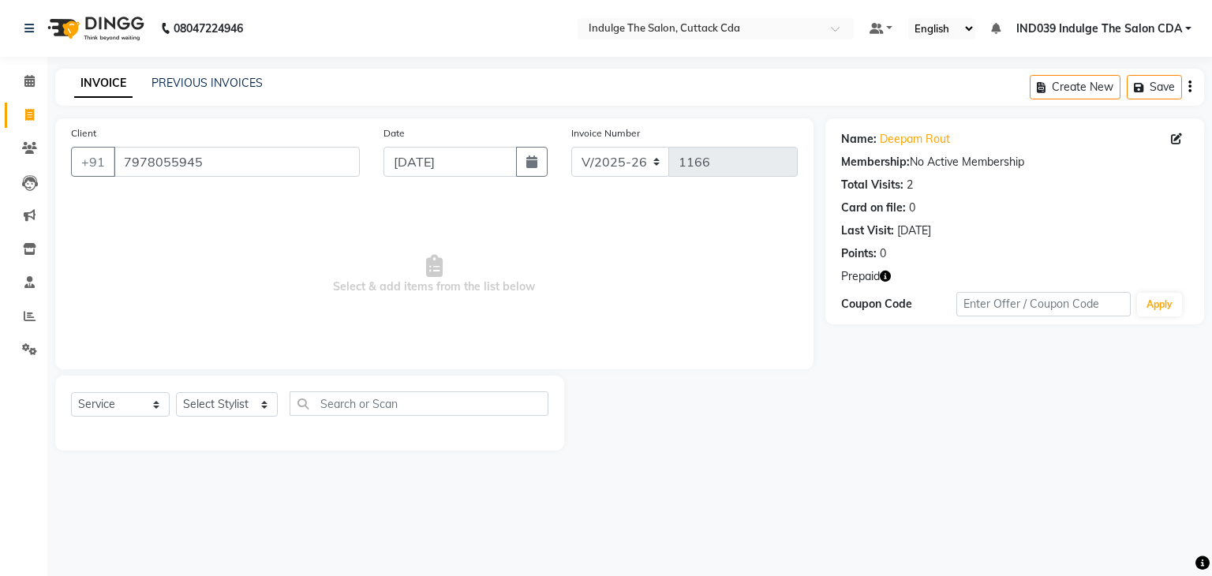
click at [887, 279] on icon "button" at bounding box center [885, 276] width 11 height 11
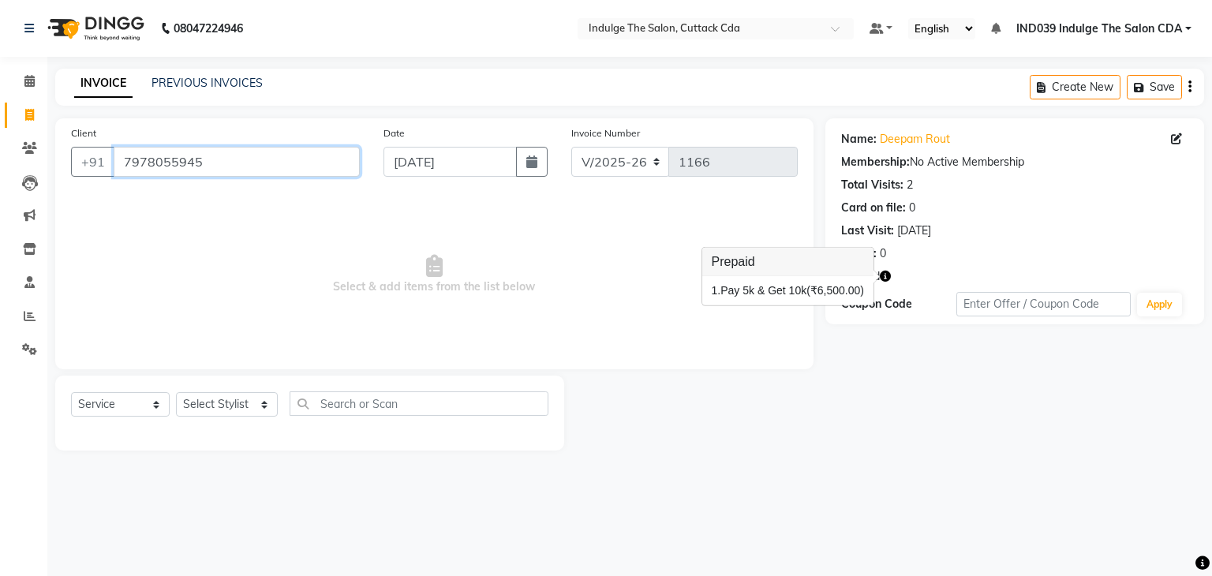
click at [210, 158] on input "7978055945" at bounding box center [237, 162] width 246 height 30
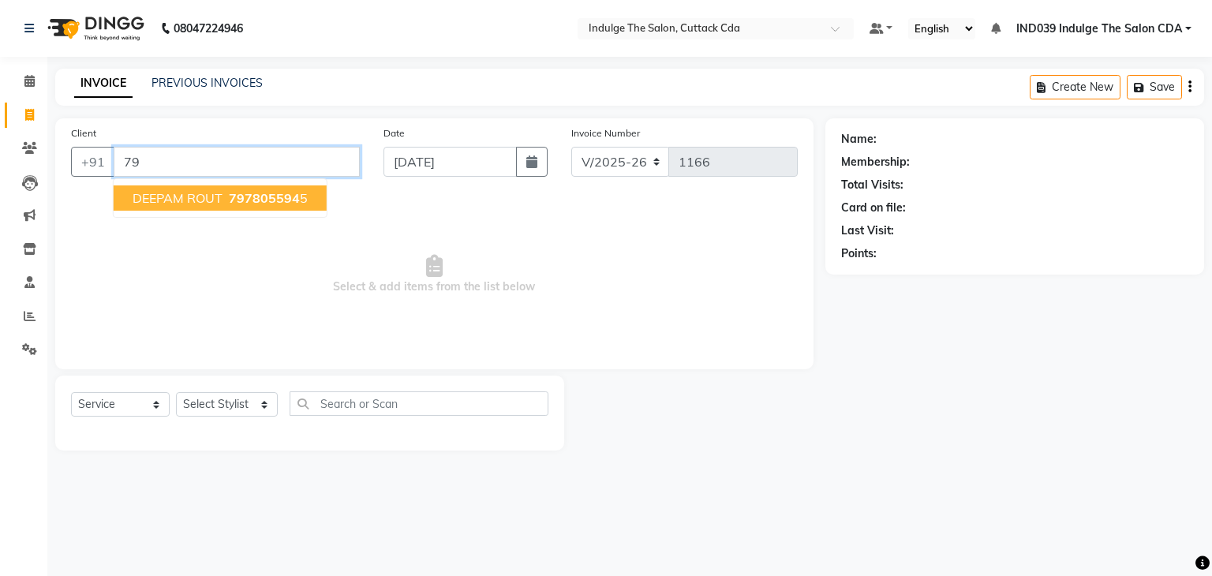
type input "7"
click at [234, 196] on span "[PERSON_NAME]" at bounding box center [184, 198] width 102 height 16
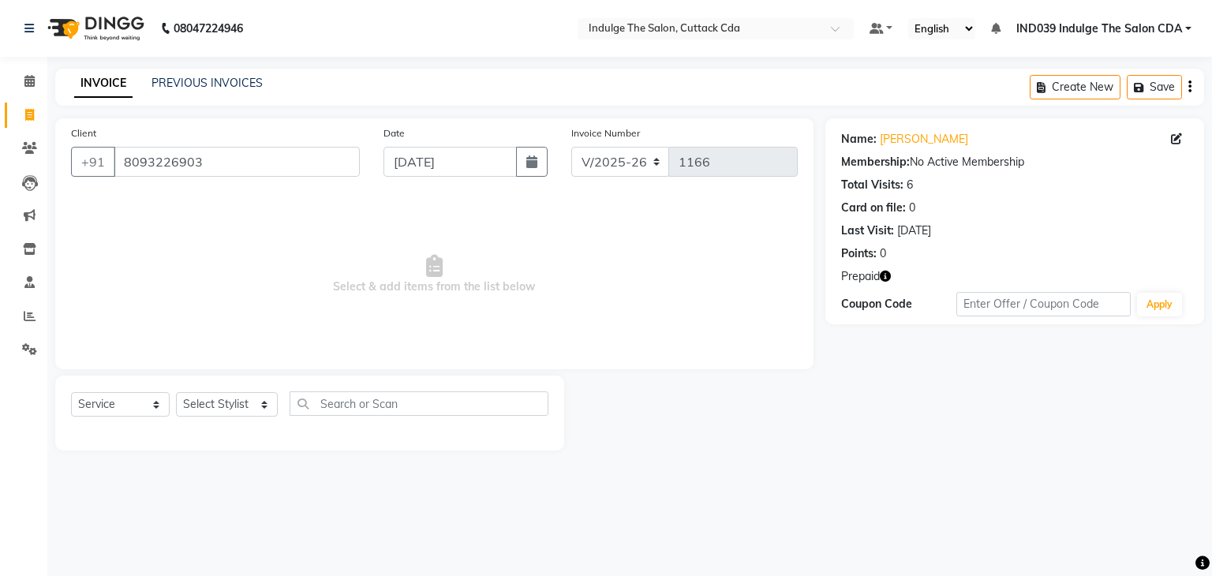
click at [884, 275] on icon "button" at bounding box center [885, 276] width 11 height 11
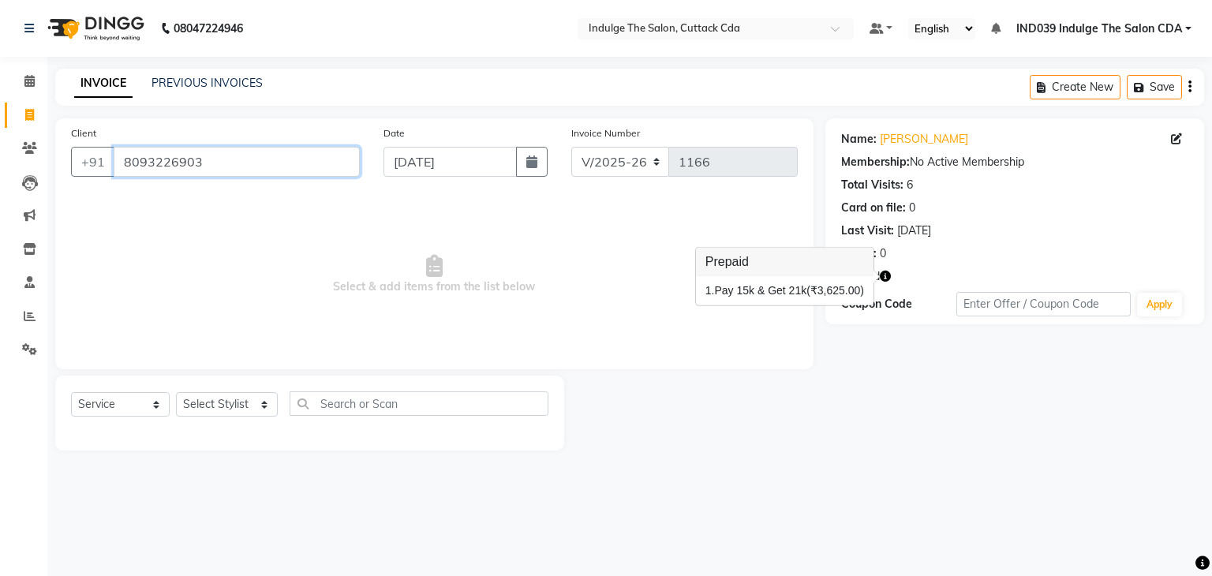
click at [227, 155] on input "8093226903" at bounding box center [237, 162] width 246 height 30
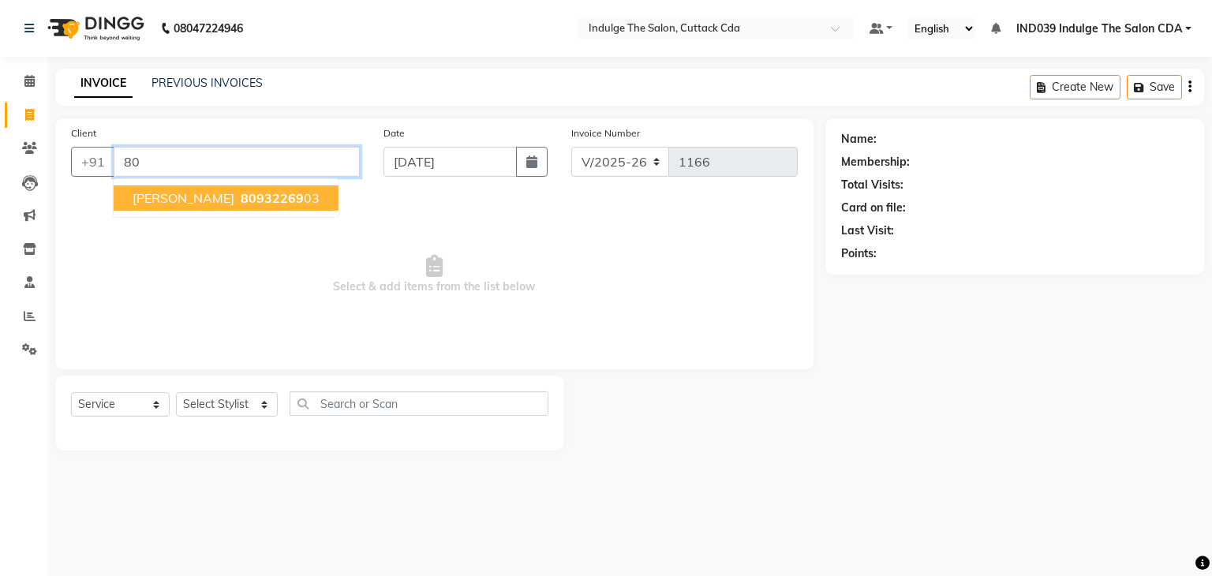
type input "8"
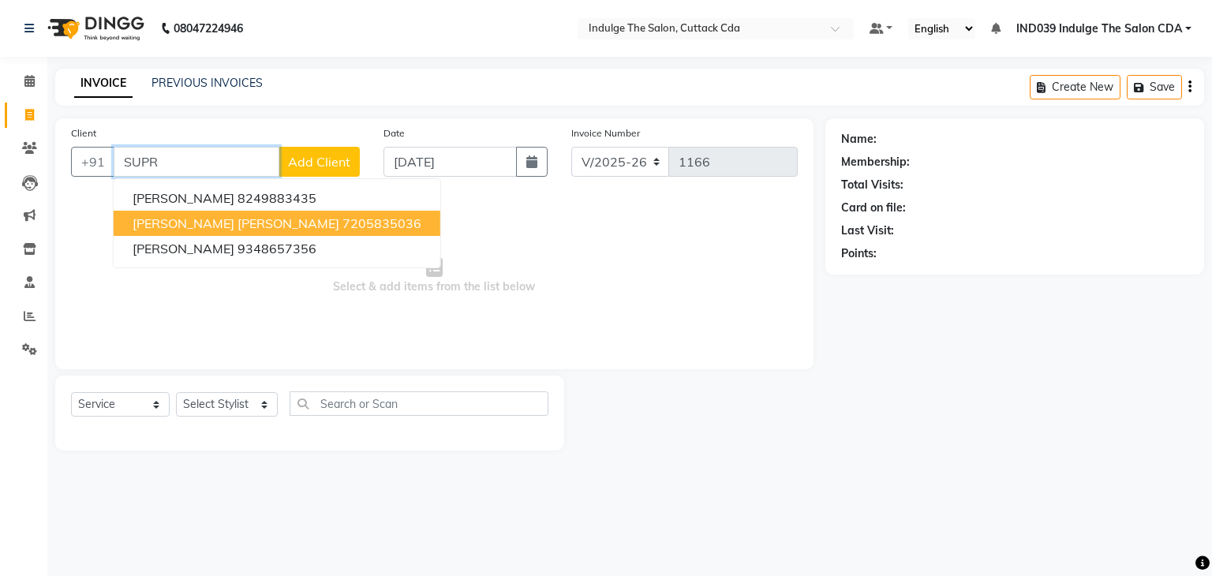
click at [221, 223] on button "[PERSON_NAME] [PERSON_NAME] 7205835036" at bounding box center [277, 223] width 327 height 25
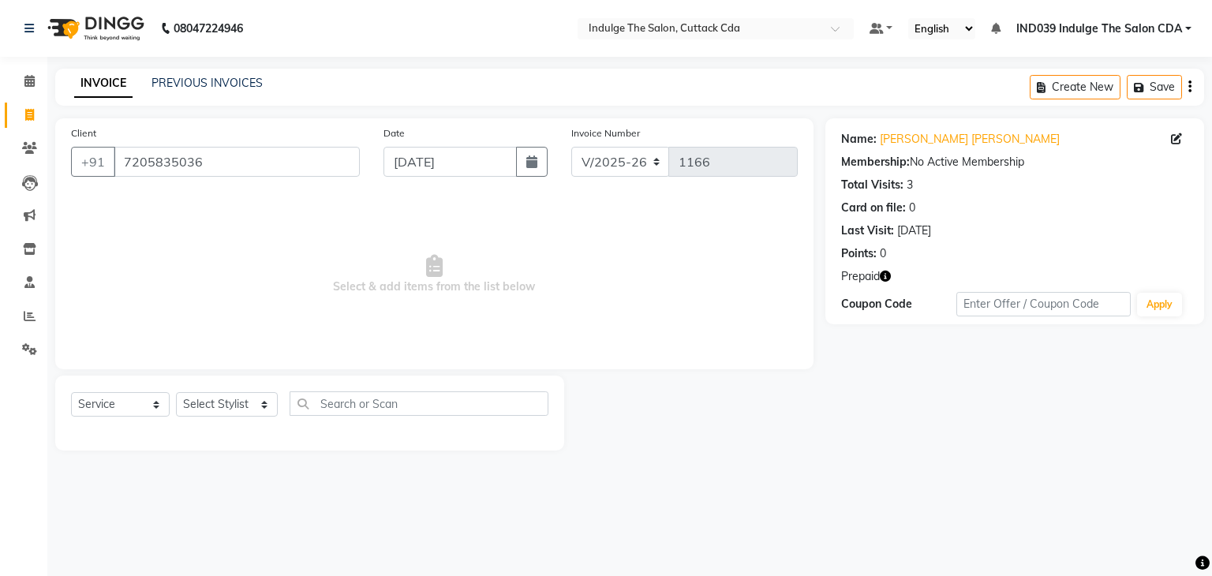
click at [889, 278] on icon "button" at bounding box center [885, 276] width 11 height 11
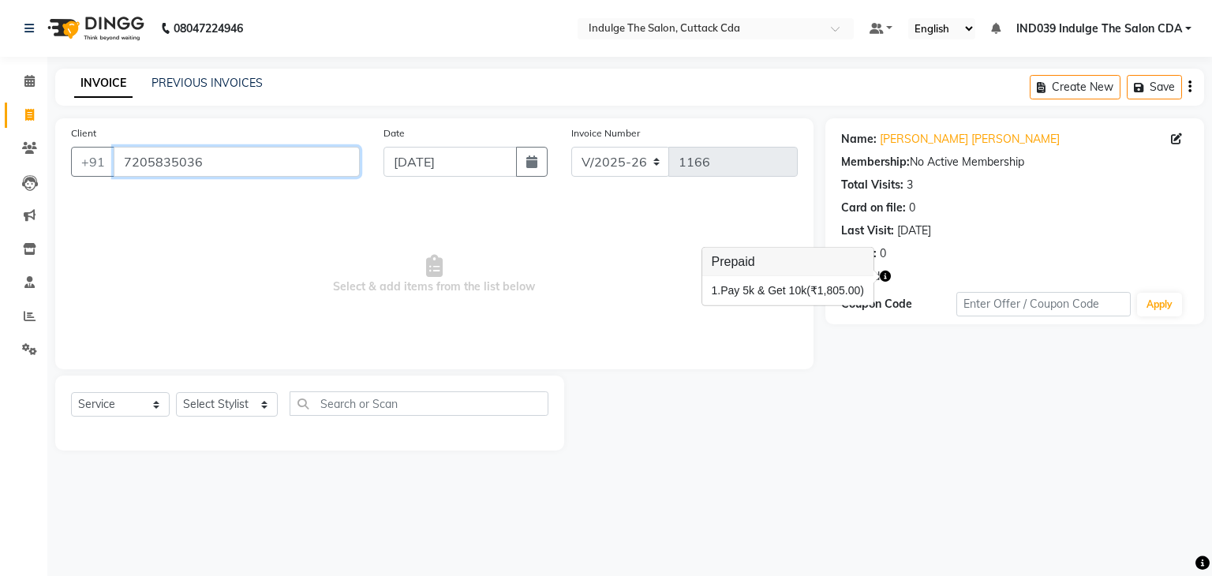
click at [262, 152] on input "7205835036" at bounding box center [237, 162] width 246 height 30
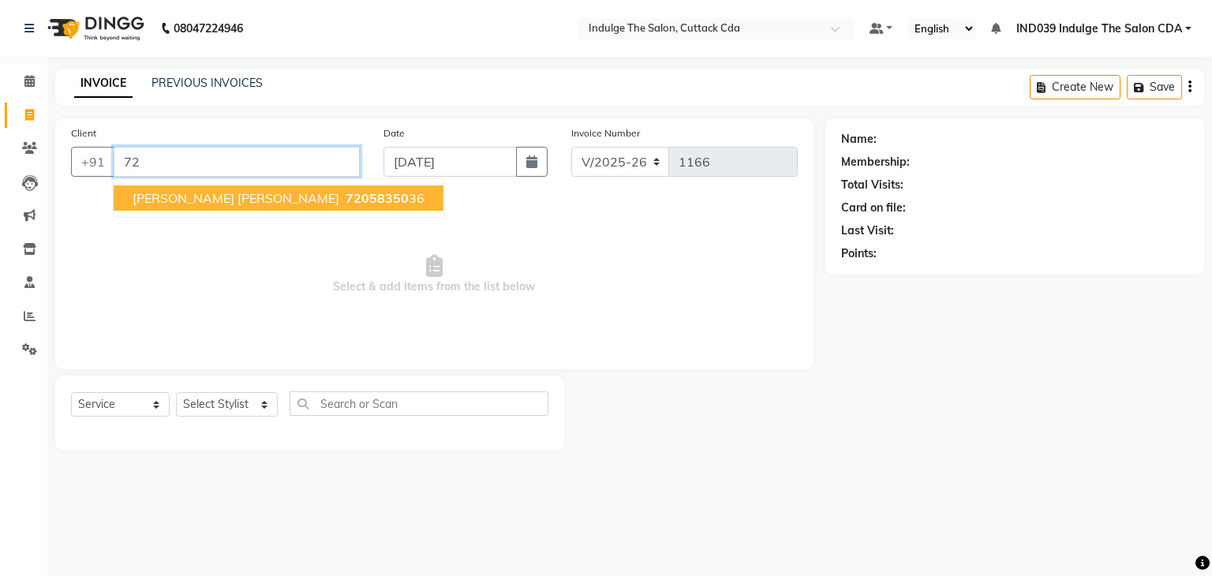
type input "7"
click at [286, 198] on ngb-highlight "7978048219" at bounding box center [325, 198] width 79 height 16
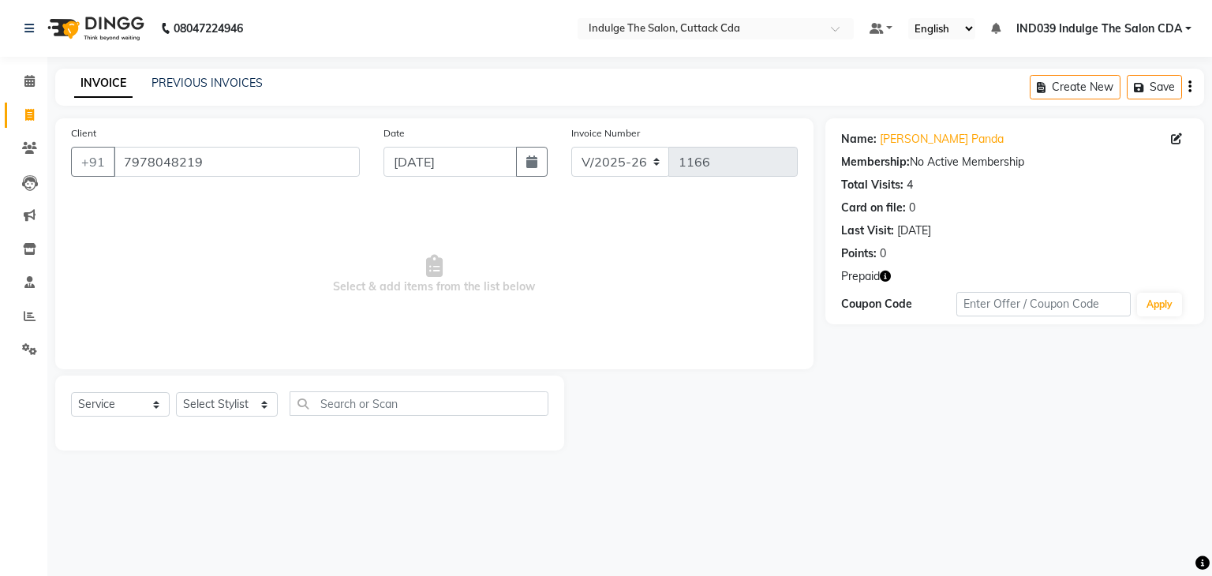
click at [889, 277] on icon "button" at bounding box center [885, 276] width 11 height 11
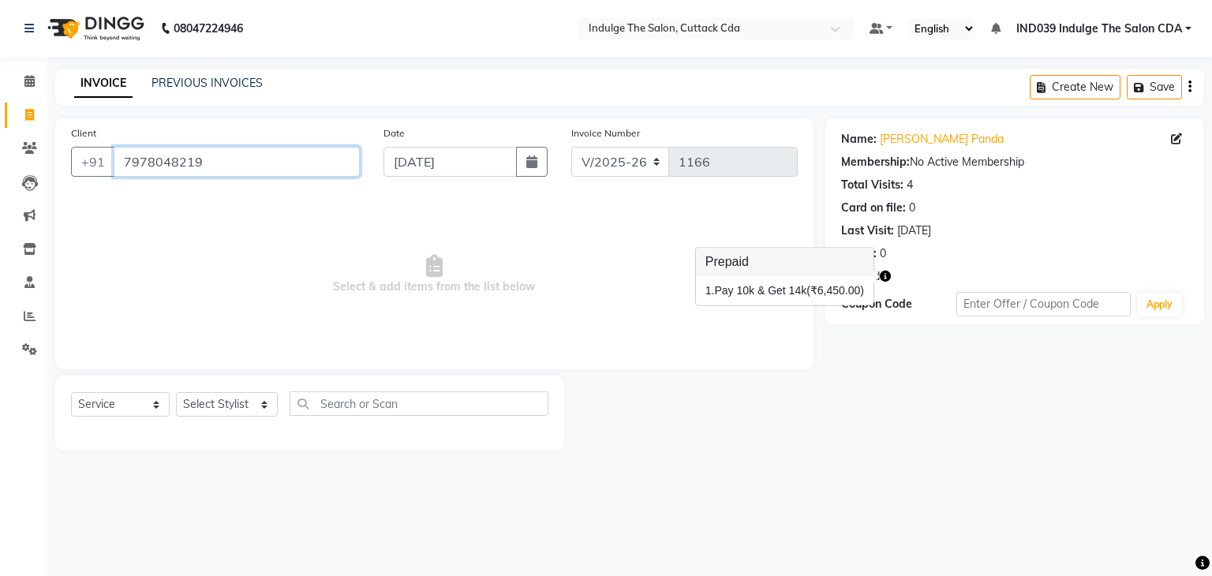
click at [262, 165] on input "7978048219" at bounding box center [237, 162] width 246 height 30
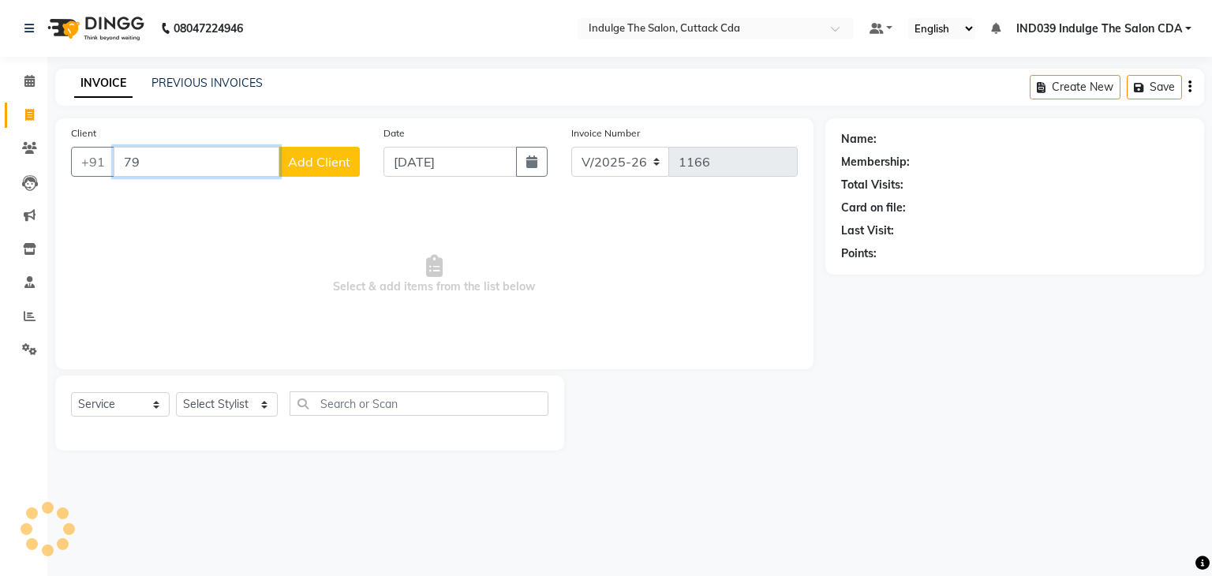
type input "7"
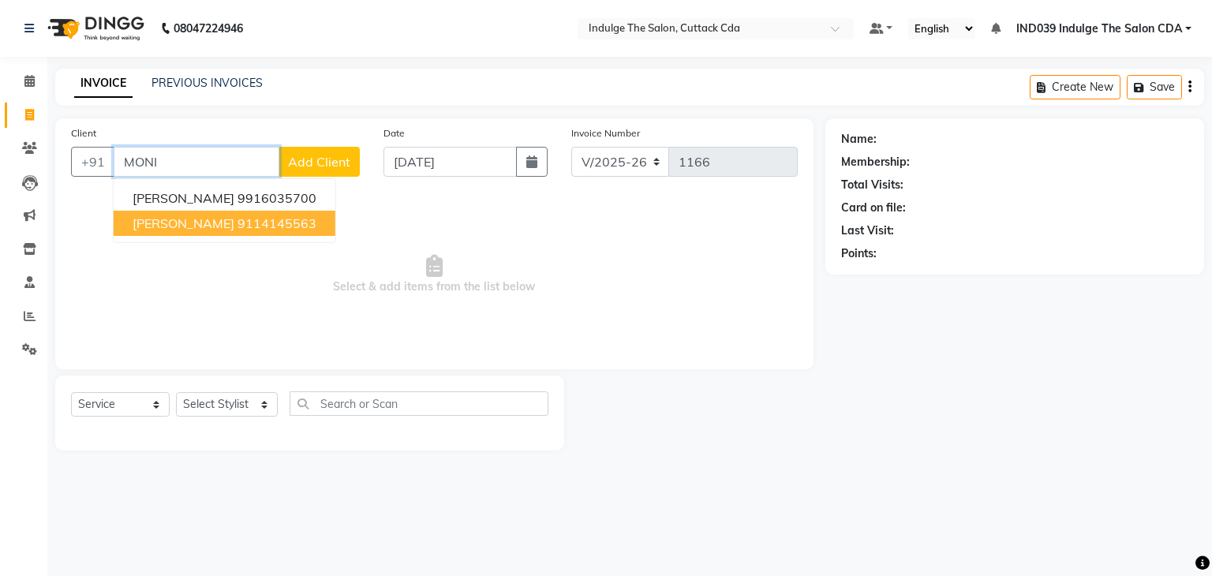
click at [268, 226] on ngb-highlight "9114145563" at bounding box center [277, 223] width 79 height 16
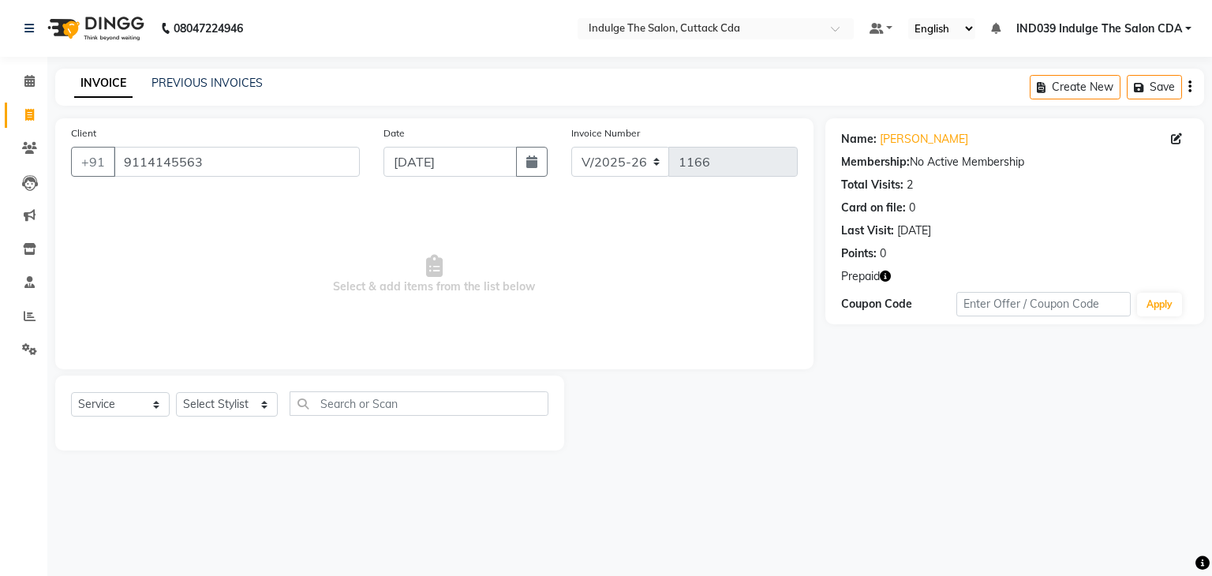
click at [887, 276] on icon "button" at bounding box center [885, 276] width 11 height 11
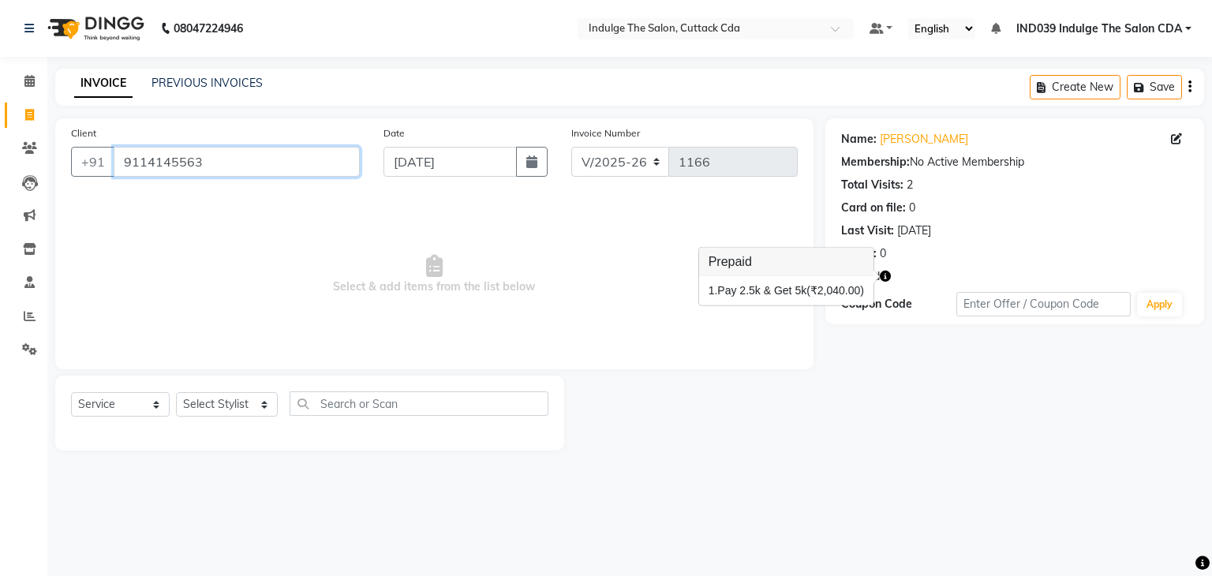
click at [211, 162] on input "9114145563" at bounding box center [237, 162] width 246 height 30
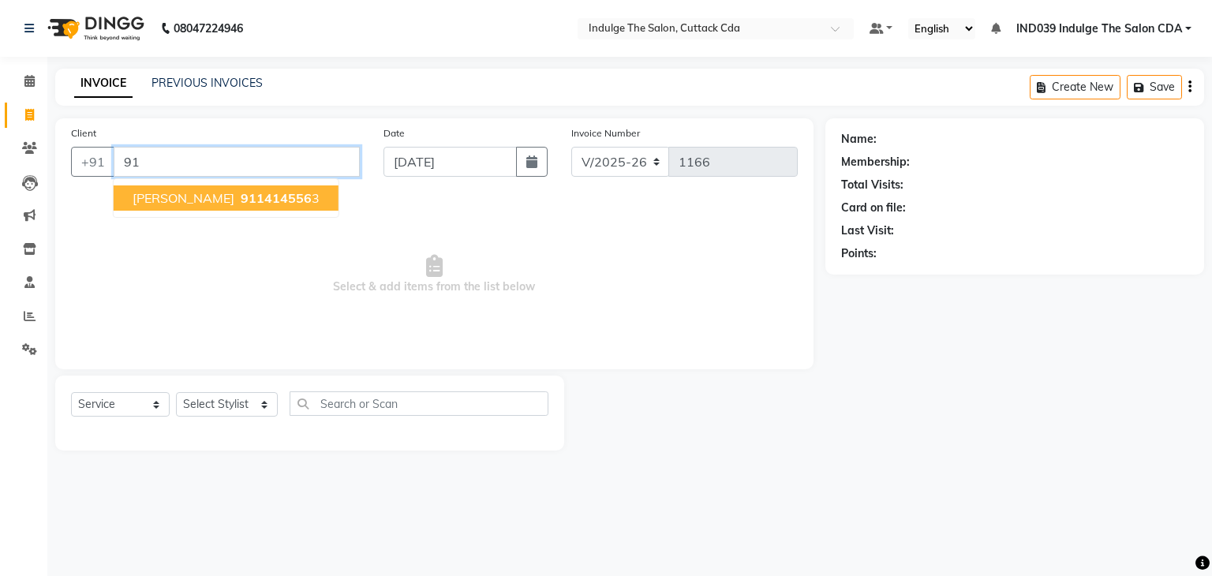
type input "9"
click at [220, 203] on span "[PERSON_NAME] PANDA" at bounding box center [208, 198] width 150 height 16
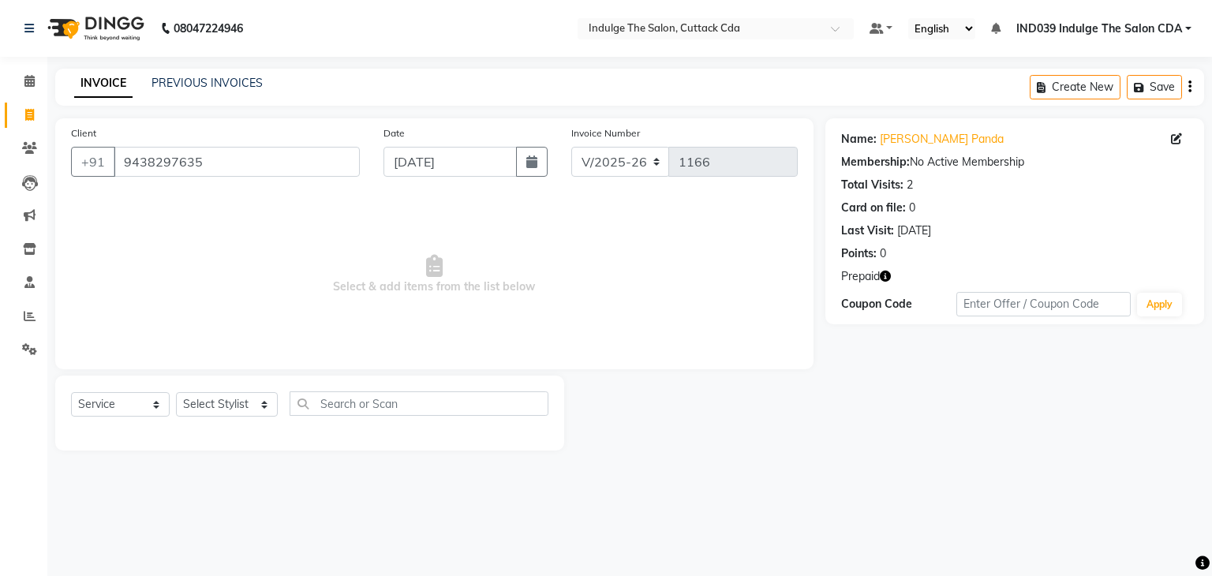
click at [886, 279] on icon "button" at bounding box center [885, 276] width 11 height 11
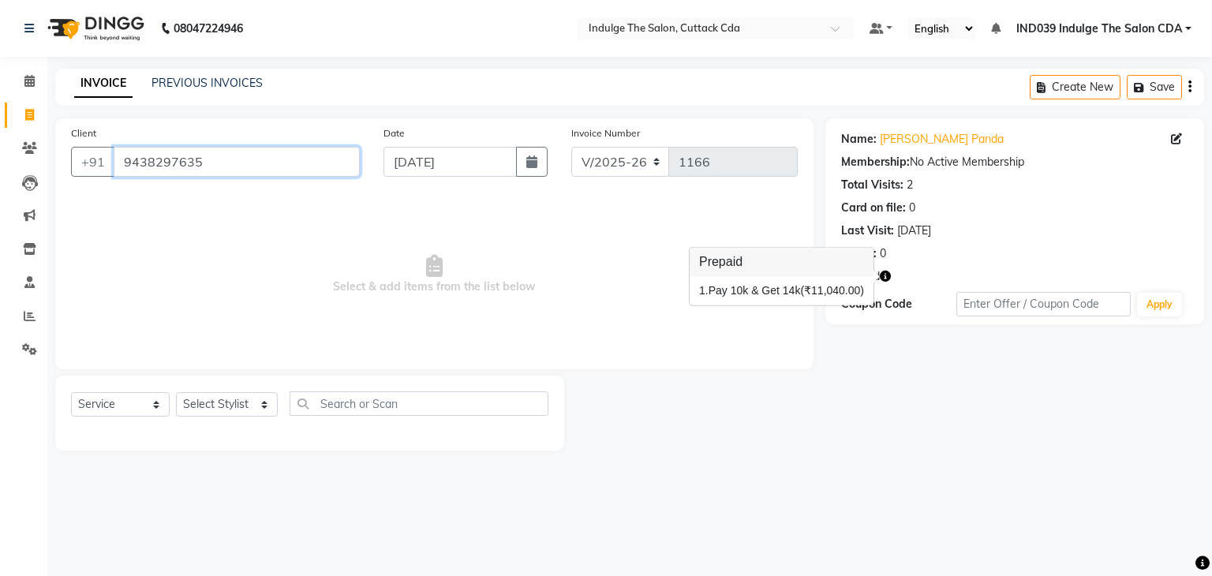
click at [249, 165] on input "9438297635" at bounding box center [237, 162] width 246 height 30
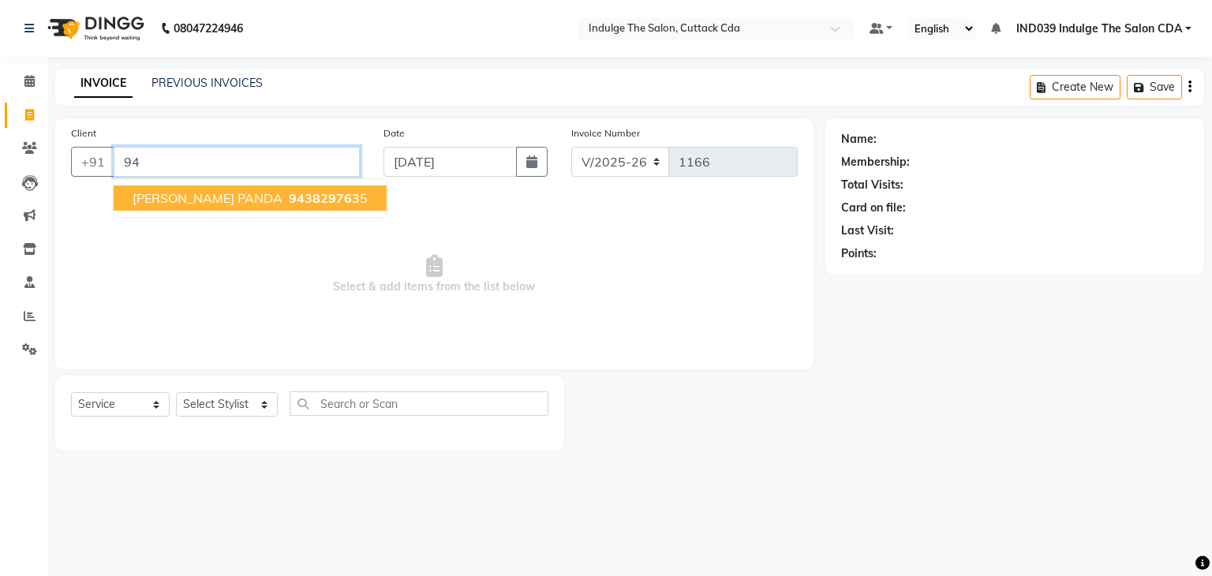
type input "9"
click at [238, 196] on ngb-highlight "9911094832" at bounding box center [277, 198] width 79 height 16
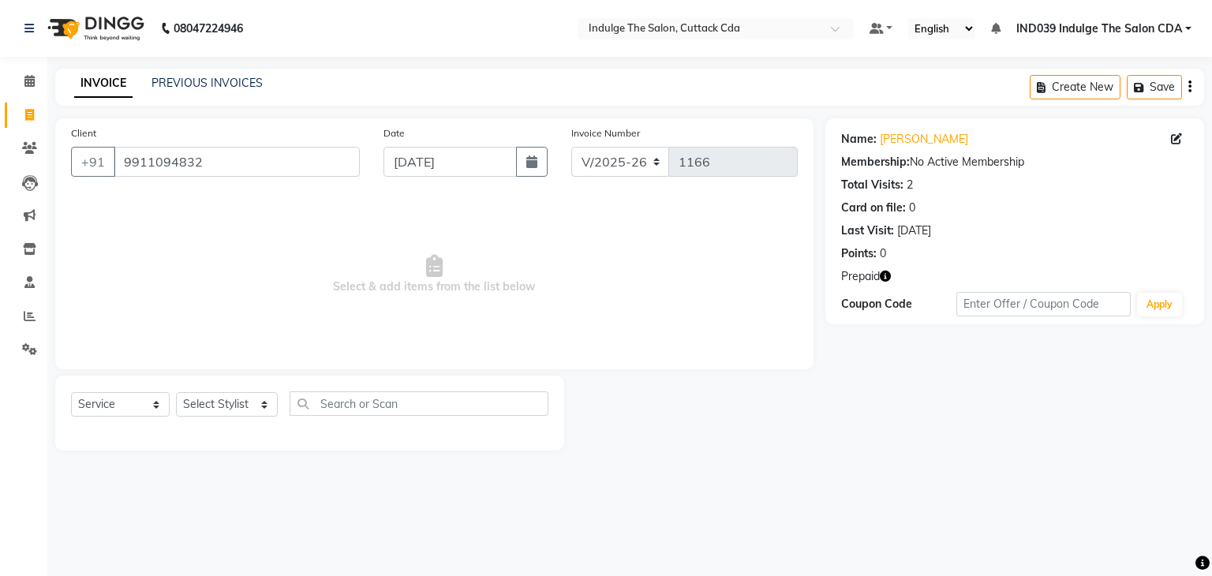
click at [889, 276] on icon "button" at bounding box center [885, 276] width 11 height 11
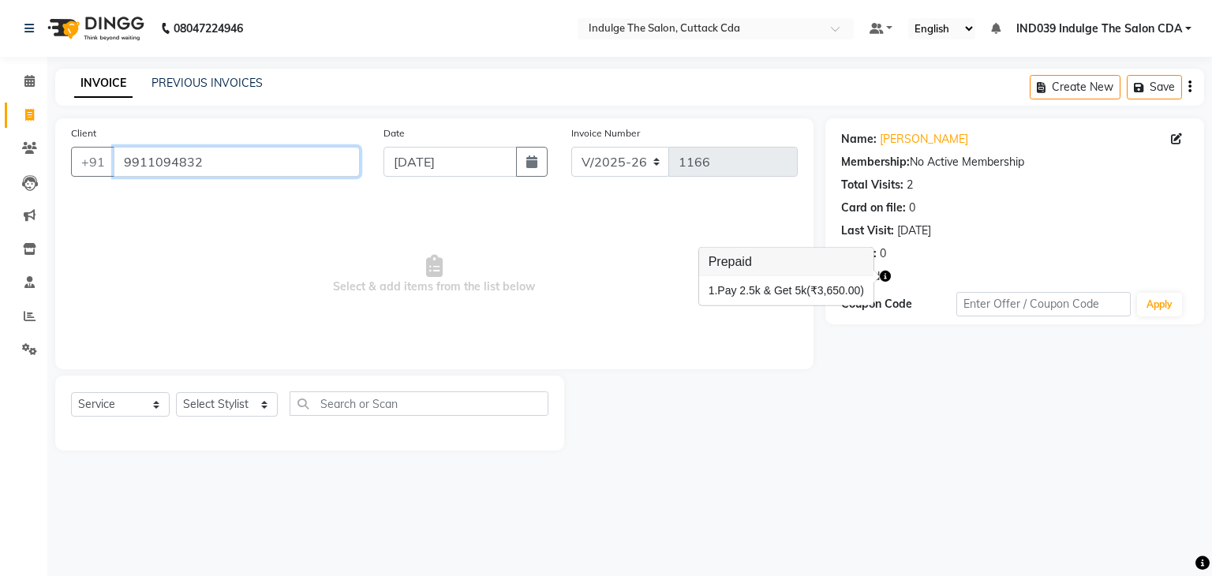
click at [275, 163] on input "9911094832" at bounding box center [237, 162] width 246 height 30
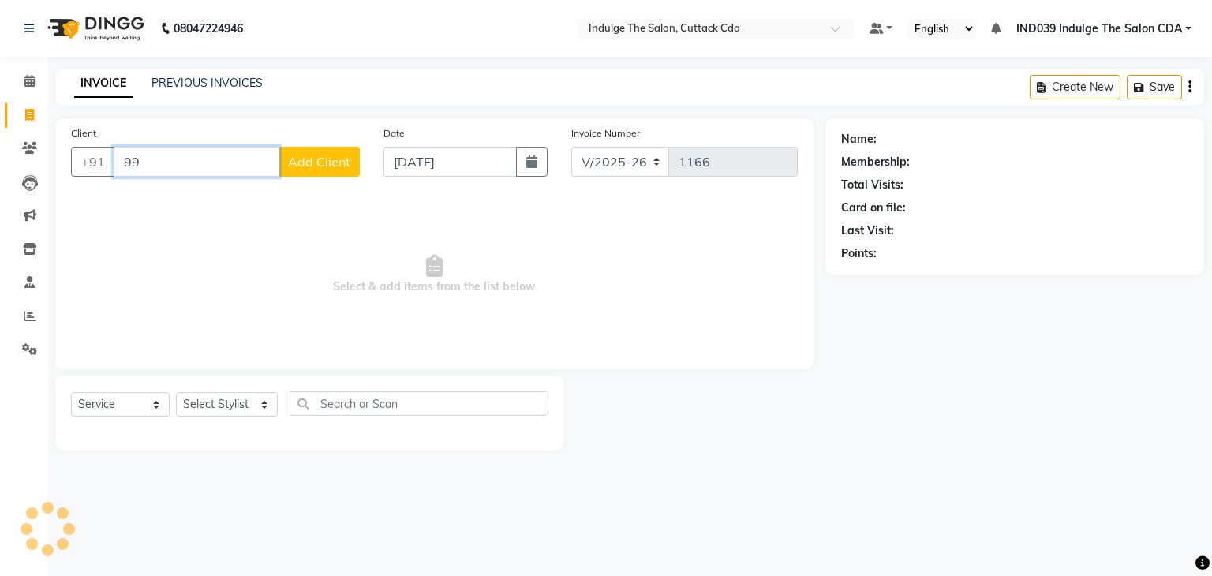
type input "9"
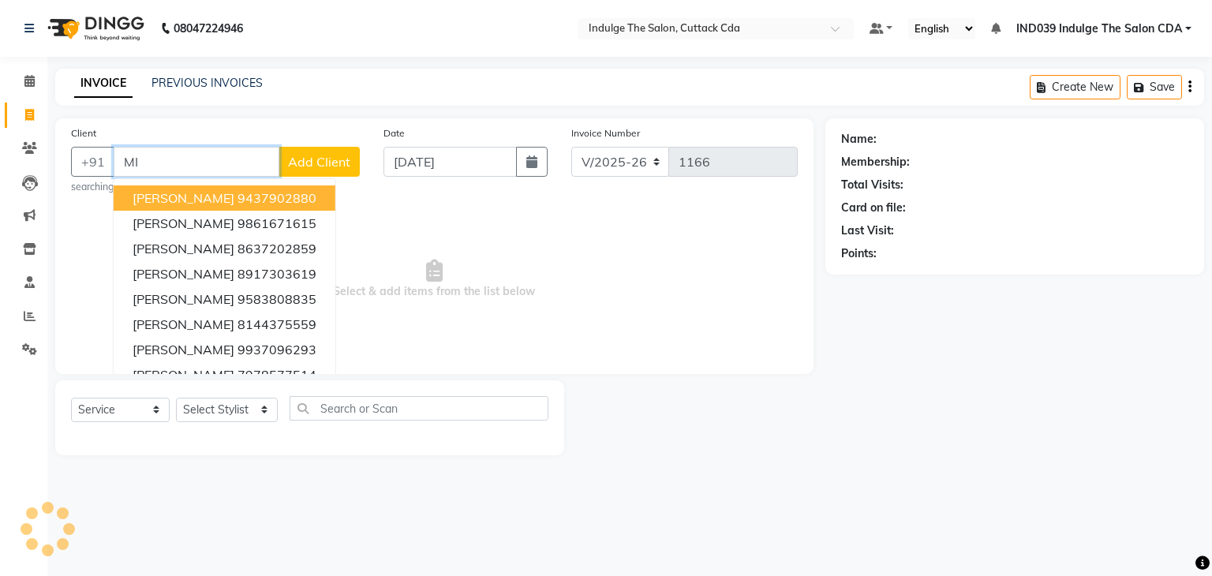
type input "M"
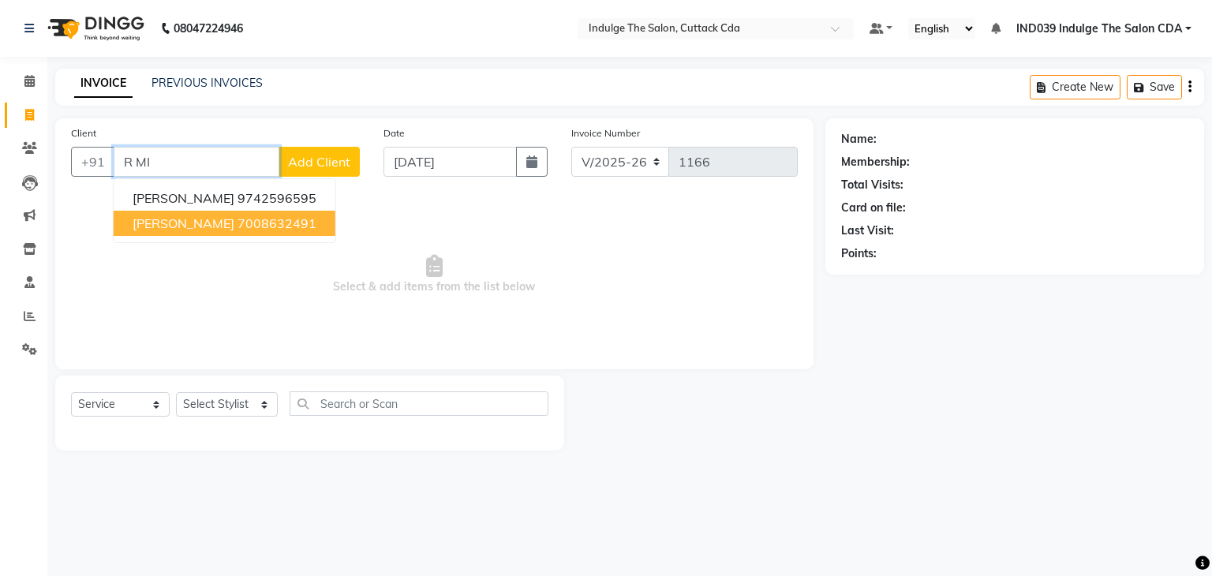
click at [256, 225] on ngb-highlight "7008632491" at bounding box center [277, 223] width 79 height 16
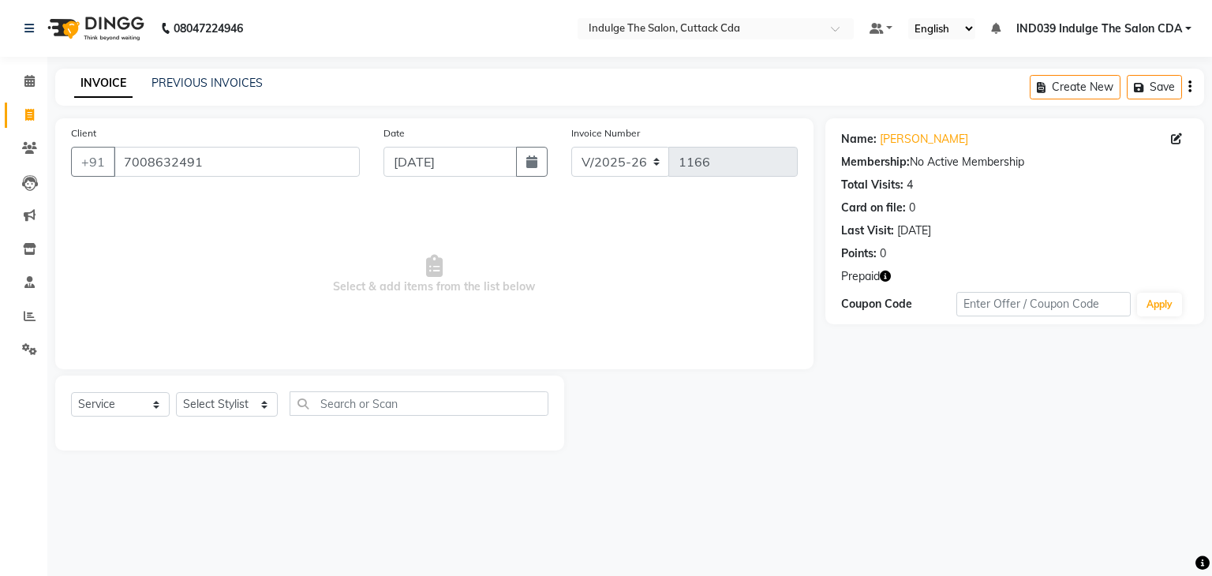
click at [888, 276] on icon "button" at bounding box center [885, 276] width 11 height 11
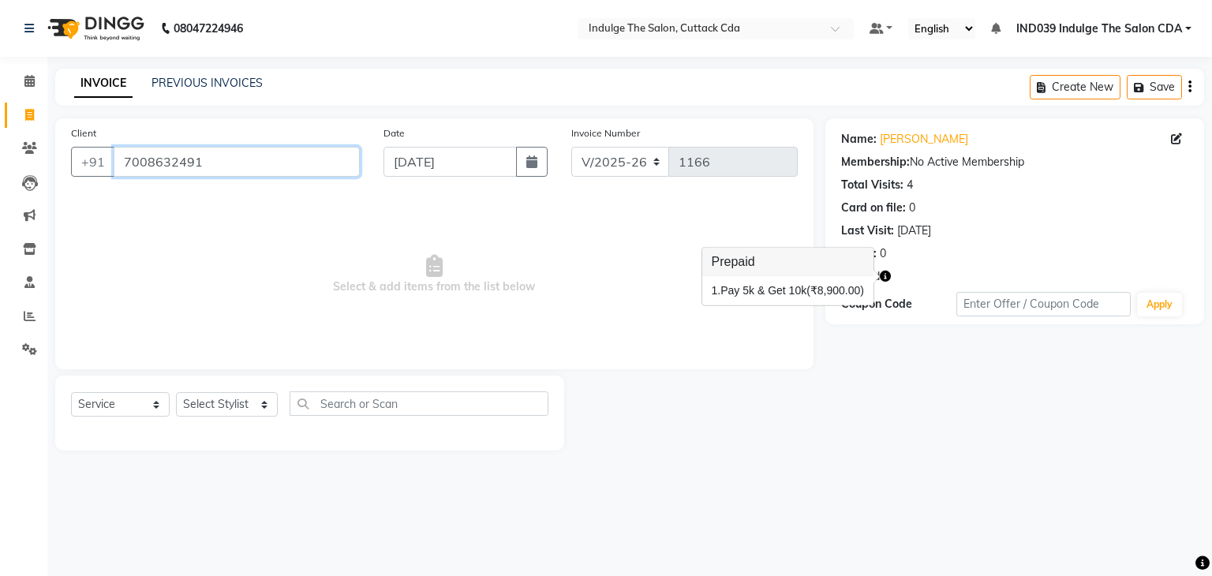
click at [218, 155] on input "7008632491" at bounding box center [237, 162] width 246 height 30
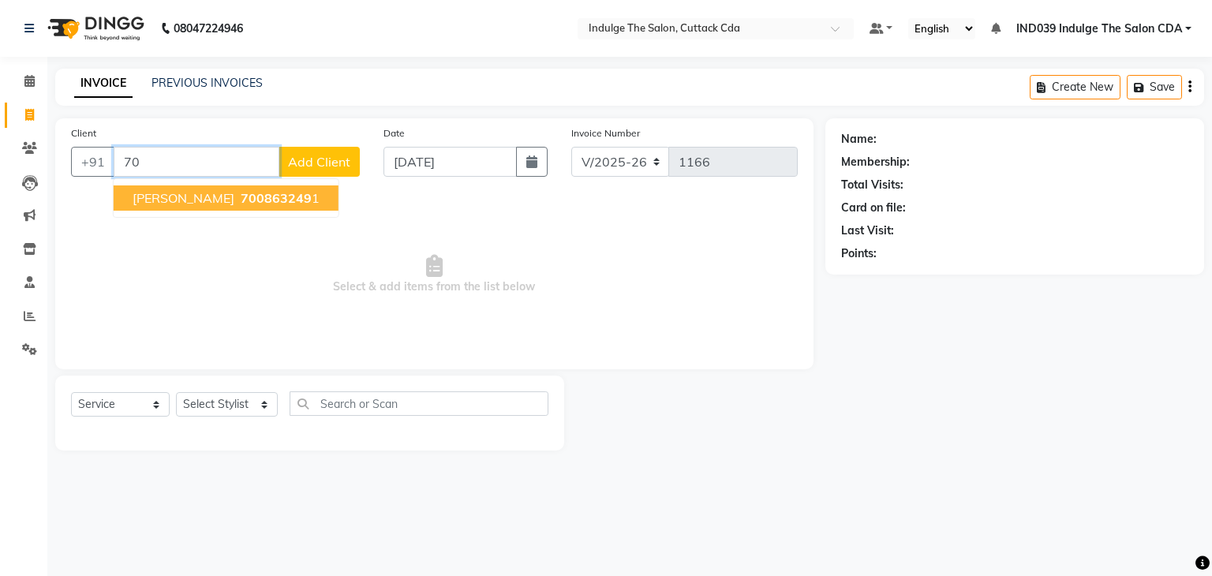
type input "7"
click at [221, 196] on span "[PERSON_NAME]" at bounding box center [184, 198] width 102 height 16
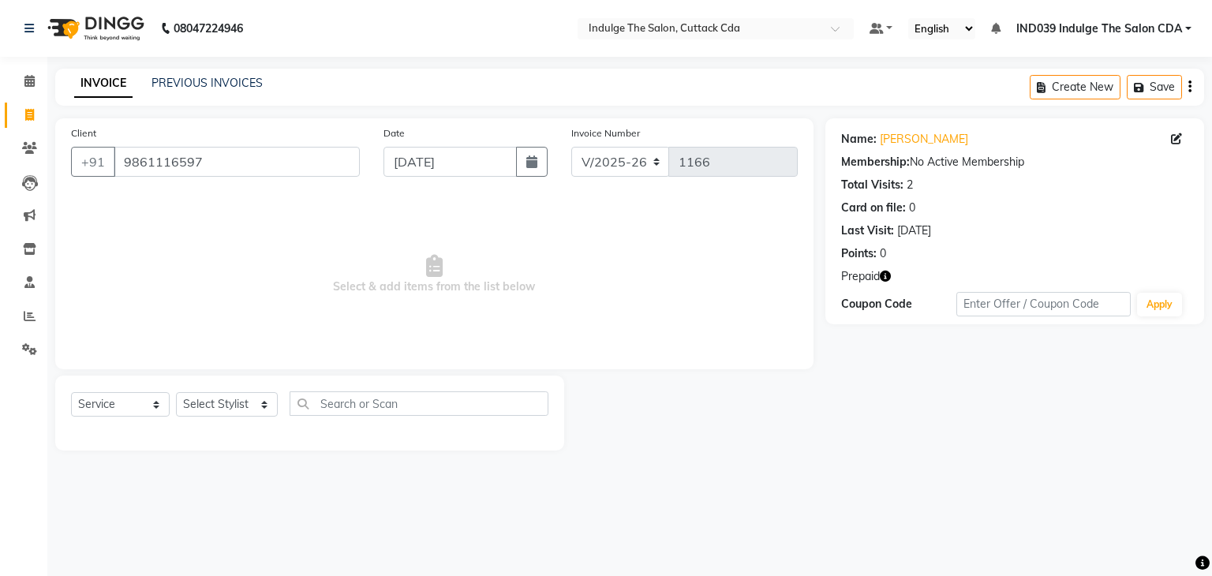
click at [890, 280] on icon "button" at bounding box center [885, 276] width 11 height 11
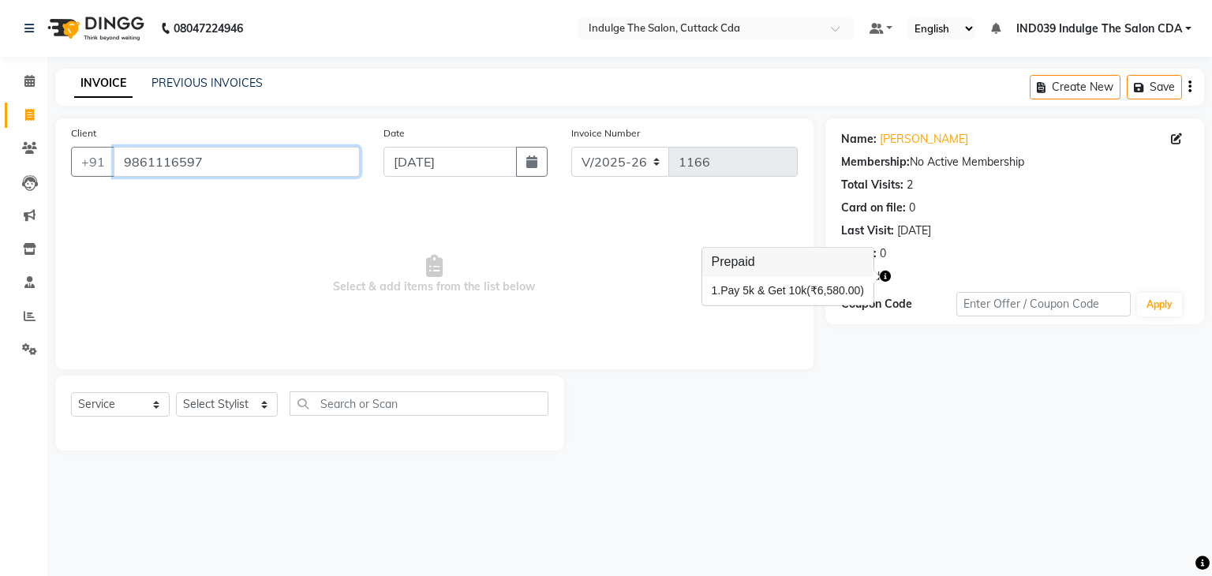
click at [224, 170] on input "9861116597" at bounding box center [237, 162] width 246 height 30
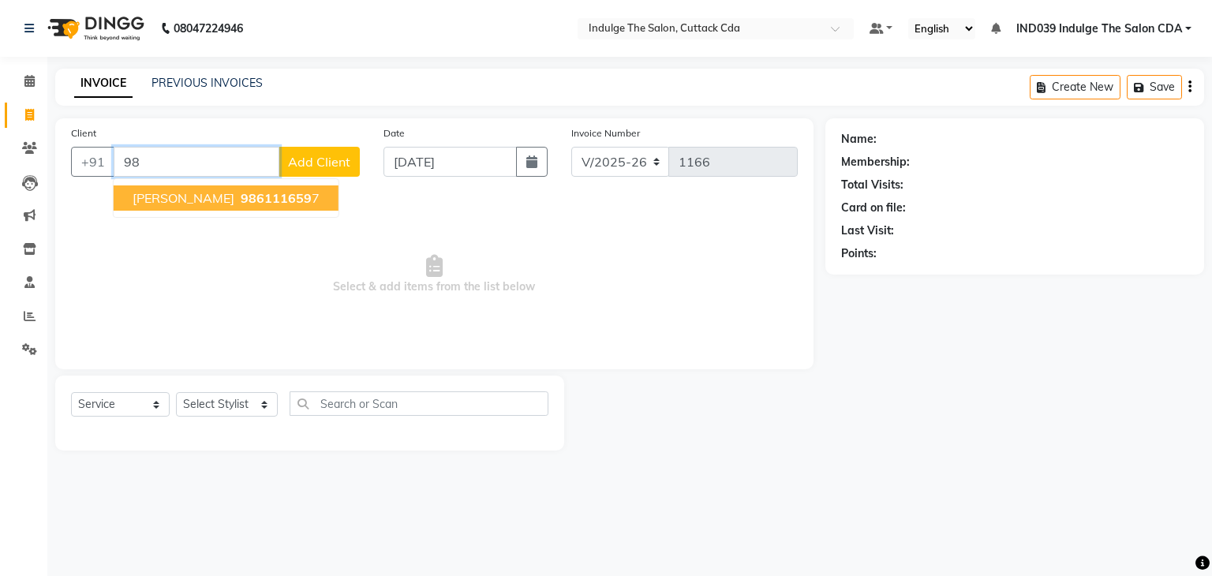
type input "9"
click at [224, 200] on span "SAI [PERSON_NAME]" at bounding box center [195, 198] width 125 height 16
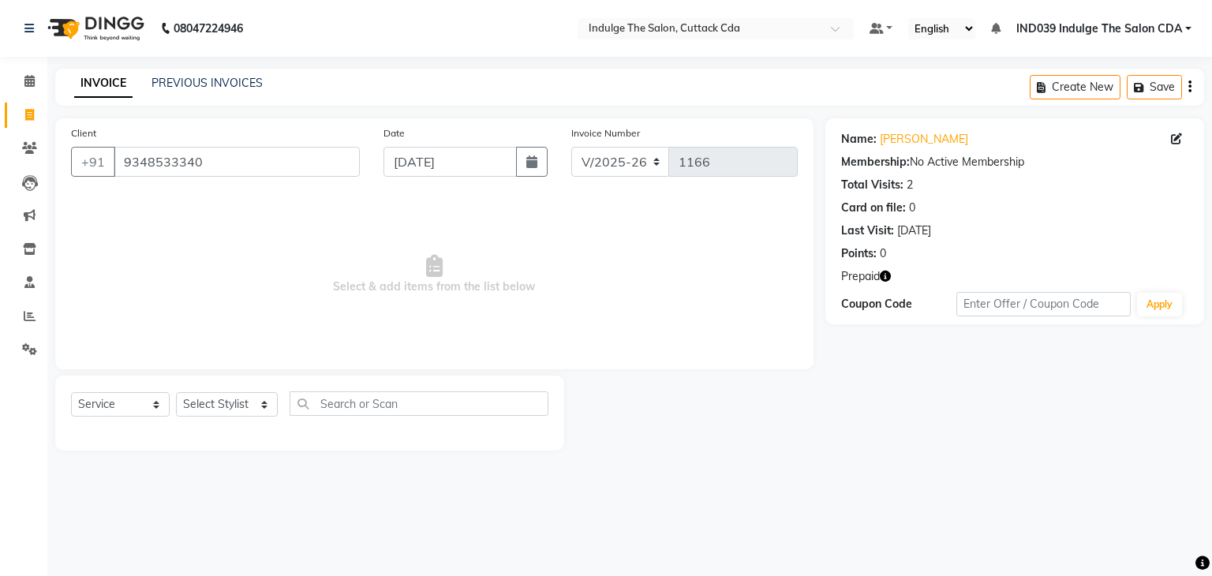
click at [889, 276] on icon "button" at bounding box center [885, 276] width 11 height 11
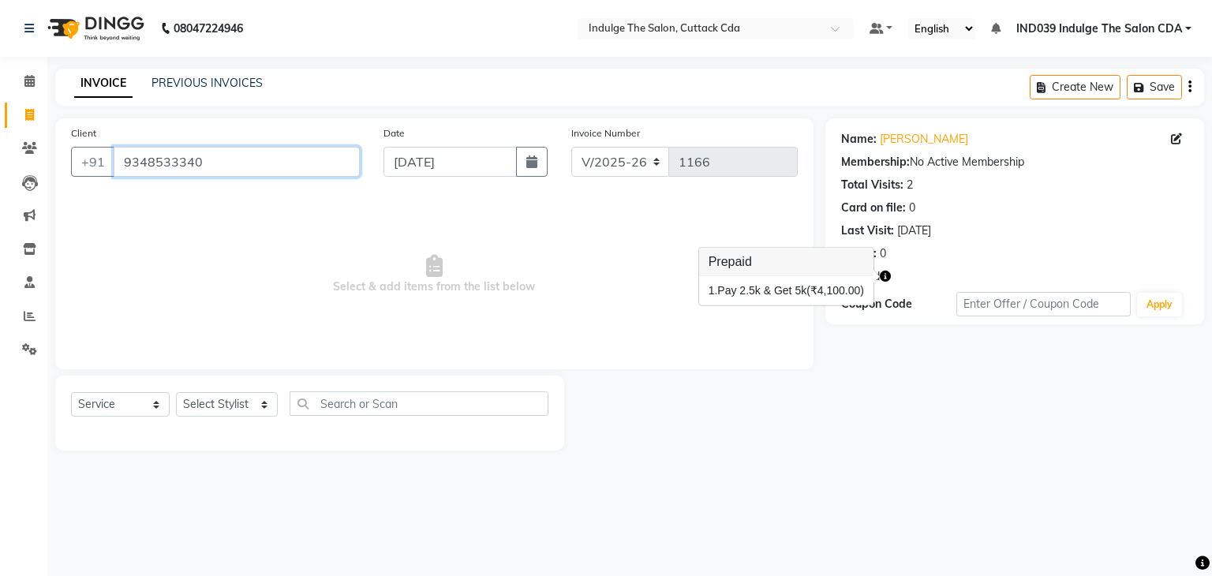
click at [233, 167] on input "9348533340" at bounding box center [237, 162] width 246 height 30
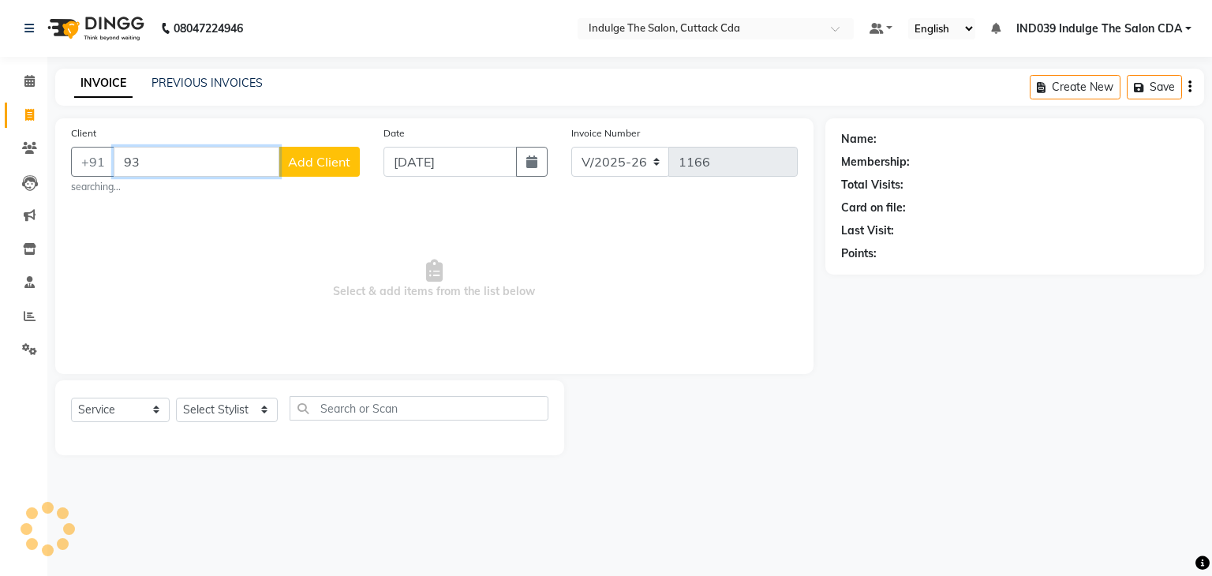
type input "9"
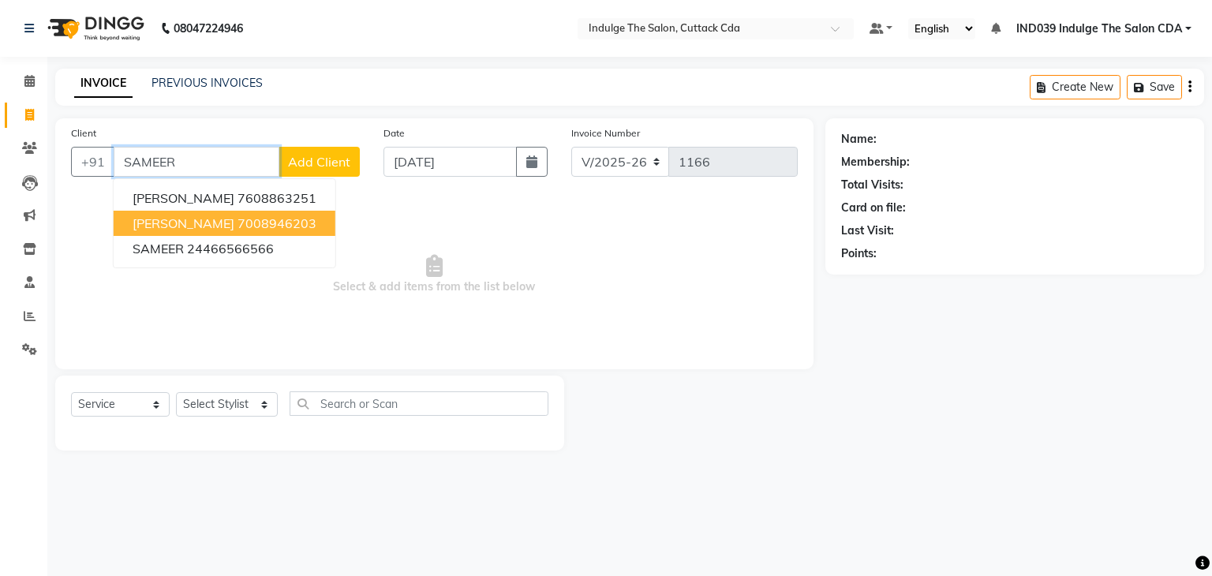
click at [219, 225] on span "[PERSON_NAME]" at bounding box center [184, 223] width 102 height 16
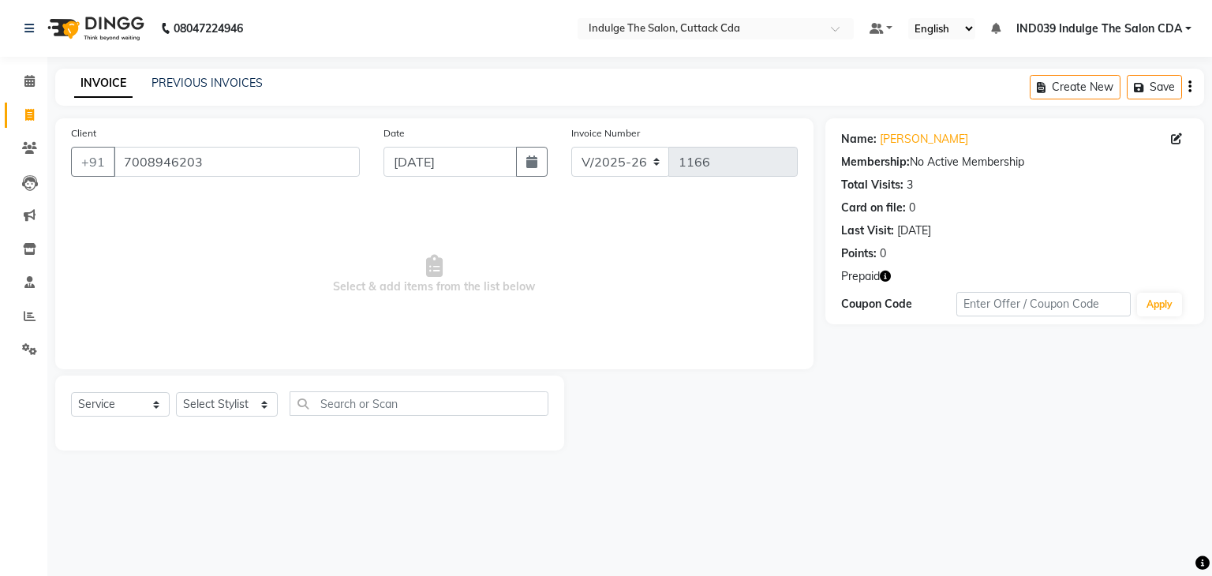
click at [886, 272] on icon "button" at bounding box center [885, 276] width 11 height 11
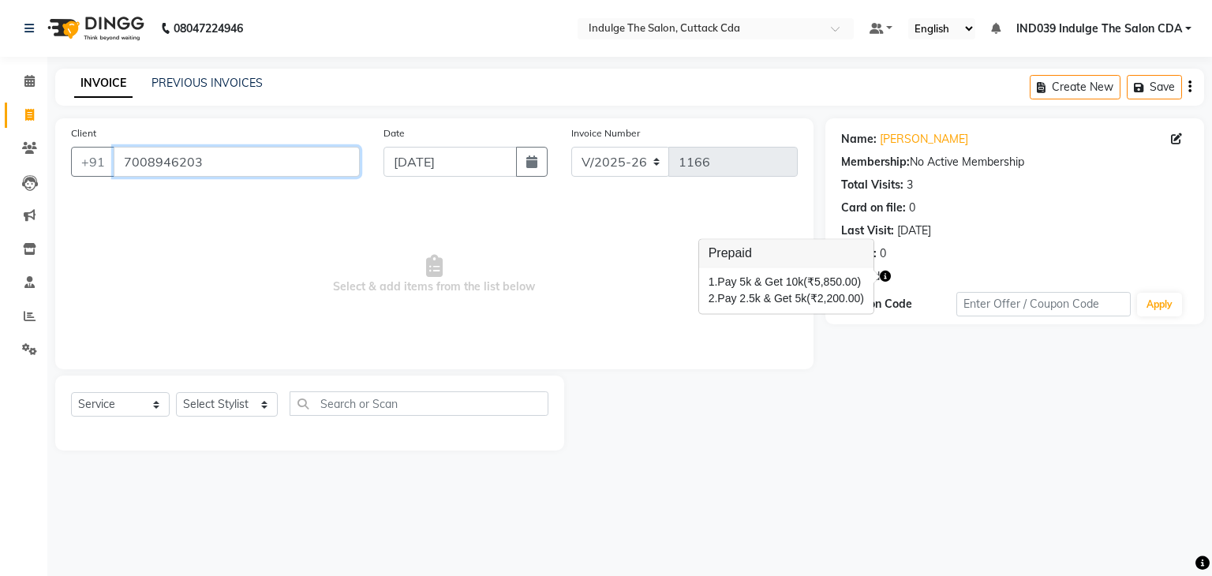
click at [247, 149] on input "7008946203" at bounding box center [237, 162] width 246 height 30
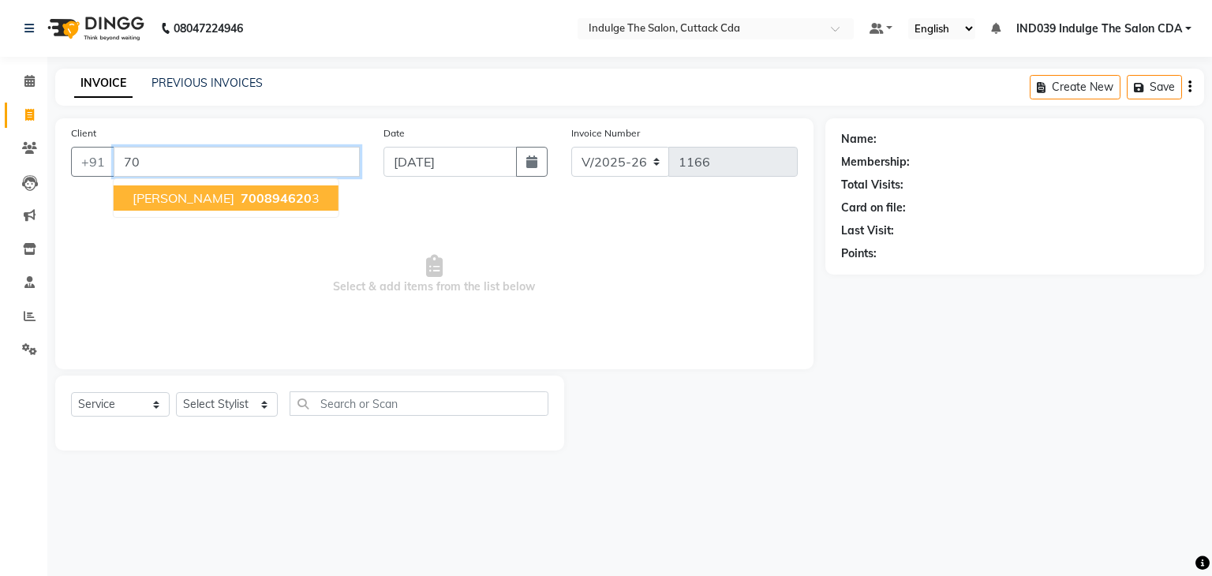
type input "7"
click at [234, 204] on span "[PERSON_NAME]" at bounding box center [184, 198] width 102 height 16
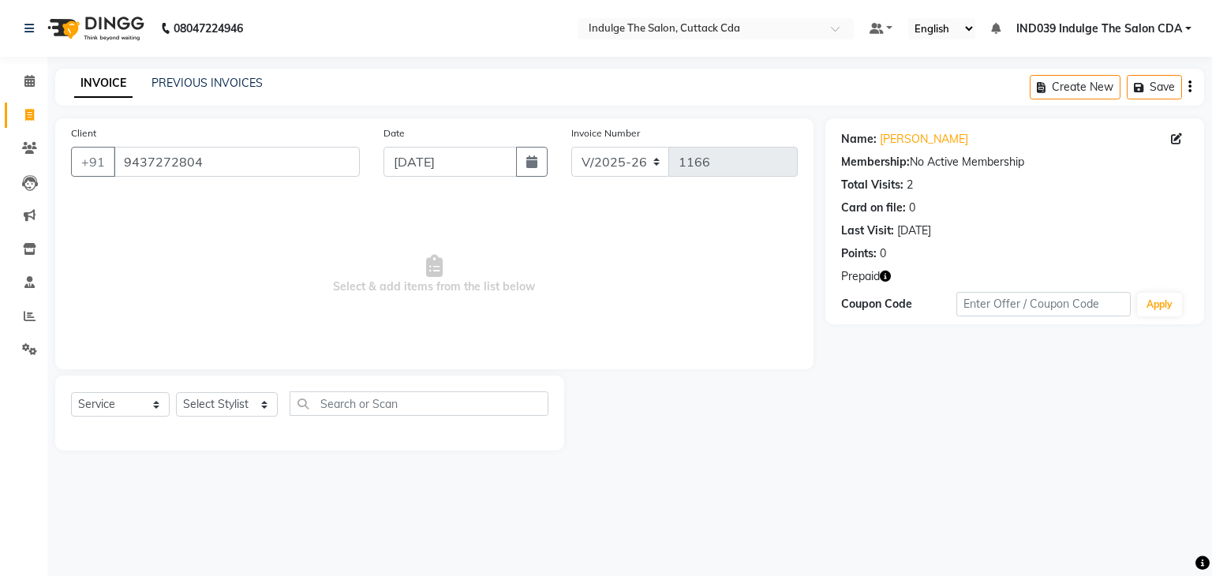
click at [886, 278] on icon "button" at bounding box center [885, 276] width 11 height 11
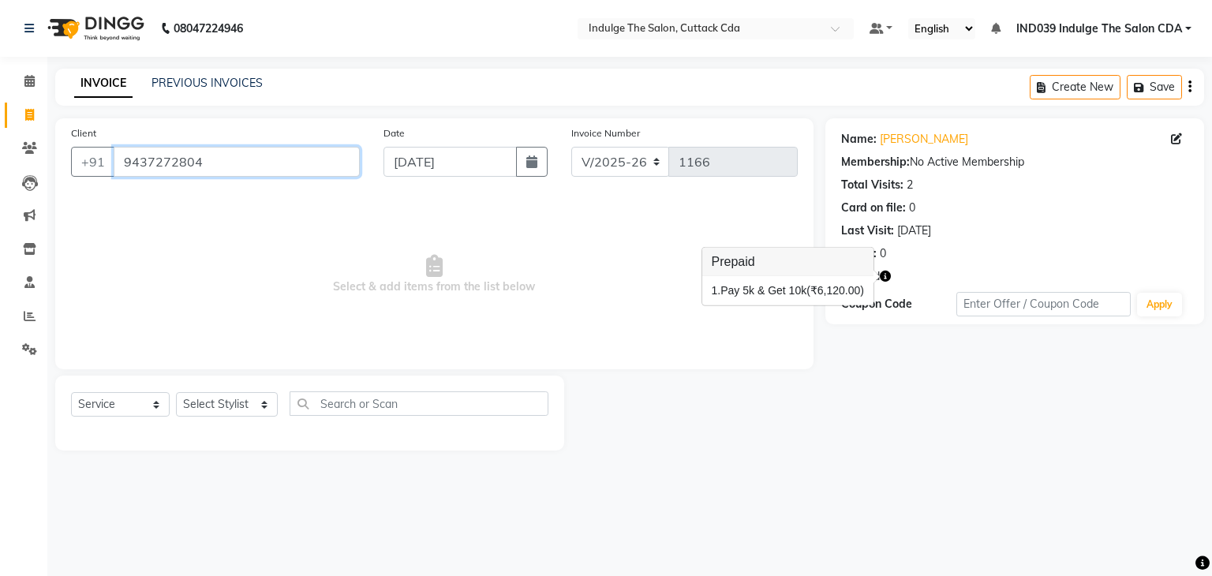
click at [280, 165] on input "9437272804" at bounding box center [237, 162] width 246 height 30
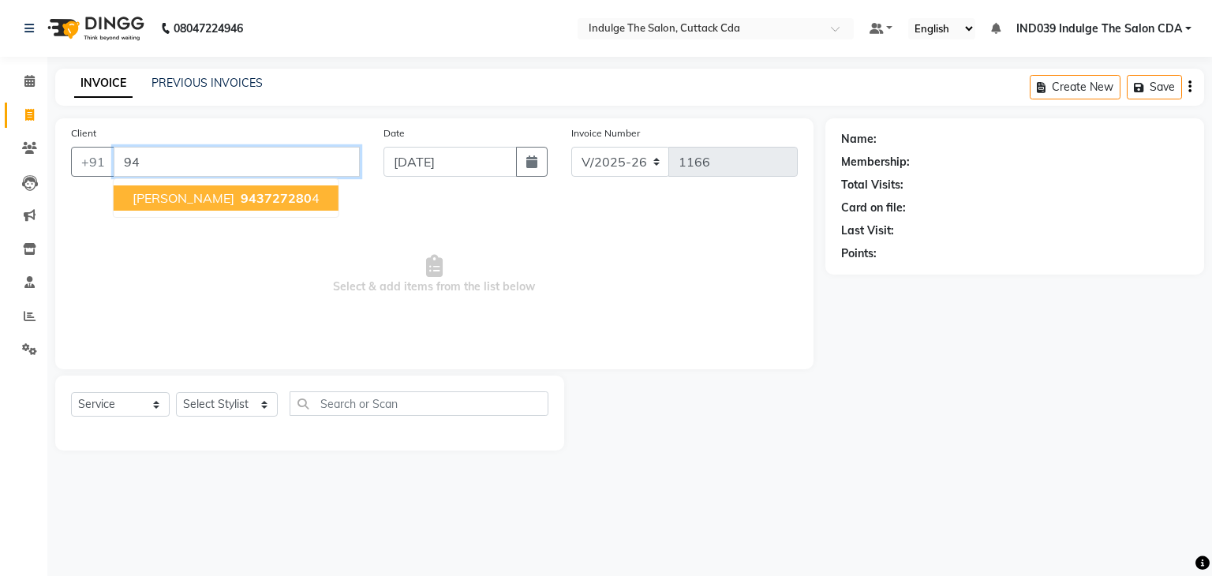
type input "9"
click at [278, 193] on ngb-highlight "9861093373" at bounding box center [268, 198] width 79 height 16
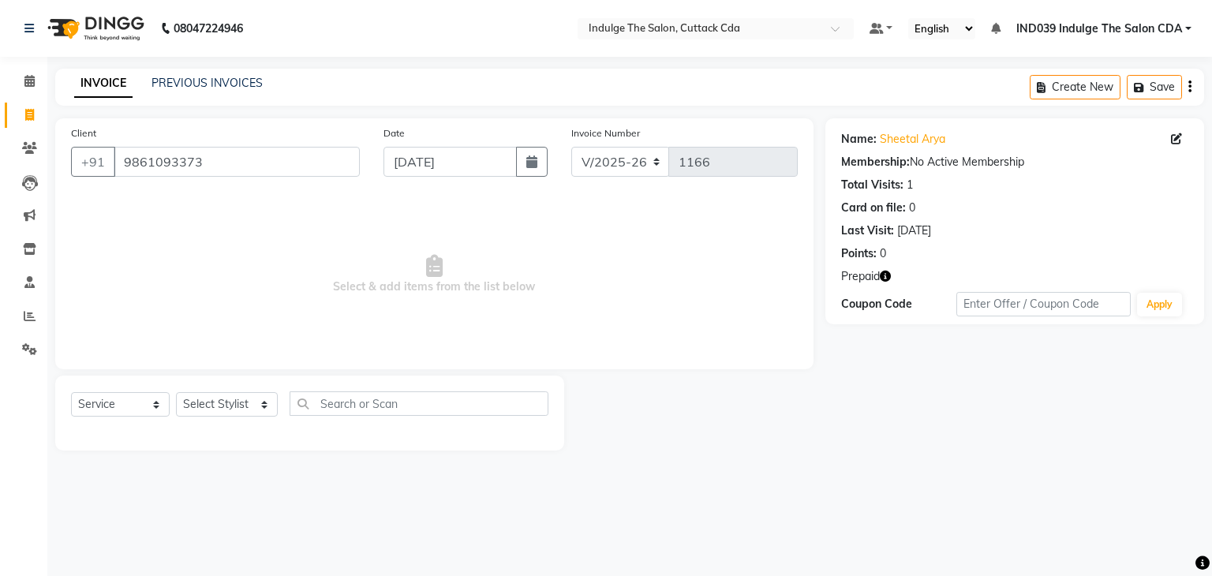
click at [887, 276] on icon "button" at bounding box center [885, 276] width 11 height 11
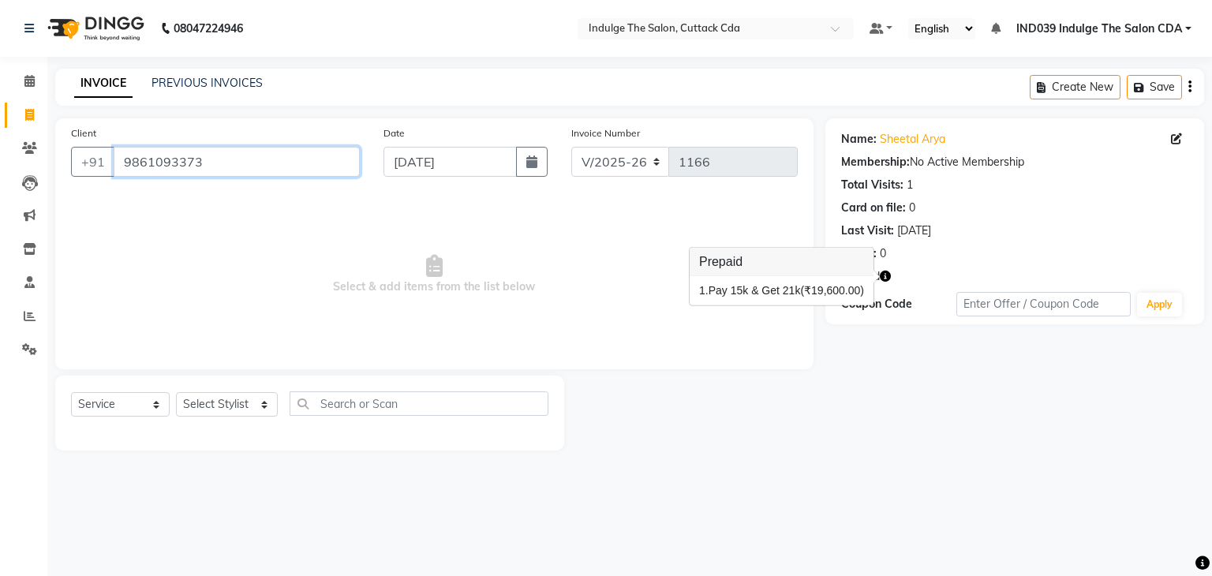
click at [276, 164] on input "9861093373" at bounding box center [237, 162] width 246 height 30
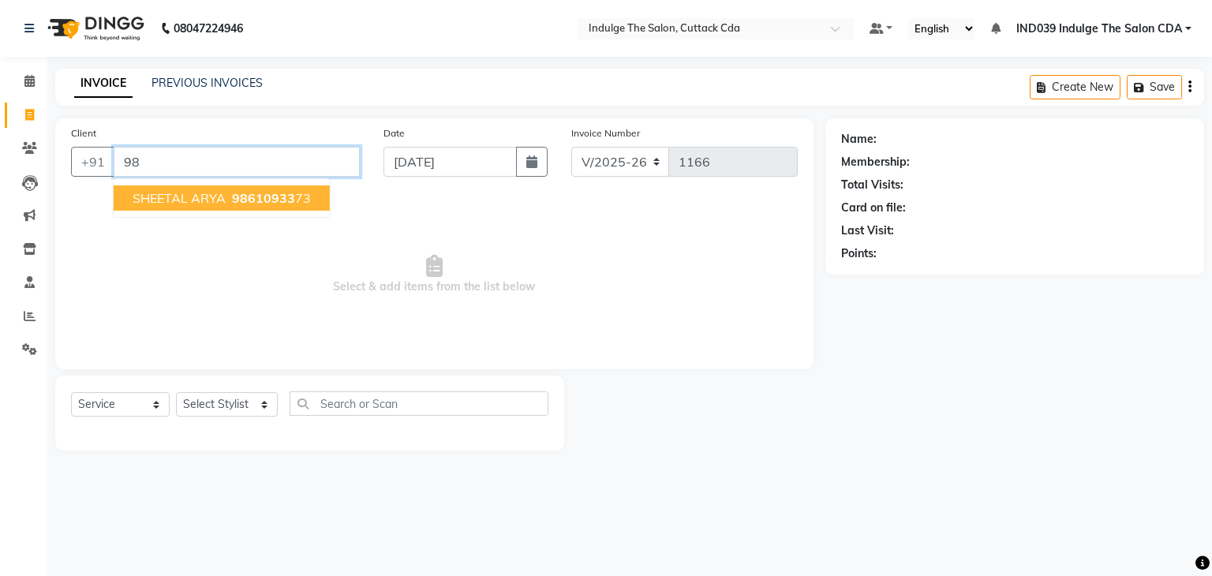
type input "9"
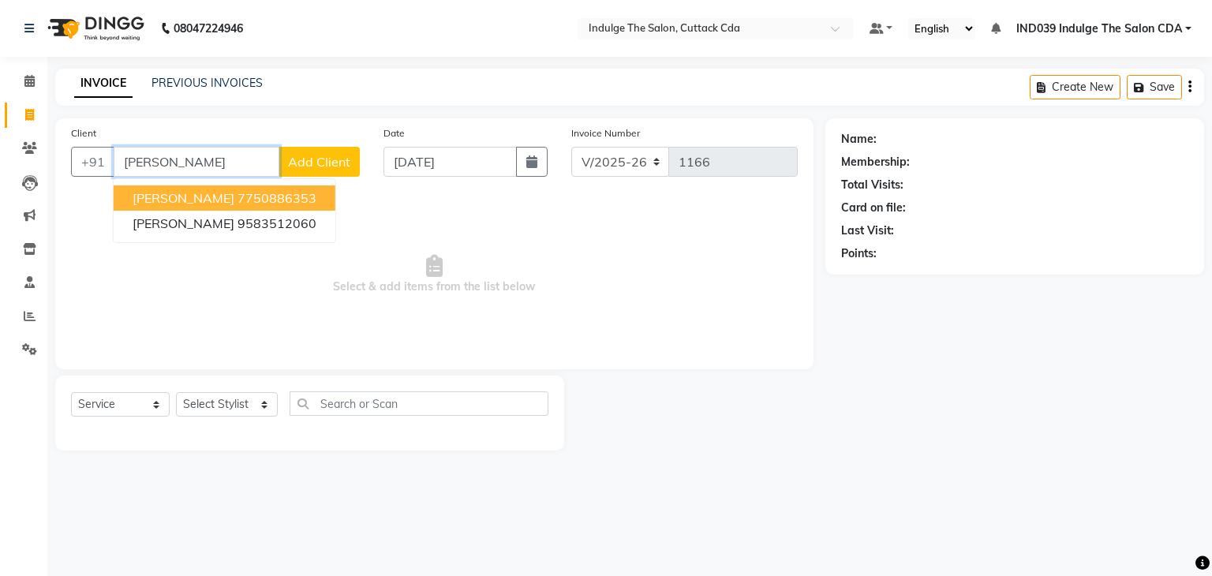
click at [284, 196] on ngb-highlight "7750886353" at bounding box center [277, 198] width 79 height 16
type input "7750886353"
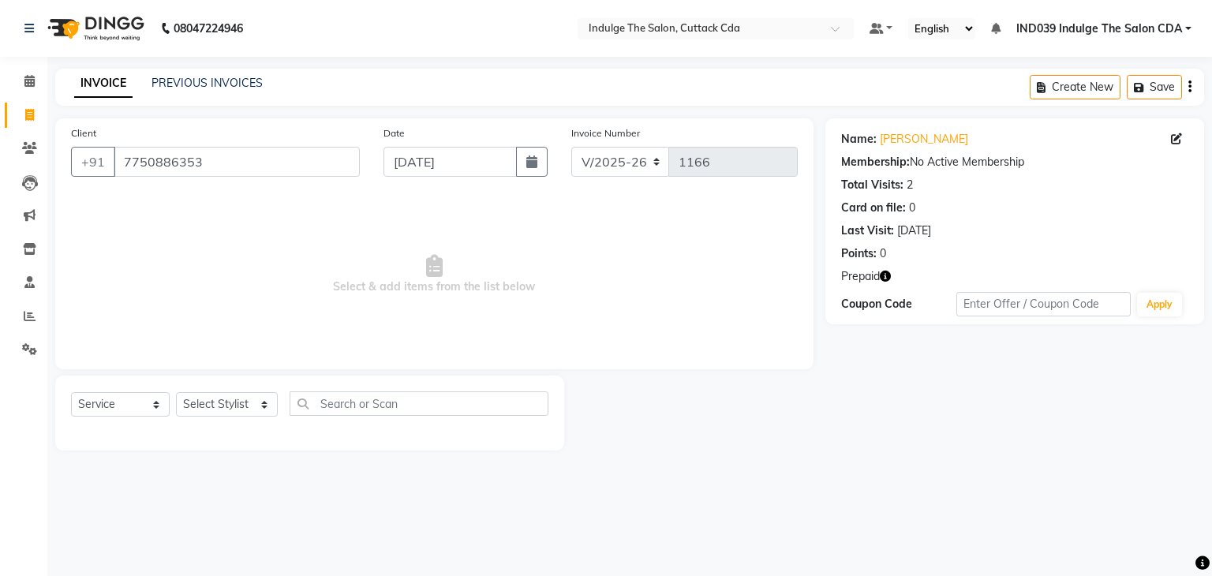
click at [884, 273] on icon "button" at bounding box center [885, 276] width 11 height 11
click at [230, 405] on select "Select Stylist [PERSON_NAME]( Therapist ) [PERSON_NAME] IND039 Indulge The Salo…" at bounding box center [227, 404] width 102 height 24
select select "87394"
click at [176, 393] on select "Select Stylist [PERSON_NAME]( Therapist ) [PERSON_NAME] IND039 Indulge The Salo…" at bounding box center [227, 404] width 102 height 24
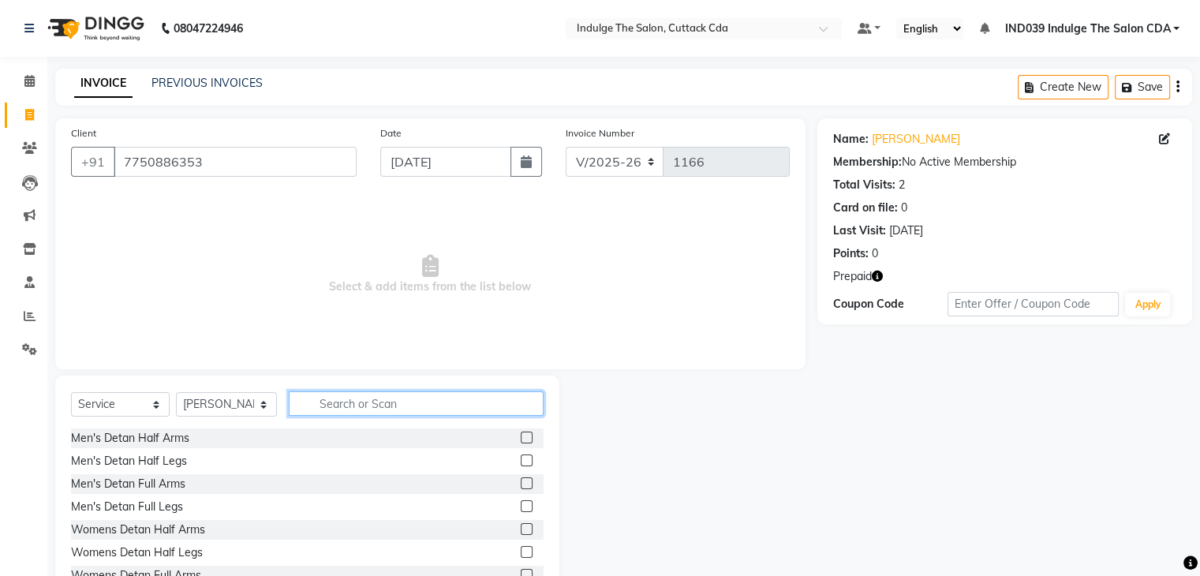
click at [366, 407] on input "text" at bounding box center [416, 403] width 254 height 24
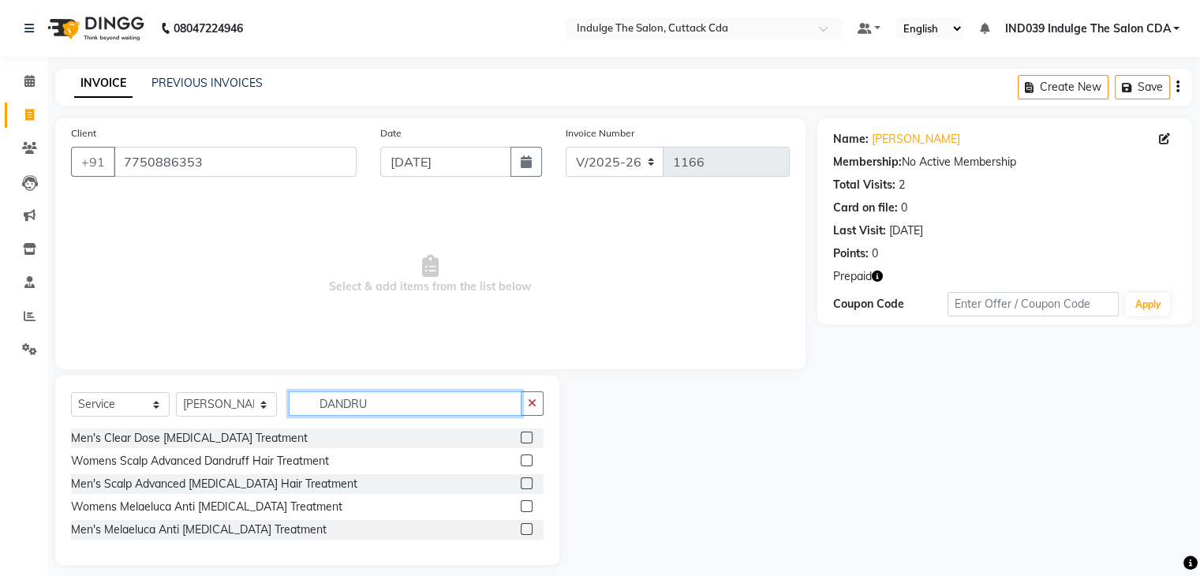
type input "DANDRU"
click at [526, 459] on label at bounding box center [527, 461] width 12 height 12
click at [526, 459] on input "checkbox" at bounding box center [526, 461] width 10 height 10
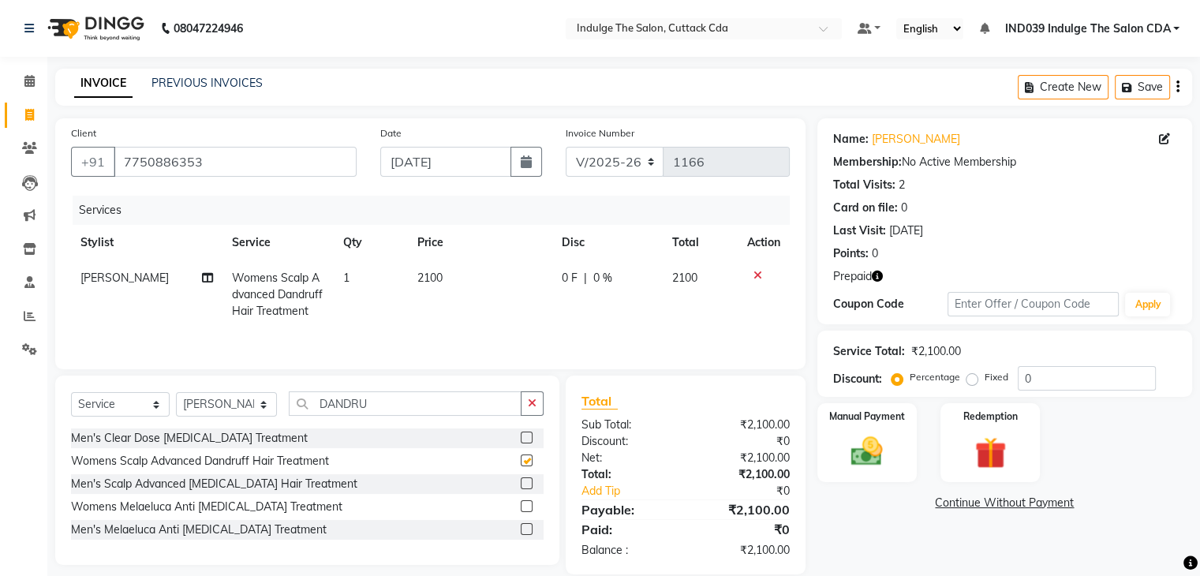
checkbox input "false"
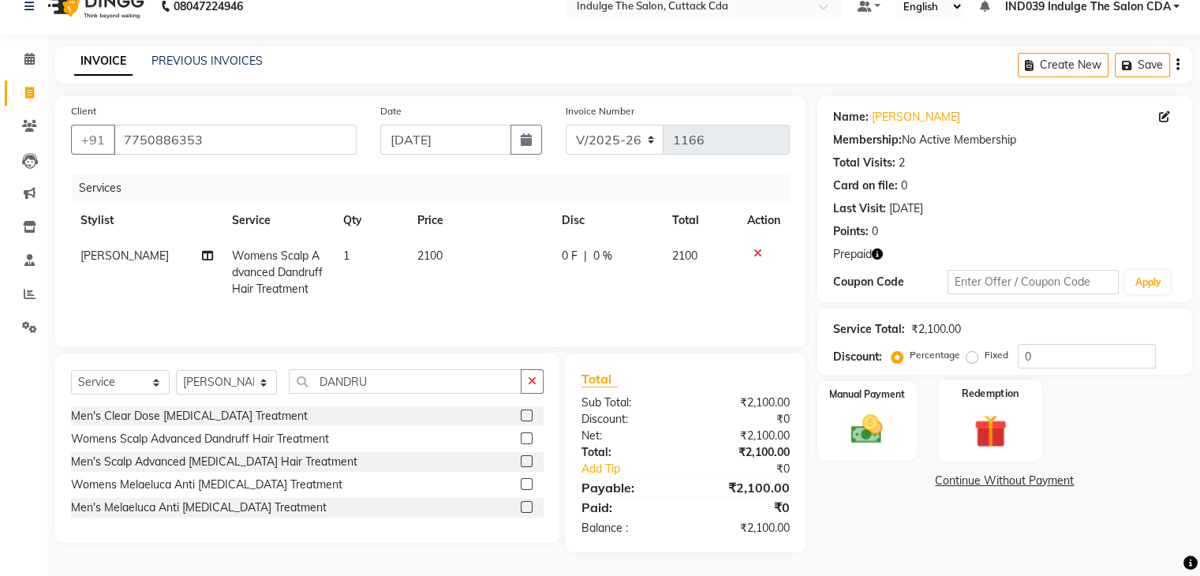
click at [979, 414] on img at bounding box center [990, 431] width 53 height 40
click at [1057, 485] on span "Prepaid 1" at bounding box center [1053, 482] width 51 height 18
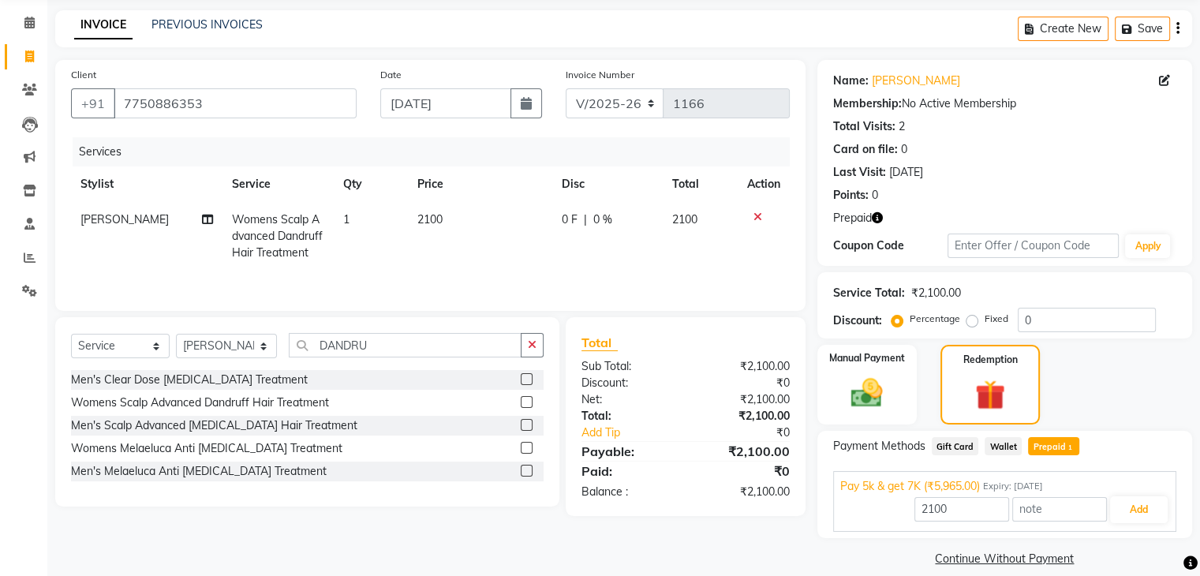
scroll to position [77, 0]
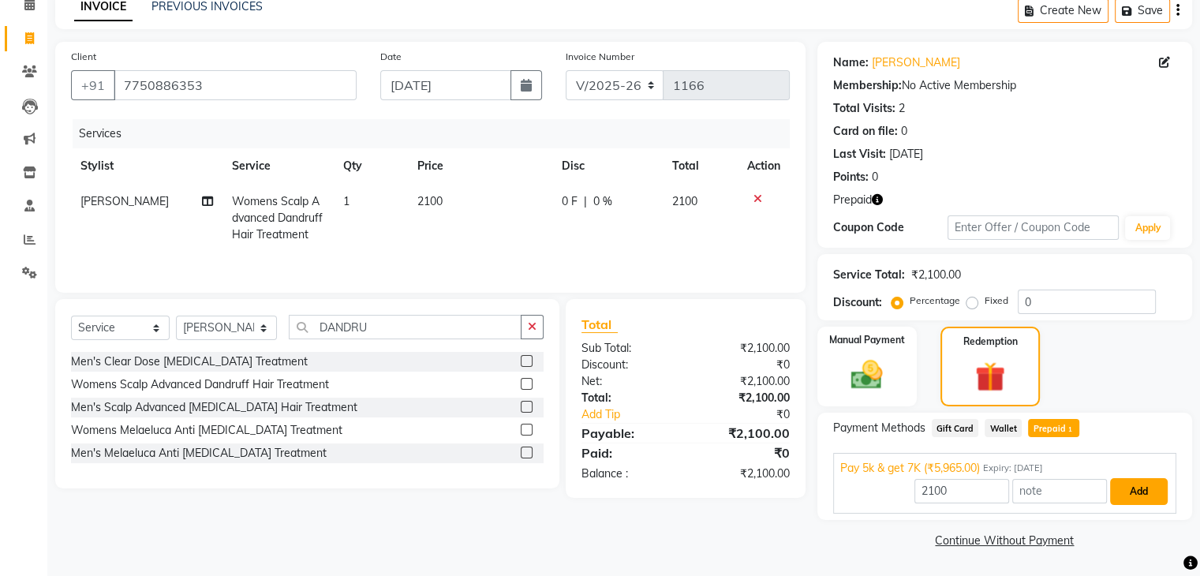
click at [1136, 488] on button "Add" at bounding box center [1139, 491] width 58 height 27
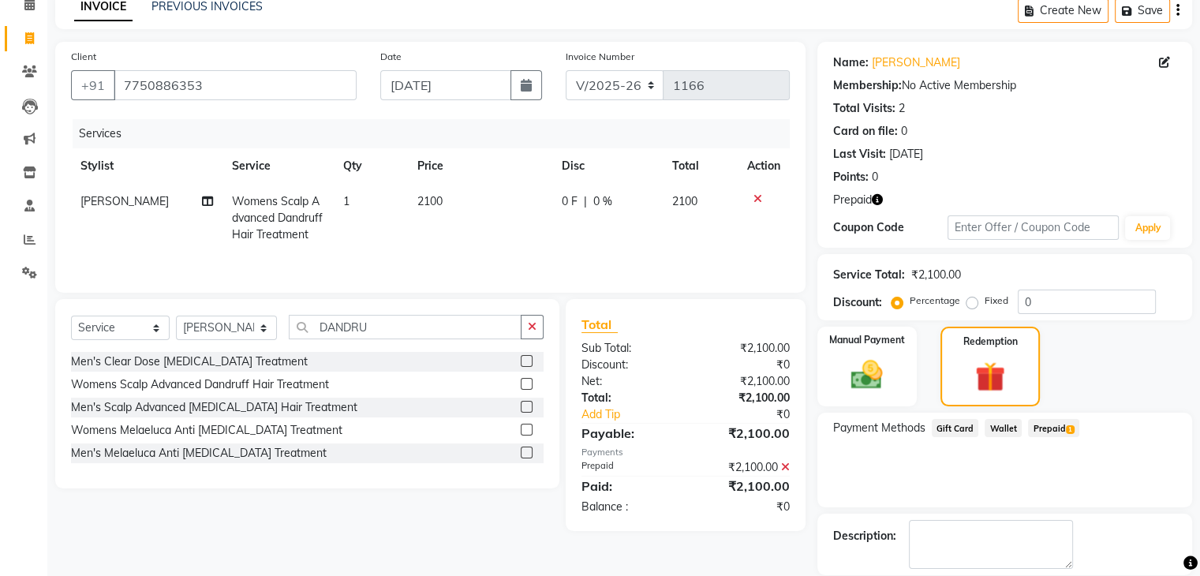
scroll to position [152, 0]
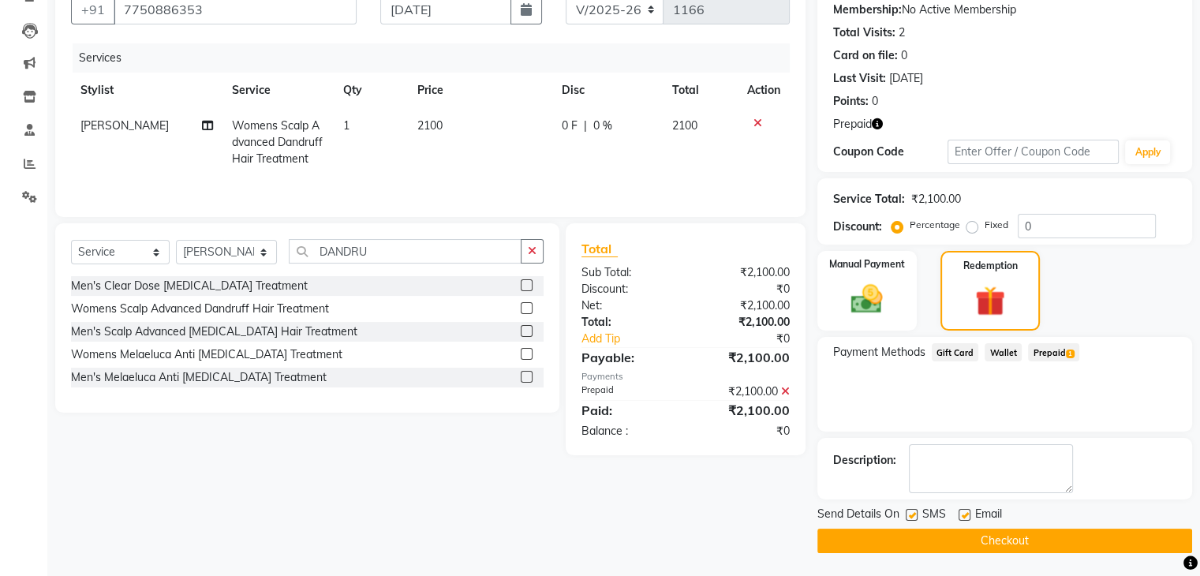
click at [1101, 540] on button "Checkout" at bounding box center [1005, 541] width 375 height 24
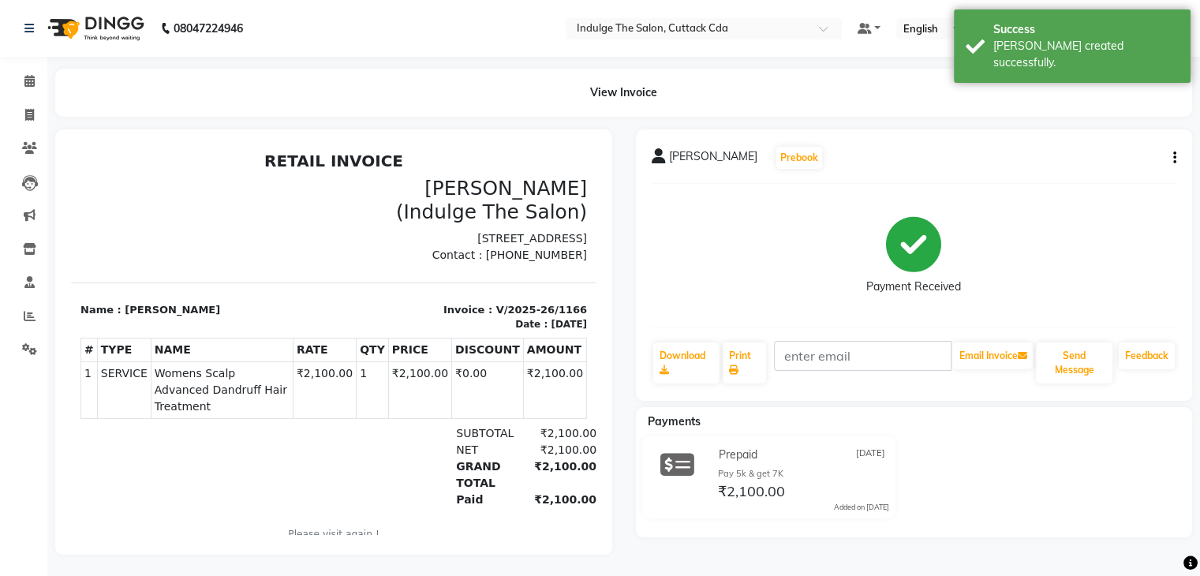
drag, startPoint x: 669, startPoint y: 155, endPoint x: 784, endPoint y: 168, distance: 115.9
click at [784, 168] on div "[PERSON_NAME] Prebook" at bounding box center [738, 157] width 172 height 25
copy span "[PERSON_NAME]"
click at [32, 114] on icon at bounding box center [29, 115] width 9 height 12
select select "service"
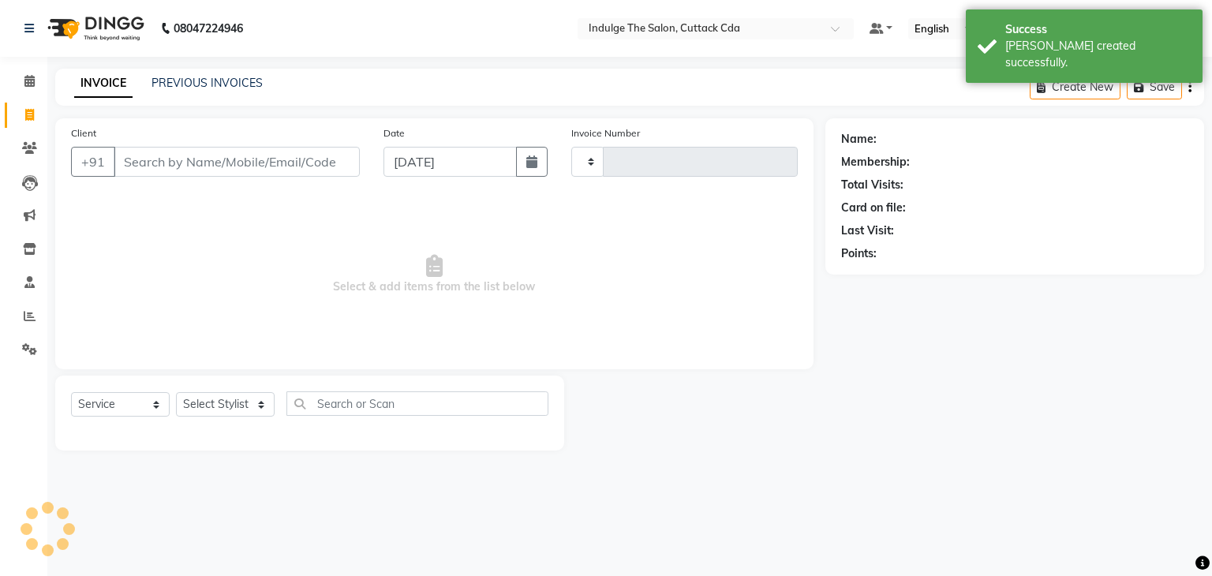
click at [202, 157] on input "Client" at bounding box center [237, 162] width 246 height 30
type input "[PERSON_NAME]"
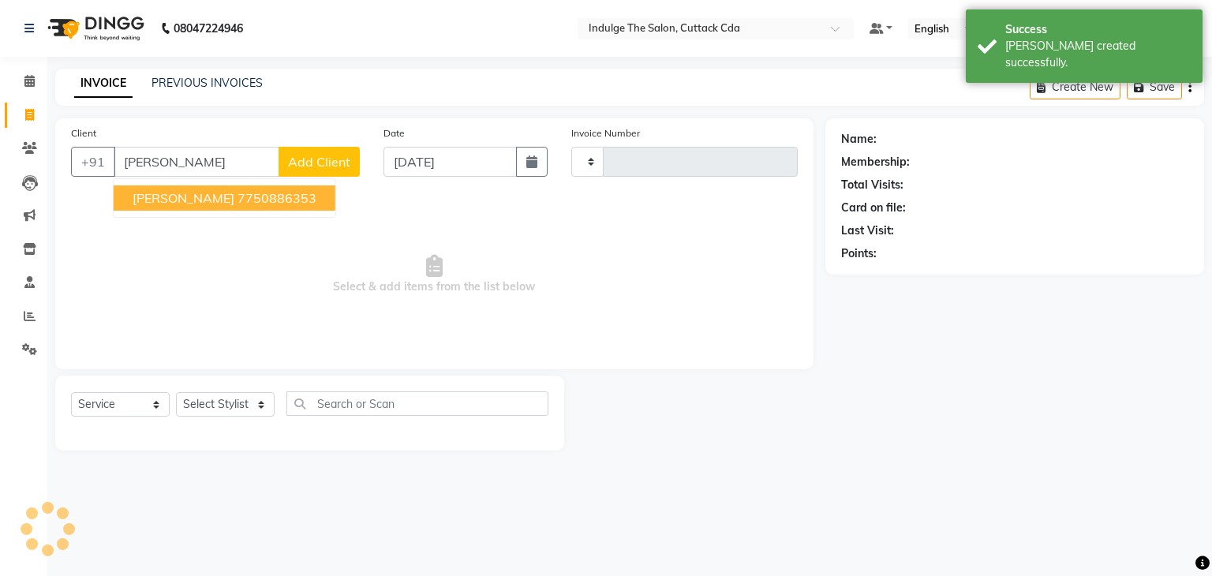
type input "1167"
click at [234, 202] on span "[PERSON_NAME]" at bounding box center [184, 198] width 102 height 16
type input "7750886353"
select select "7297"
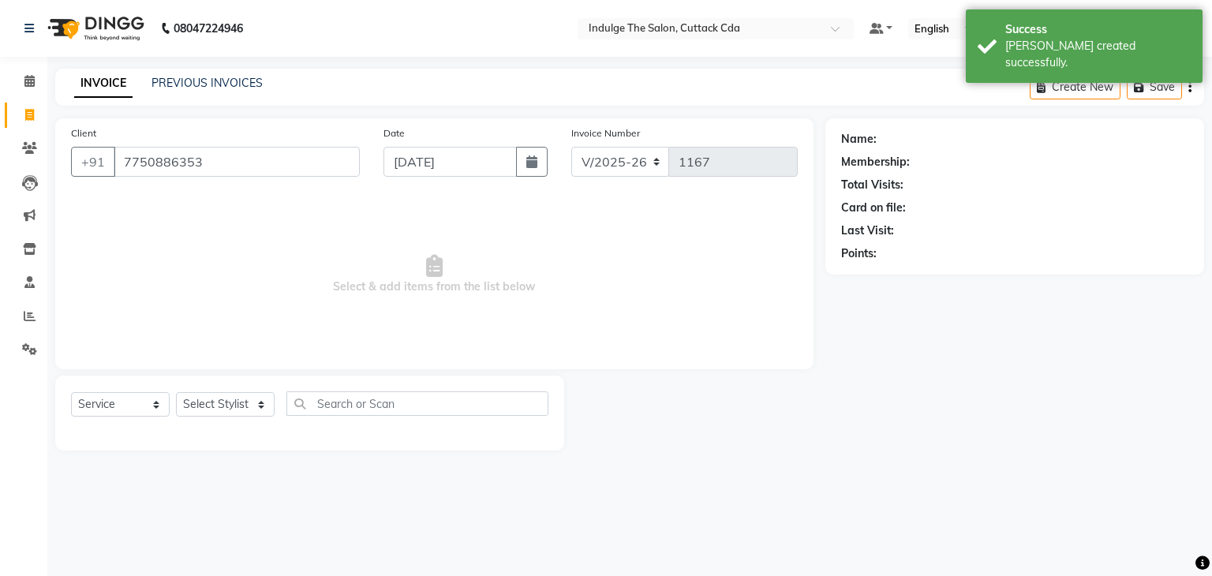
type input "7750886353"
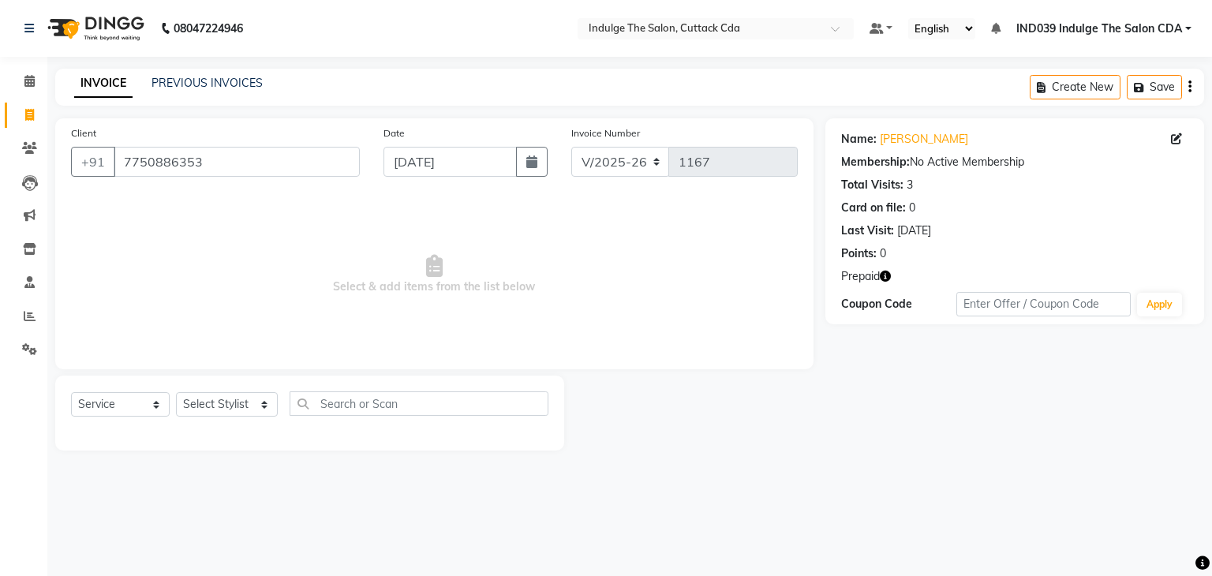
click at [885, 272] on icon "button" at bounding box center [885, 276] width 11 height 11
click at [174, 80] on link "PREVIOUS INVOICES" at bounding box center [207, 83] width 111 height 14
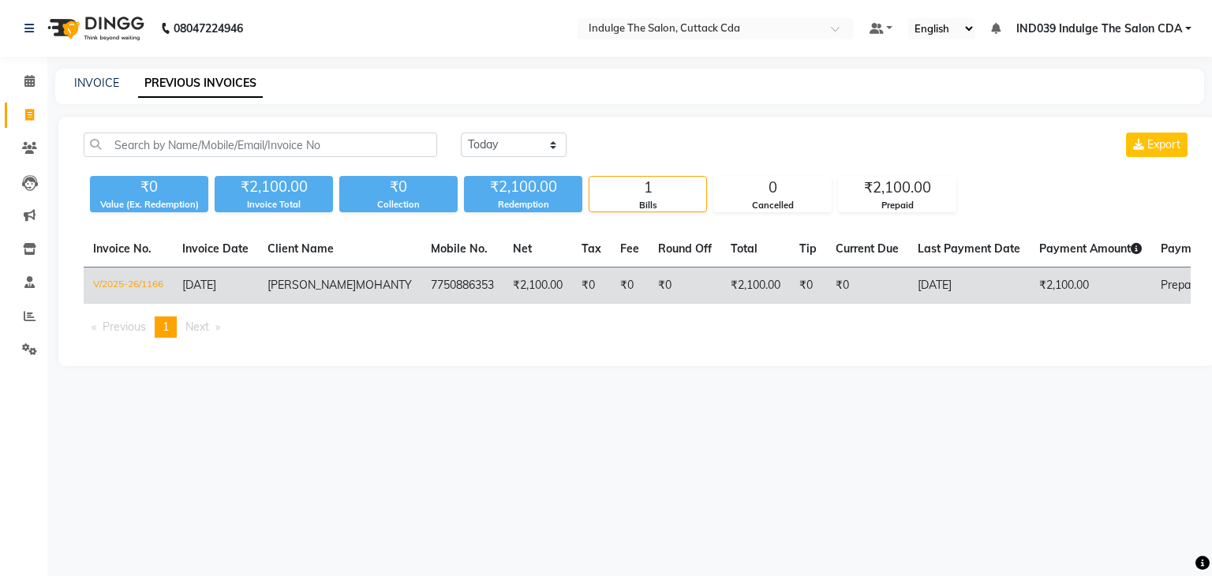
click at [150, 282] on td "V/2025-26/1166" at bounding box center [128, 286] width 89 height 37
